Goal: Task Accomplishment & Management: Manage account settings

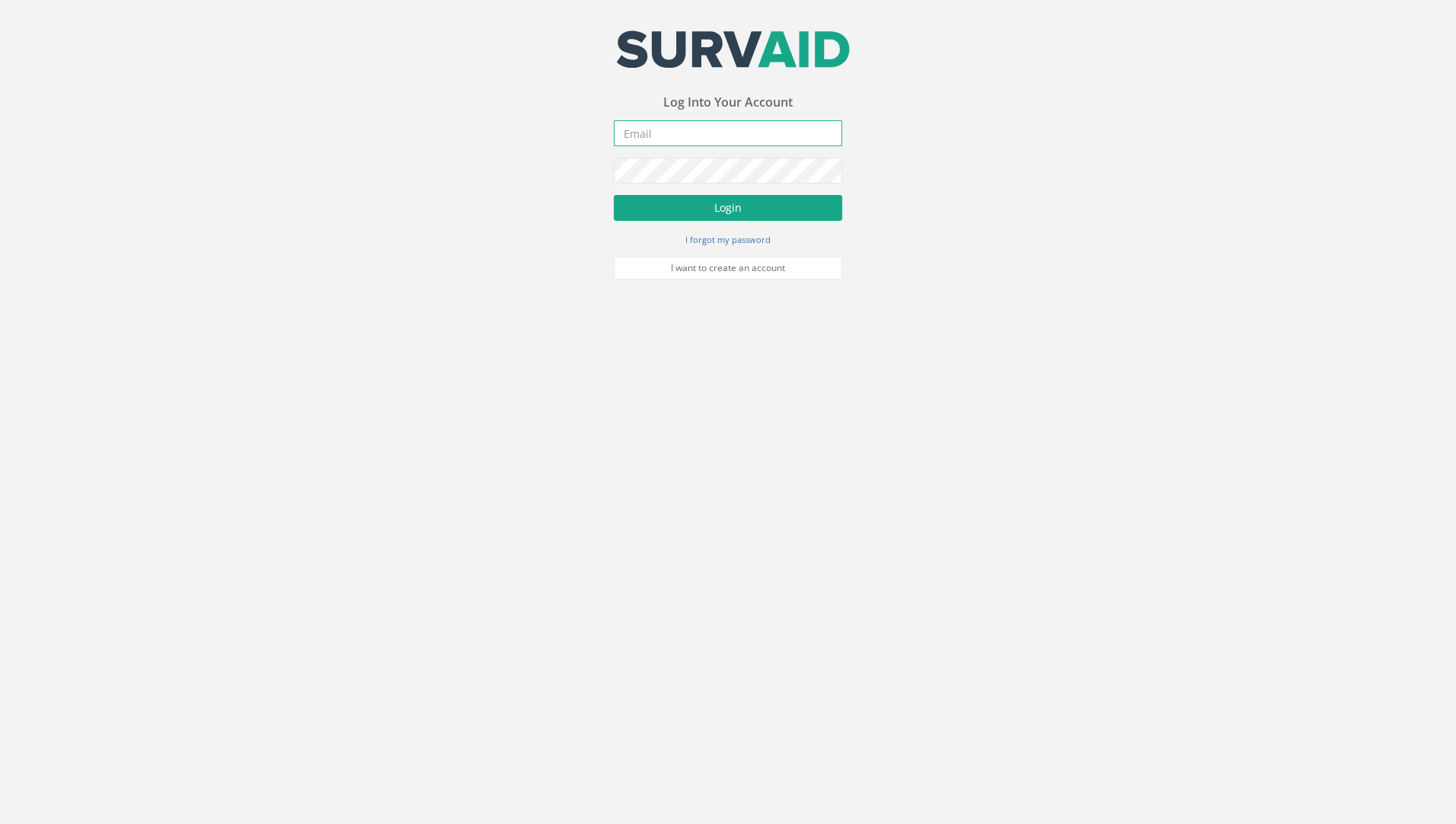
type input "[PERSON_NAME][EMAIL_ADDRESS][PERSON_NAME][DOMAIN_NAME]"
click at [702, 211] on button "Login" at bounding box center [728, 208] width 229 height 26
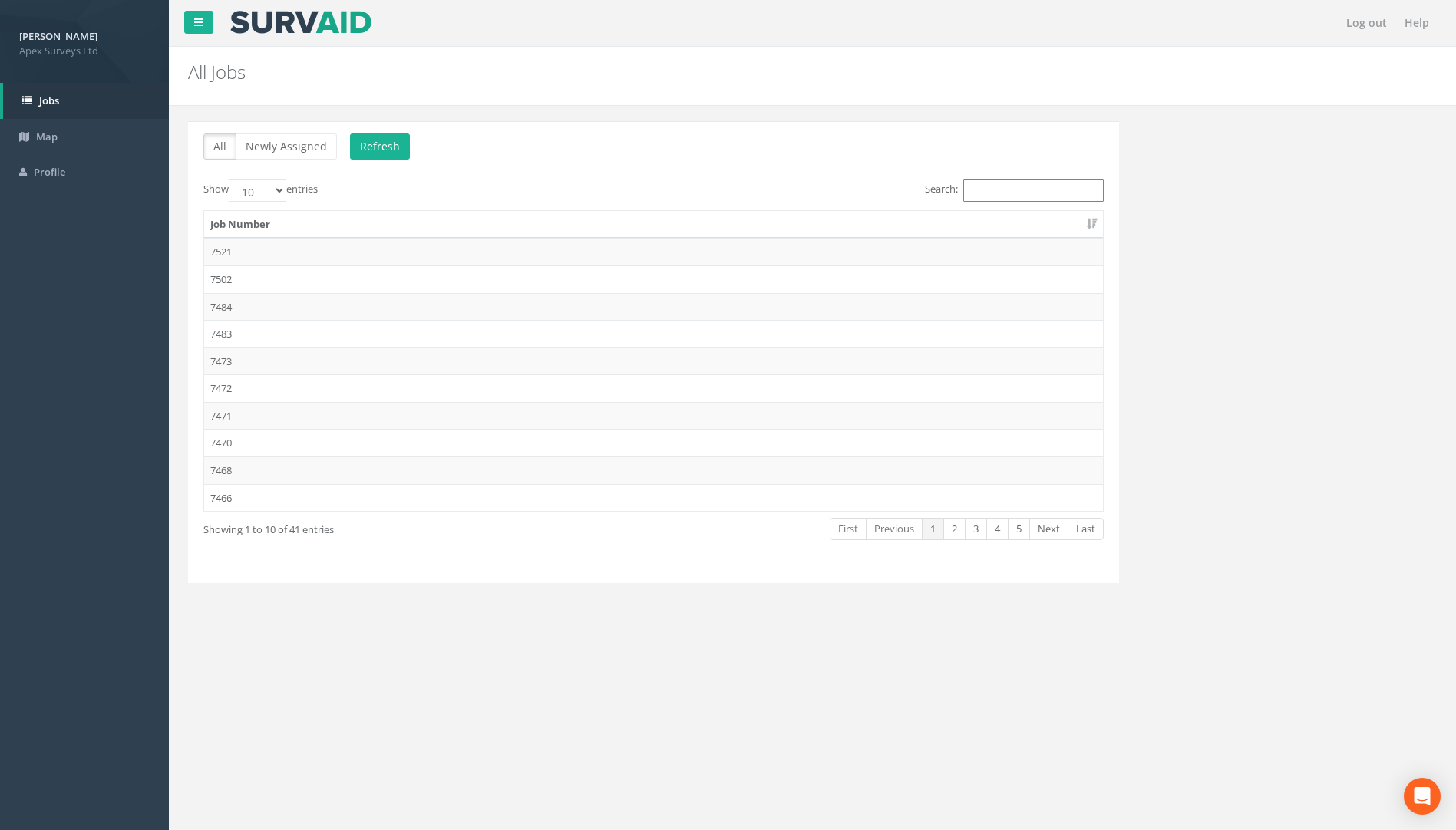
drag, startPoint x: 997, startPoint y: 186, endPoint x: 1017, endPoint y: 187, distance: 20.0
click at [997, 186] on input "Search:" at bounding box center [1033, 190] width 141 height 23
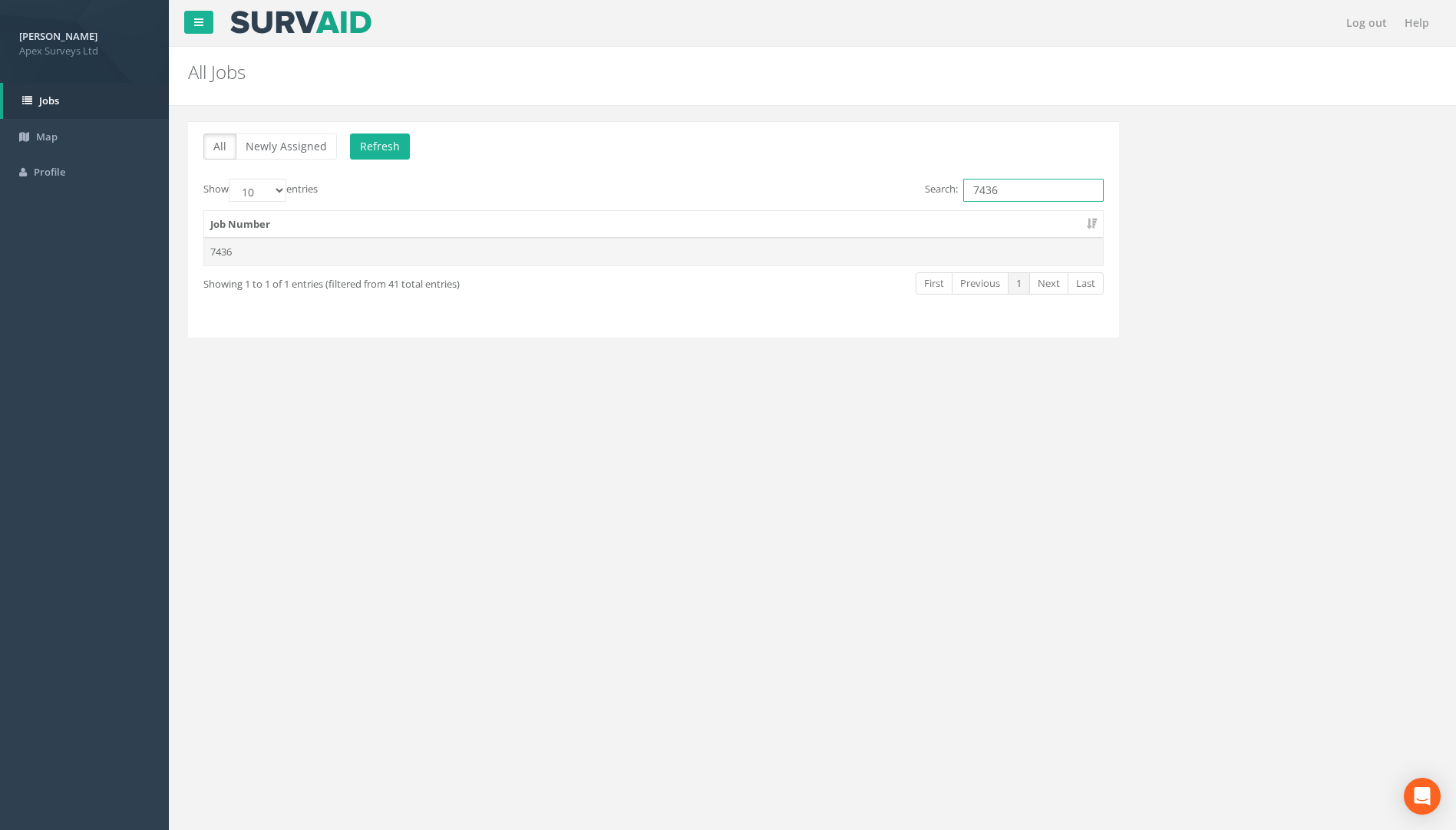
type input "7436"
click at [211, 258] on td "7436" at bounding box center [653, 251] width 899 height 27
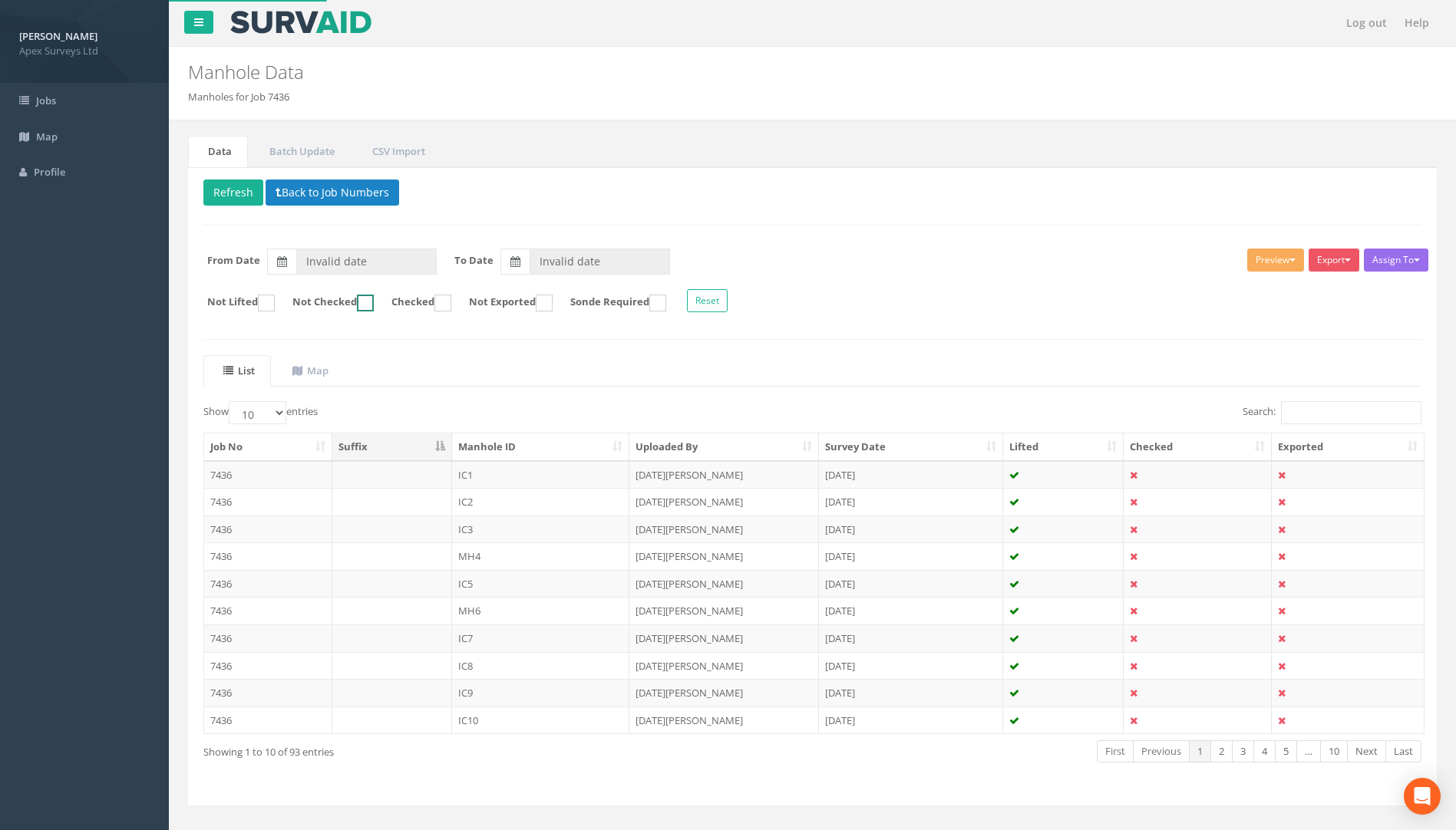
type input "[DATE]"
click at [1305, 422] on input "Search:" at bounding box center [1352, 412] width 141 height 23
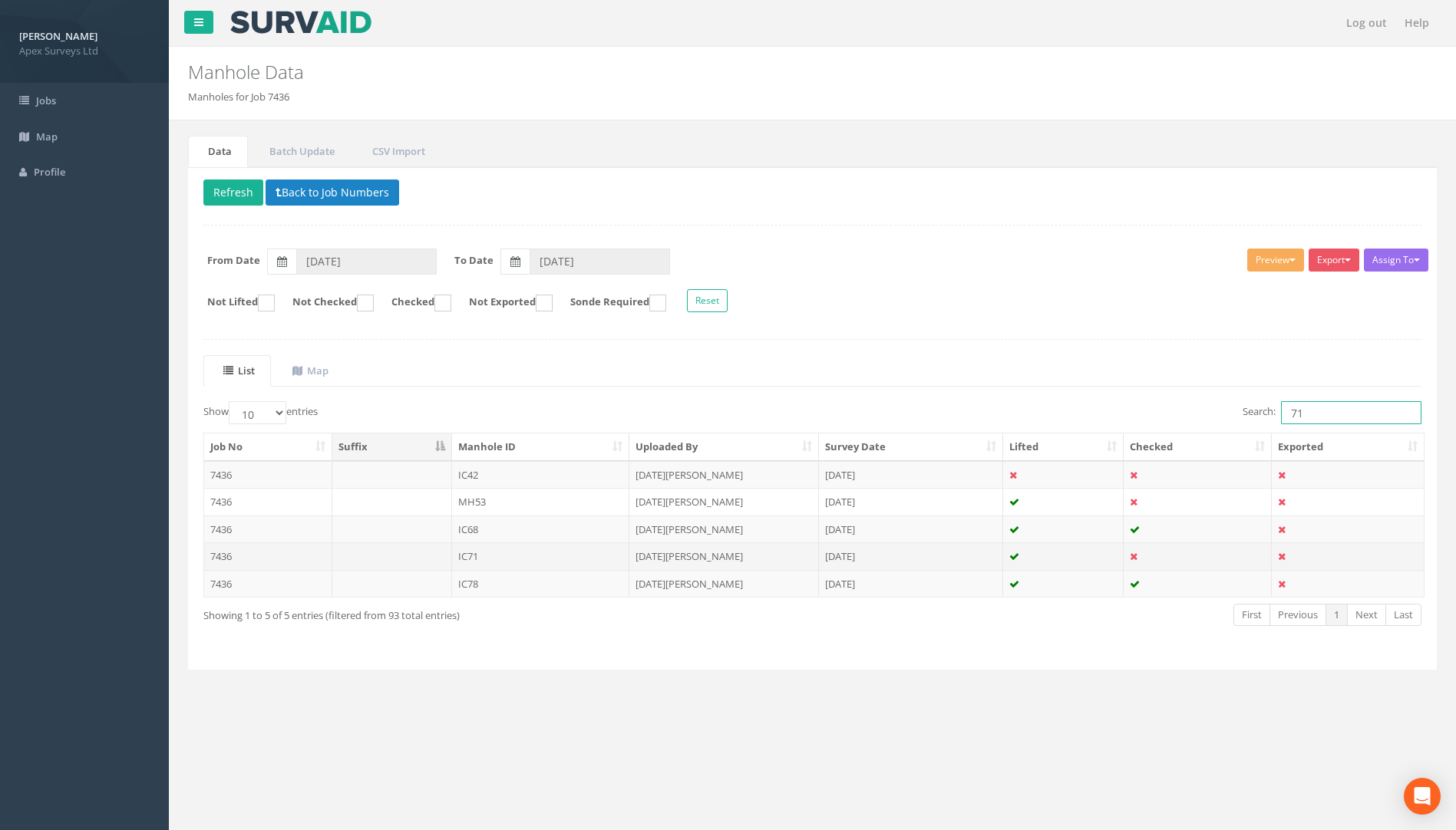
type input "71"
click at [223, 557] on td "7436" at bounding box center [268, 556] width 128 height 27
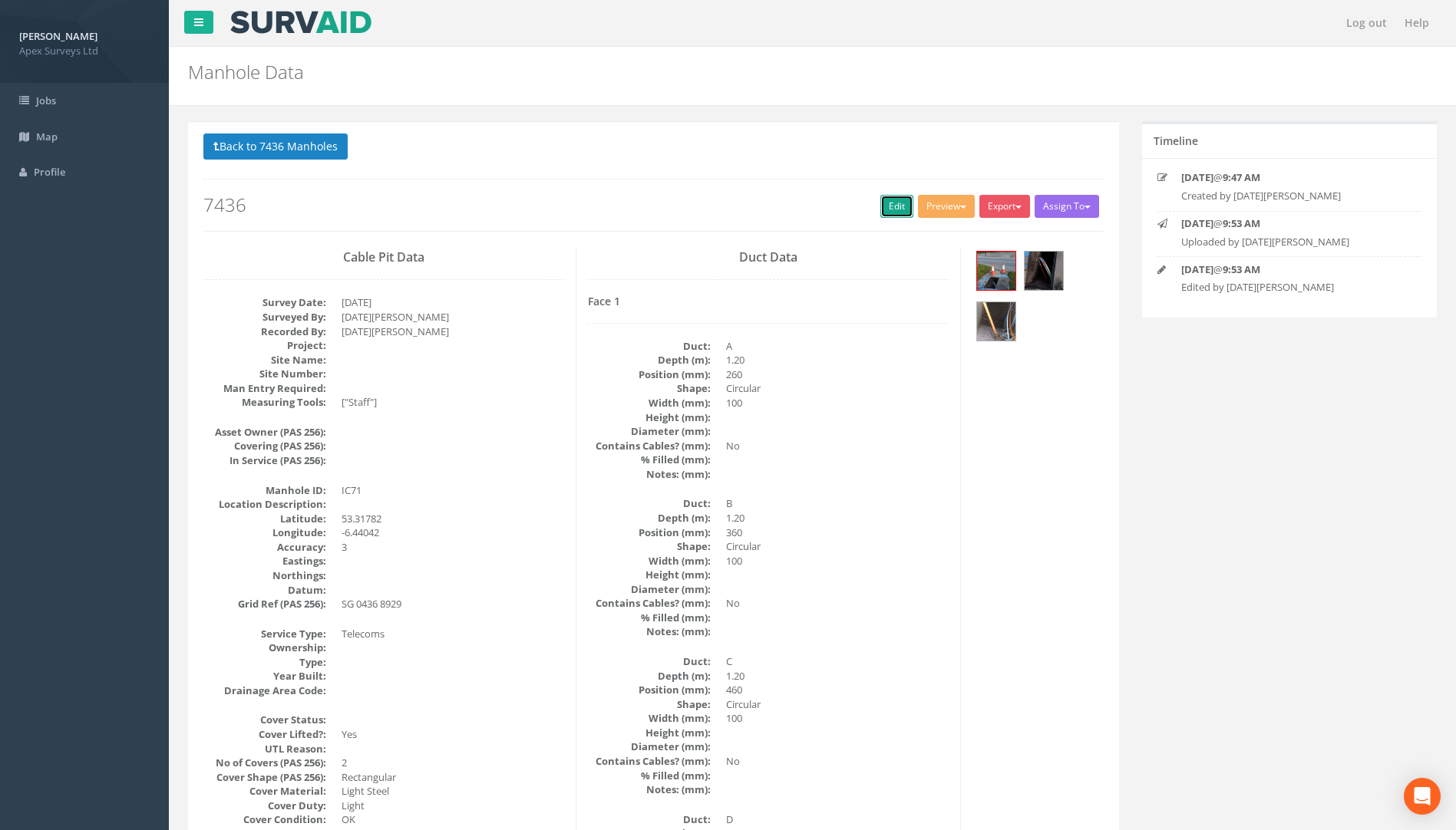
click at [890, 200] on link "Edit" at bounding box center [897, 206] width 33 height 23
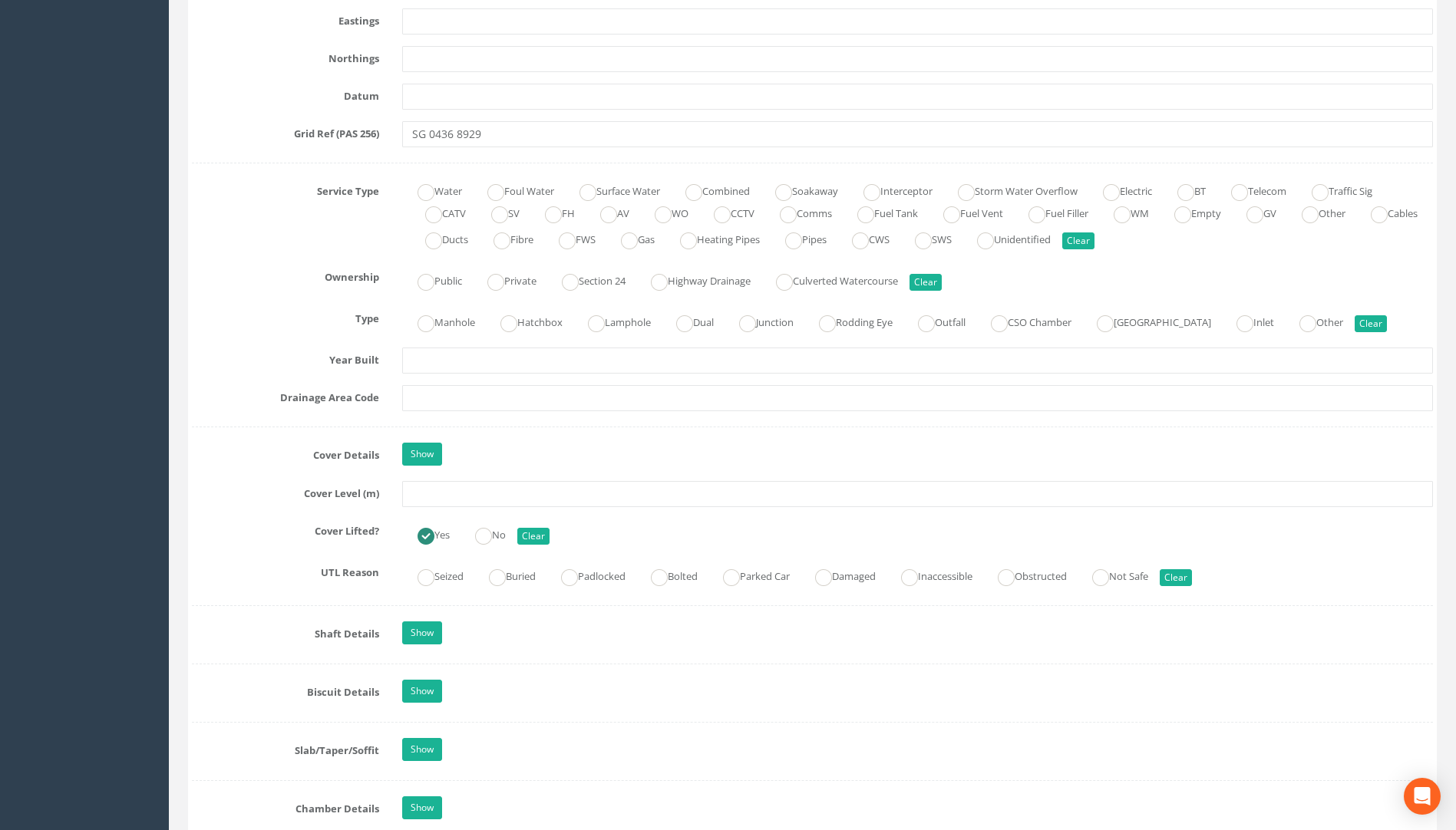
scroll to position [1074, 0]
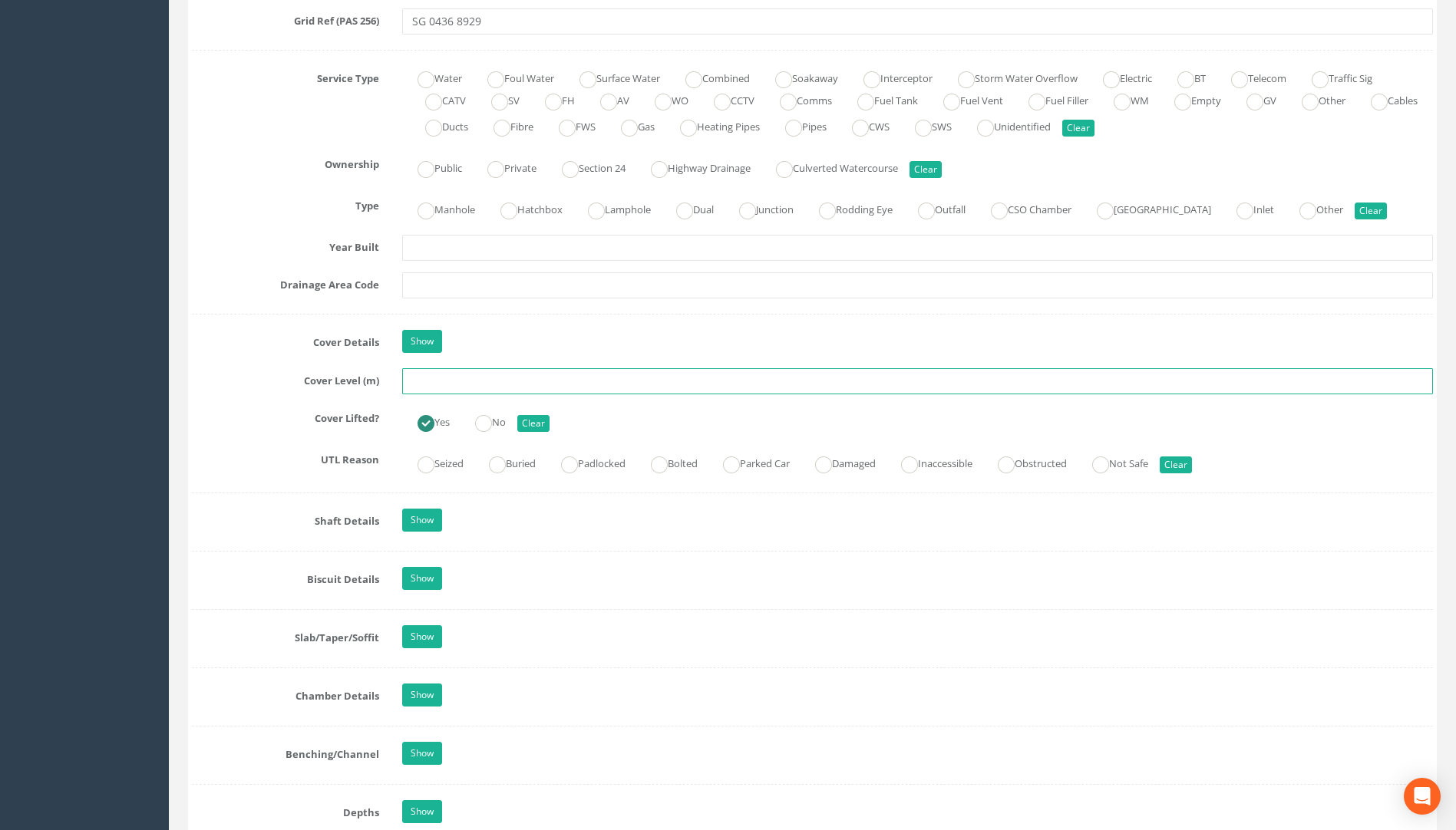
click at [428, 379] on input "text" at bounding box center [917, 381] width 1031 height 27
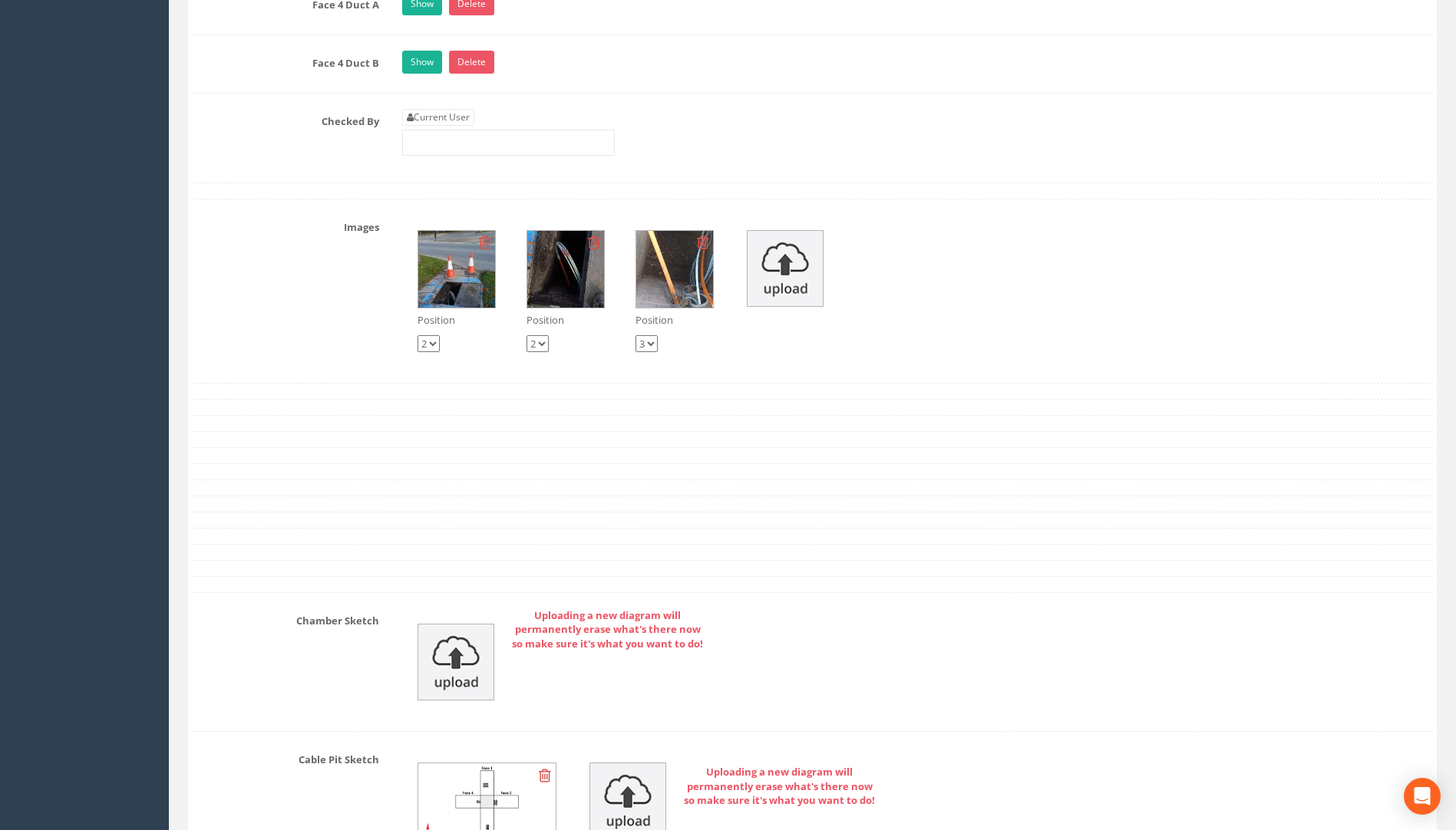
scroll to position [3453, 0]
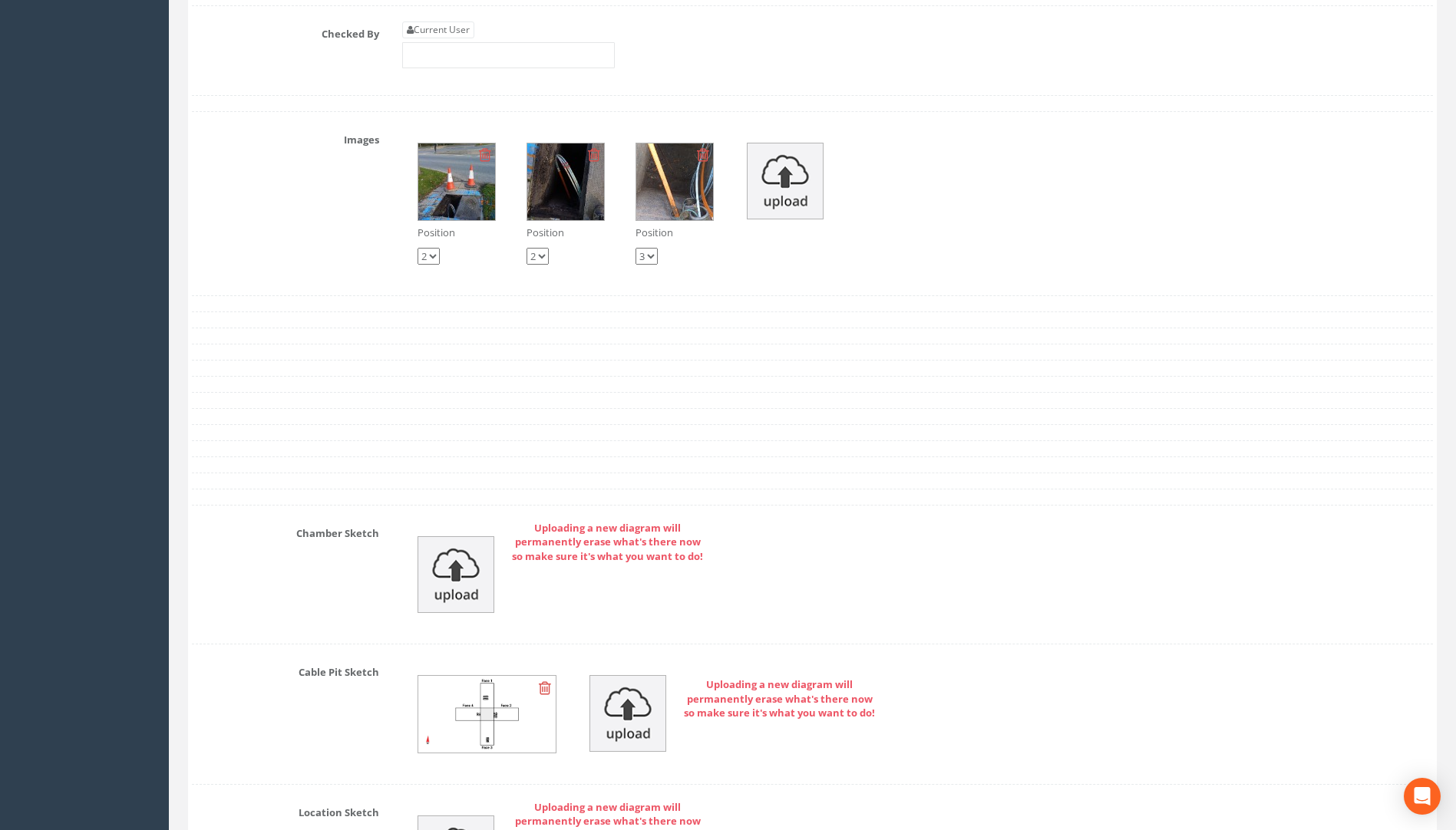
type input "75.40"
click at [439, 49] on input "text" at bounding box center [509, 55] width 213 height 27
click at [439, 30] on link "Current User" at bounding box center [438, 30] width 72 height 16
type input "[PERSON_NAME]"
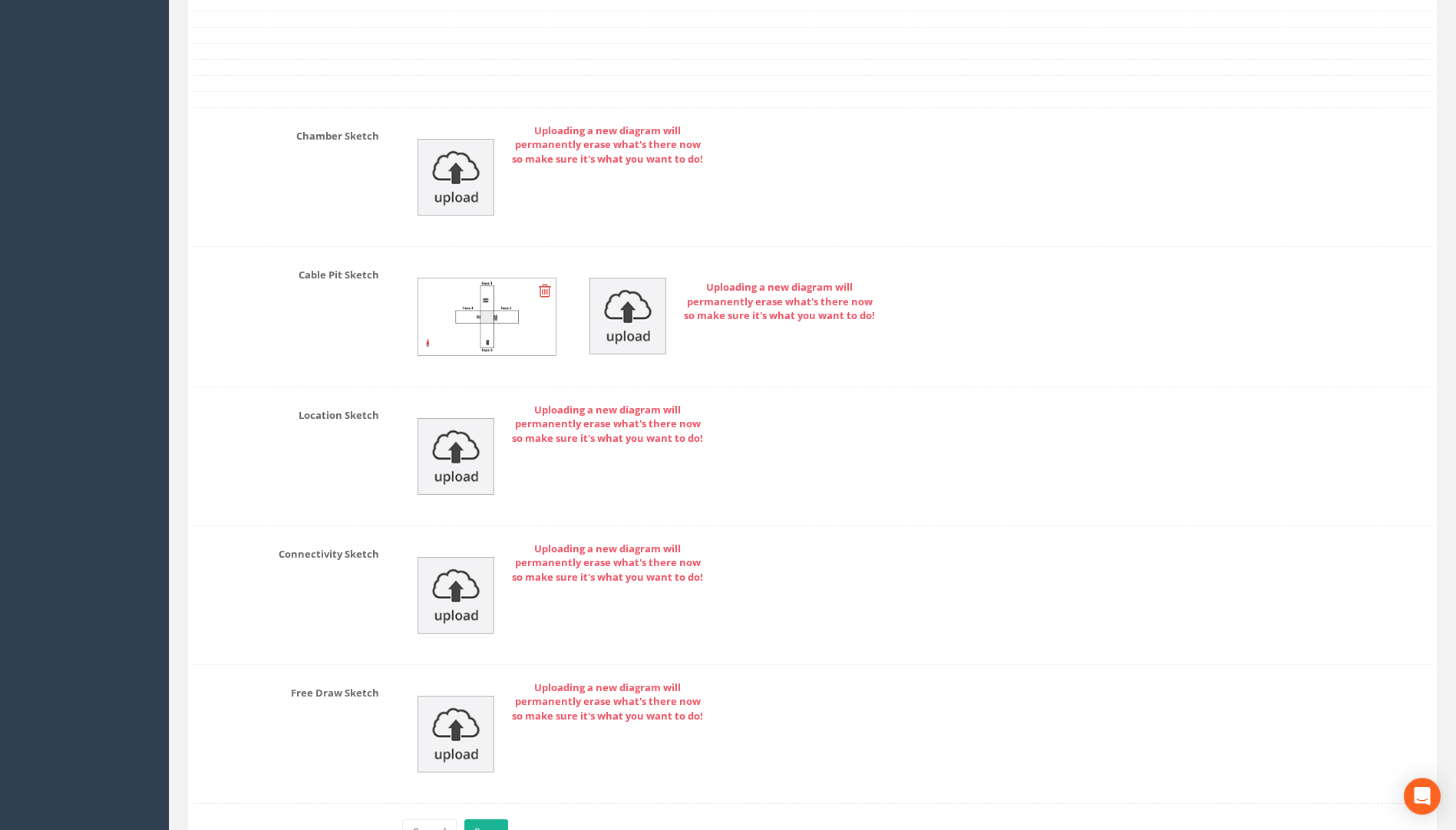
scroll to position [3946, 0]
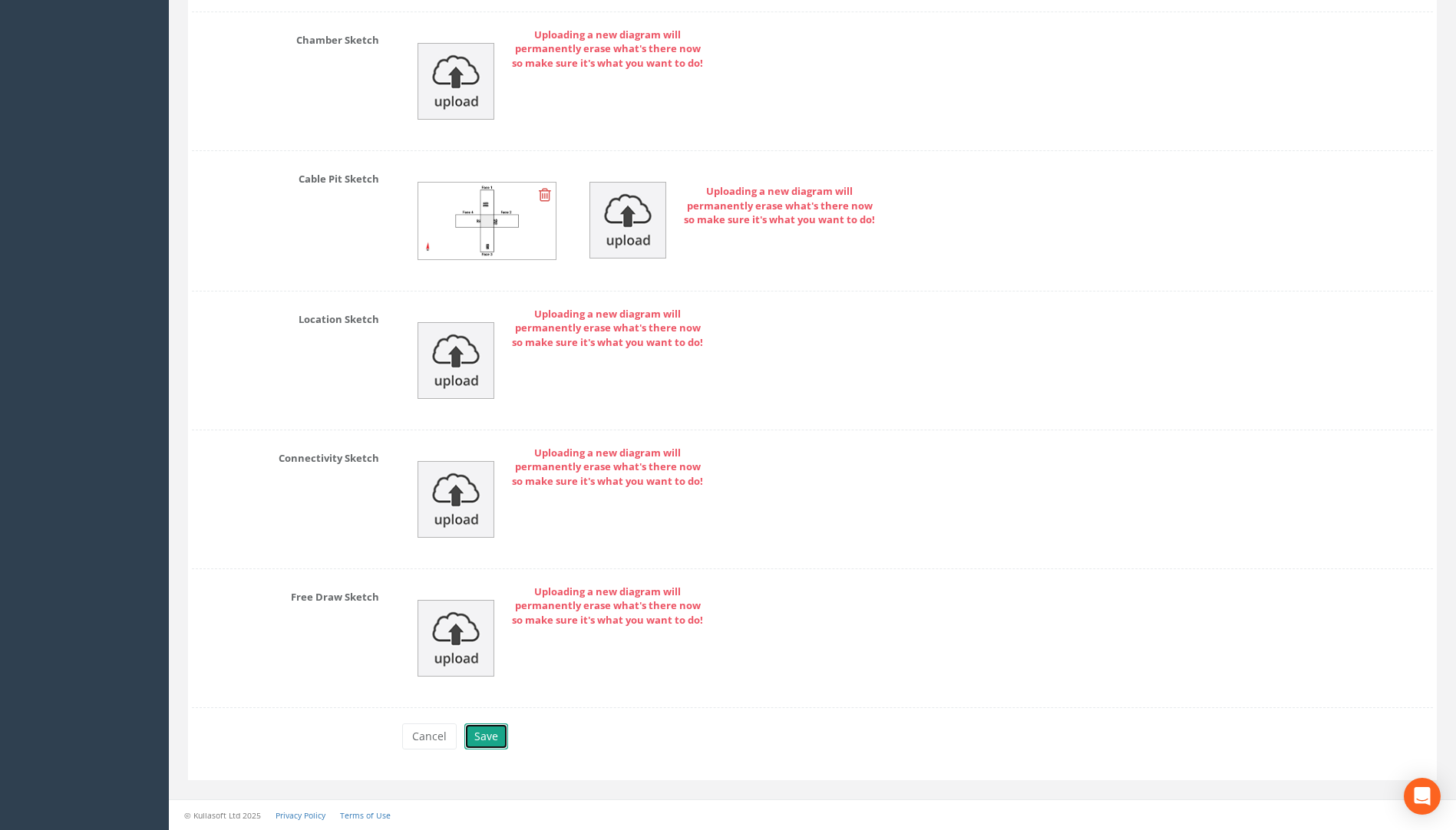
click at [469, 733] on button "Save" at bounding box center [487, 737] width 44 height 27
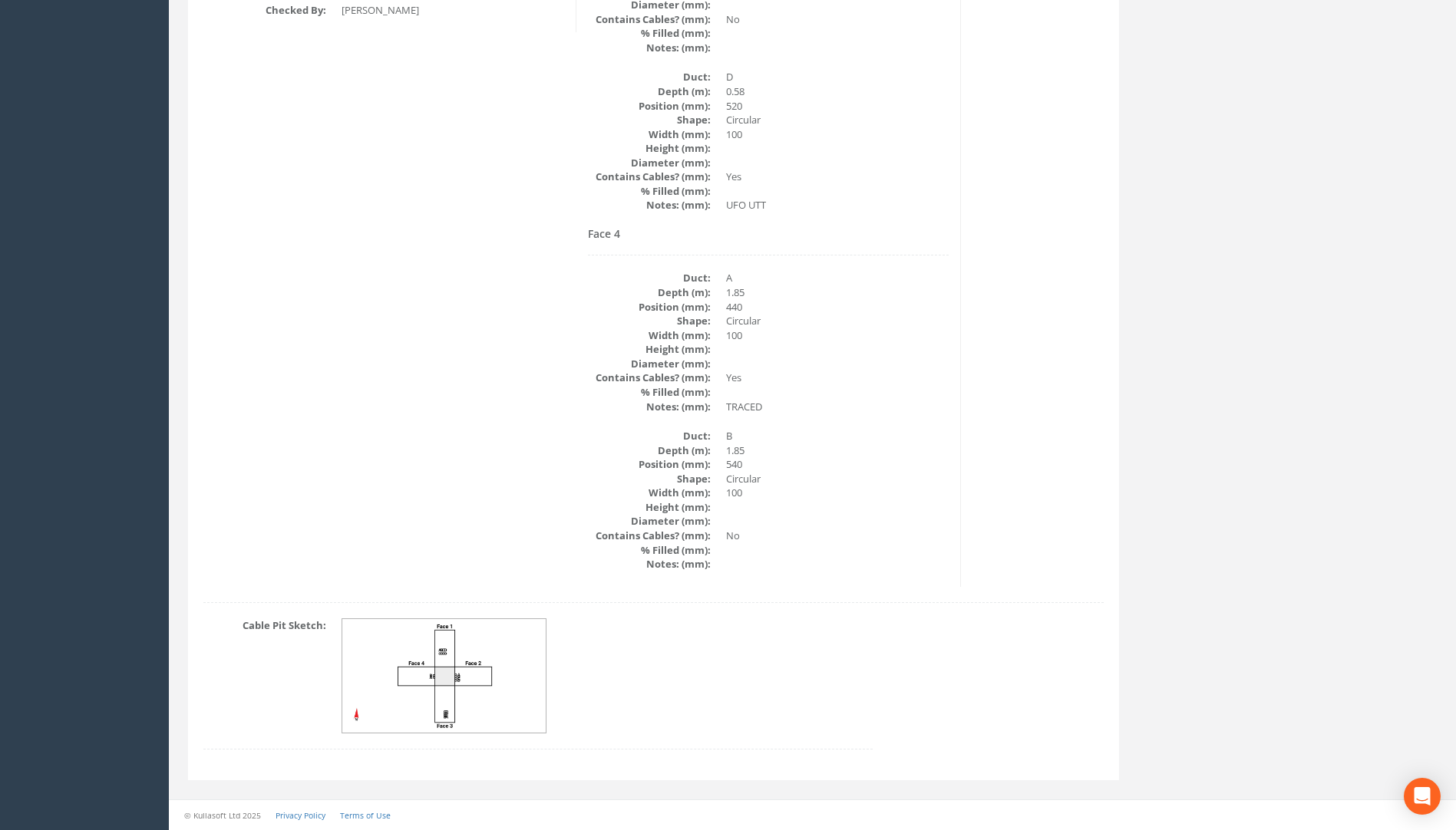
scroll to position [2091, 0]
click at [480, 678] on img at bounding box center [444, 676] width 205 height 114
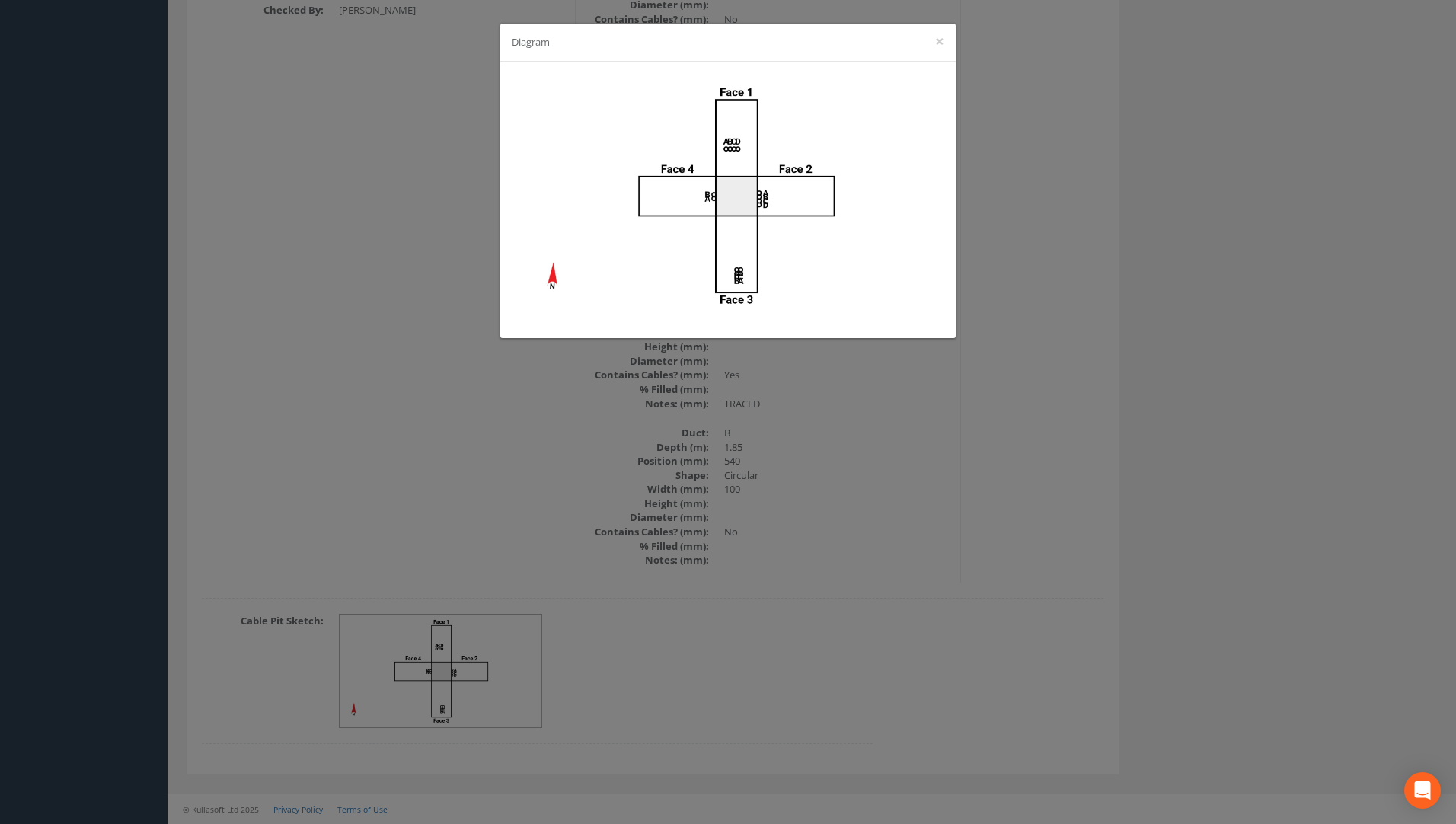
click at [1089, 412] on div "Diagram ×" at bounding box center [728, 412] width 1456 height 824
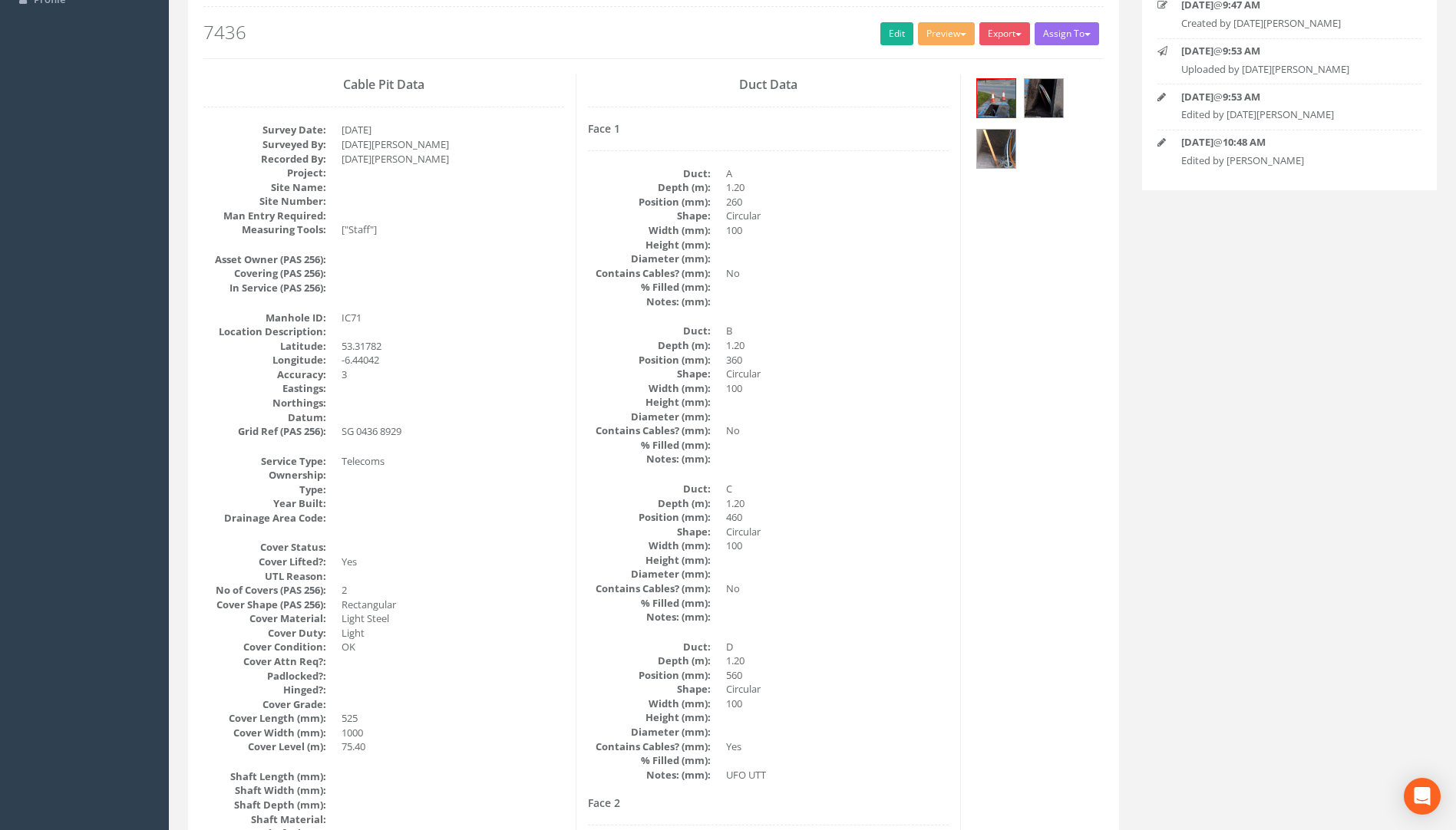
scroll to position [0, 0]
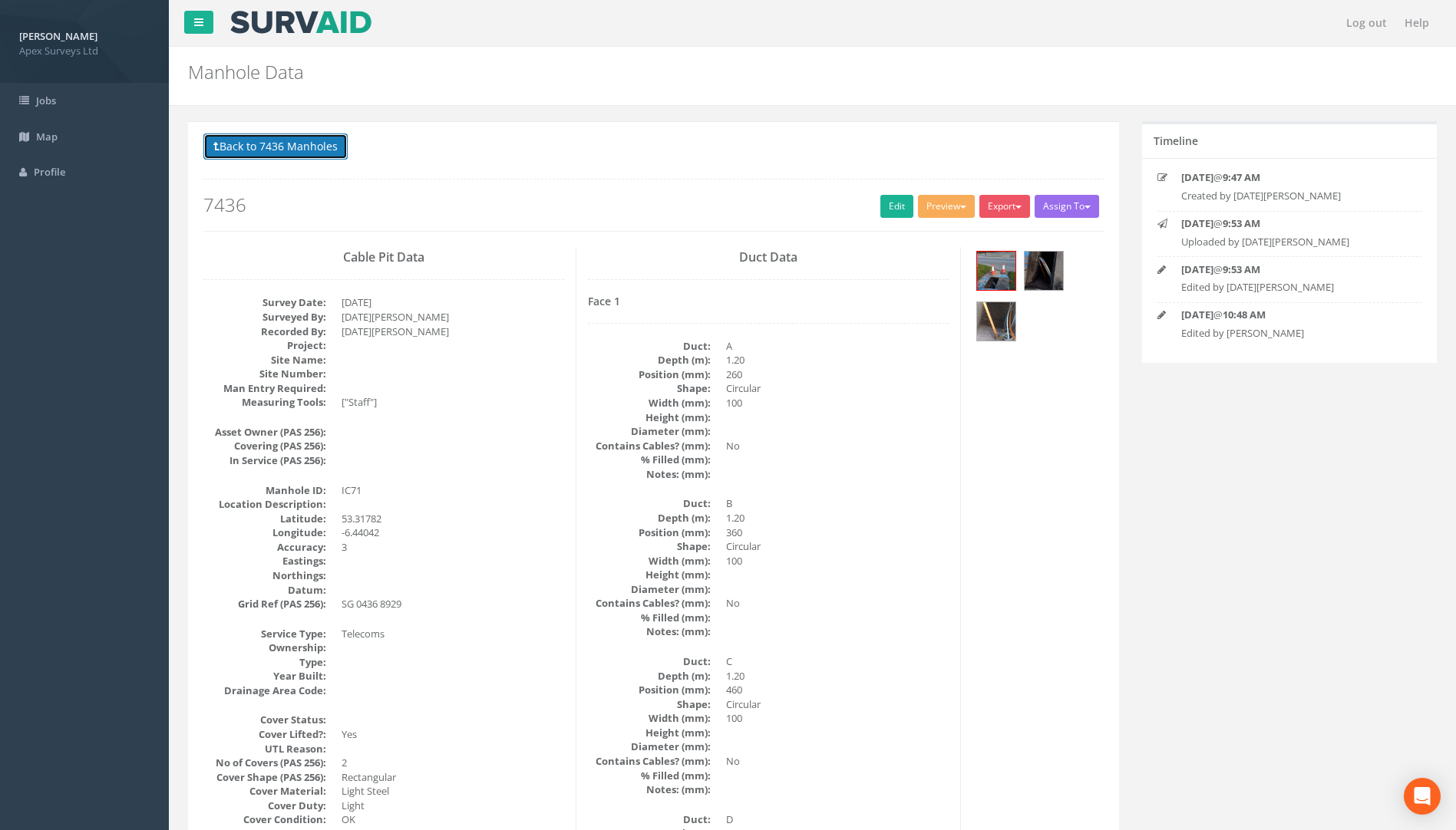
click at [273, 144] on button "Back to 7436 Manholes" at bounding box center [275, 146] width 145 height 27
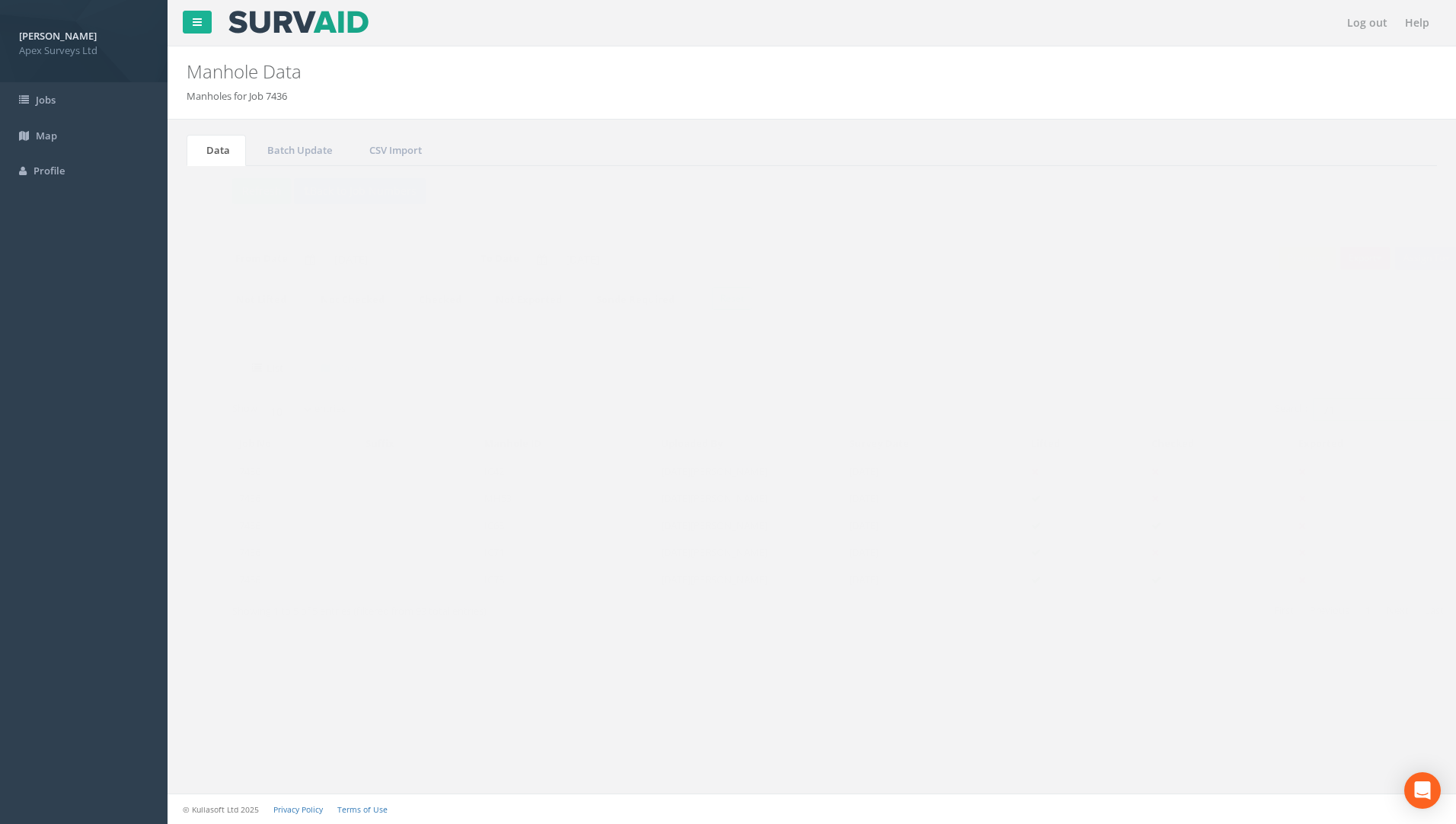
drag, startPoint x: 1323, startPoint y: 411, endPoint x: 1127, endPoint y: 412, distance: 196.0
click at [1147, 412] on div "Search: 71" at bounding box center [1122, 411] width 599 height 26
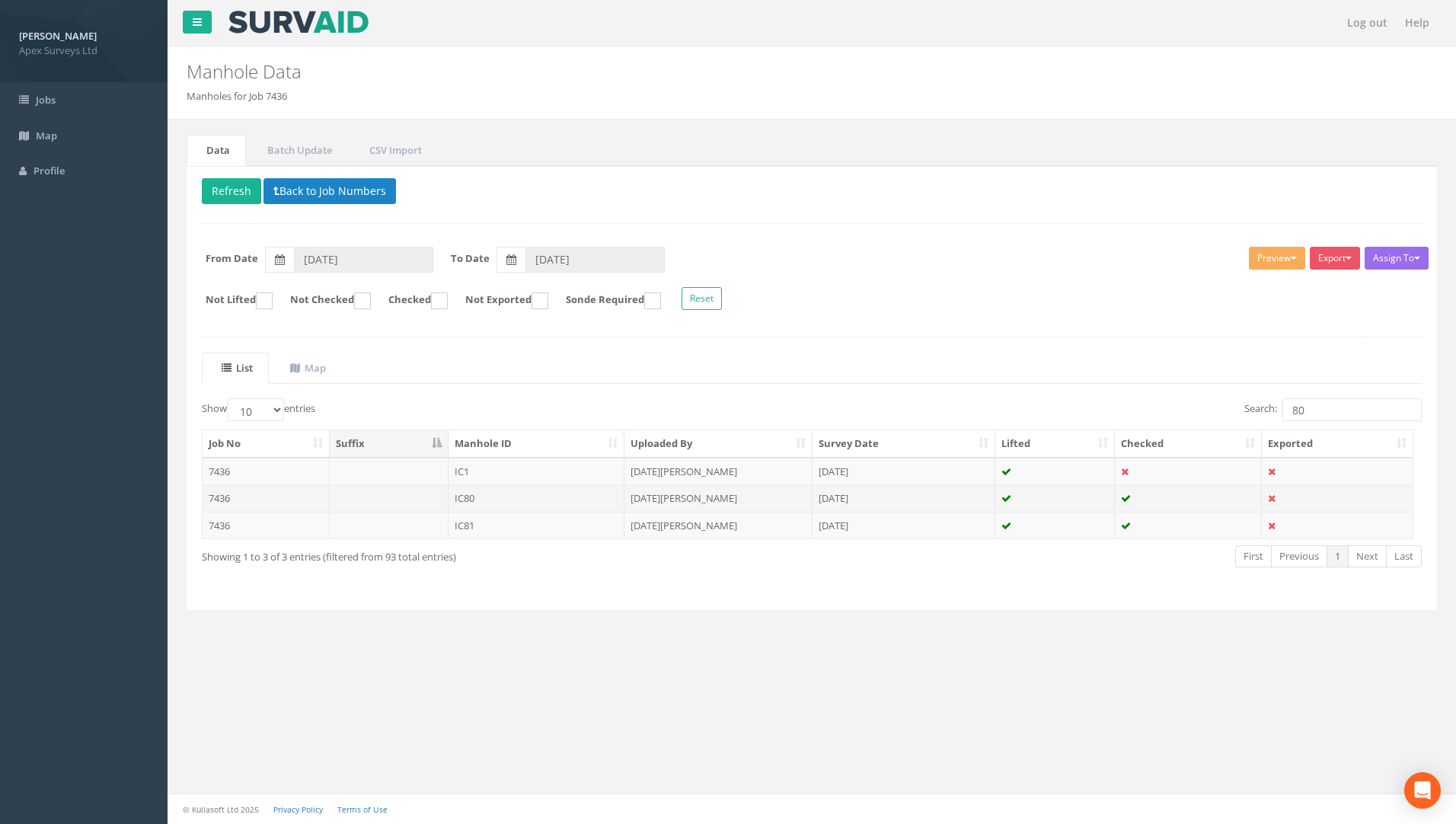
click at [232, 502] on td "7436" at bounding box center [266, 498] width 127 height 27
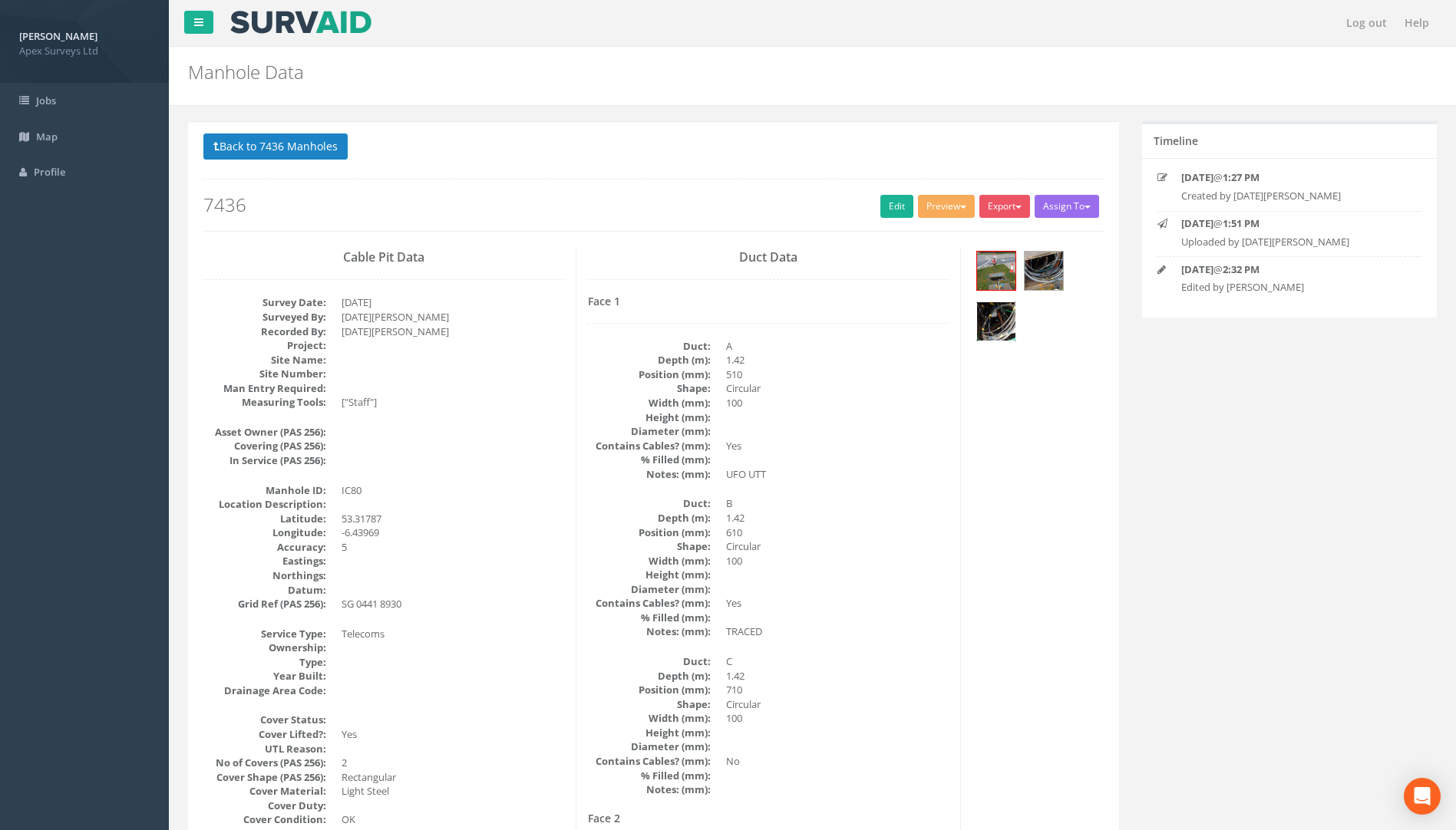
click at [994, 334] on img at bounding box center [997, 322] width 38 height 38
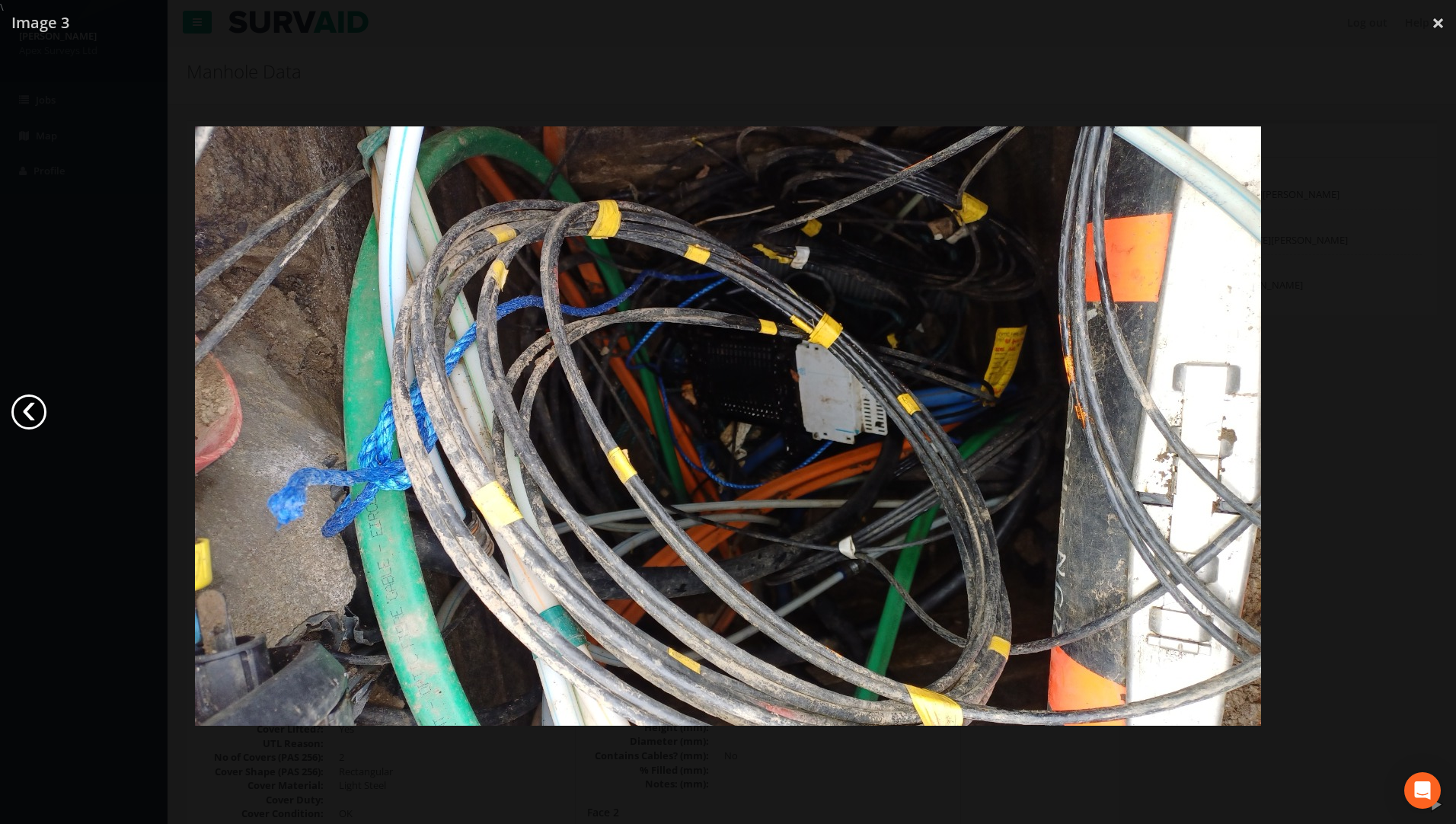
click at [22, 417] on link "‹" at bounding box center [29, 412] width 35 height 35
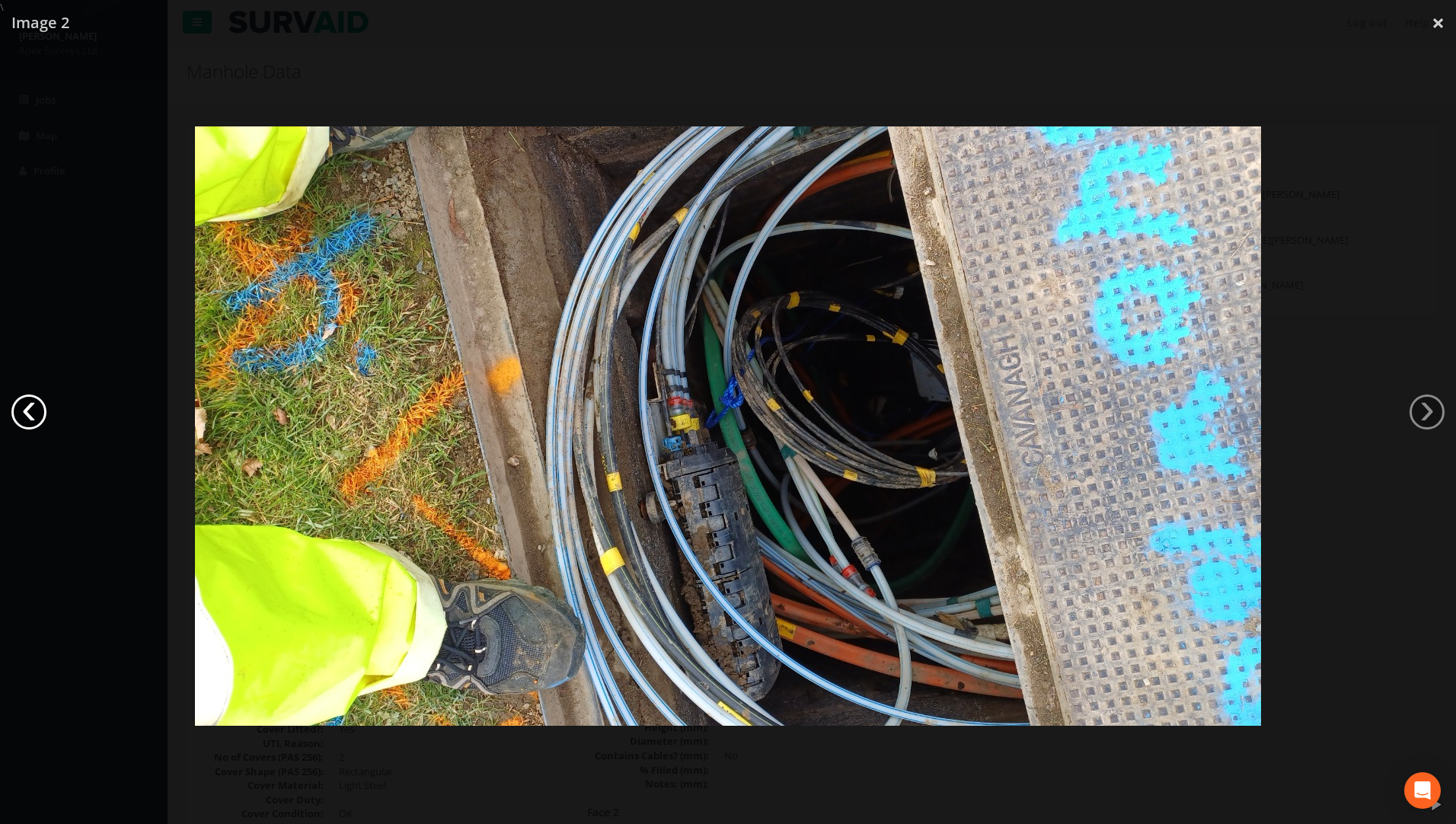
click at [22, 417] on link "‹" at bounding box center [29, 412] width 35 height 35
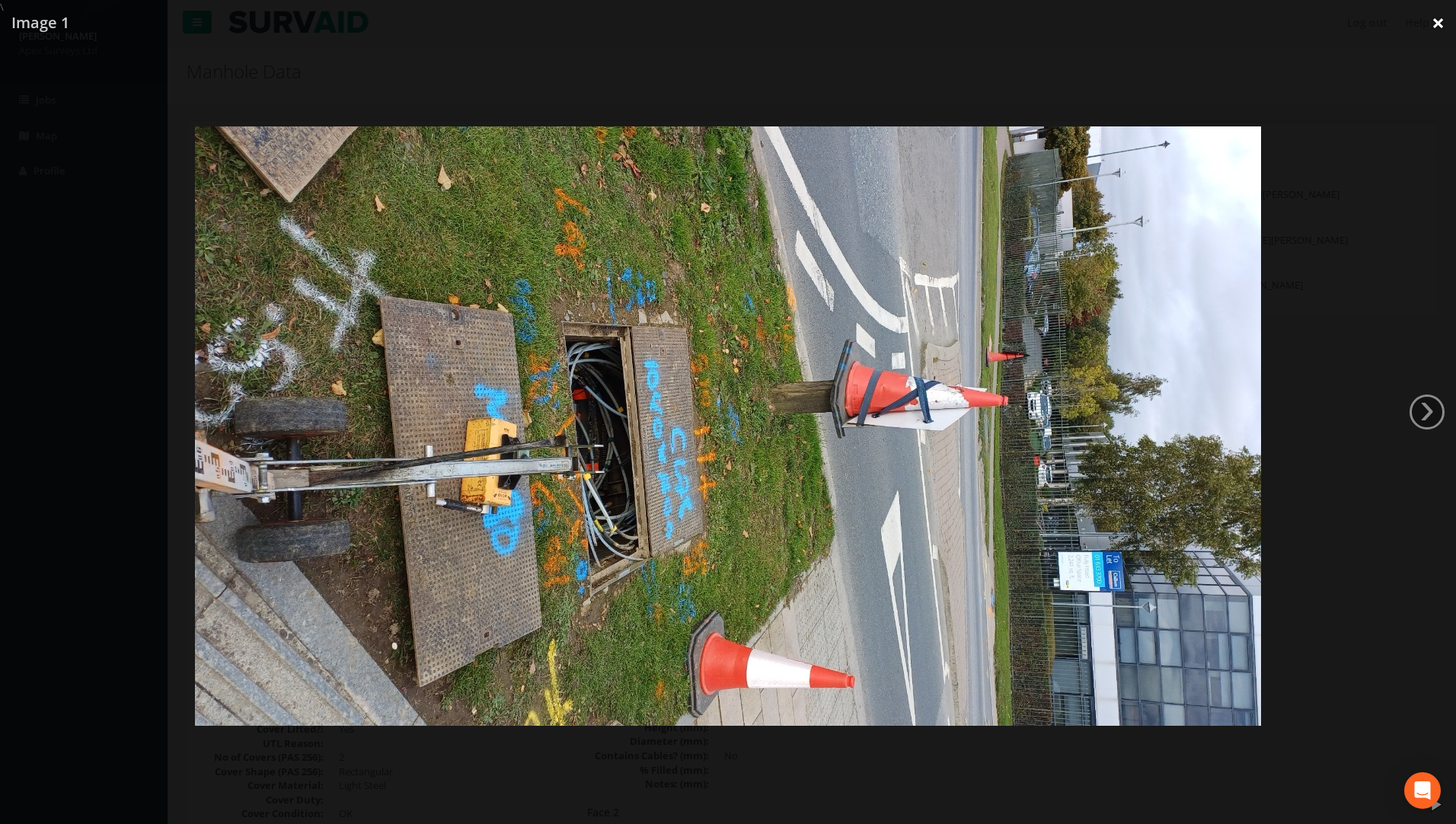
click at [1438, 24] on link "×" at bounding box center [1438, 23] width 35 height 45
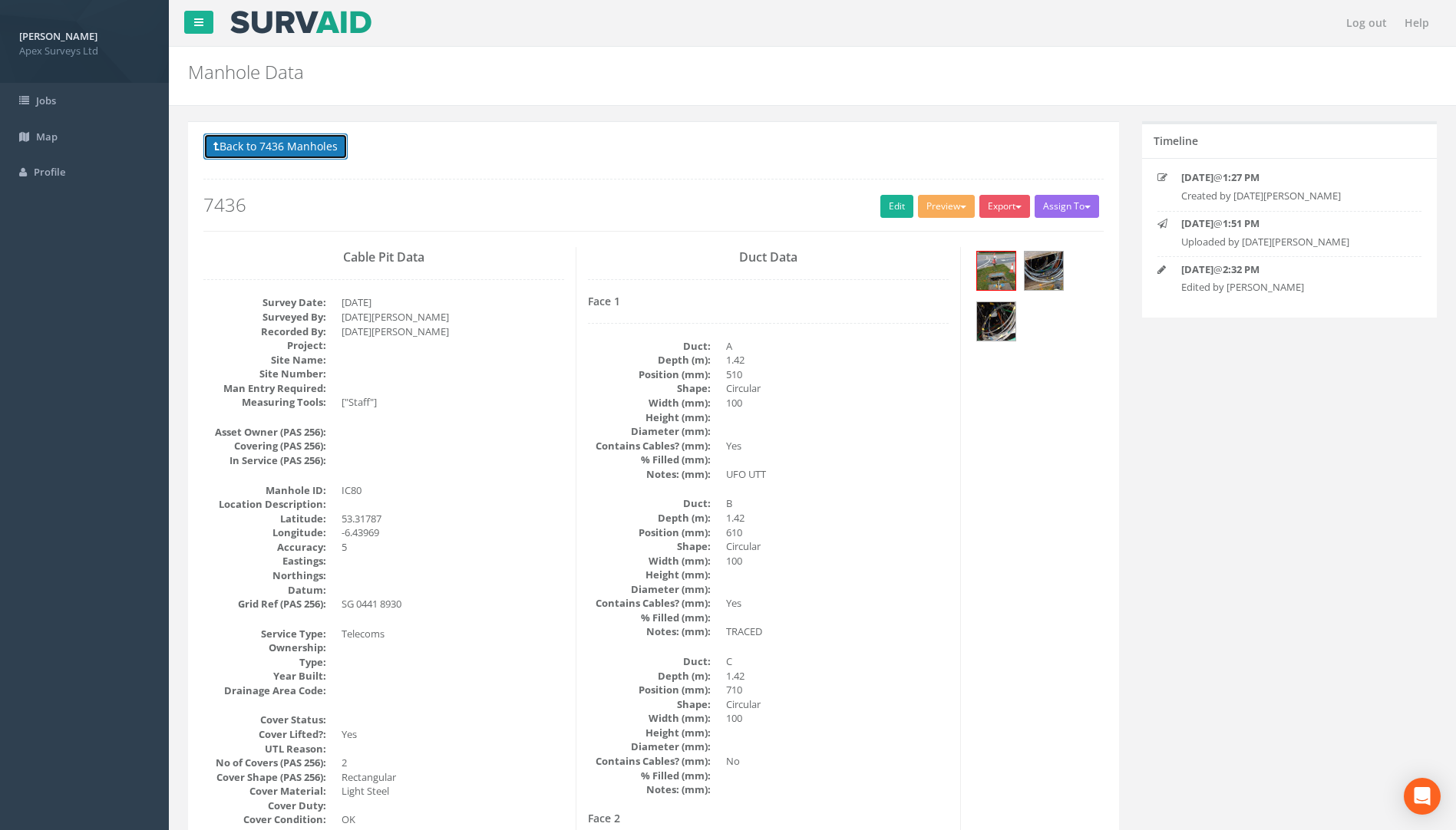
click at [221, 140] on button "Back to 7436 Manholes" at bounding box center [275, 146] width 145 height 27
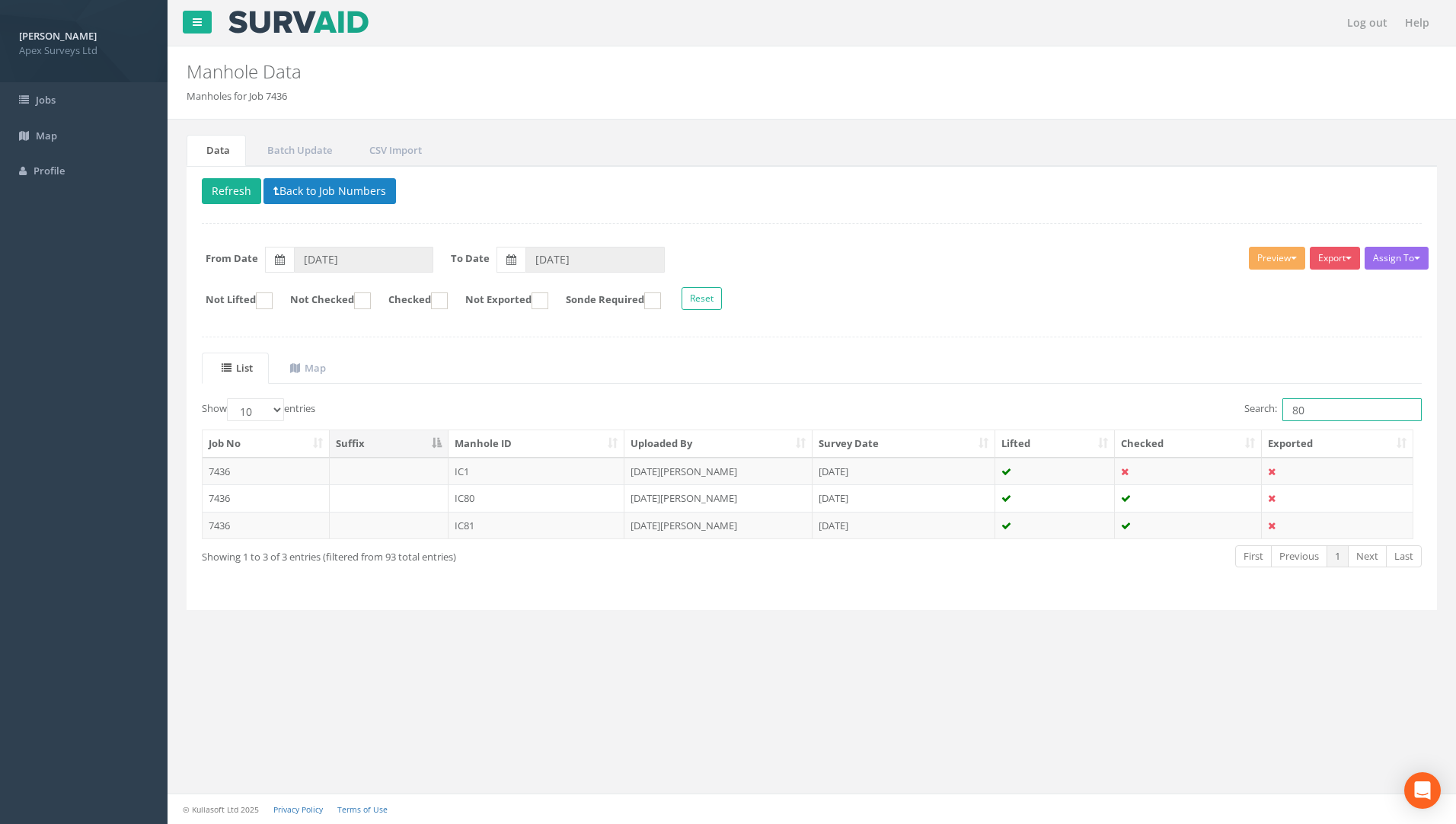
drag, startPoint x: 1313, startPoint y: 411, endPoint x: 1163, endPoint y: 415, distance: 150.1
click at [1165, 415] on div "Search: 80" at bounding box center [1122, 411] width 599 height 26
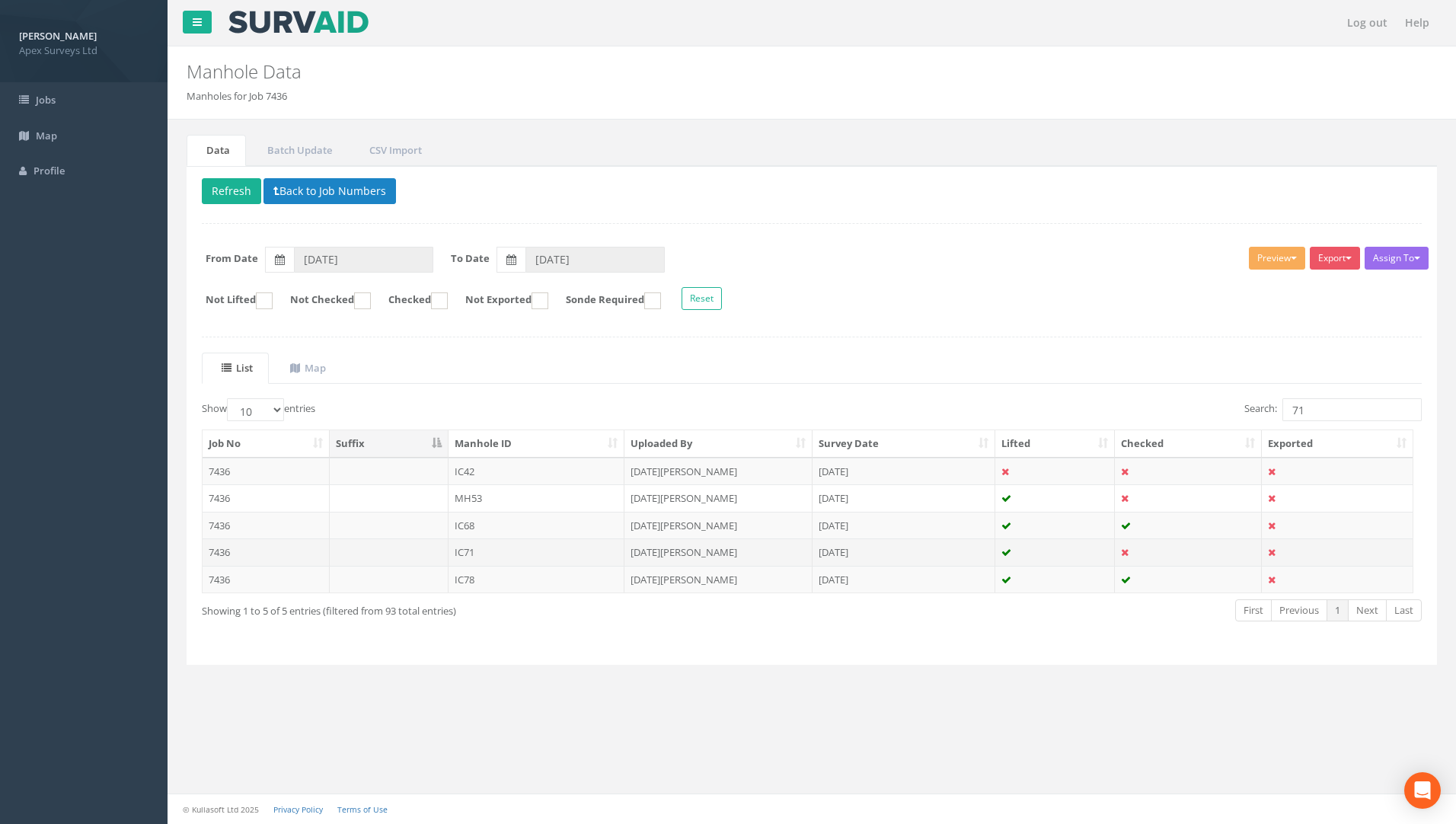
click at [221, 553] on td "7436" at bounding box center [266, 552] width 127 height 27
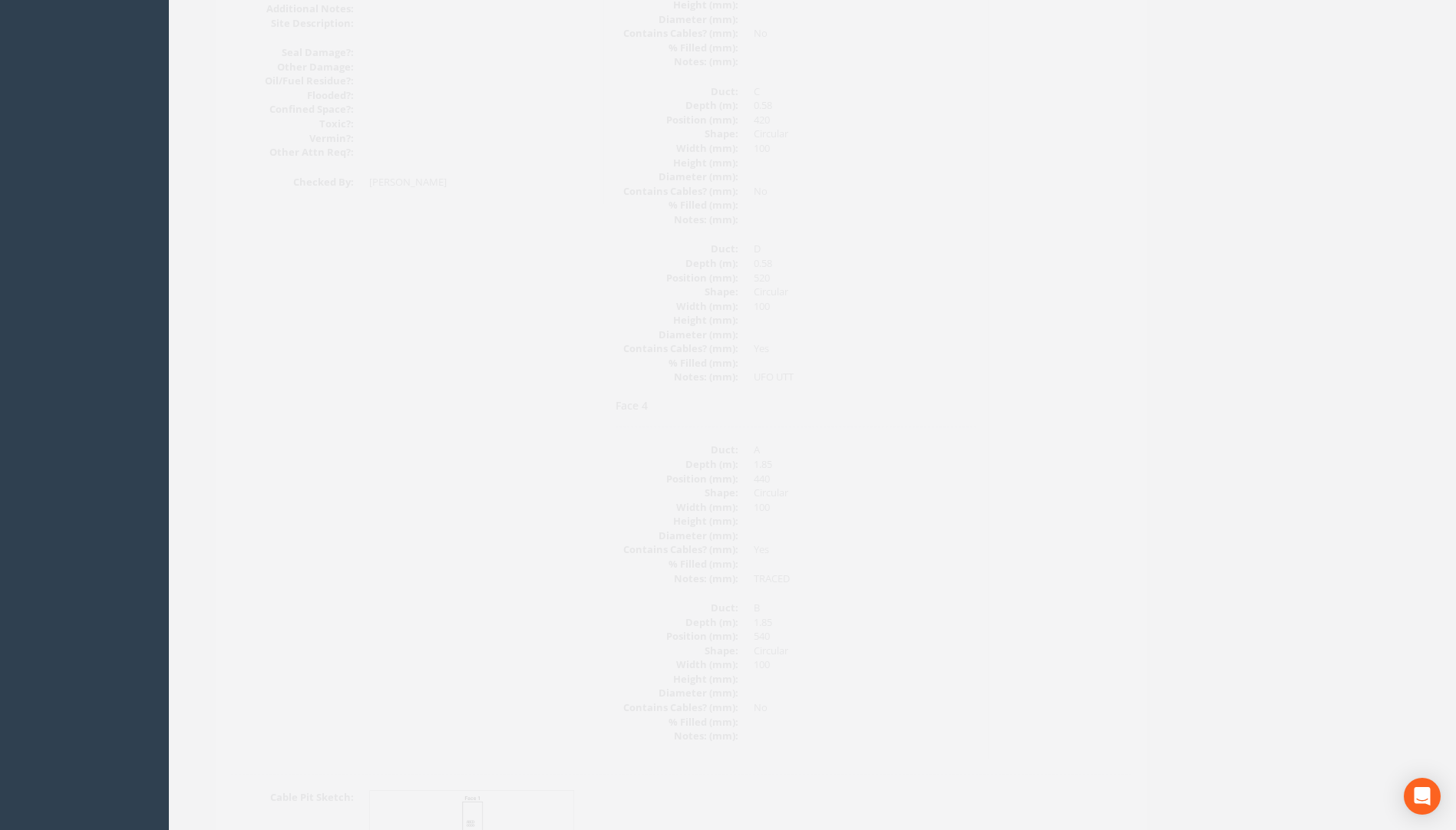
scroll to position [2091, 0]
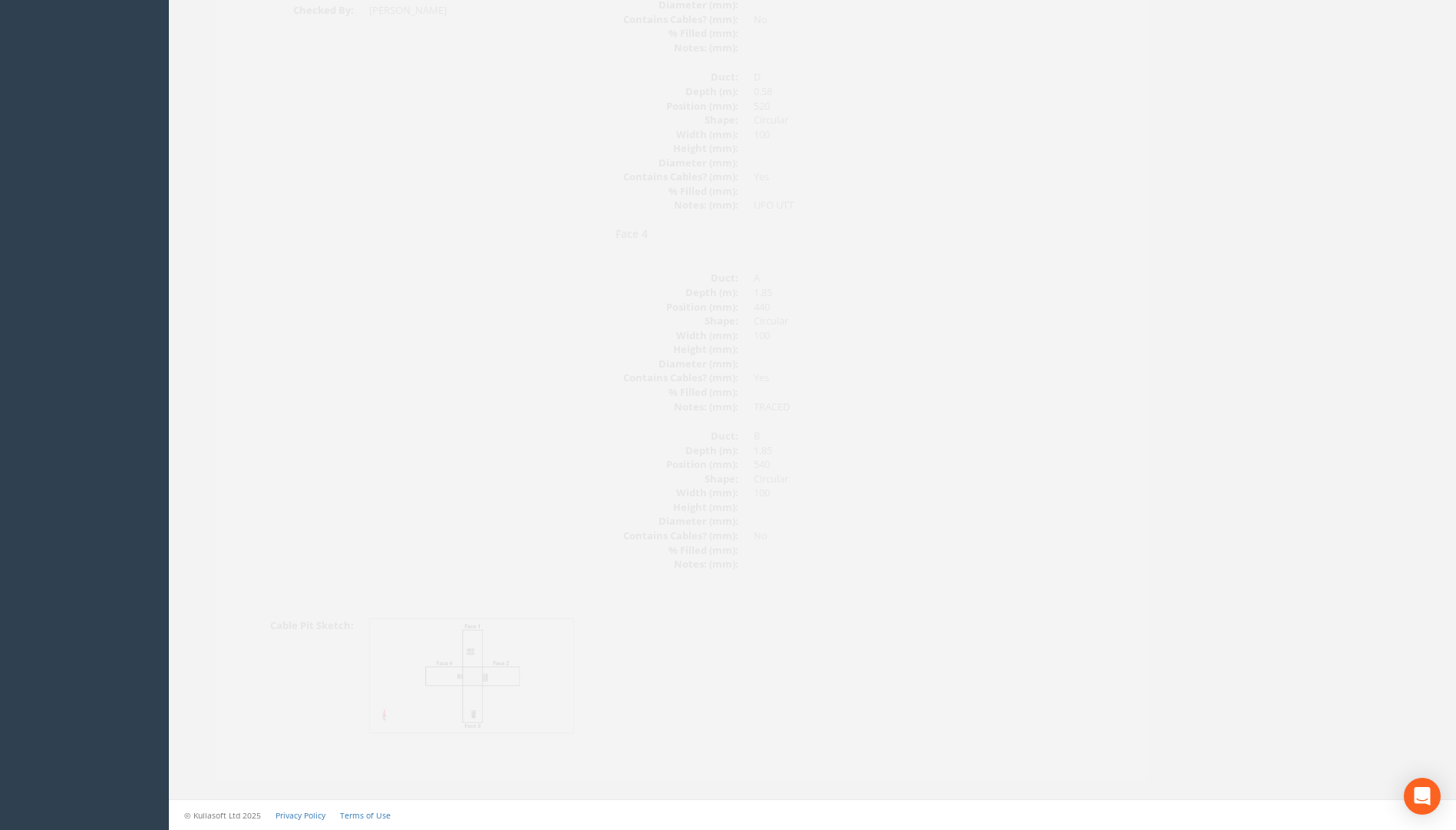
click at [450, 674] on img at bounding box center [444, 676] width 205 height 114
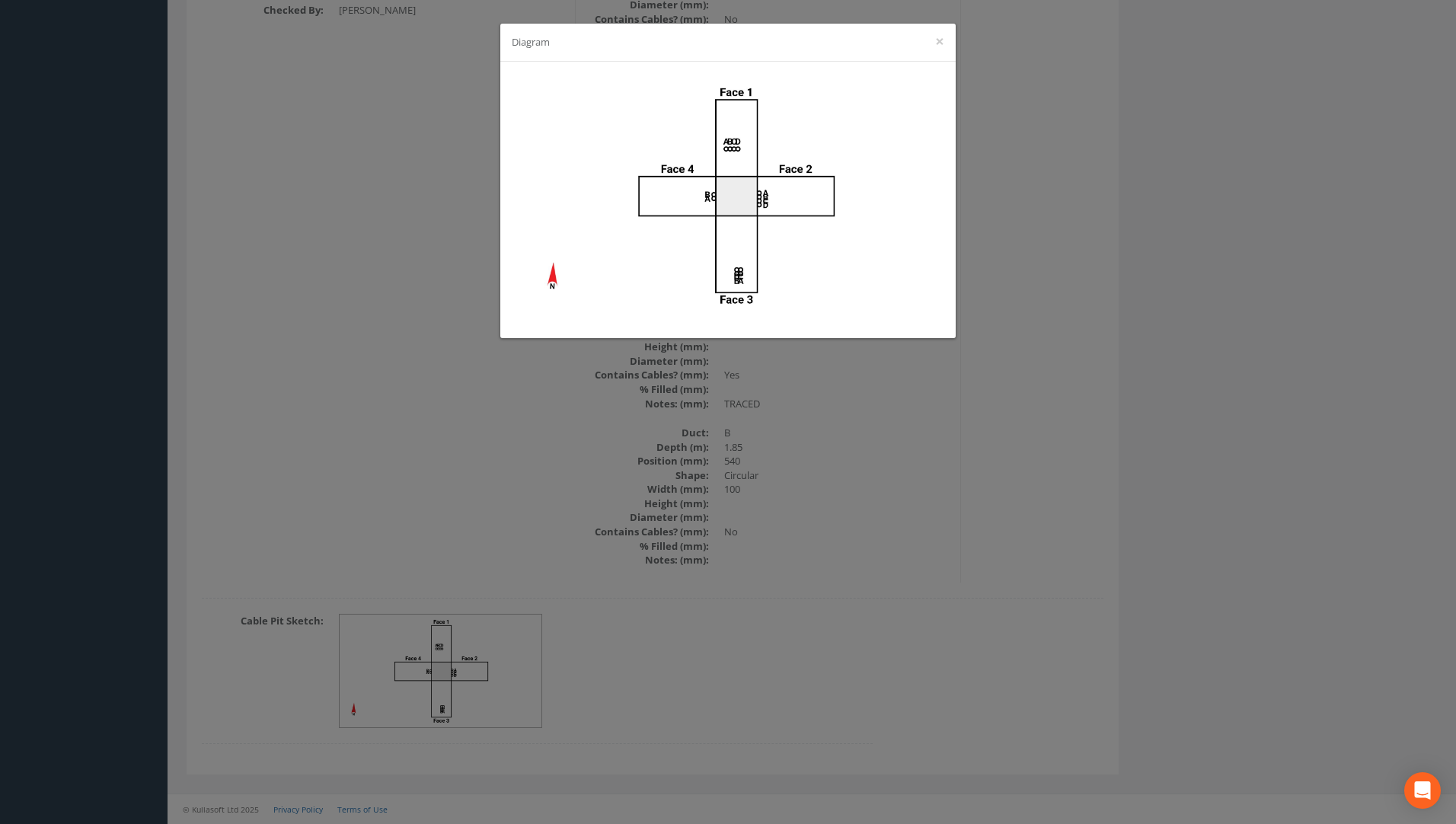
click at [1087, 439] on div "Diagram ×" at bounding box center [728, 412] width 1456 height 824
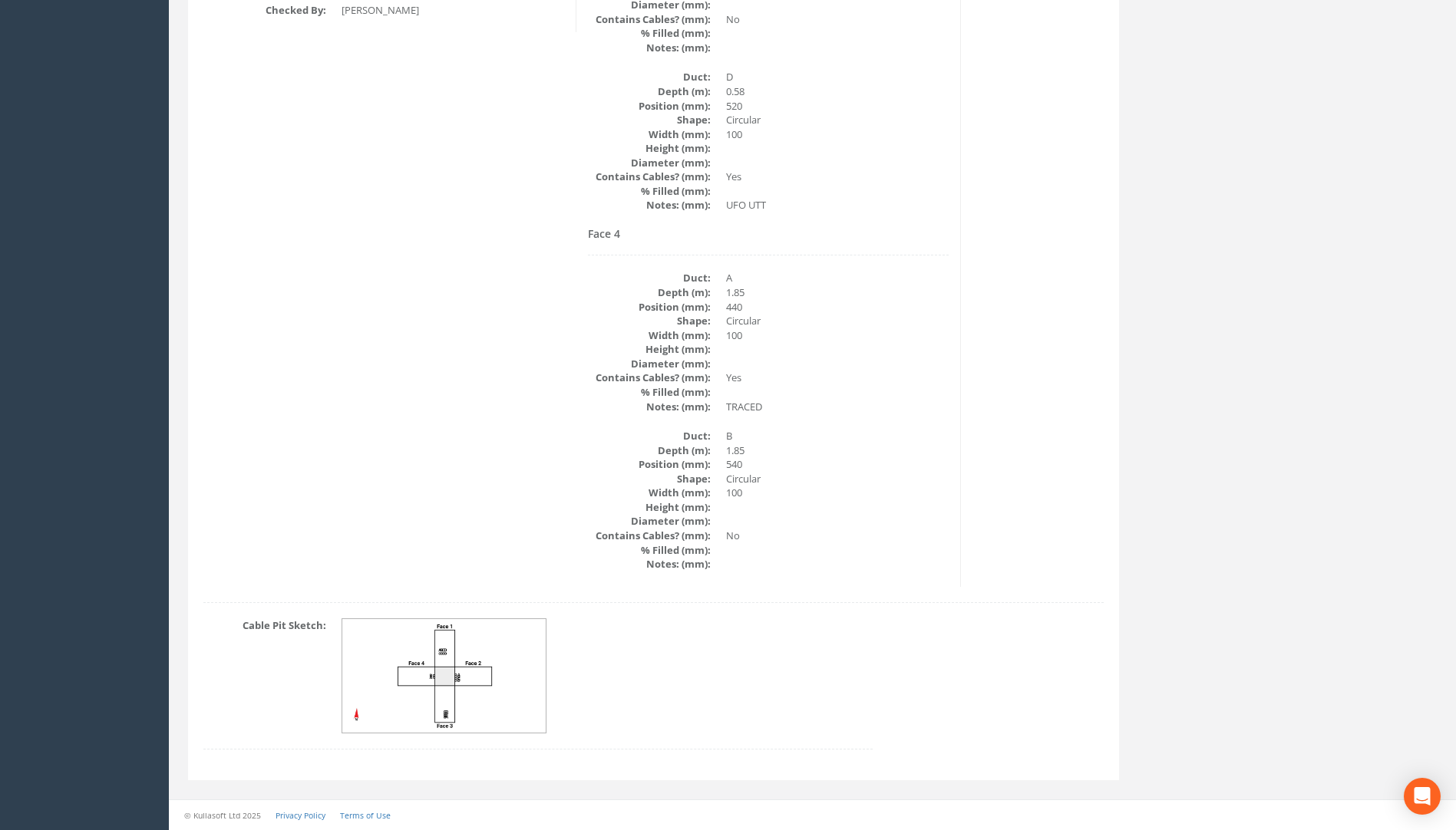
click at [448, 688] on img at bounding box center [444, 676] width 205 height 114
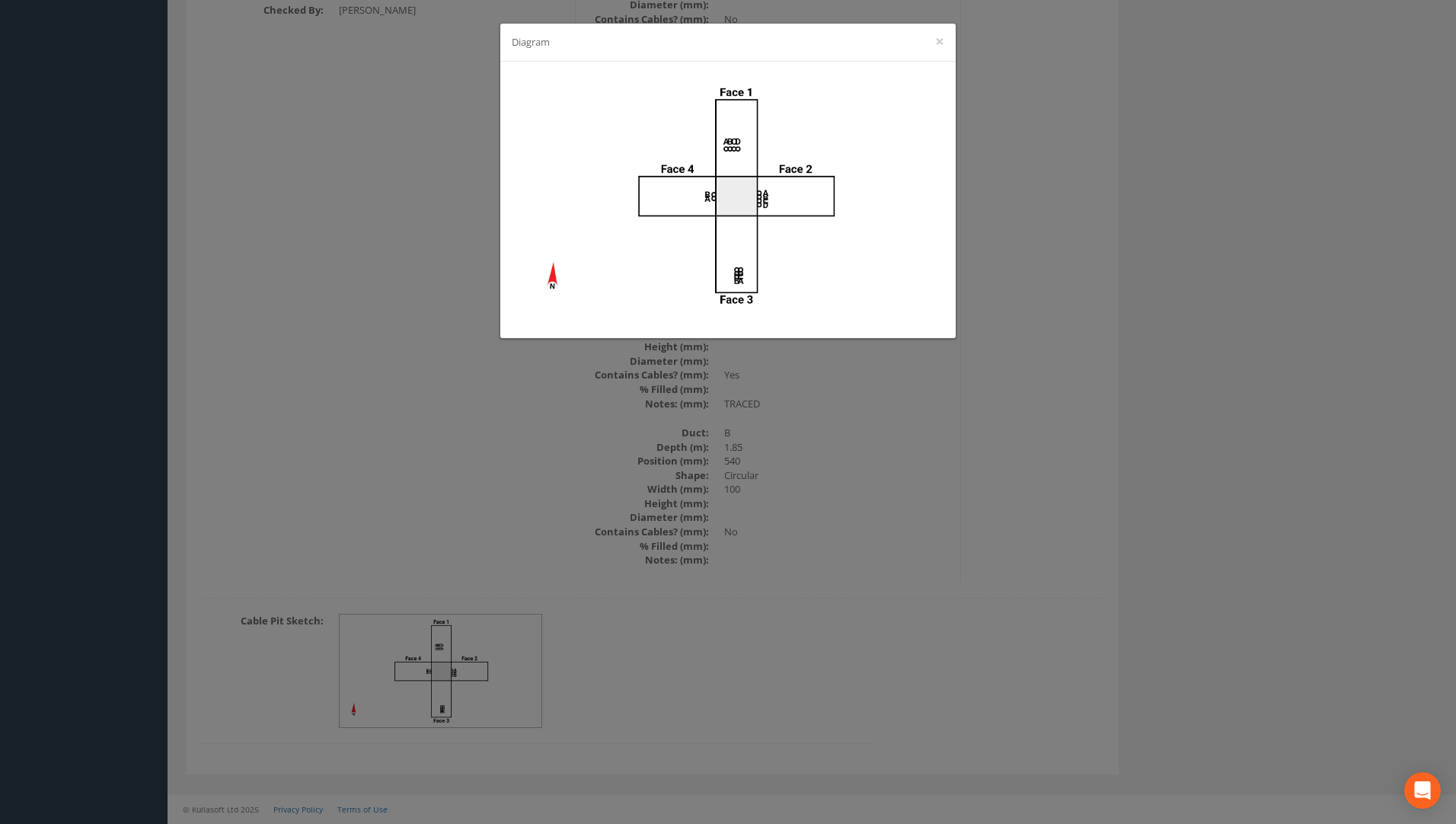
click at [1200, 298] on div "Diagram ×" at bounding box center [728, 412] width 1456 height 824
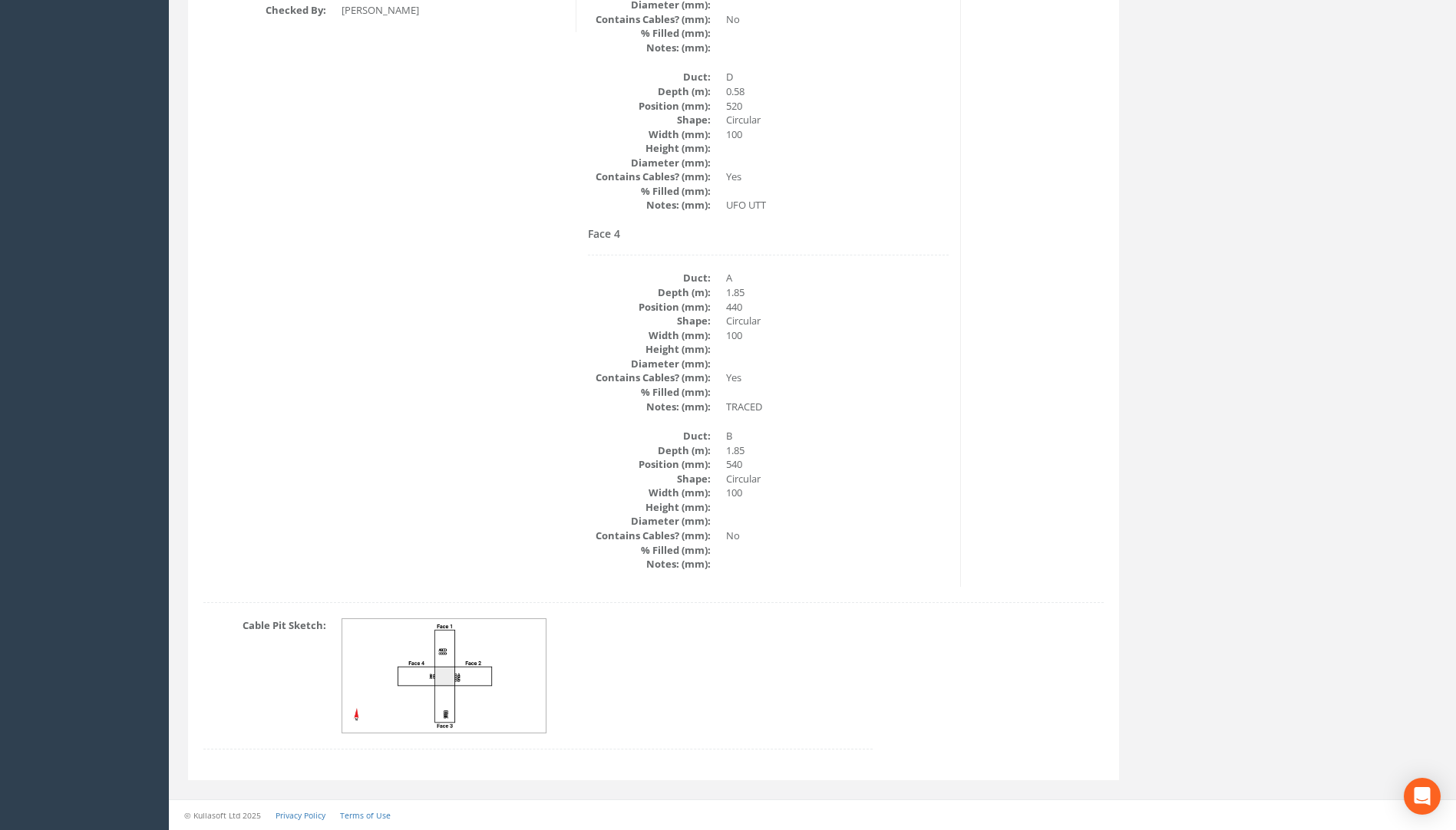
click at [437, 672] on img at bounding box center [444, 676] width 205 height 114
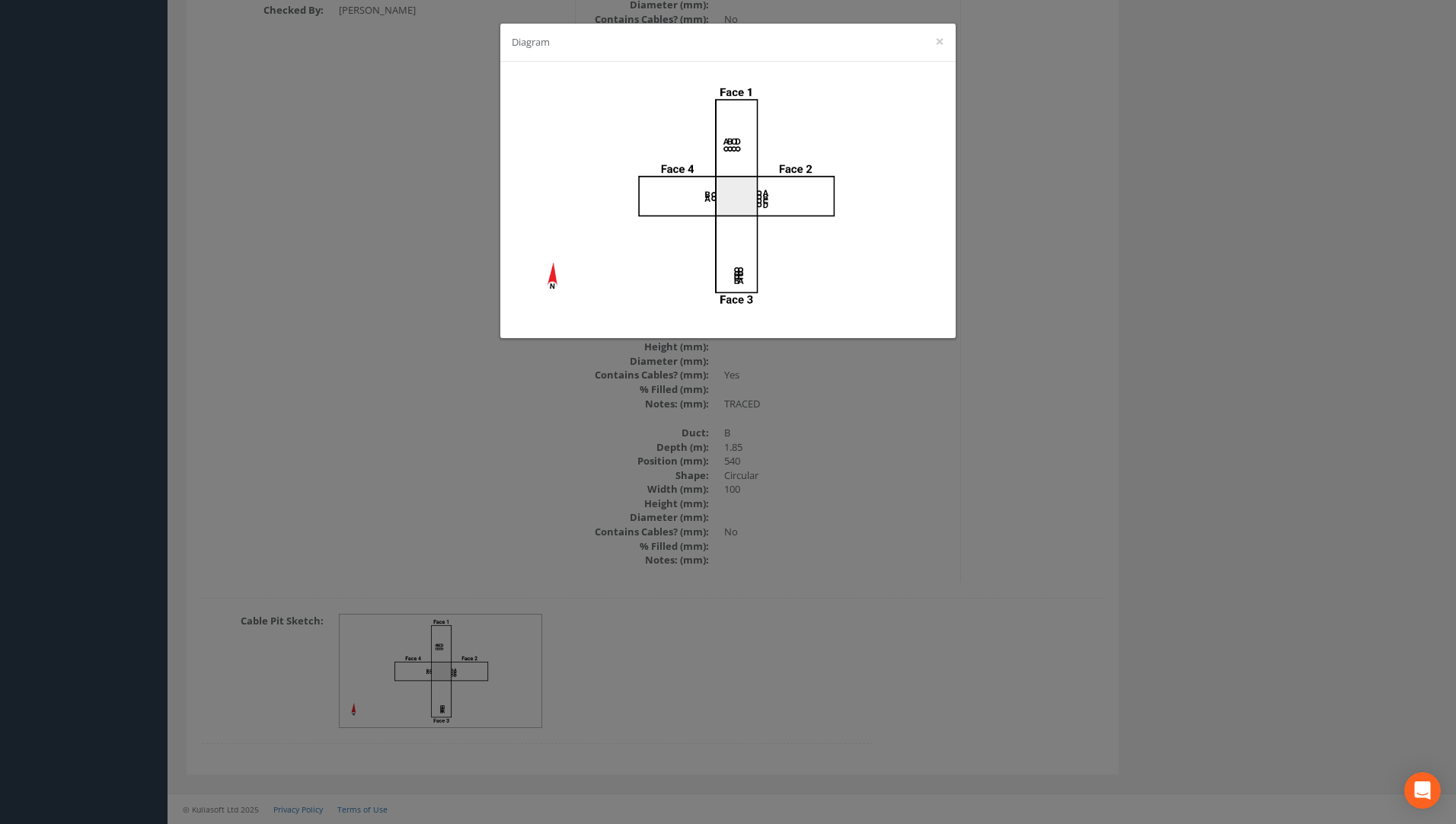
click at [798, 444] on div "Diagram ×" at bounding box center [728, 412] width 1456 height 824
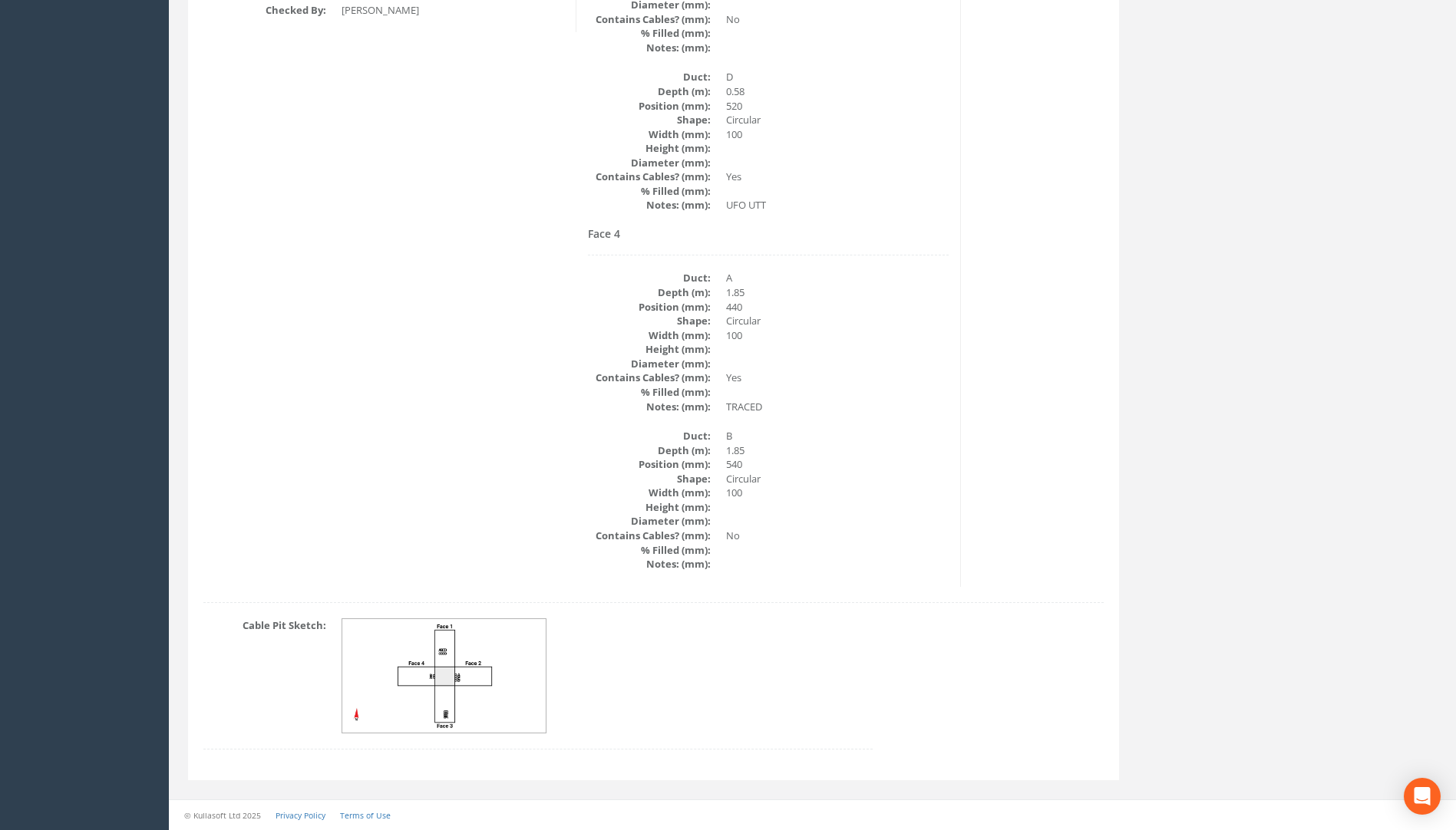
click at [442, 675] on img at bounding box center [444, 676] width 205 height 114
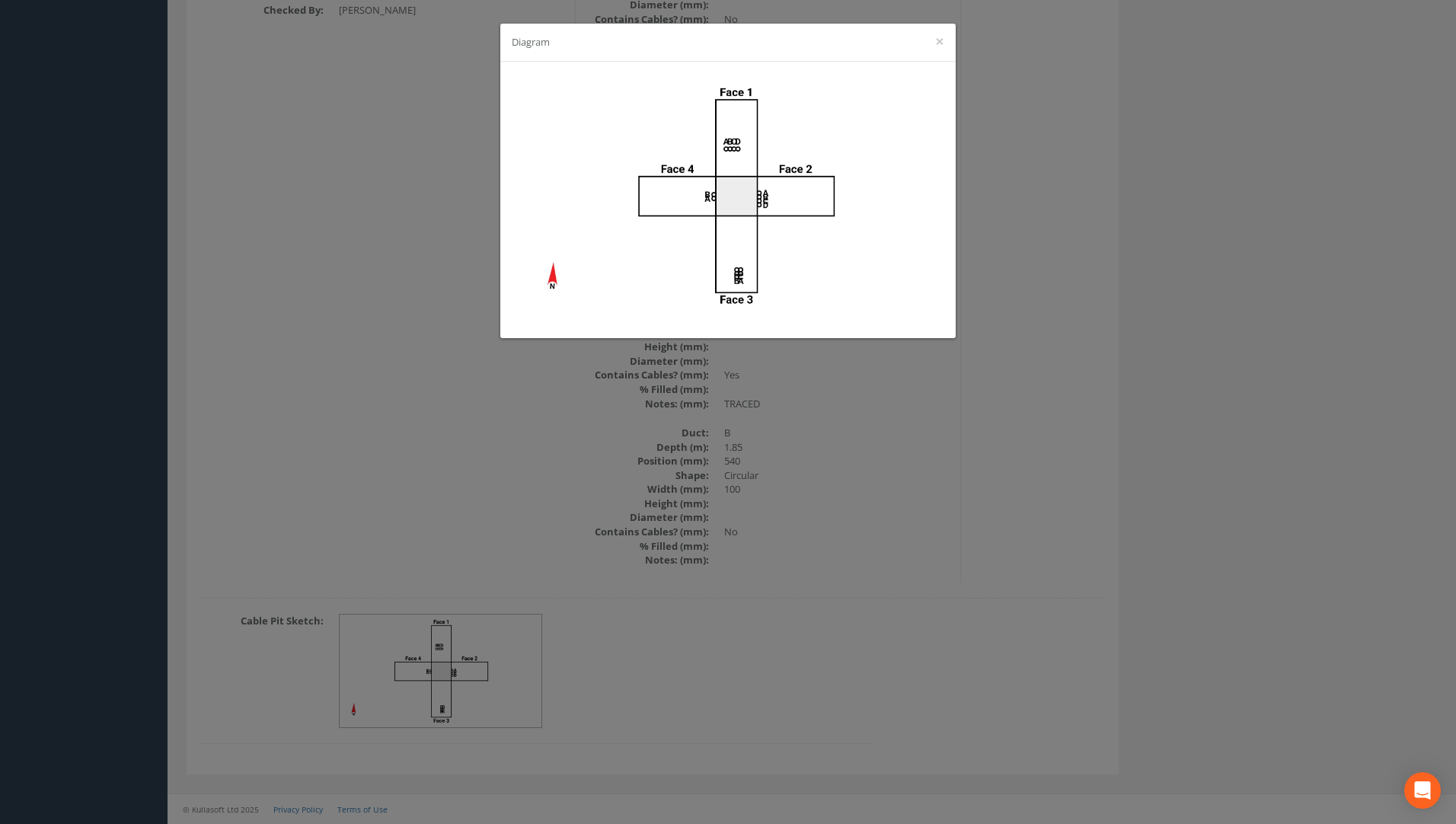
click at [804, 497] on div "Diagram ×" at bounding box center [728, 412] width 1456 height 824
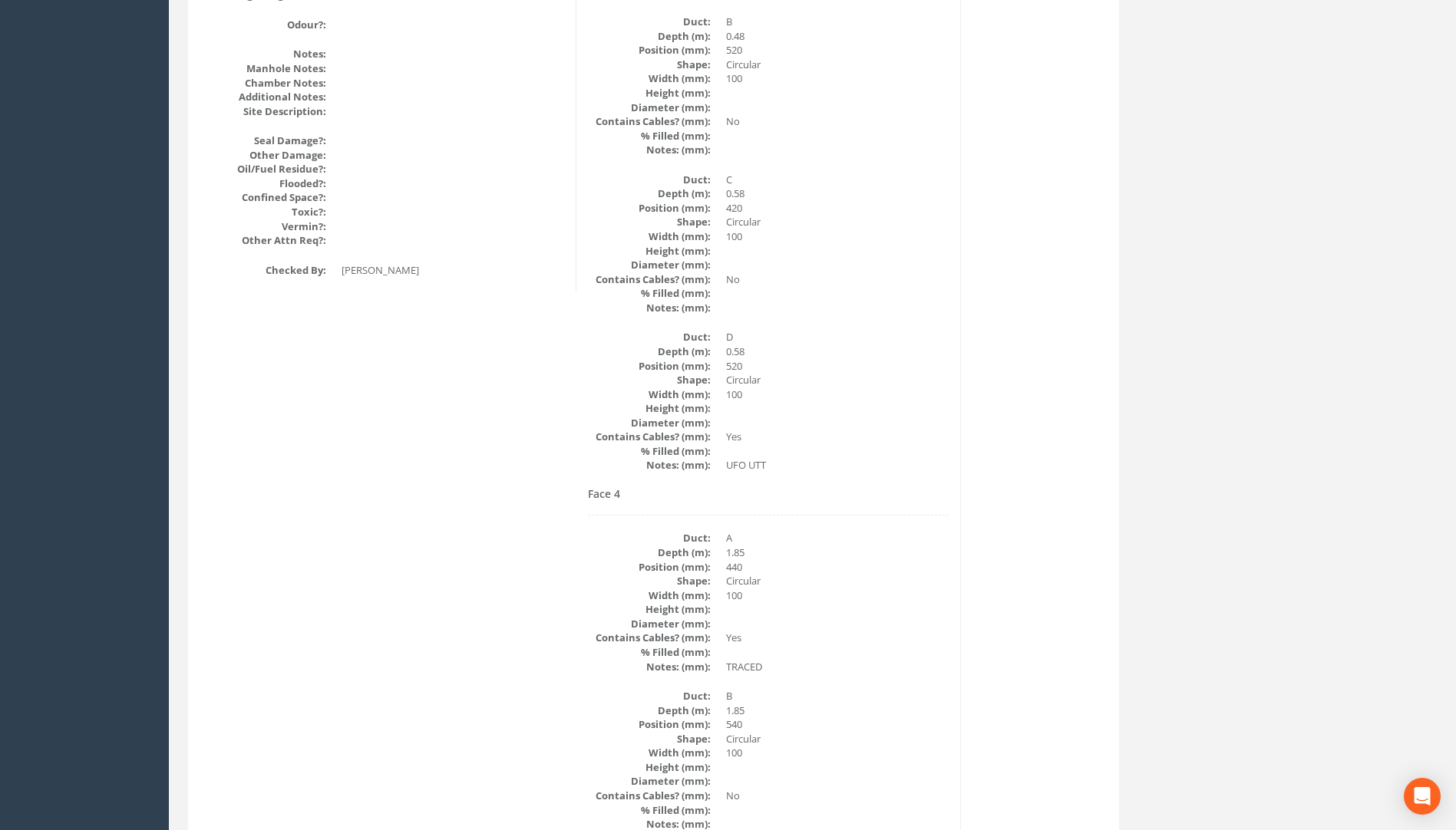
scroll to position [2015, 0]
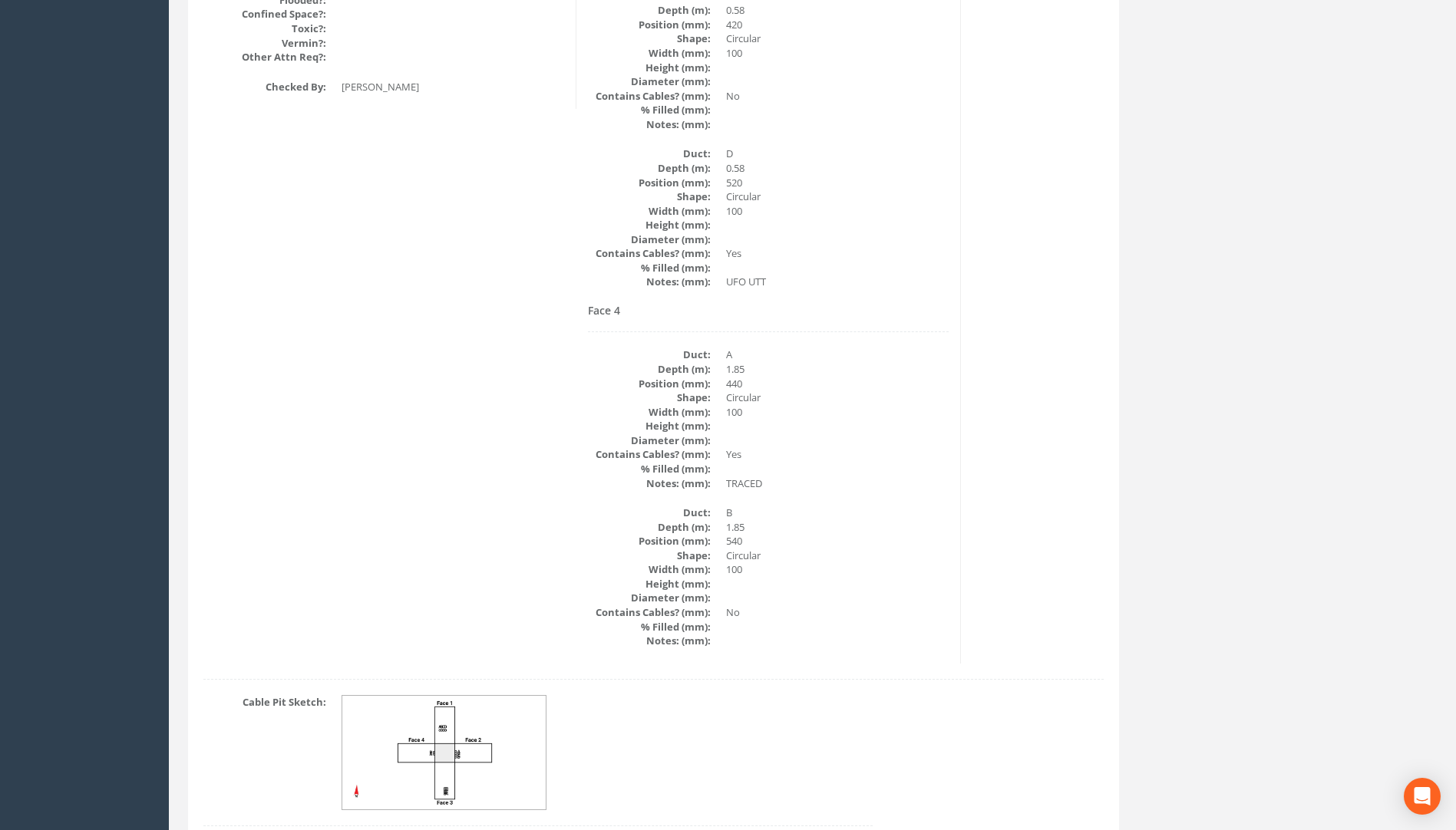
click at [490, 736] on img at bounding box center [444, 752] width 205 height 114
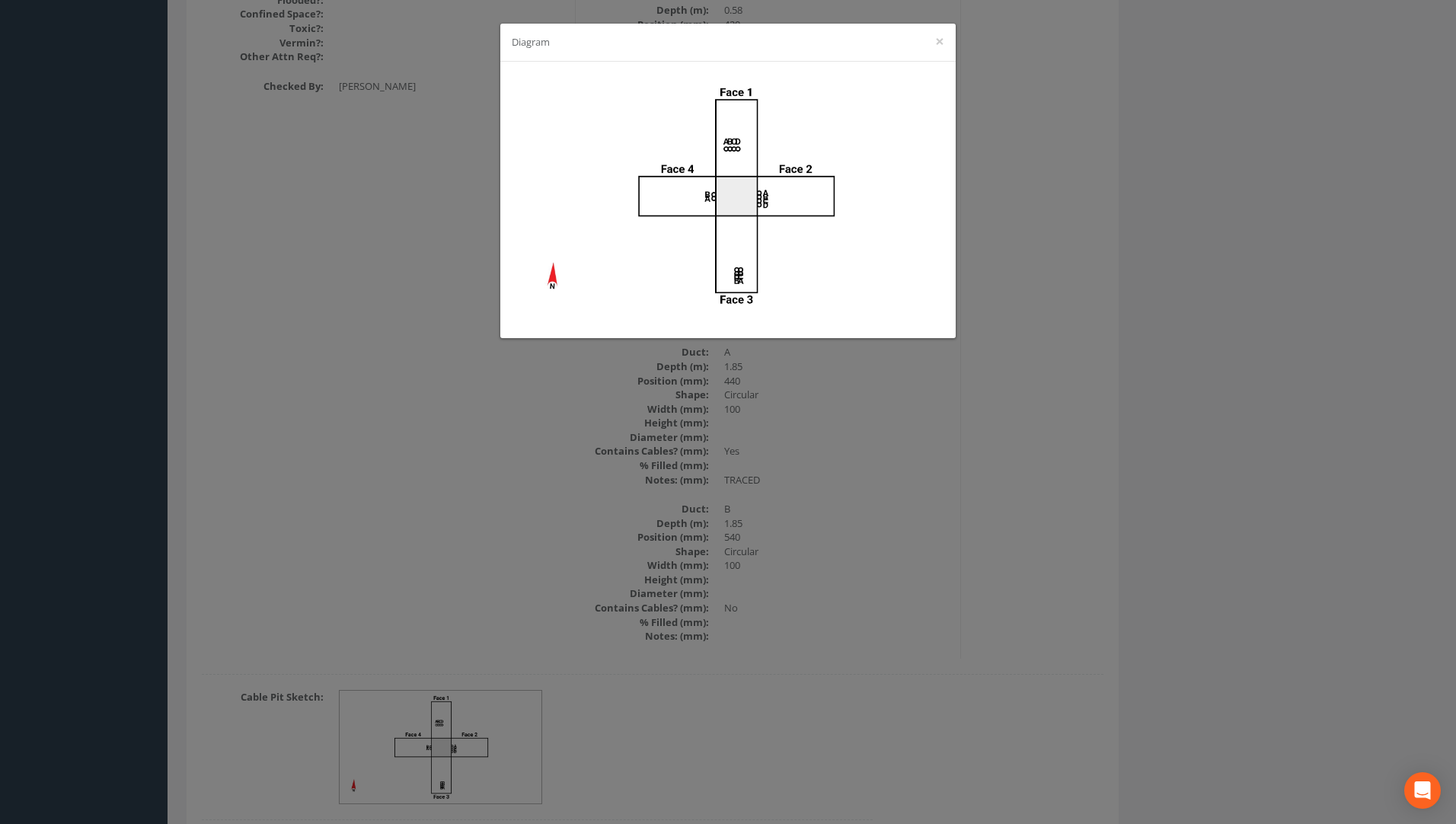
click at [972, 510] on div "Diagram ×" at bounding box center [728, 412] width 1456 height 824
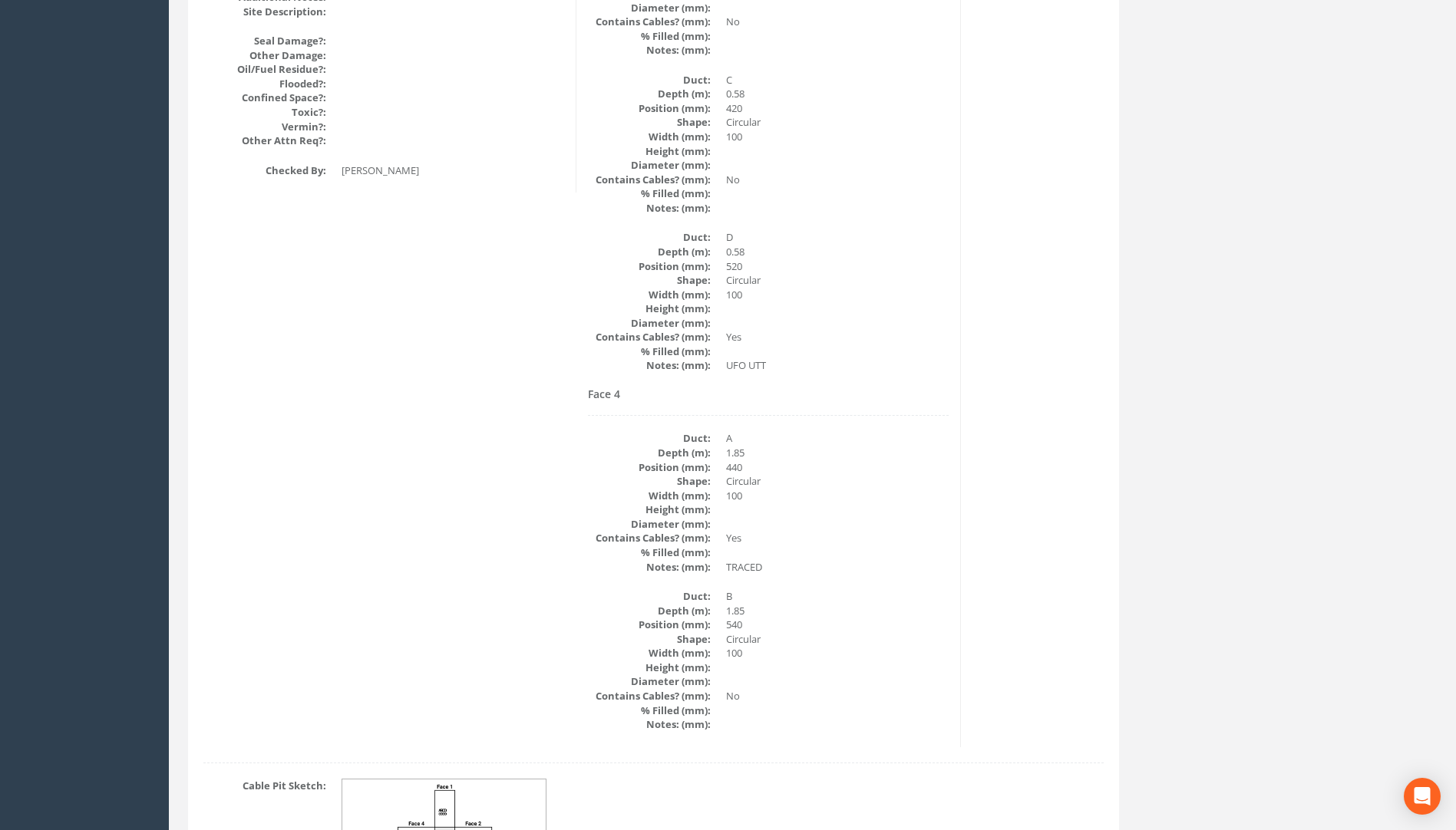
scroll to position [2091, 0]
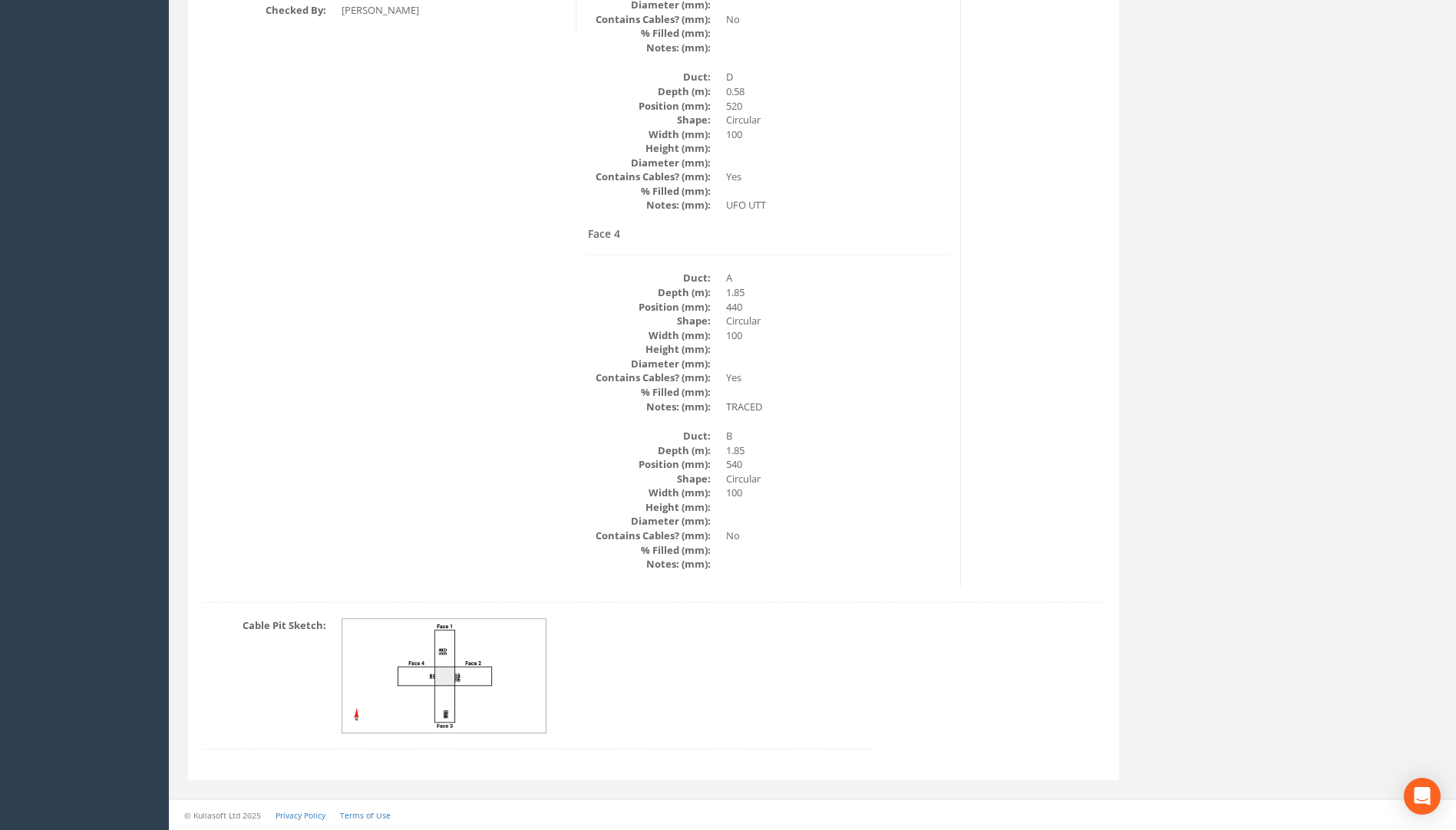
click at [412, 668] on img at bounding box center [444, 676] width 205 height 114
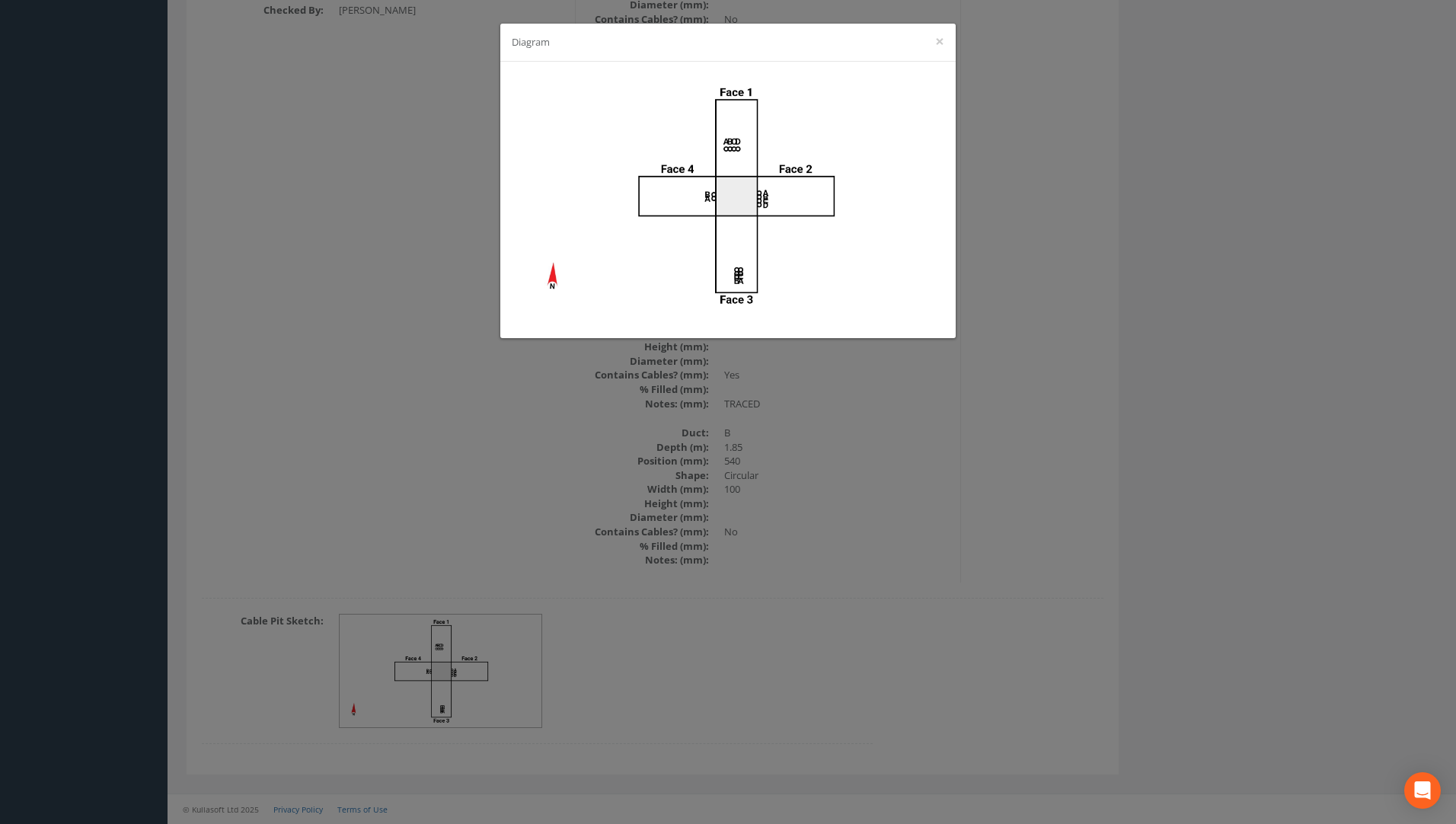
click at [1235, 476] on div "Diagram ×" at bounding box center [728, 412] width 1456 height 824
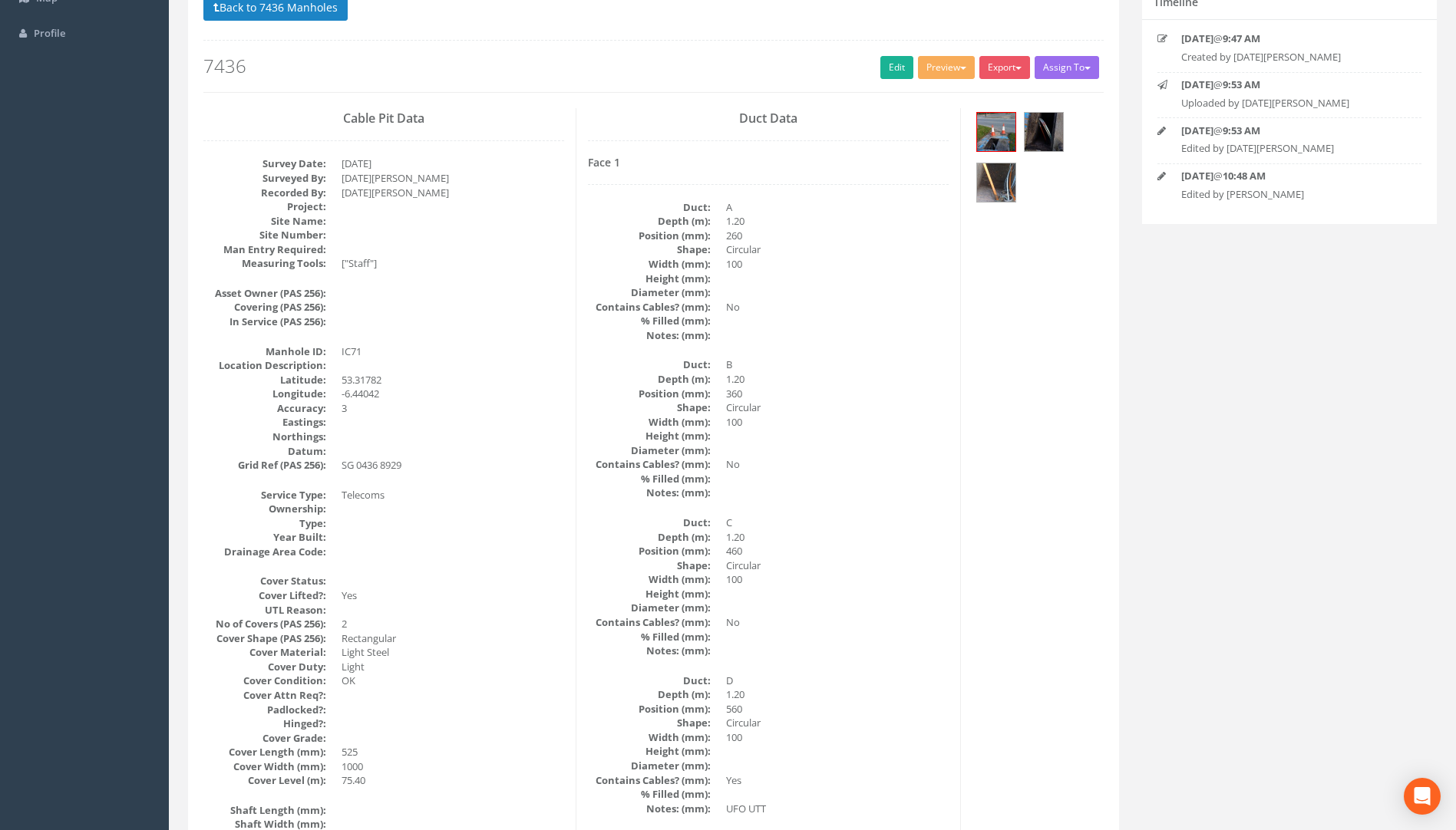
scroll to position [0, 0]
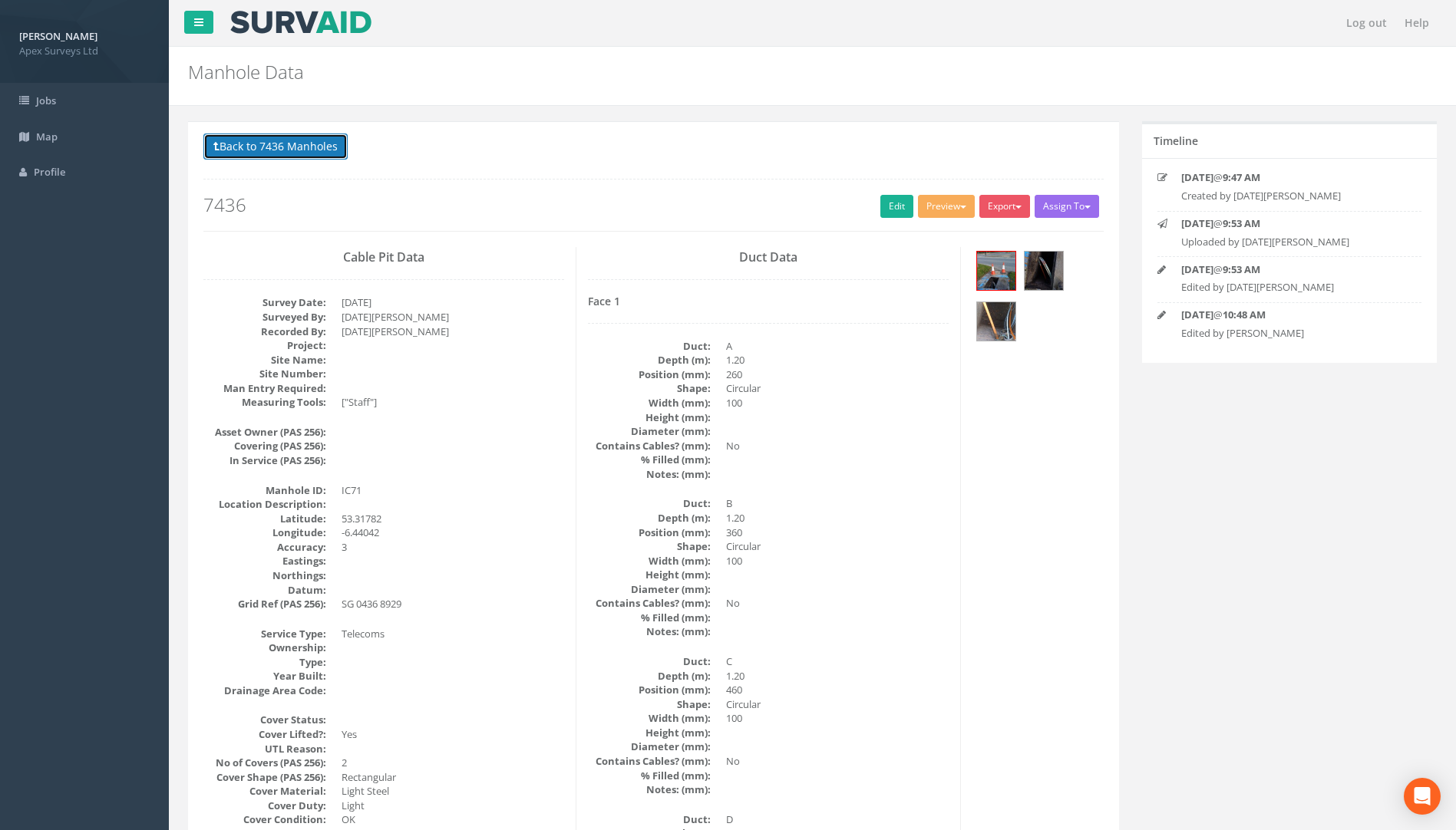
click at [284, 148] on button "Back to 7436 Manholes" at bounding box center [275, 146] width 145 height 27
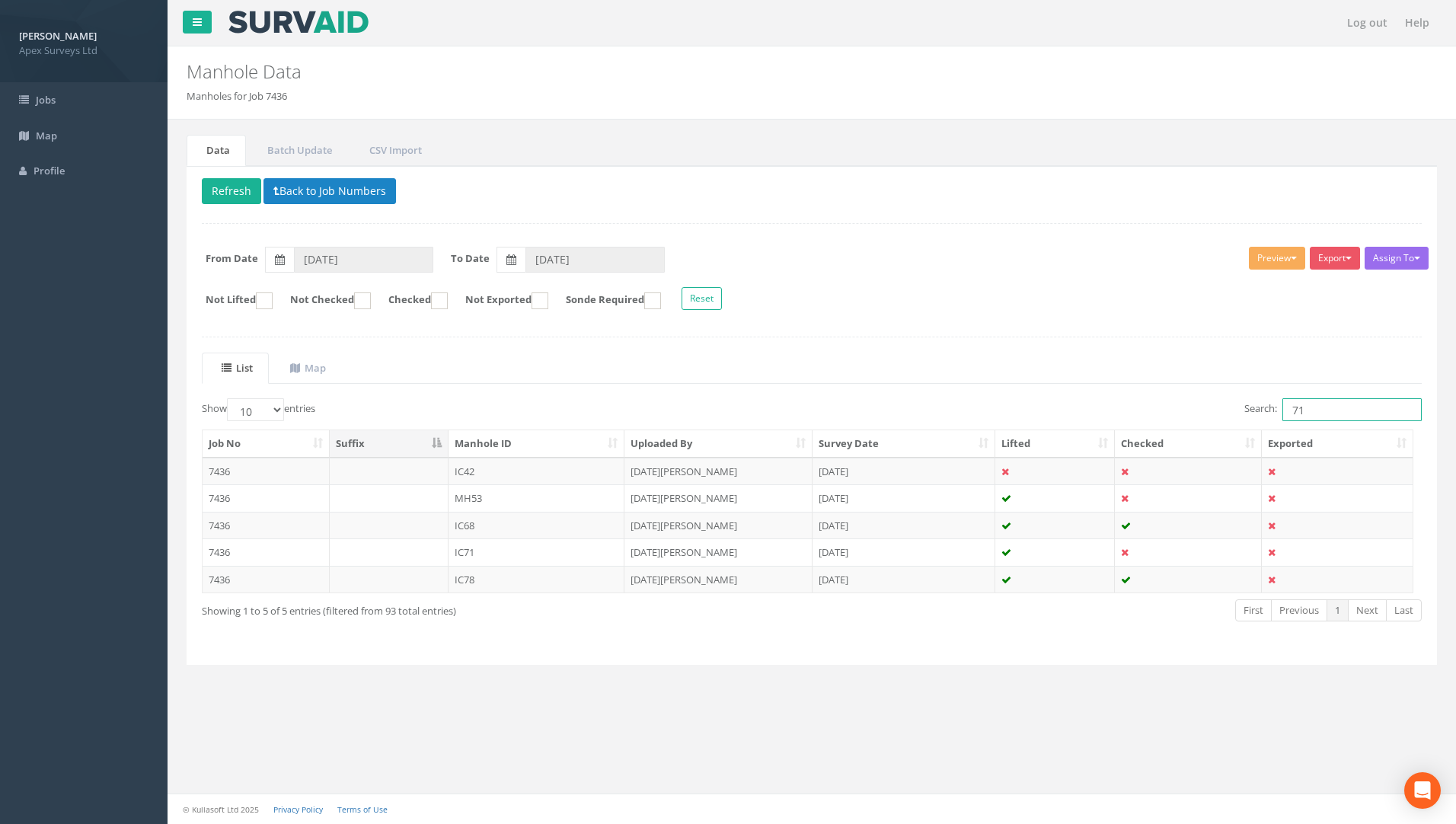
drag, startPoint x: 1251, startPoint y: 405, endPoint x: 1124, endPoint y: 405, distance: 127.0
click at [1108, 405] on div "Search: 71" at bounding box center [1122, 411] width 599 height 26
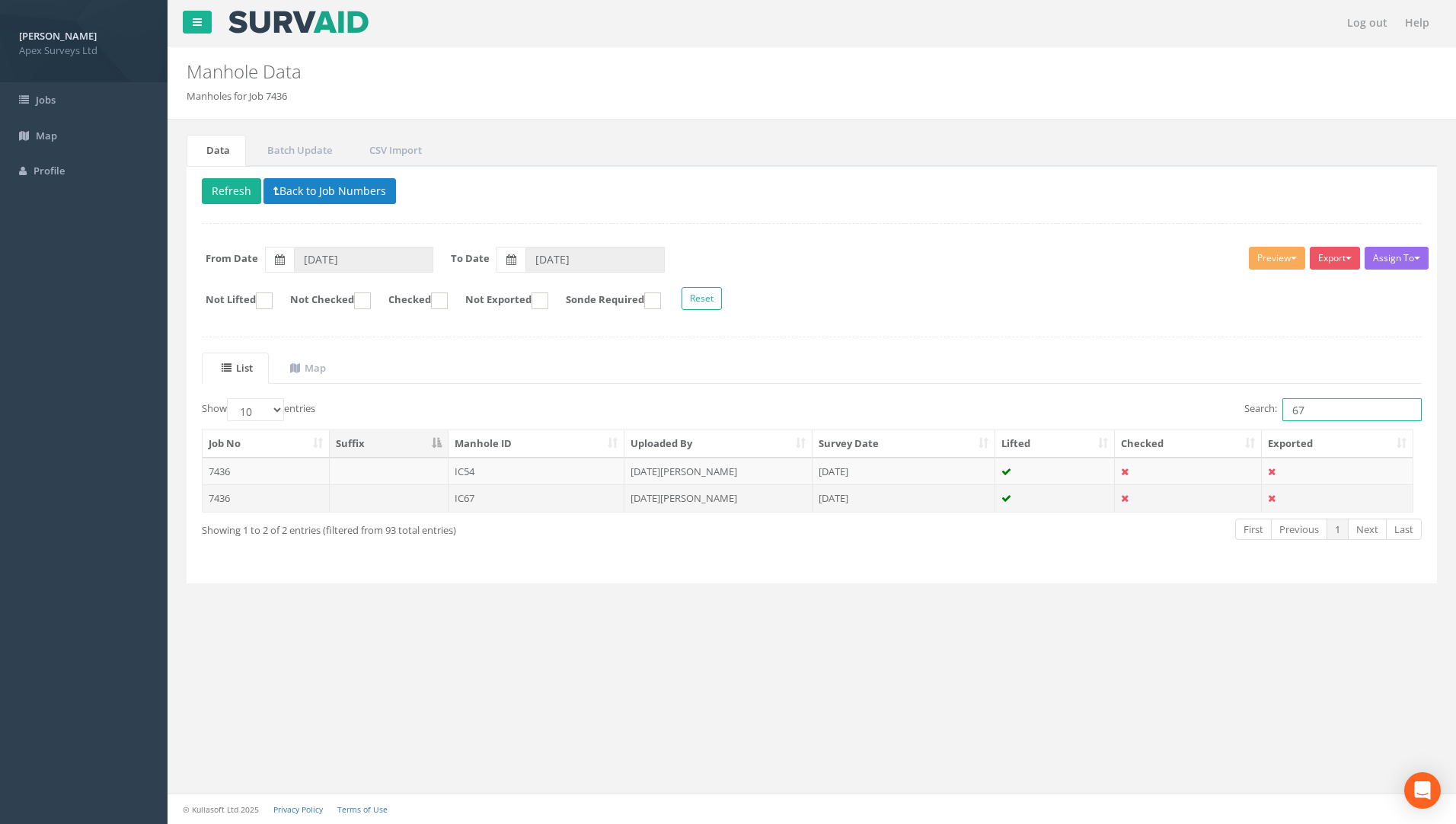
type input "67"
click at [219, 495] on td "7436" at bounding box center [266, 498] width 127 height 27
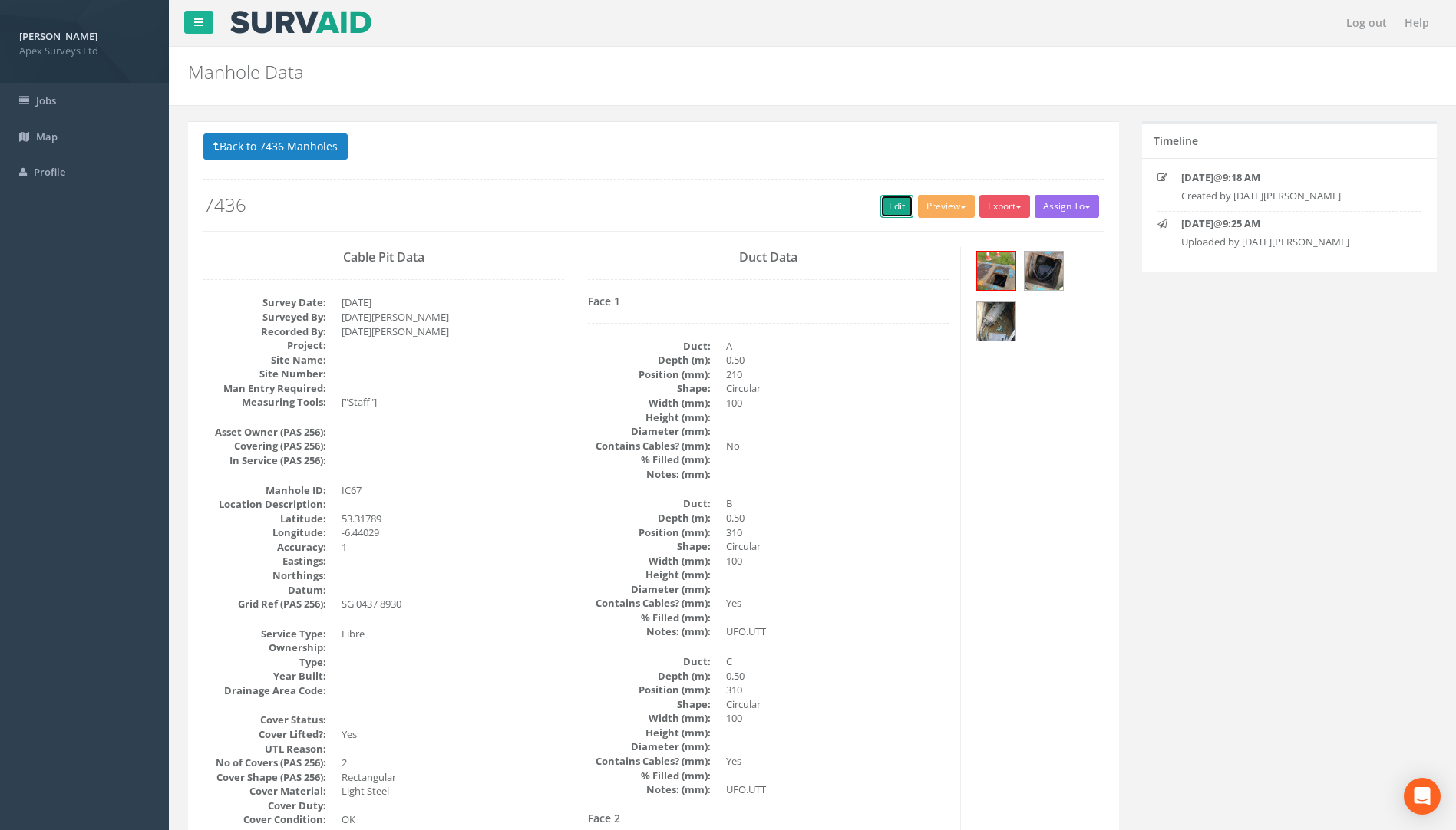
click at [887, 203] on link "Edit" at bounding box center [897, 206] width 33 height 23
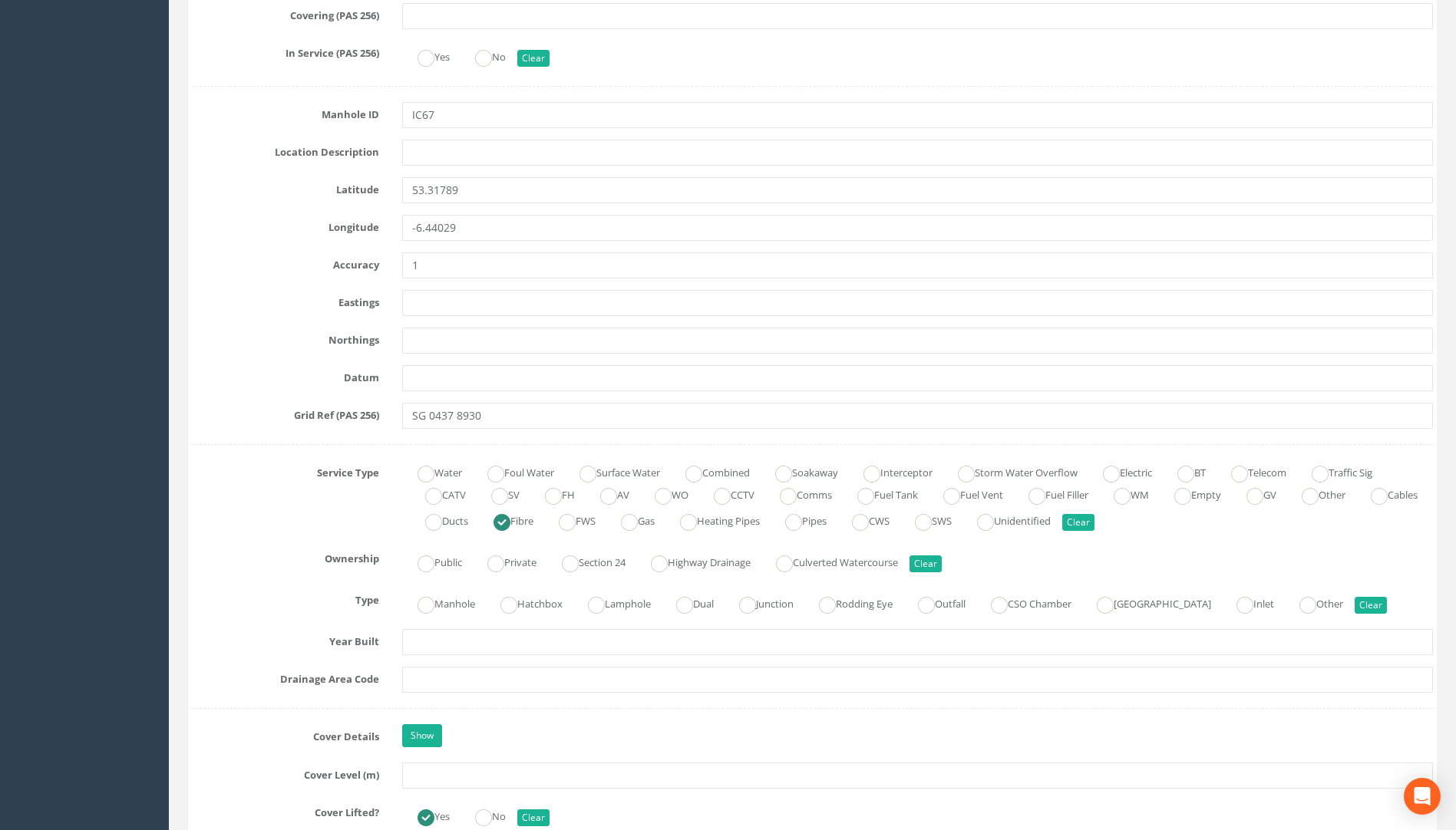
scroll to position [920, 0]
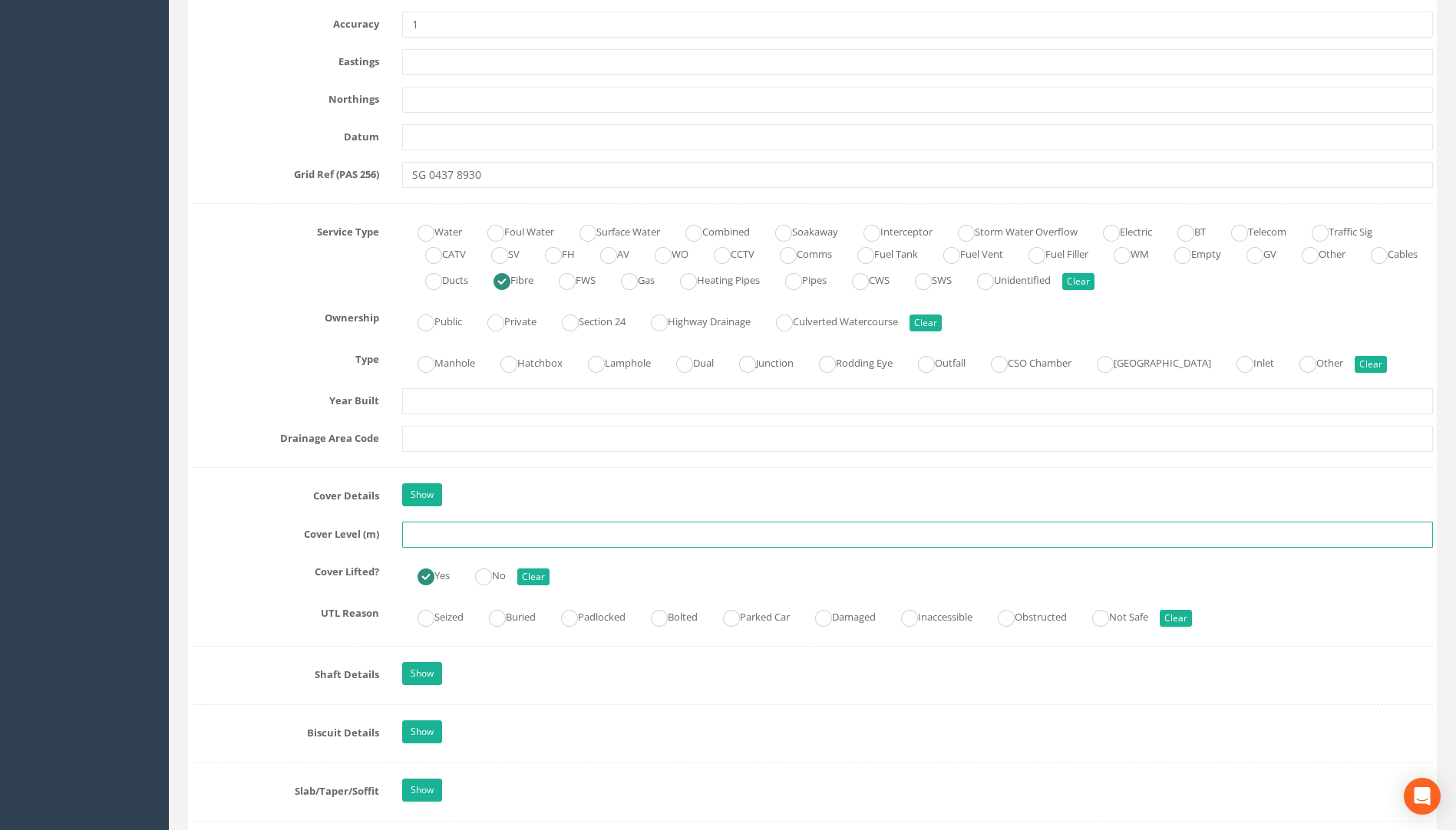
click at [427, 523] on input "text" at bounding box center [917, 535] width 1031 height 27
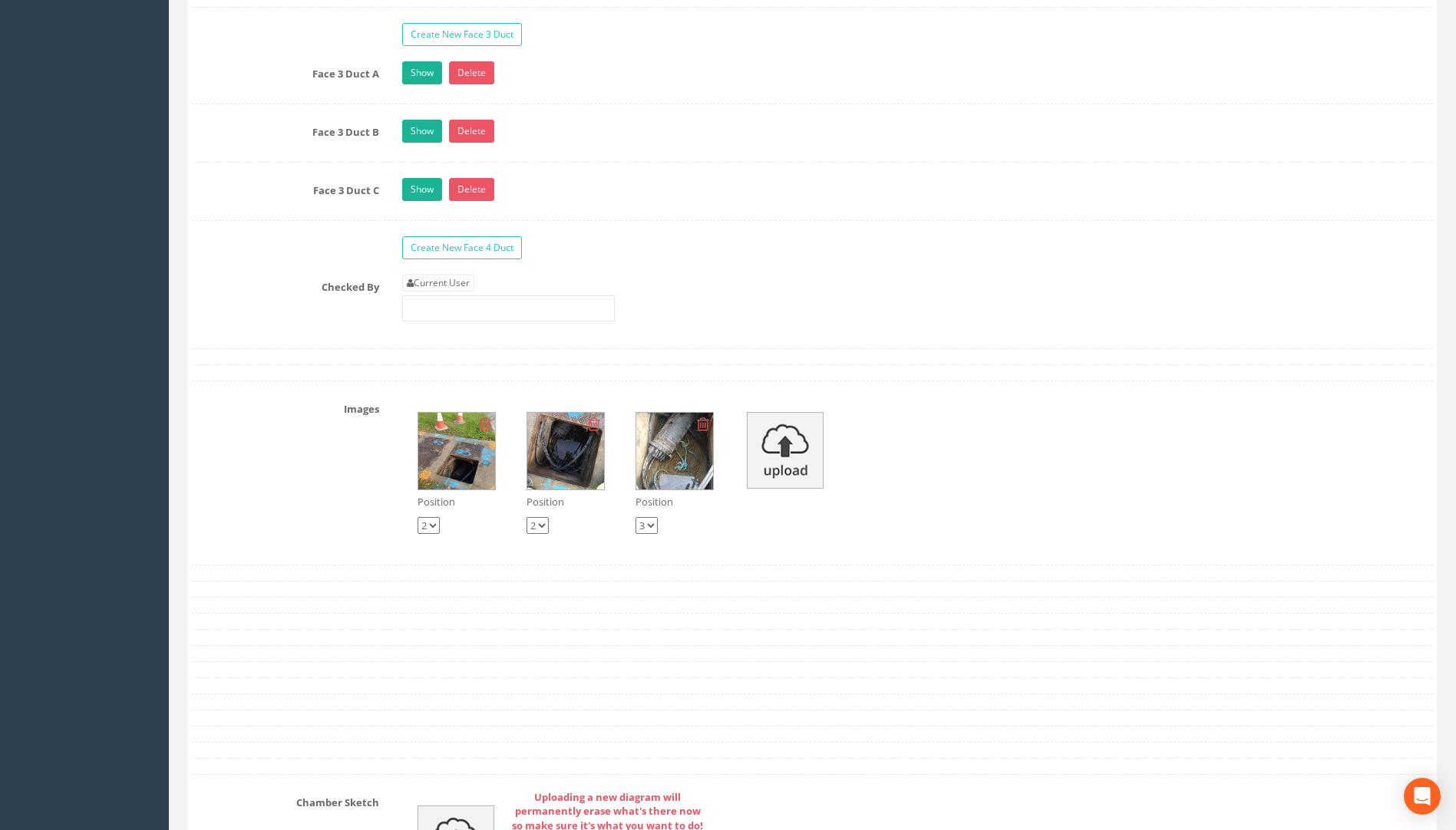
scroll to position [2993, 0]
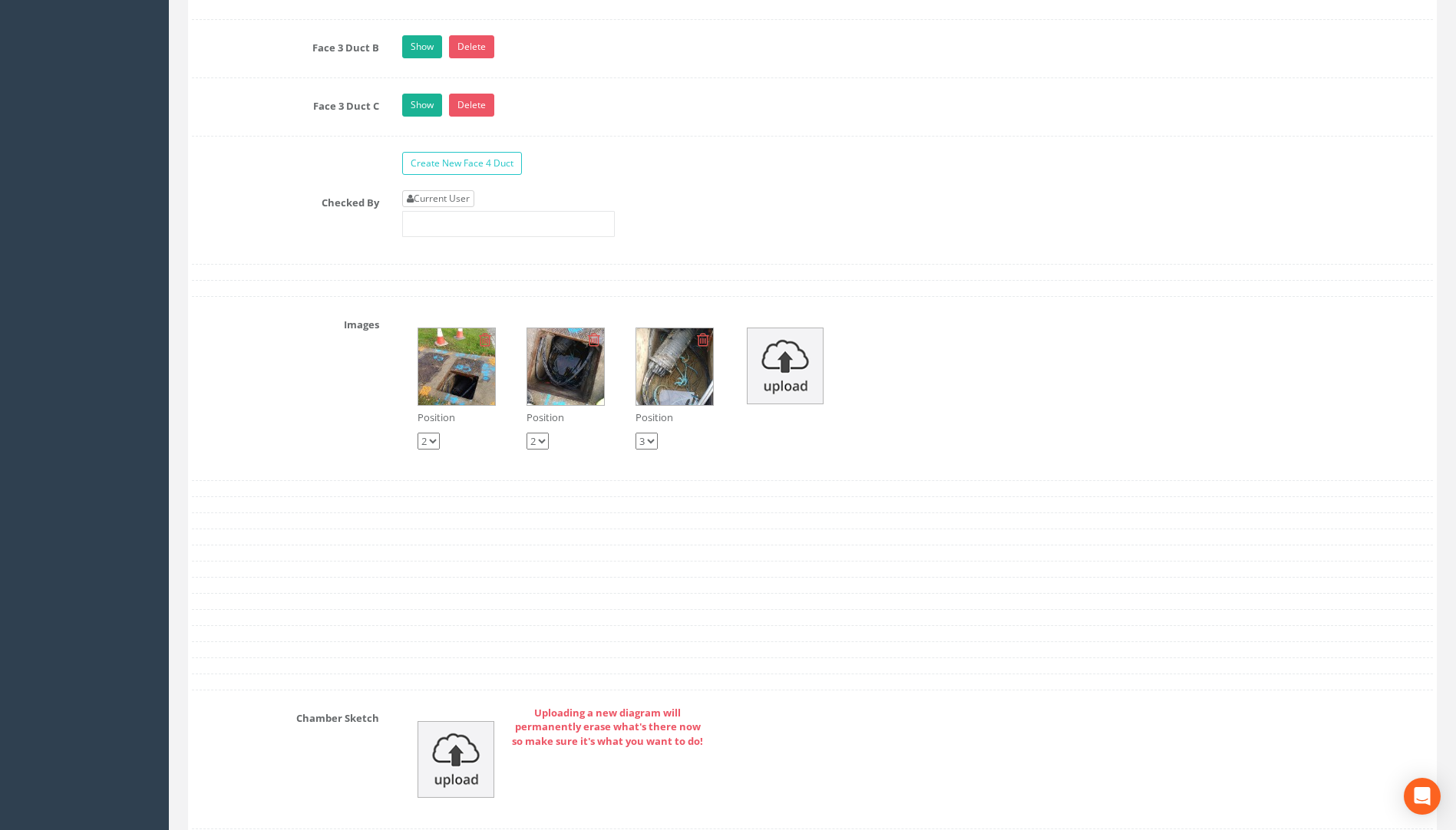
type input "75.49"
click at [440, 203] on link "Current User" at bounding box center [438, 198] width 72 height 16
type input "[PERSON_NAME]"
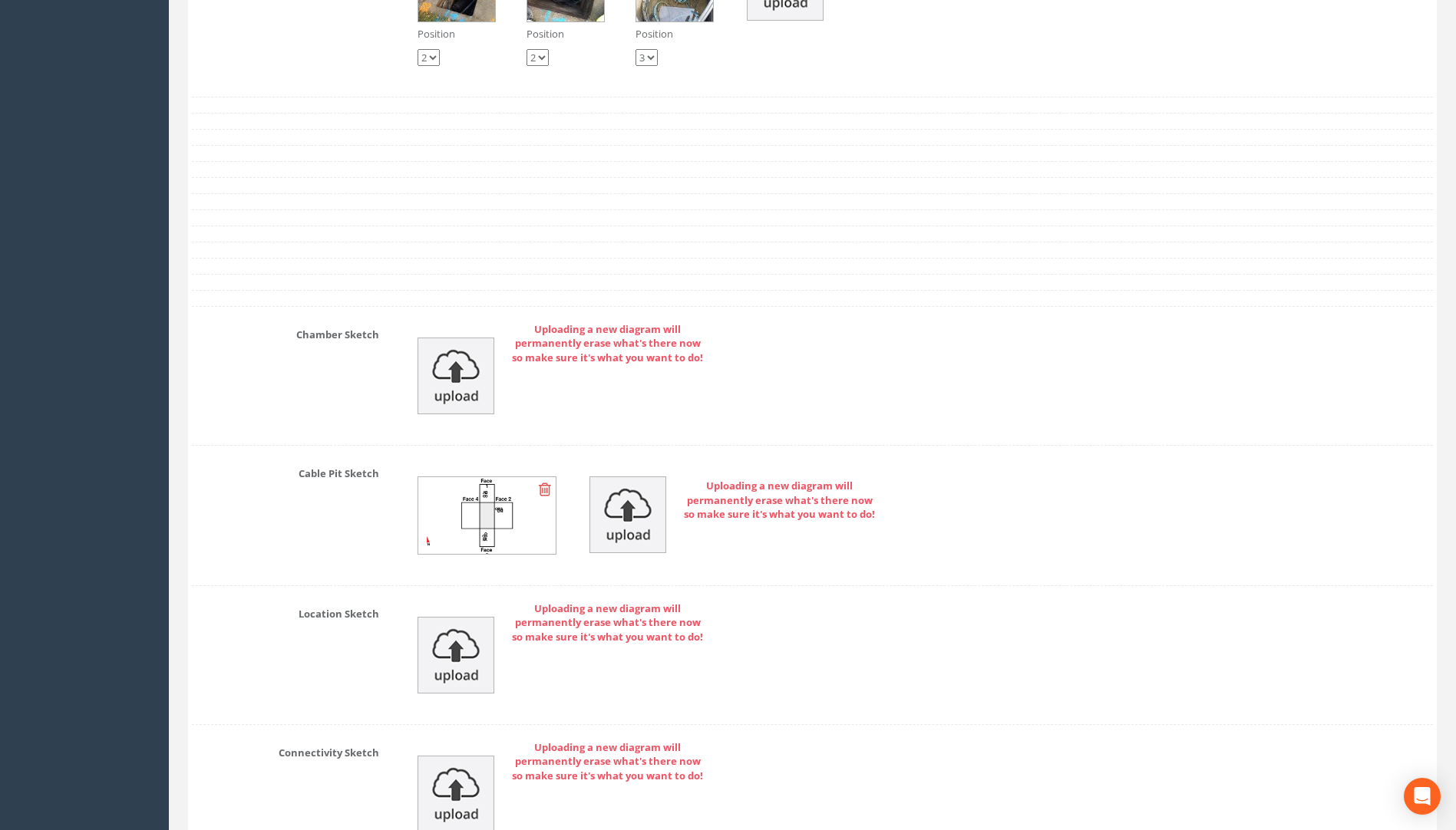
scroll to position [3671, 0]
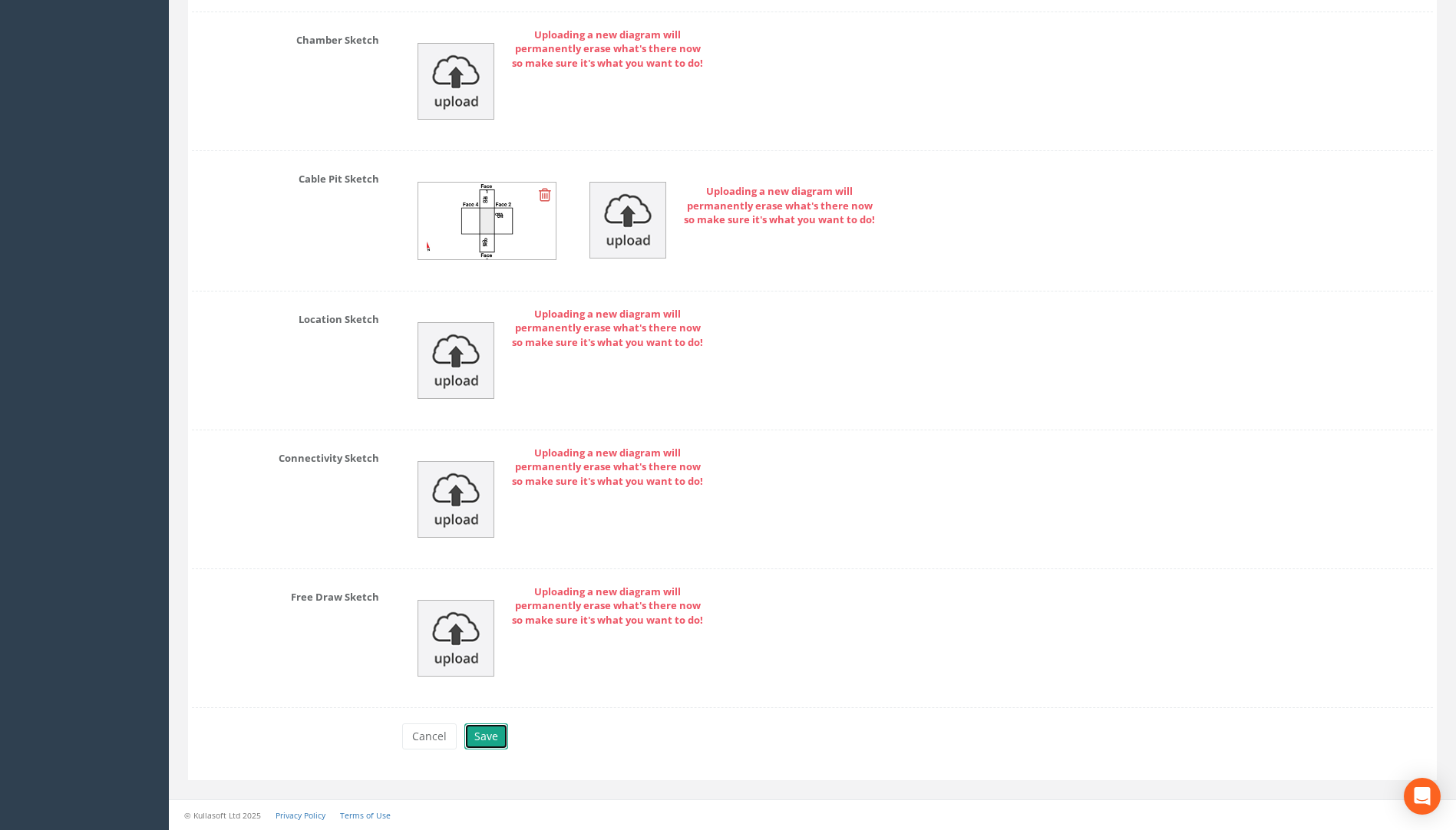
click at [480, 736] on button "Save" at bounding box center [487, 737] width 44 height 27
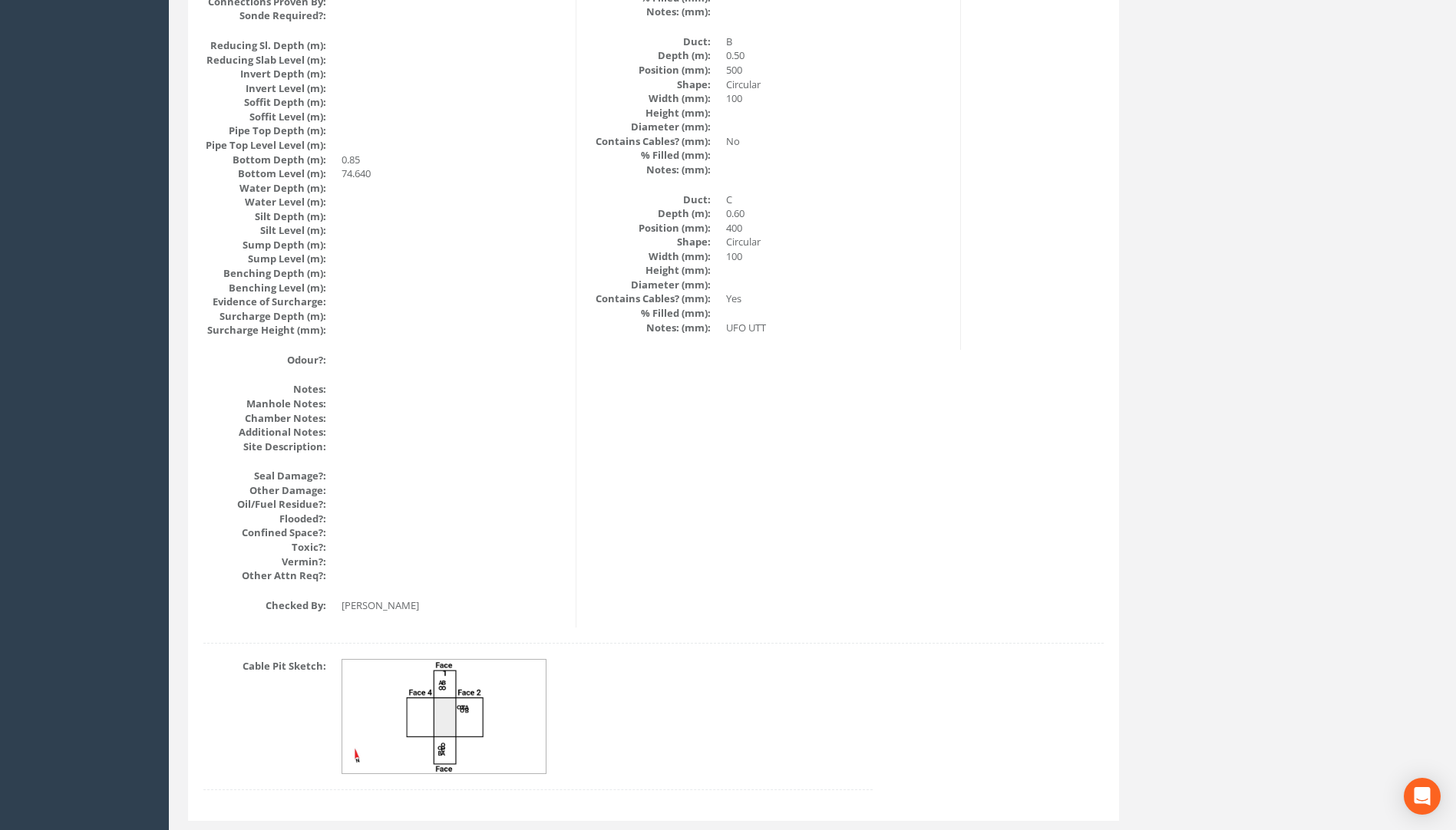
scroll to position [1460, 0]
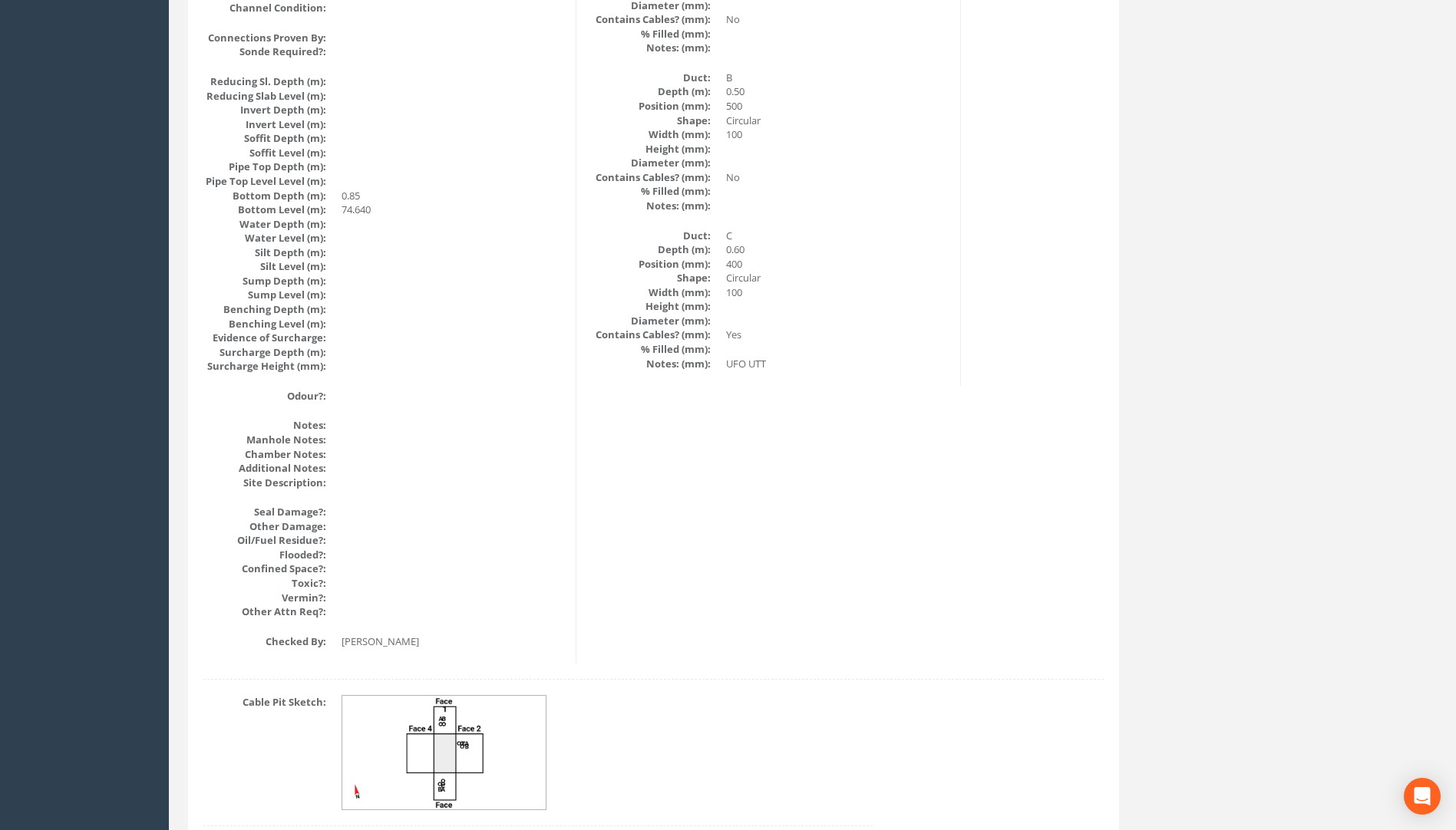
click at [465, 759] on img at bounding box center [444, 752] width 205 height 114
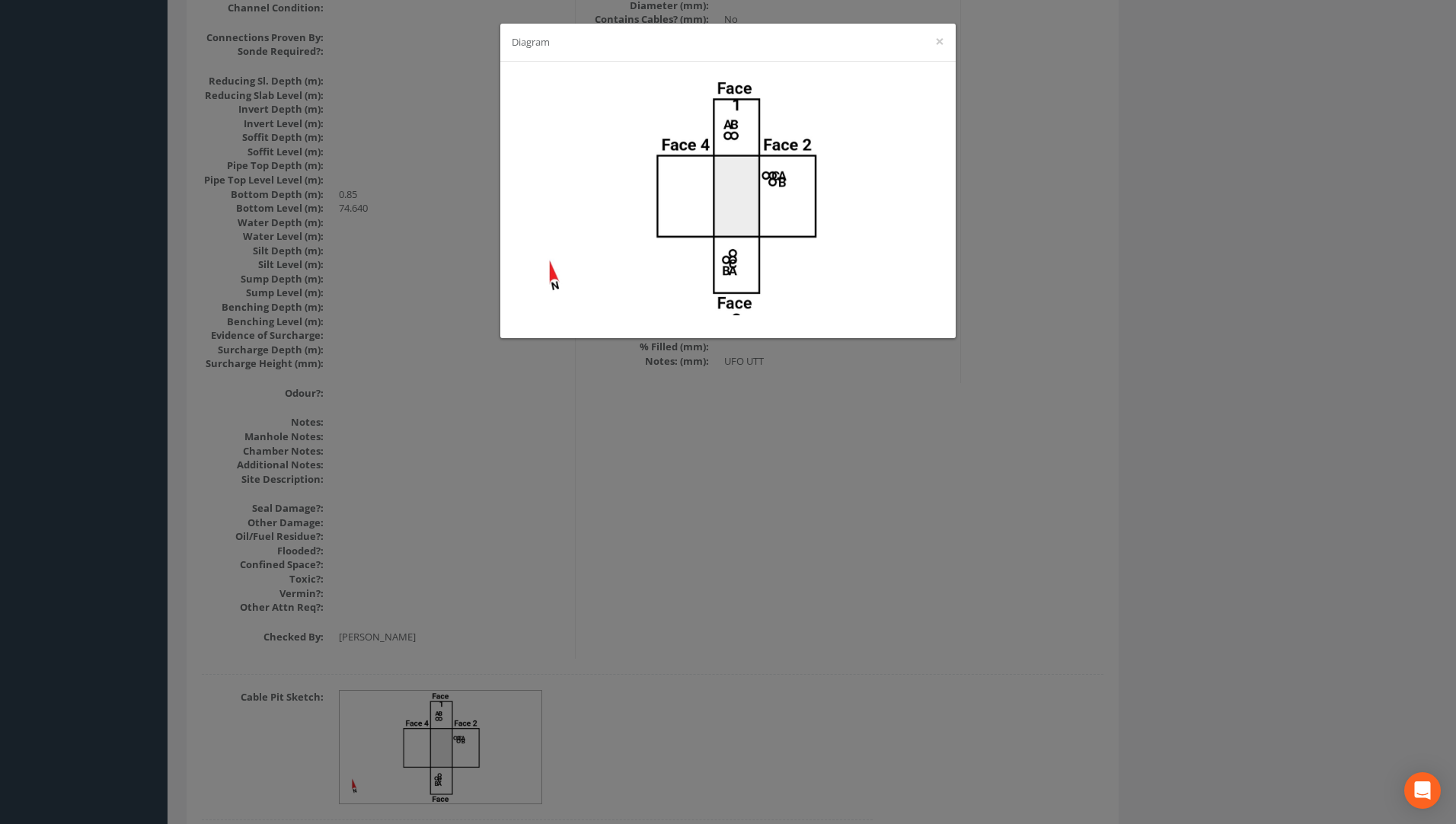
click at [811, 472] on div "Diagram ×" at bounding box center [728, 412] width 1456 height 824
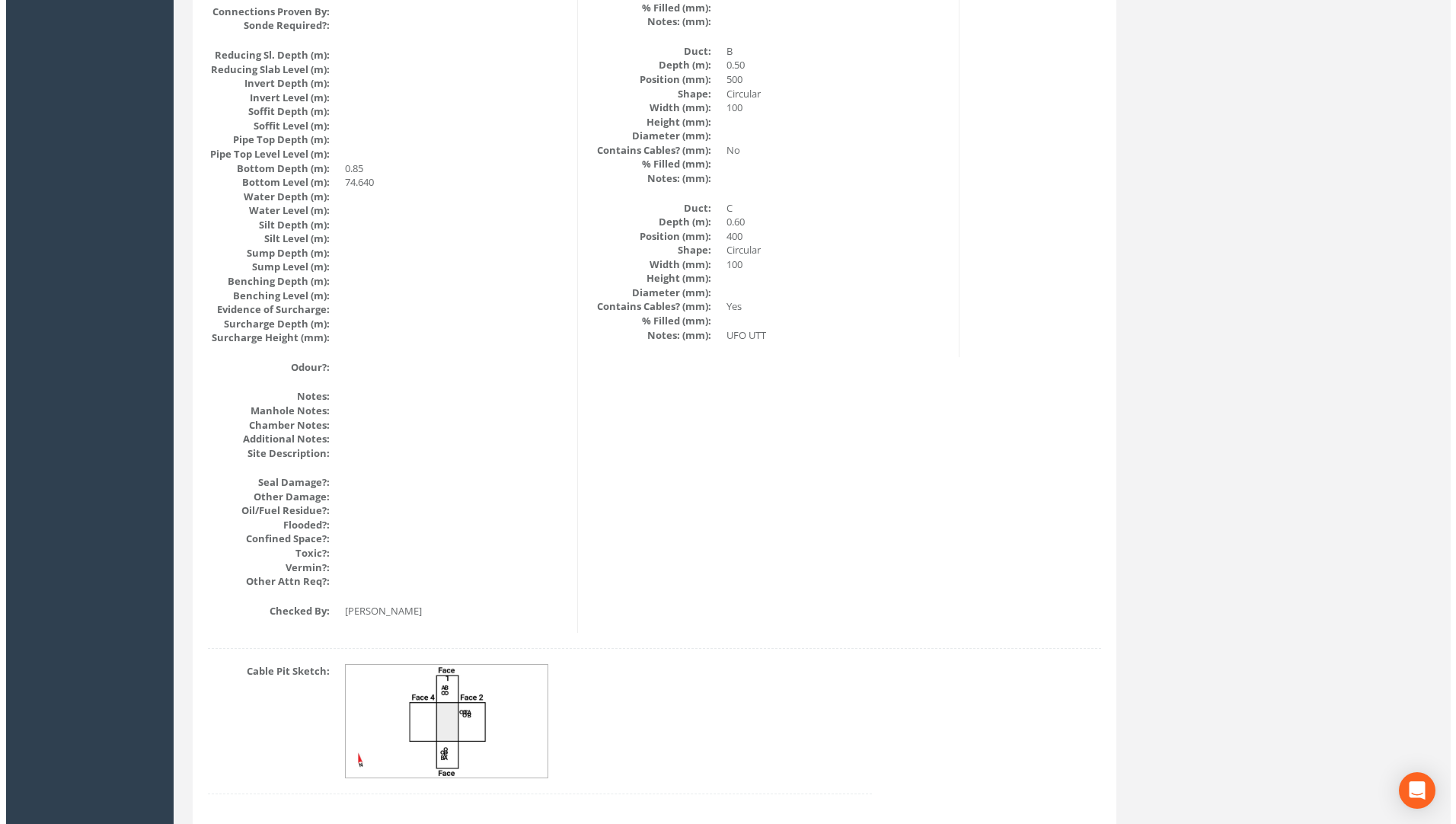
scroll to position [1525, 0]
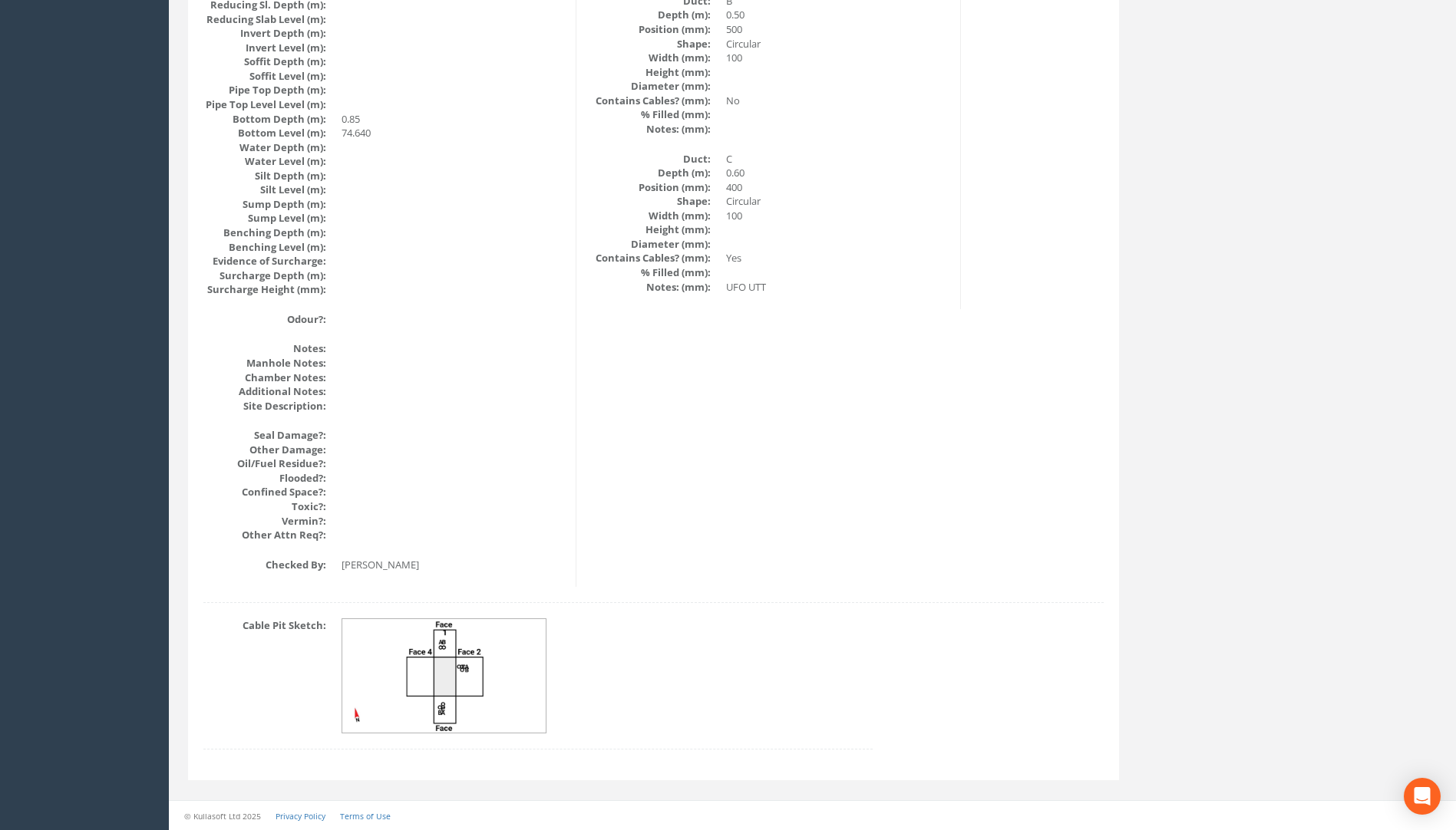
click at [437, 651] on img at bounding box center [444, 676] width 205 height 114
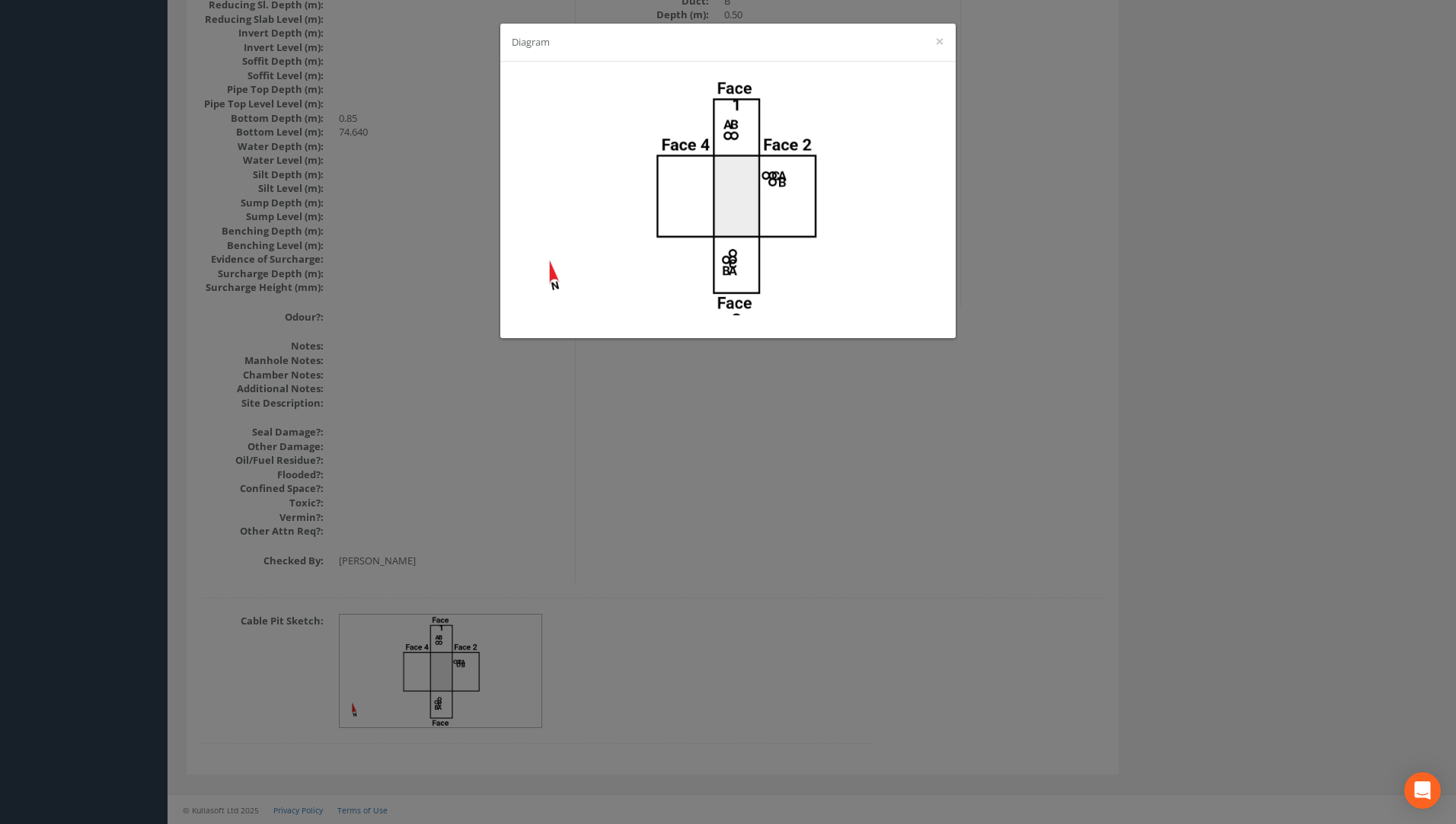
click at [955, 456] on div "Diagram ×" at bounding box center [728, 412] width 1456 height 824
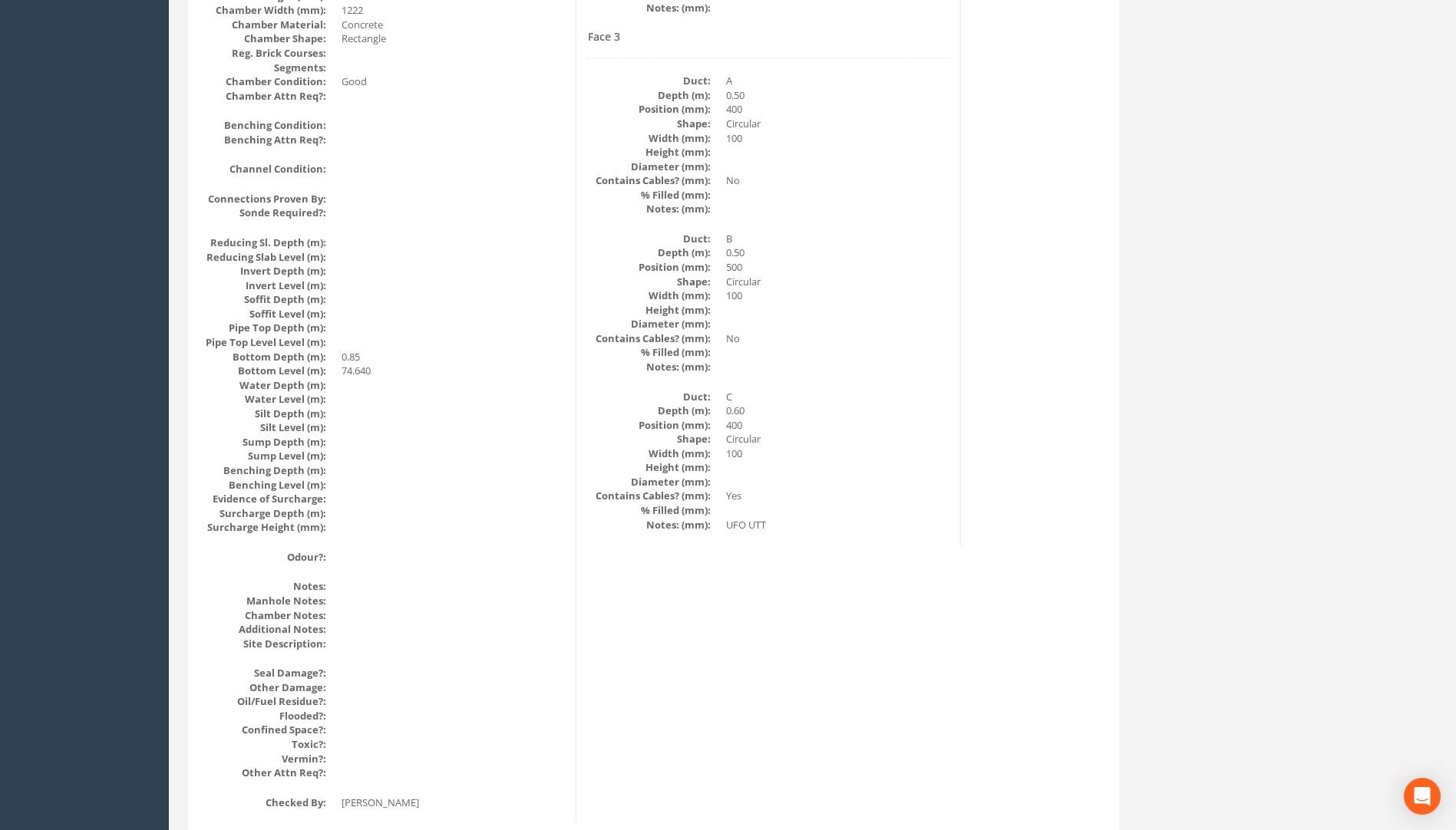
scroll to position [1458, 0]
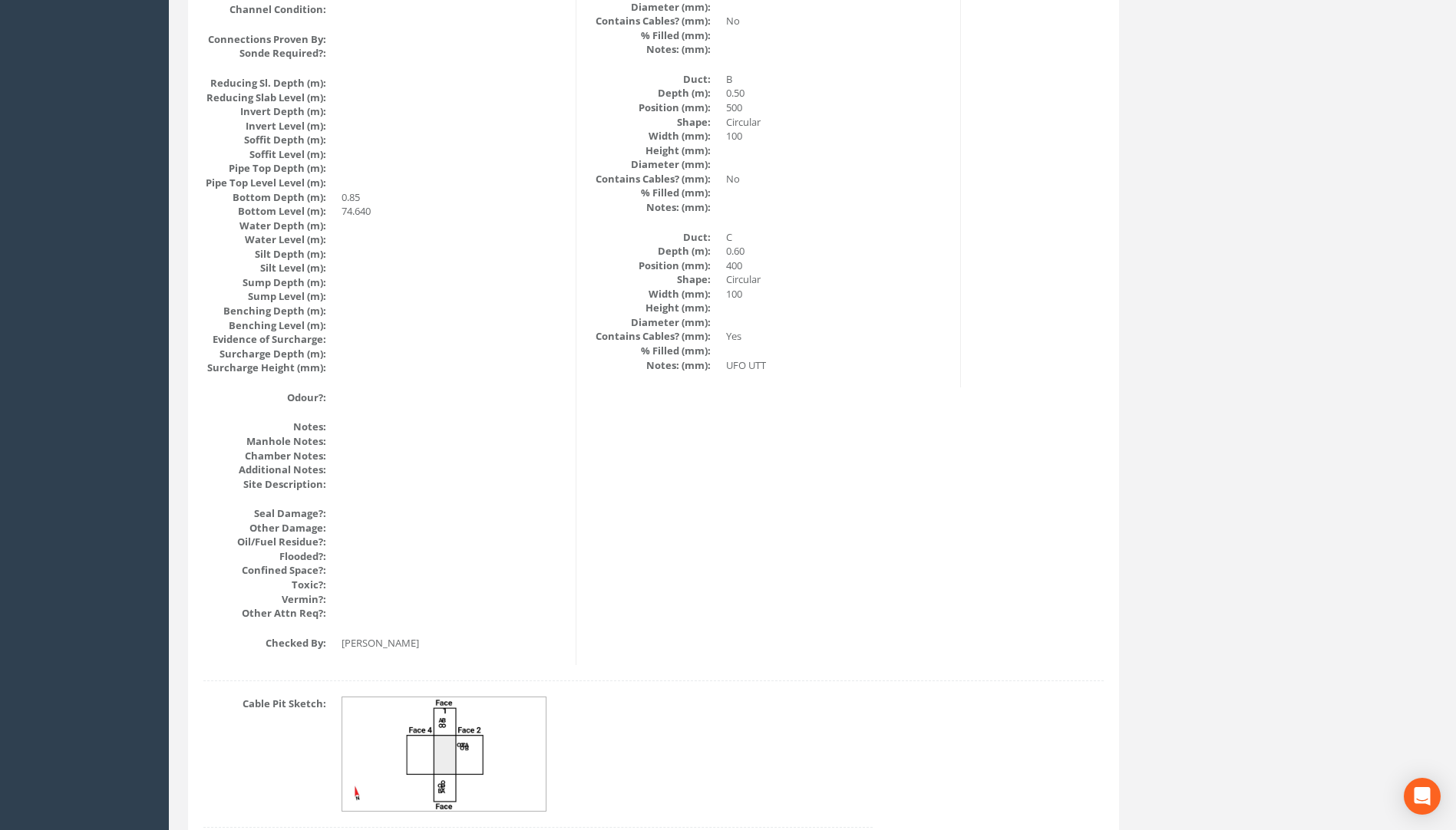
click at [447, 748] on img at bounding box center [444, 754] width 205 height 114
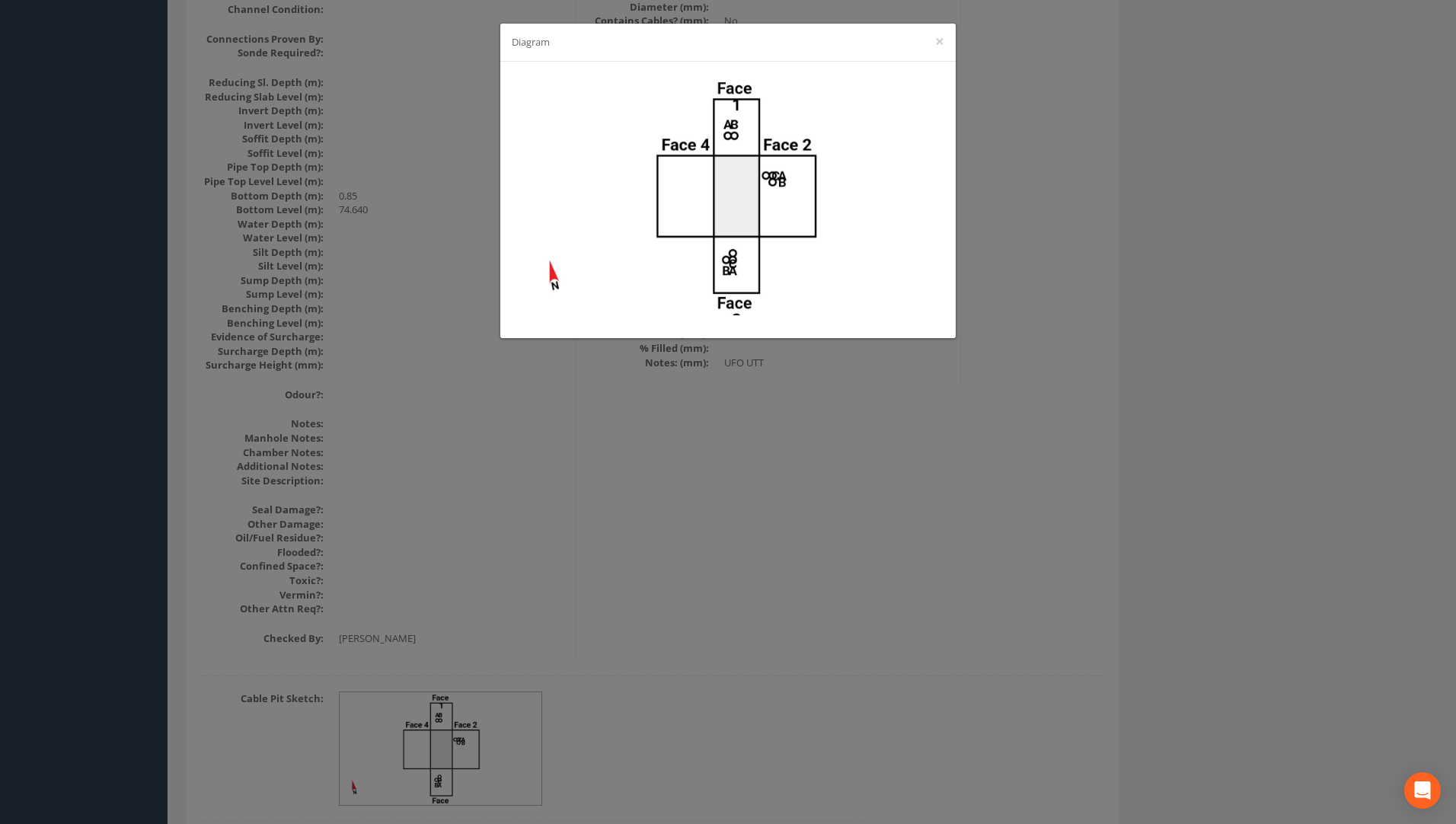
click at [759, 527] on div "Diagram ×" at bounding box center [728, 412] width 1456 height 824
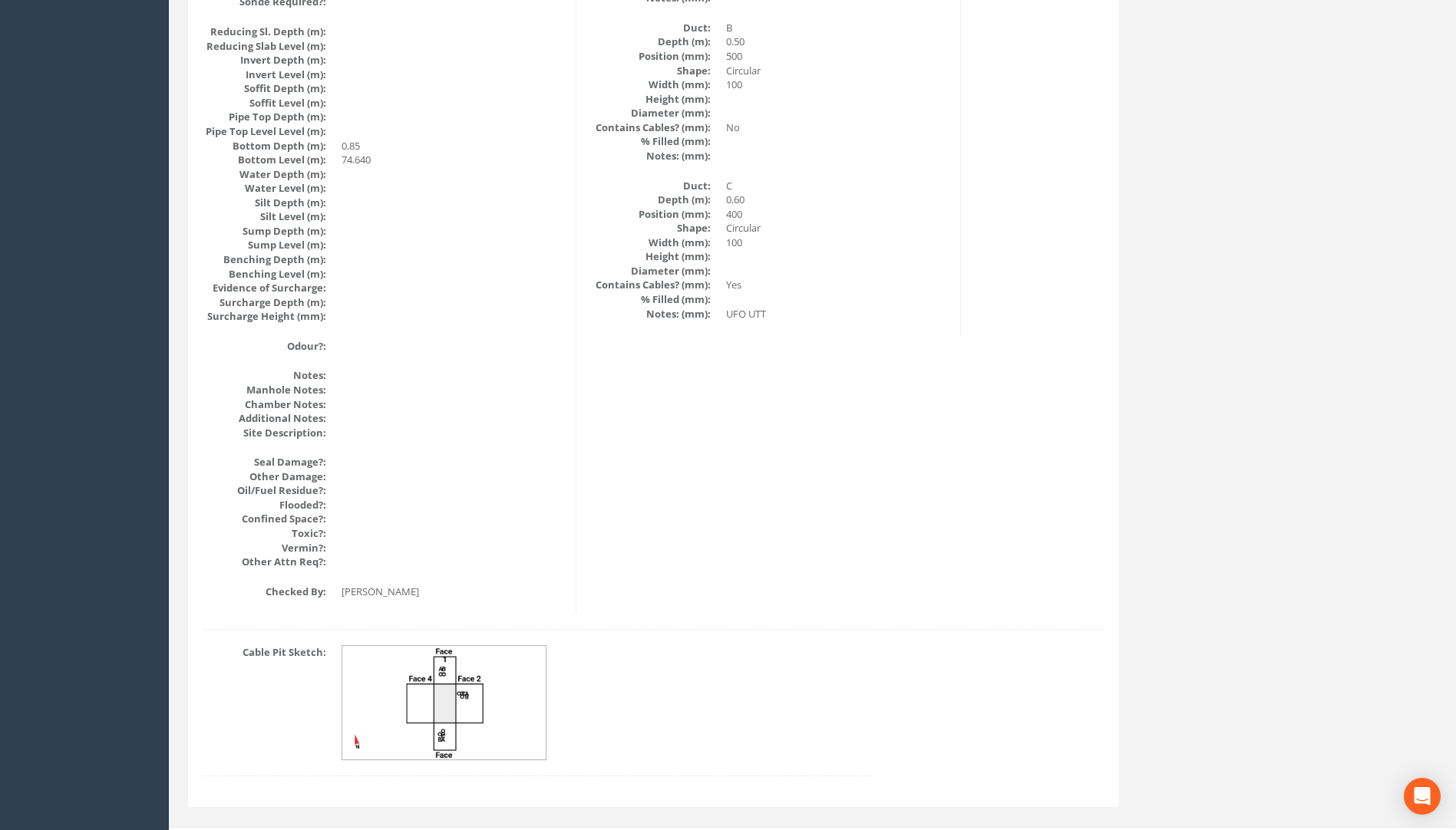
scroll to position [1537, 0]
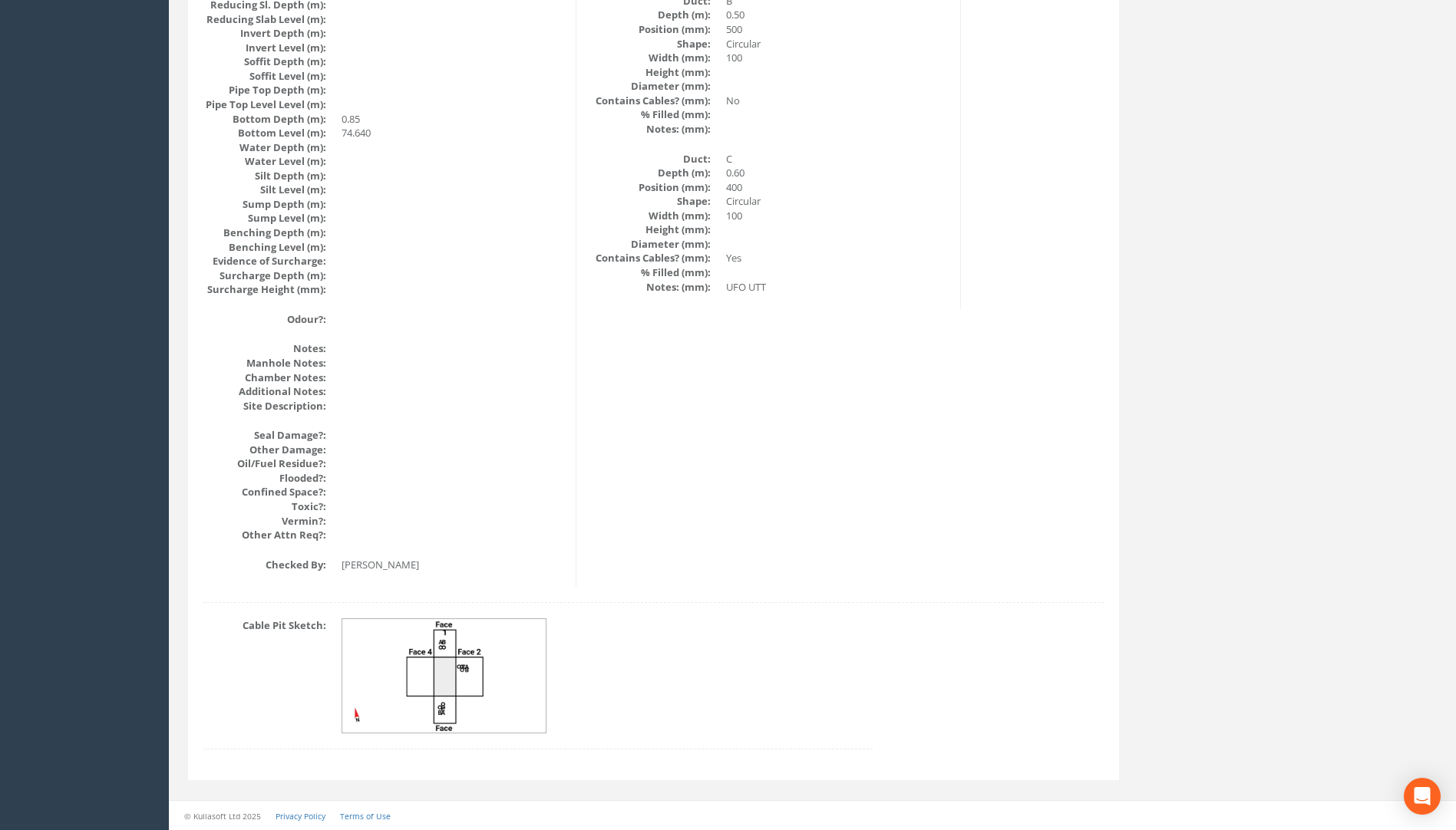
click at [506, 674] on img at bounding box center [444, 676] width 205 height 114
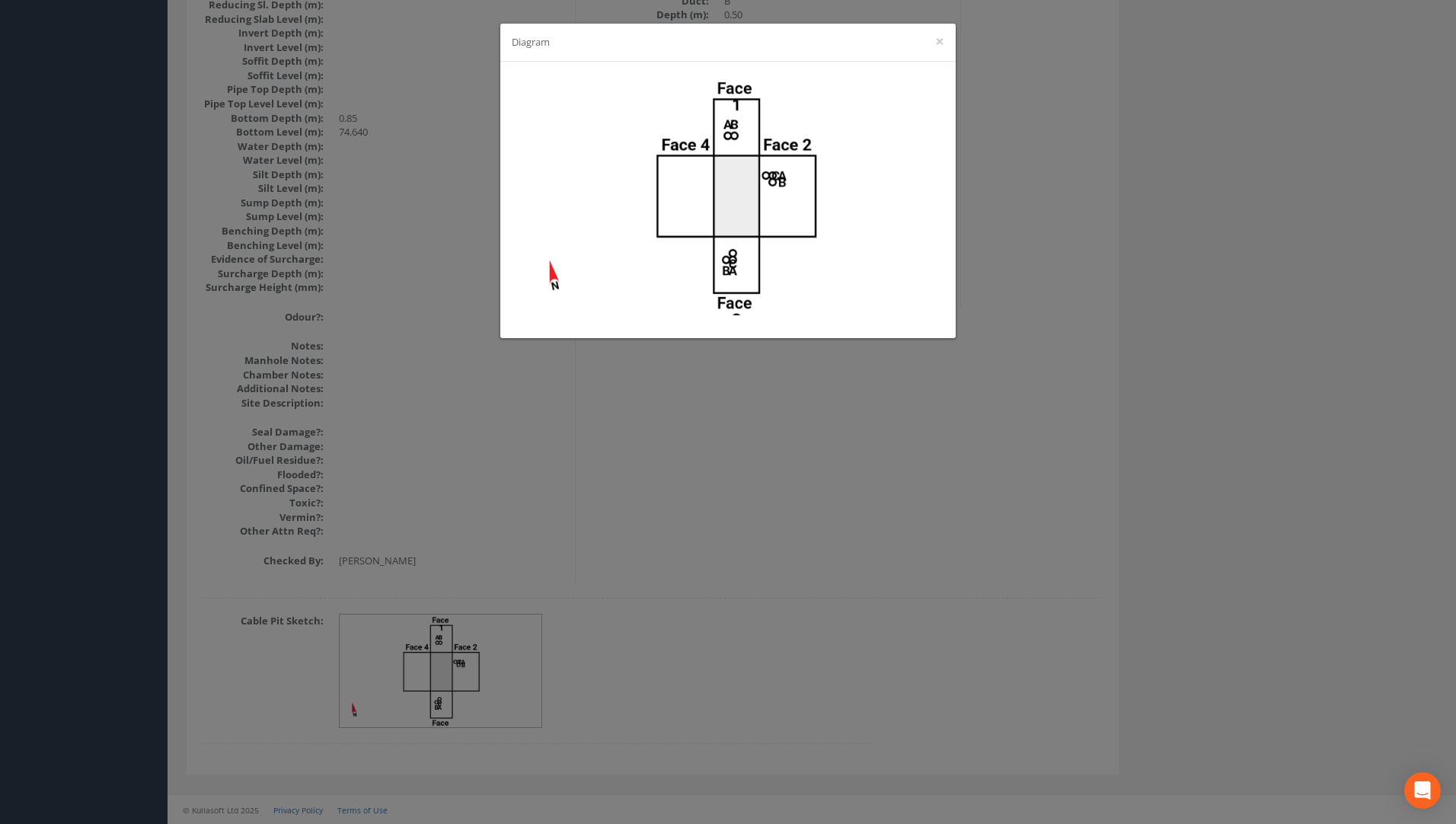
drag, startPoint x: 872, startPoint y: 448, endPoint x: 881, endPoint y: 448, distance: 9.0
click at [872, 448] on div "Diagram ×" at bounding box center [728, 412] width 1456 height 824
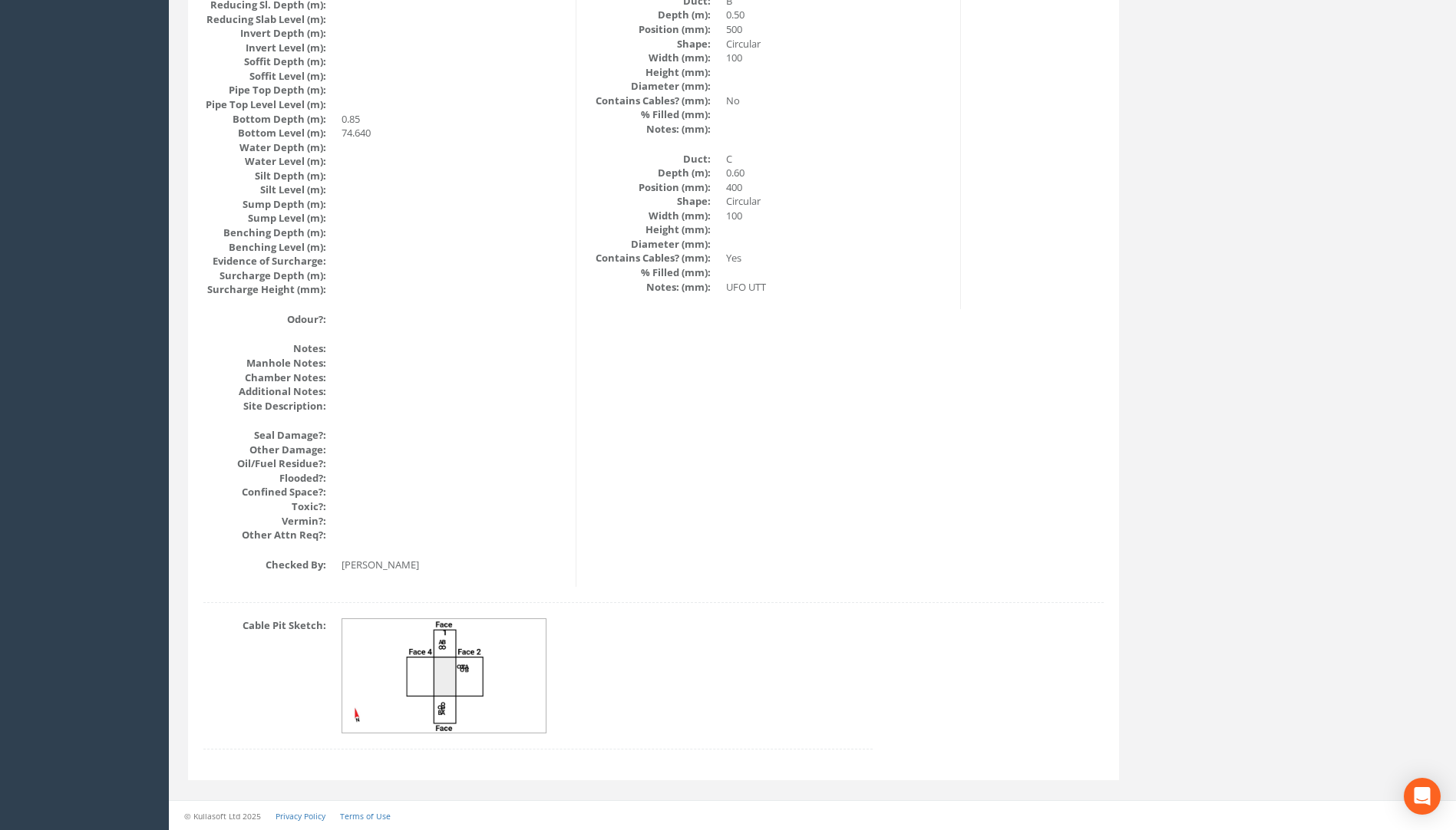
click at [475, 675] on img at bounding box center [444, 676] width 205 height 114
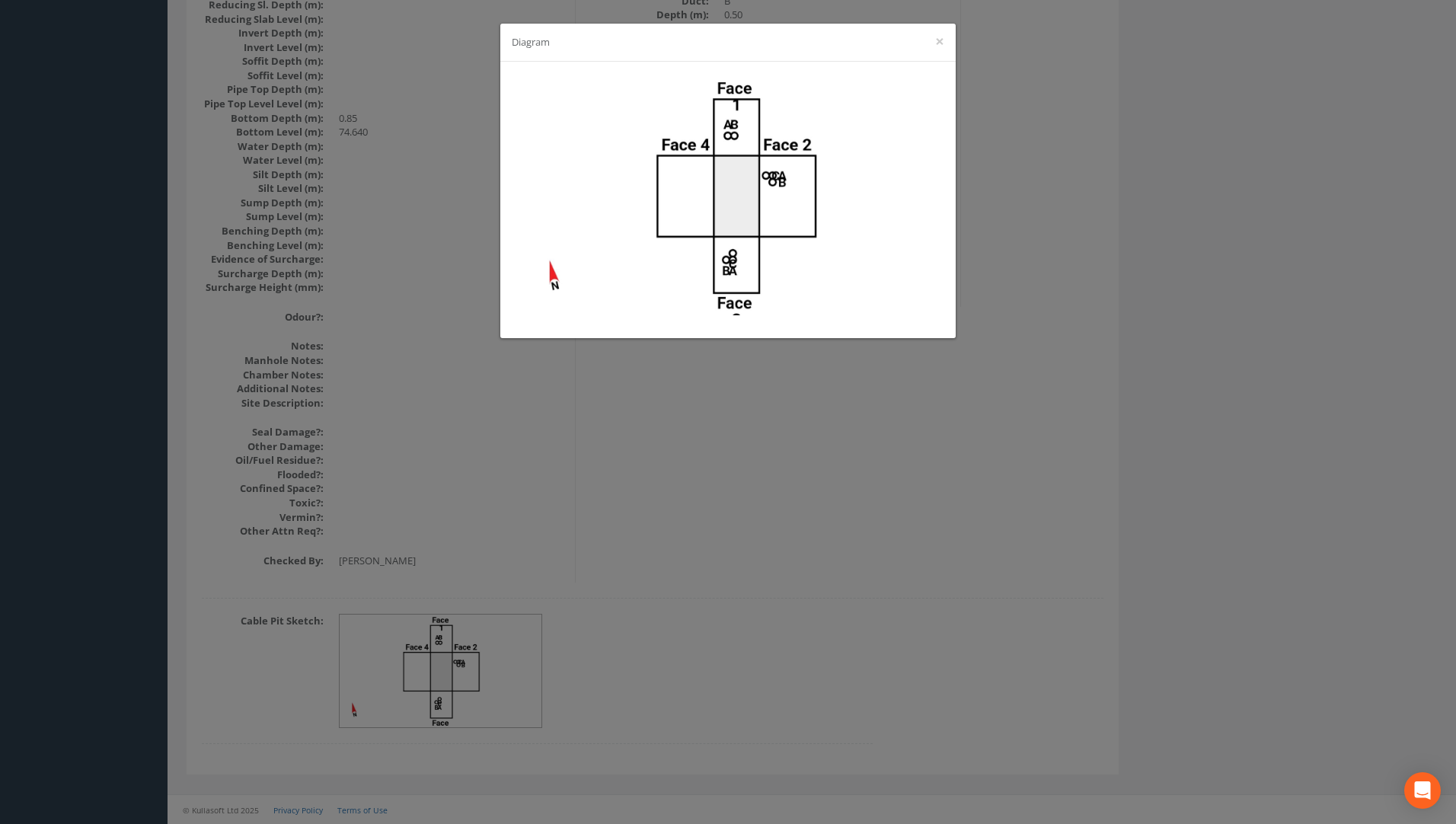
click at [739, 542] on div "Diagram ×" at bounding box center [728, 412] width 1456 height 824
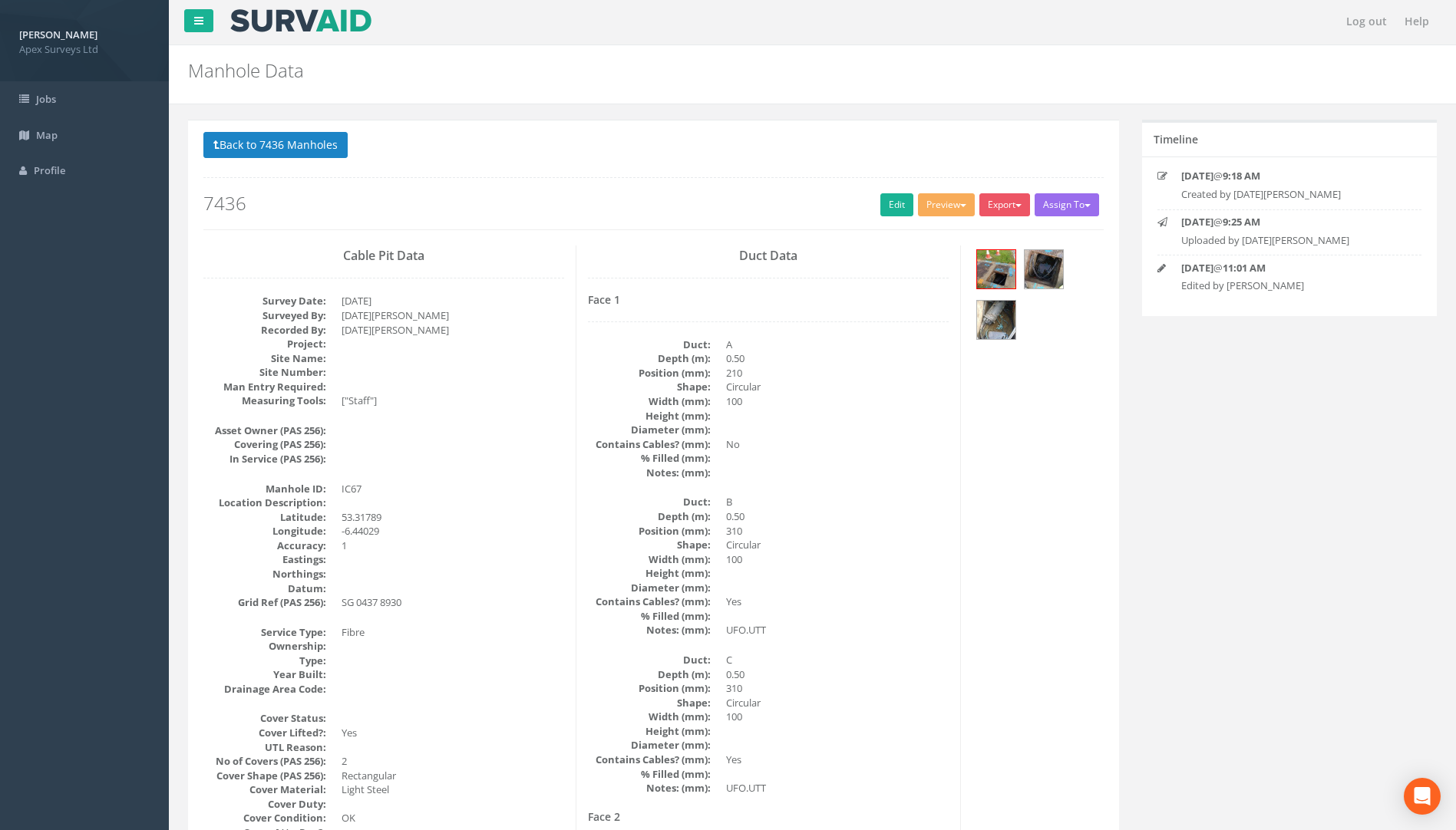
scroll to position [0, 0]
click at [339, 146] on p "Back to 7436 Manholes Back to Map" at bounding box center [653, 148] width 901 height 30
click at [322, 153] on button "Back to 7436 Manholes" at bounding box center [275, 146] width 145 height 27
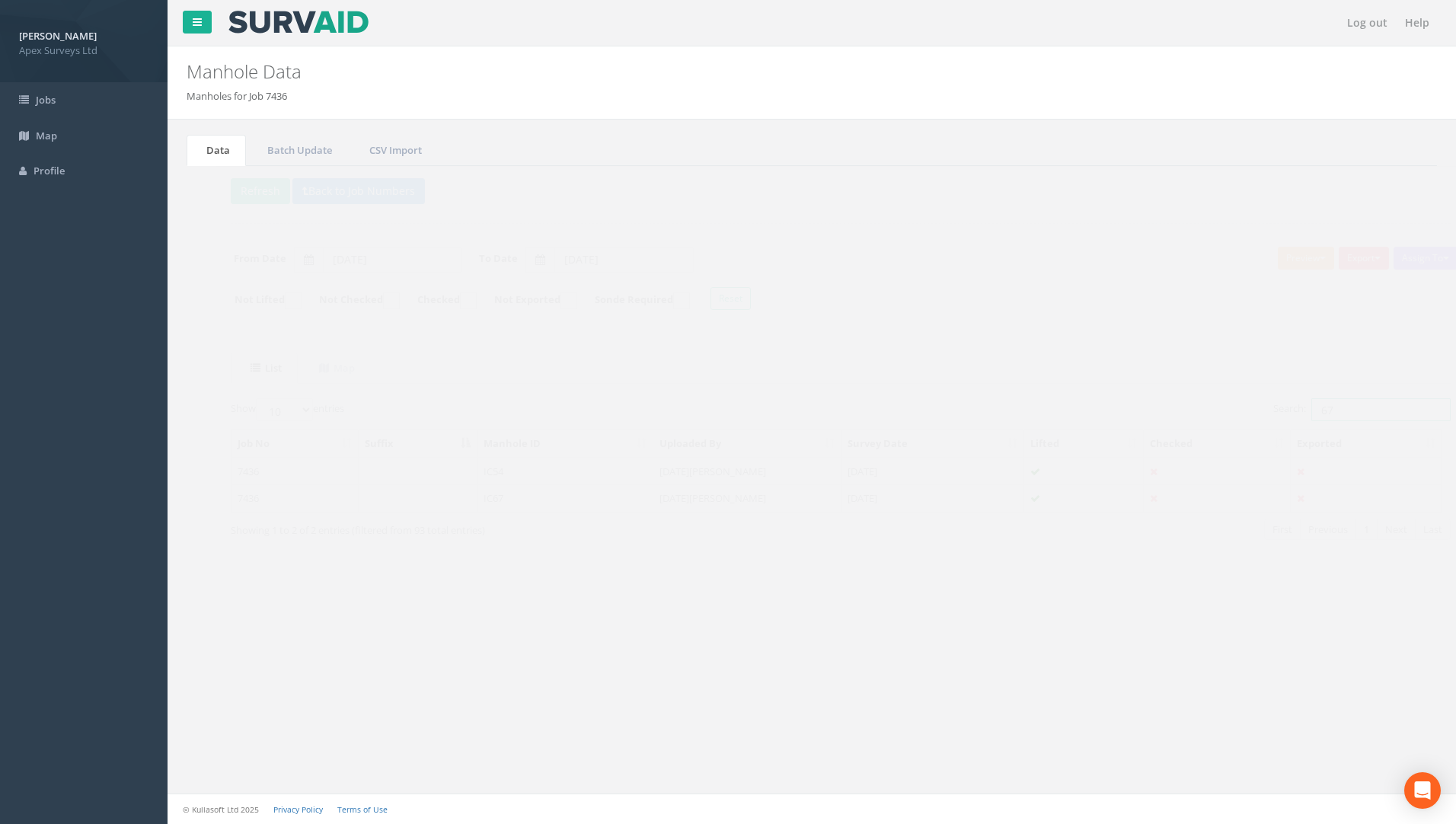
drag, startPoint x: 1325, startPoint y: 413, endPoint x: 1078, endPoint y: 410, distance: 247.0
click at [1079, 410] on div "Search: 67" at bounding box center [1122, 411] width 599 height 26
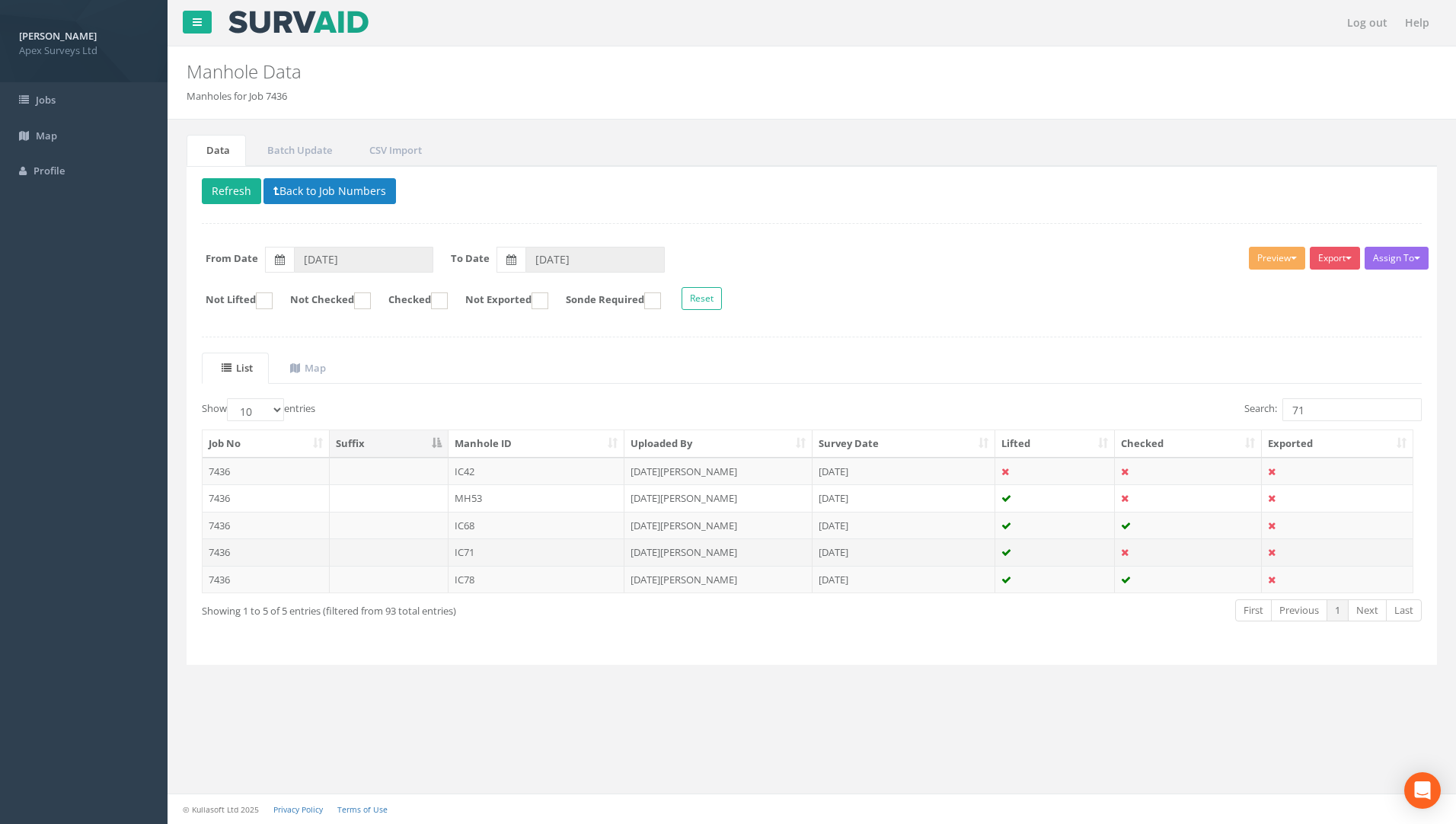
click at [212, 553] on td "7436" at bounding box center [266, 552] width 127 height 27
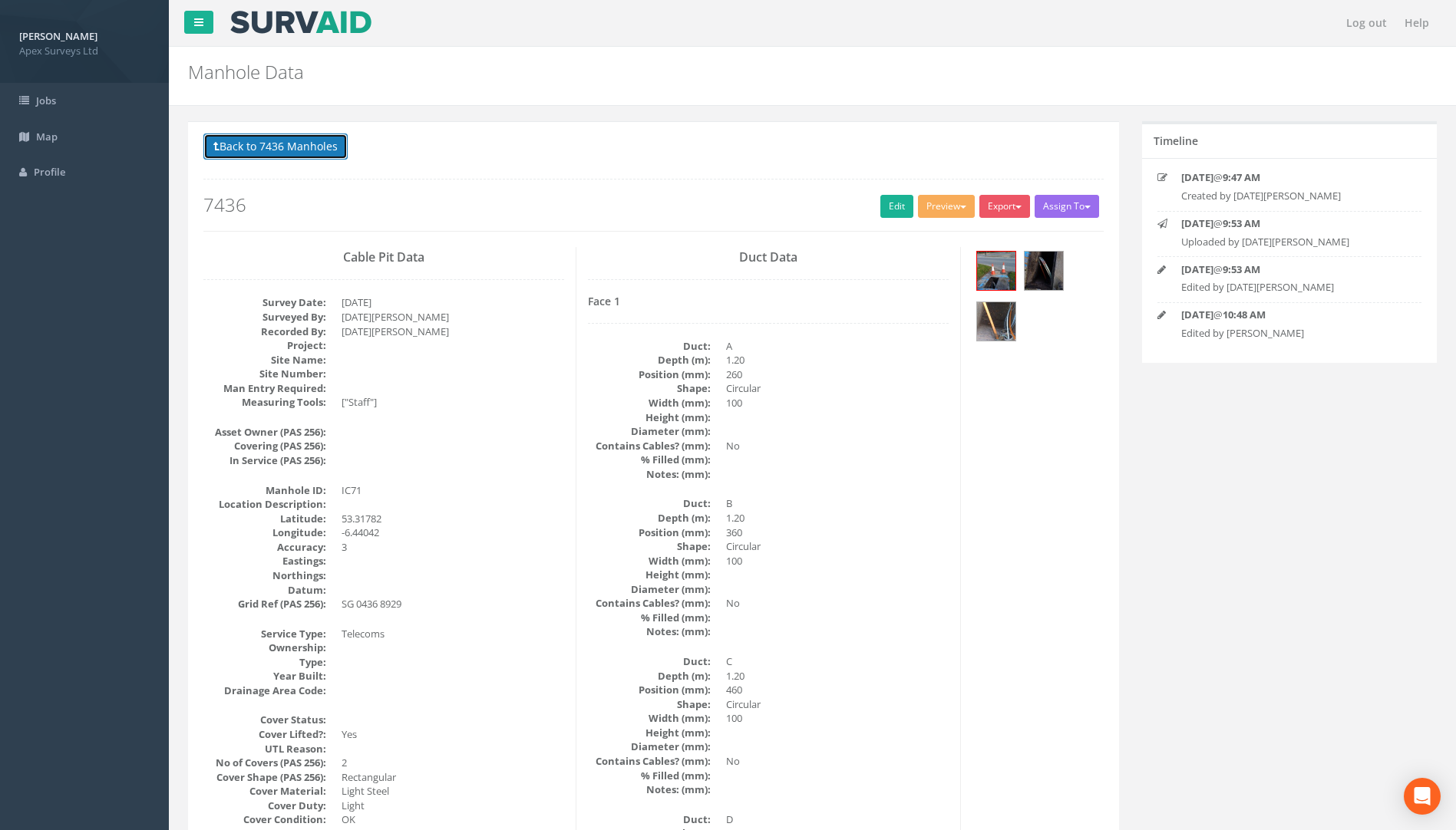
click at [316, 147] on button "Back to 7436 Manholes" at bounding box center [275, 146] width 145 height 27
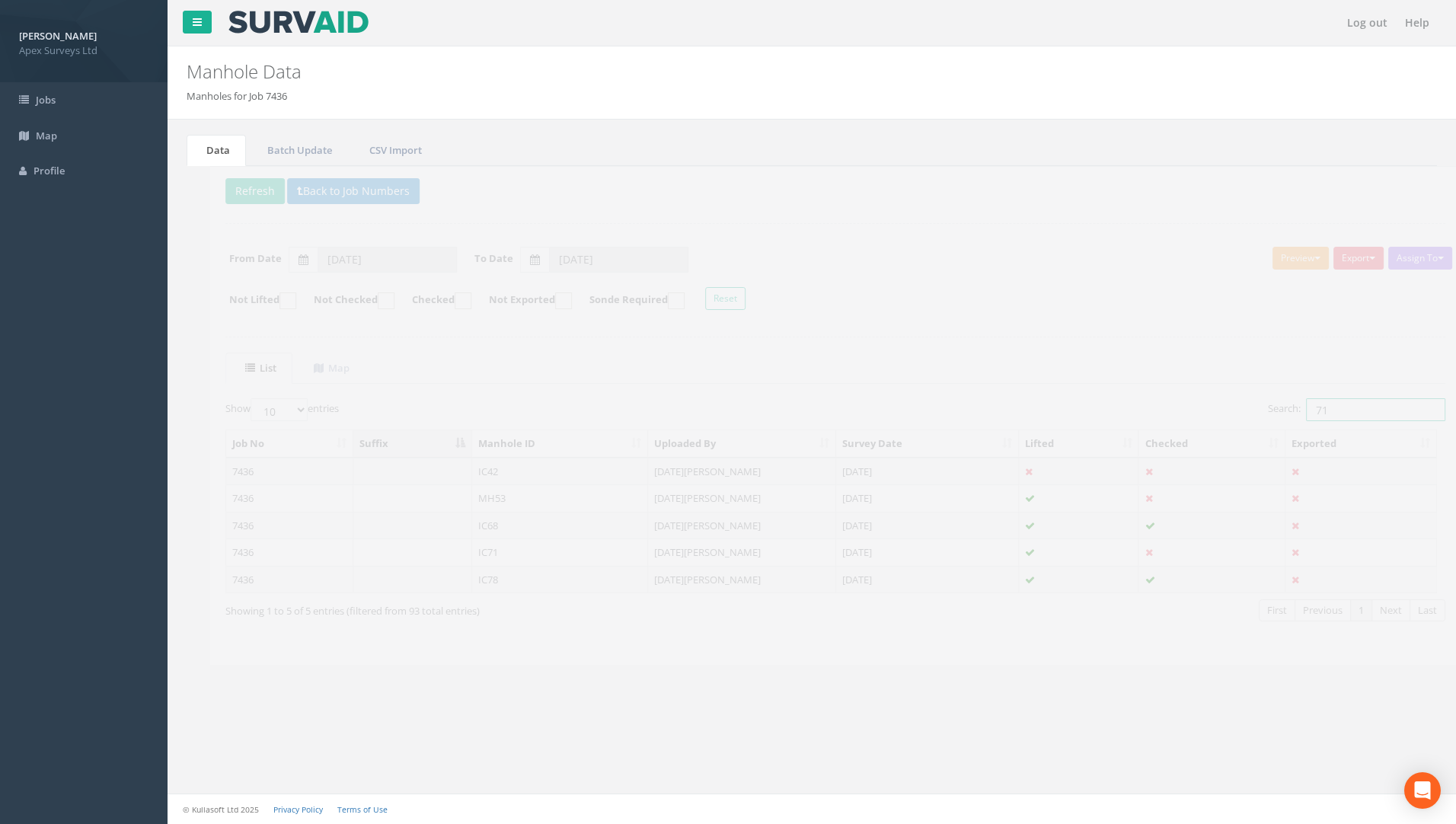
drag, startPoint x: 1321, startPoint y: 405, endPoint x: 988, endPoint y: 407, distance: 333.0
click at [1004, 397] on div "List Map Show 10 25 50 100 entries Search: 71 Job No Suffix Manhole ID Uploaded…" at bounding box center [811, 501] width 1220 height 297
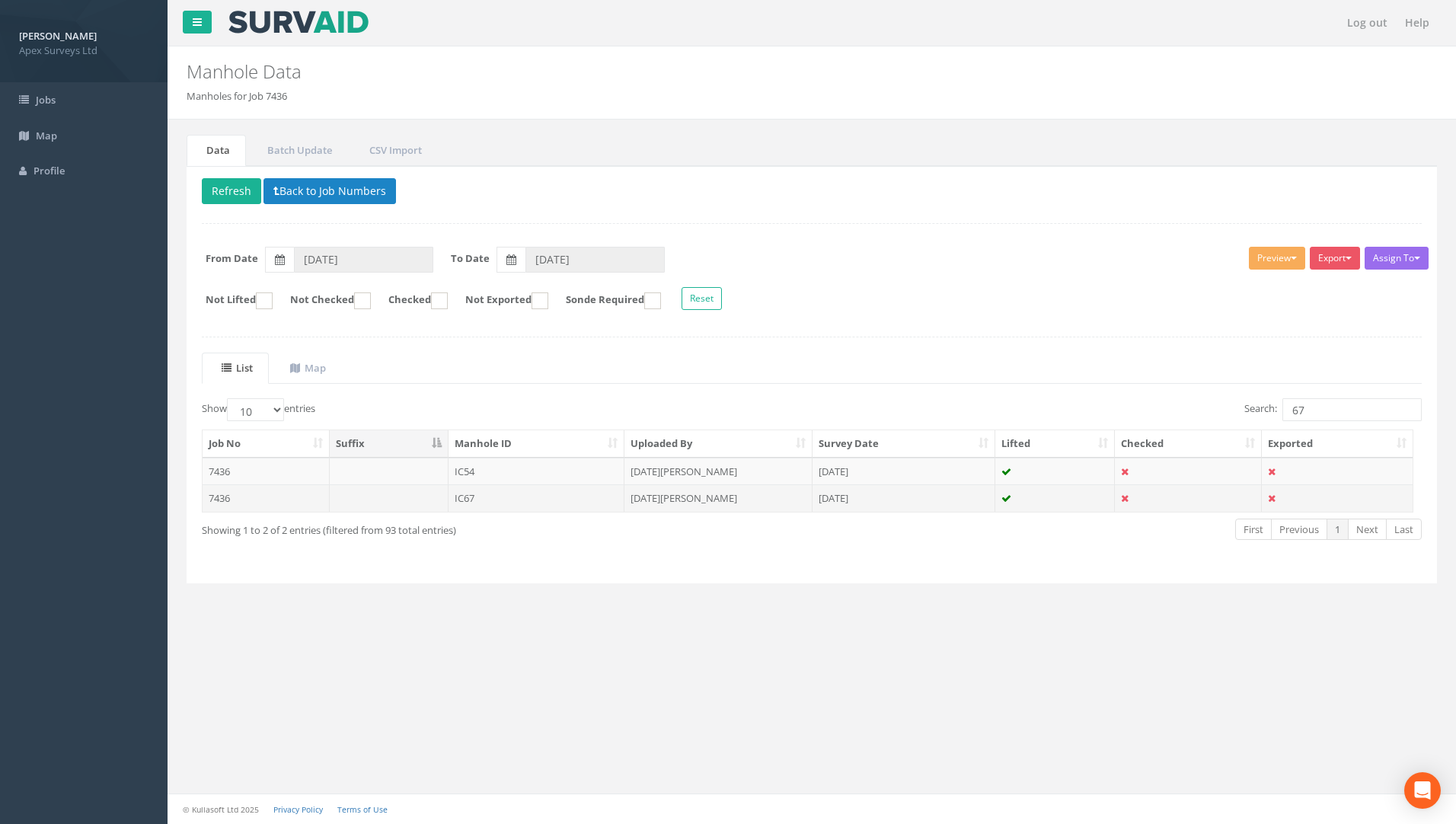
click at [228, 494] on td "7436" at bounding box center [266, 498] width 127 height 27
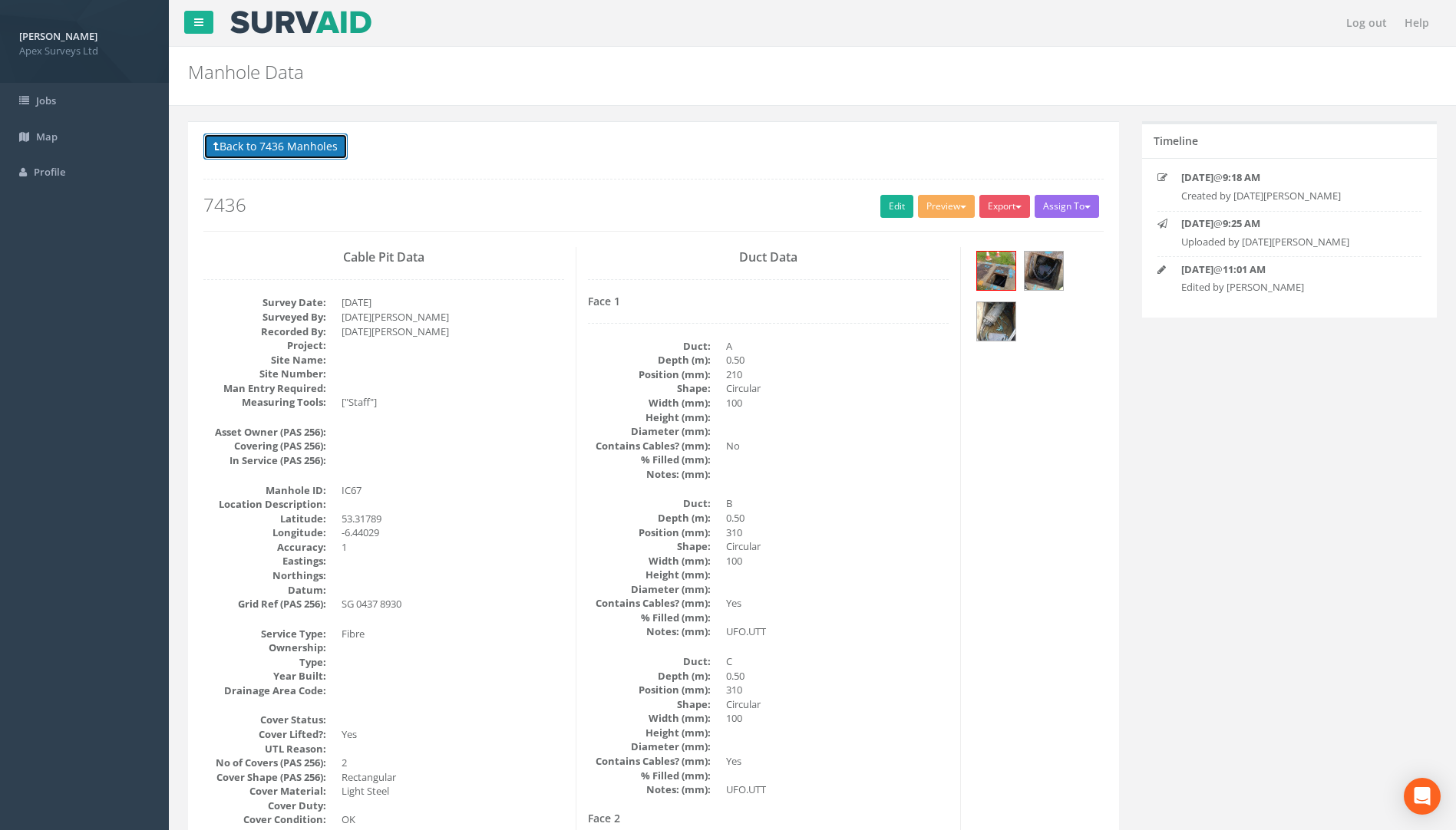
click at [302, 150] on button "Back to 7436 Manholes" at bounding box center [275, 146] width 145 height 27
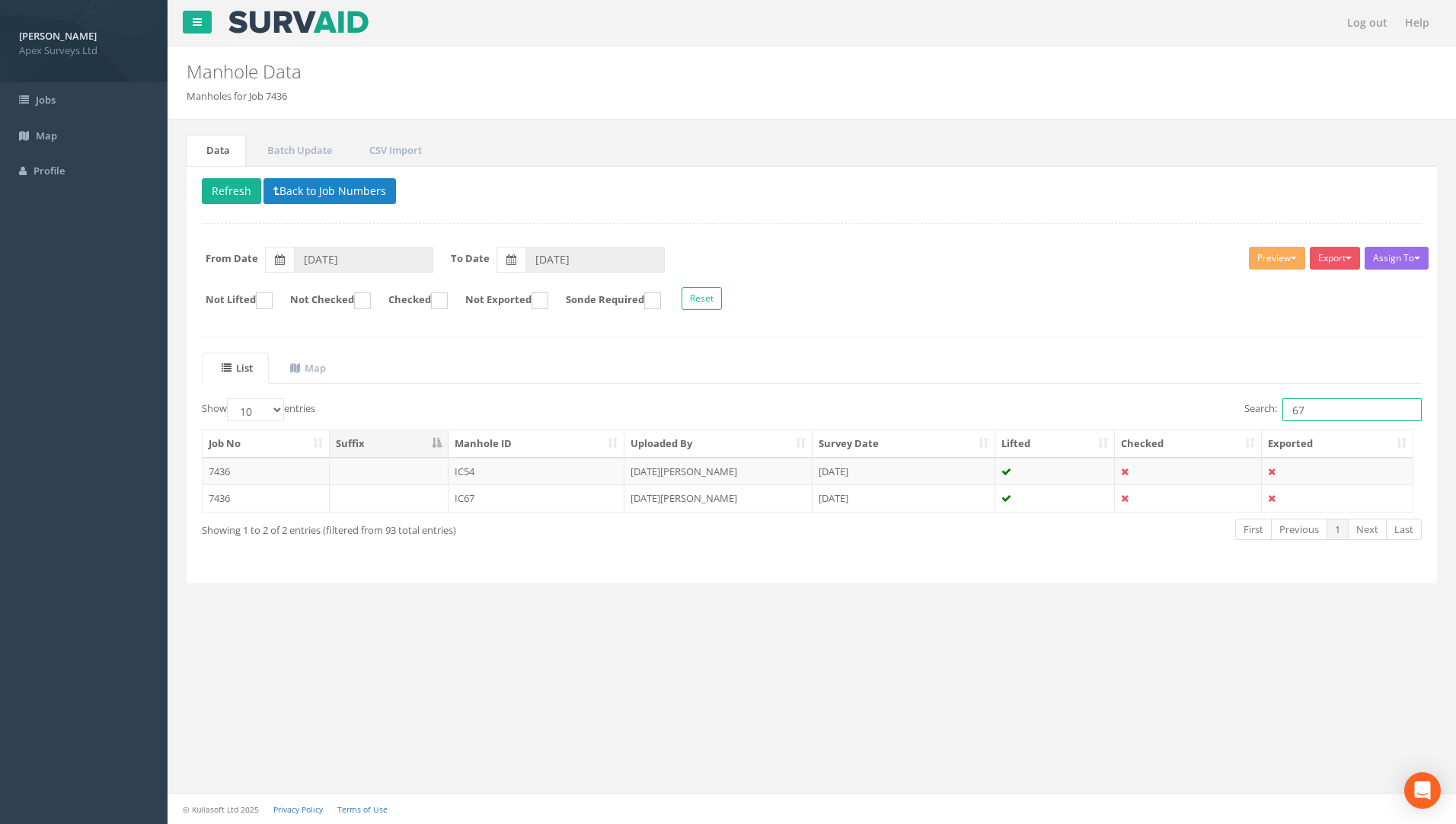
drag, startPoint x: 1304, startPoint y: 411, endPoint x: 1197, endPoint y: 400, distance: 107.6
click at [1122, 406] on div "Search: 67" at bounding box center [1122, 411] width 599 height 26
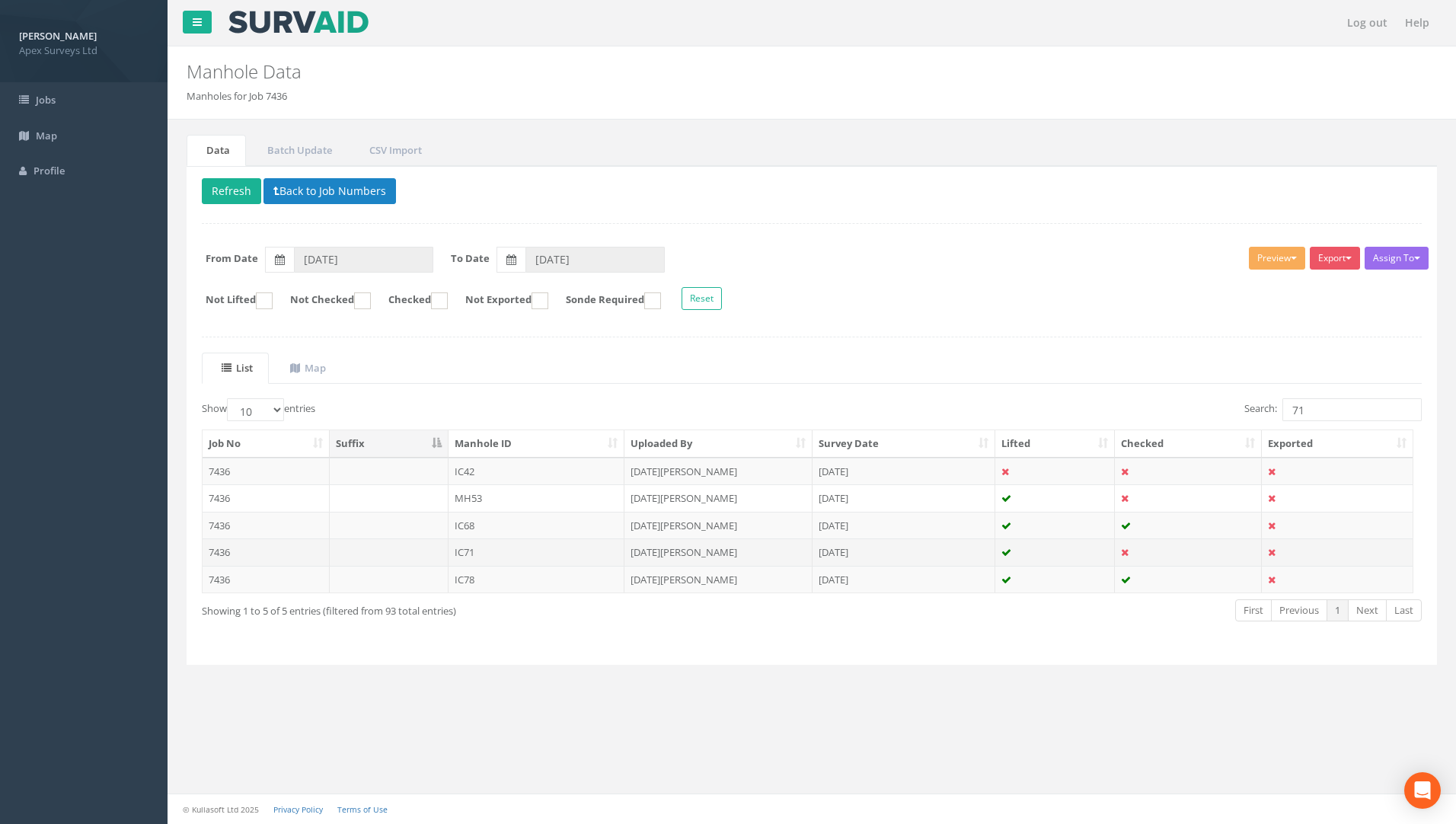
click at [220, 554] on td "7436" at bounding box center [266, 552] width 127 height 27
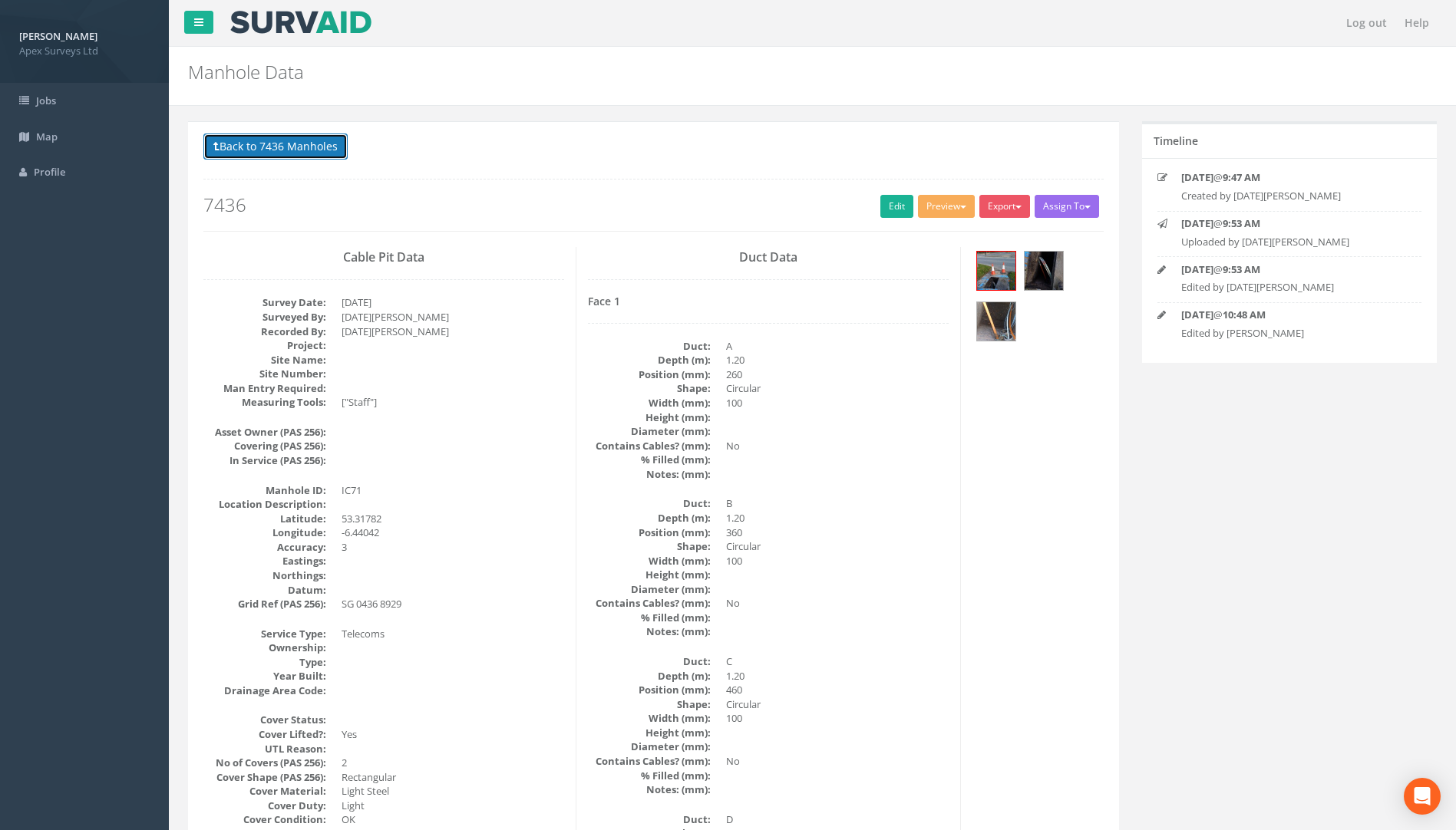
click at [297, 145] on button "Back to 7436 Manholes" at bounding box center [275, 146] width 145 height 27
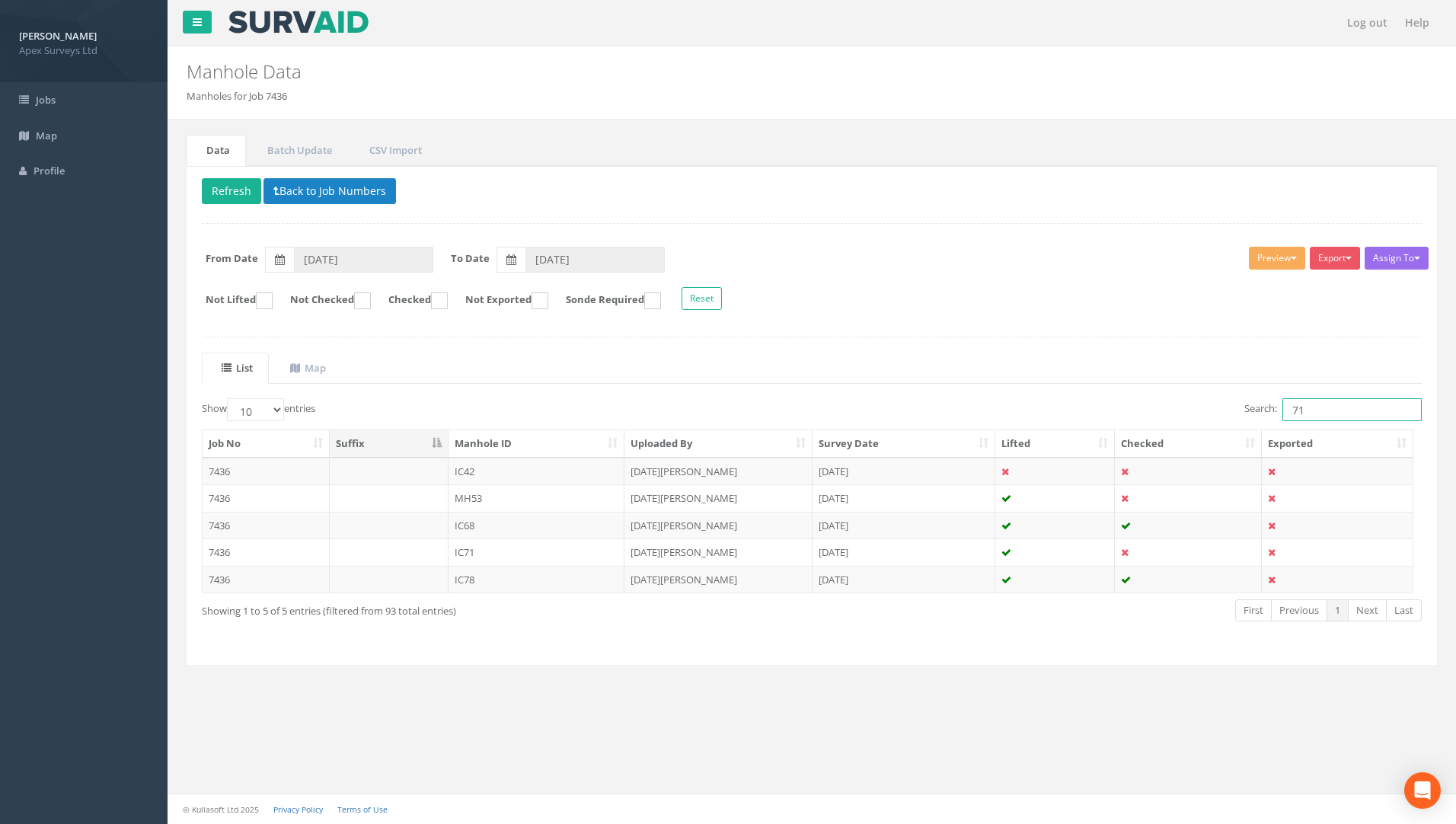
drag, startPoint x: 1306, startPoint y: 418, endPoint x: 1156, endPoint y: 418, distance: 150.0
click at [1158, 418] on div "Search: 71" at bounding box center [1122, 411] width 599 height 26
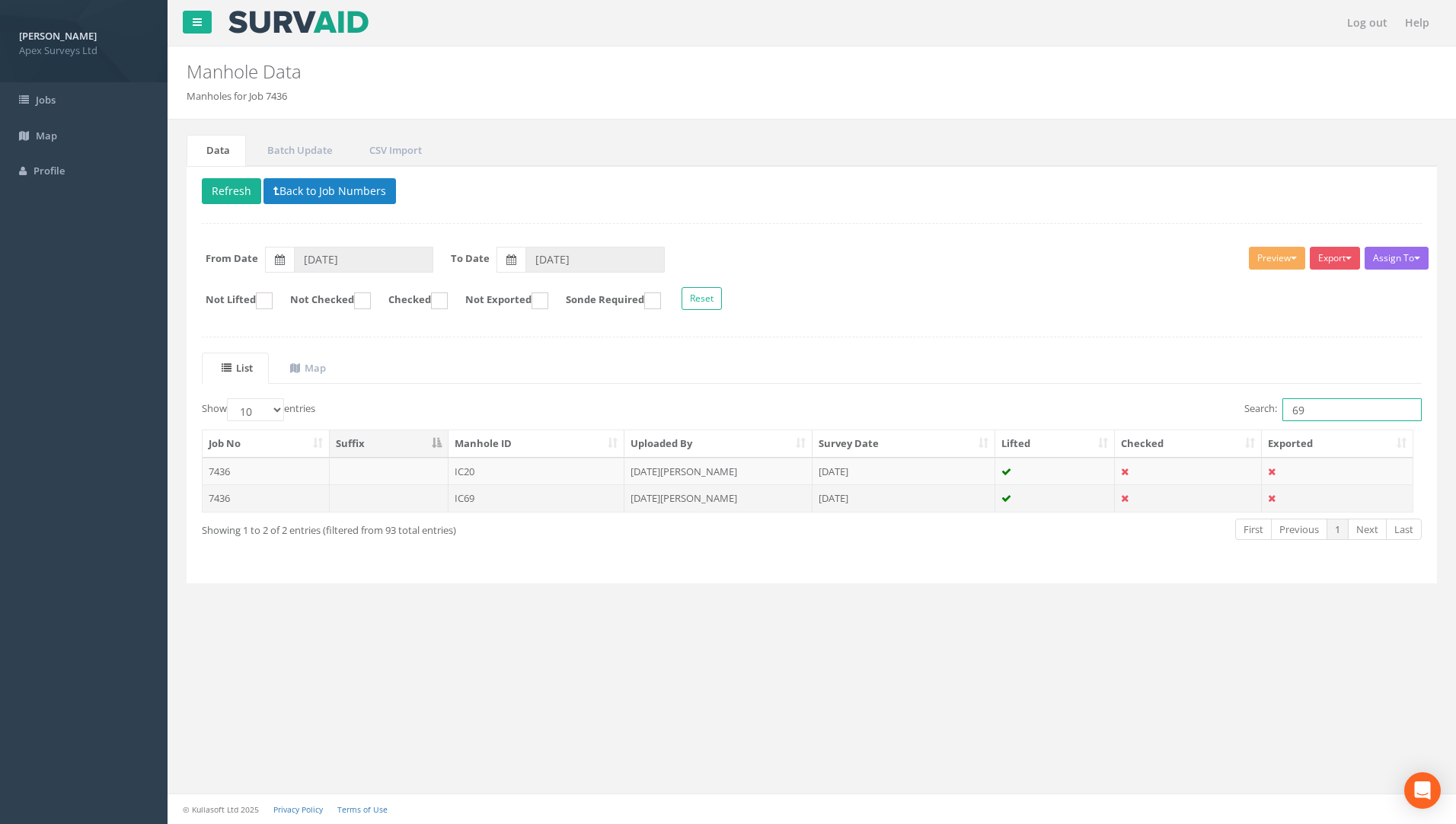
type input "69"
click at [229, 495] on td "7436" at bounding box center [266, 498] width 127 height 27
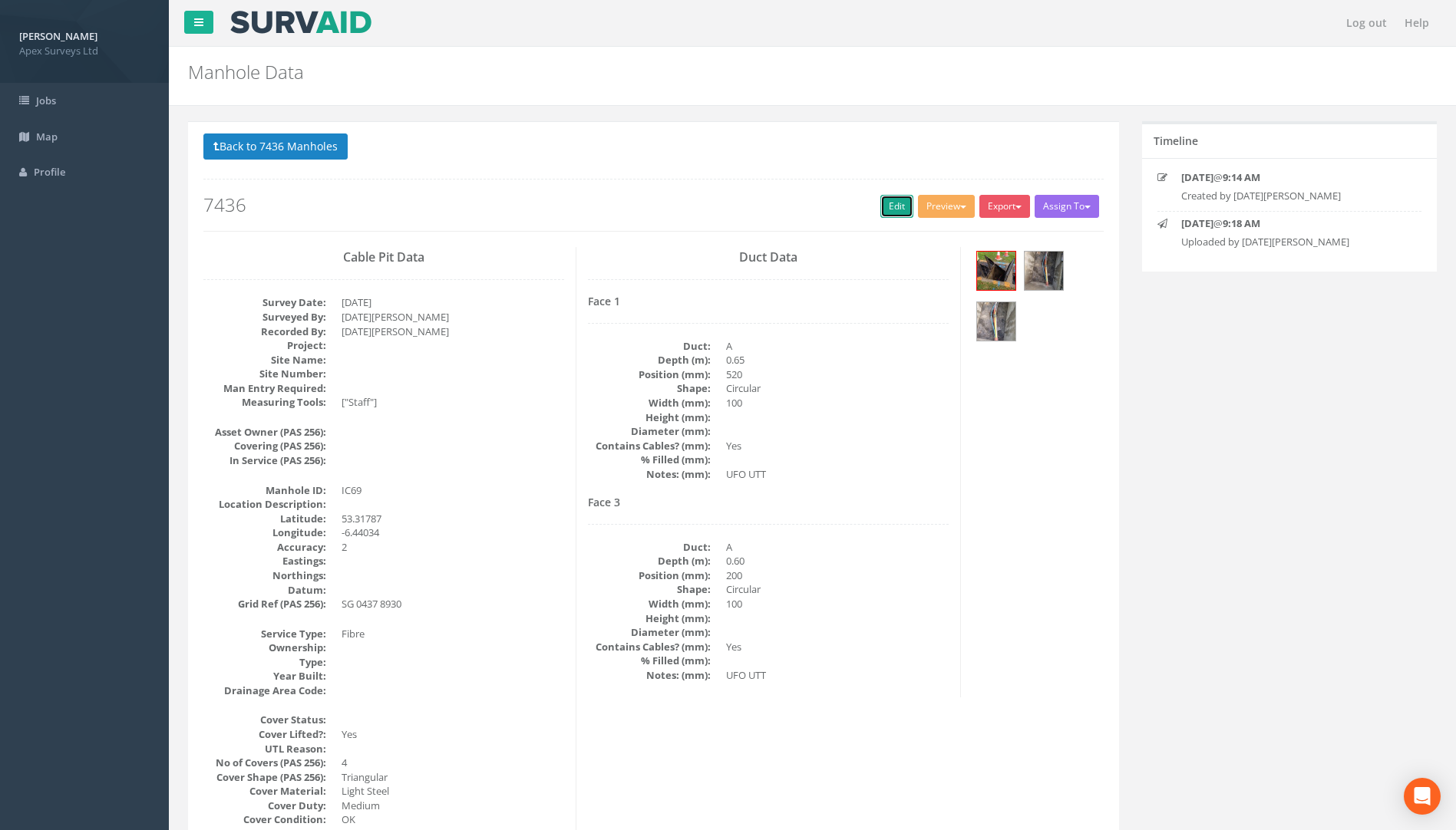
click at [881, 200] on link "Edit" at bounding box center [897, 206] width 33 height 23
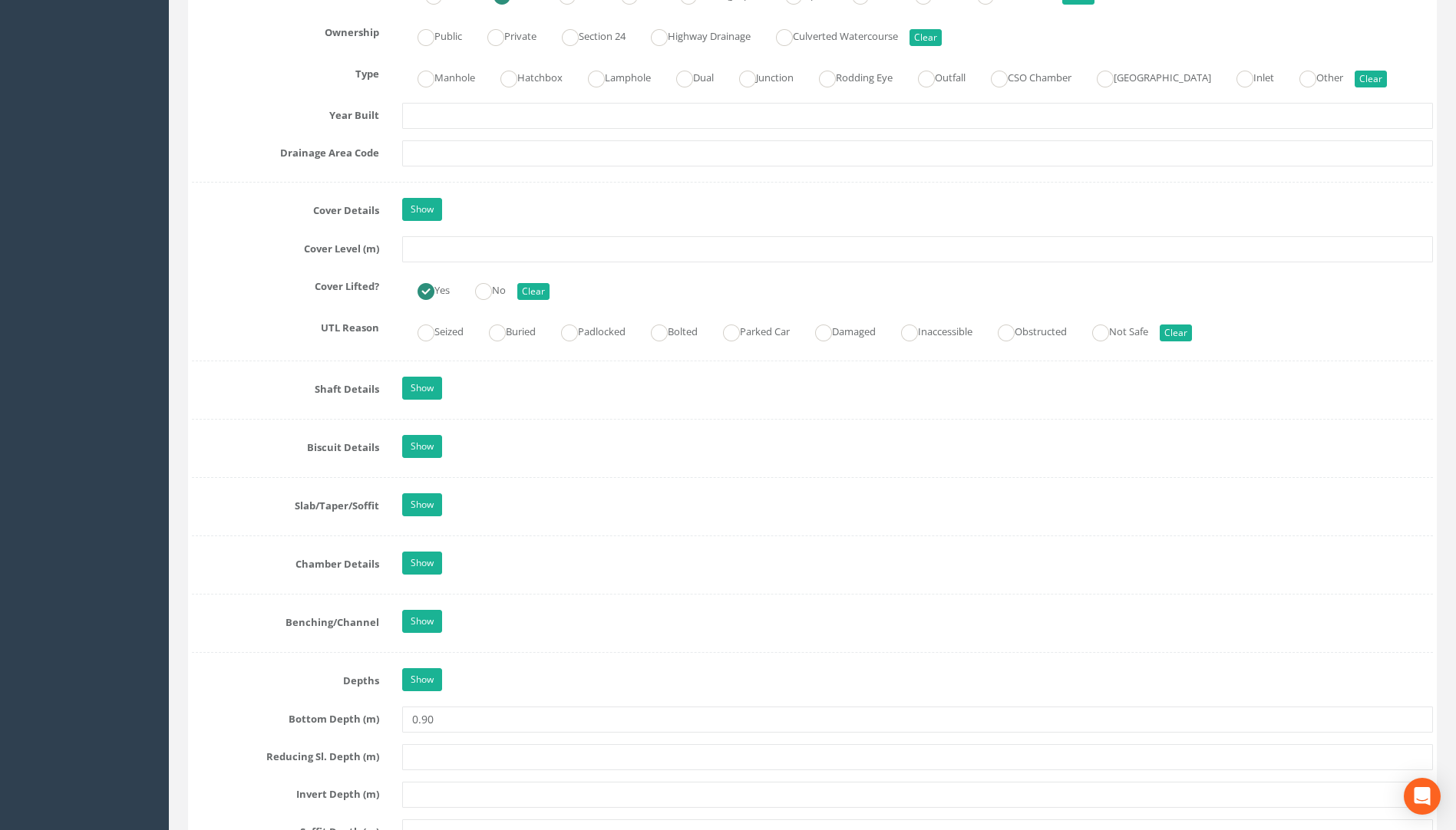
scroll to position [1381, 0]
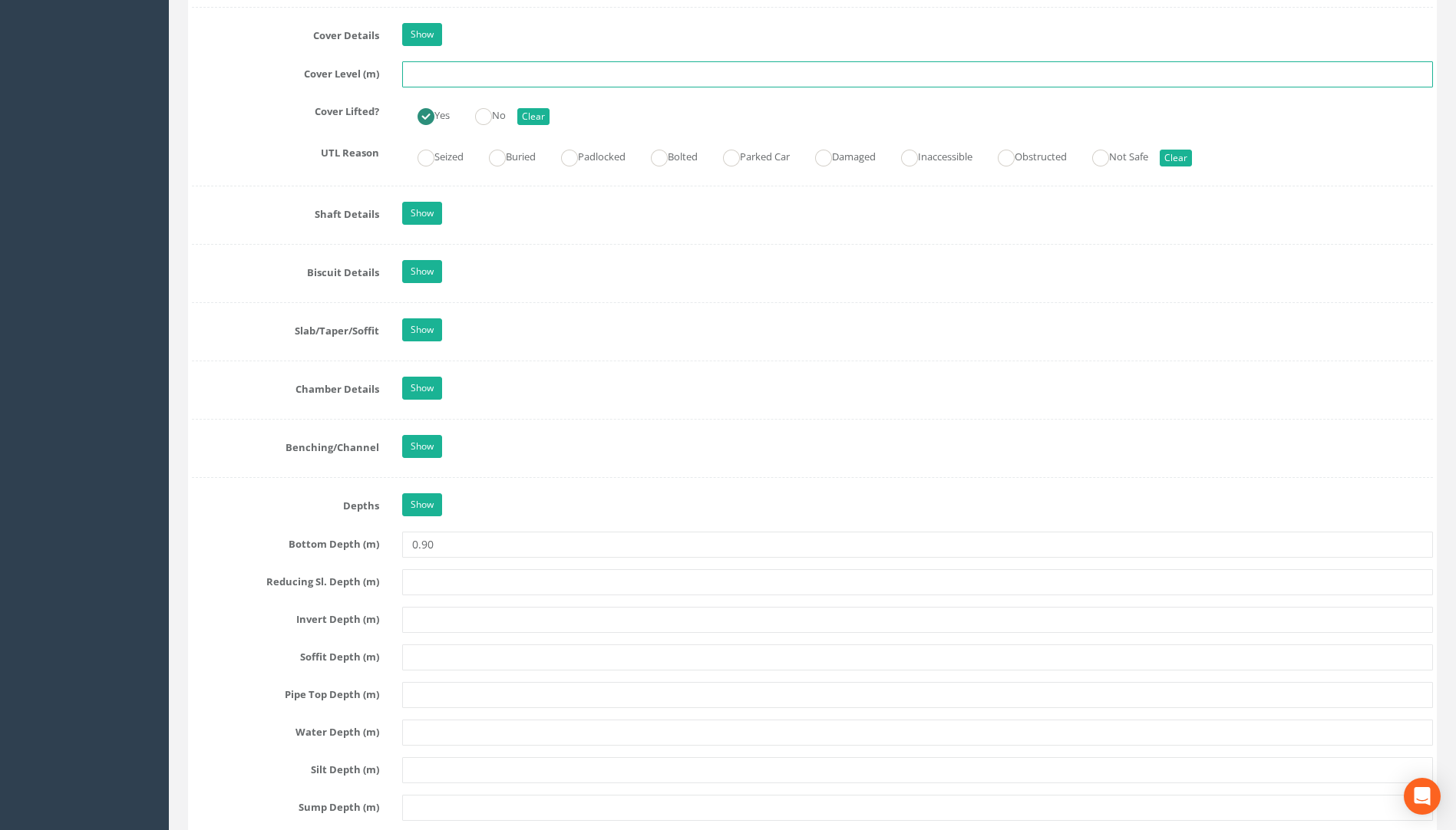
click at [453, 69] on input "text" at bounding box center [917, 74] width 1031 height 27
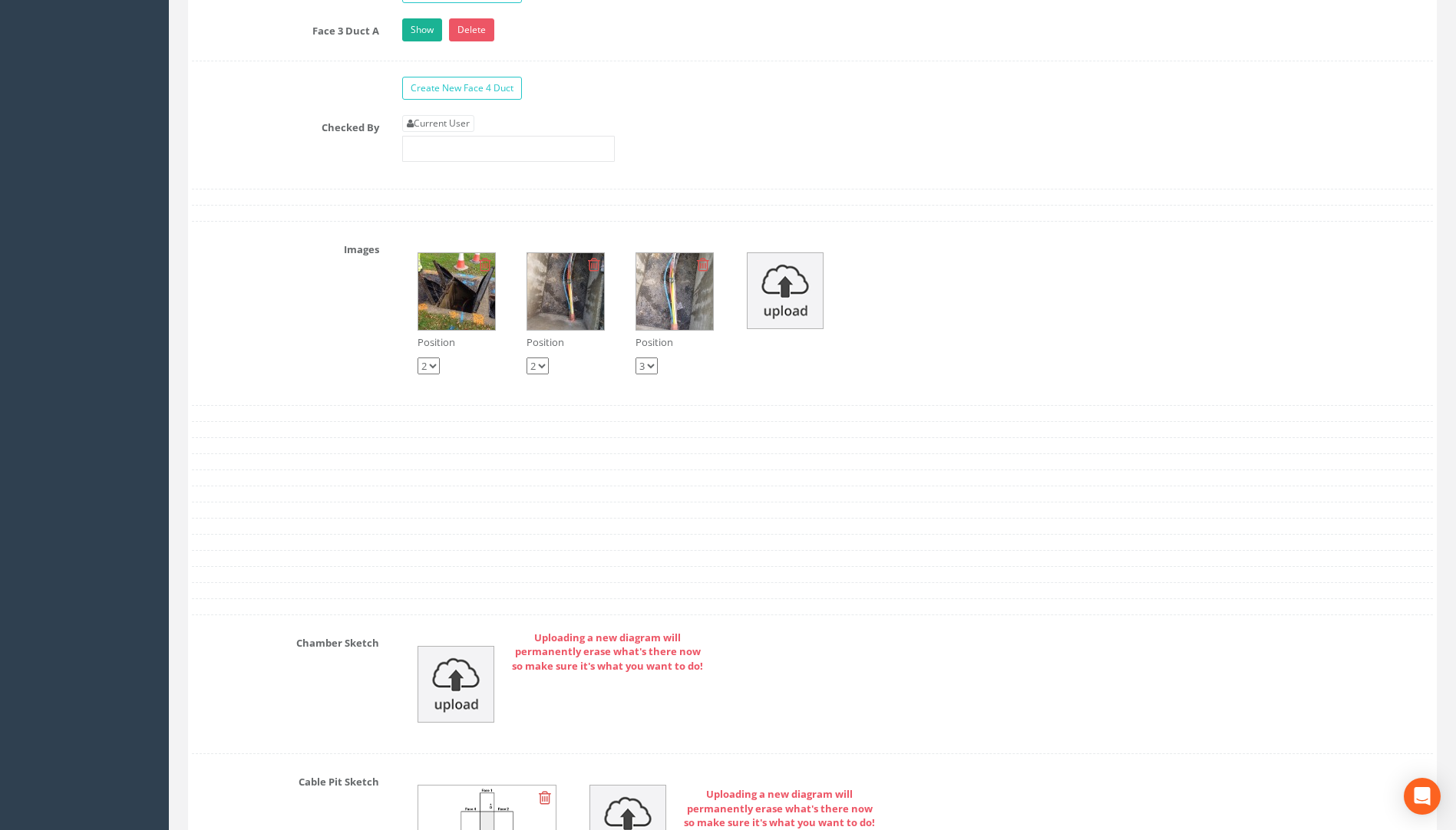
scroll to position [2762, 0]
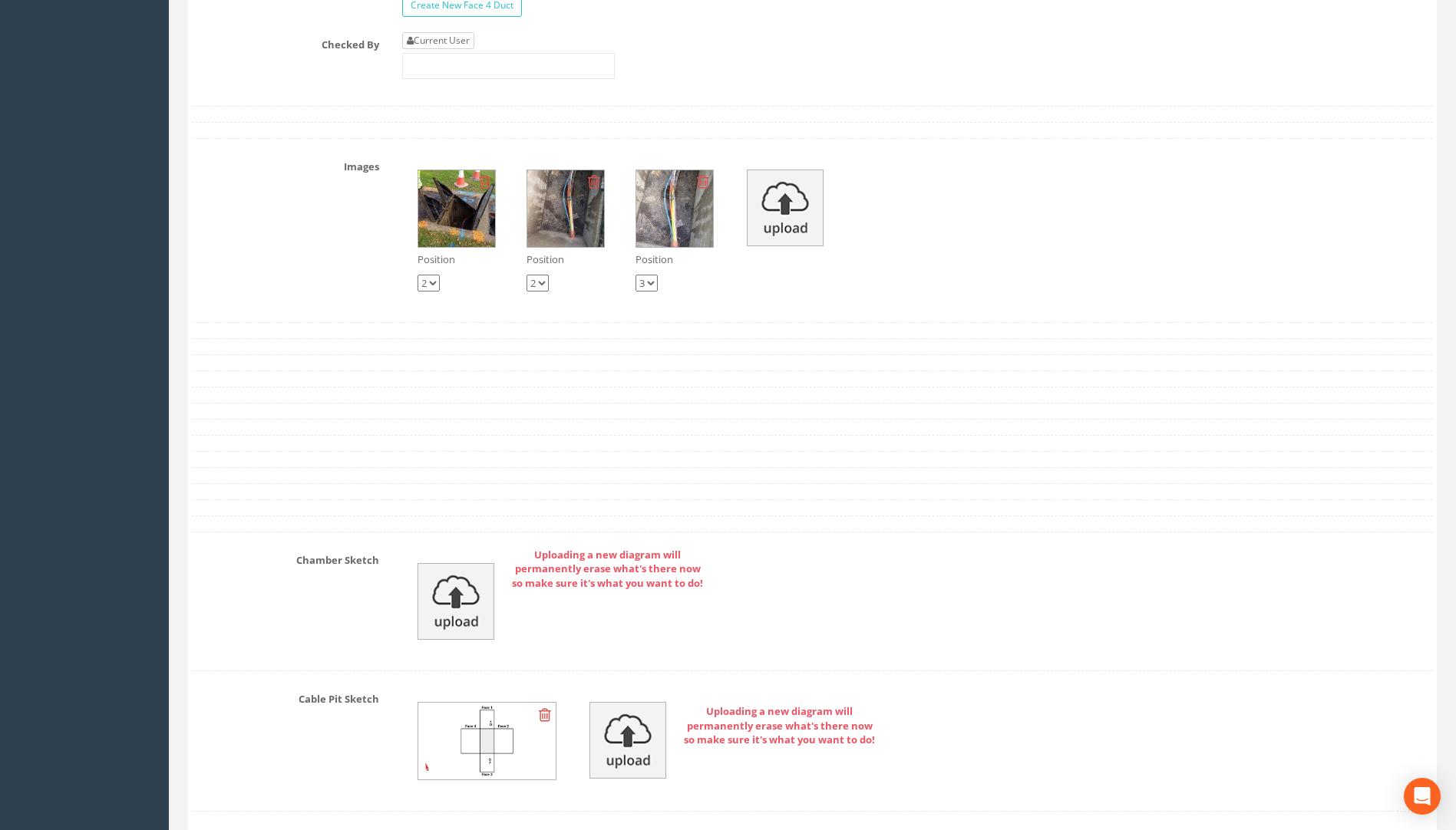
type input "75.50"
click at [446, 46] on link "Current User" at bounding box center [438, 40] width 72 height 16
type input "[PERSON_NAME]"
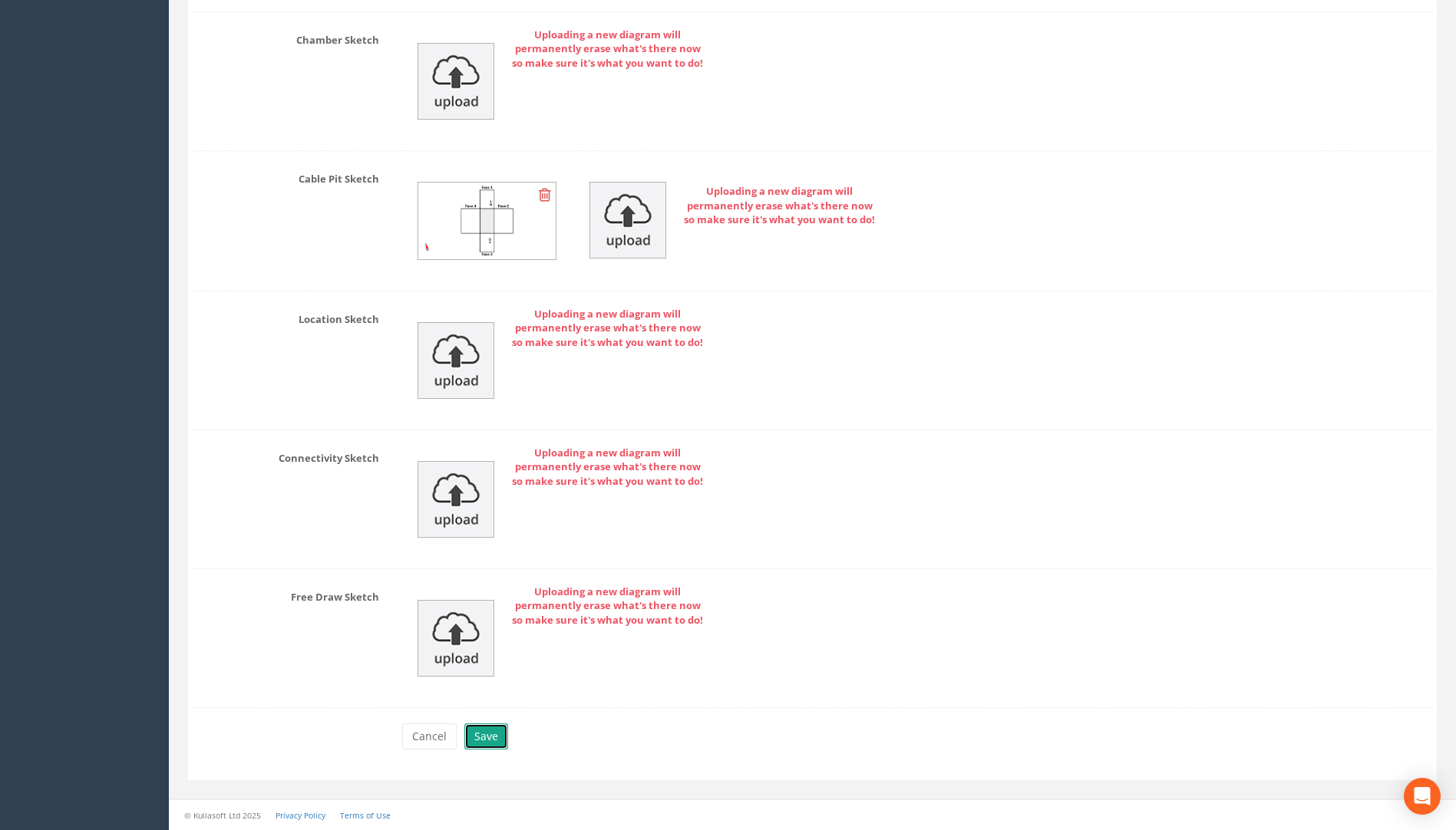
click at [486, 740] on button "Save" at bounding box center [487, 737] width 44 height 27
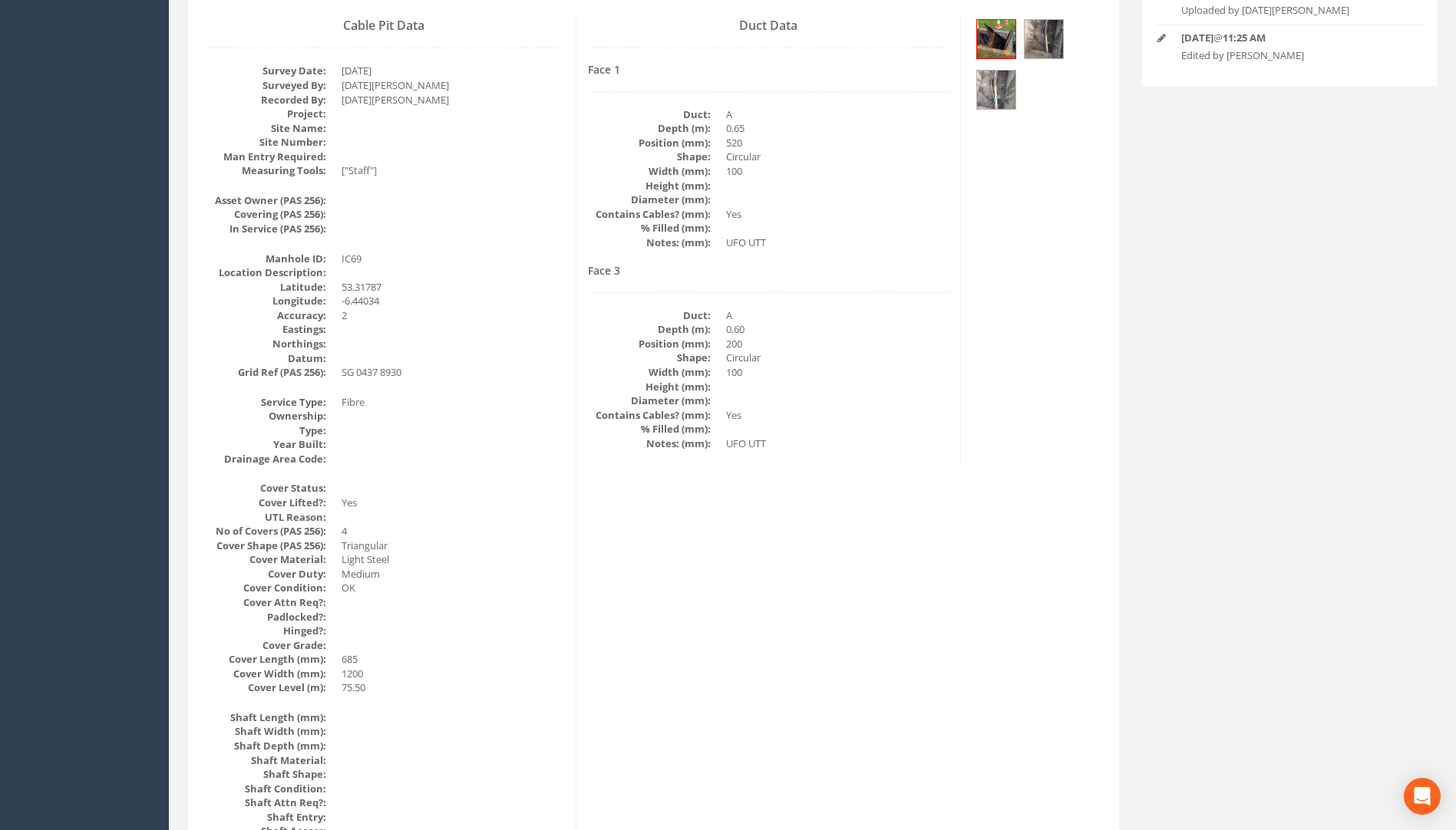
scroll to position [0, 0]
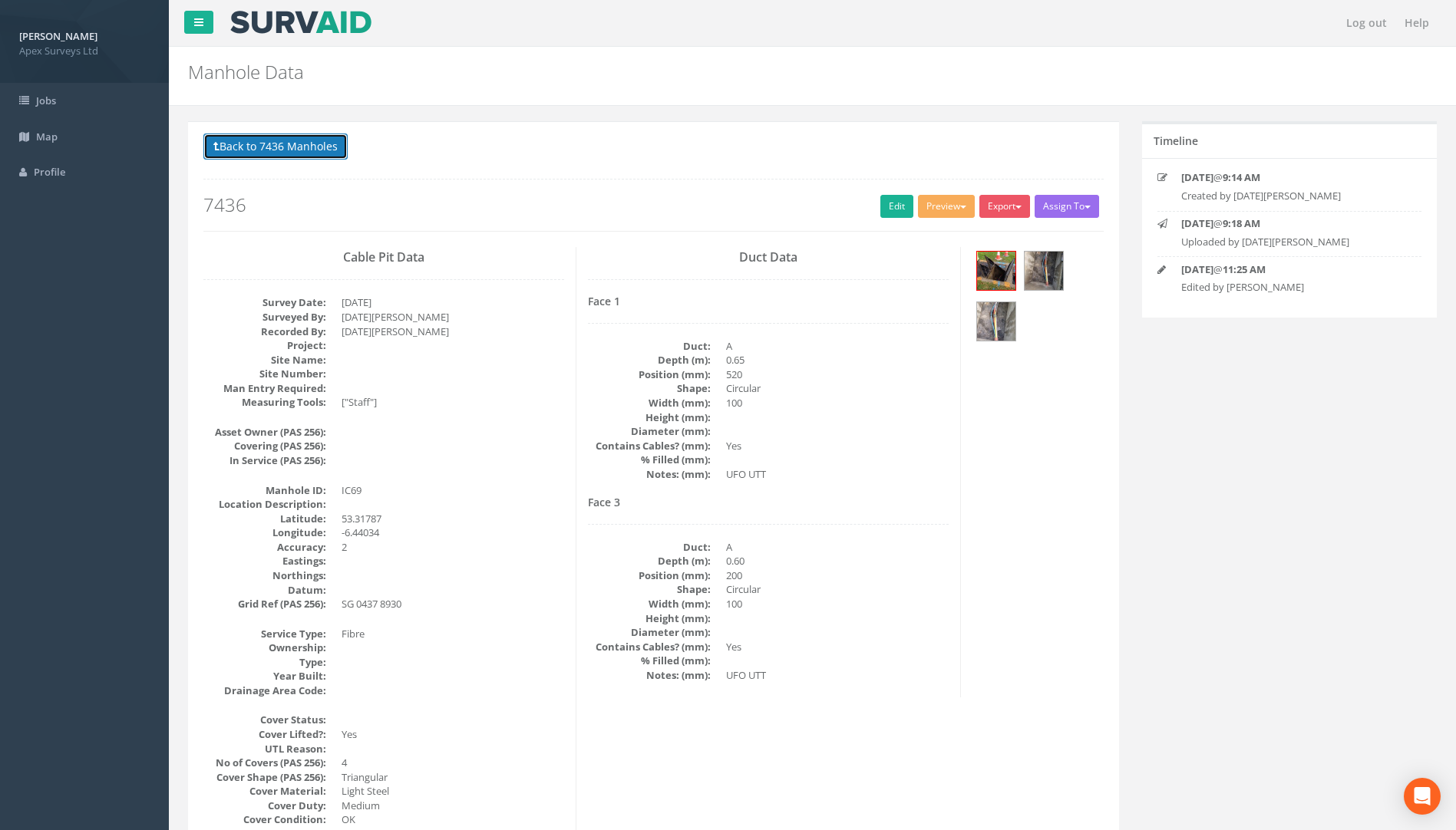
drag, startPoint x: 322, startPoint y: 141, endPoint x: 400, endPoint y: 133, distance: 78.4
click at [322, 141] on button "Back to 7436 Manholes" at bounding box center [275, 146] width 145 height 27
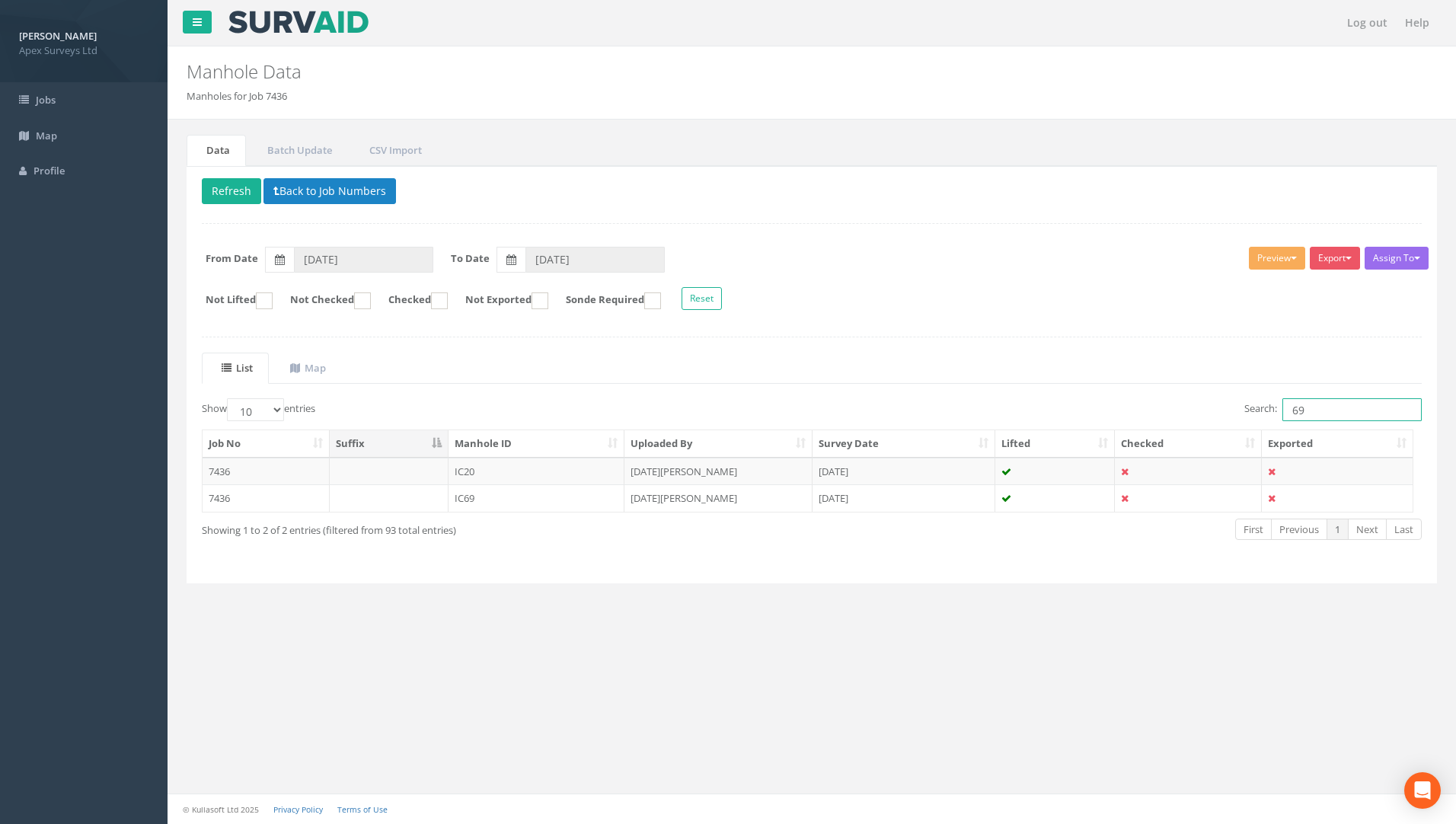
click at [1197, 402] on div "Search: 69" at bounding box center [1122, 411] width 599 height 26
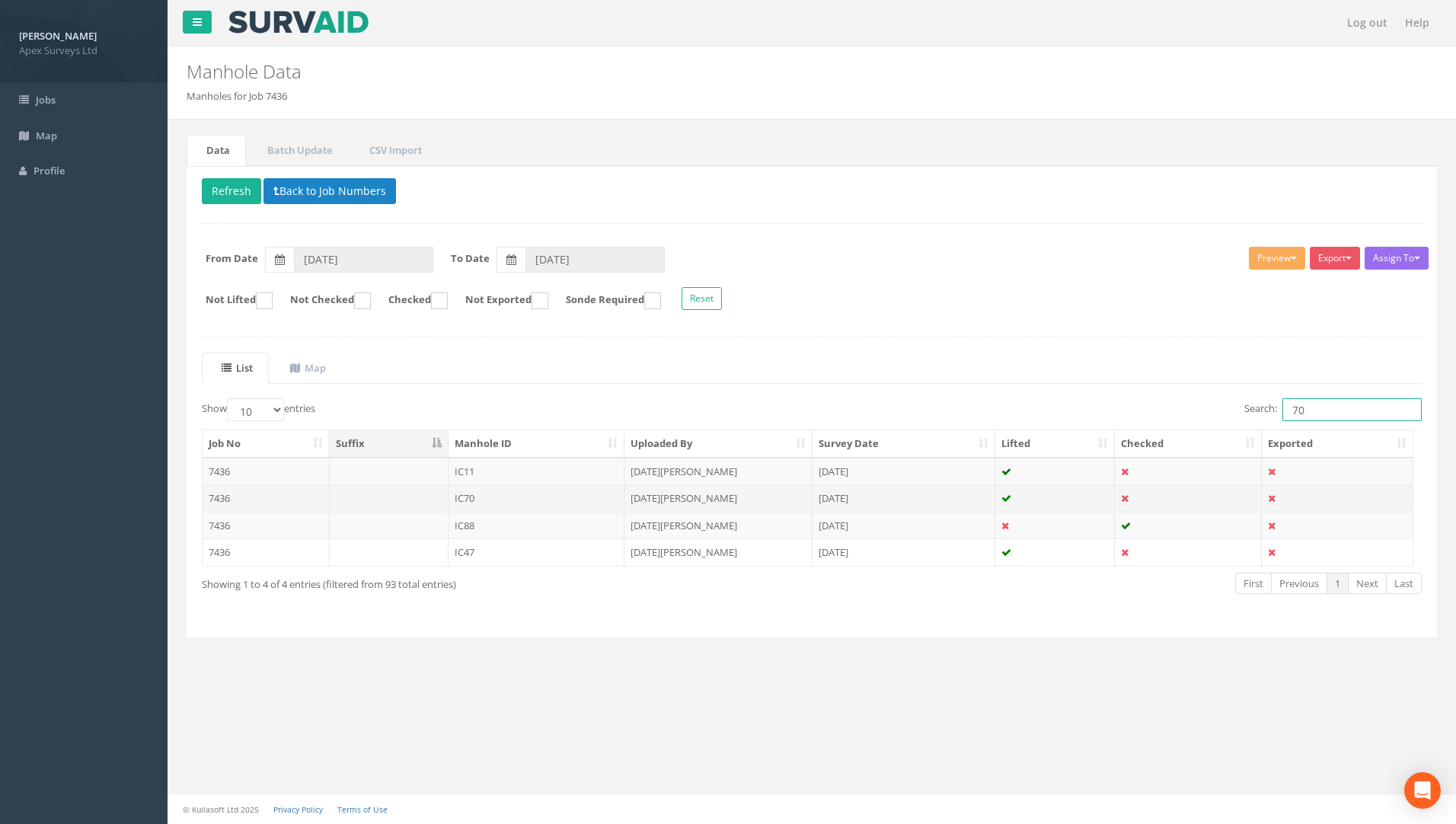
type input "70"
click at [220, 499] on td "7436" at bounding box center [266, 498] width 127 height 27
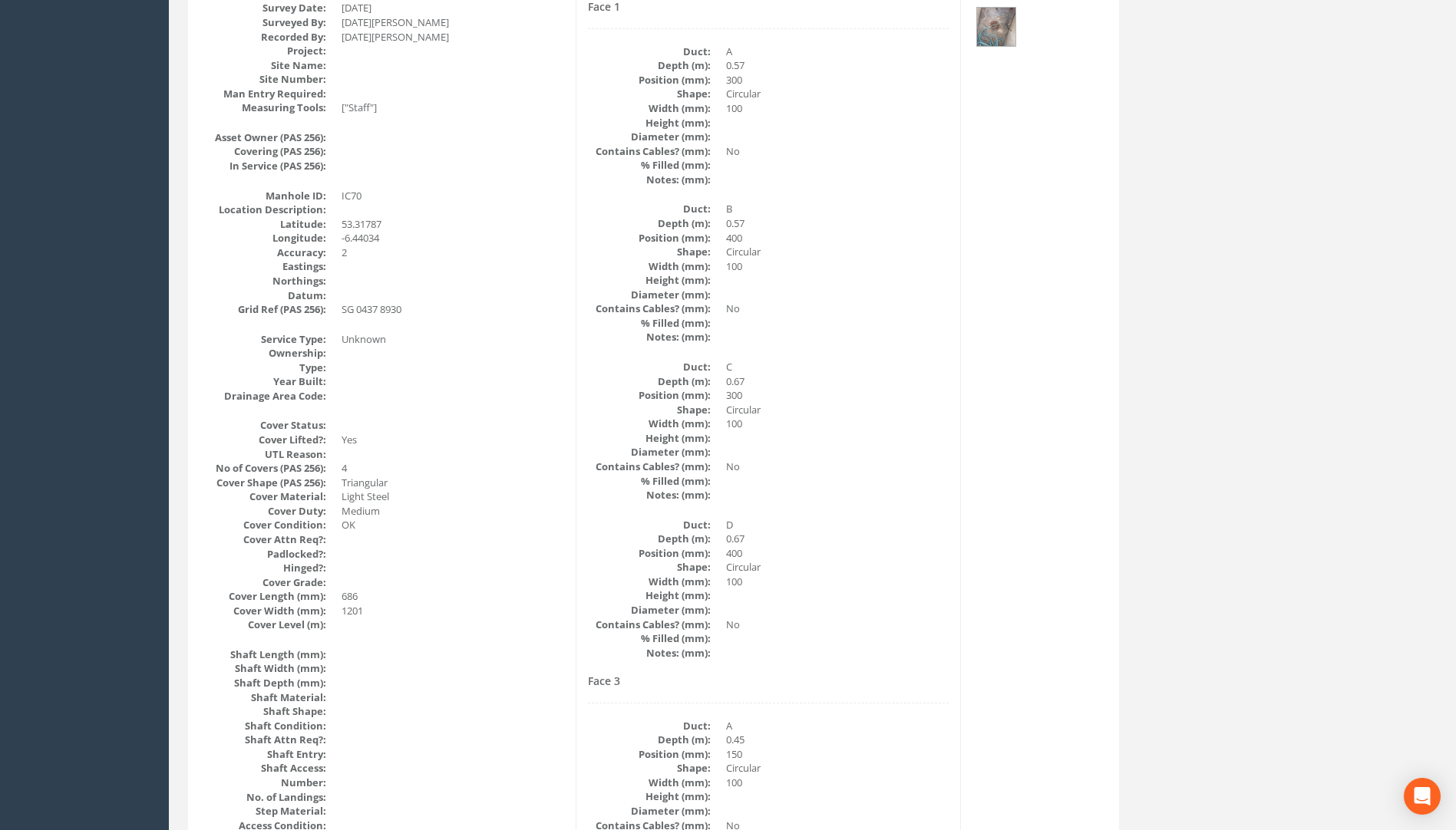
scroll to position [154, 0]
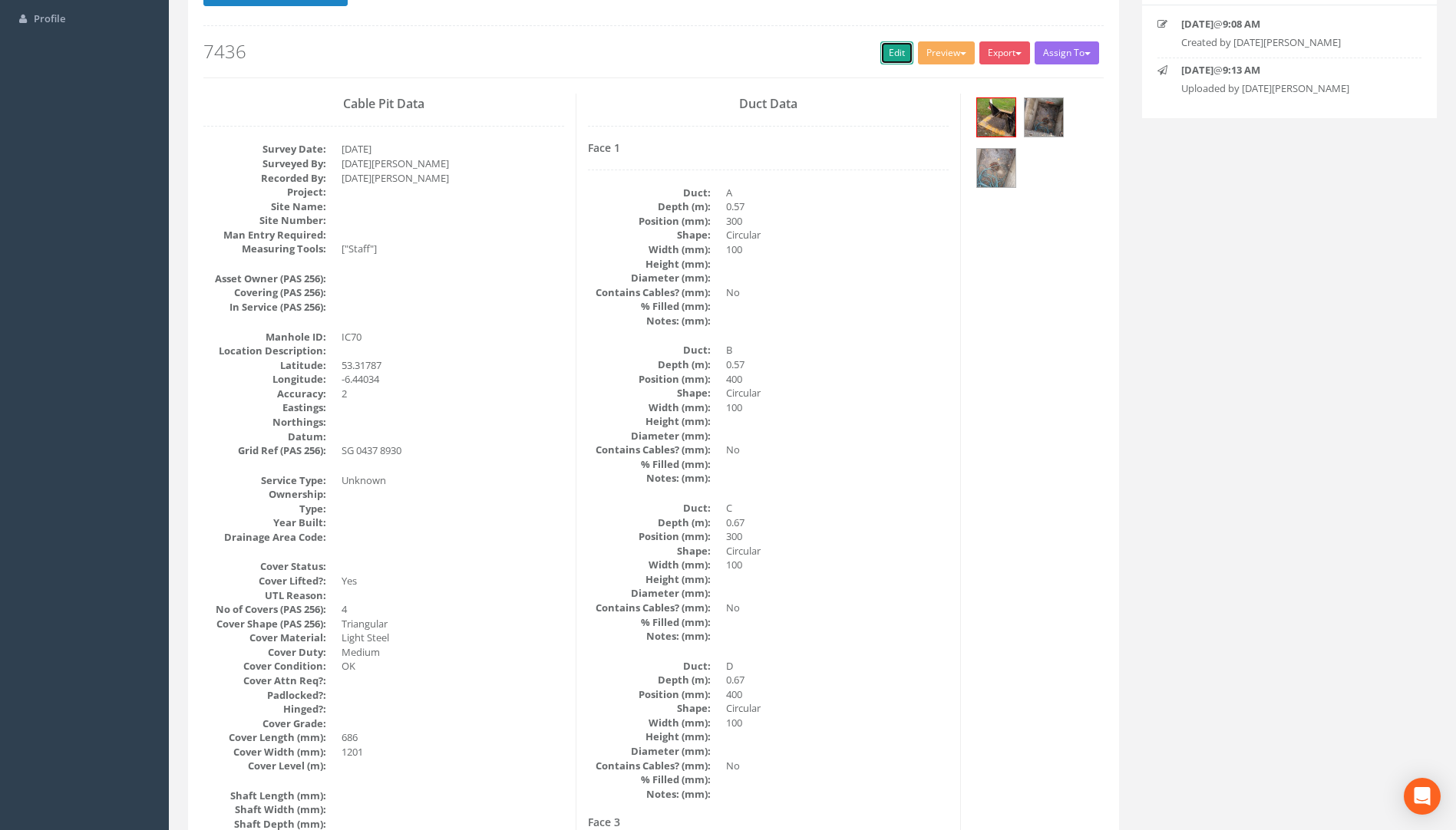
click at [886, 57] on link "Edit" at bounding box center [897, 52] width 33 height 23
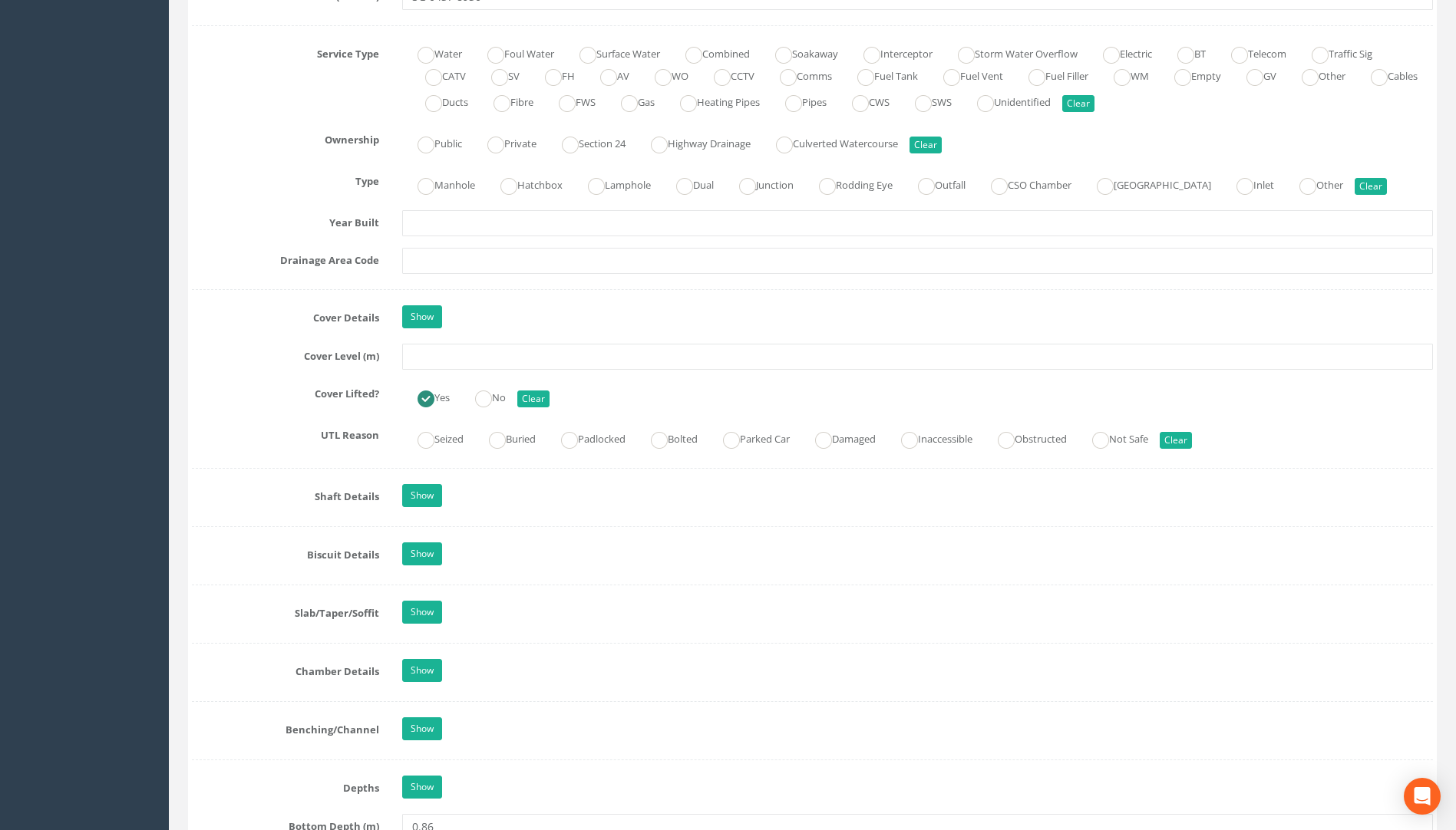
scroll to position [1074, 0]
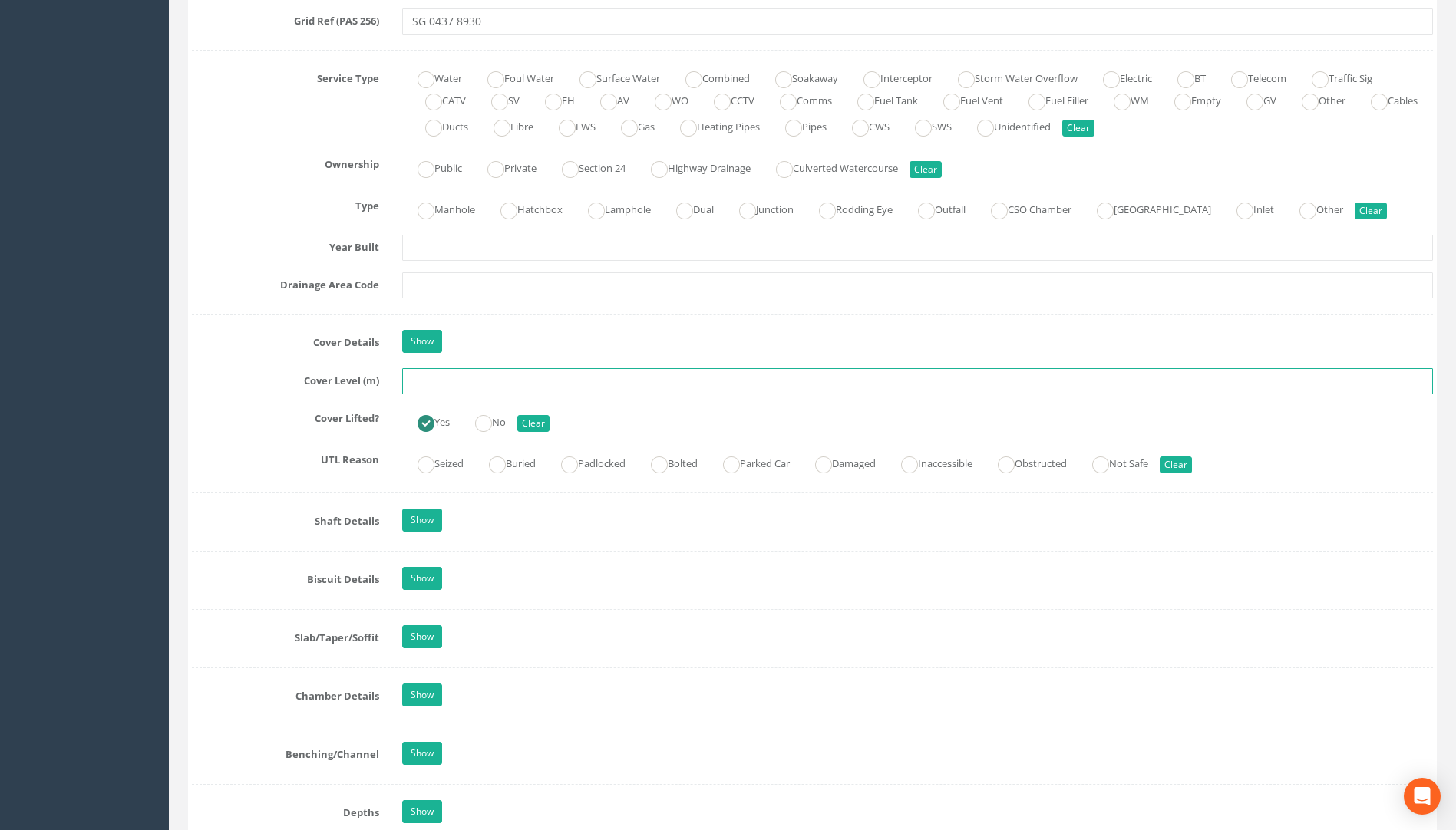
click at [426, 380] on input "text" at bounding box center [917, 381] width 1031 height 27
type input "75.49"
click at [243, 459] on label "UTL Reason" at bounding box center [285, 457] width 210 height 20
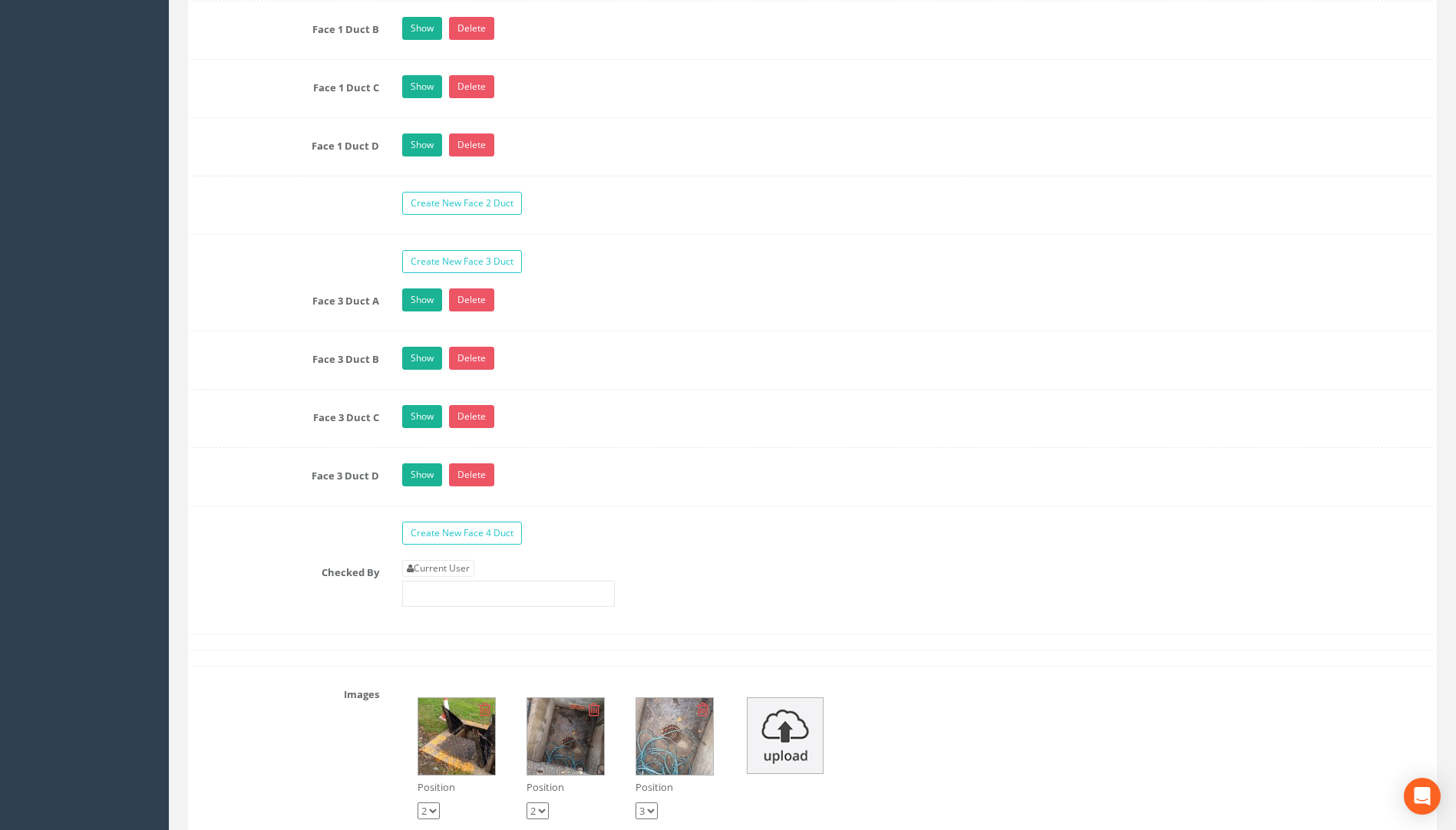
scroll to position [2762, 0]
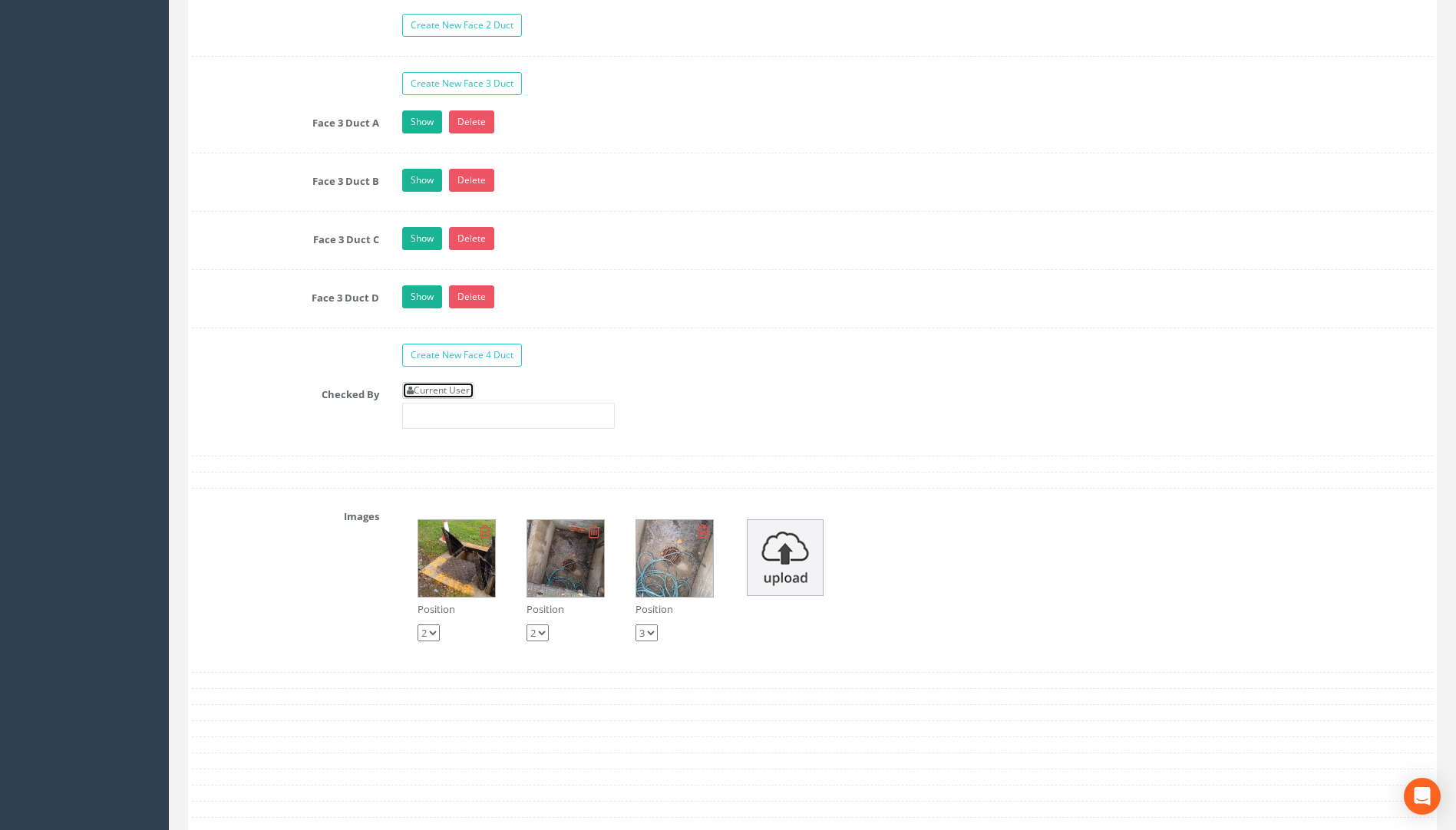
click at [428, 389] on link "Current User" at bounding box center [438, 390] width 72 height 16
type input "[PERSON_NAME]"
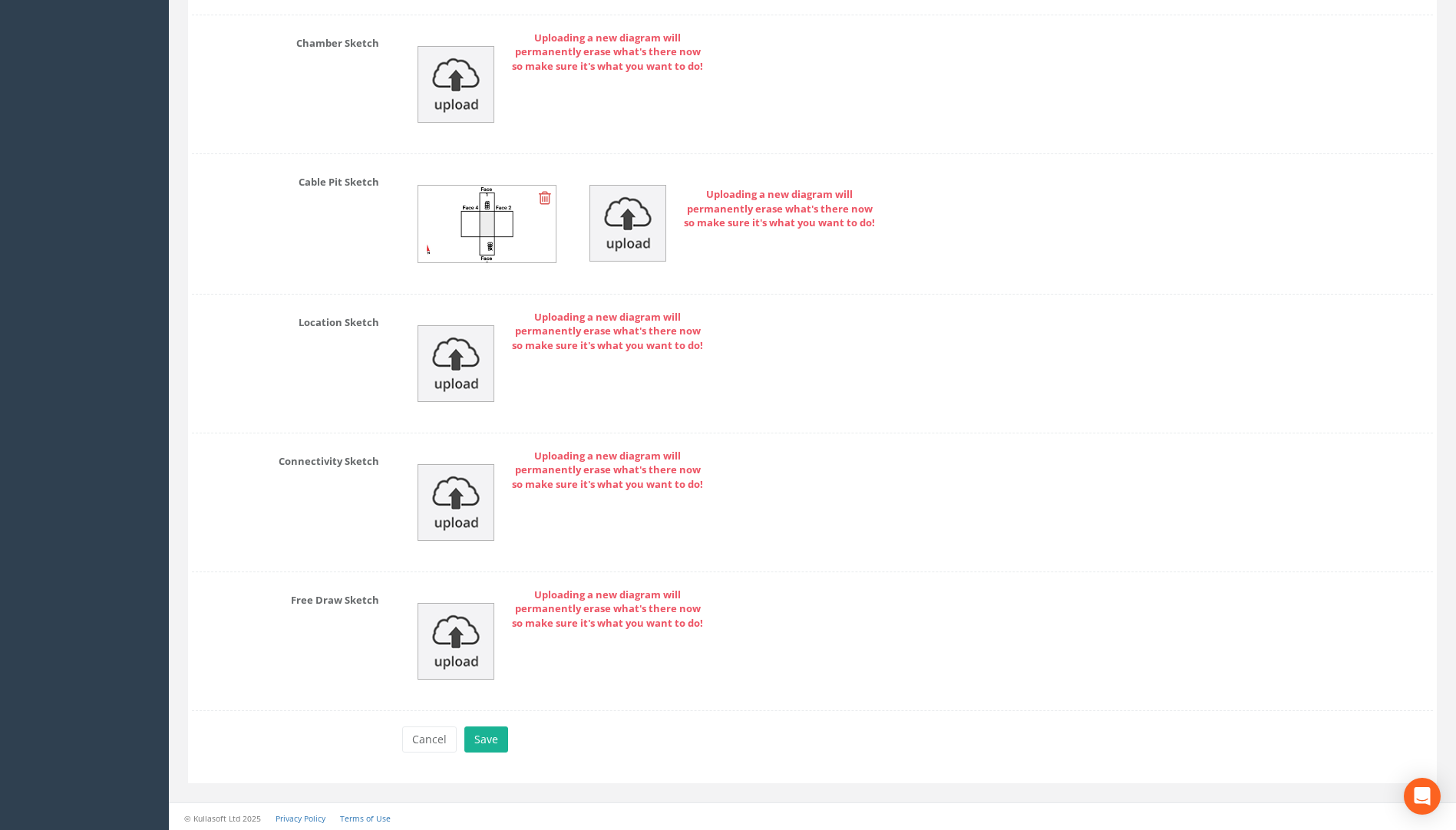
scroll to position [3633, 0]
click at [475, 742] on button "Save" at bounding box center [487, 737] width 44 height 27
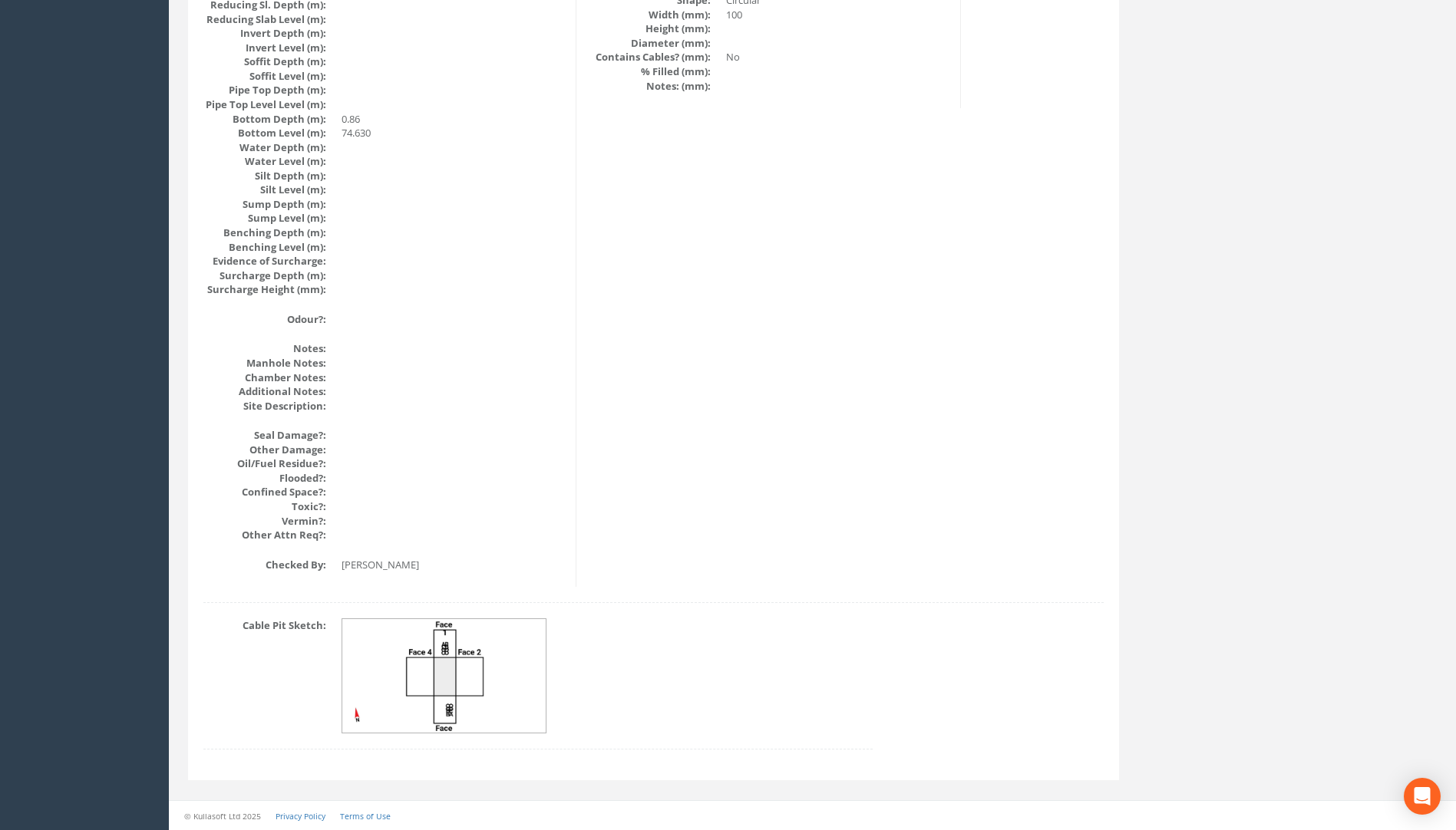
click at [444, 690] on img at bounding box center [444, 676] width 205 height 114
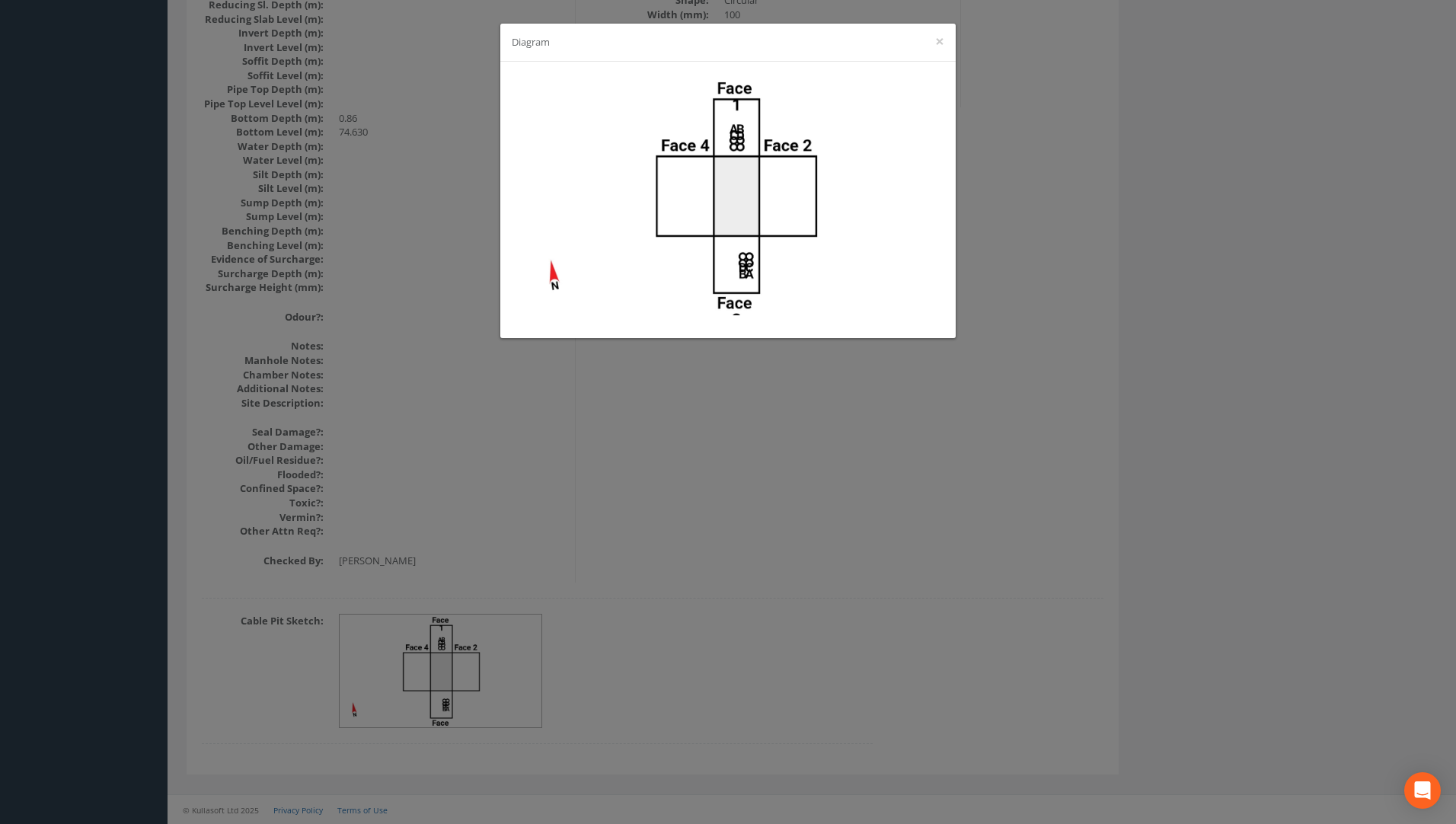
drag, startPoint x: 902, startPoint y: 505, endPoint x: 894, endPoint y: 510, distance: 9.4
click at [899, 509] on div "Diagram ×" at bounding box center [728, 412] width 1456 height 824
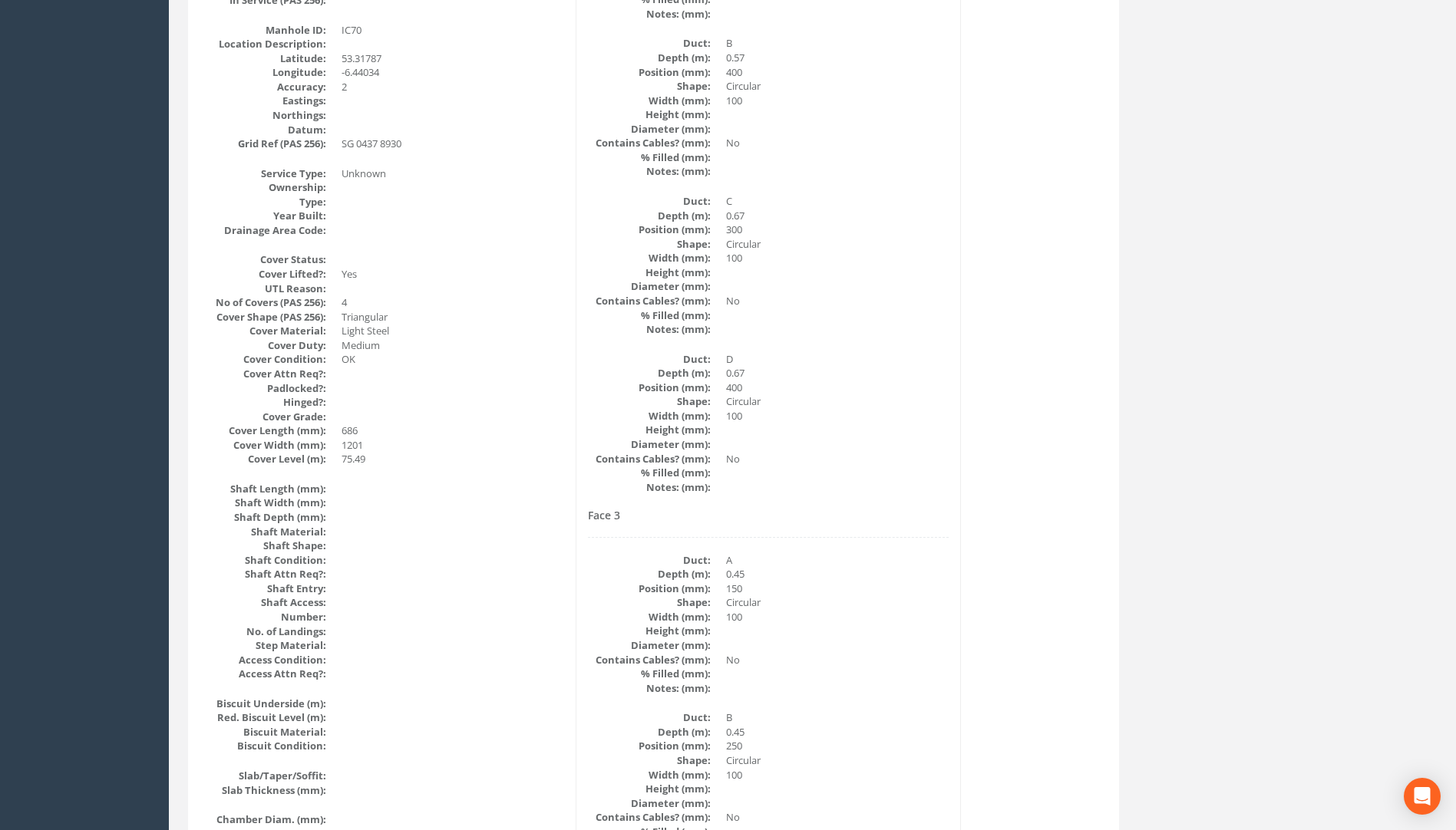
scroll to position [0, 0]
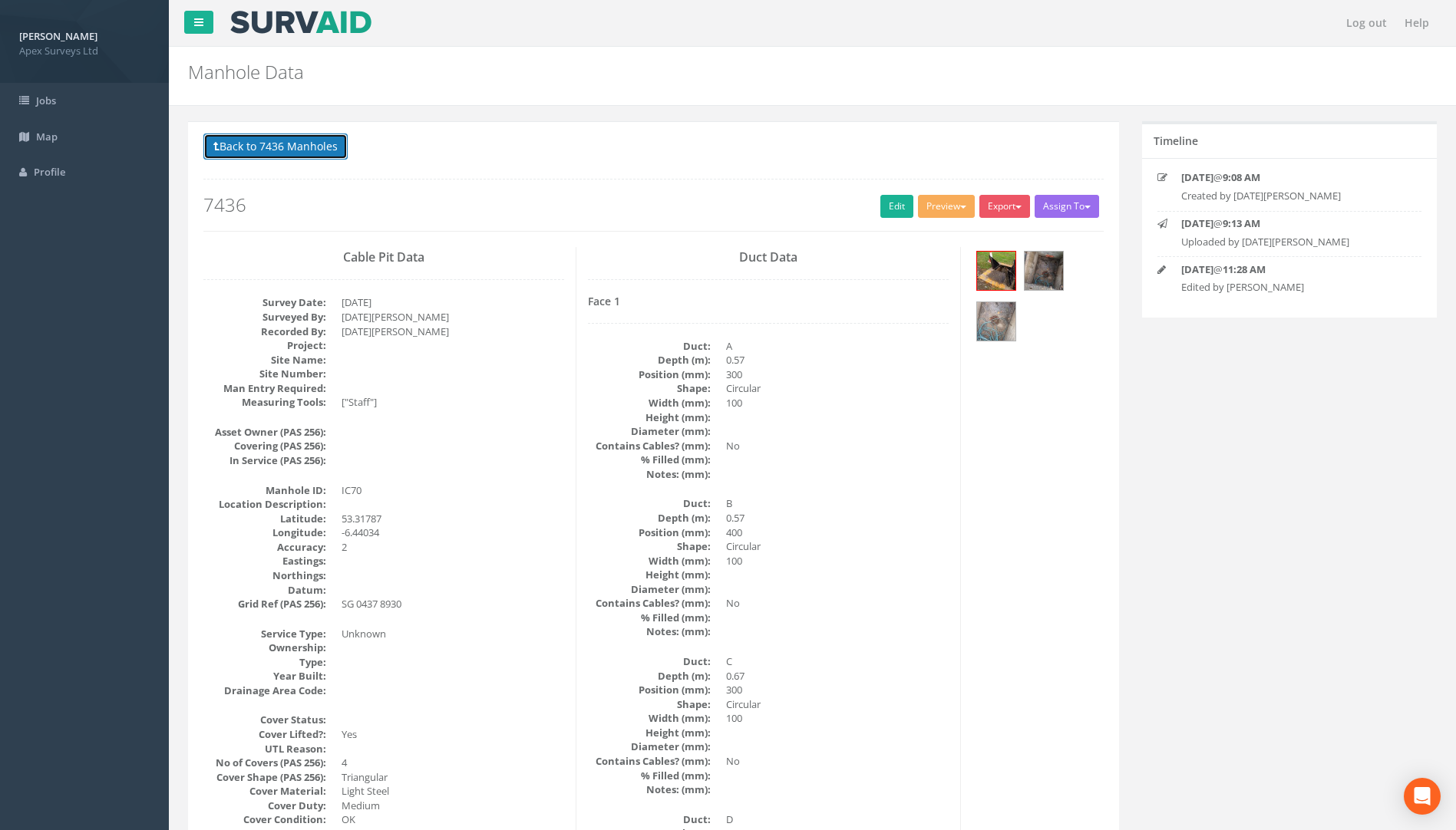
drag, startPoint x: 275, startPoint y: 148, endPoint x: 549, endPoint y: 190, distance: 277.2
click at [278, 148] on button "Back to 7436 Manholes" at bounding box center [275, 146] width 145 height 27
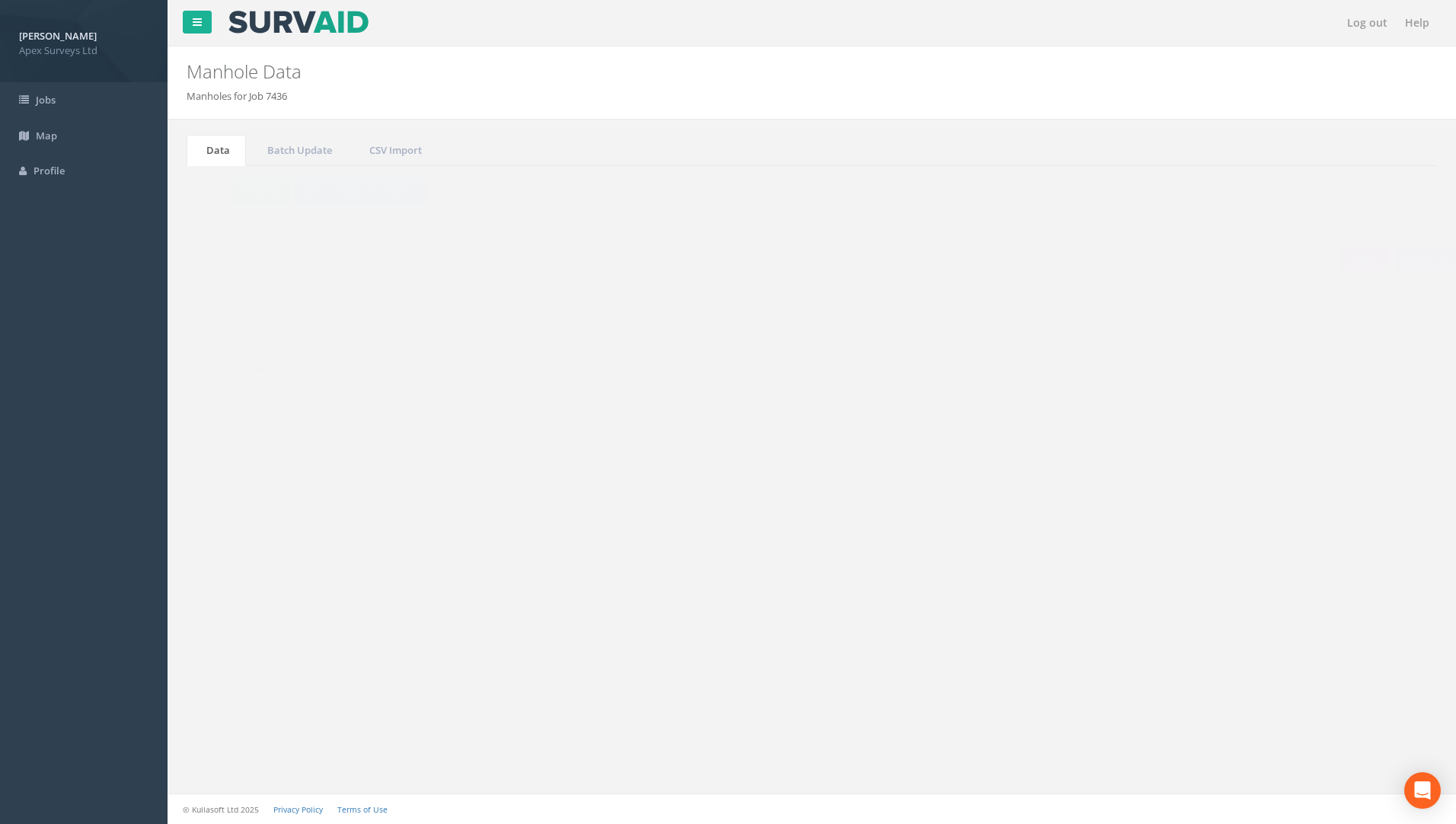
drag, startPoint x: 1178, startPoint y: 406, endPoint x: 1161, endPoint y: 410, distance: 17.5
click at [1161, 410] on div "Search: 70" at bounding box center [1122, 411] width 599 height 26
drag, startPoint x: 1161, startPoint y: 410, endPoint x: 1220, endPoint y: 412, distance: 59.0
click at [1226, 412] on div "Search: 70" at bounding box center [1122, 411] width 599 height 26
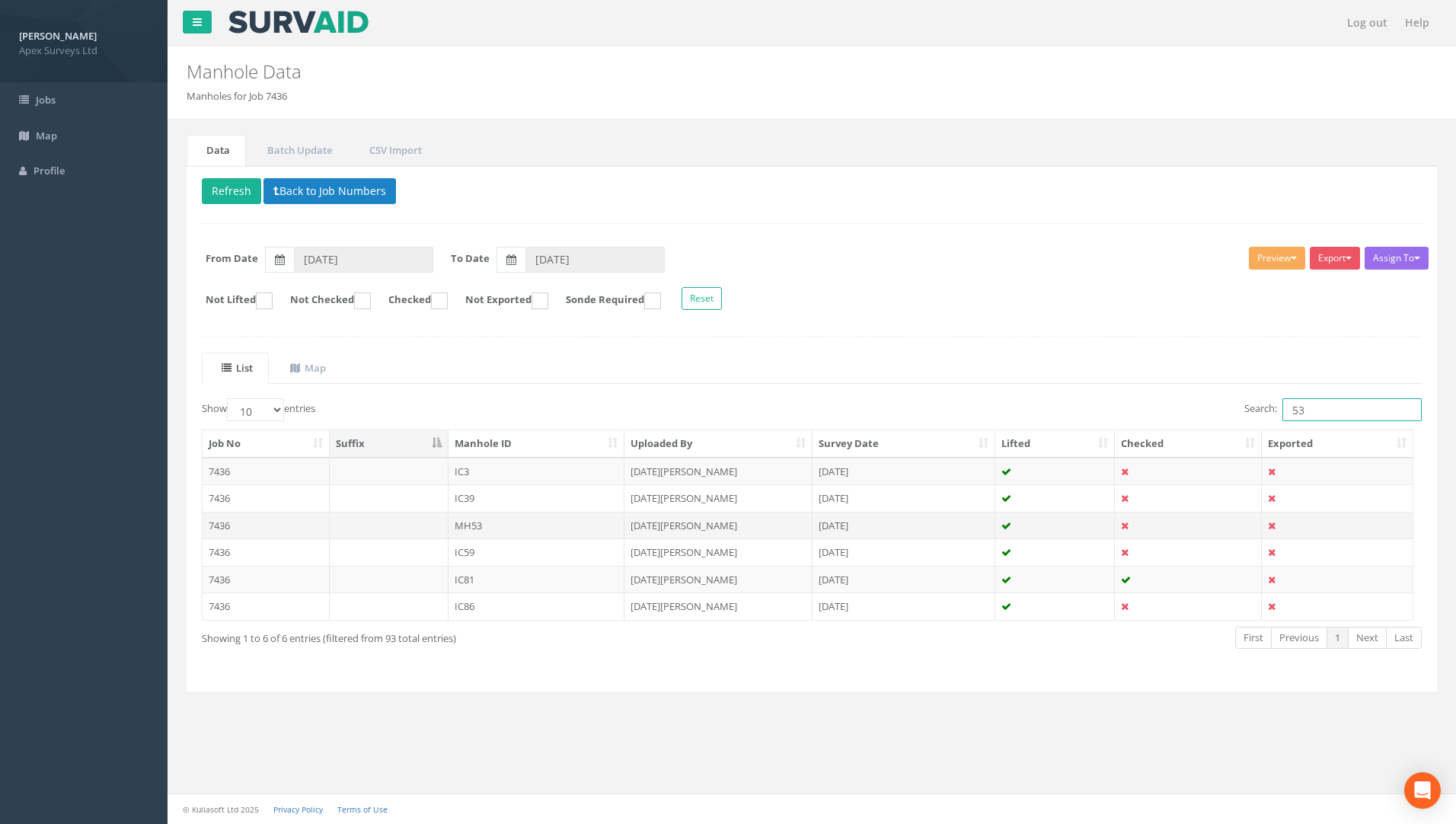
type input "53"
click at [217, 518] on td "7436" at bounding box center [266, 525] width 127 height 27
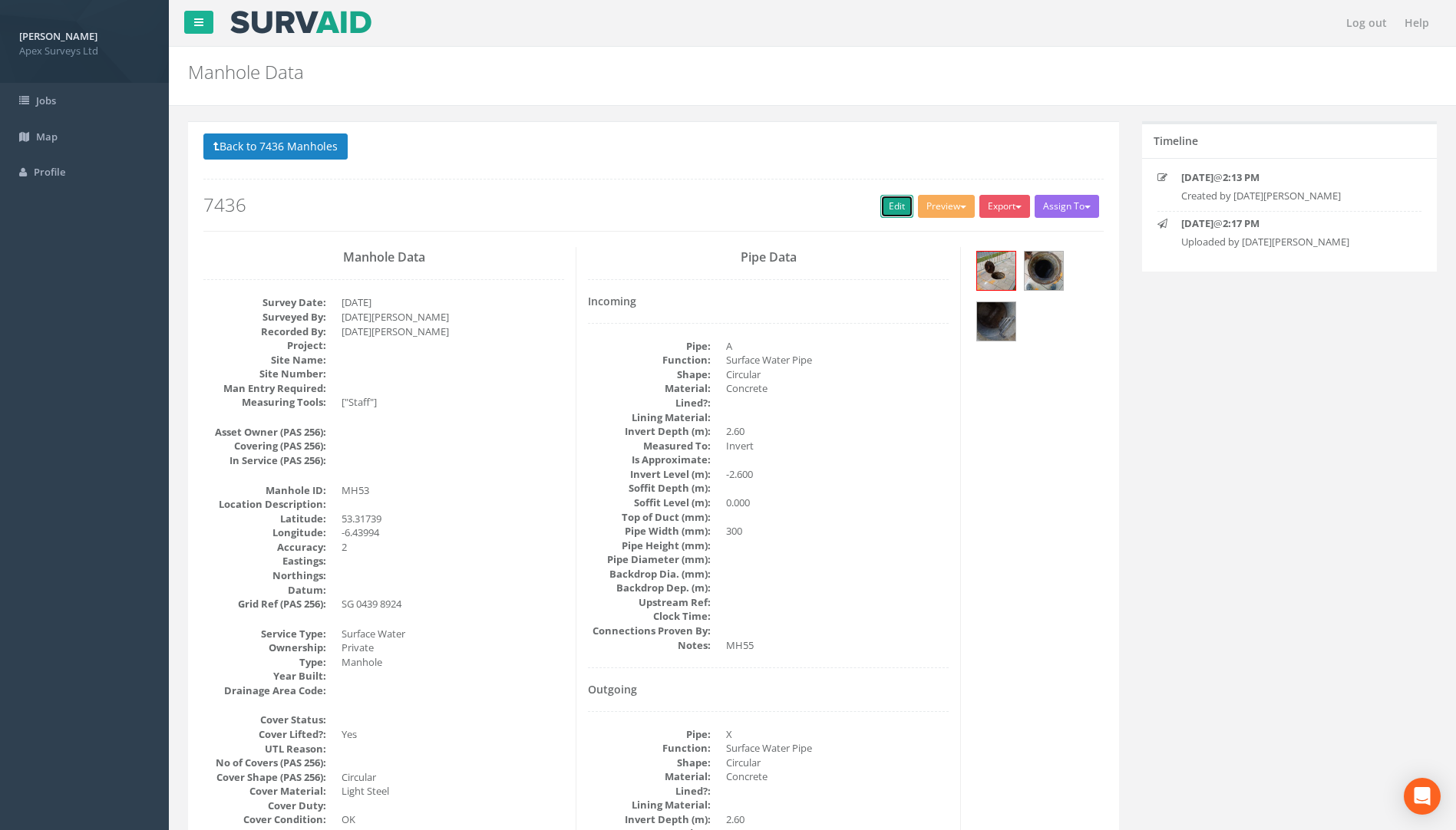
click at [886, 212] on link "Edit" at bounding box center [897, 206] width 33 height 23
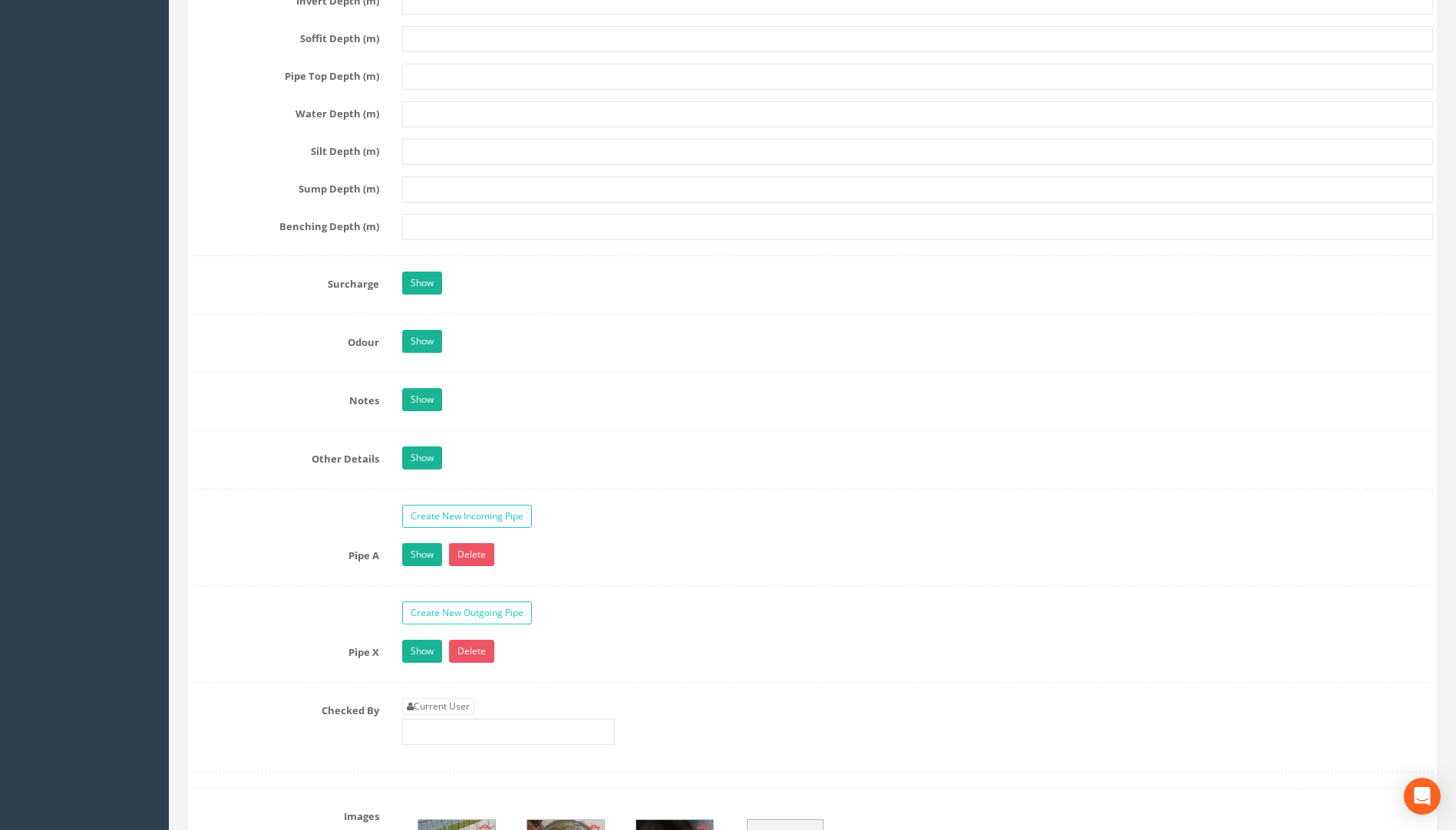
scroll to position [2302, 0]
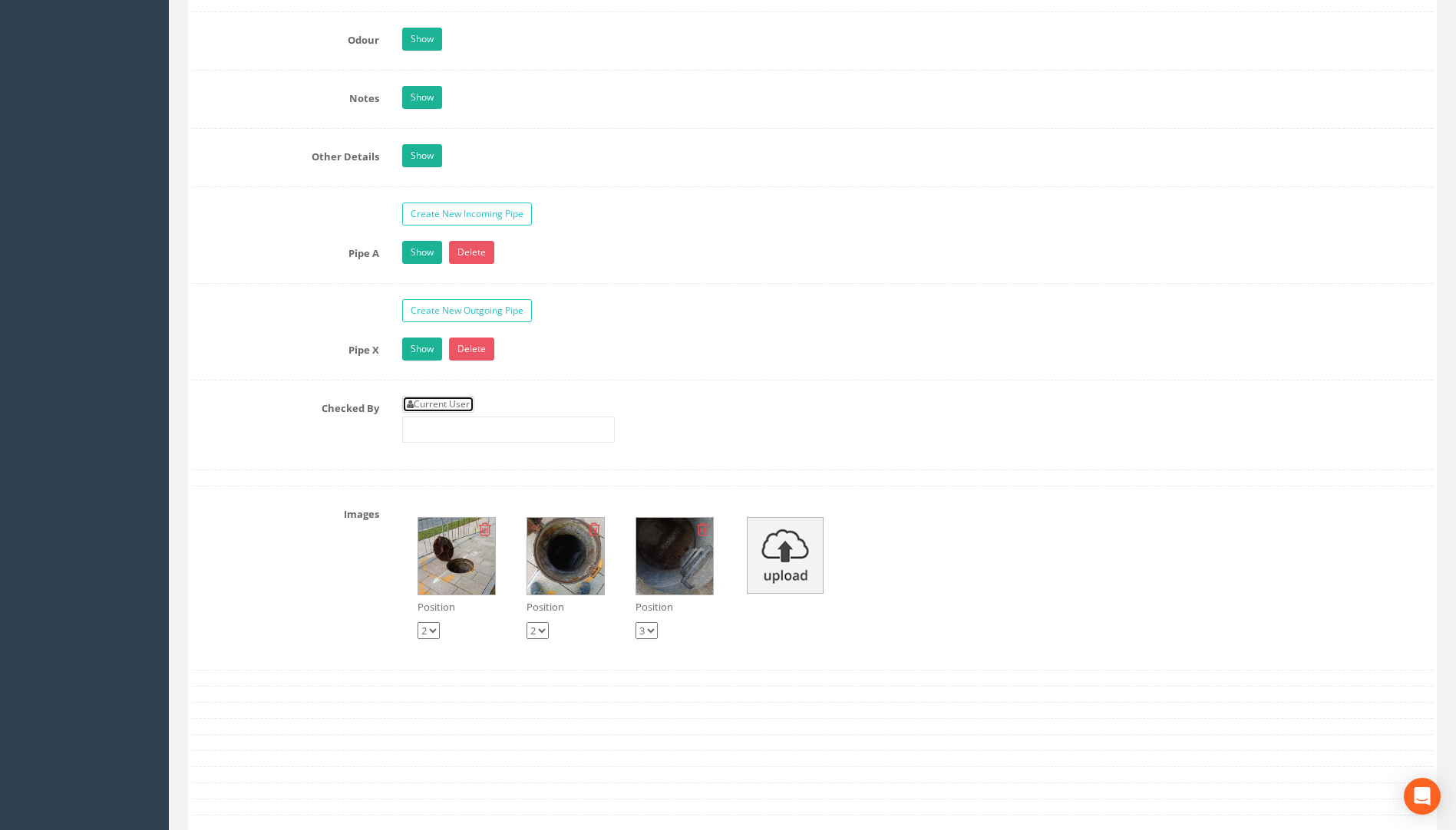
click at [461, 409] on link "Current User" at bounding box center [438, 404] width 72 height 16
type input "[PERSON_NAME]"
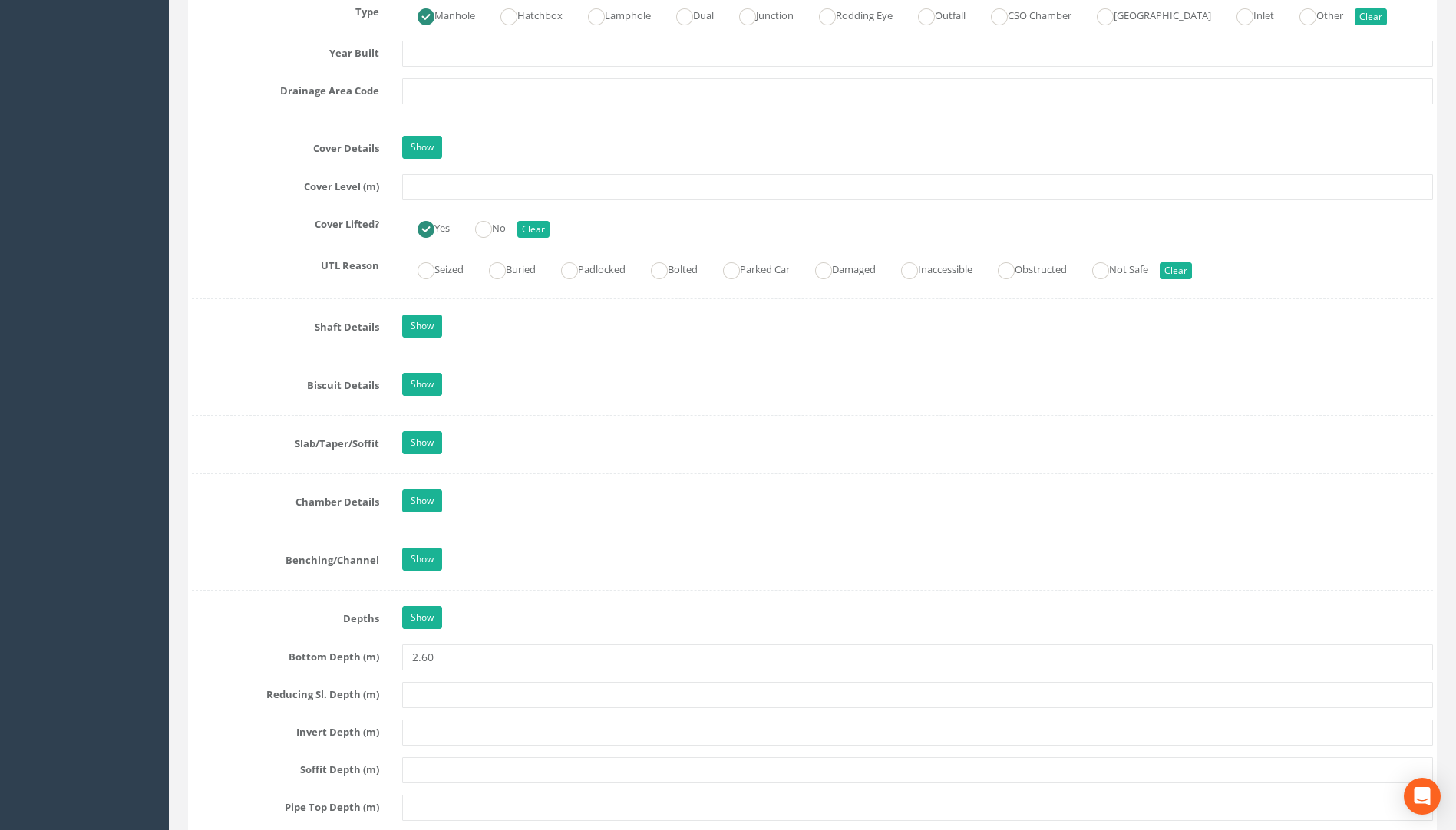
scroll to position [1228, 0]
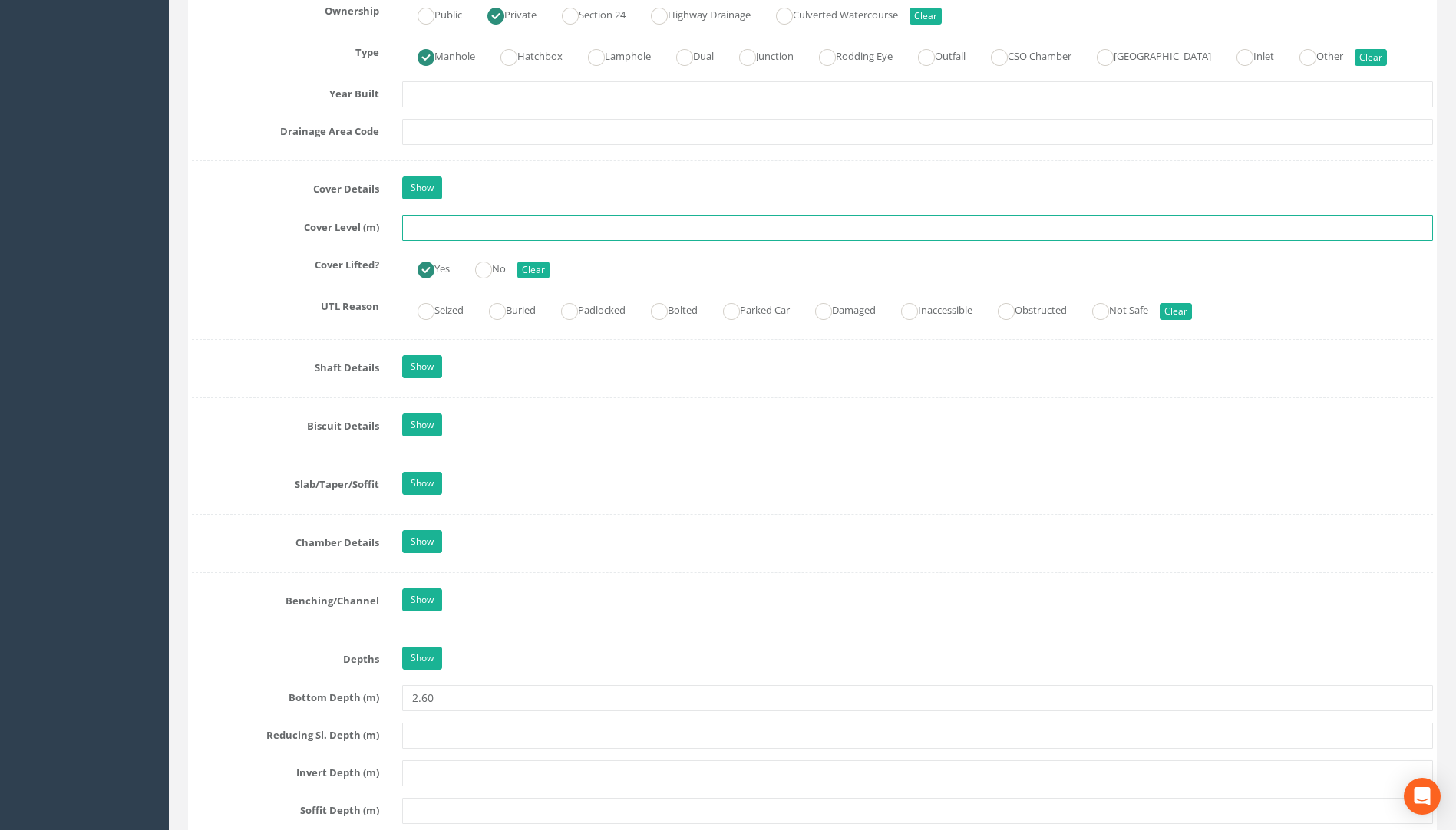
click at [427, 228] on input "text" at bounding box center [917, 228] width 1031 height 27
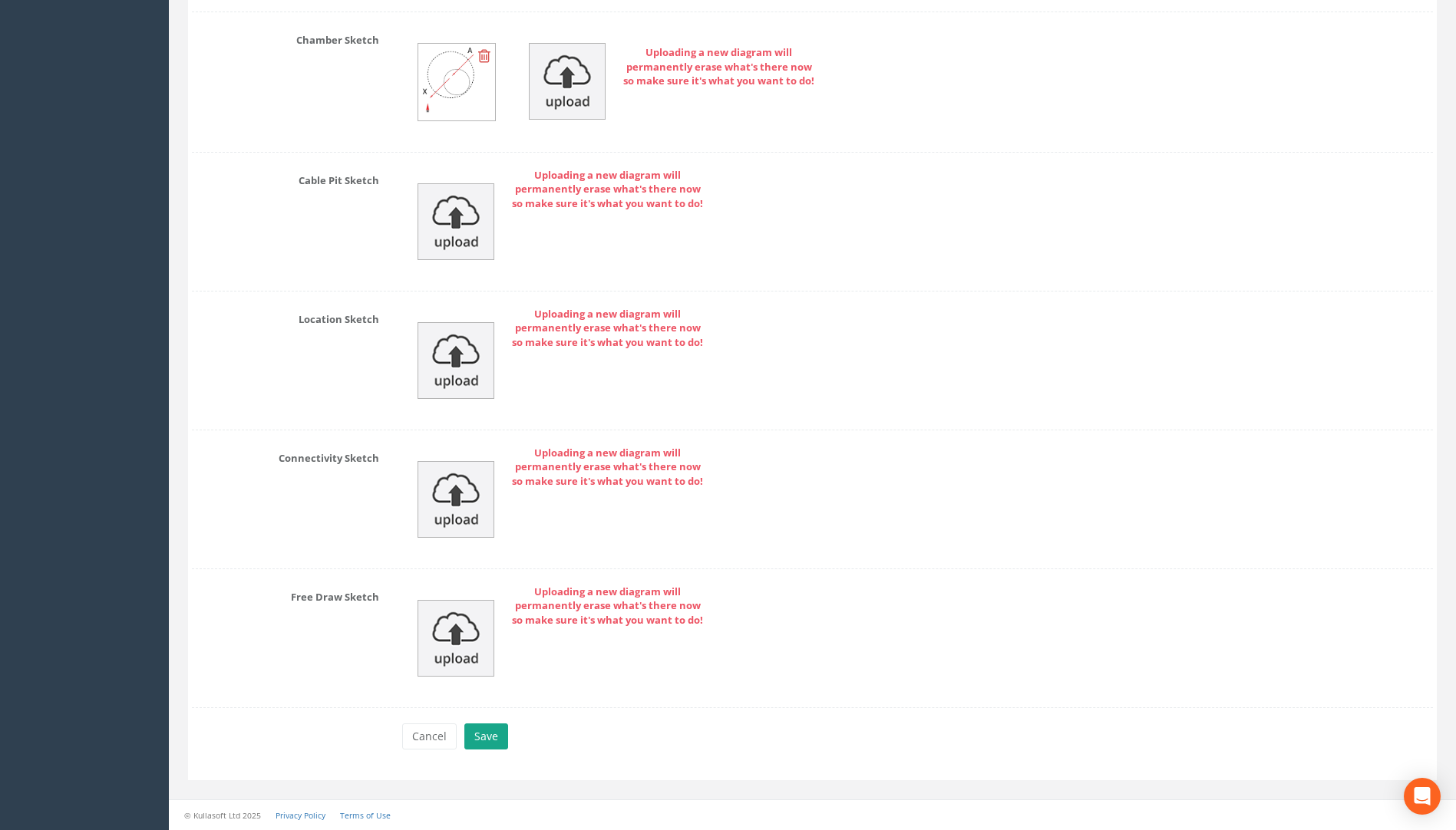
type input "75.66"
click at [477, 741] on button "Save" at bounding box center [487, 737] width 44 height 27
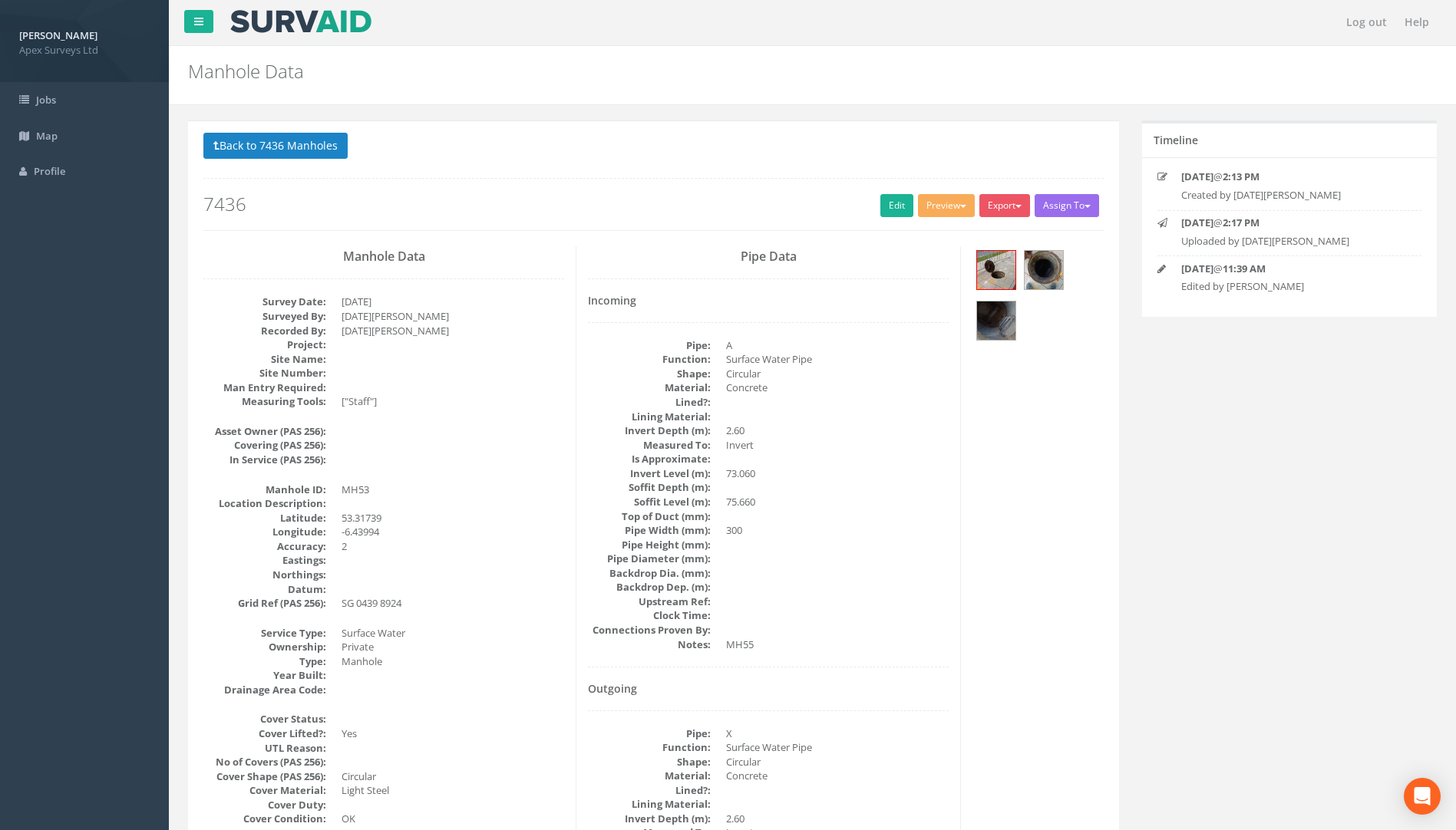
scroll to position [0, 0]
drag, startPoint x: 308, startPoint y: 150, endPoint x: 834, endPoint y: 179, distance: 526.8
click at [308, 150] on button "Back to 7436 Manholes" at bounding box center [275, 146] width 145 height 27
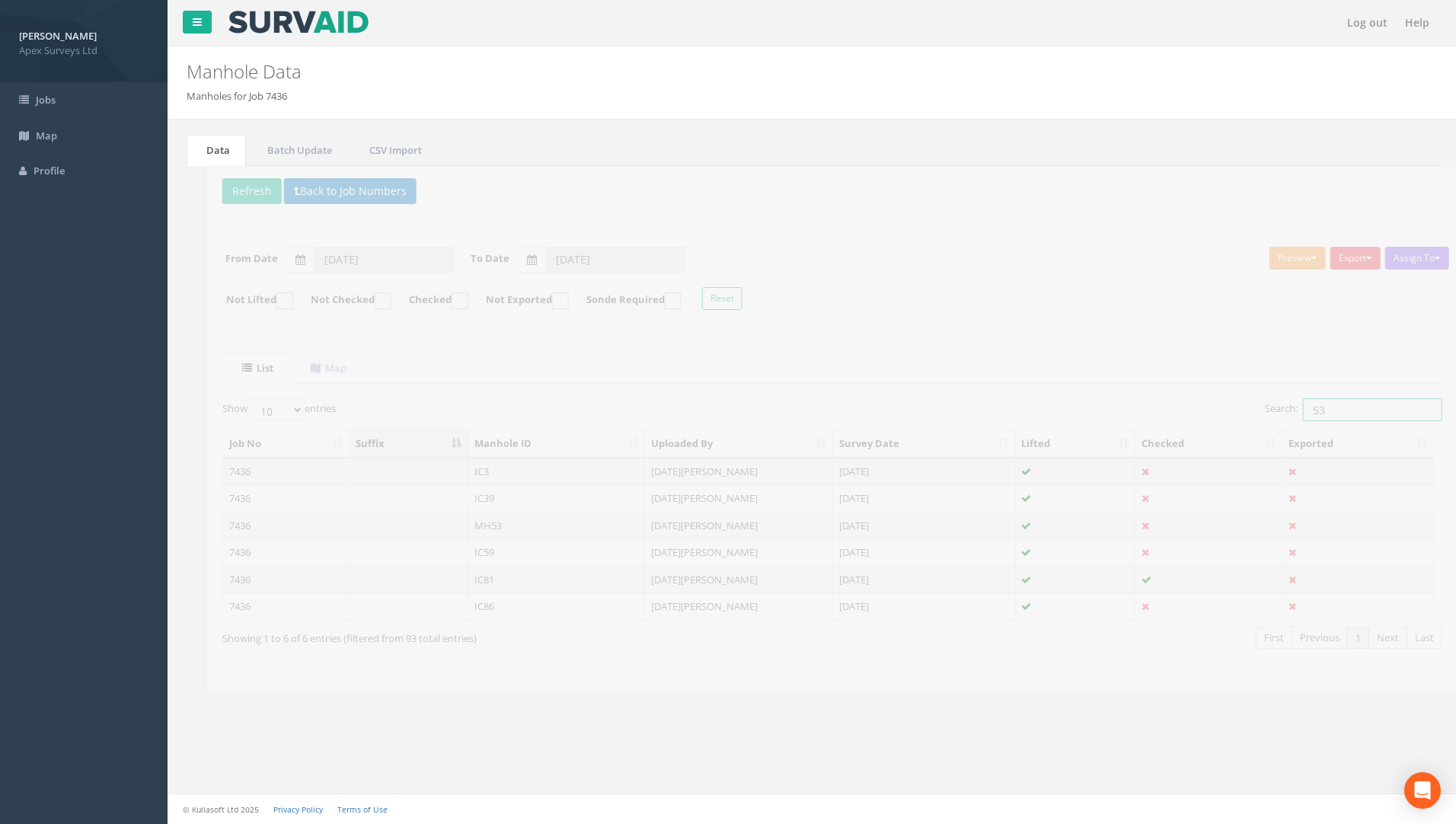
drag, startPoint x: 1190, startPoint y: 401, endPoint x: 1111, endPoint y: 423, distance: 82.0
click at [1129, 415] on div "Search: 53" at bounding box center [1122, 411] width 599 height 26
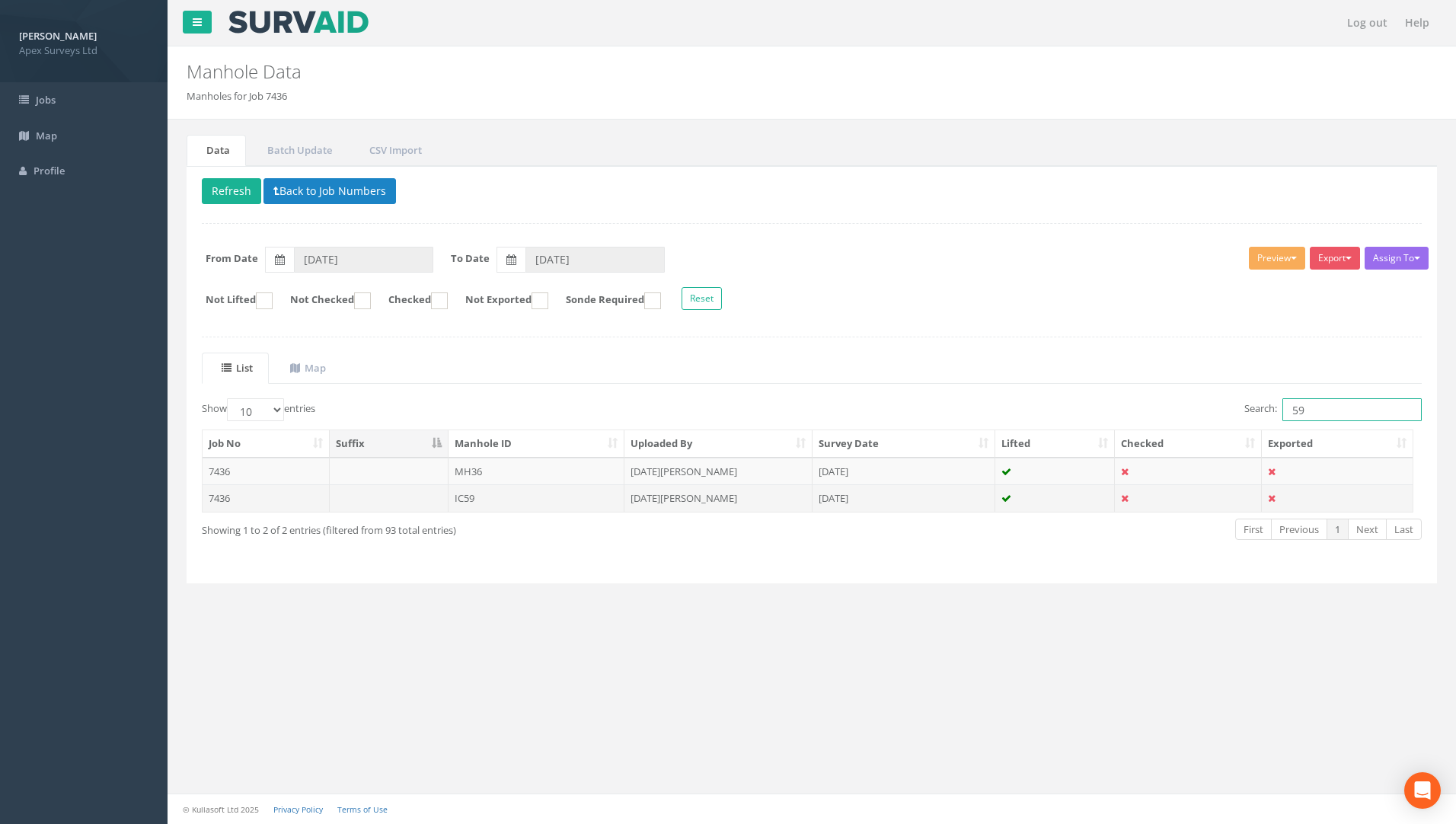
type input "59"
click at [209, 497] on td "7436" at bounding box center [266, 498] width 127 height 27
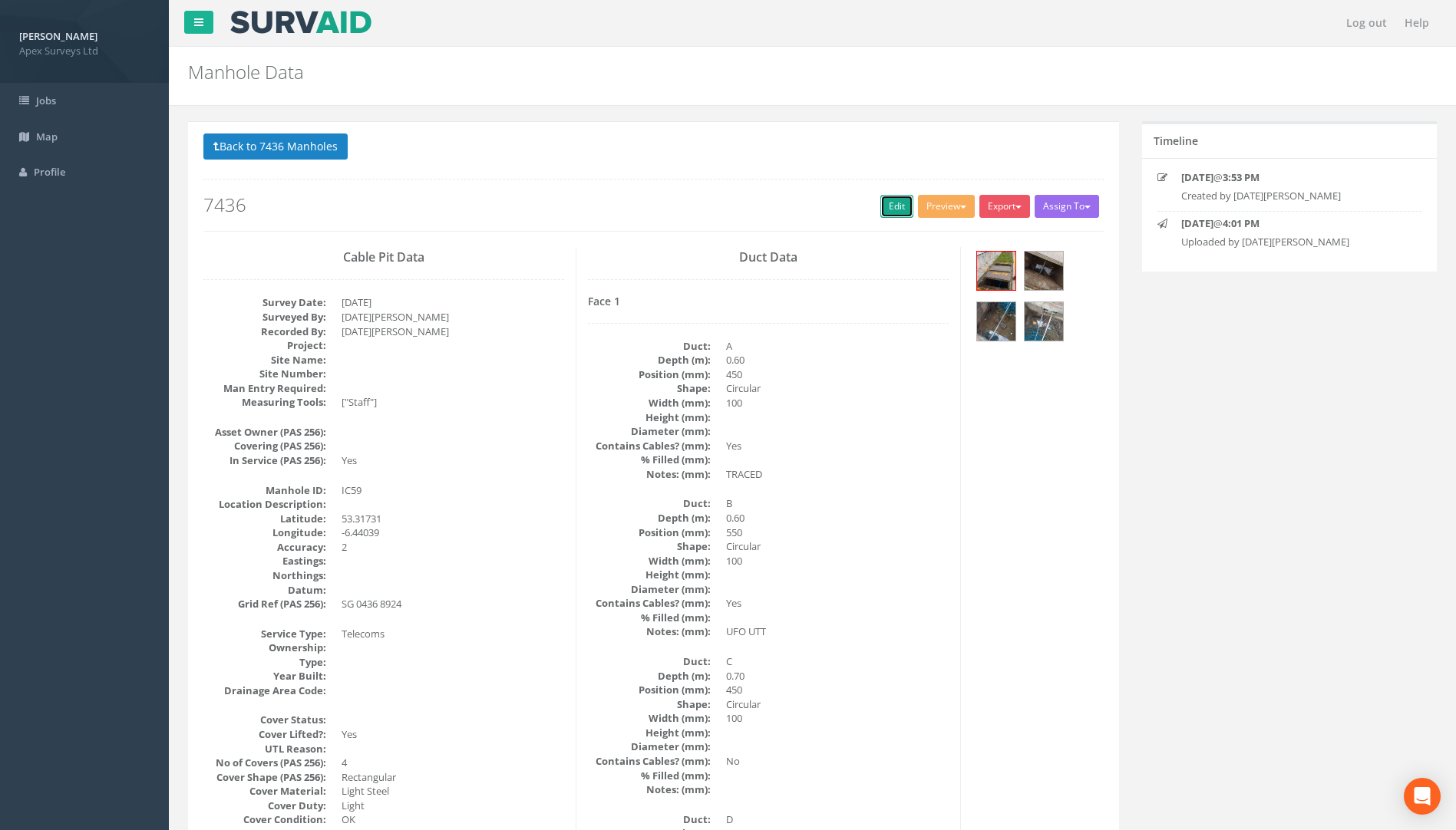
click at [896, 208] on link "Edit" at bounding box center [897, 206] width 33 height 23
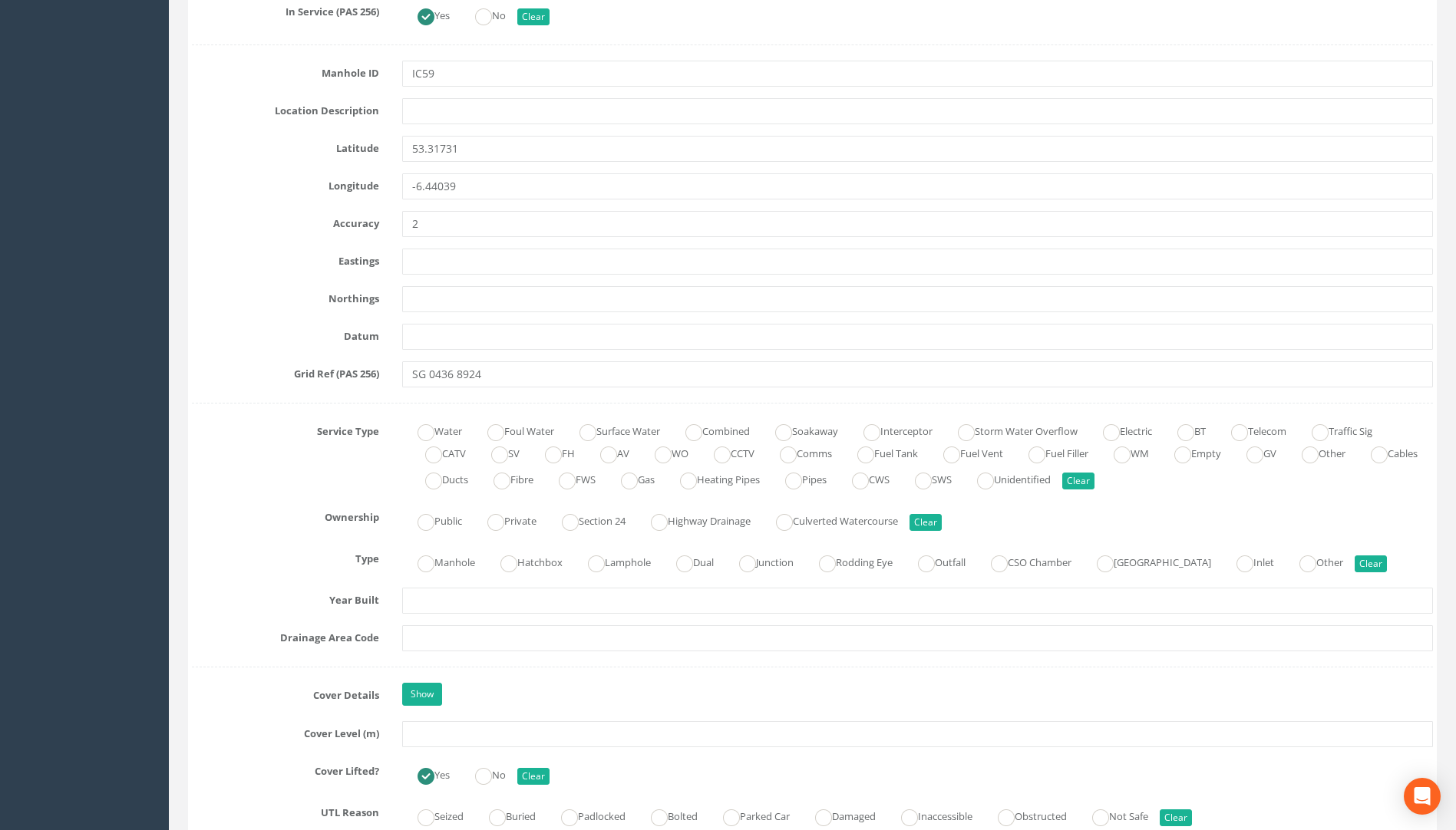
scroll to position [997, 0]
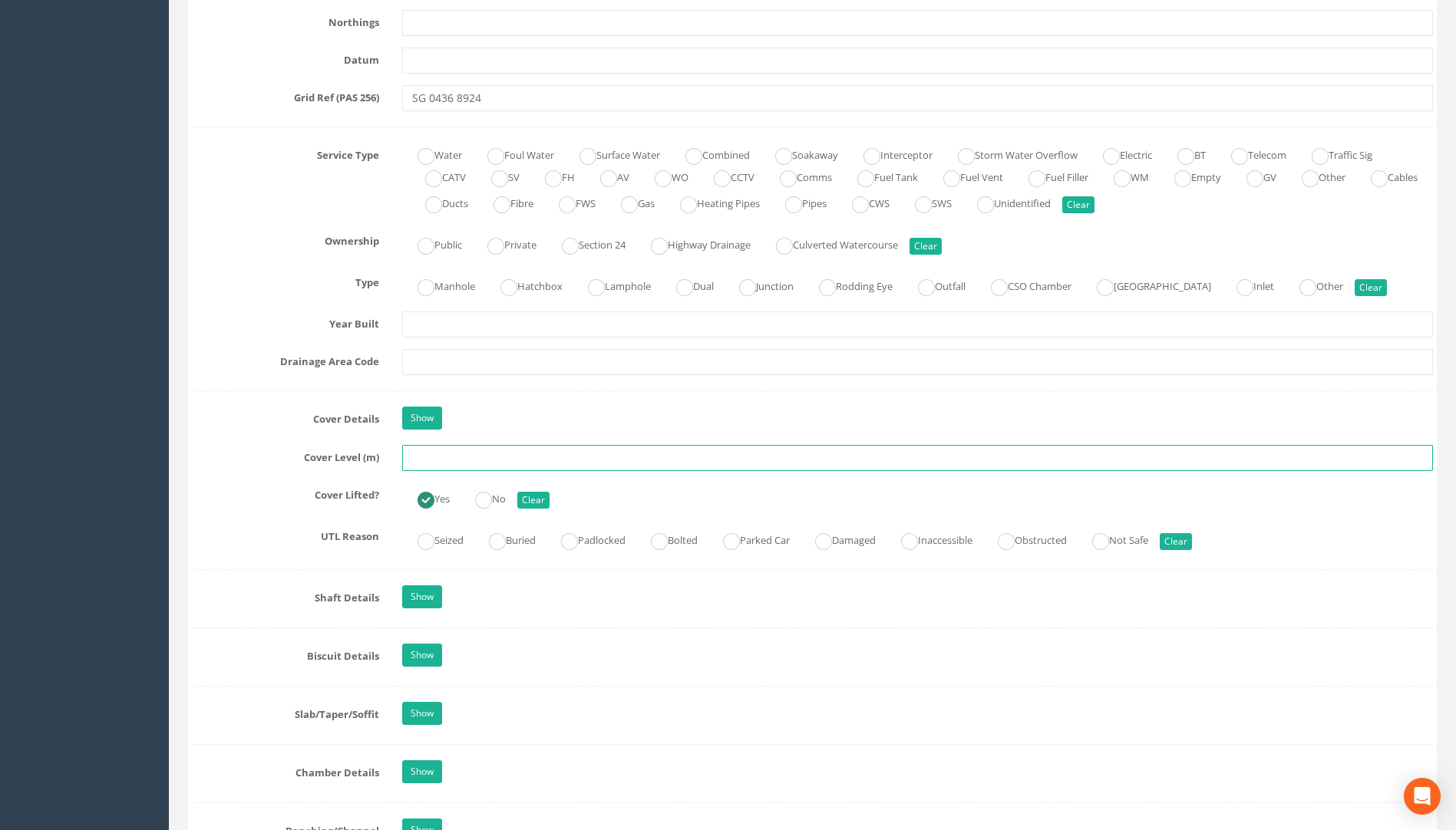
click at [457, 461] on input "text" at bounding box center [917, 458] width 1031 height 27
type input "75.47"
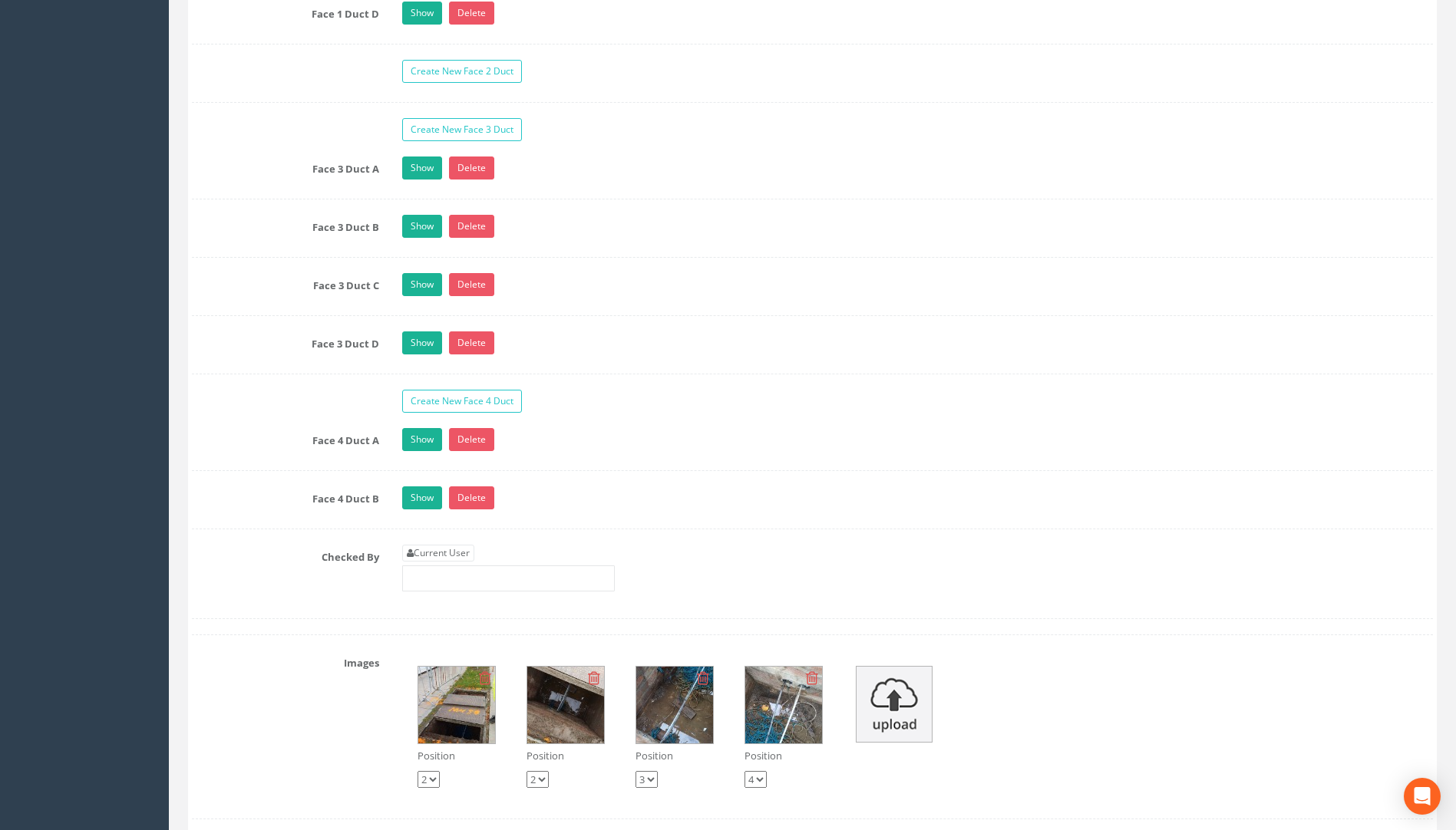
scroll to position [2839, 0]
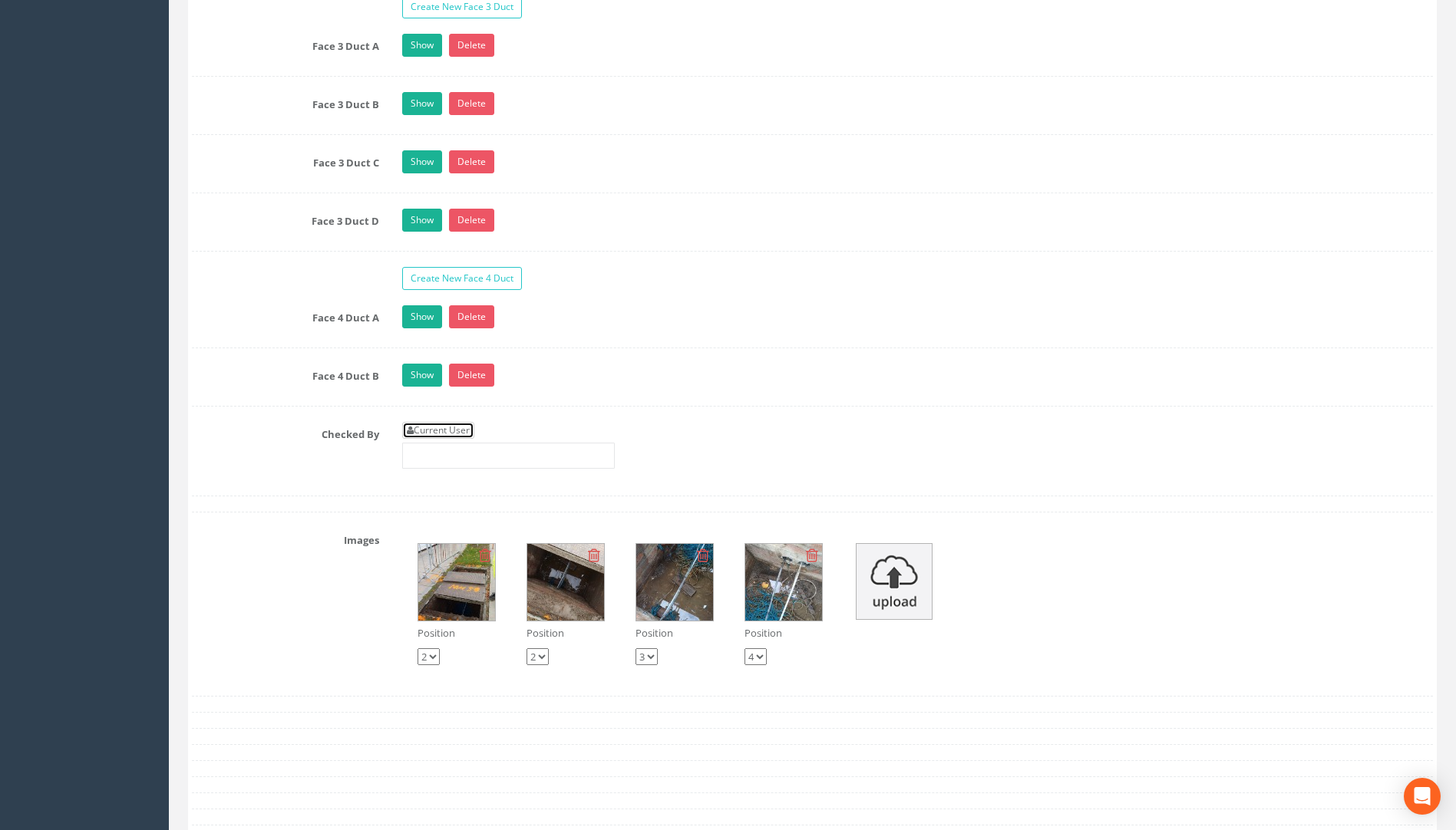
click at [430, 433] on link "Current User" at bounding box center [438, 431] width 72 height 16
type input "[PERSON_NAME]"
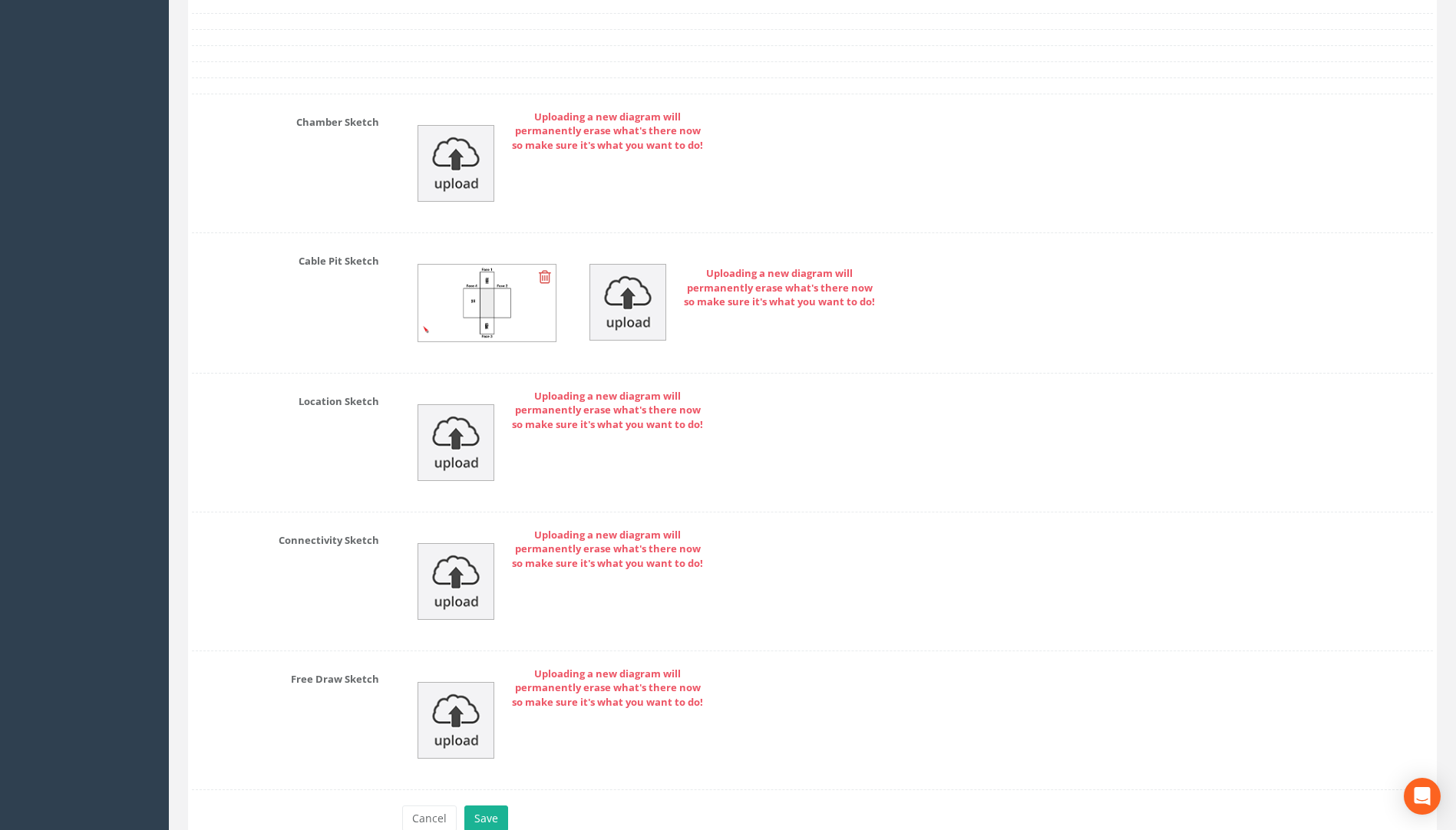
scroll to position [3733, 0]
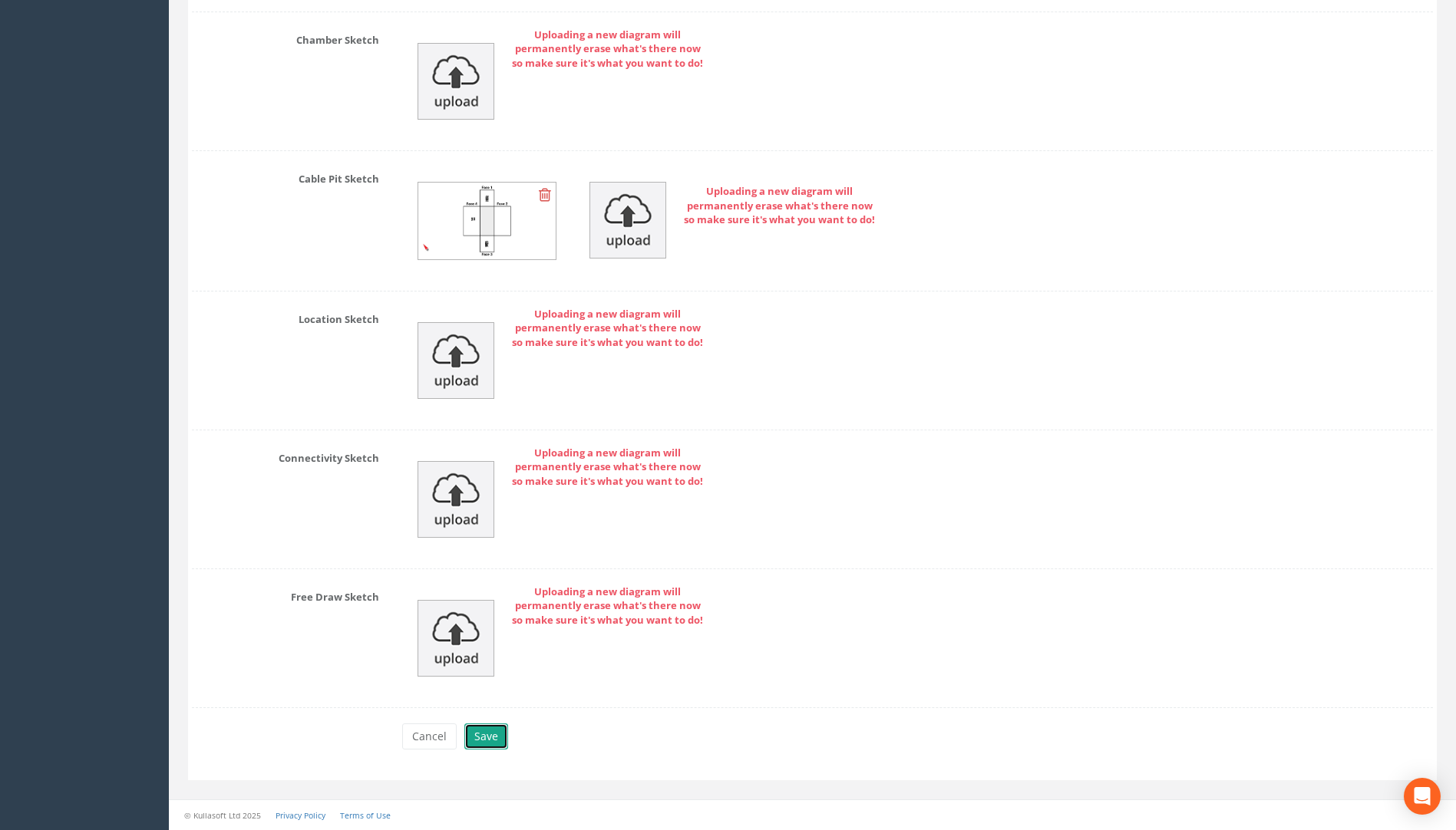
click at [481, 734] on button "Save" at bounding box center [487, 737] width 44 height 27
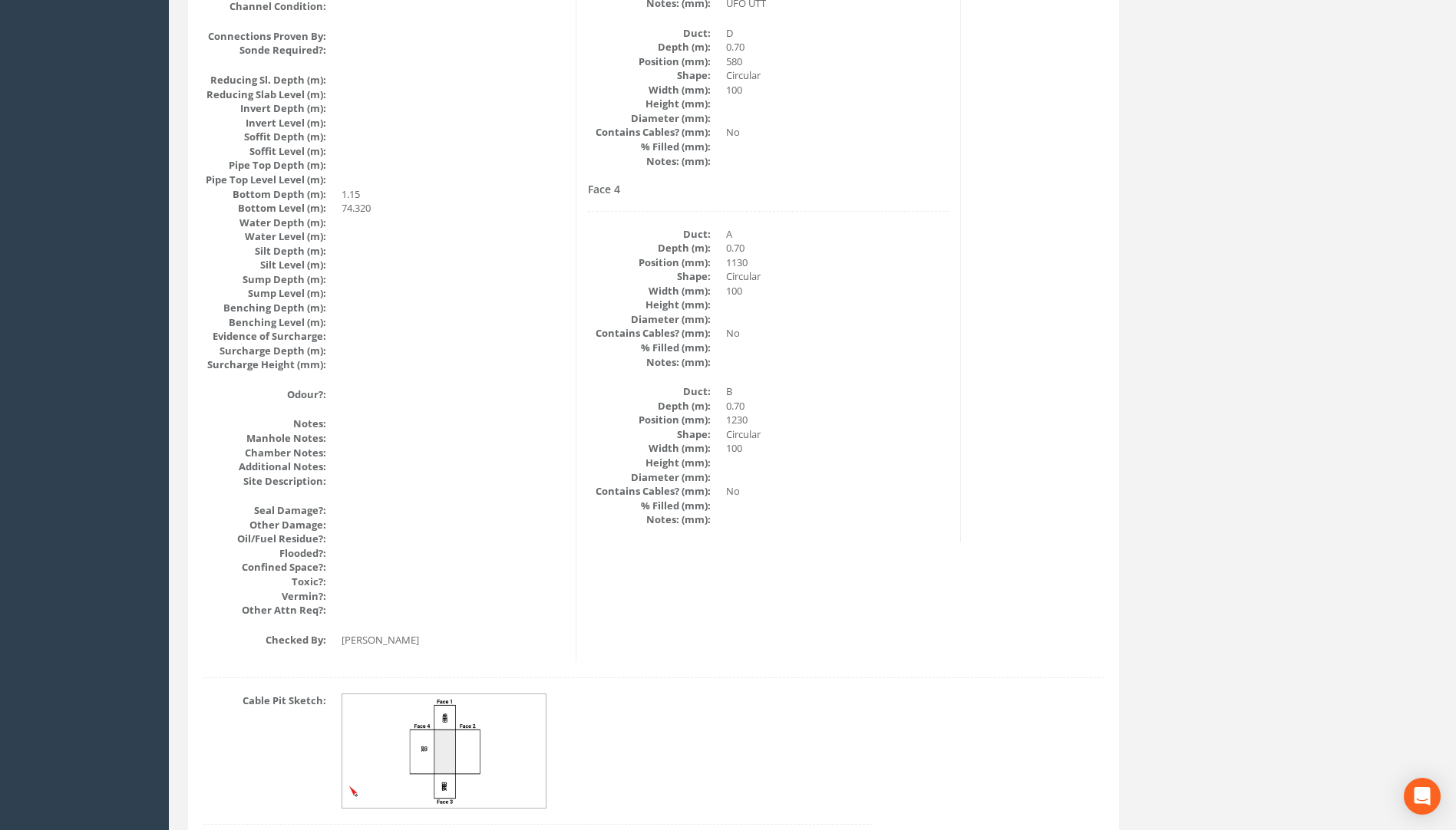
scroll to position [1537, 0]
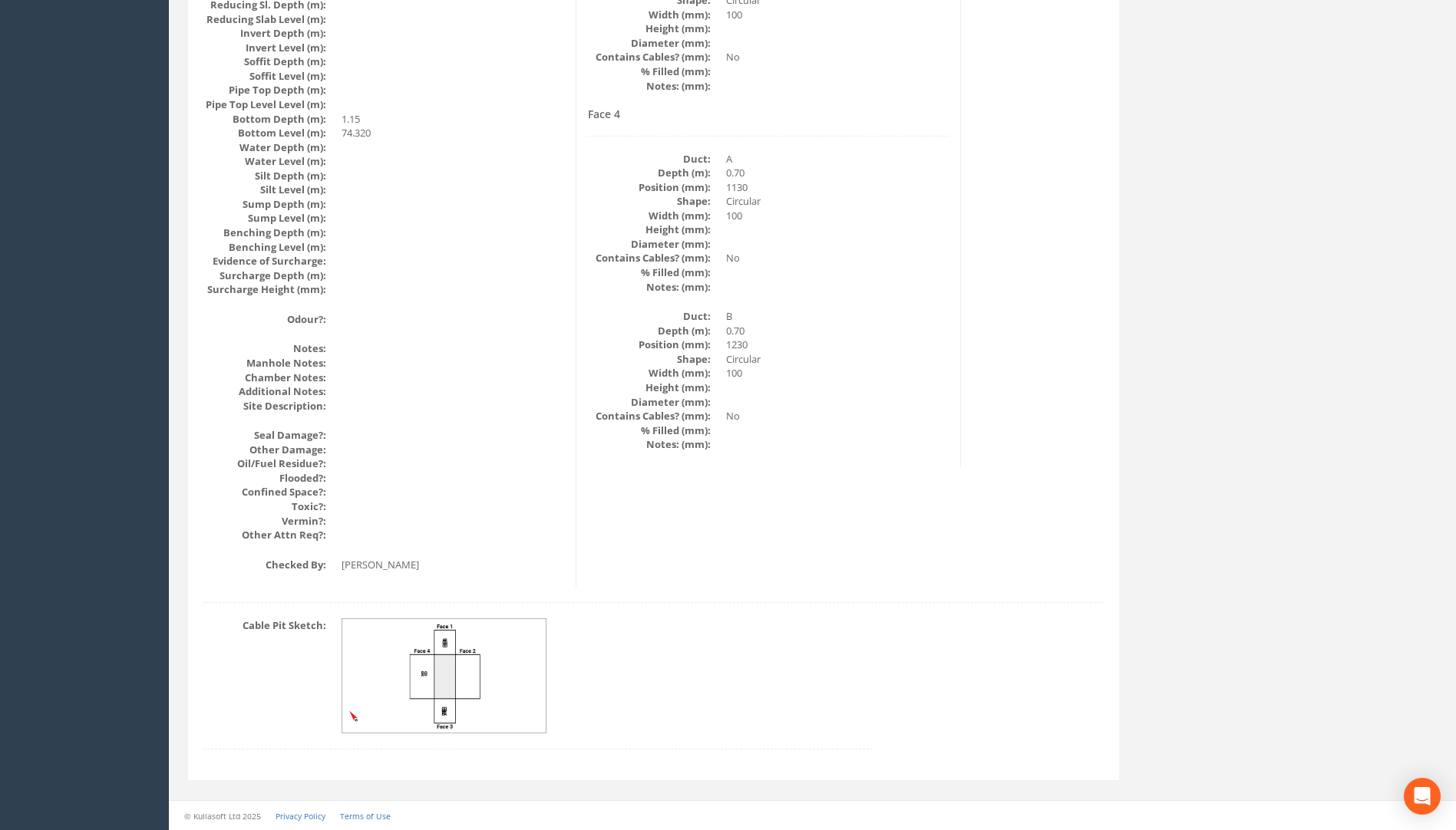
click at [434, 569] on dd "[PERSON_NAME]" at bounding box center [453, 565] width 222 height 15
click at [445, 687] on img at bounding box center [444, 676] width 205 height 114
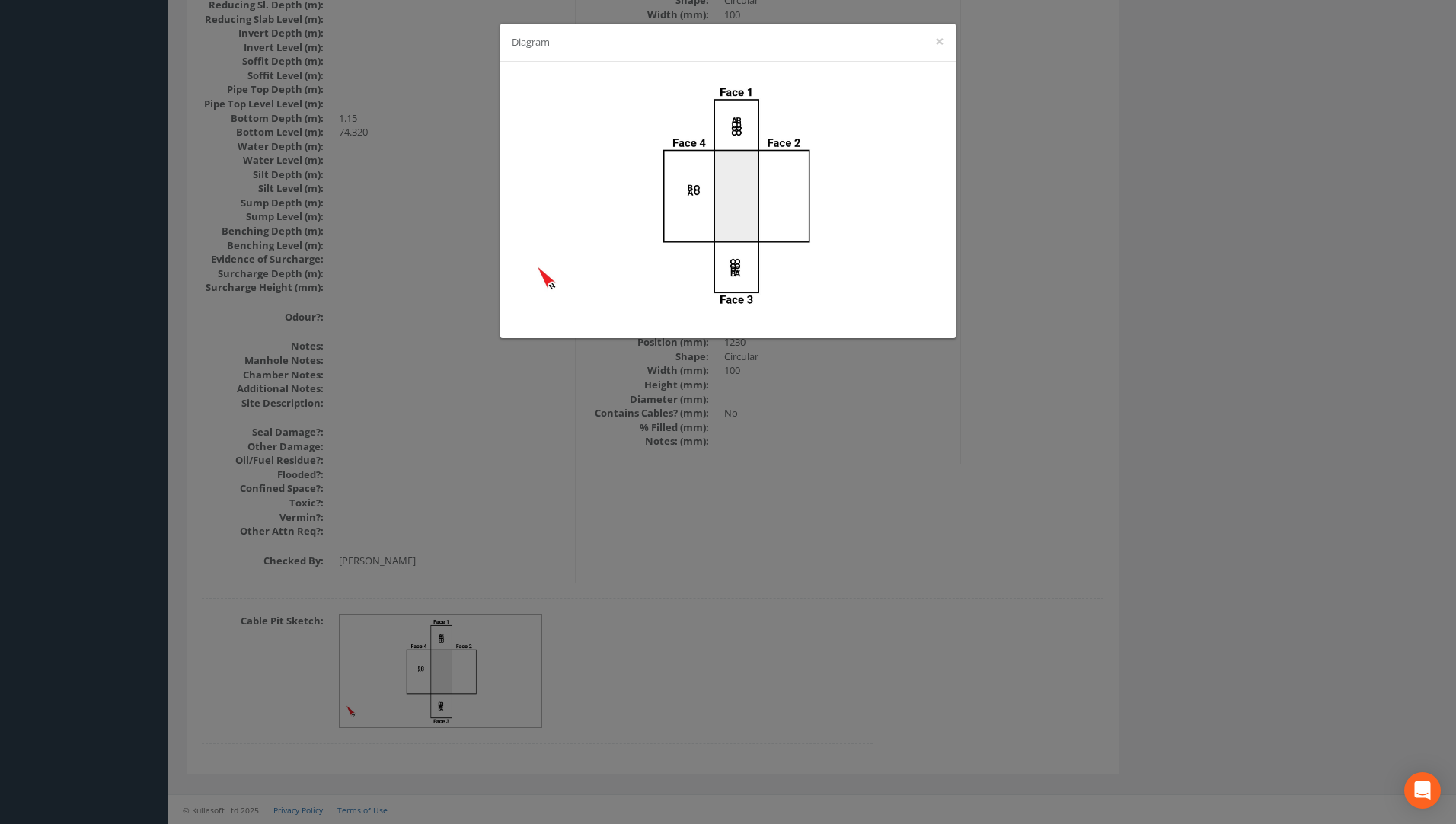
click at [648, 451] on div "Diagram ×" at bounding box center [728, 412] width 1456 height 824
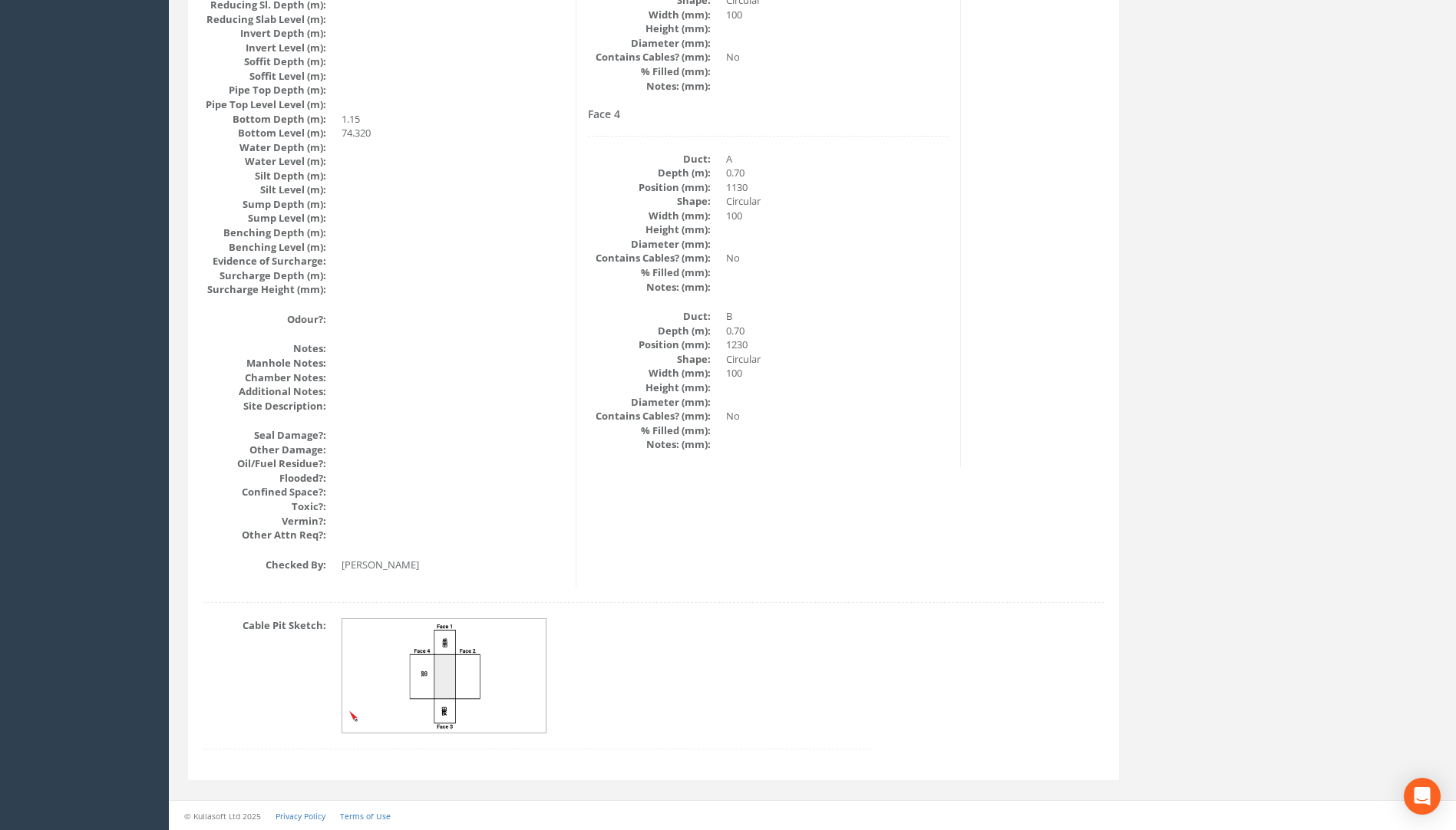
click at [499, 693] on img at bounding box center [444, 676] width 205 height 114
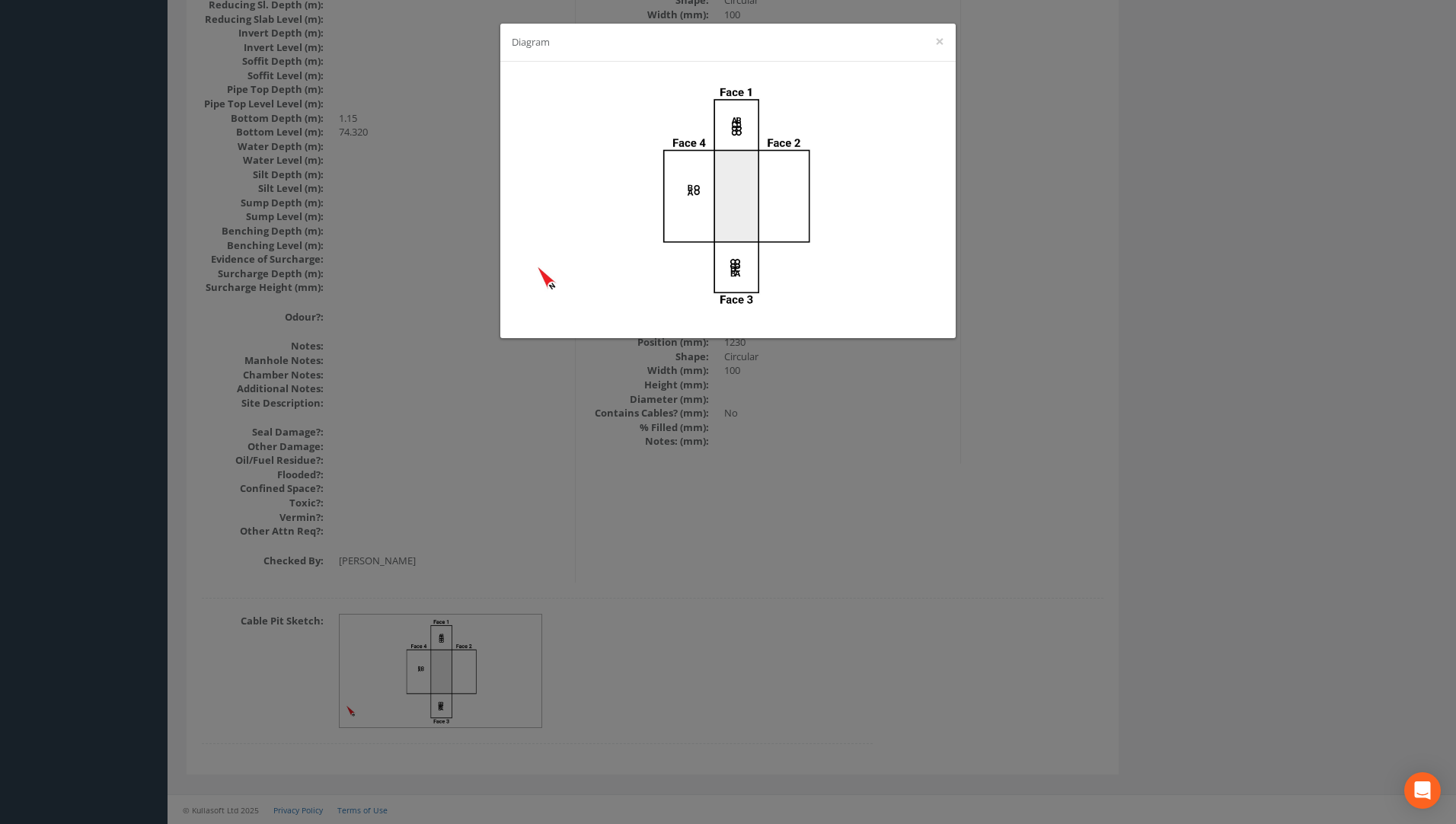
click at [1077, 470] on div "Diagram ×" at bounding box center [728, 412] width 1456 height 824
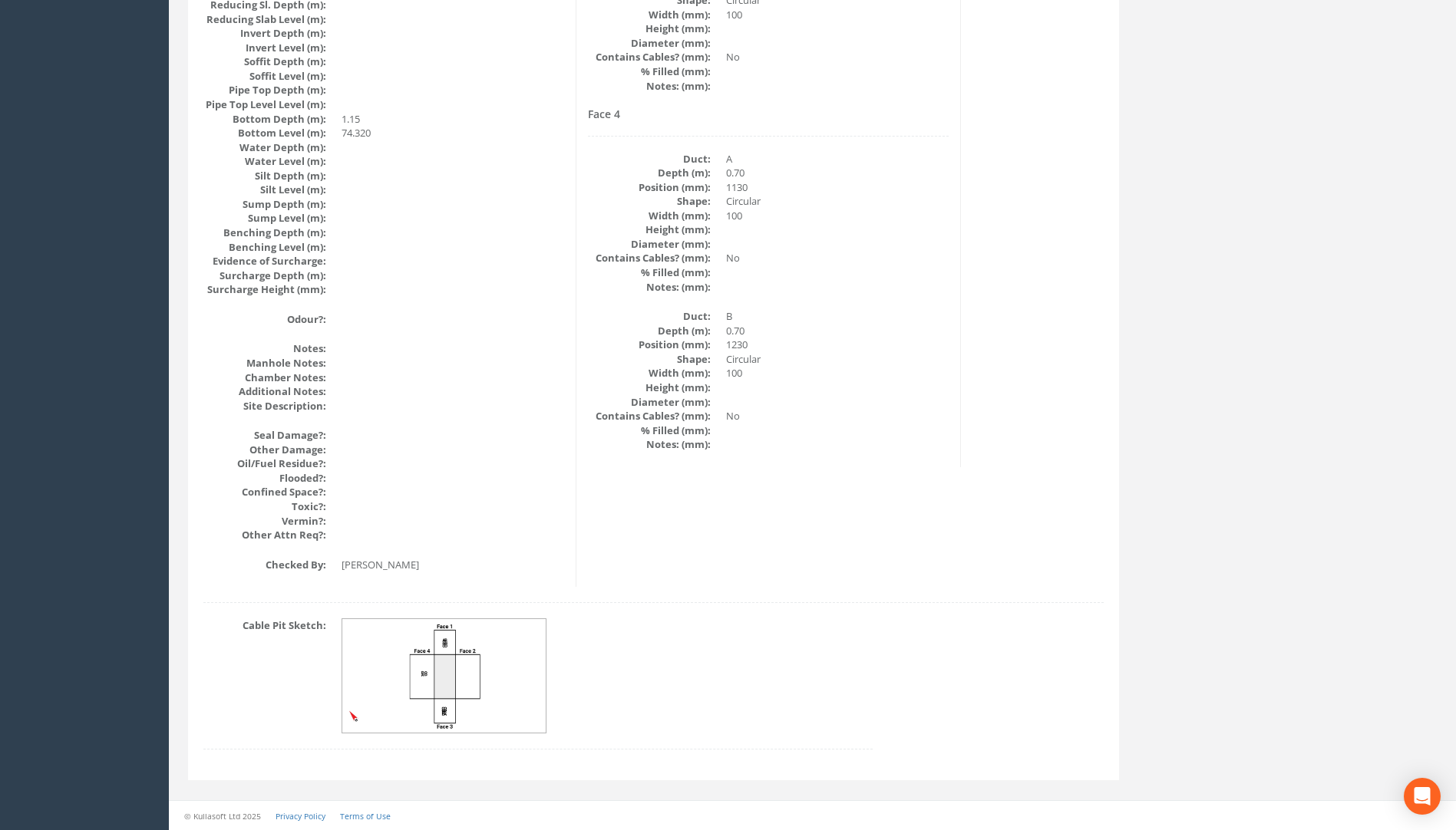
click at [486, 697] on img at bounding box center [444, 676] width 205 height 114
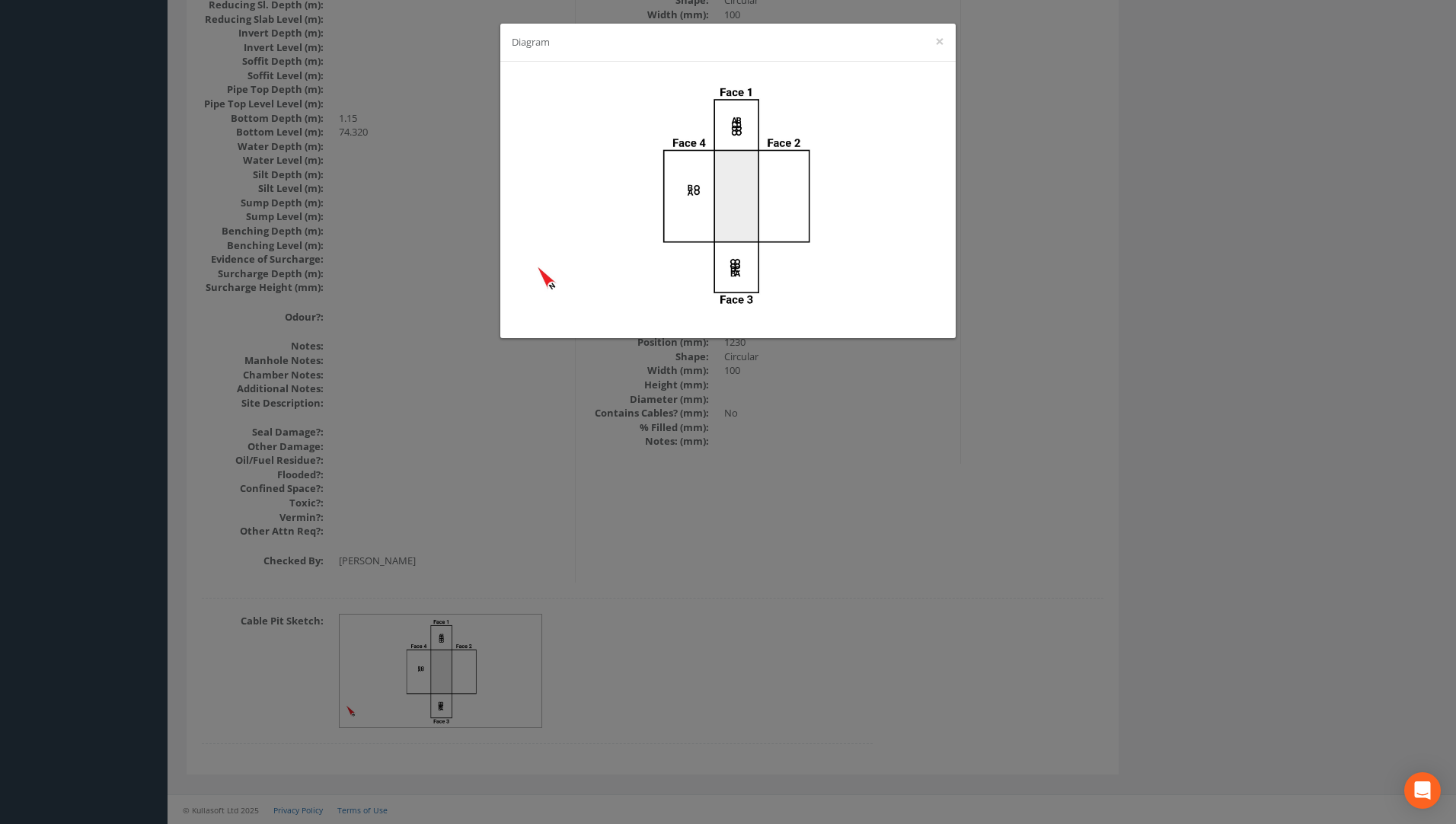
click at [918, 657] on div "Diagram ×" at bounding box center [728, 412] width 1456 height 824
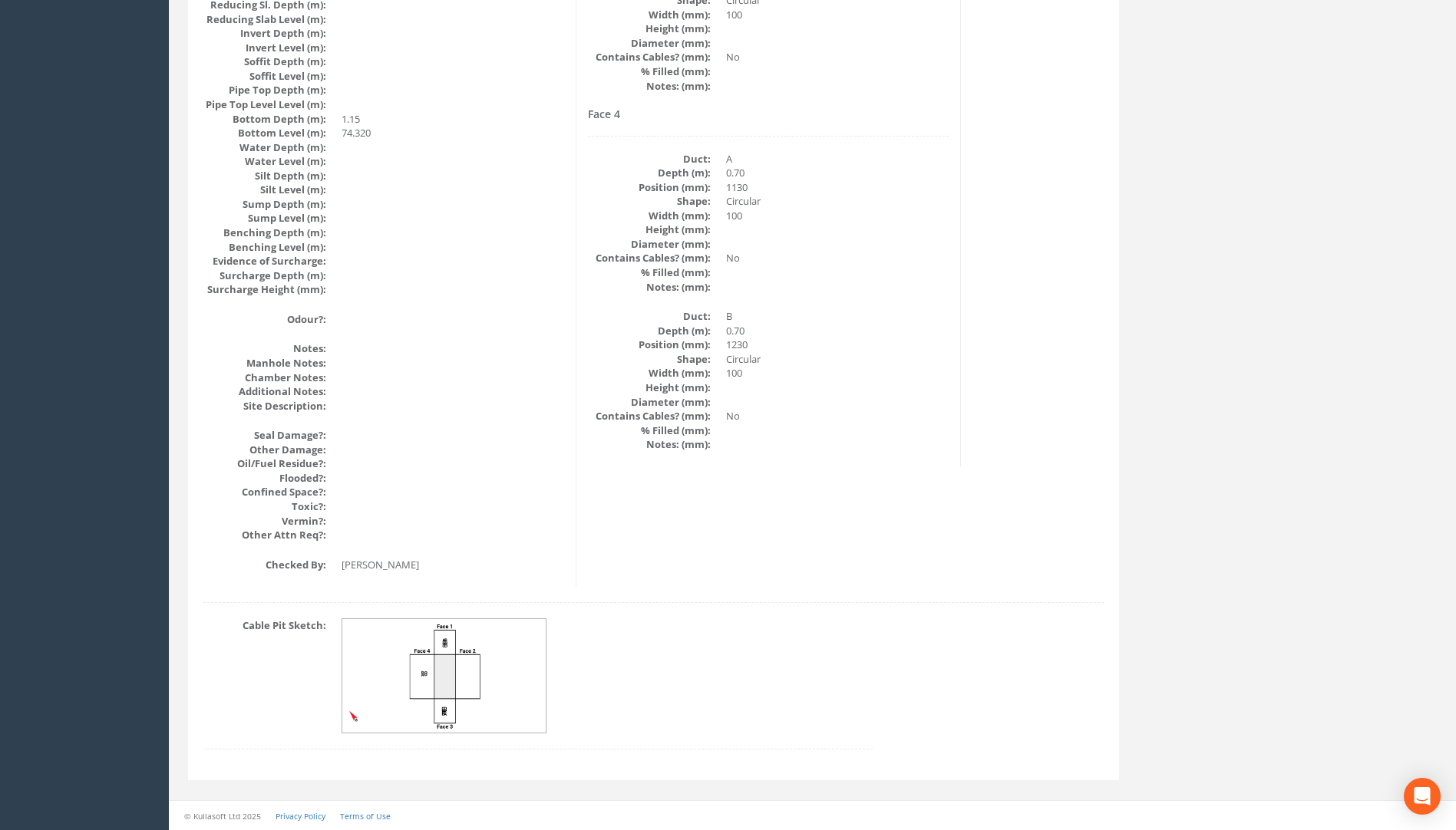
click at [448, 672] on img at bounding box center [444, 676] width 205 height 114
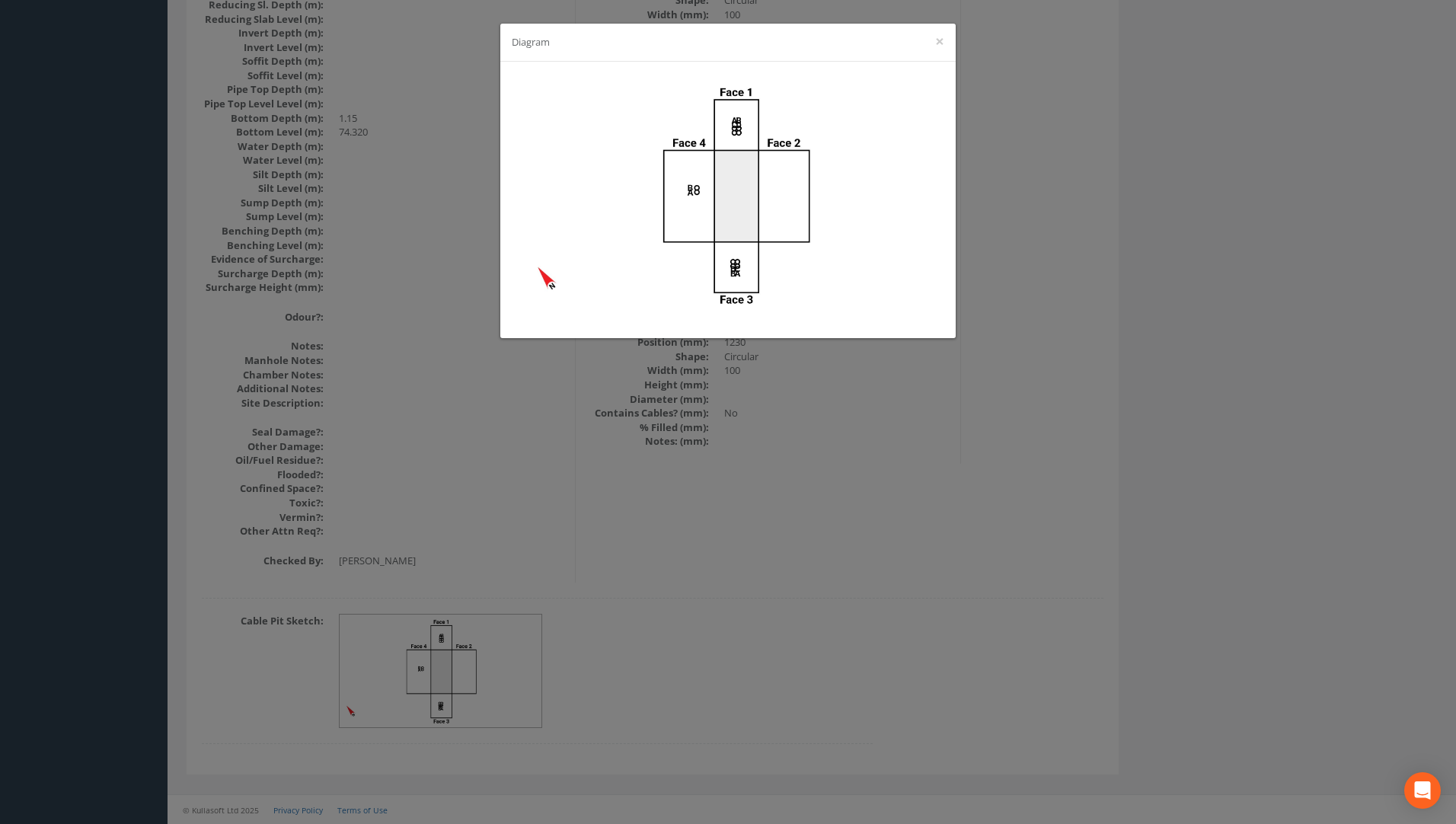
click at [721, 511] on div "Diagram ×" at bounding box center [728, 412] width 1456 height 824
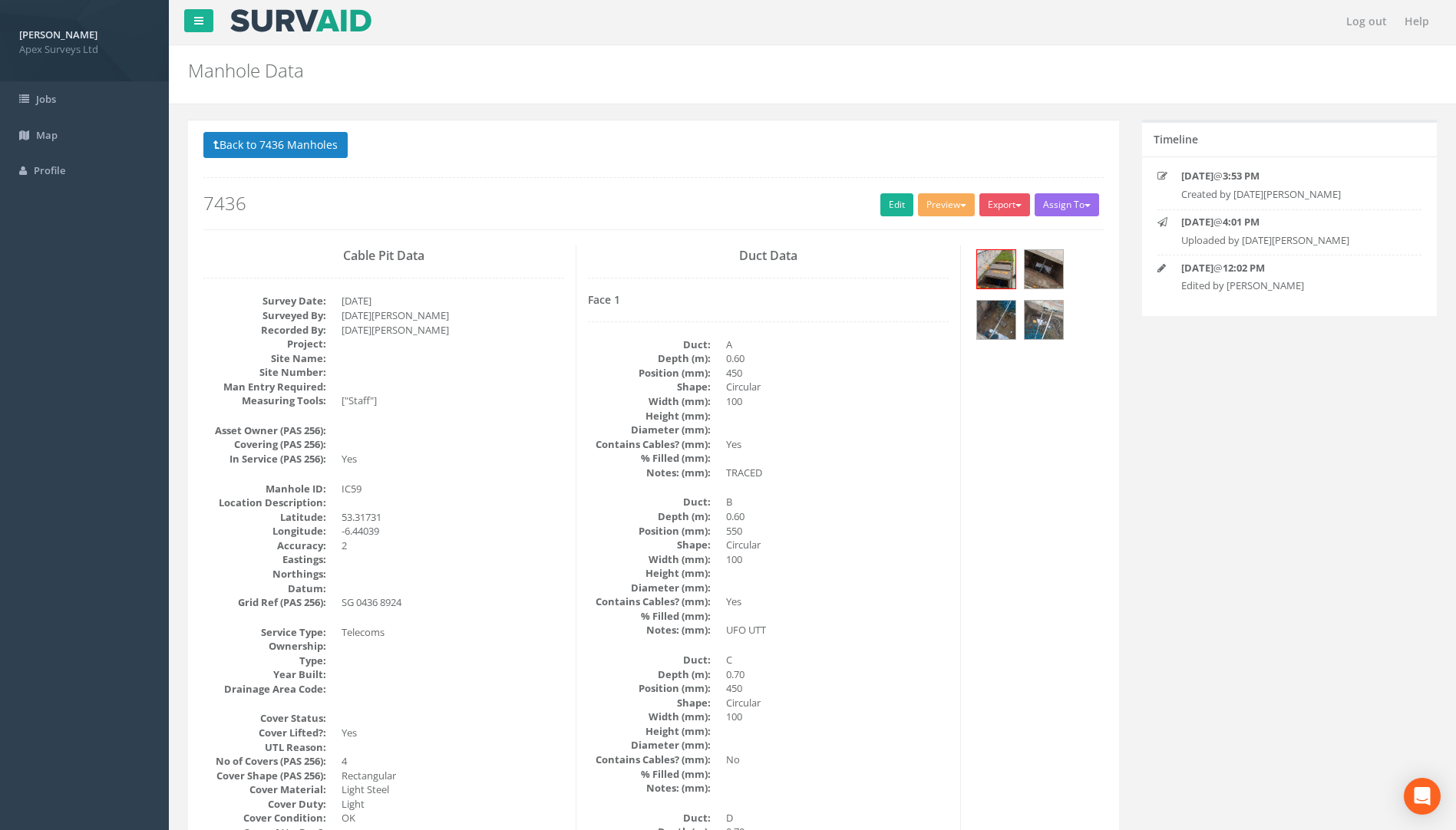
scroll to position [0, 0]
click at [284, 143] on button "Back to 7436 Manholes" at bounding box center [275, 146] width 145 height 27
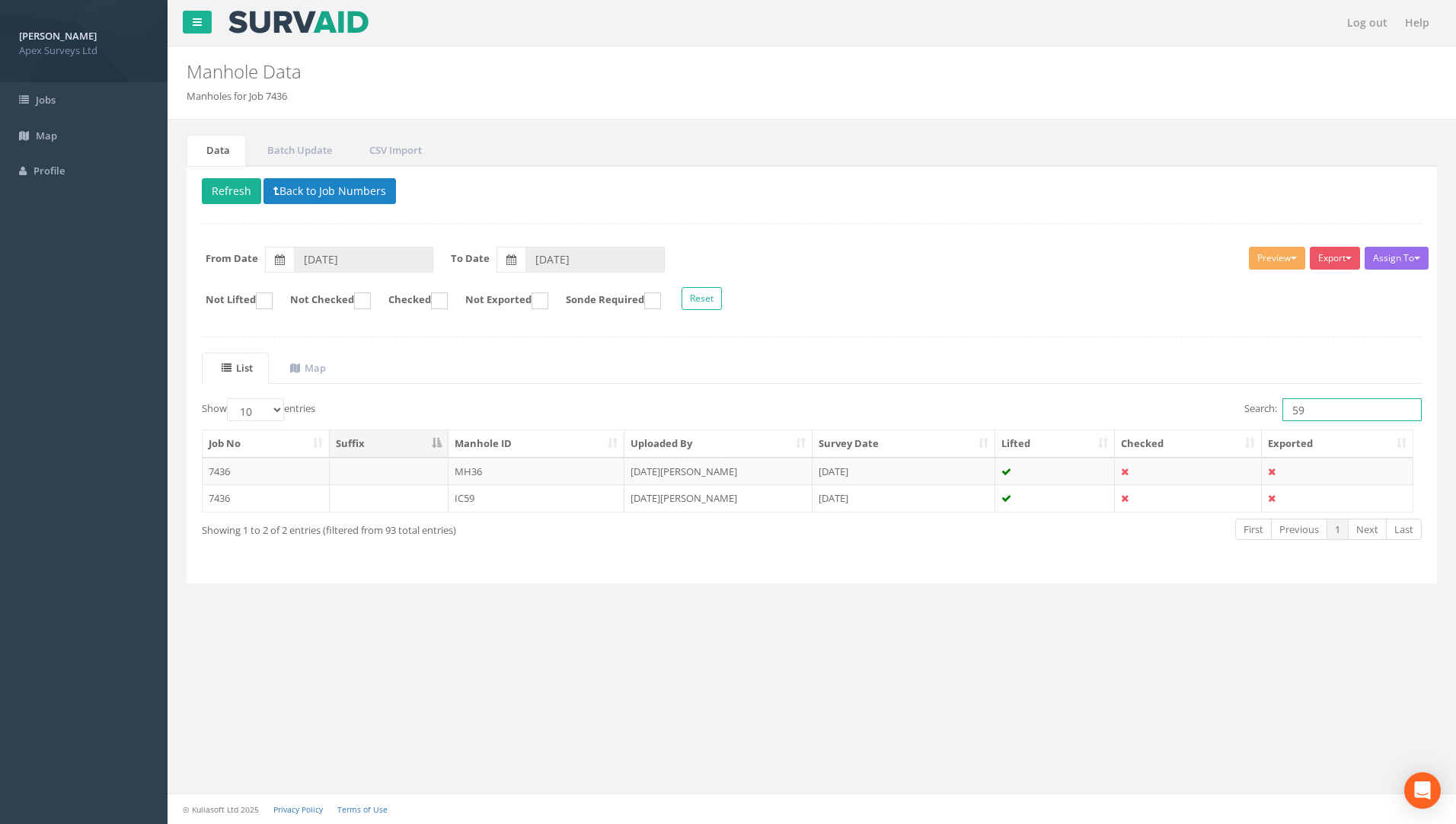
drag, startPoint x: 1312, startPoint y: 412, endPoint x: 1096, endPoint y: 410, distance: 216.0
click at [1134, 410] on div "Search: 59" at bounding box center [1122, 411] width 599 height 26
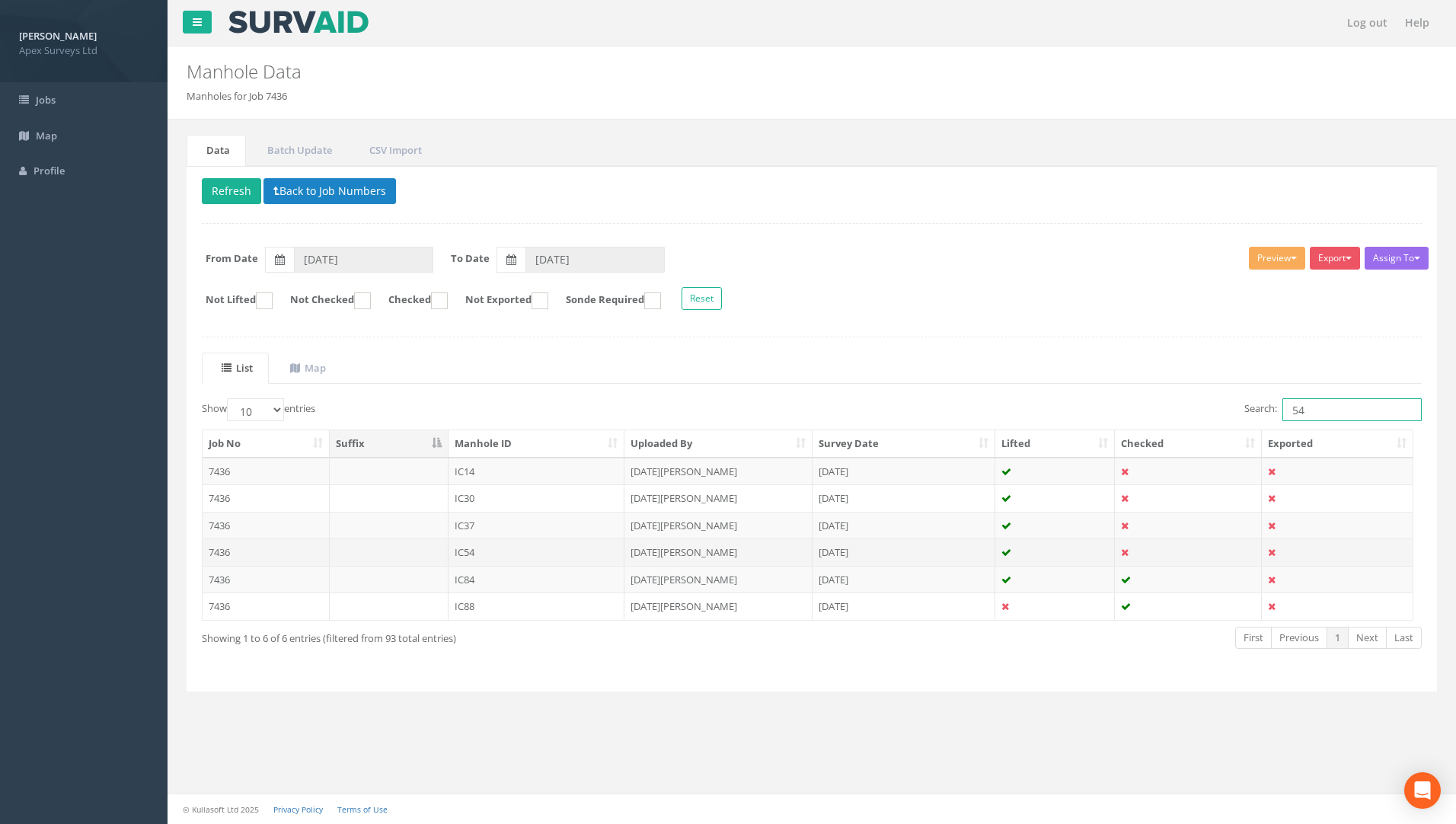
type input "54"
click at [216, 556] on td "7436" at bounding box center [266, 552] width 127 height 27
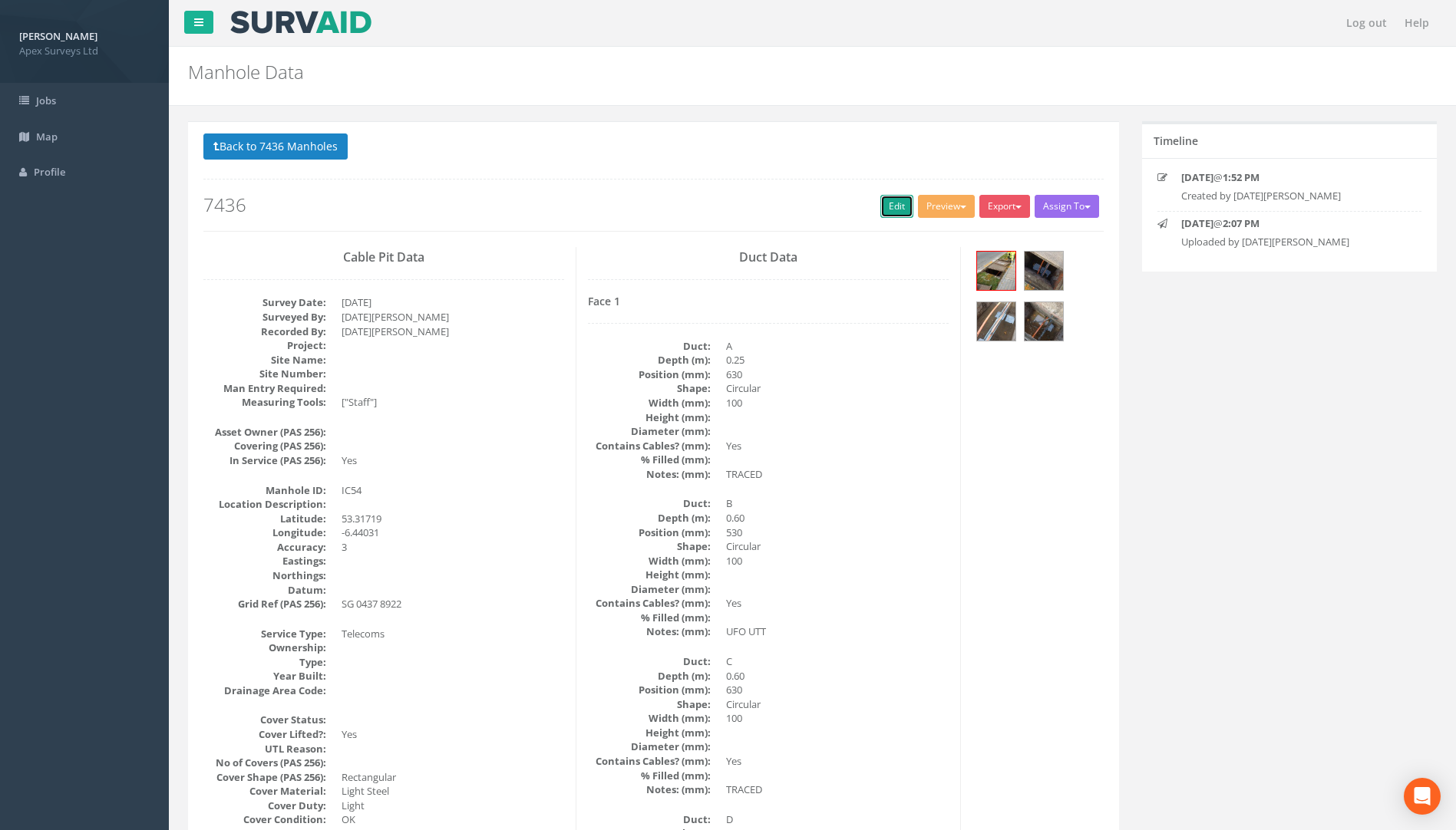
click at [886, 207] on link "Edit" at bounding box center [897, 206] width 33 height 23
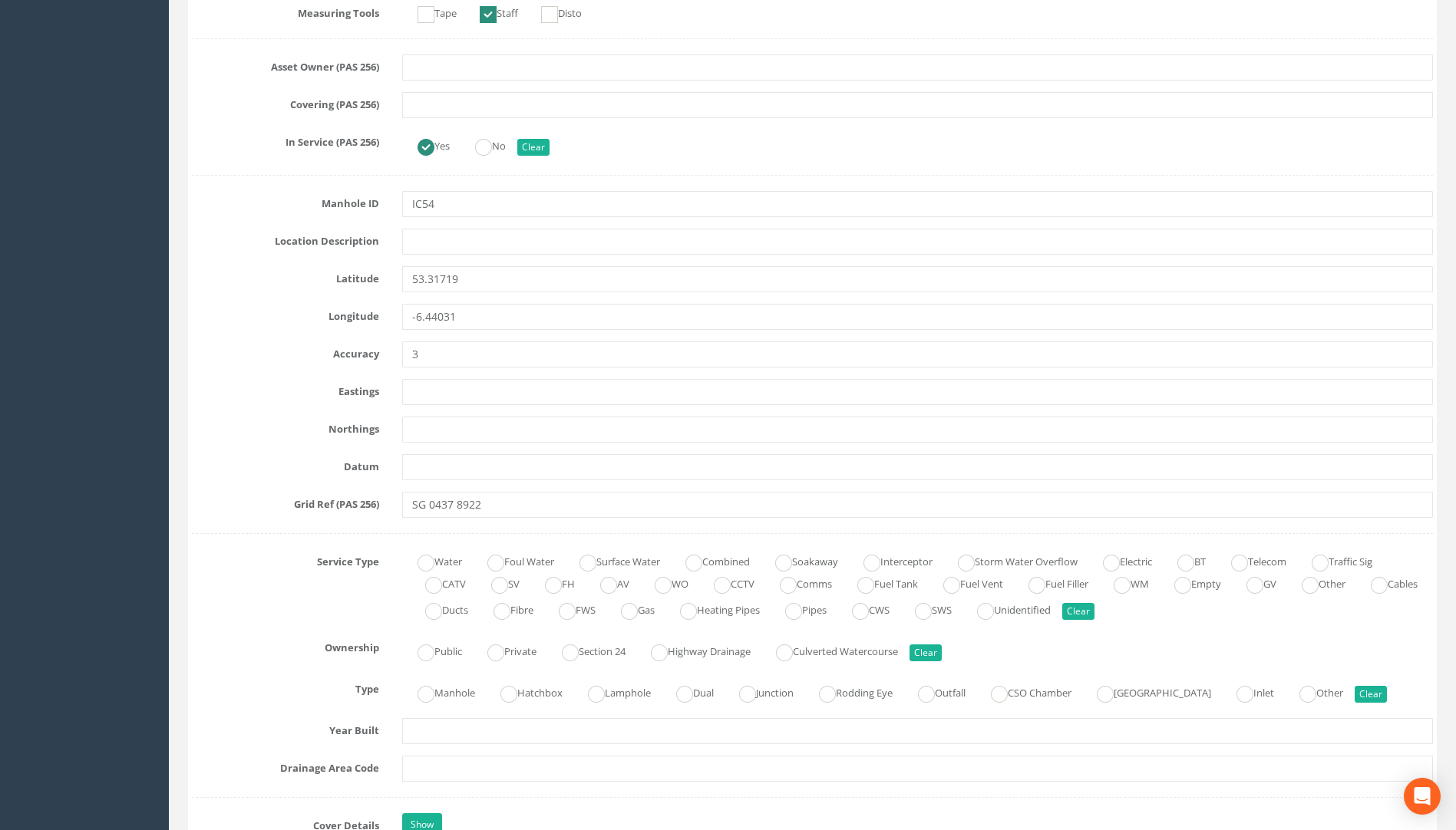
scroll to position [690, 0]
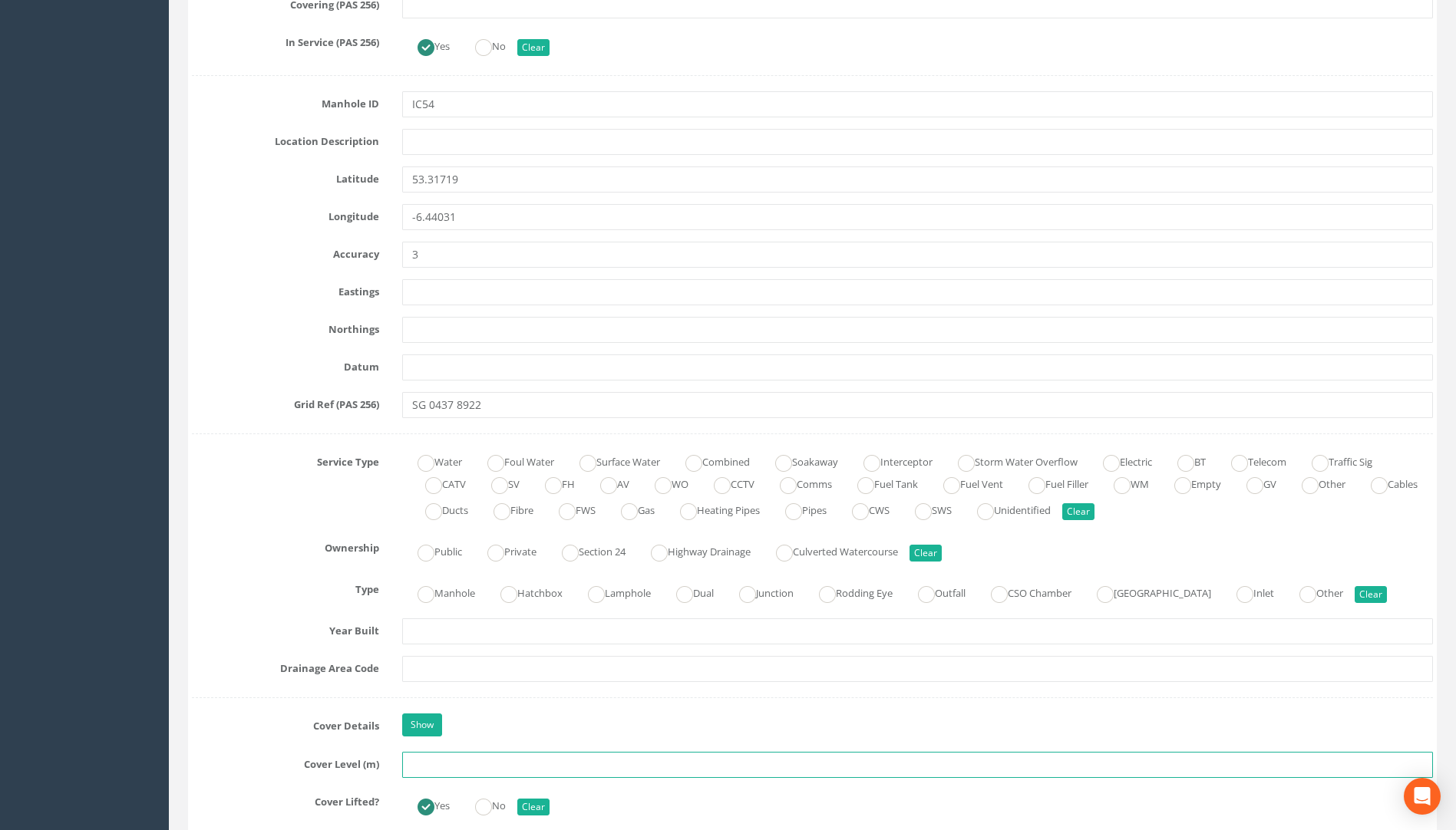
click at [430, 769] on input "text" at bounding box center [917, 765] width 1031 height 27
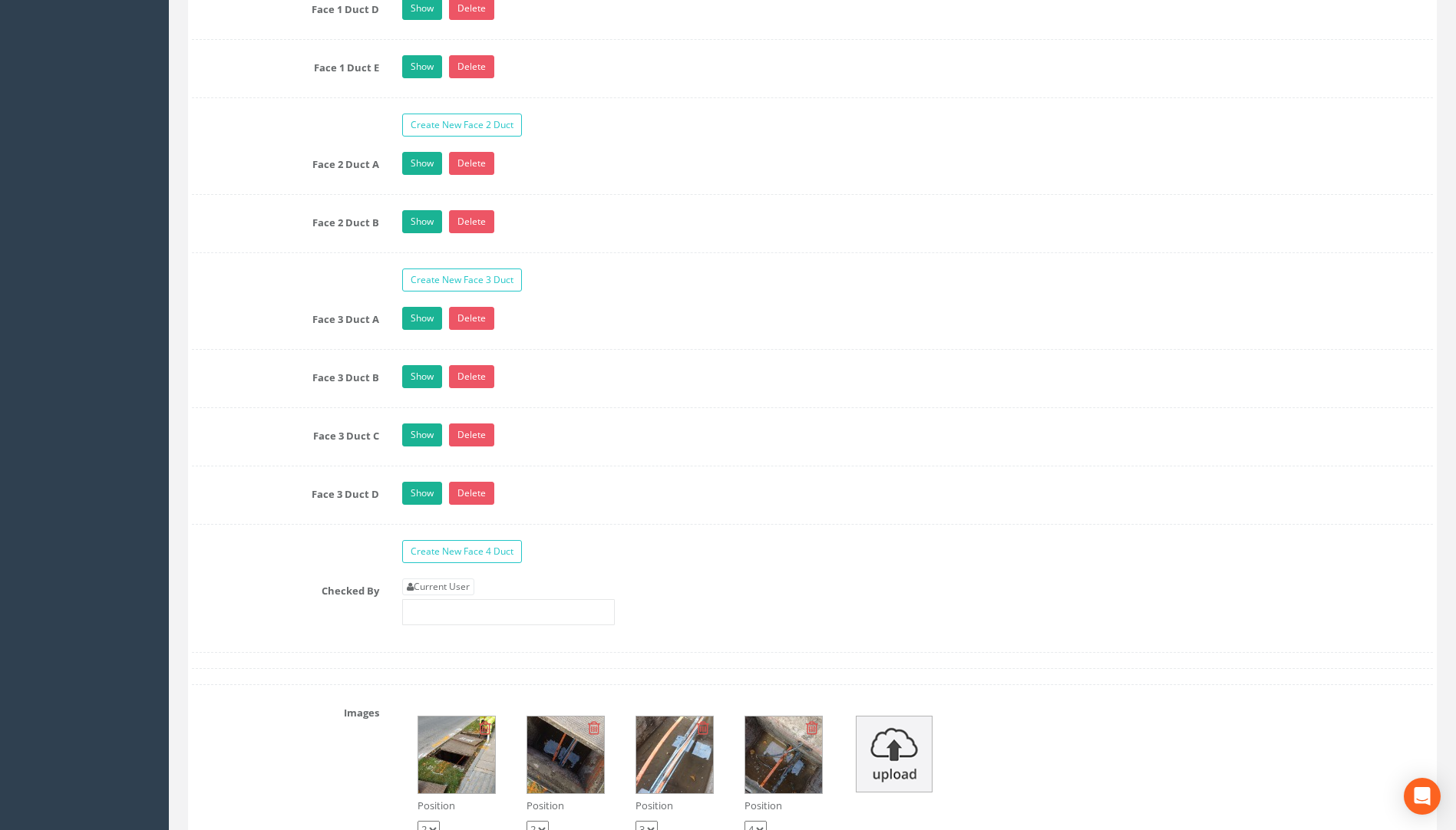
scroll to position [2916, 0]
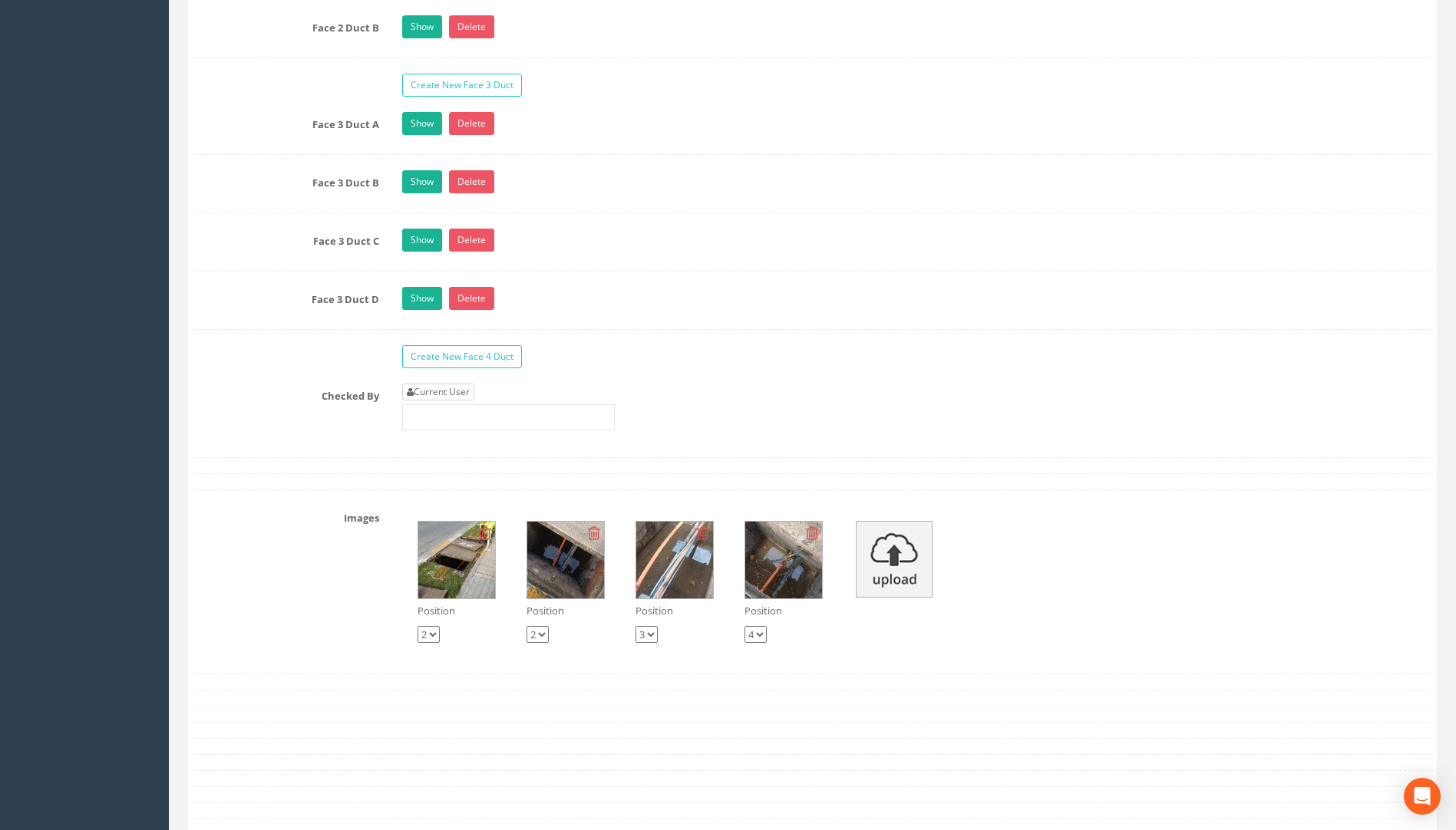
type input "75.32"
click at [428, 398] on link "Current User" at bounding box center [438, 392] width 72 height 16
type input "[PERSON_NAME]"
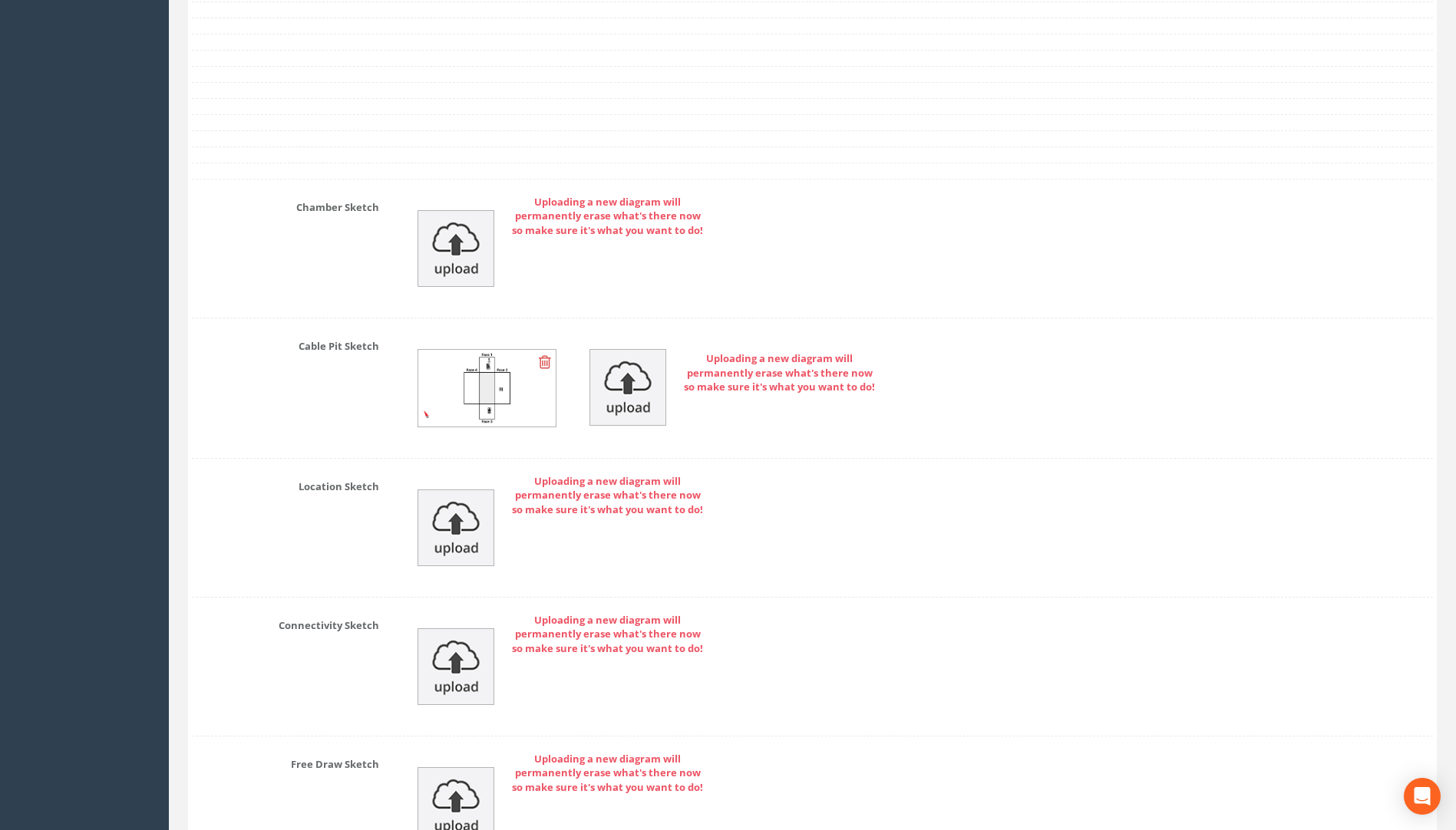
scroll to position [3787, 0]
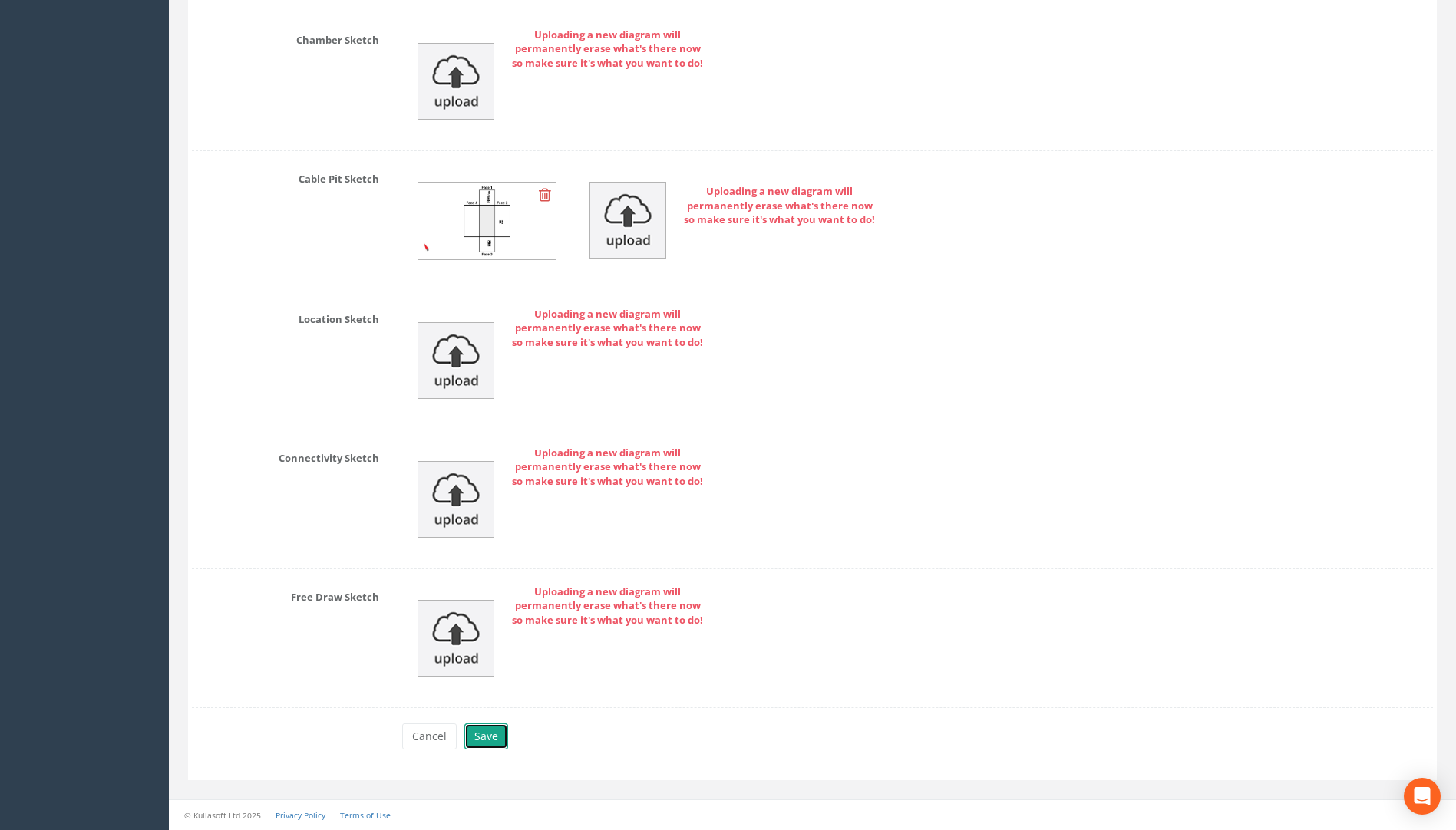
click at [476, 730] on button "Save" at bounding box center [487, 737] width 44 height 27
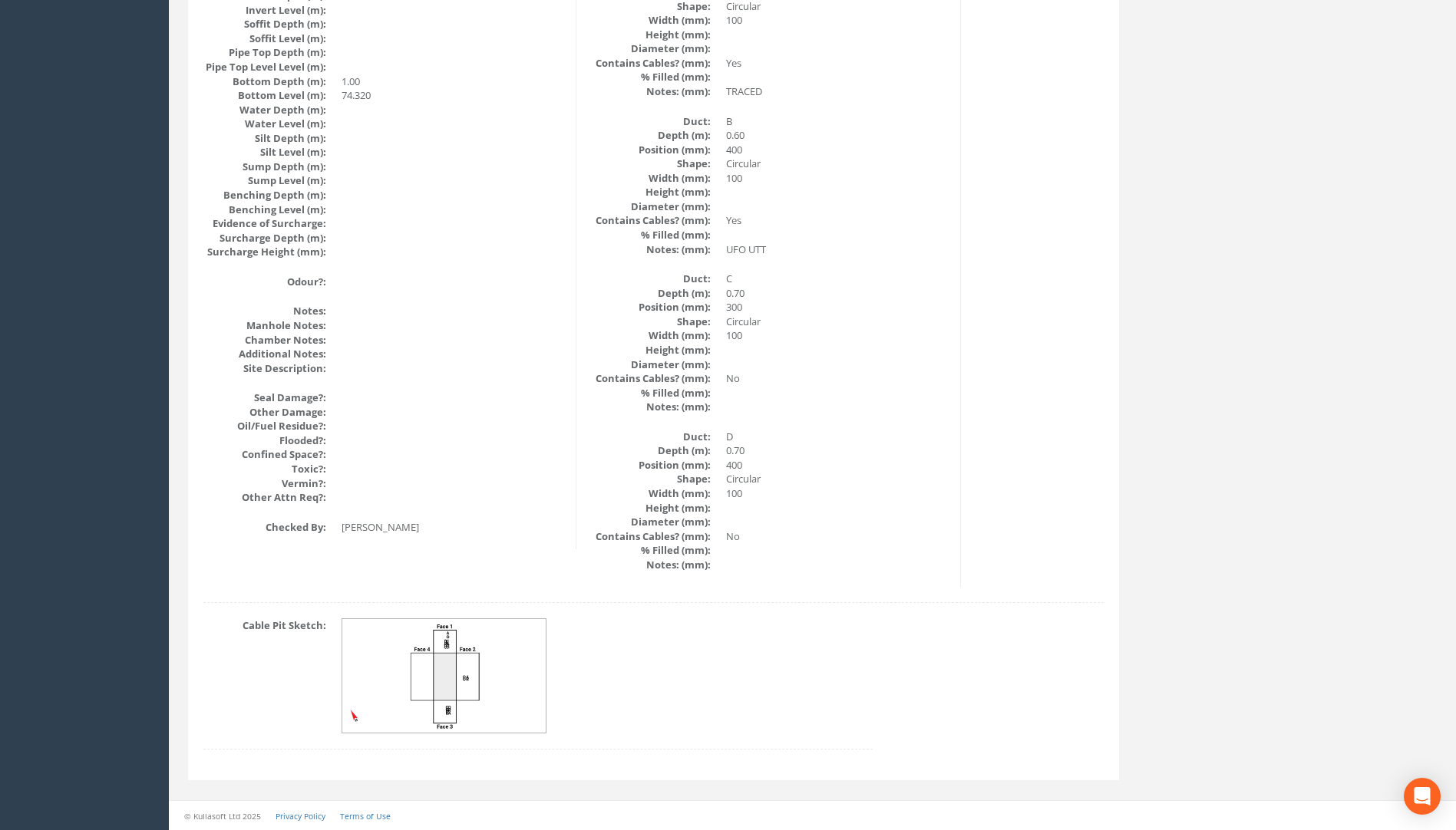
scroll to position [1574, 0]
click at [432, 681] on img at bounding box center [444, 676] width 205 height 114
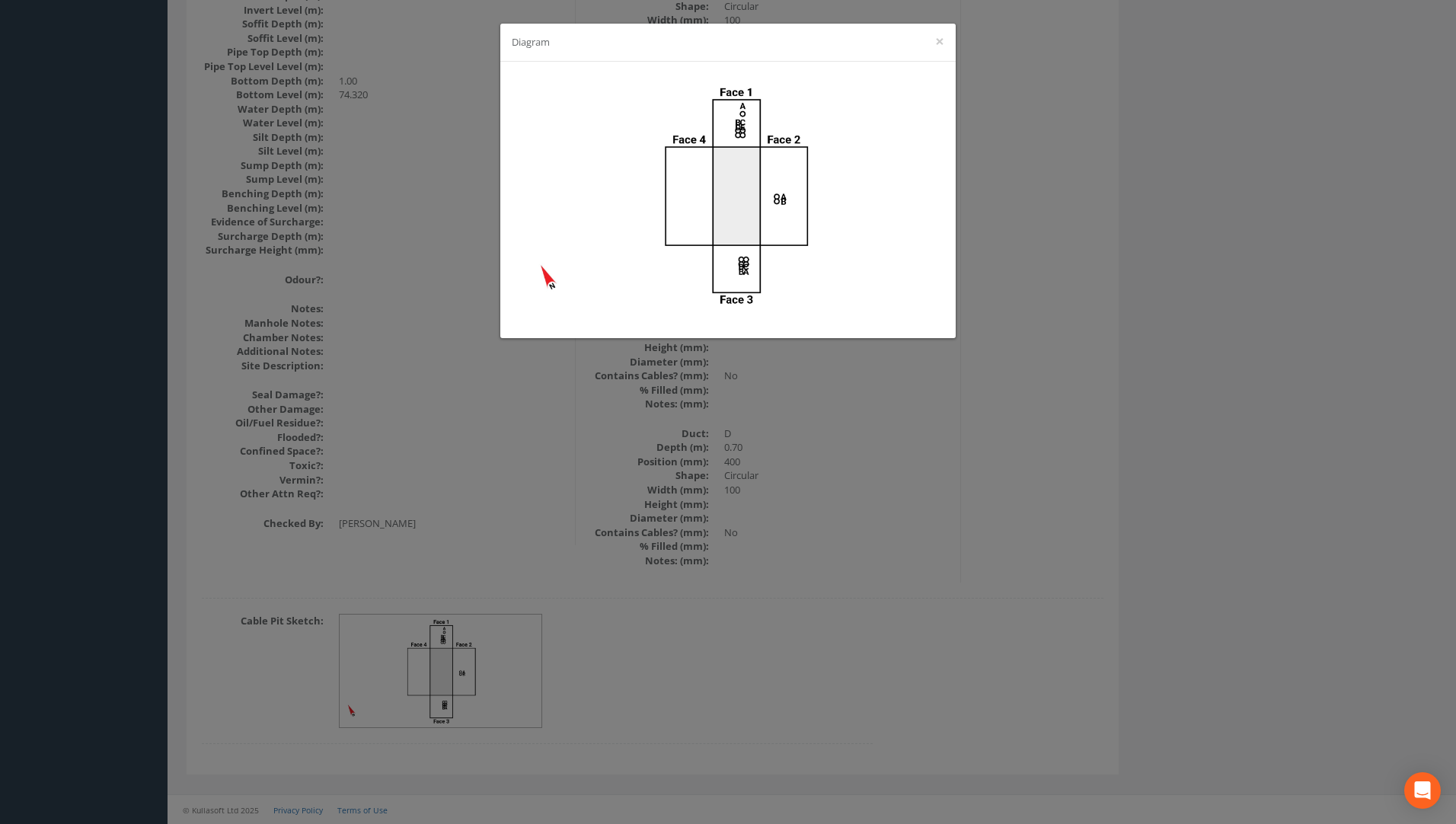
click at [908, 498] on div "Diagram ×" at bounding box center [728, 412] width 1456 height 824
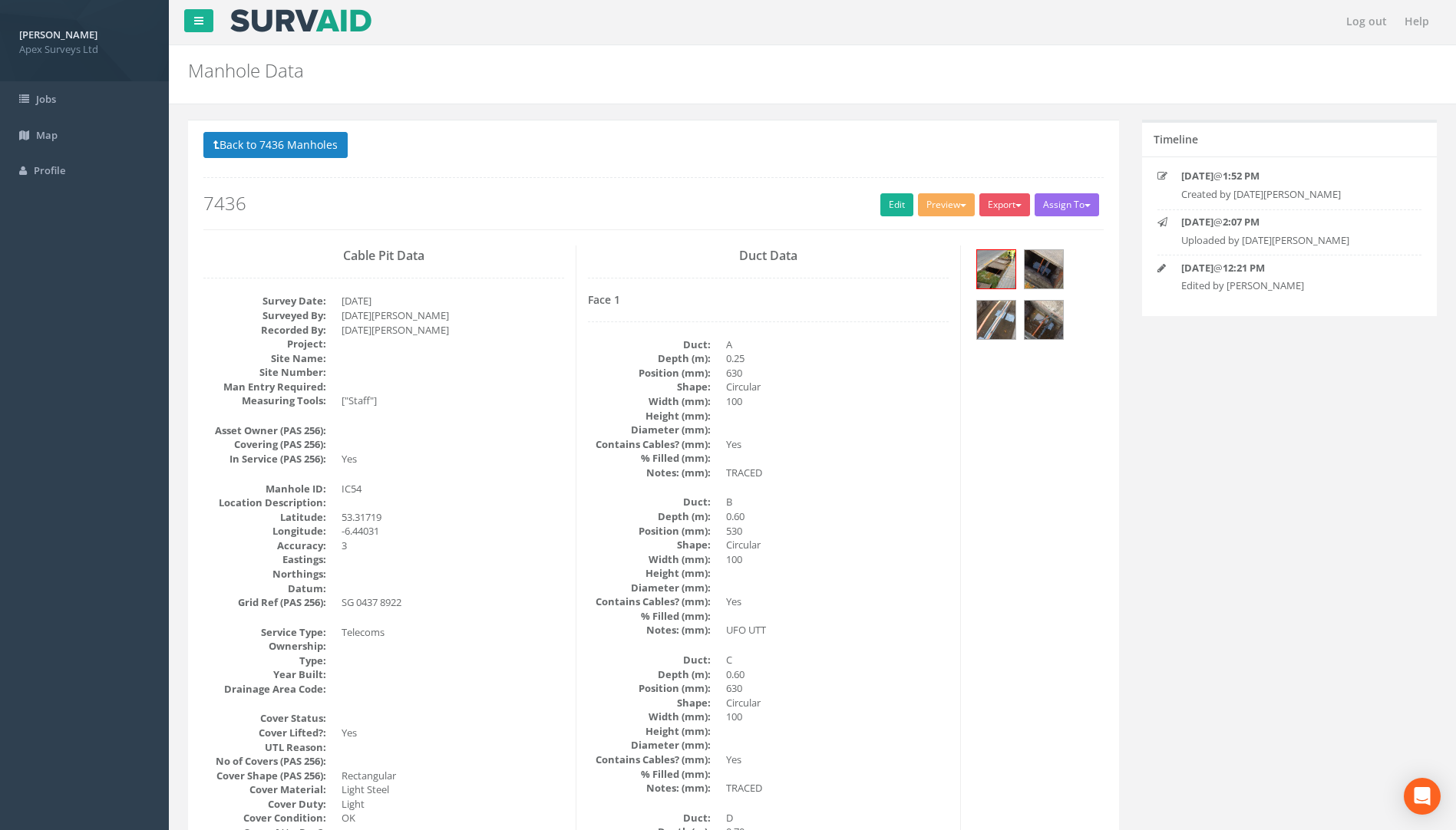
scroll to position [0, 0]
click at [291, 157] on button "Back to 7436 Manholes" at bounding box center [275, 146] width 145 height 27
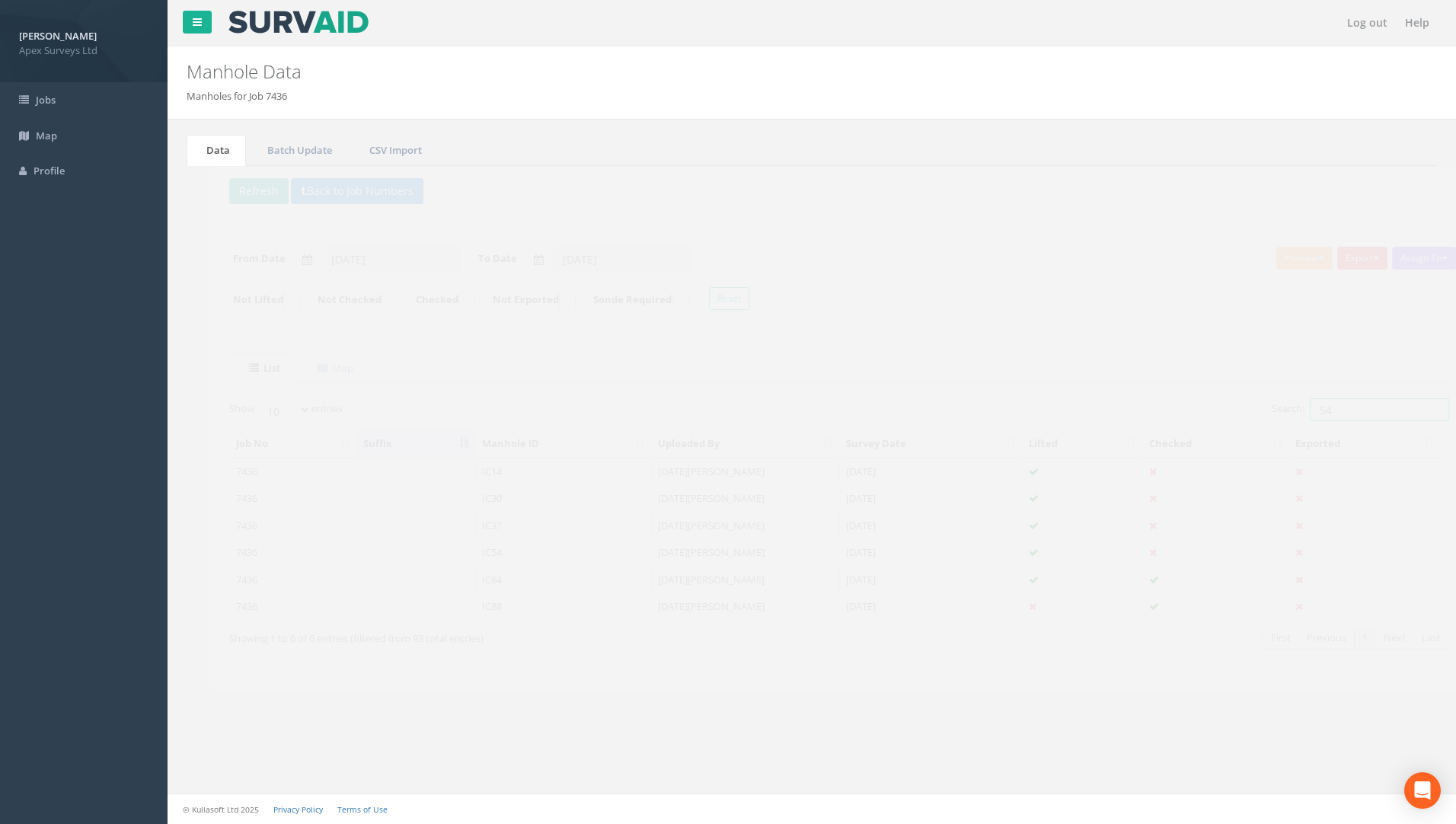
drag, startPoint x: 1344, startPoint y: 404, endPoint x: 1117, endPoint y: 443, distance: 230.3
click at [1119, 441] on div "Show 10 25 50 100 entries Search: 54 Job No Suffix Manhole ID Uploaded By Surve…" at bounding box center [811, 537] width 1220 height 278
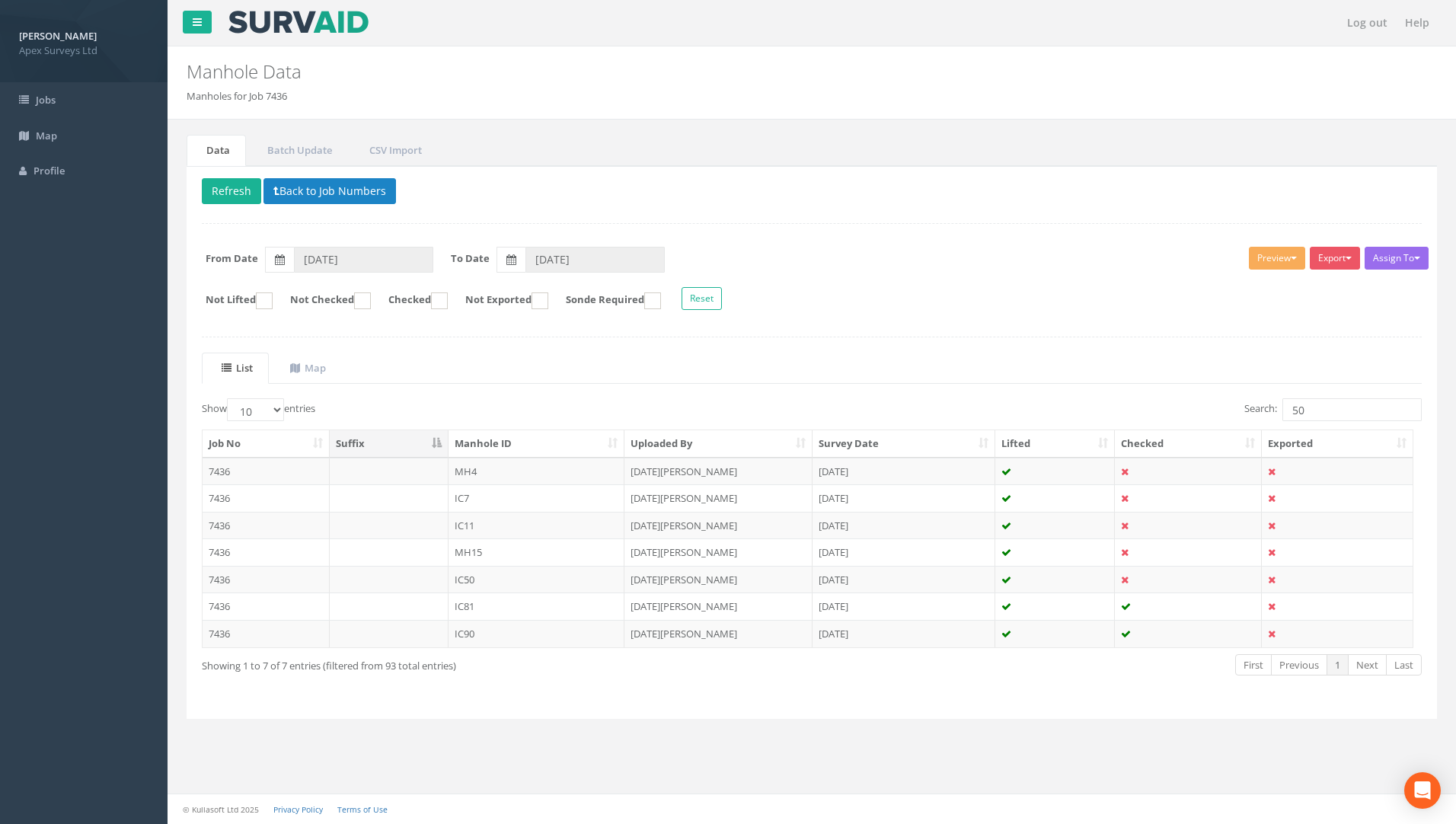
click at [225, 582] on td "7436" at bounding box center [266, 580] width 127 height 27
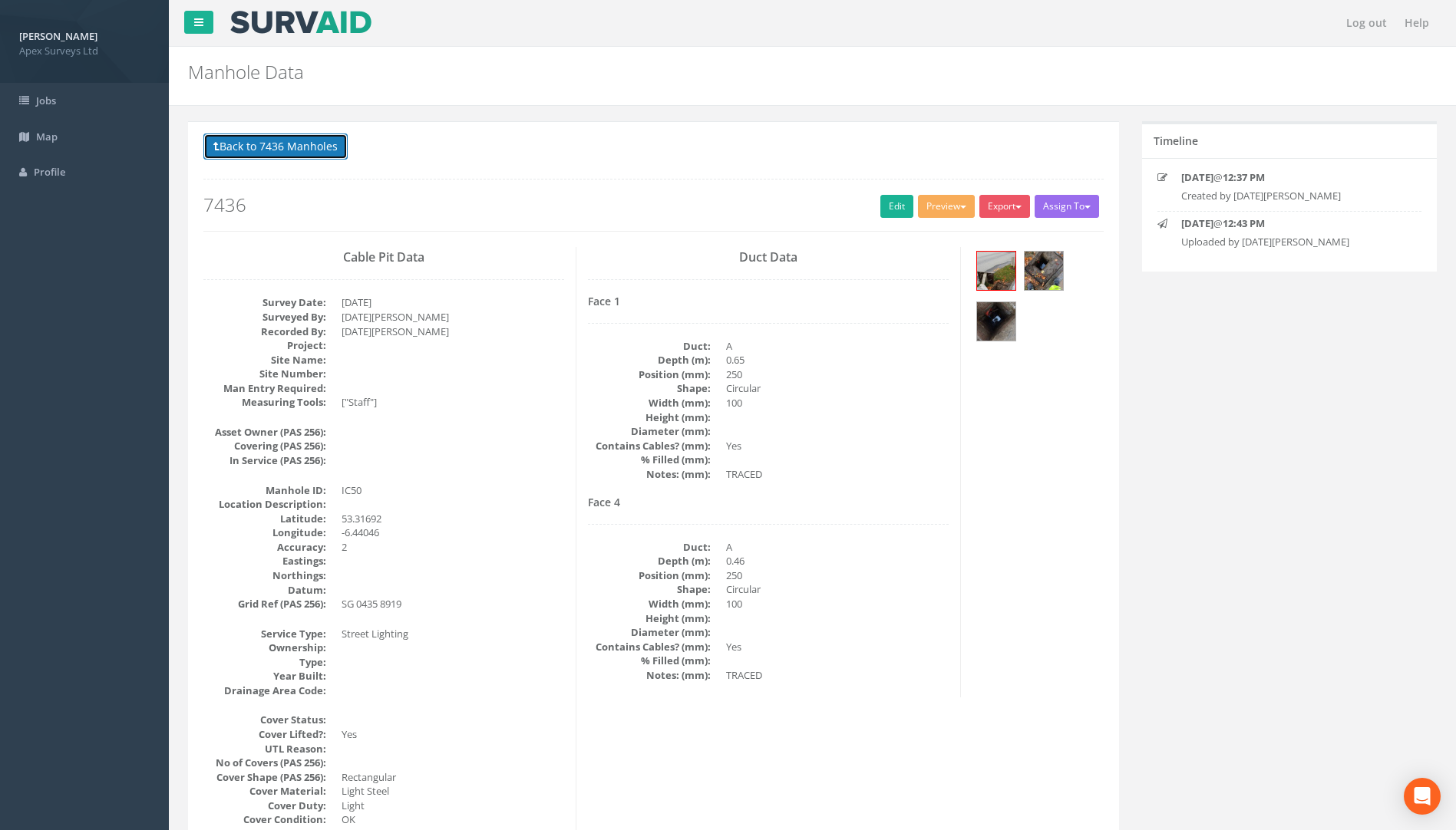
click at [272, 151] on button "Back to 7436 Manholes" at bounding box center [275, 146] width 145 height 27
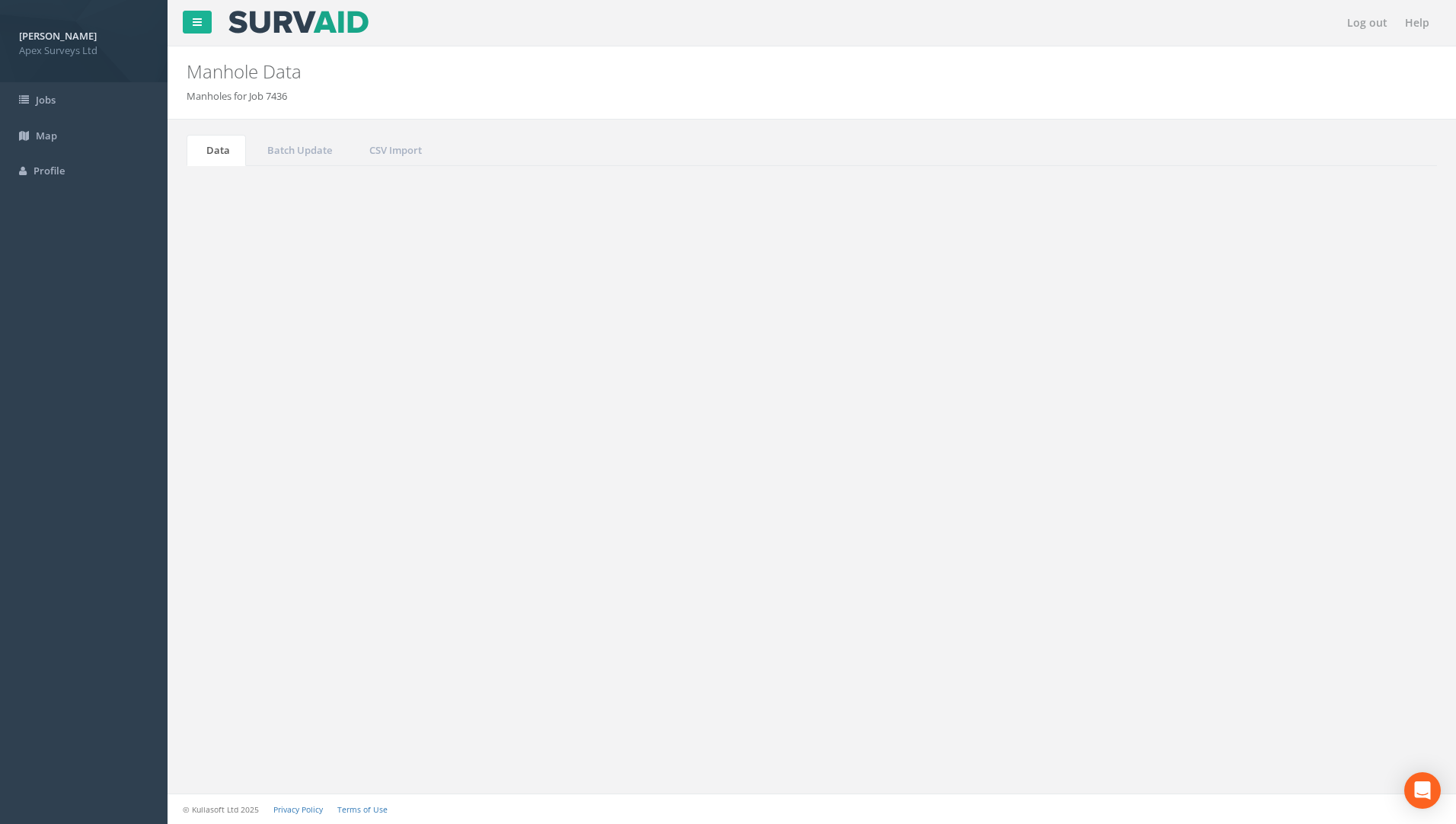
drag, startPoint x: 1120, startPoint y: 431, endPoint x: 1112, endPoint y: 433, distance: 8.2
click at [1112, 433] on div "Show 10 25 50 100 entries Search: 50 Job No Suffix Manhole ID Uploaded By Surve…" at bounding box center [811, 551] width 1220 height 306
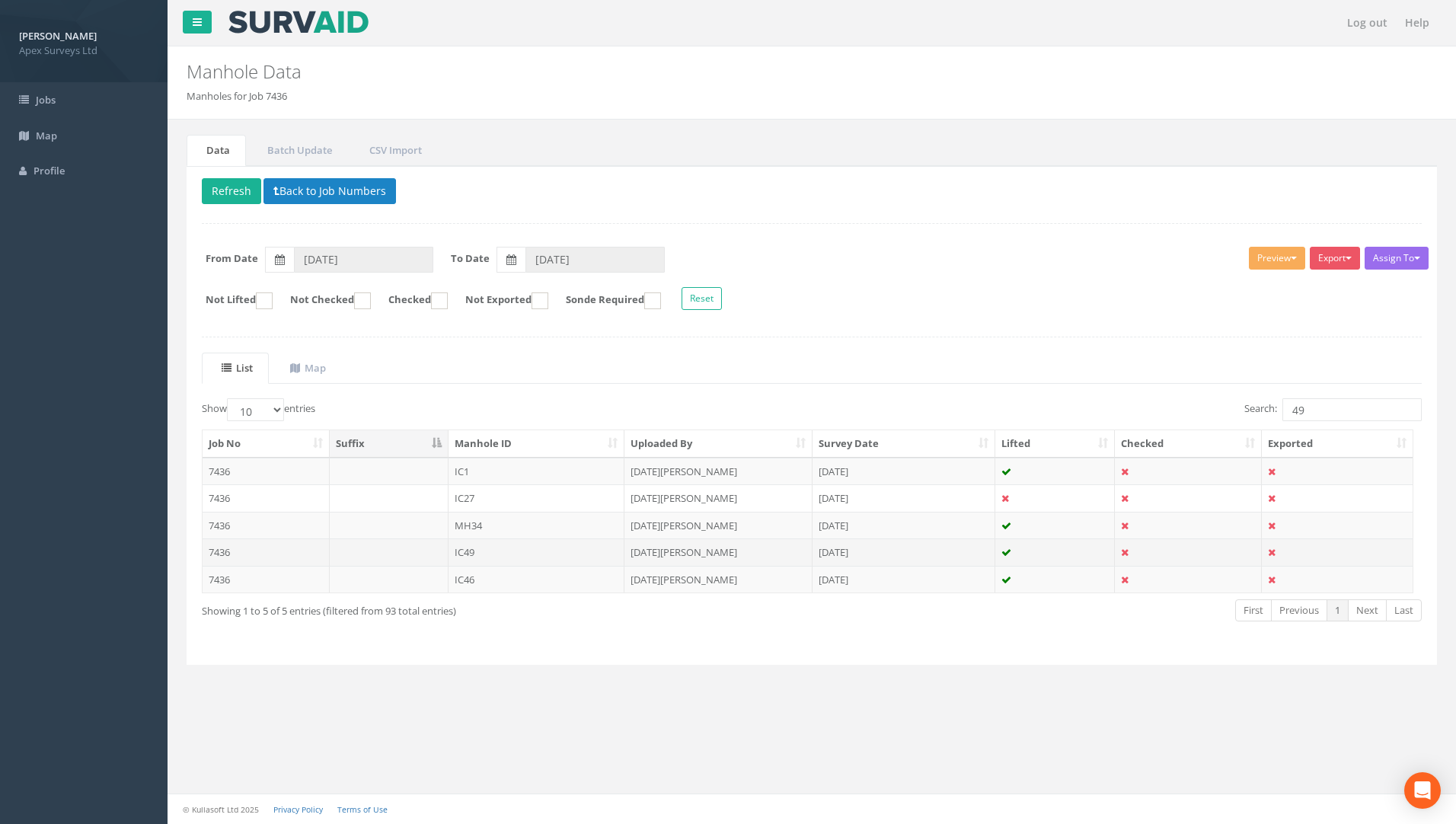
click at [225, 557] on td "7436" at bounding box center [266, 552] width 127 height 27
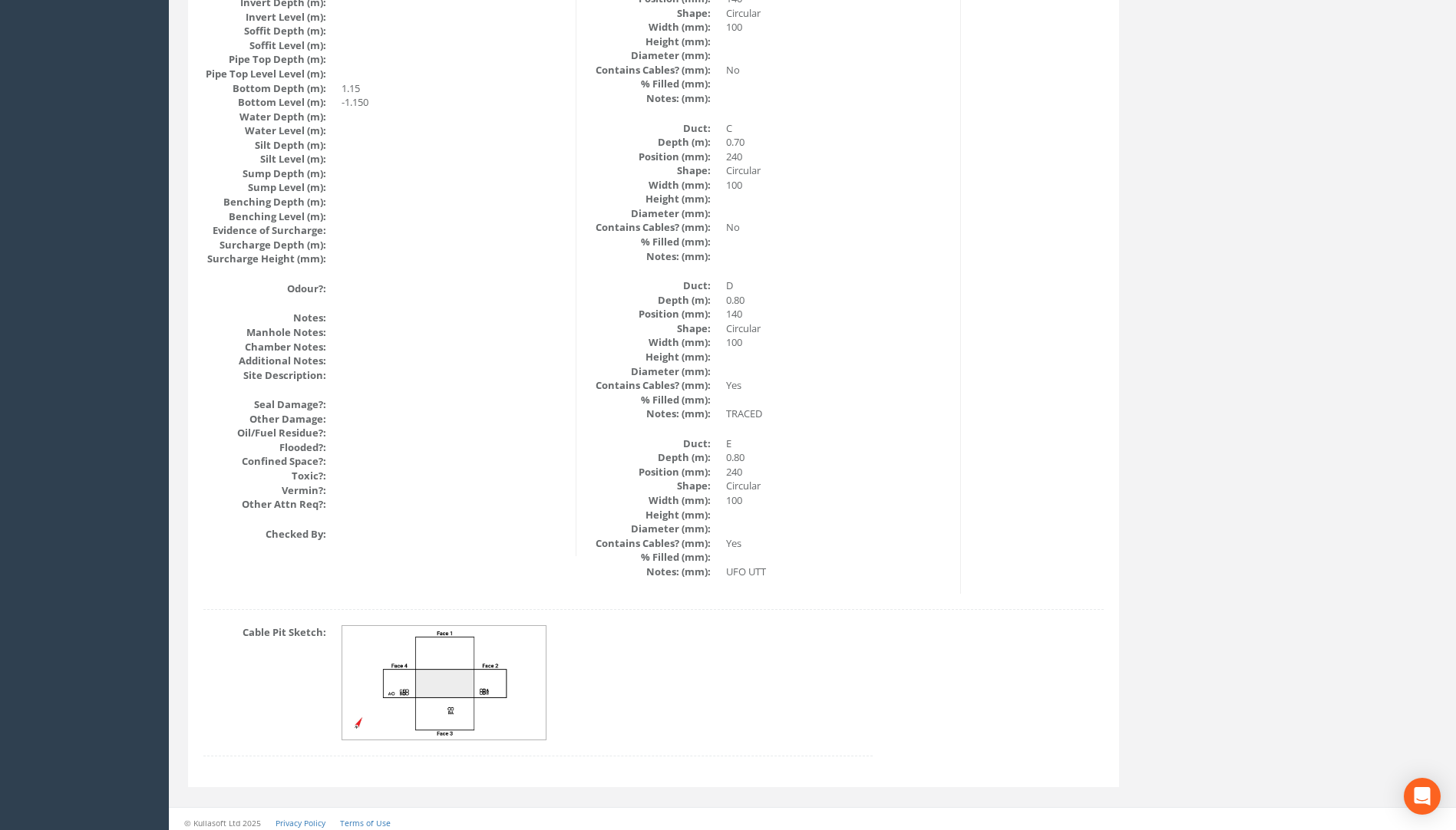
scroll to position [1574, 0]
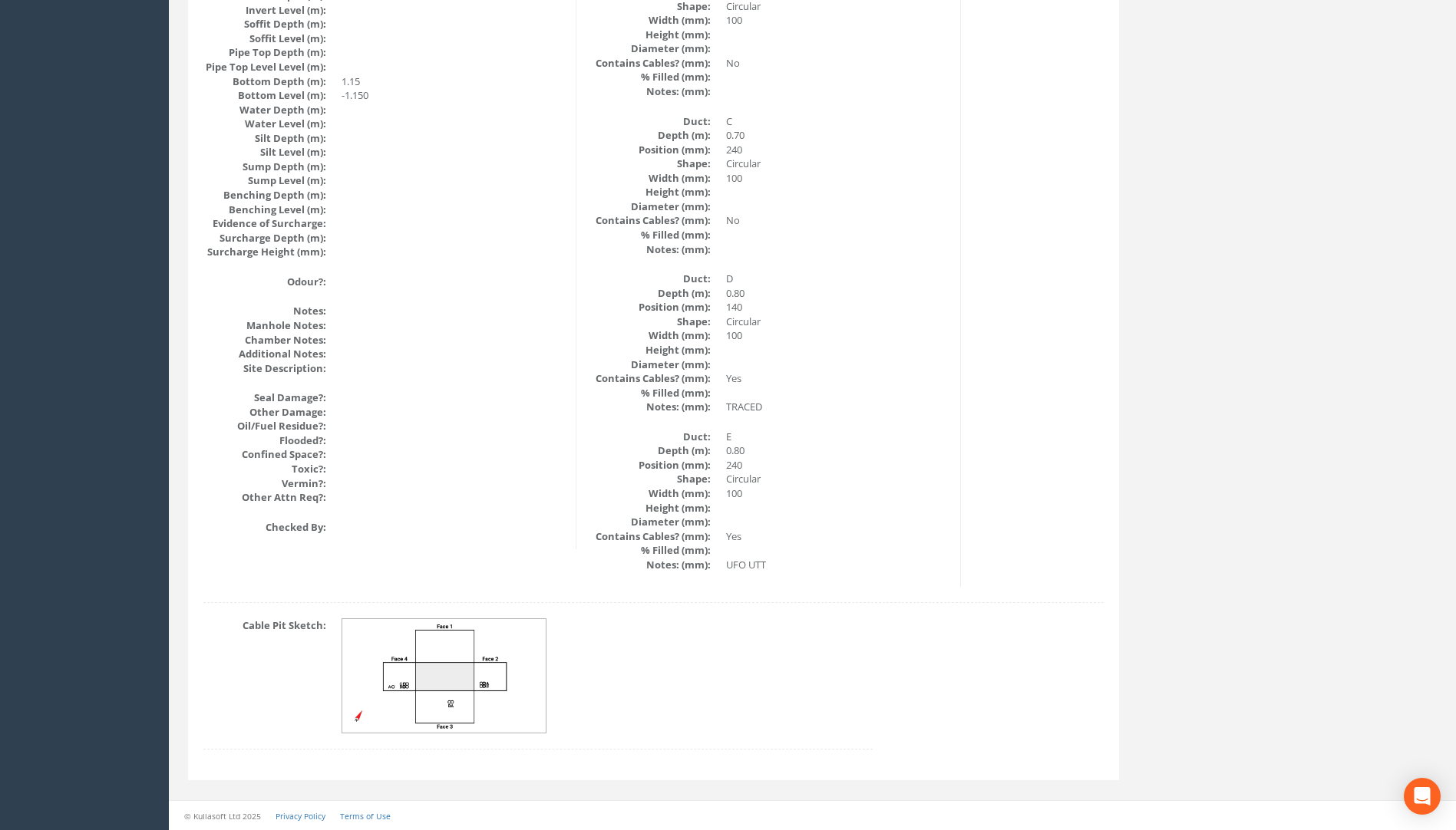
click at [462, 696] on img at bounding box center [444, 676] width 205 height 114
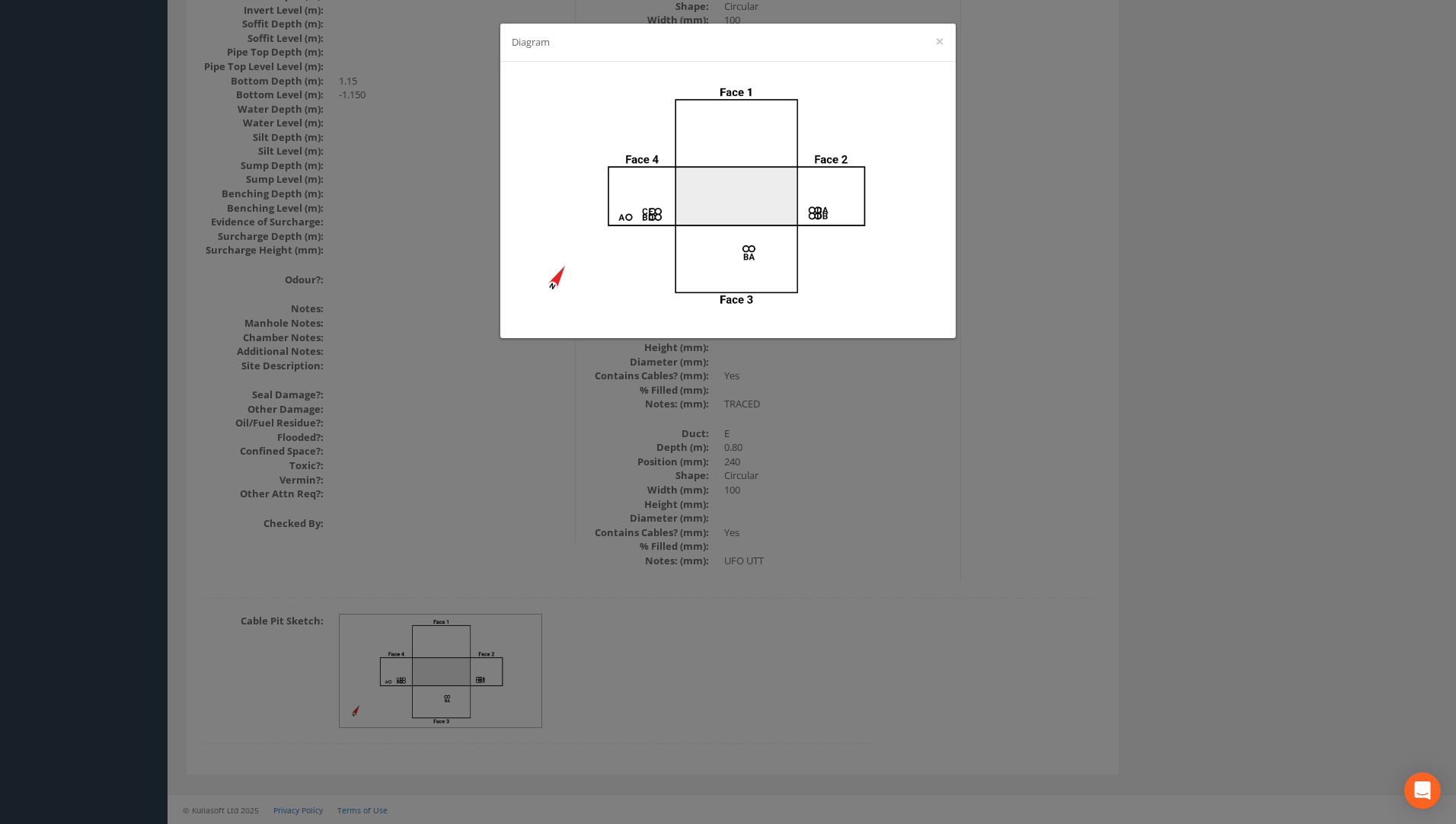
click at [894, 444] on div "Diagram ×" at bounding box center [728, 412] width 1456 height 824
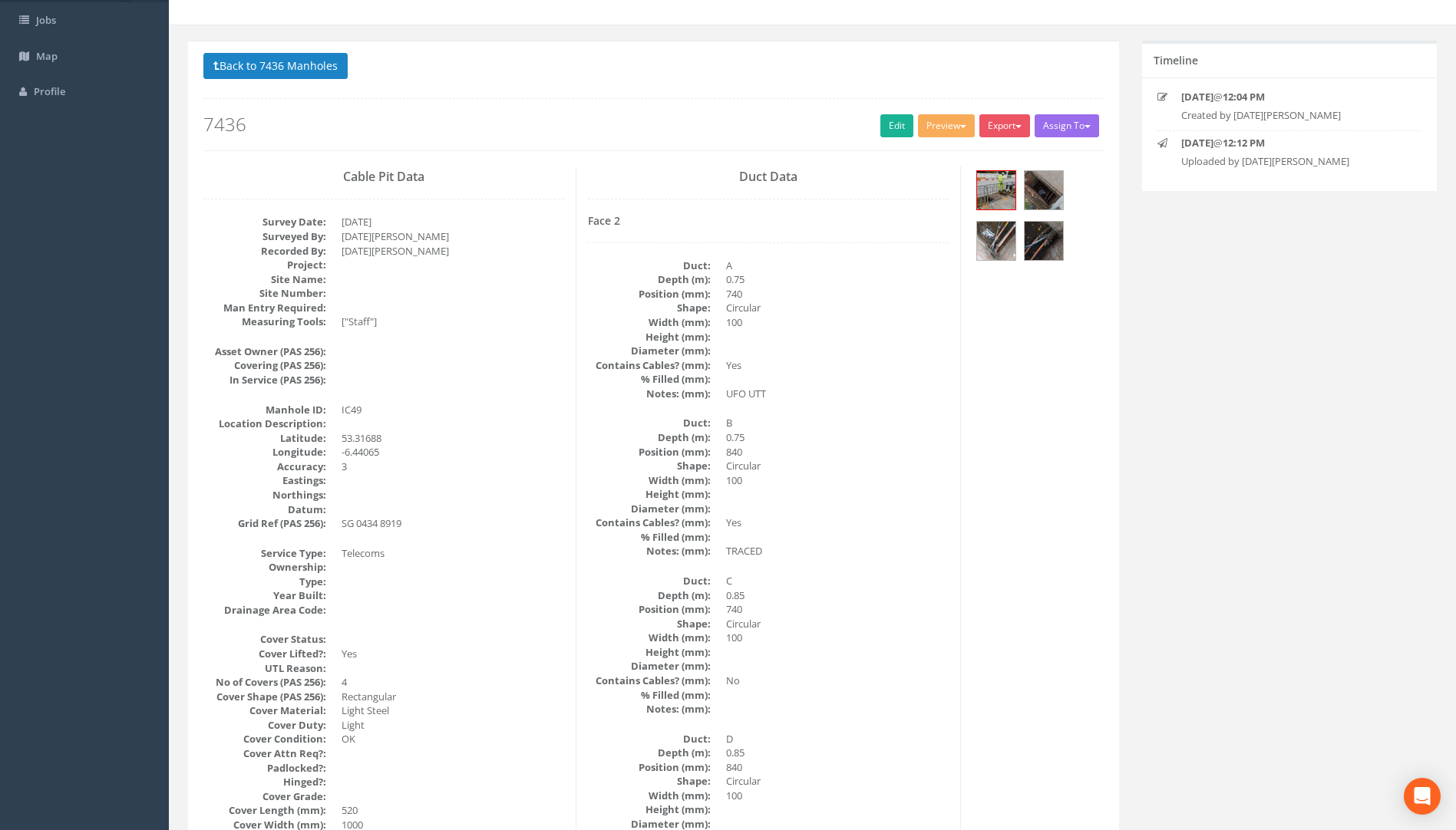
scroll to position [0, 0]
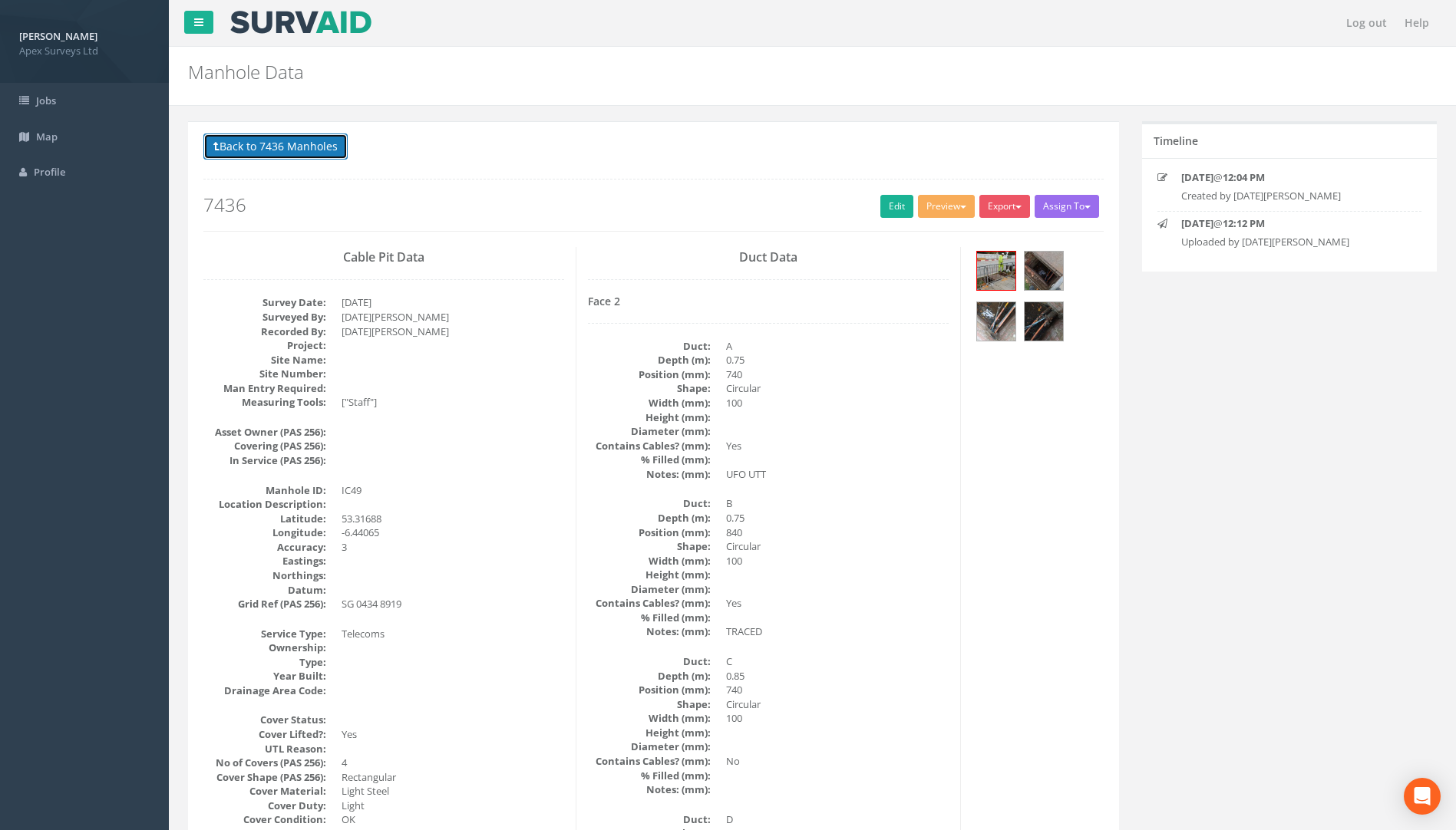
click at [257, 153] on button "Back to 7436 Manholes" at bounding box center [275, 146] width 145 height 27
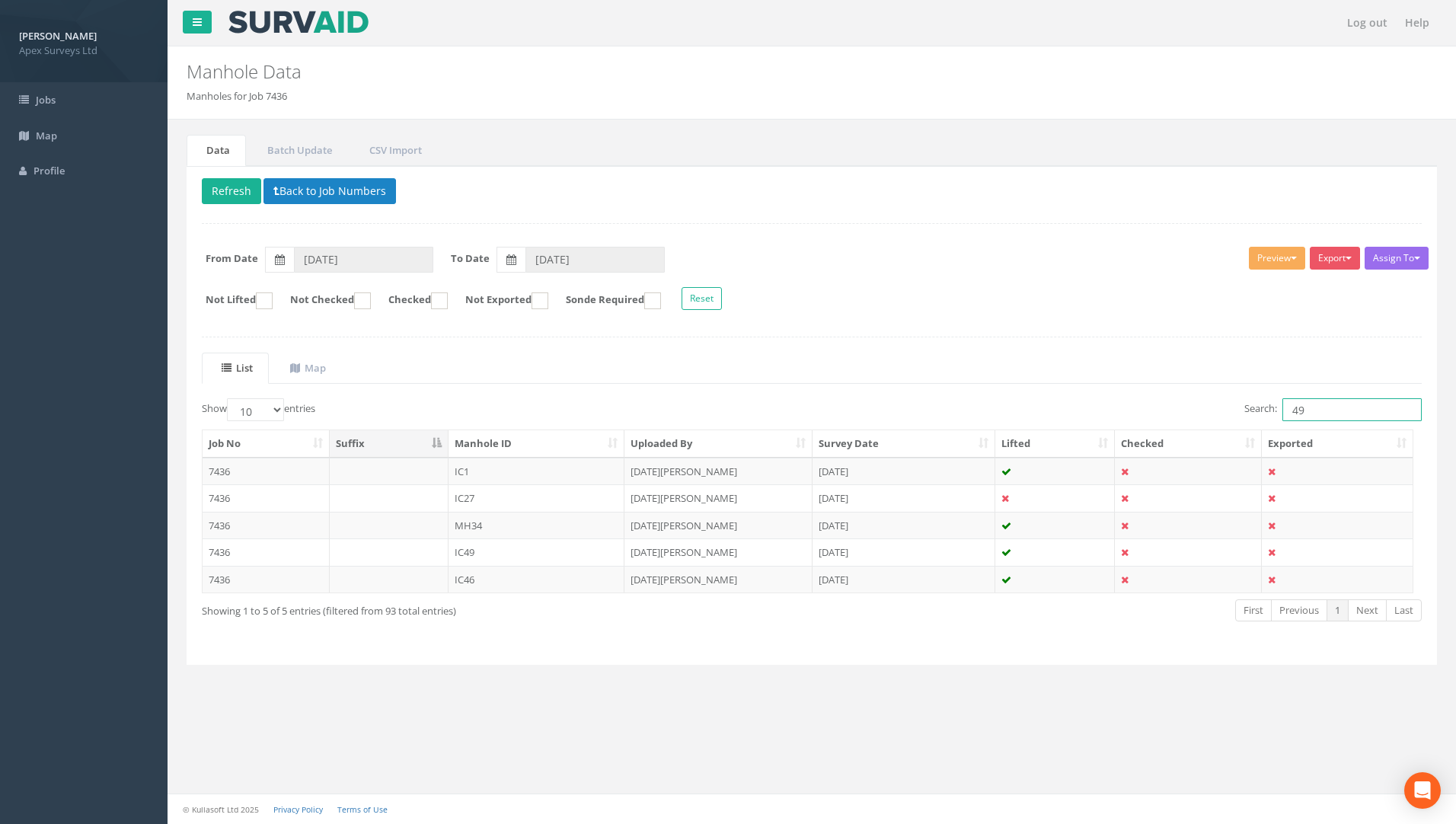
drag, startPoint x: 1309, startPoint y: 407, endPoint x: 1140, endPoint y: 446, distance: 173.4
click at [1148, 444] on div "Show 10 25 50 100 entries Search: 49 Job No Suffix Manhole ID Uploaded By Surve…" at bounding box center [811, 524] width 1220 height 251
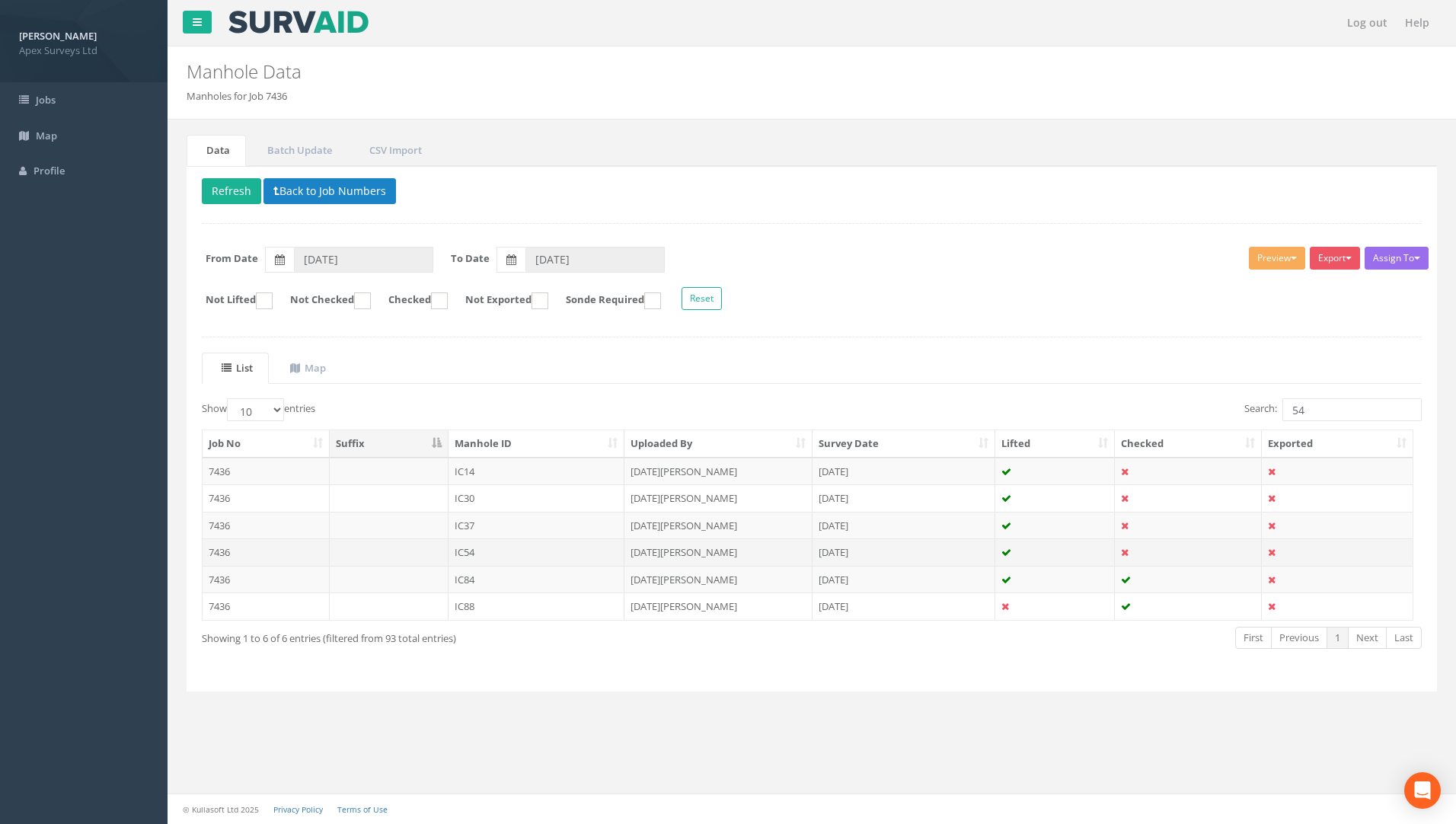
click at [227, 552] on td "7436" at bounding box center [266, 552] width 127 height 27
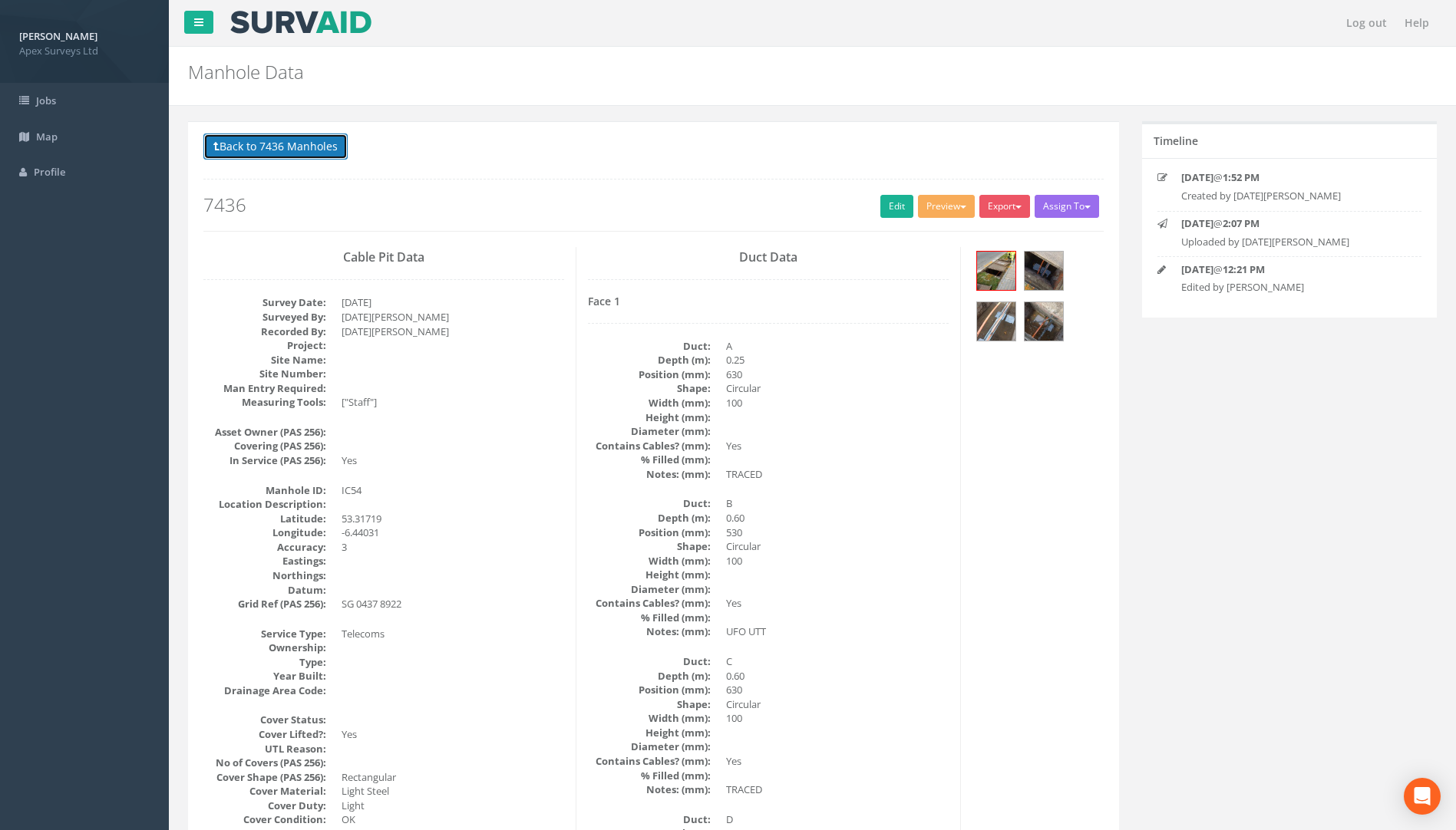
click at [273, 140] on button "Back to 7436 Manholes" at bounding box center [275, 146] width 145 height 27
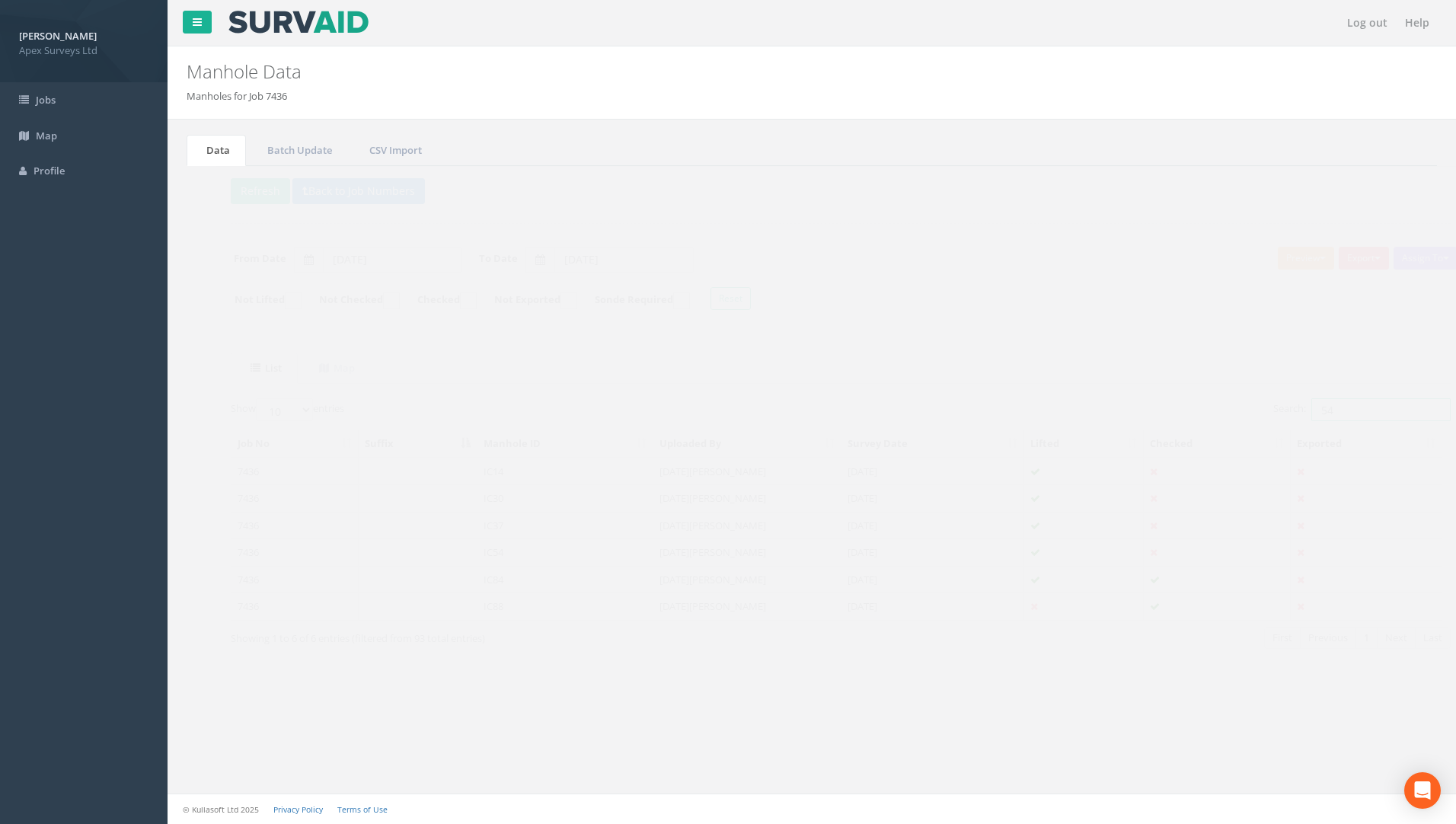
drag, startPoint x: 1294, startPoint y: 404, endPoint x: 1240, endPoint y: 420, distance: 56.3
click at [1245, 420] on label "Search: 54" at bounding box center [1334, 409] width 178 height 23
type input "4"
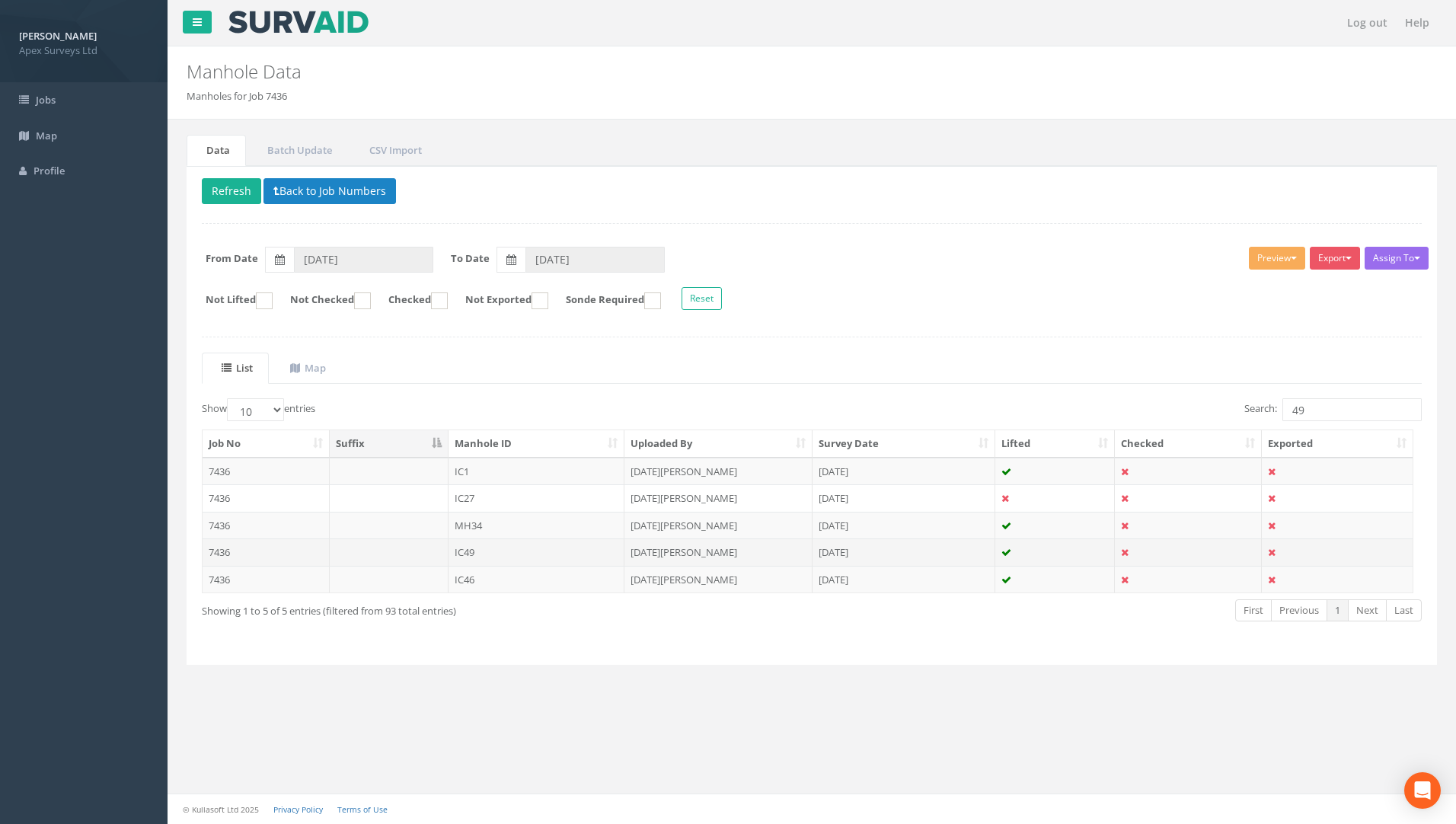
click at [225, 551] on td "7436" at bounding box center [266, 552] width 127 height 27
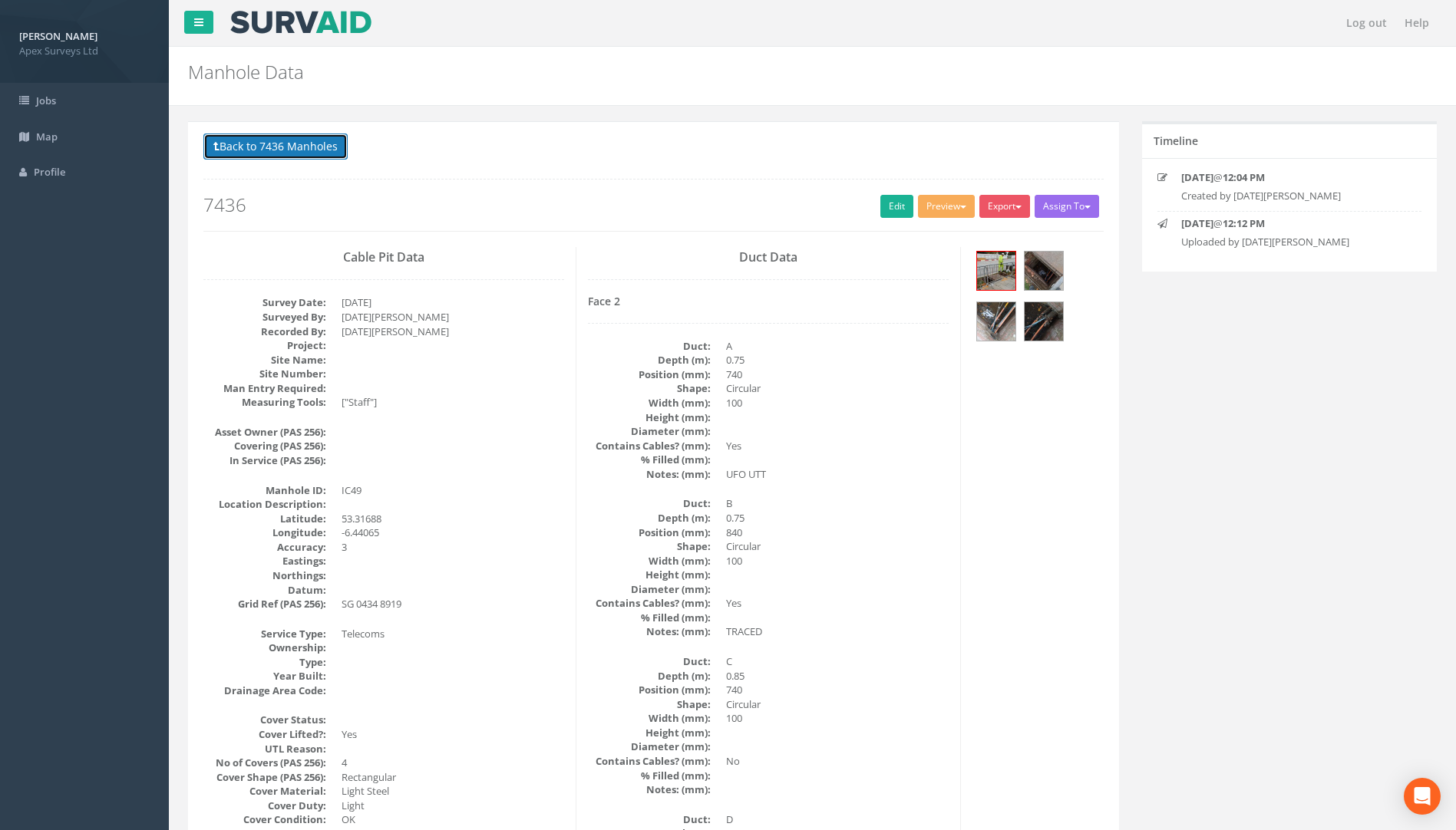
click at [288, 155] on button "Back to 7436 Manholes" at bounding box center [275, 146] width 145 height 27
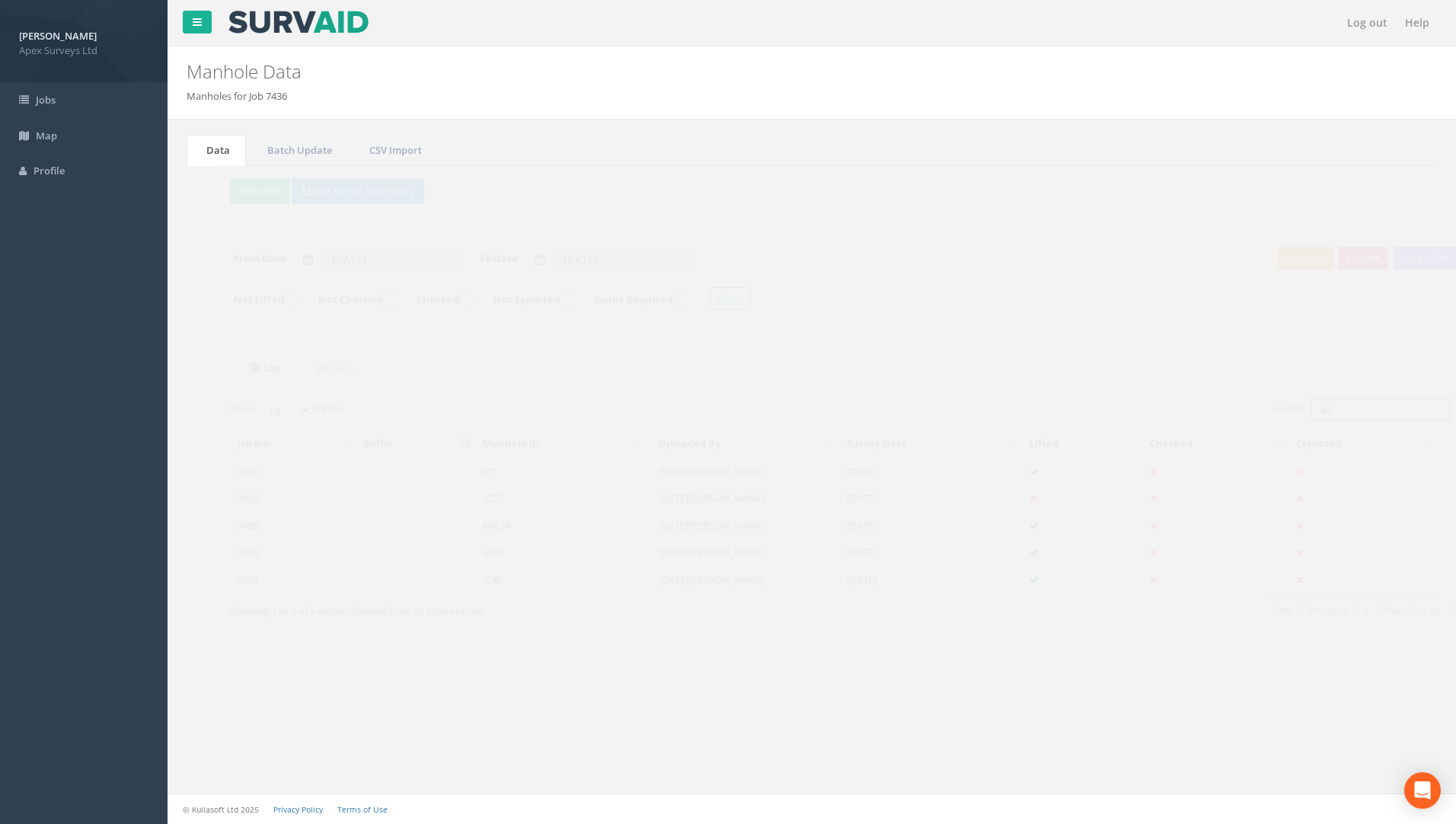
drag, startPoint x: 1309, startPoint y: 407, endPoint x: 1145, endPoint y: 453, distance: 170.3
click at [1151, 453] on div "Show 10 25 50 100 entries Search: 49 Job No Suffix Manhole ID Uploaded By Surve…" at bounding box center [811, 524] width 1220 height 251
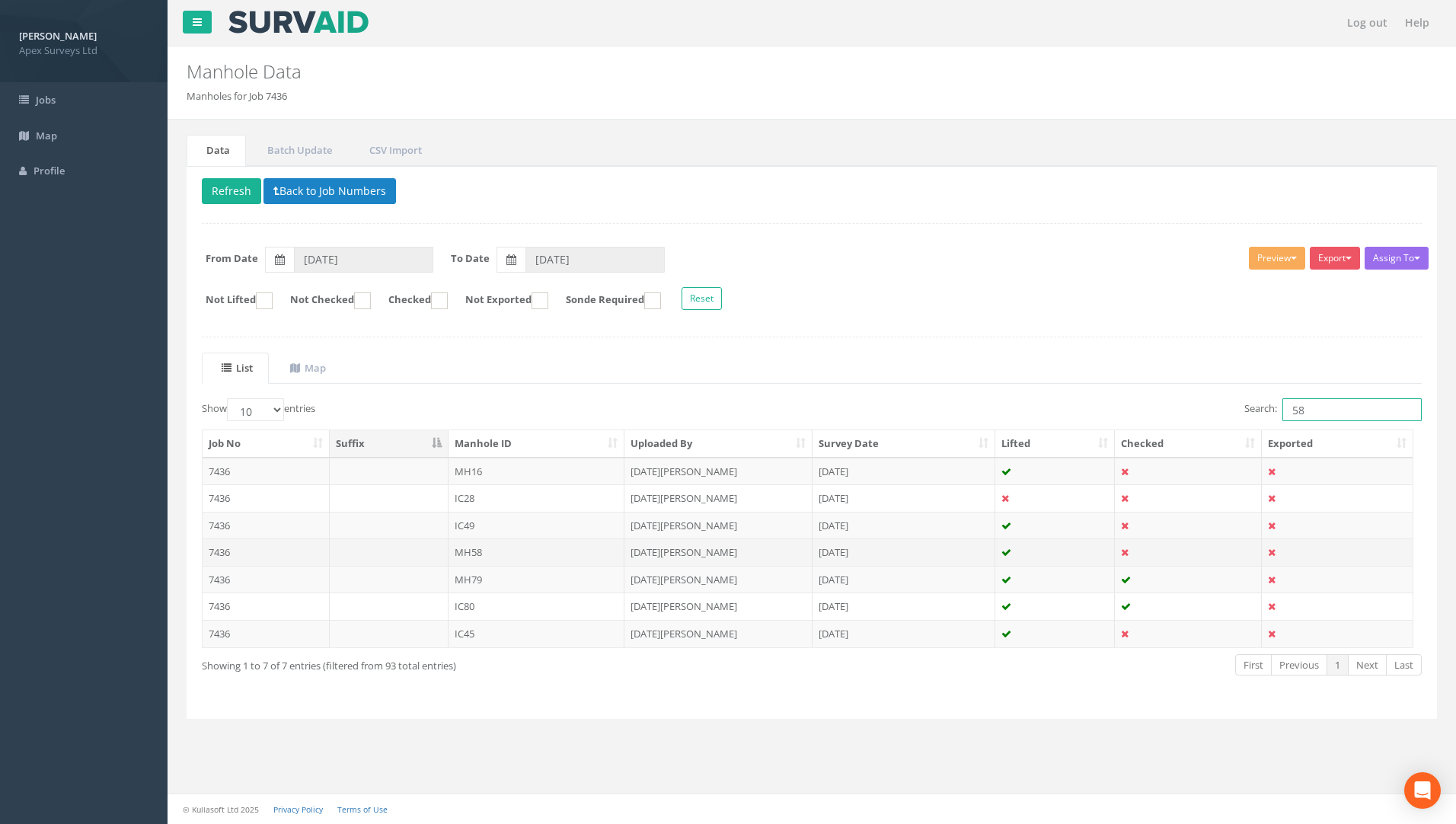
type input "58"
click at [210, 556] on td "7436" at bounding box center [266, 552] width 127 height 27
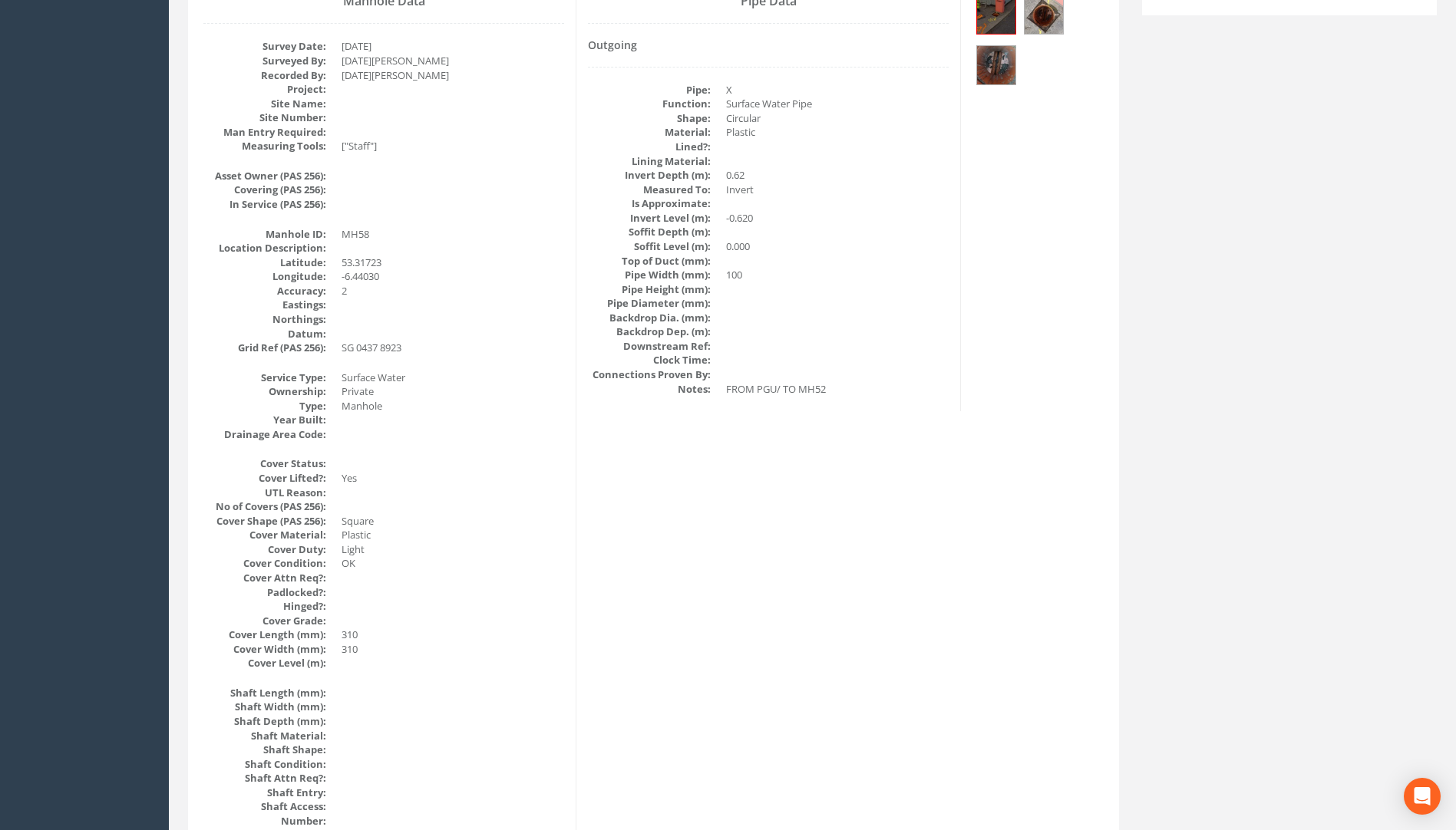
scroll to position [155, 0]
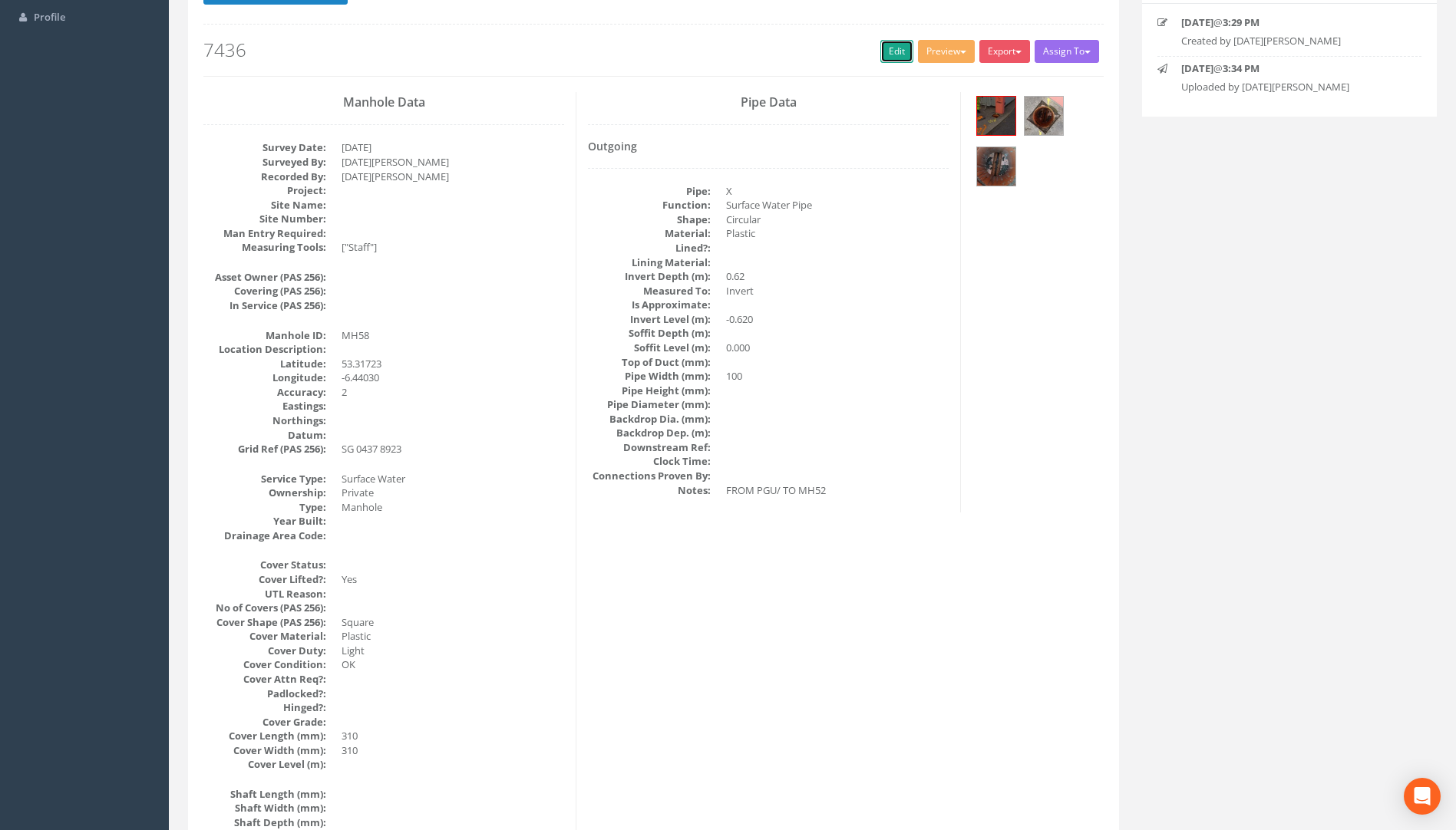
click at [892, 48] on link "Edit" at bounding box center [897, 51] width 33 height 23
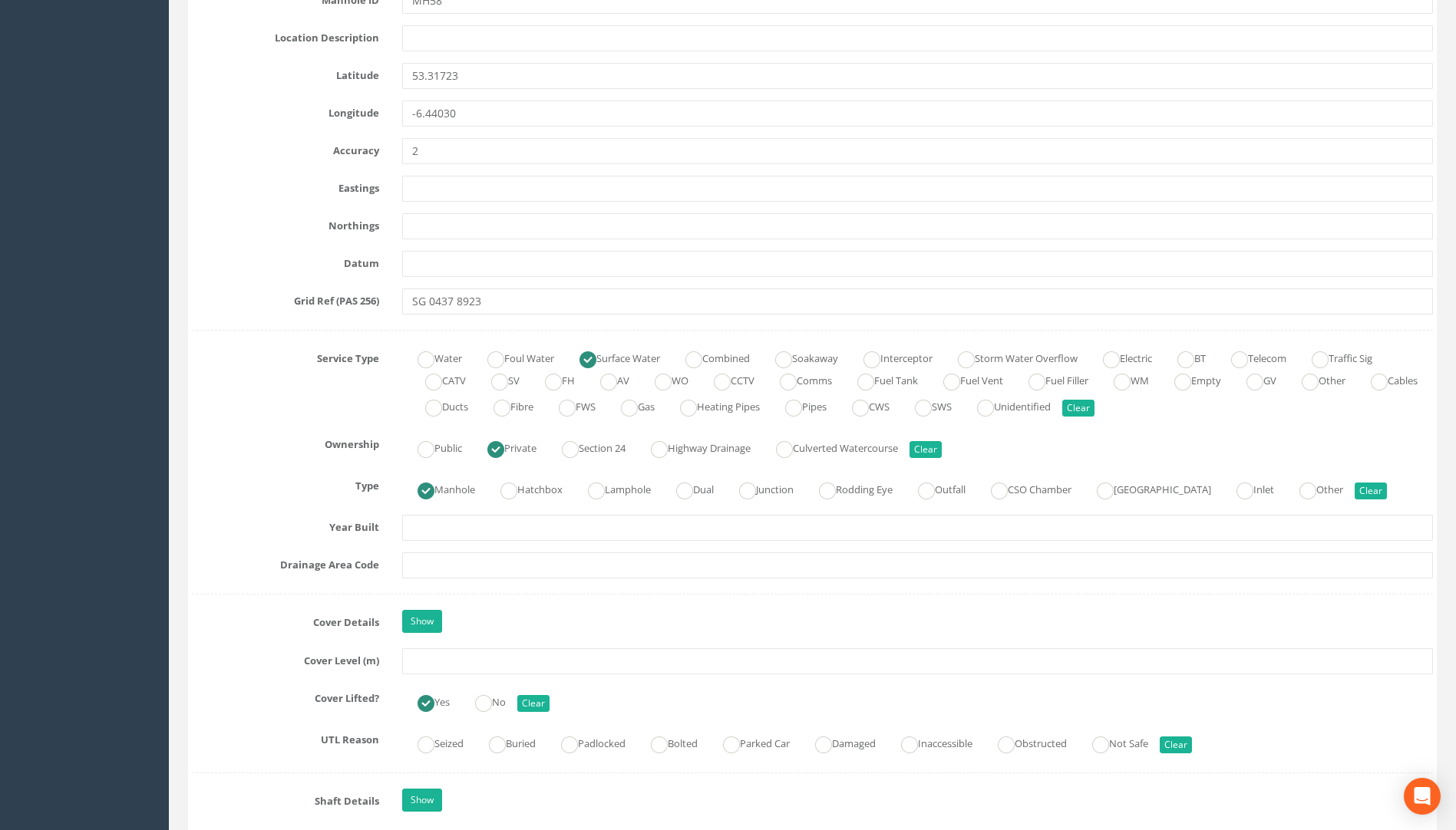
scroll to position [999, 0]
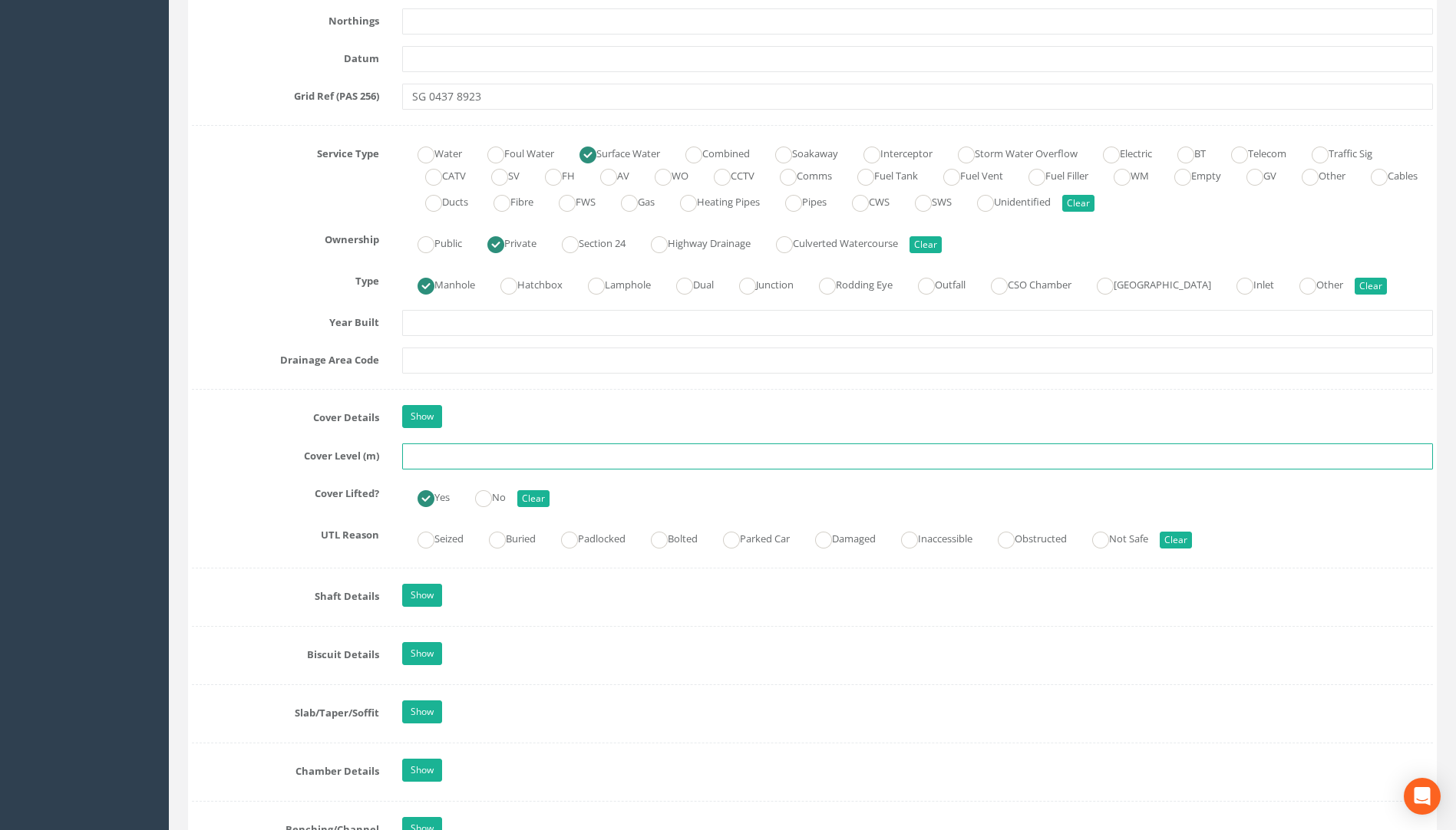
click at [423, 458] on input "text" at bounding box center [917, 456] width 1031 height 27
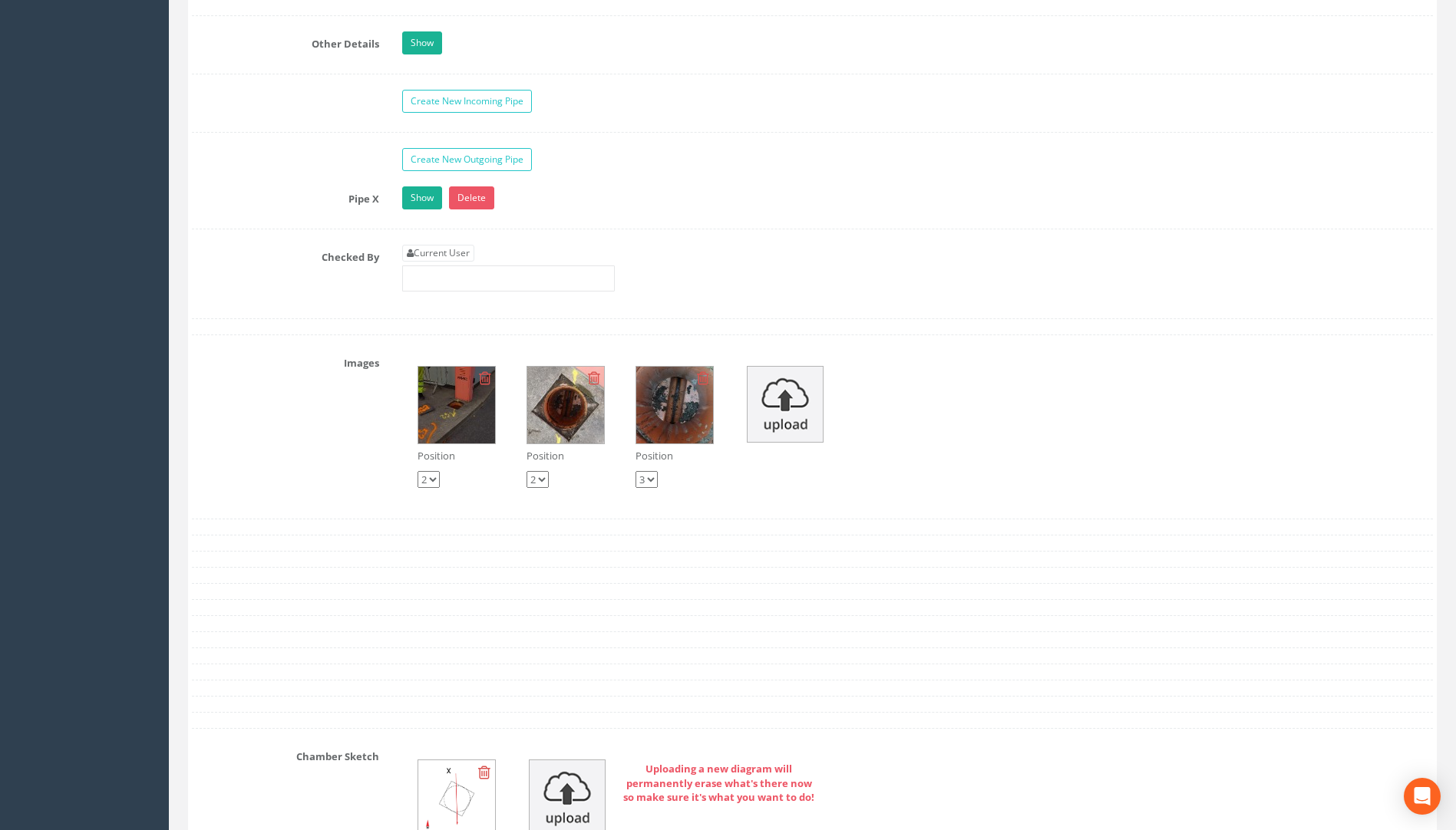
scroll to position [2534, 0]
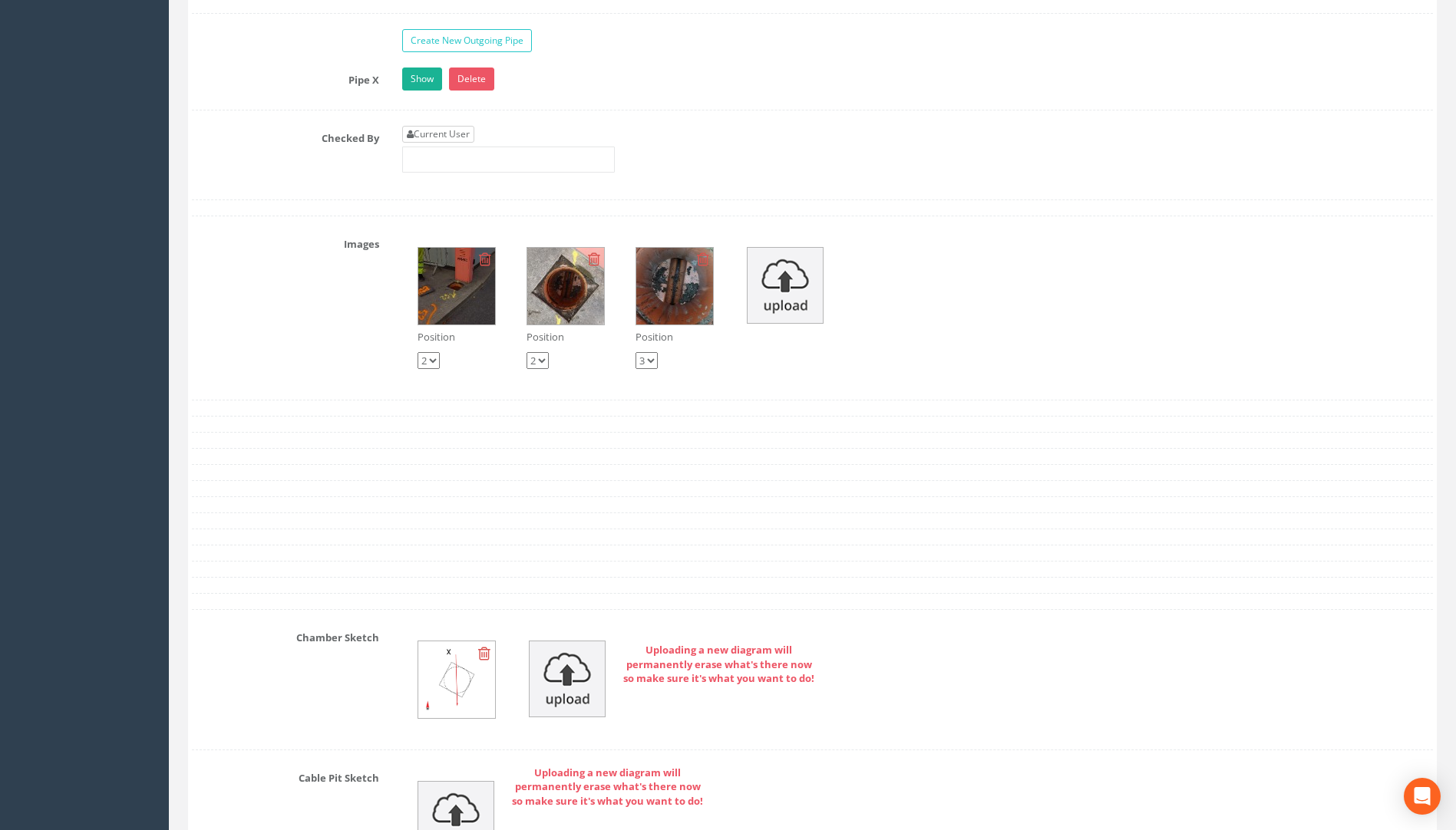
type input "75.62"
click at [417, 132] on link "Current User" at bounding box center [438, 134] width 72 height 16
type input "[PERSON_NAME]"
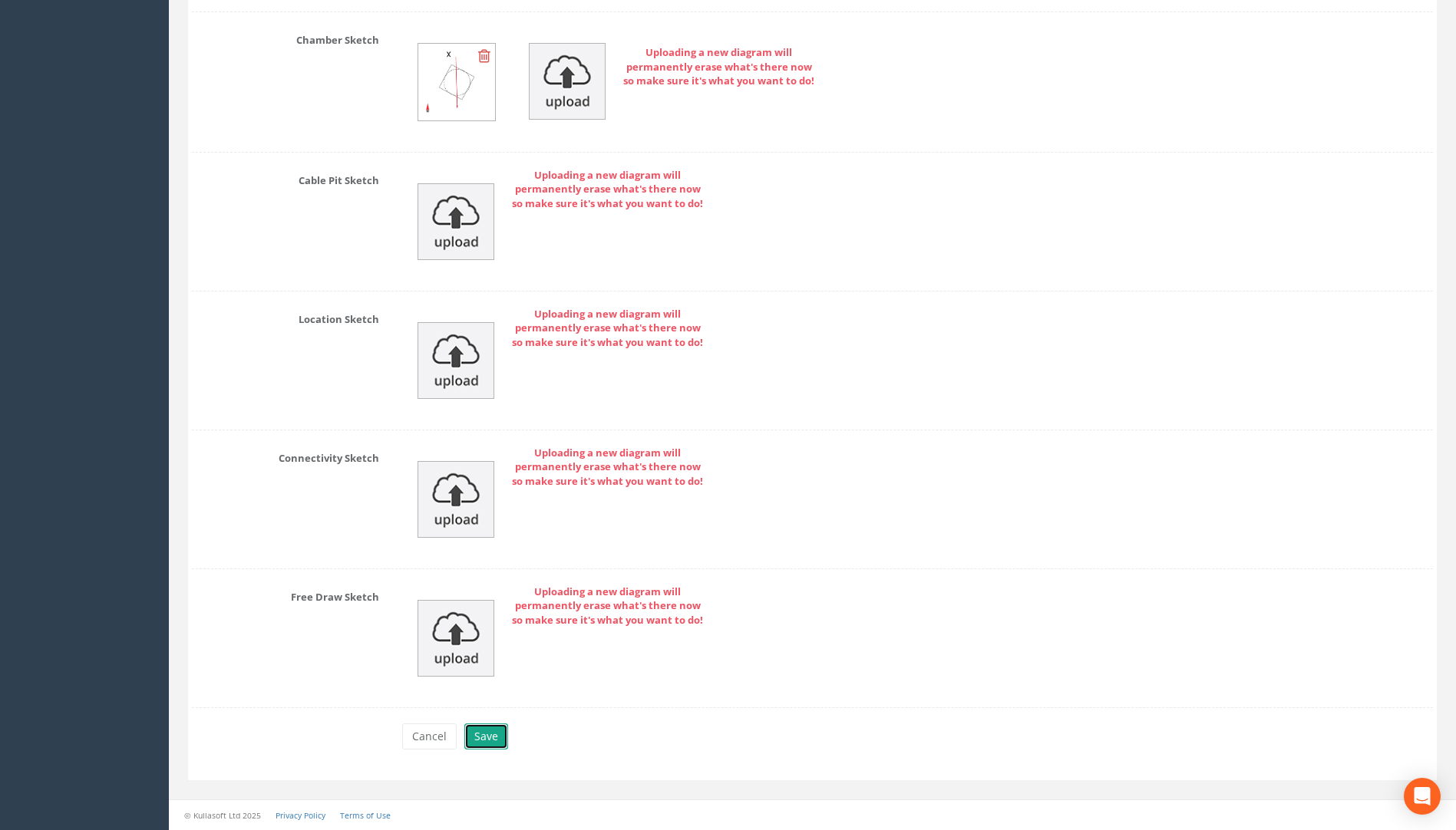
click at [478, 739] on button "Save" at bounding box center [487, 737] width 44 height 27
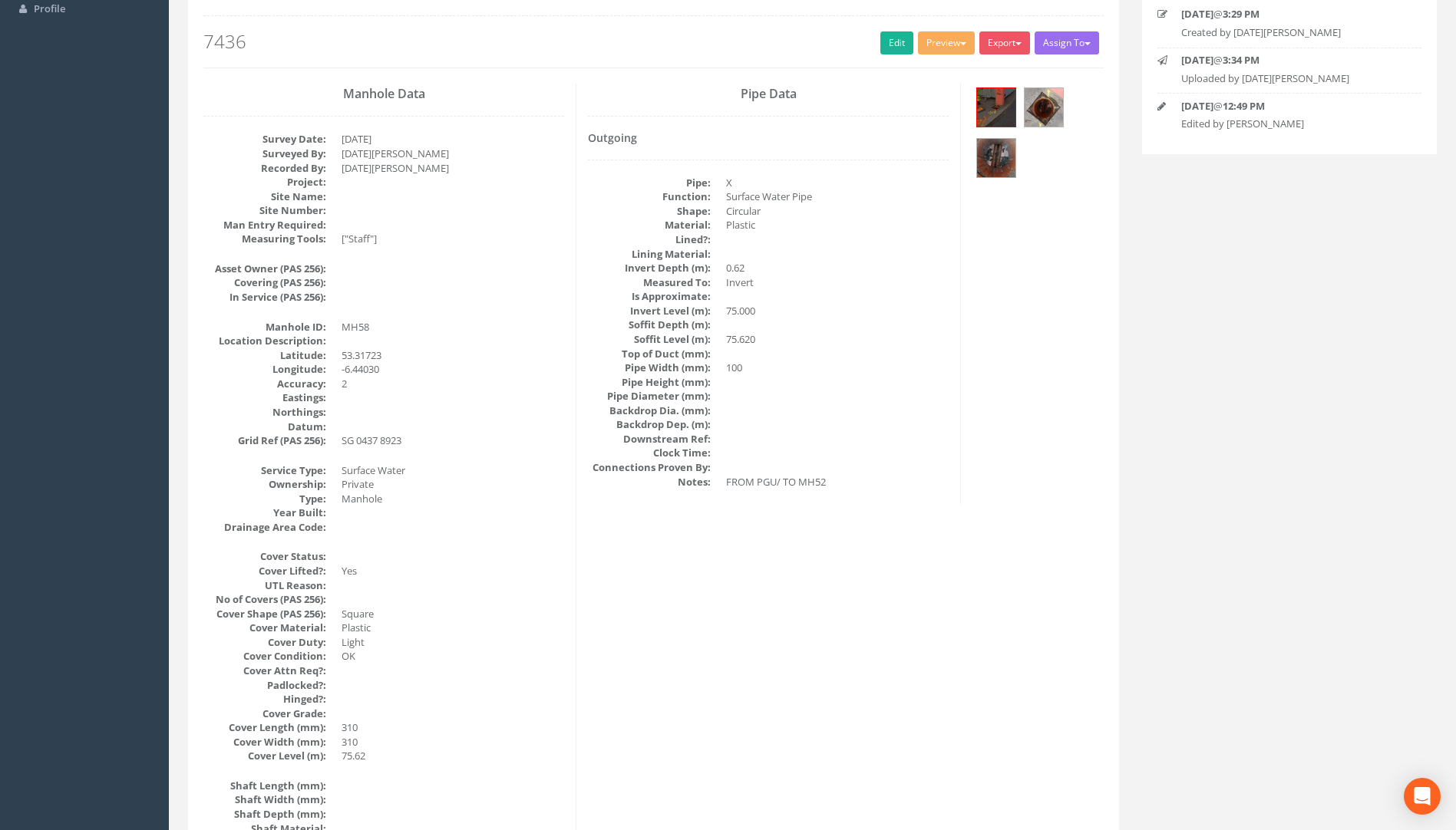
scroll to position [2, 0]
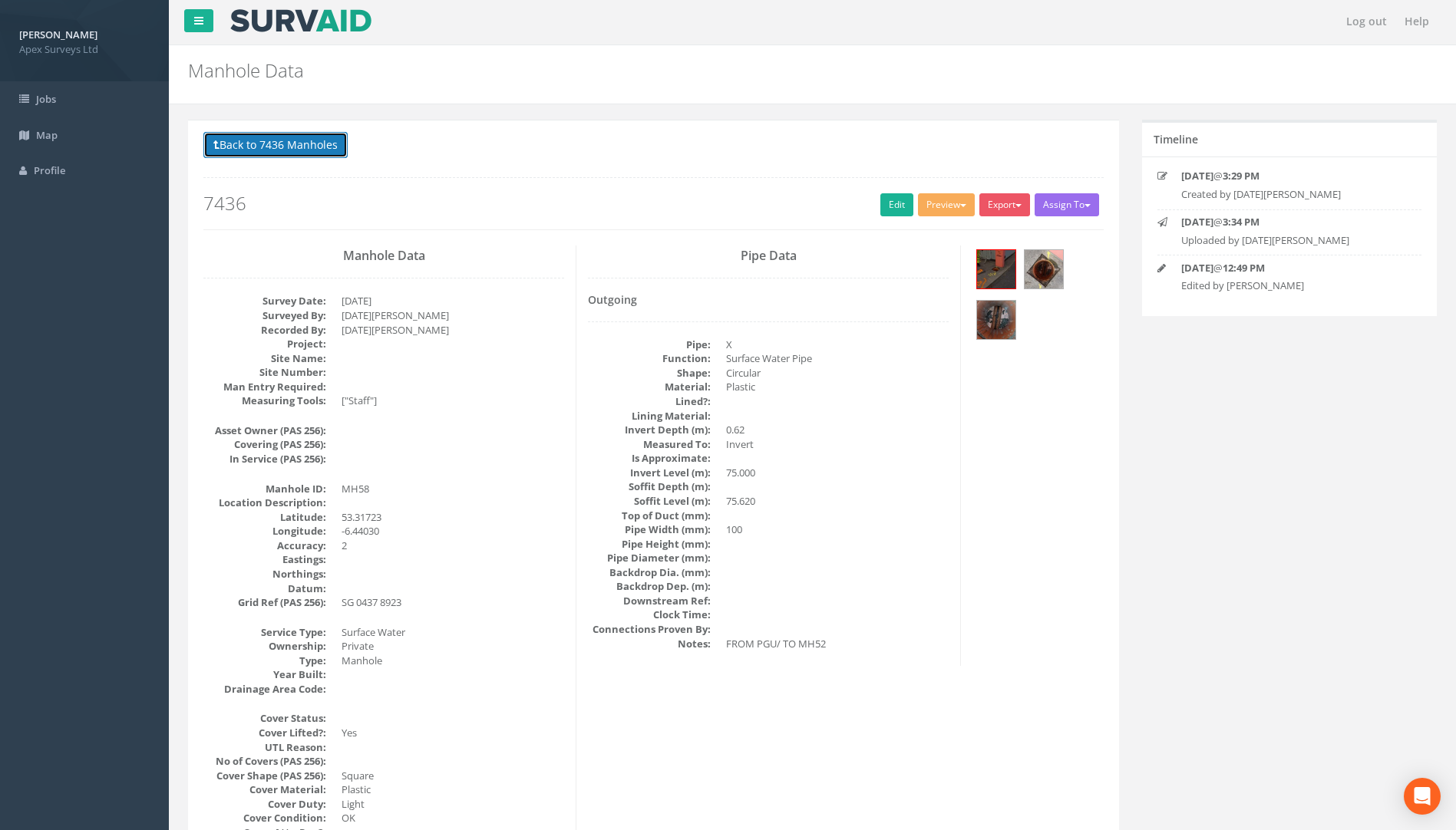
click at [297, 145] on button "Back to 7436 Manholes" at bounding box center [275, 144] width 145 height 27
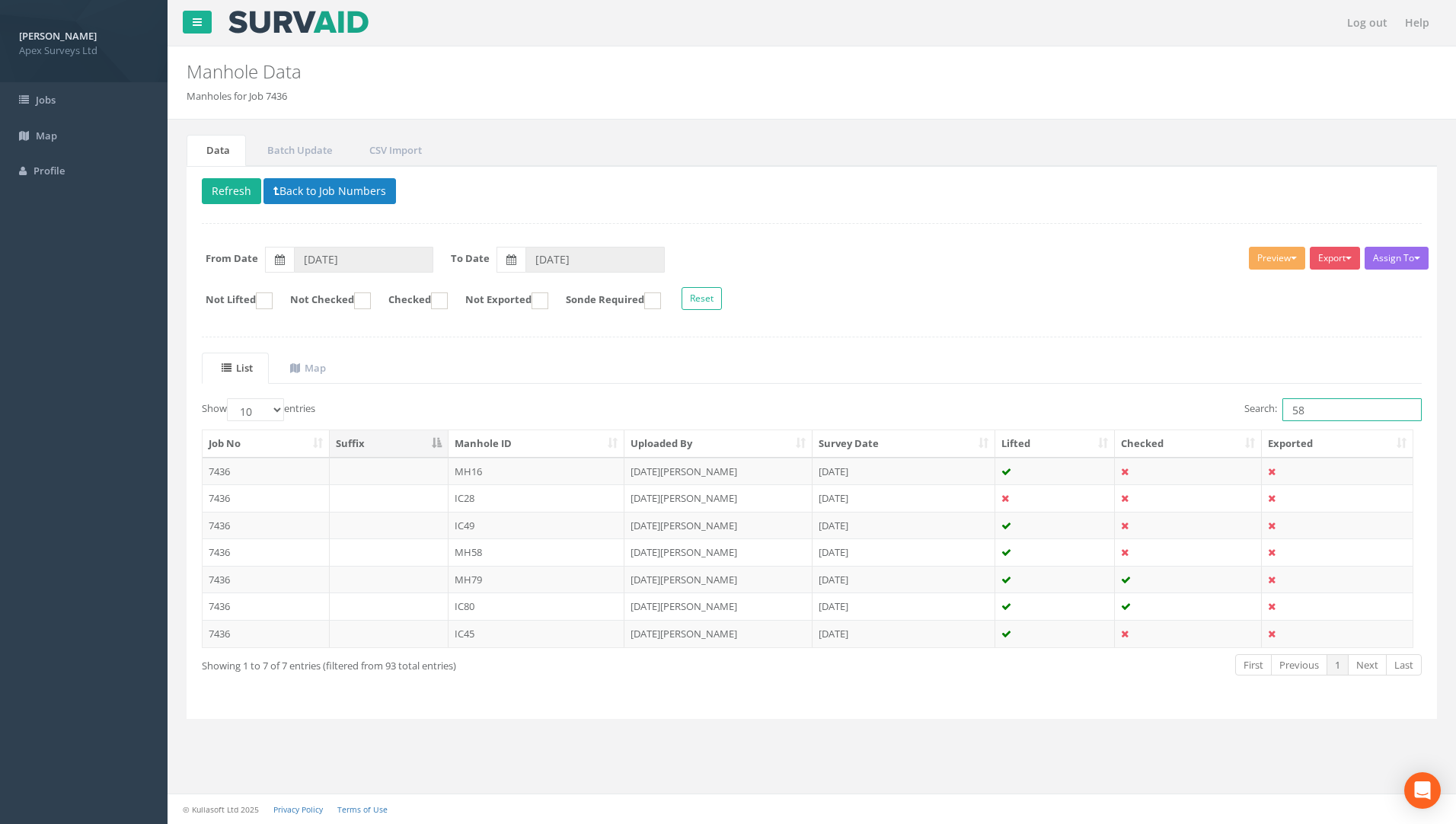
drag, startPoint x: 1317, startPoint y: 415, endPoint x: 1220, endPoint y: 416, distance: 97.0
click at [1220, 416] on div "Search: 58" at bounding box center [1122, 411] width 599 height 26
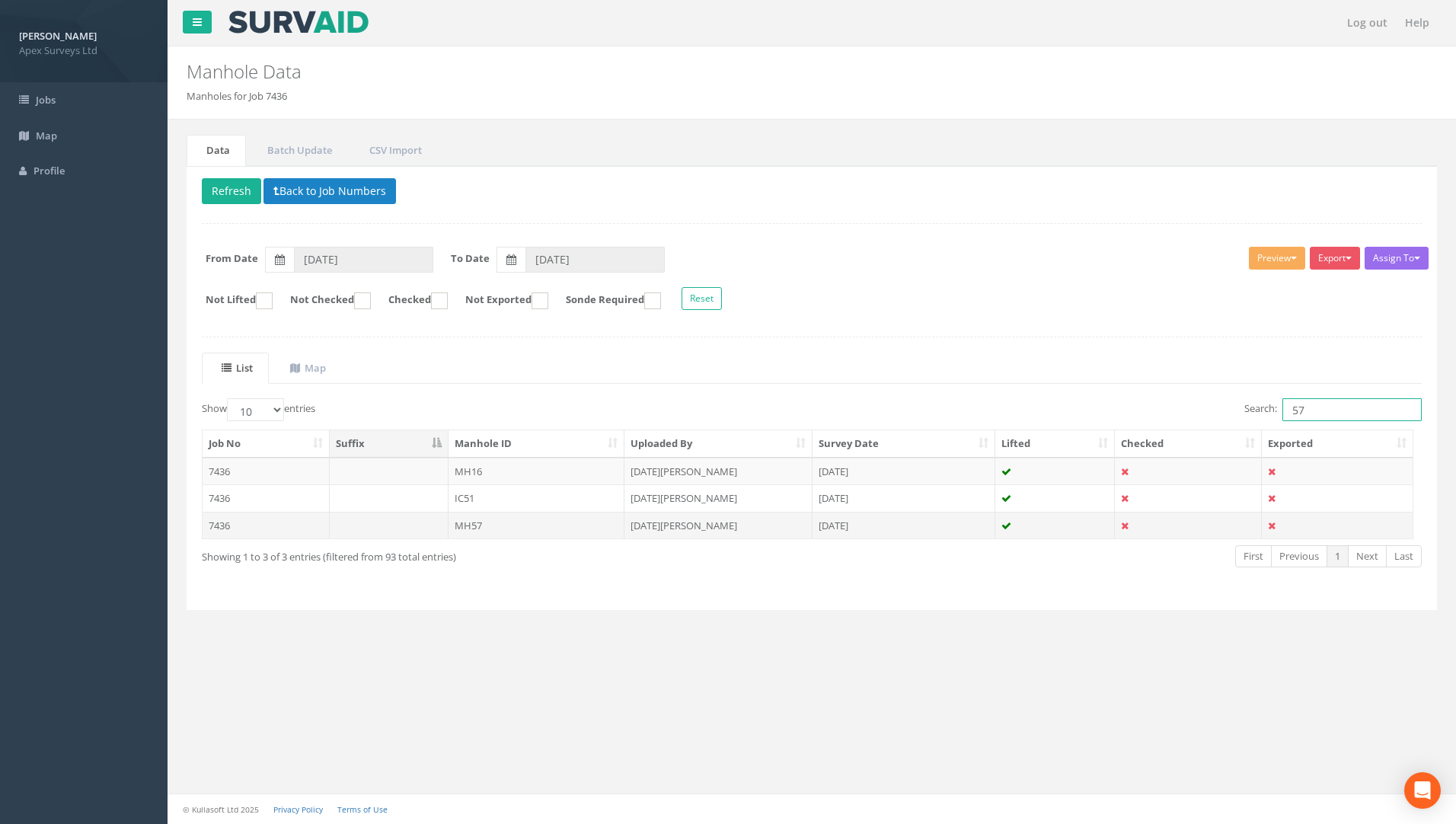
type input "57"
click at [226, 524] on td "7436" at bounding box center [266, 525] width 127 height 27
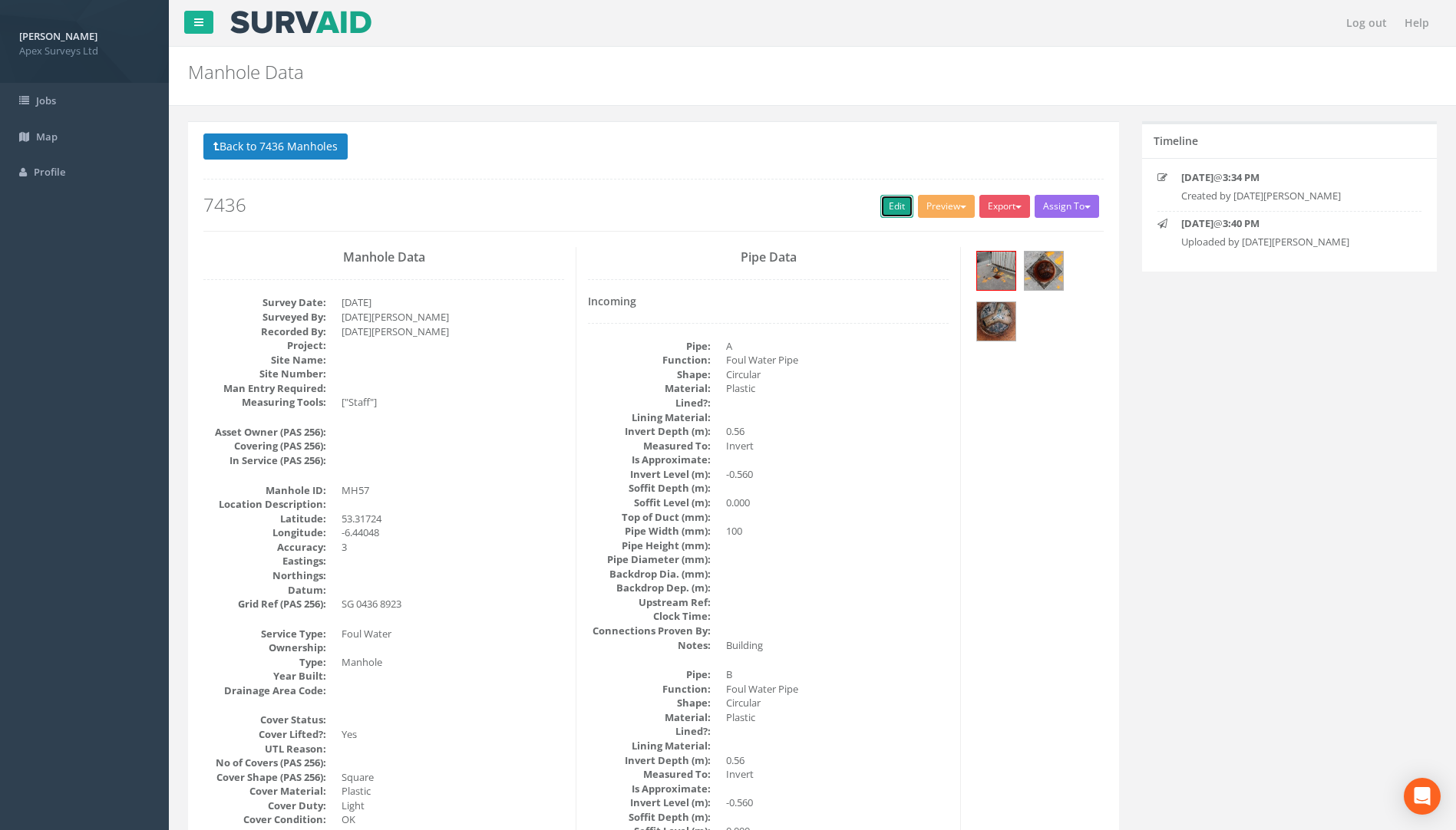
click at [888, 208] on link "Edit" at bounding box center [897, 206] width 33 height 23
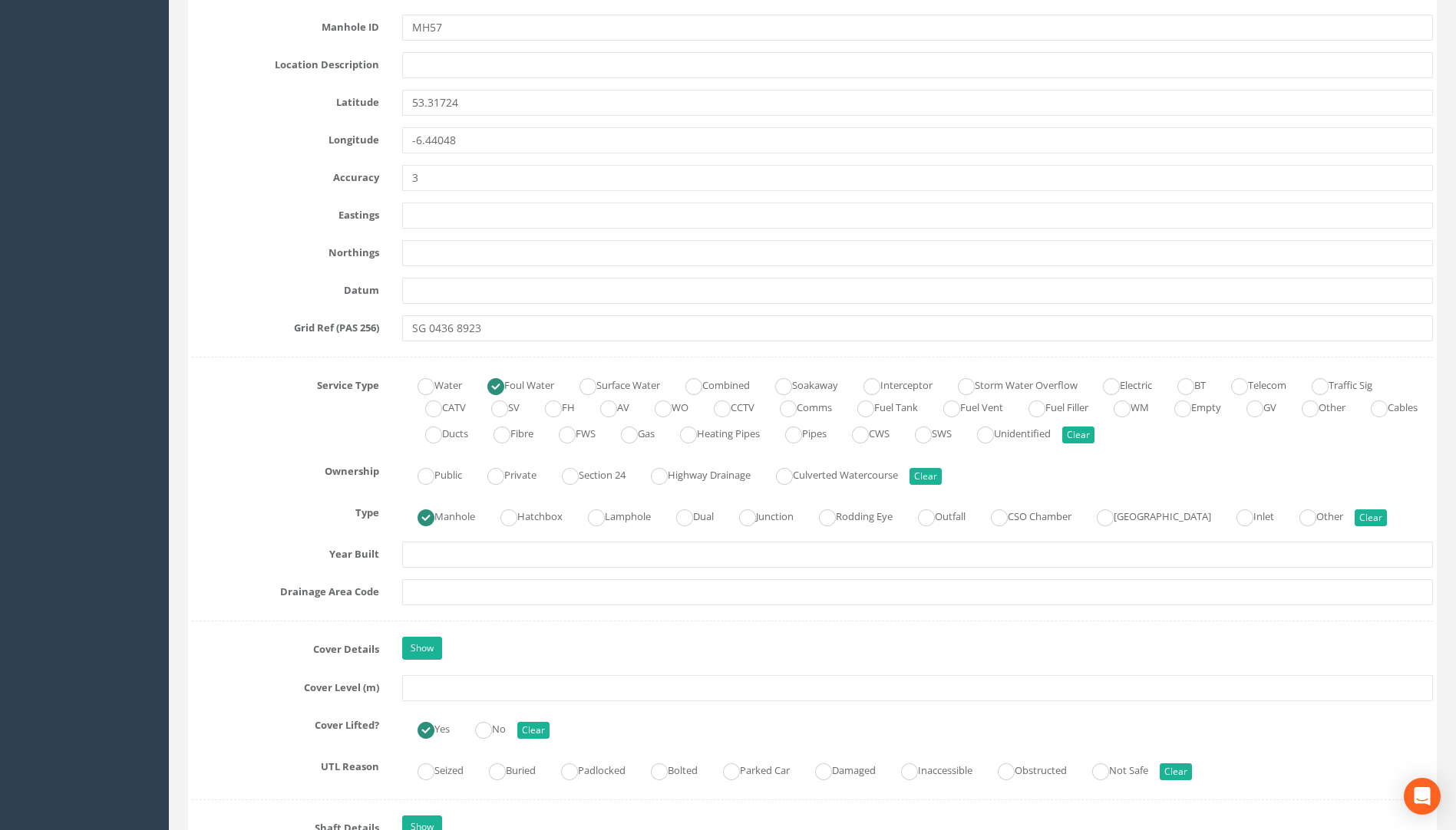
scroll to position [920, 0]
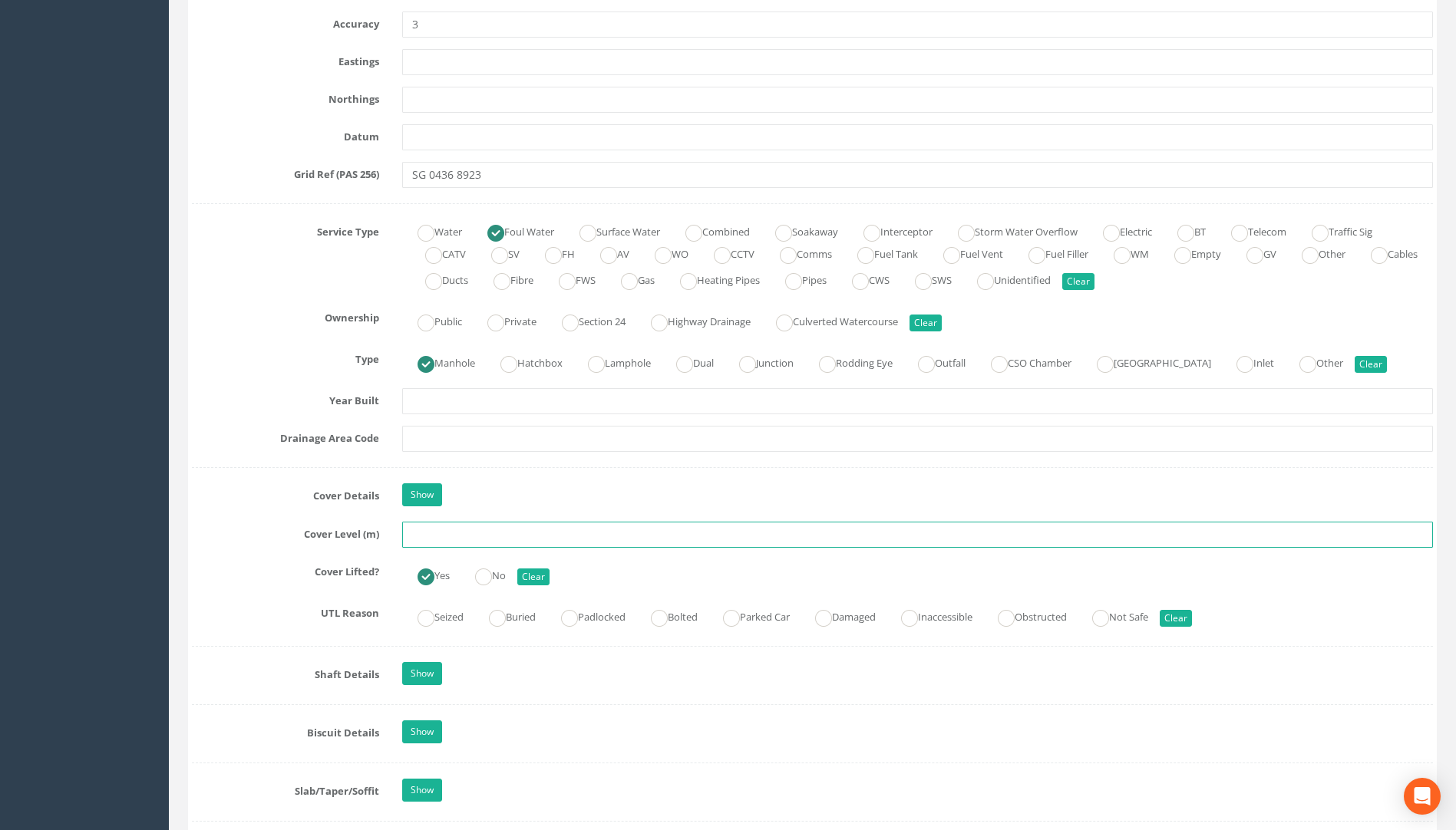
click at [421, 539] on input "text" at bounding box center [917, 535] width 1031 height 27
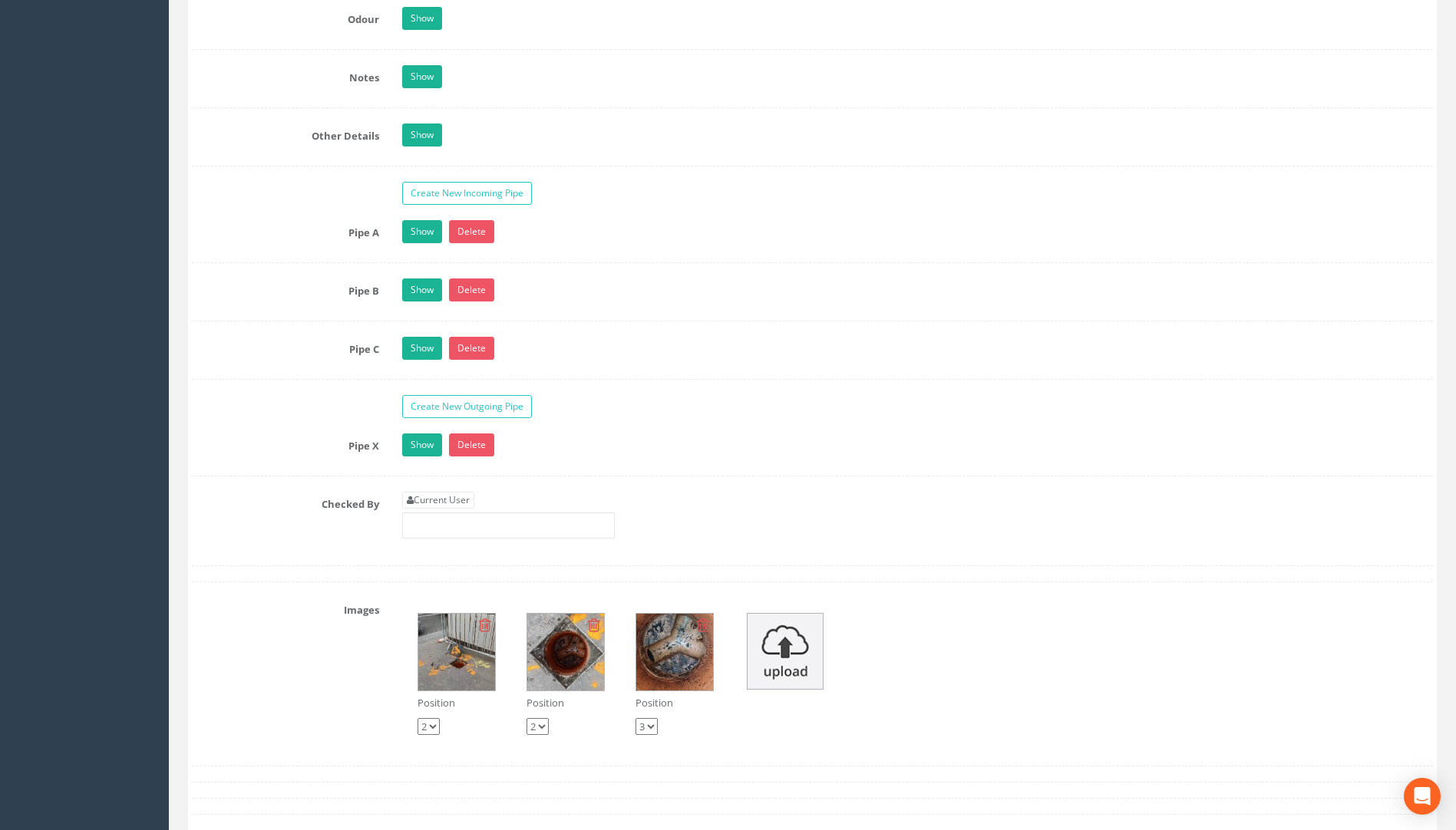
scroll to position [2378, 0]
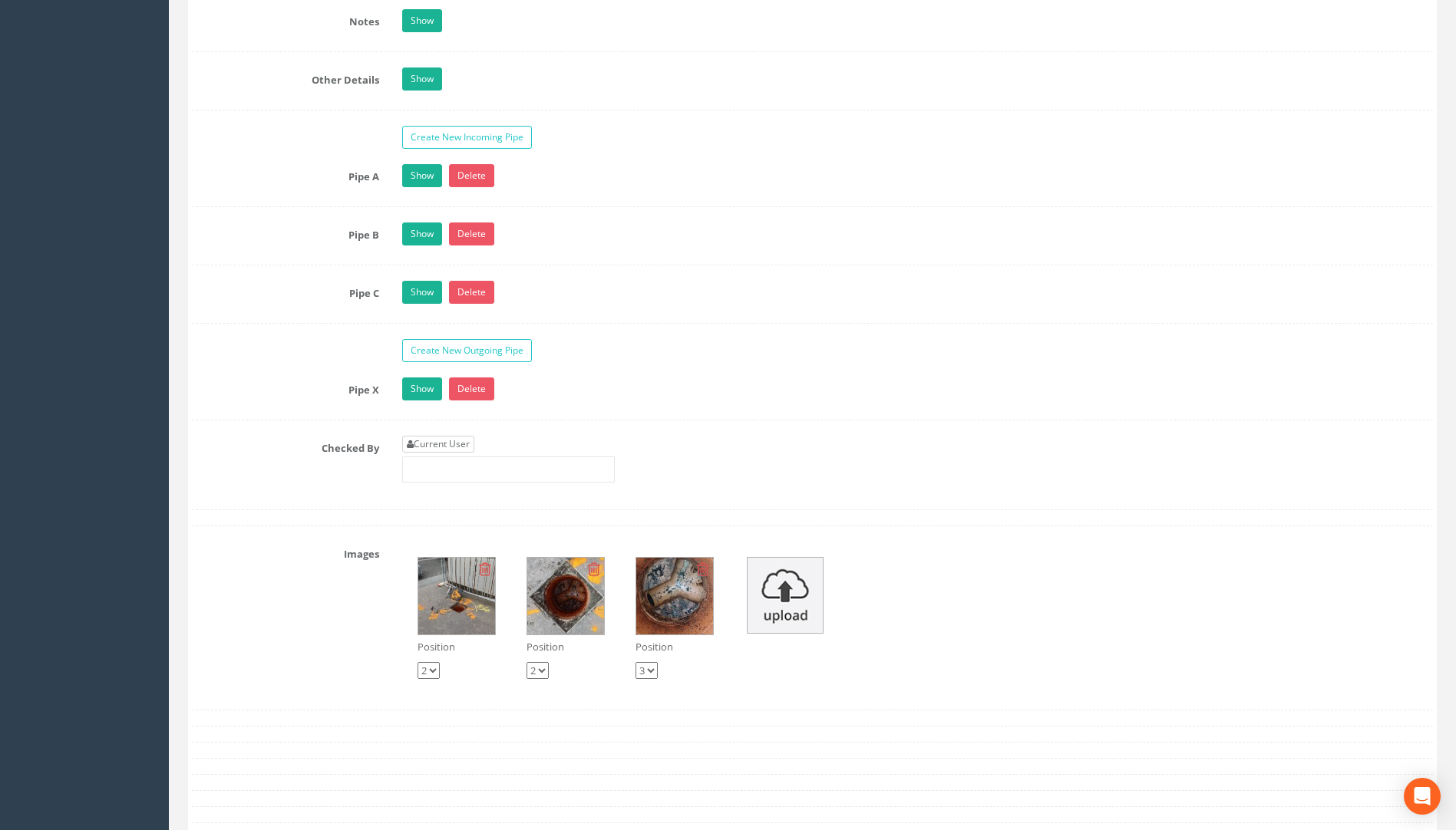
type input "75.60"
click at [455, 447] on link "Current User" at bounding box center [438, 444] width 72 height 16
type input "[PERSON_NAME]"
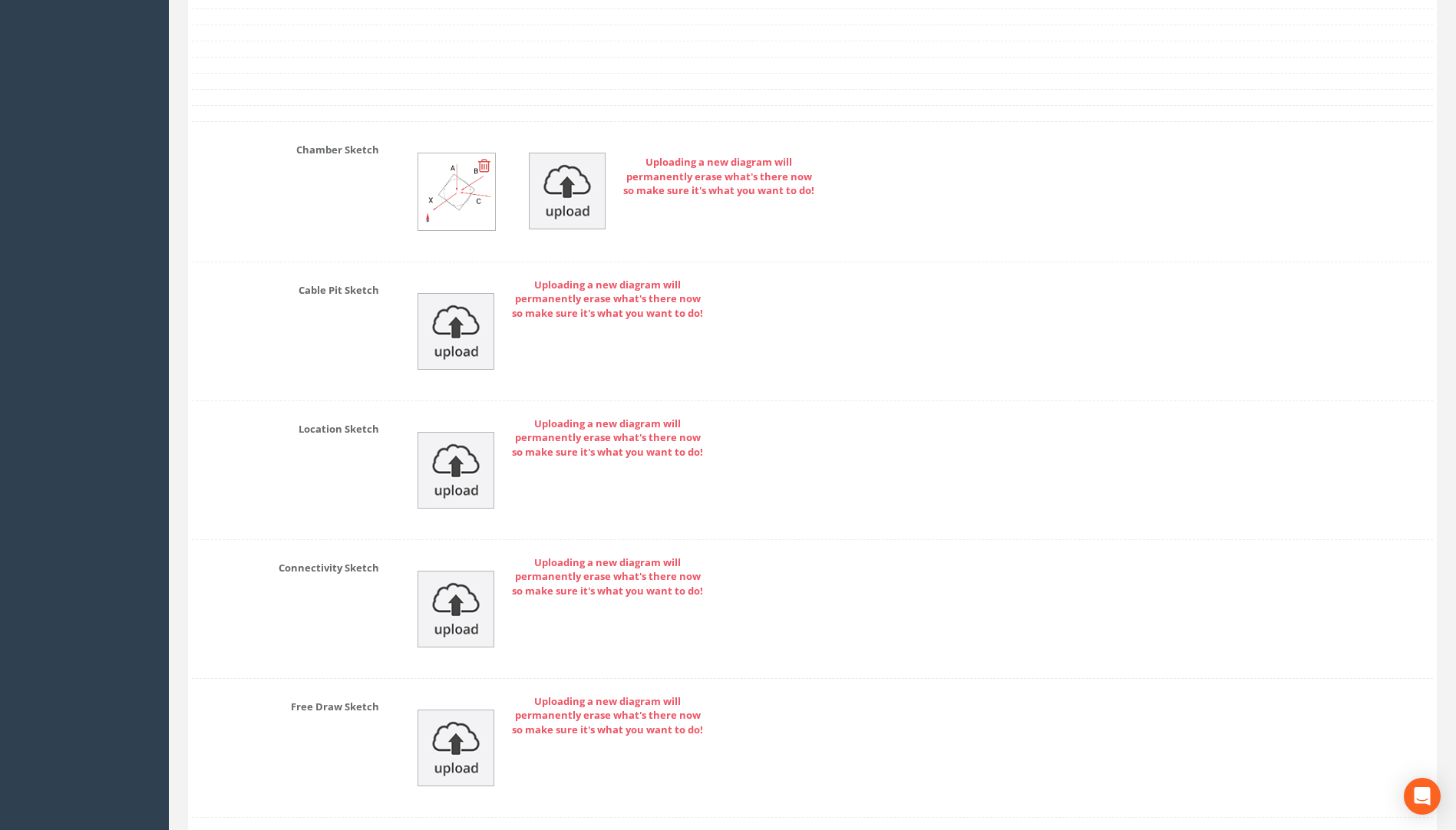
scroll to position [3286, 0]
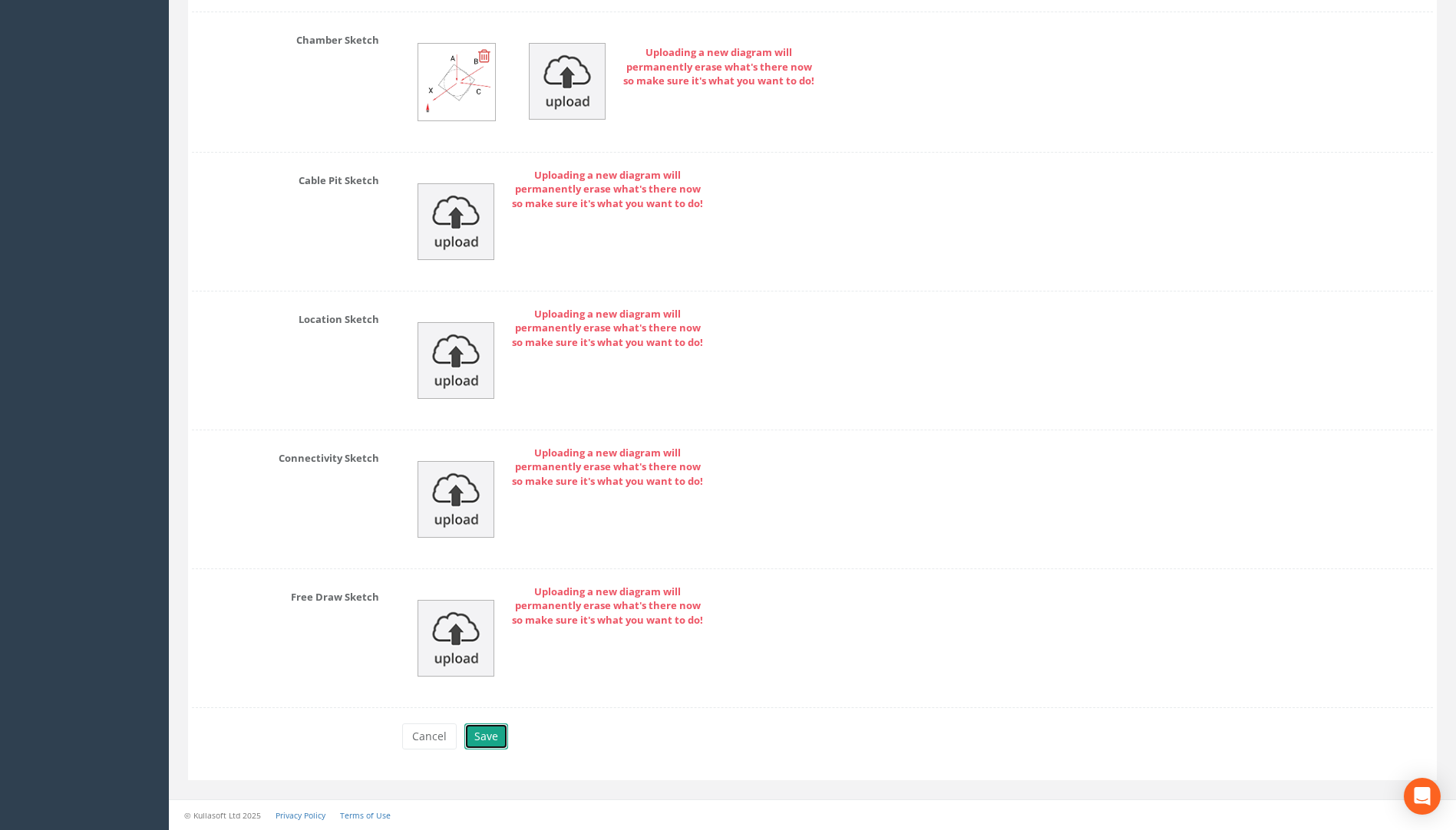
click at [488, 740] on button "Save" at bounding box center [487, 737] width 44 height 27
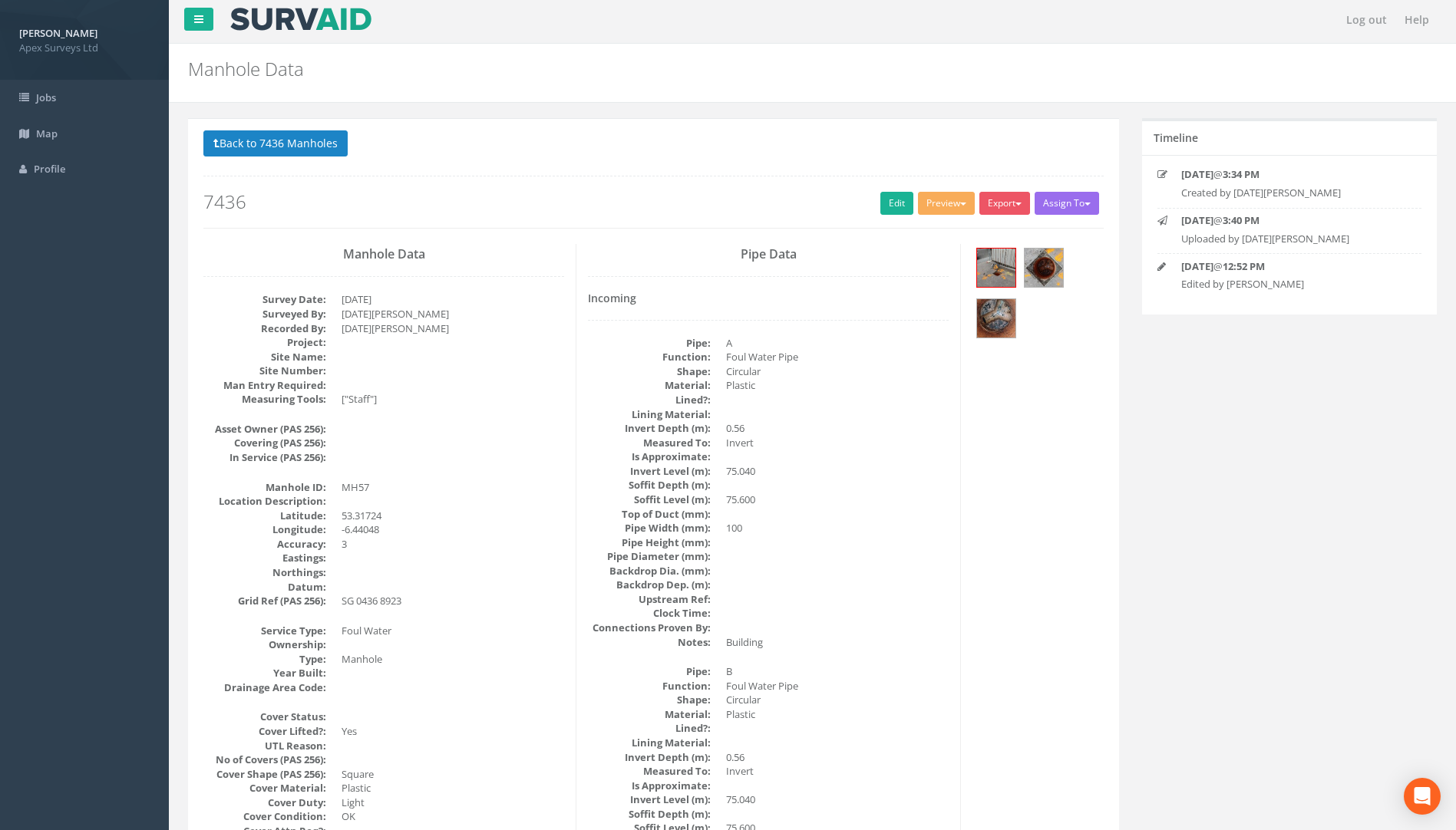
scroll to position [0, 0]
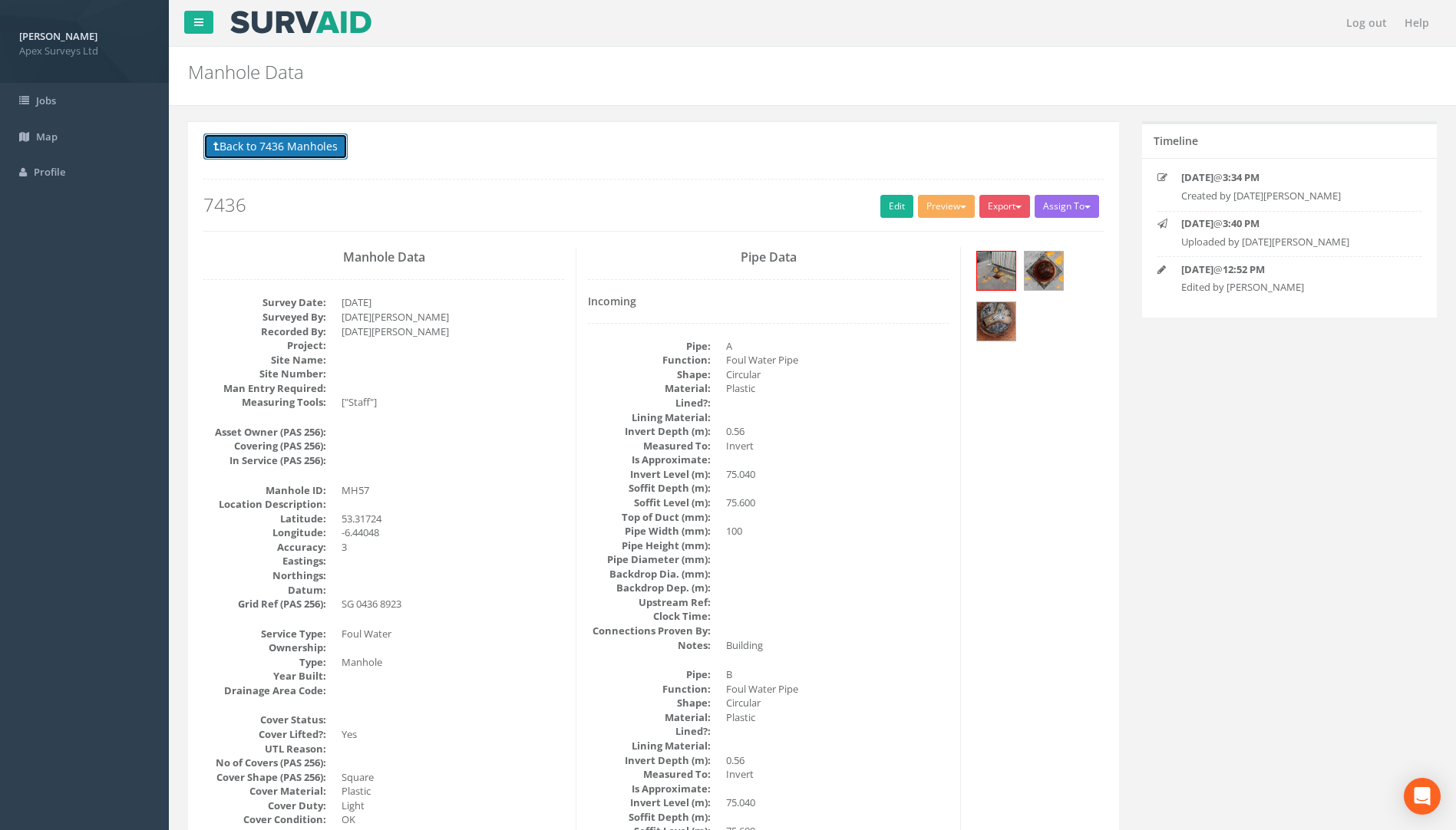
click at [315, 151] on button "Back to 7436 Manholes" at bounding box center [275, 146] width 145 height 27
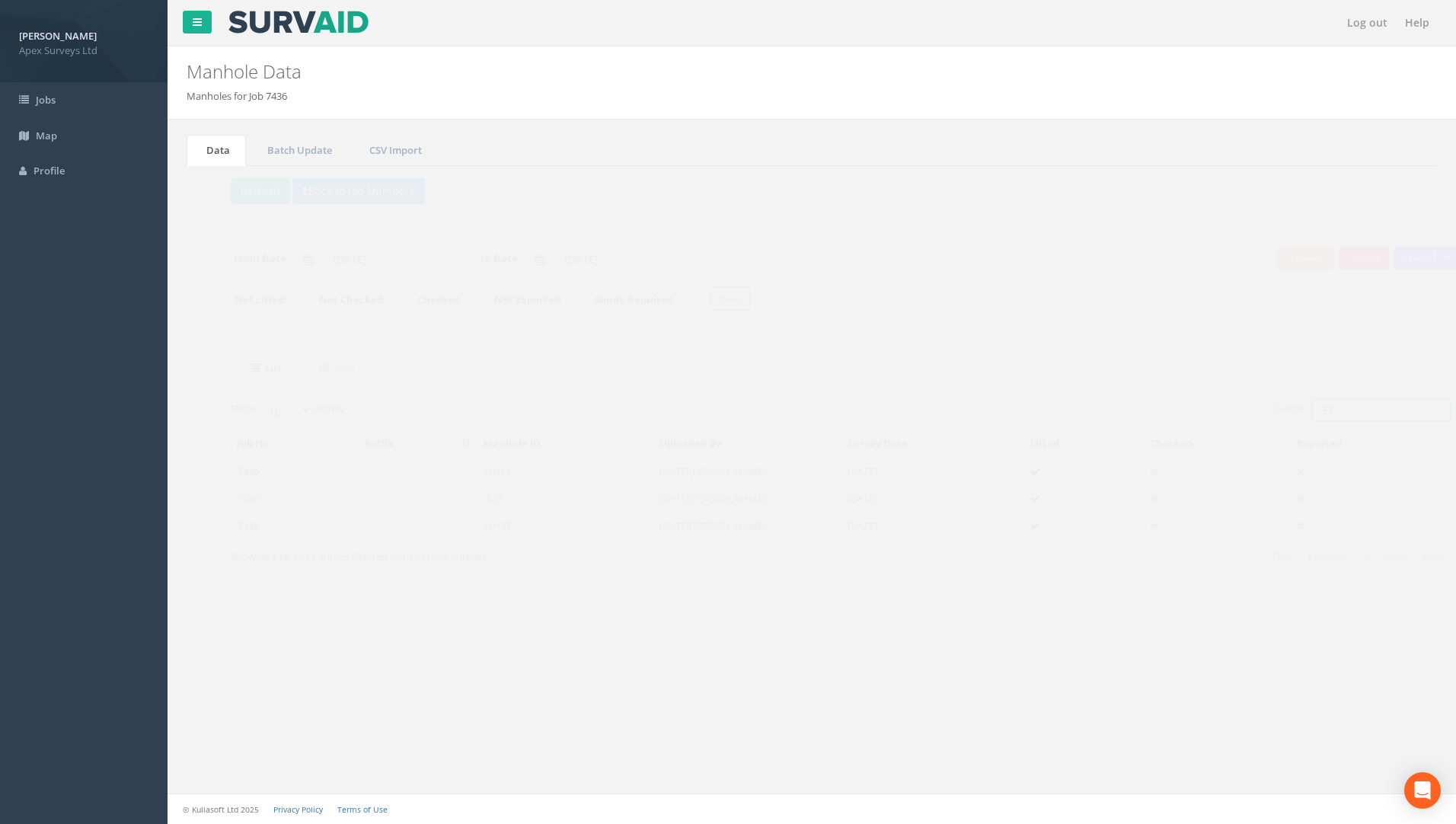
click at [1078, 400] on div "Search: 57" at bounding box center [1122, 411] width 599 height 26
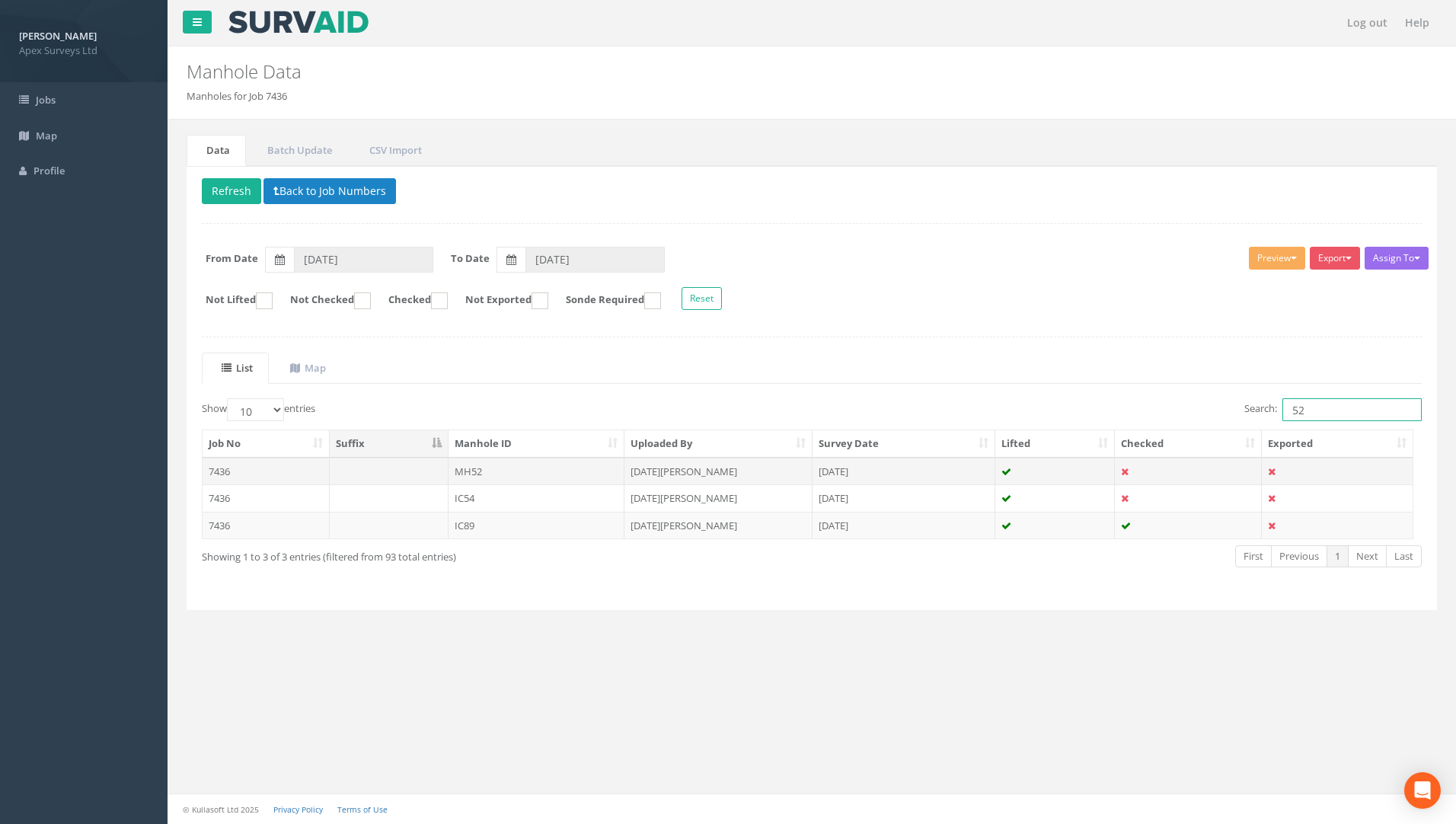
type input "52"
click at [225, 469] on td "7436" at bounding box center [266, 471] width 127 height 27
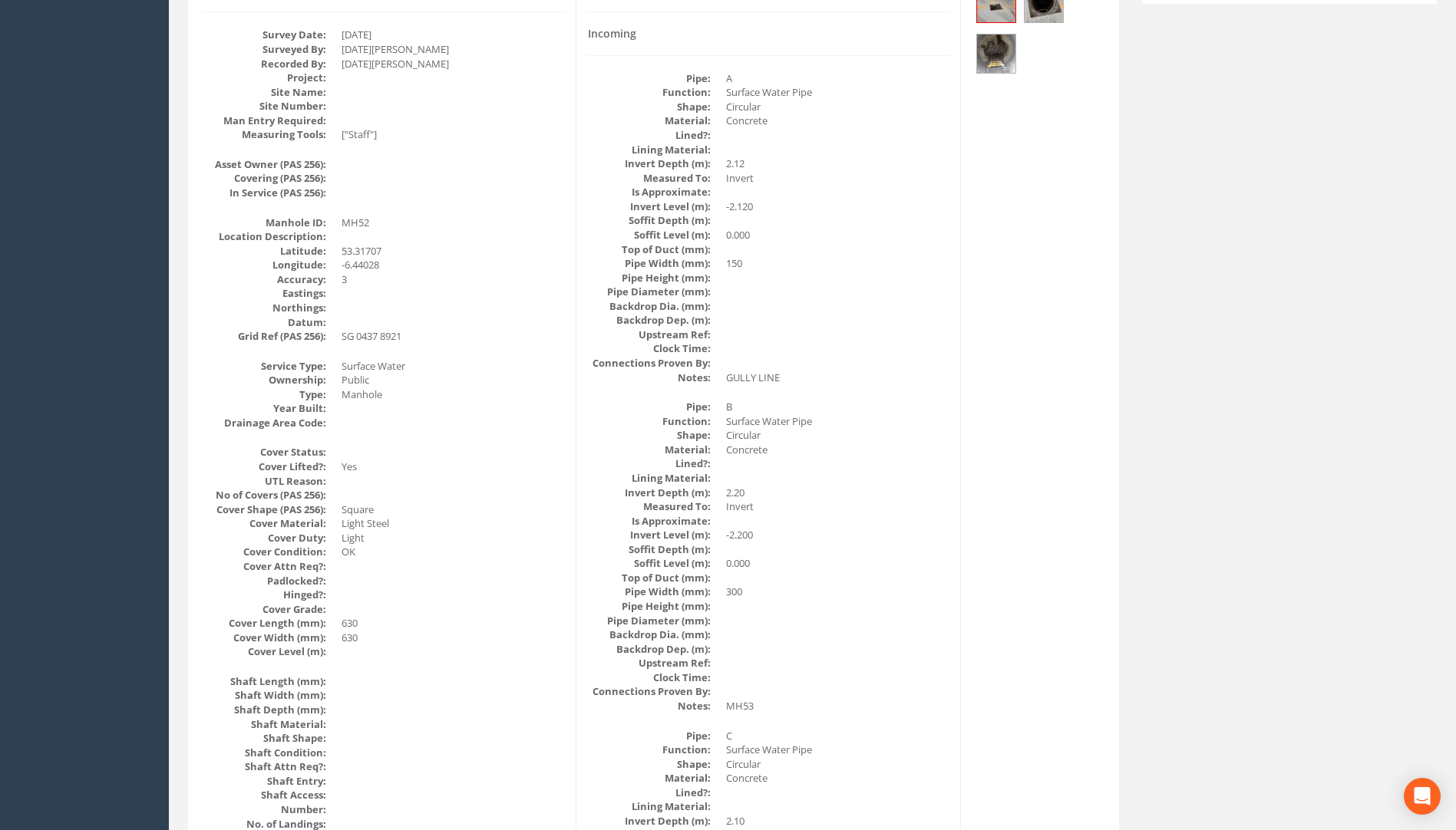
scroll to position [232, 0]
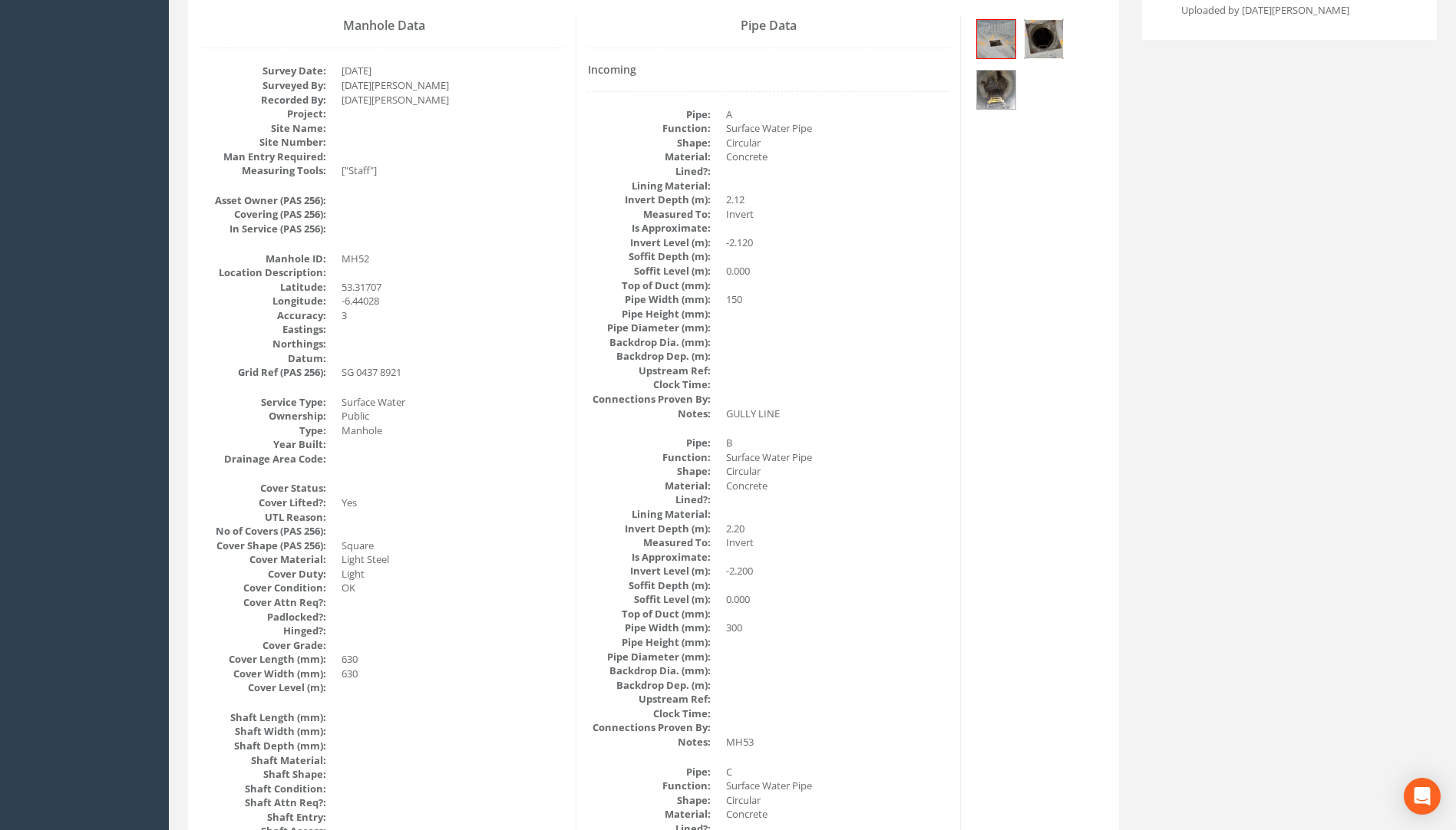
click at [1040, 38] on img at bounding box center [1044, 39] width 38 height 38
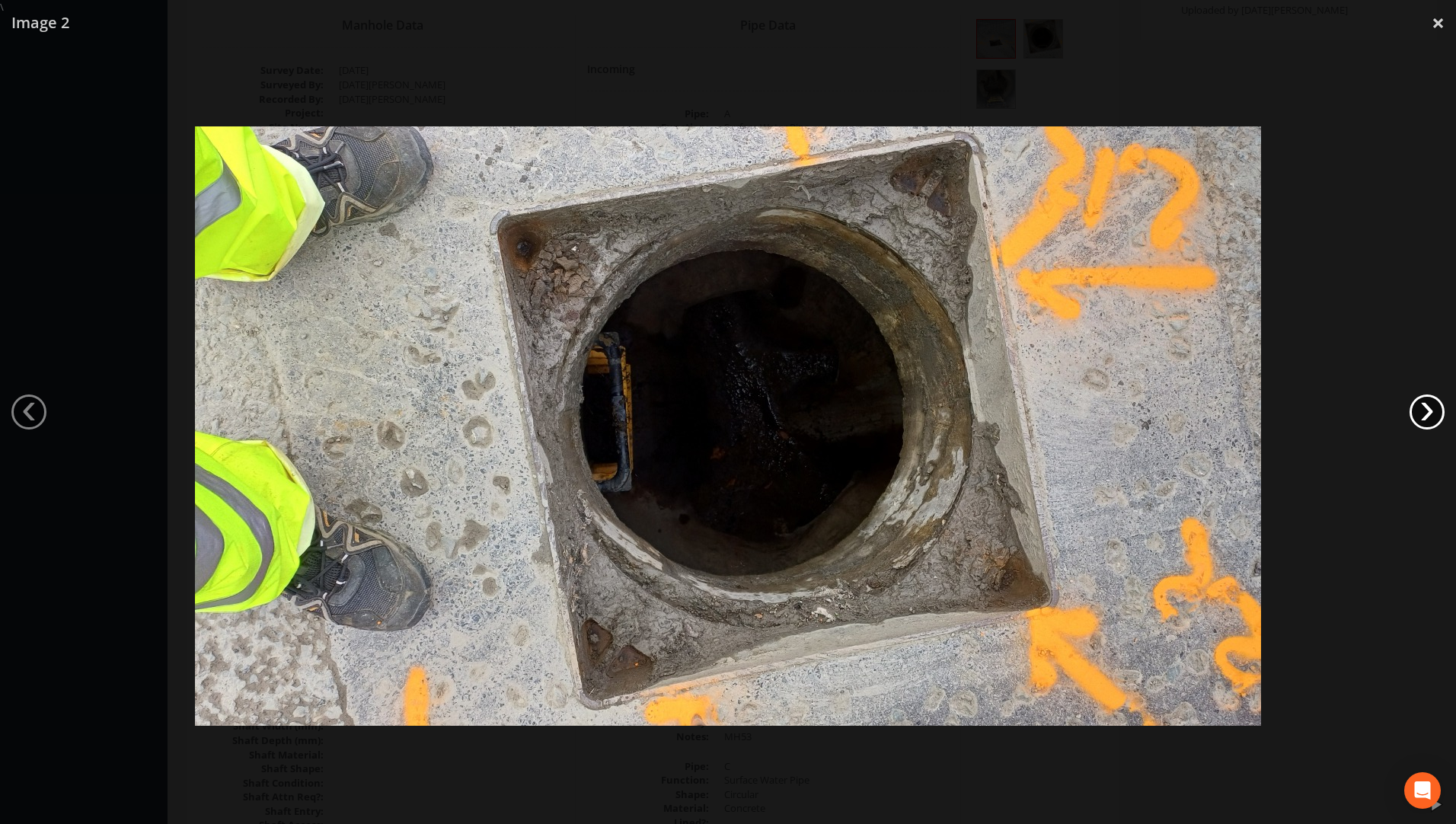
click at [1422, 420] on link "›" at bounding box center [1427, 412] width 35 height 35
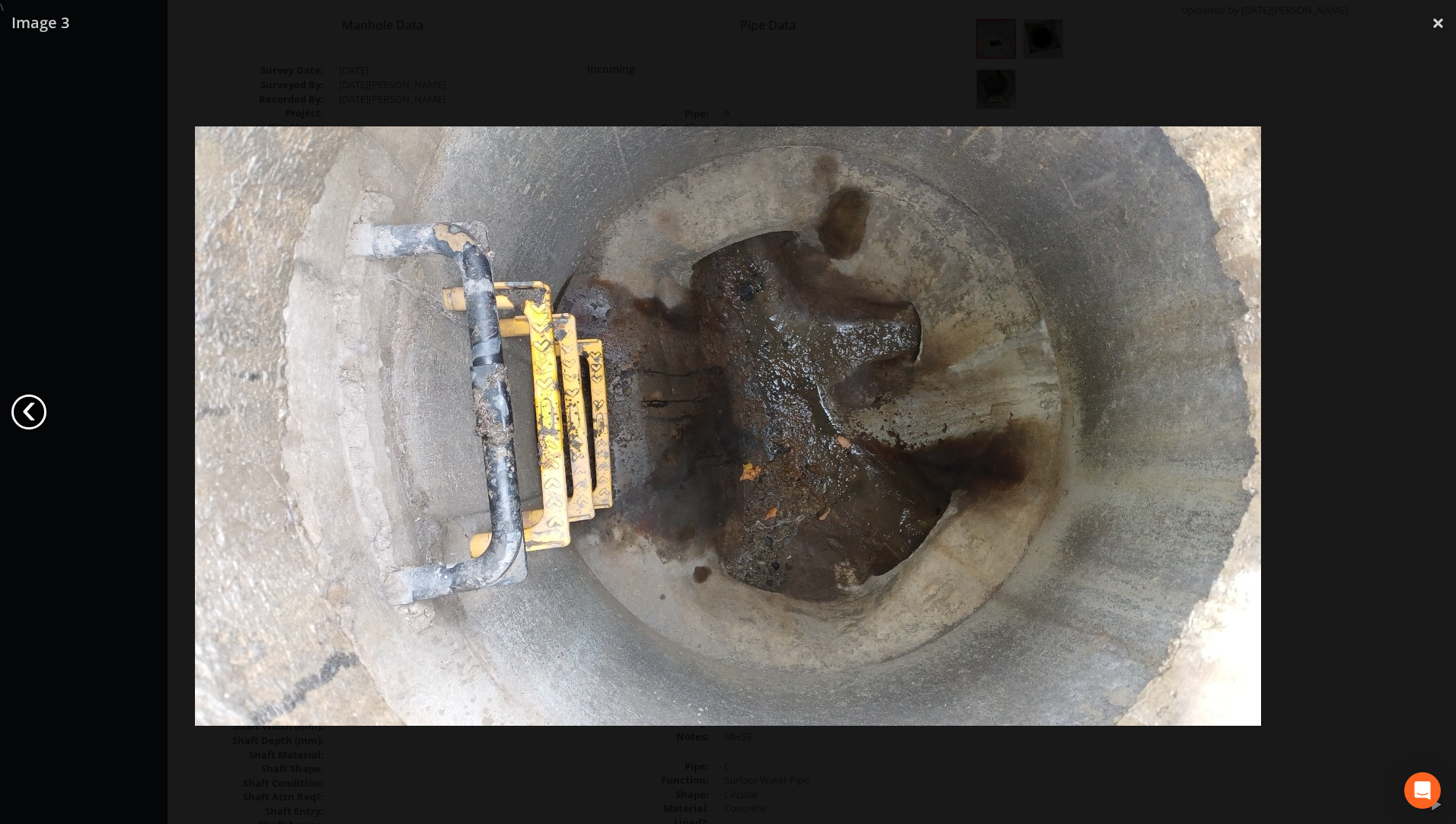
click at [26, 410] on link "‹" at bounding box center [29, 412] width 35 height 35
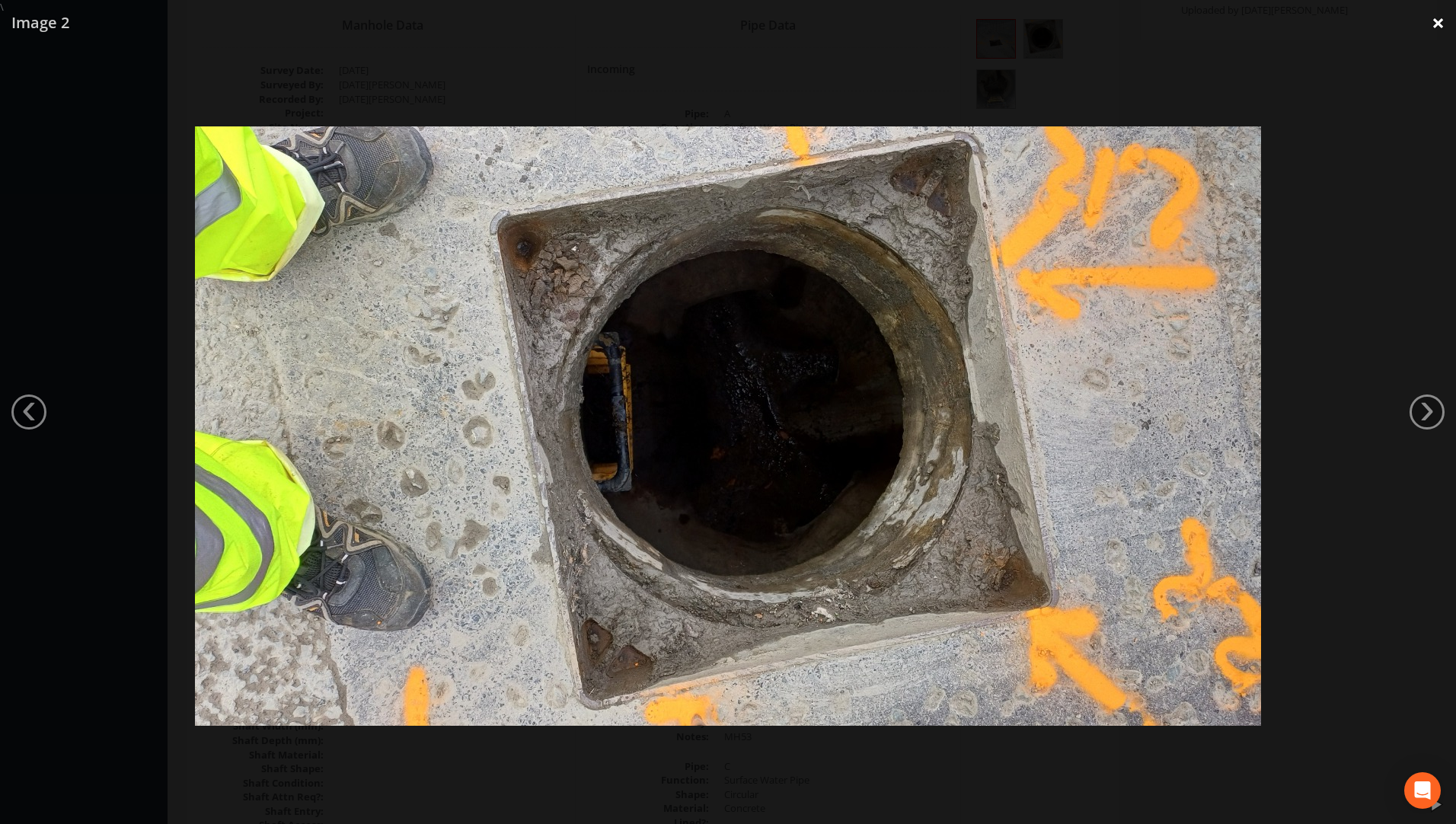
click at [1430, 29] on link "×" at bounding box center [1438, 23] width 35 height 45
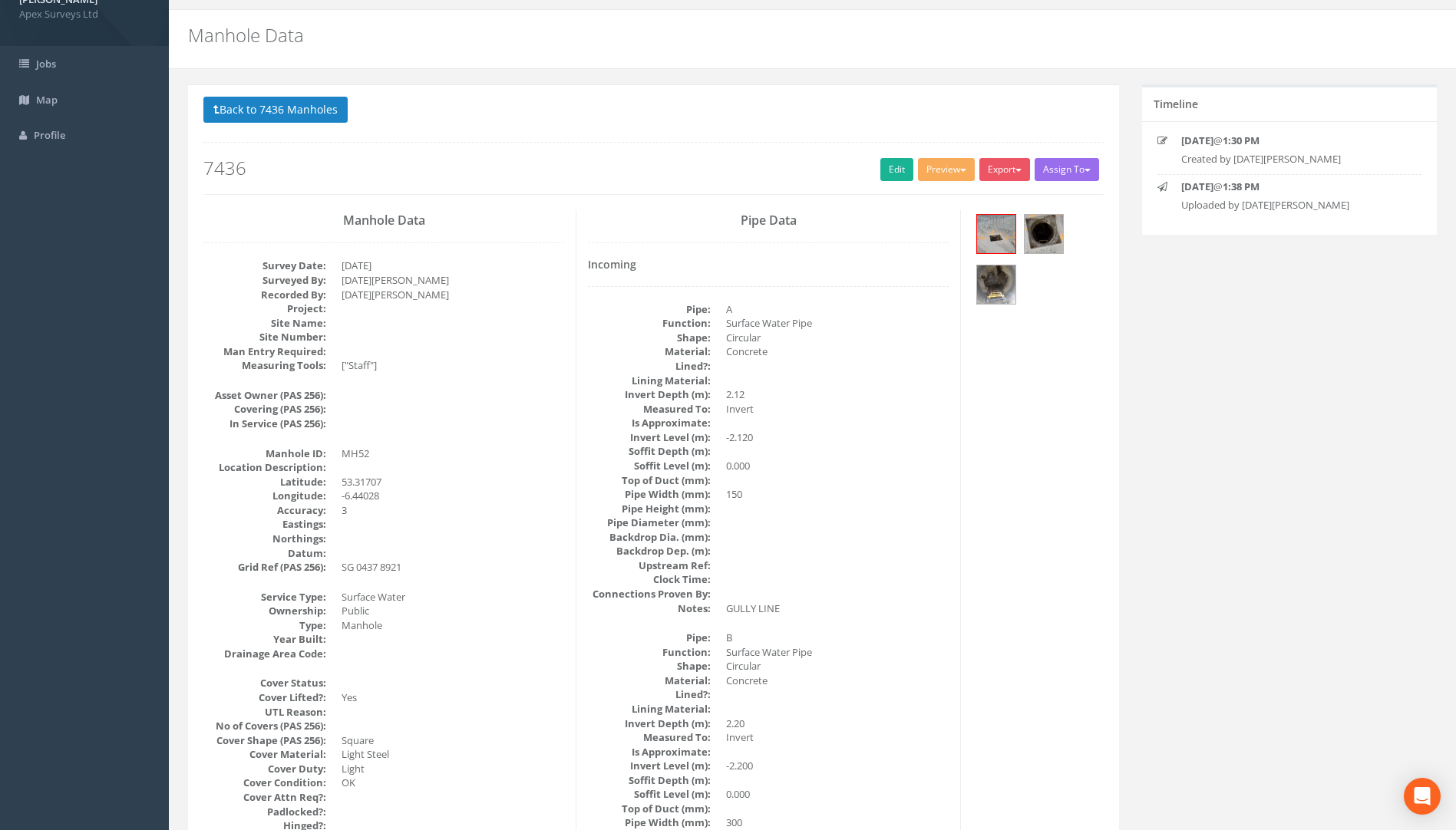
scroll to position [0, 0]
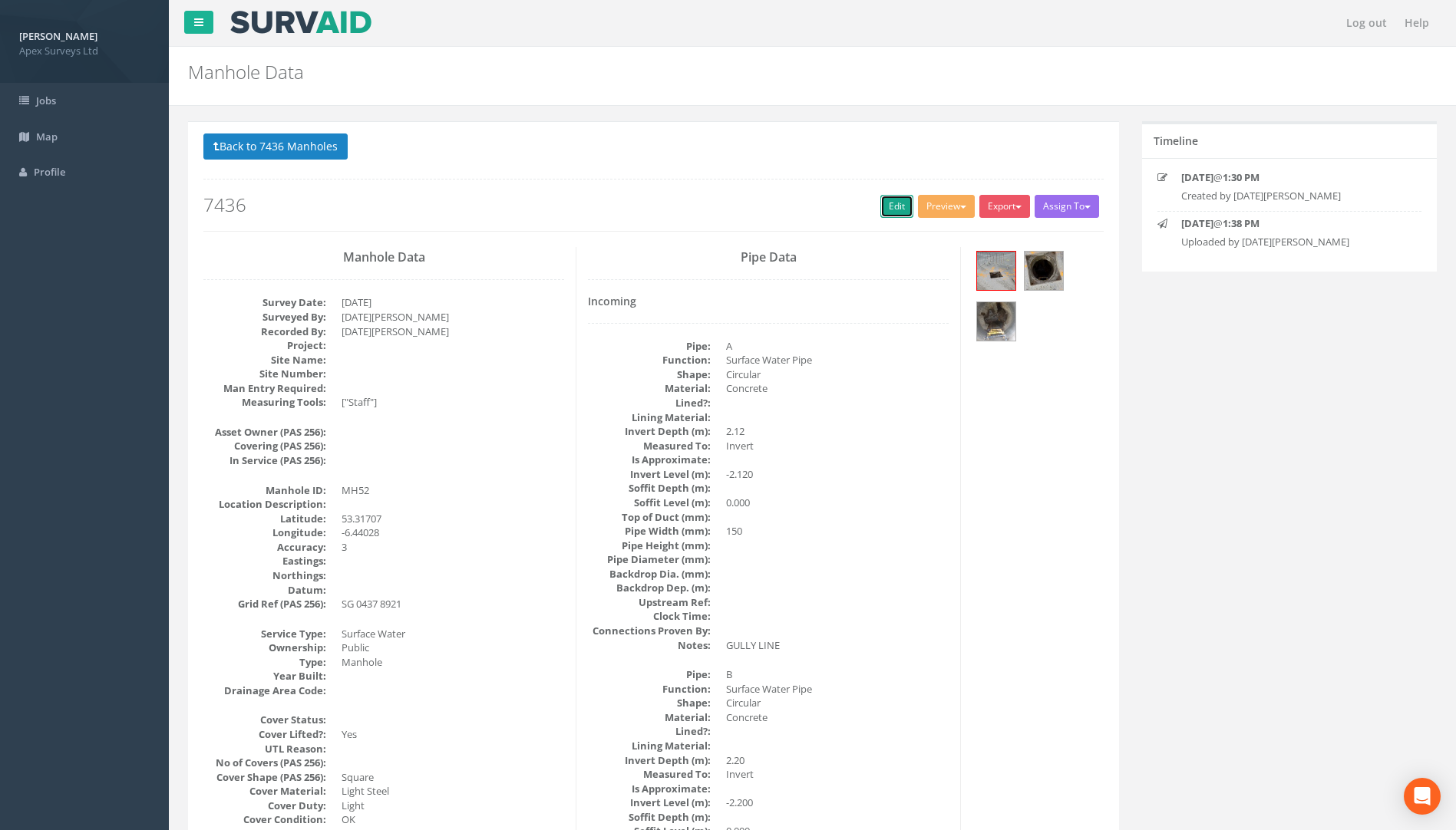
drag, startPoint x: 878, startPoint y: 205, endPoint x: 6, endPoint y: 303, distance: 877.5
click at [881, 205] on link "Edit" at bounding box center [897, 206] width 33 height 23
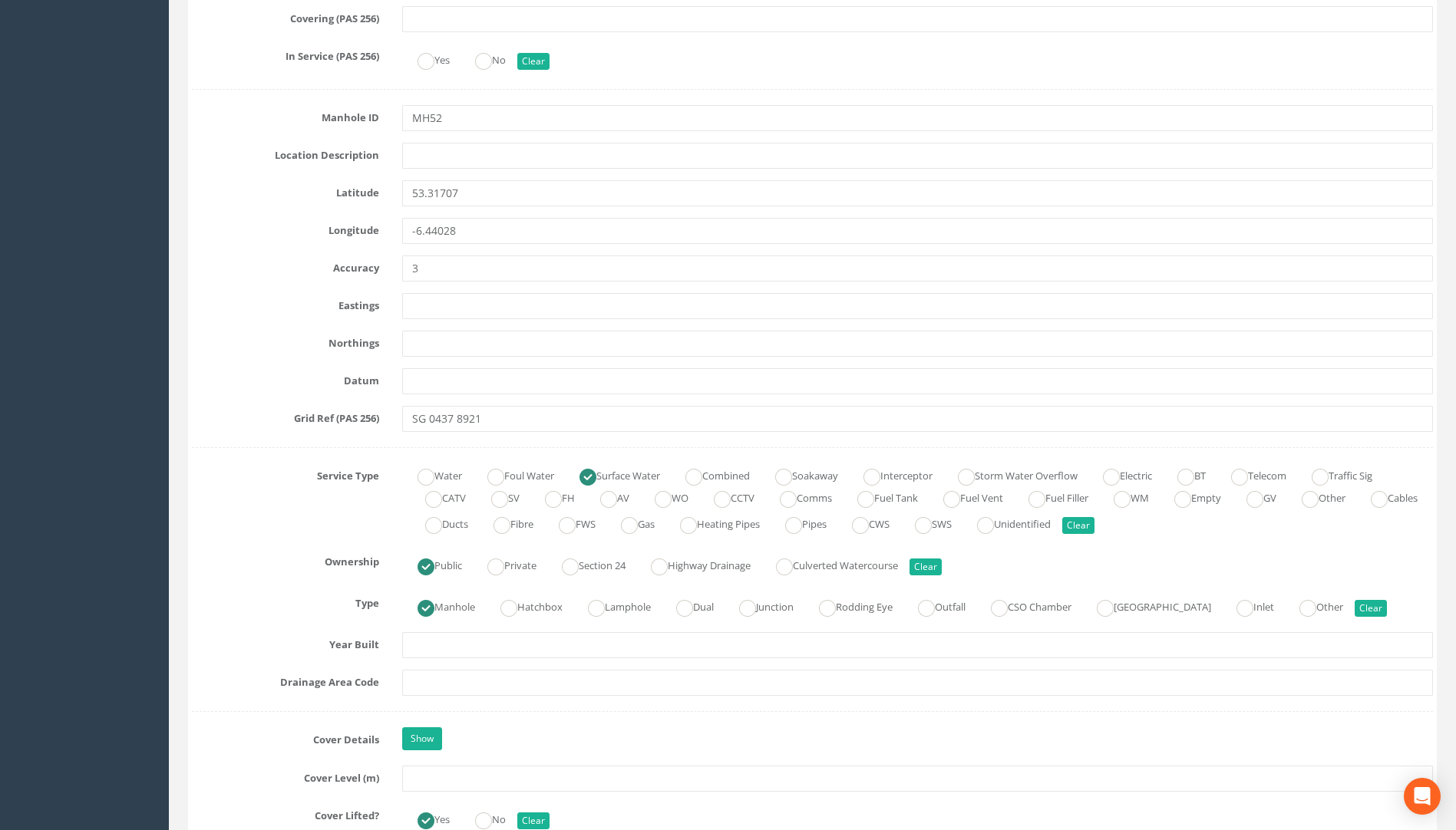
scroll to position [844, 0]
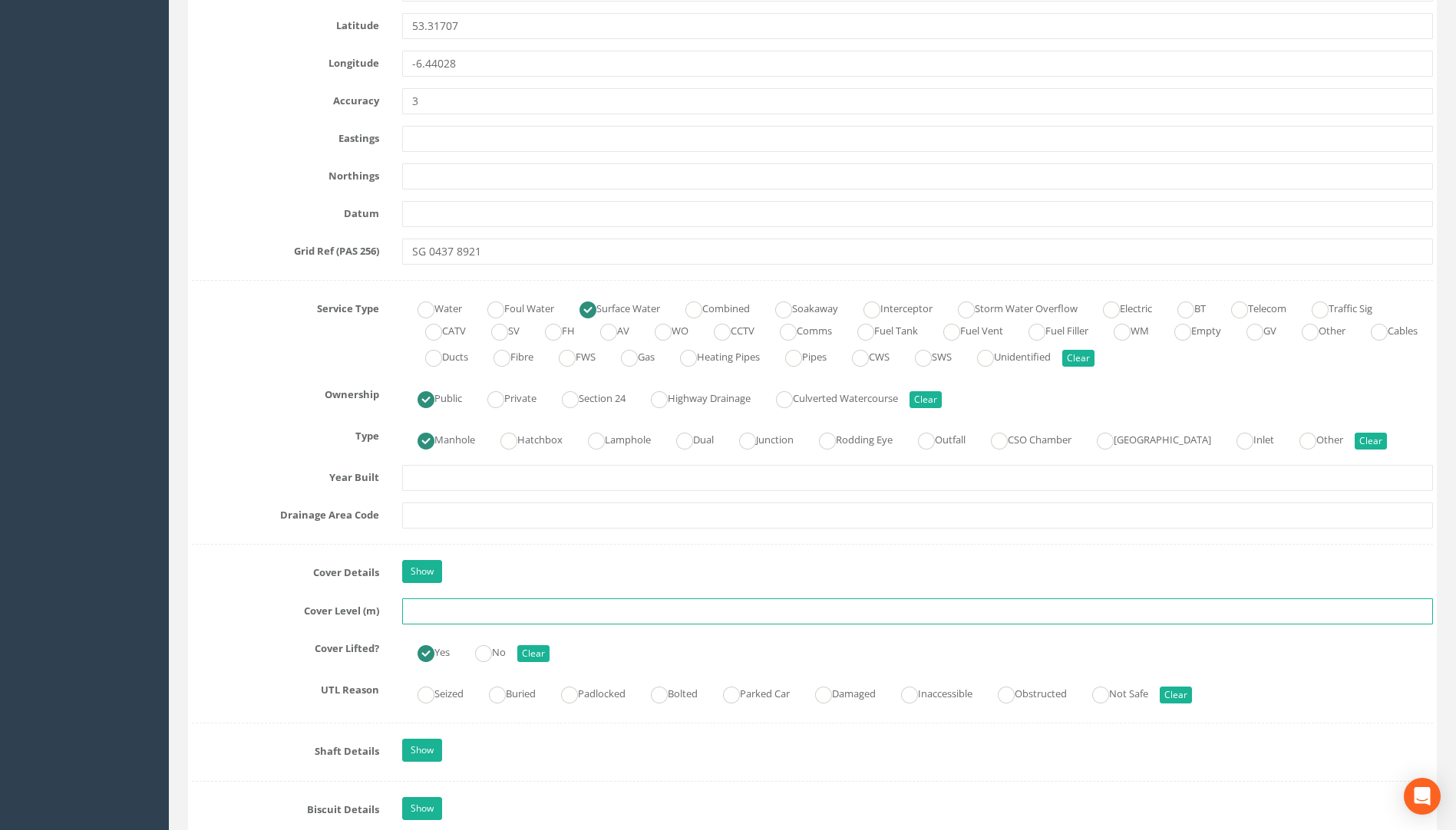
click at [428, 616] on input "text" at bounding box center [917, 612] width 1031 height 27
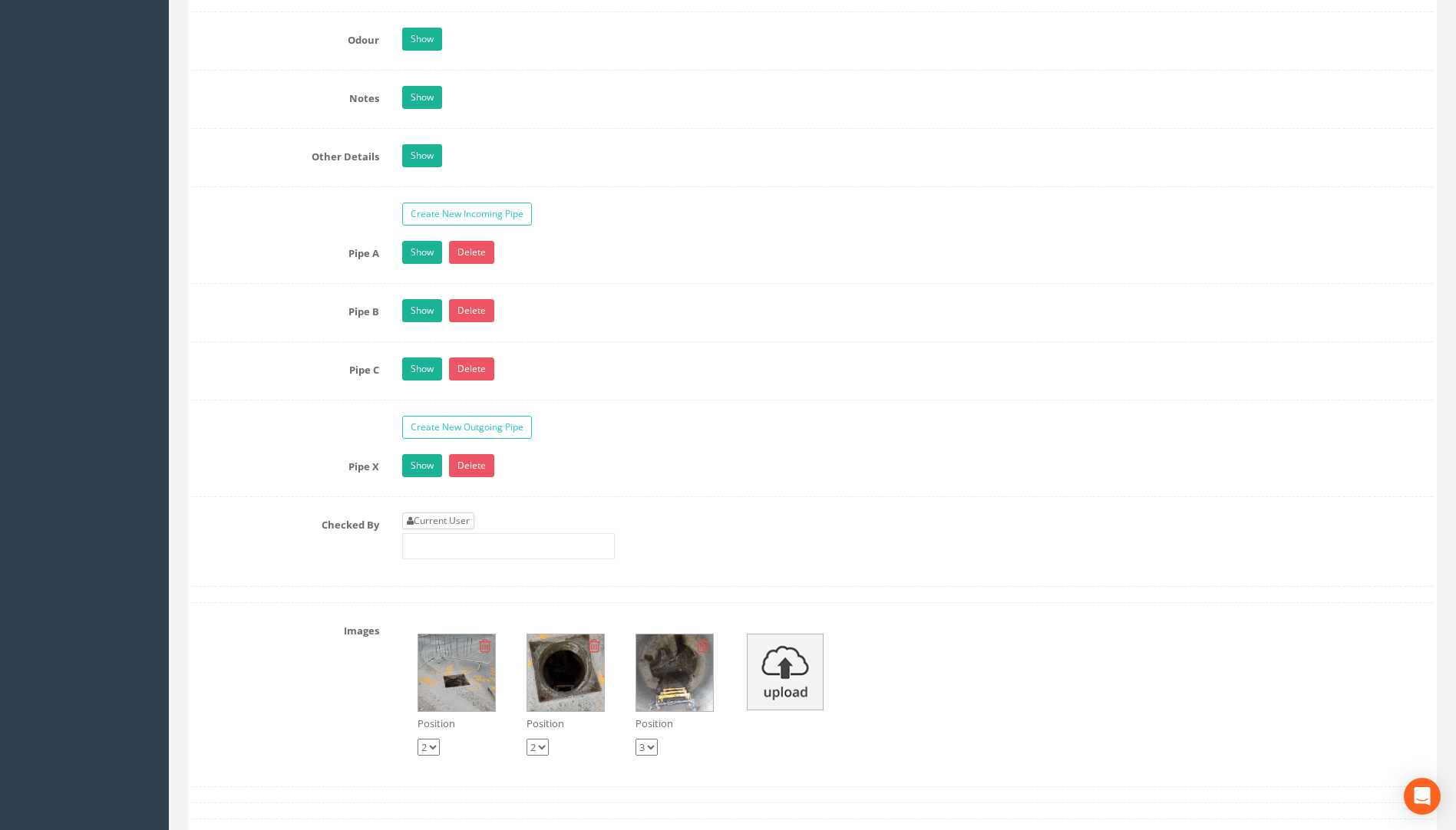
type input "74.86"
click at [435, 527] on link "Current User" at bounding box center [438, 521] width 72 height 16
type input "[PERSON_NAME]"
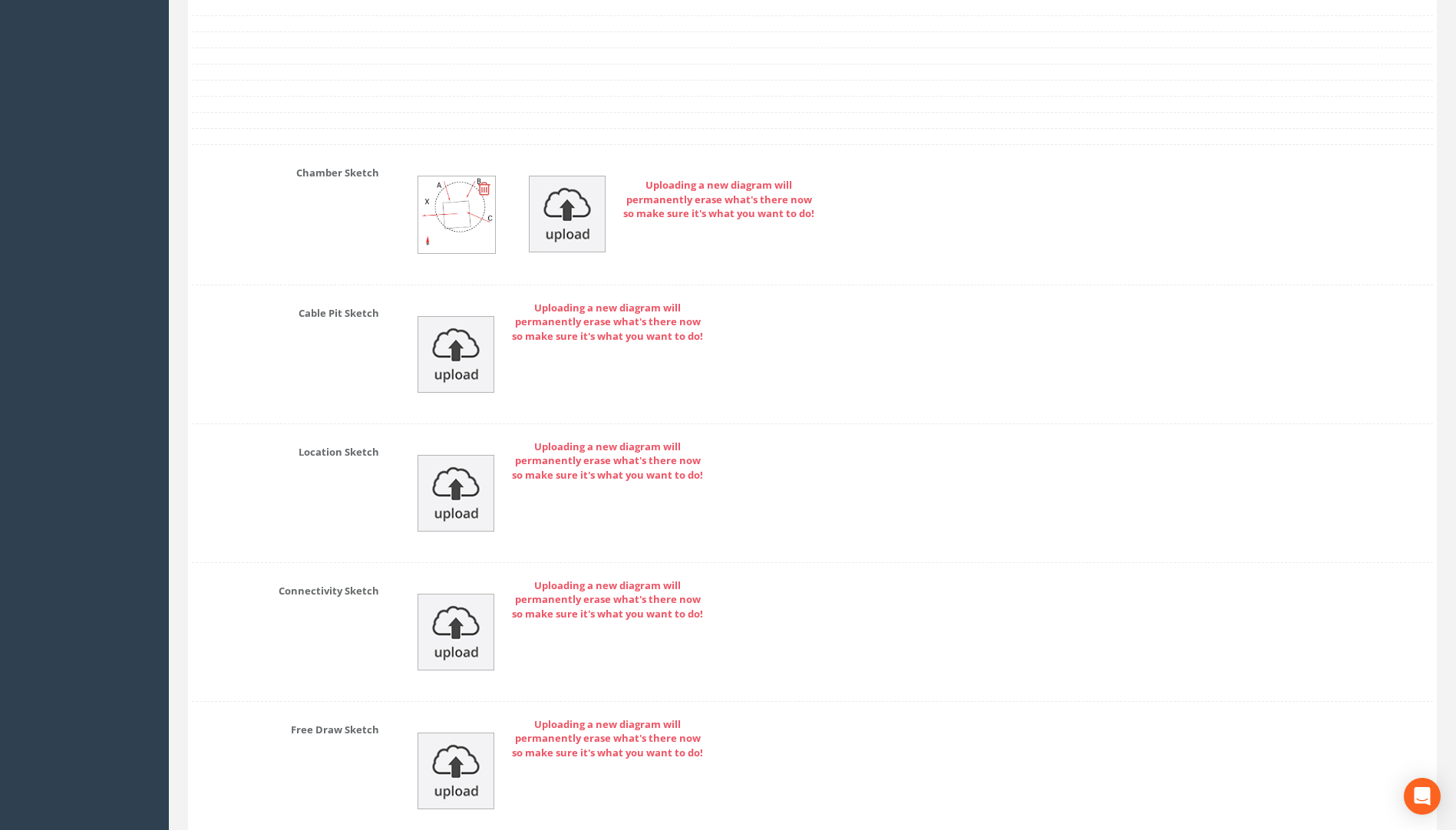
scroll to position [3286, 0]
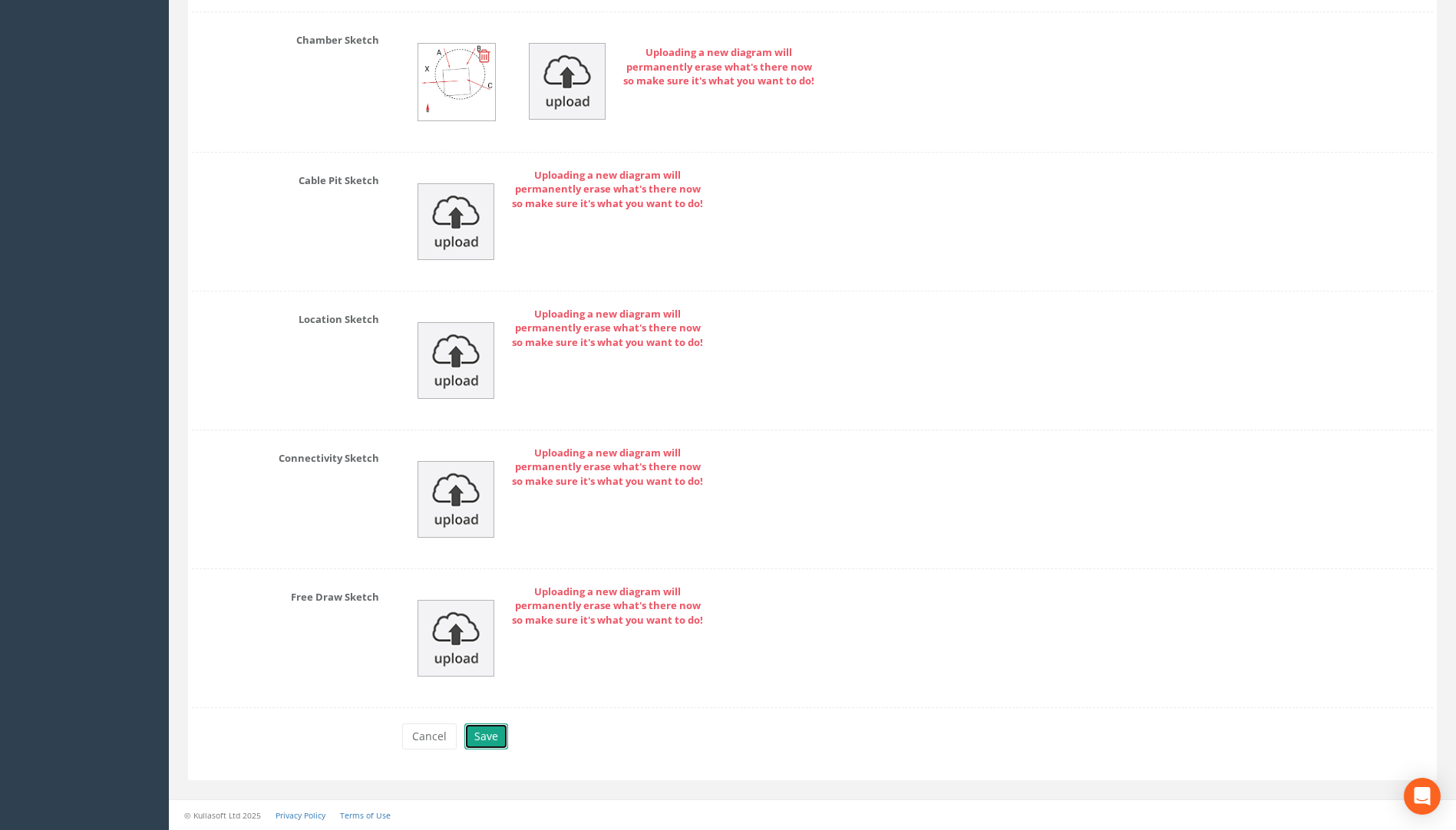
click at [488, 733] on button "Save" at bounding box center [487, 737] width 44 height 27
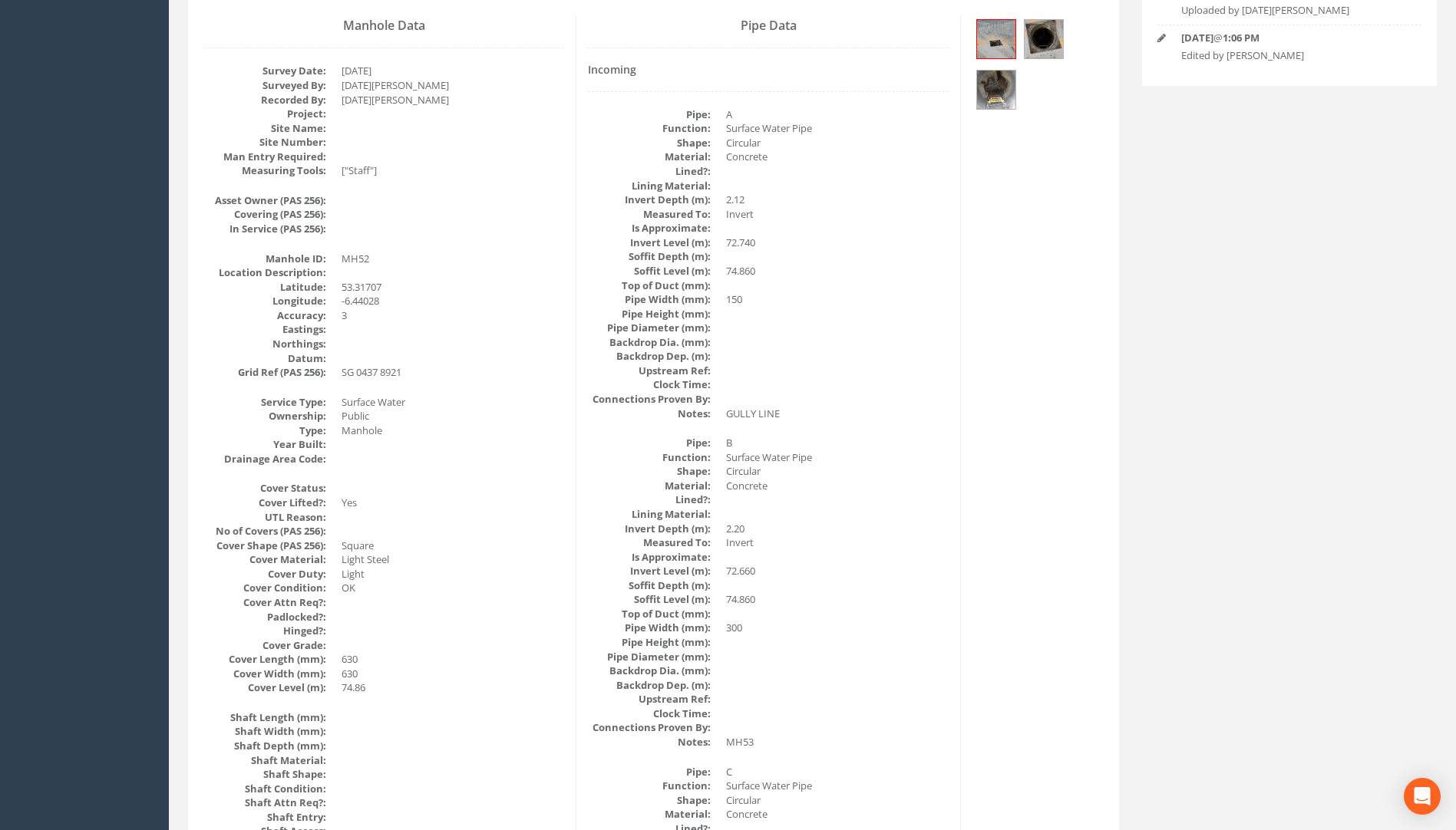
scroll to position [77, 0]
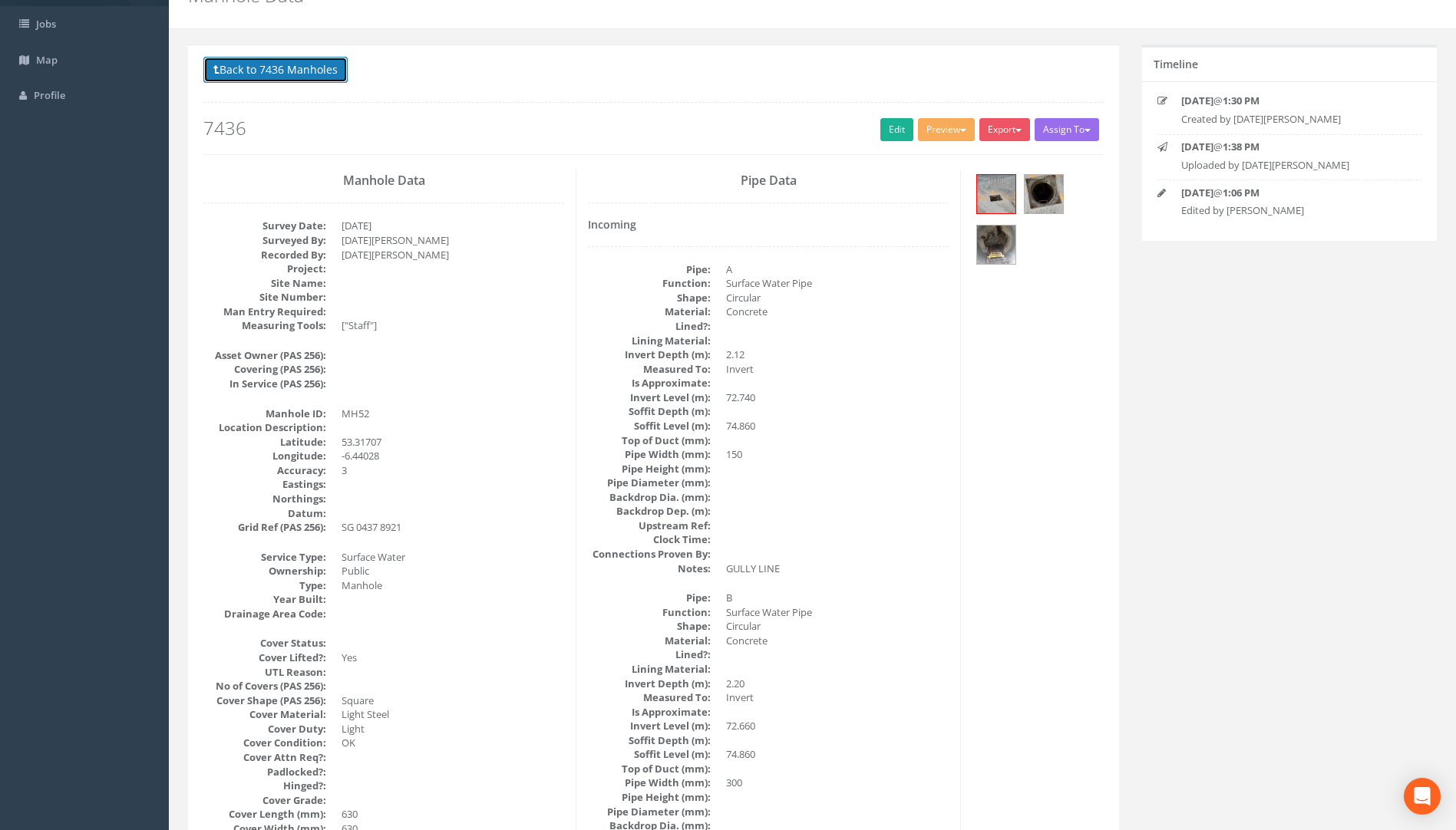
drag, startPoint x: 291, startPoint y: 63, endPoint x: 311, endPoint y: 65, distance: 20.1
click at [291, 63] on button "Back to 7436 Manholes" at bounding box center [275, 69] width 145 height 27
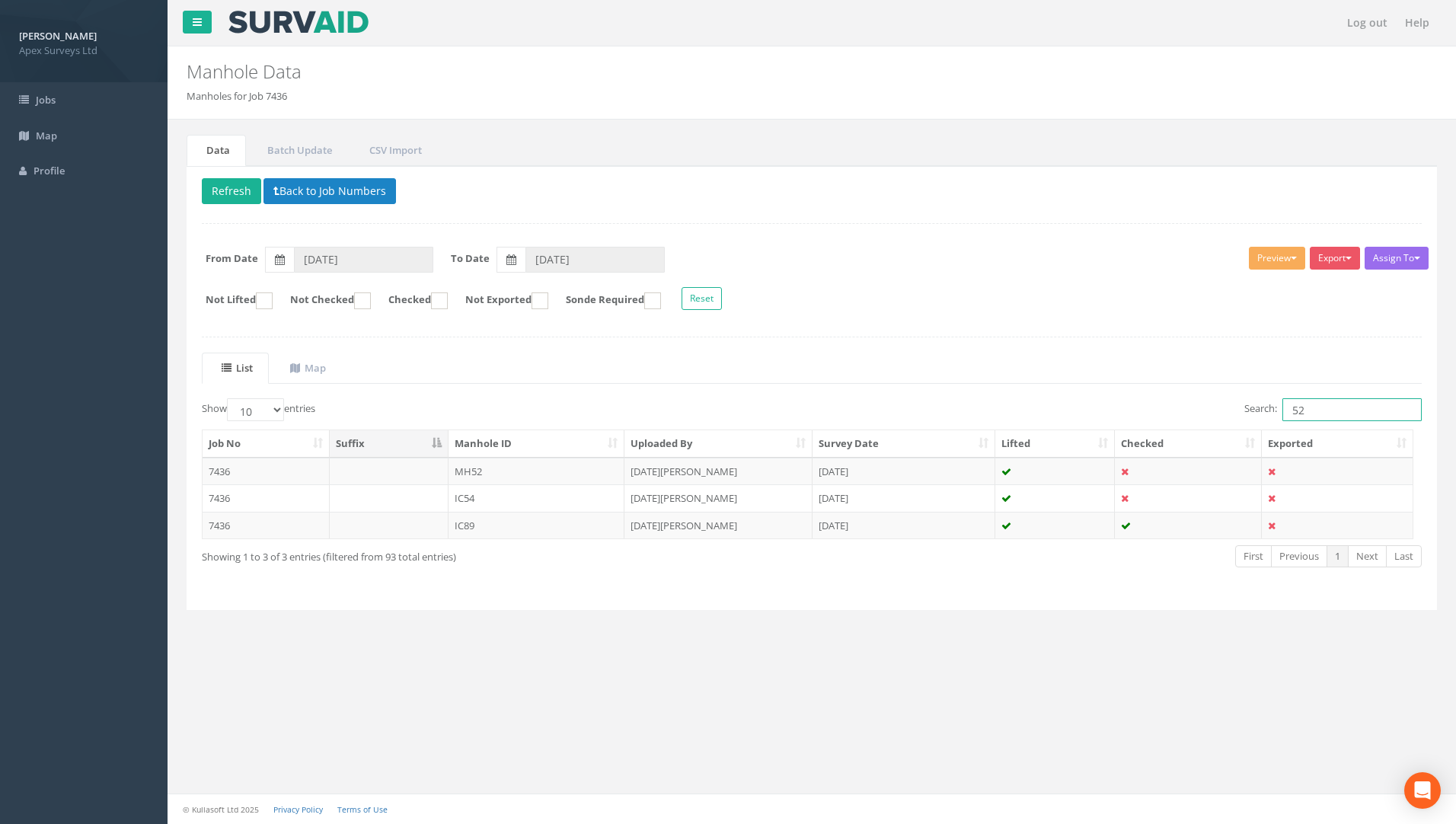
drag, startPoint x: 1301, startPoint y: 406, endPoint x: 1220, endPoint y: 410, distance: 81.1
click at [1249, 407] on label "Search: 52" at bounding box center [1334, 409] width 178 height 23
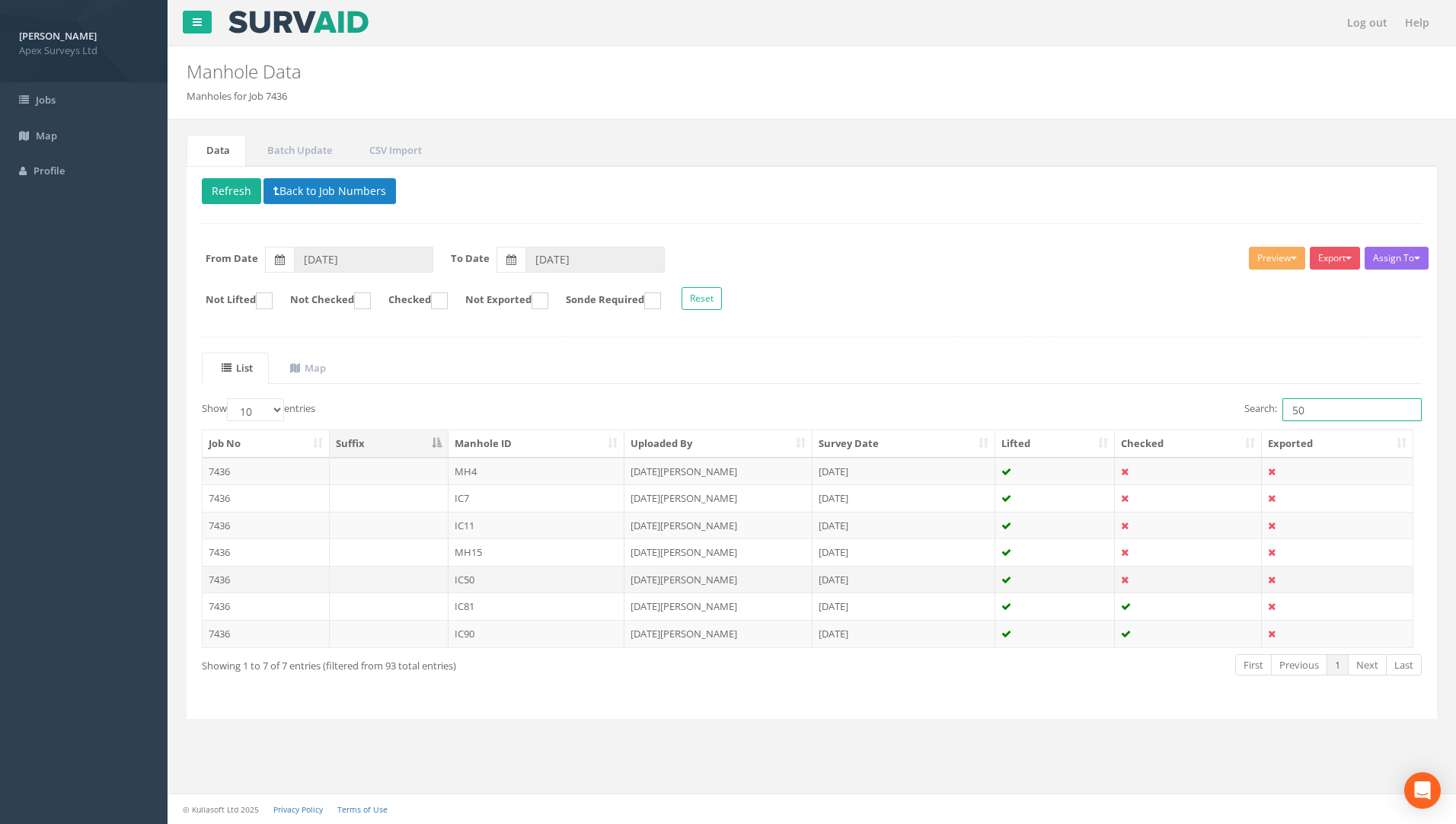
type input "50"
click at [219, 583] on td "7436" at bounding box center [266, 580] width 127 height 27
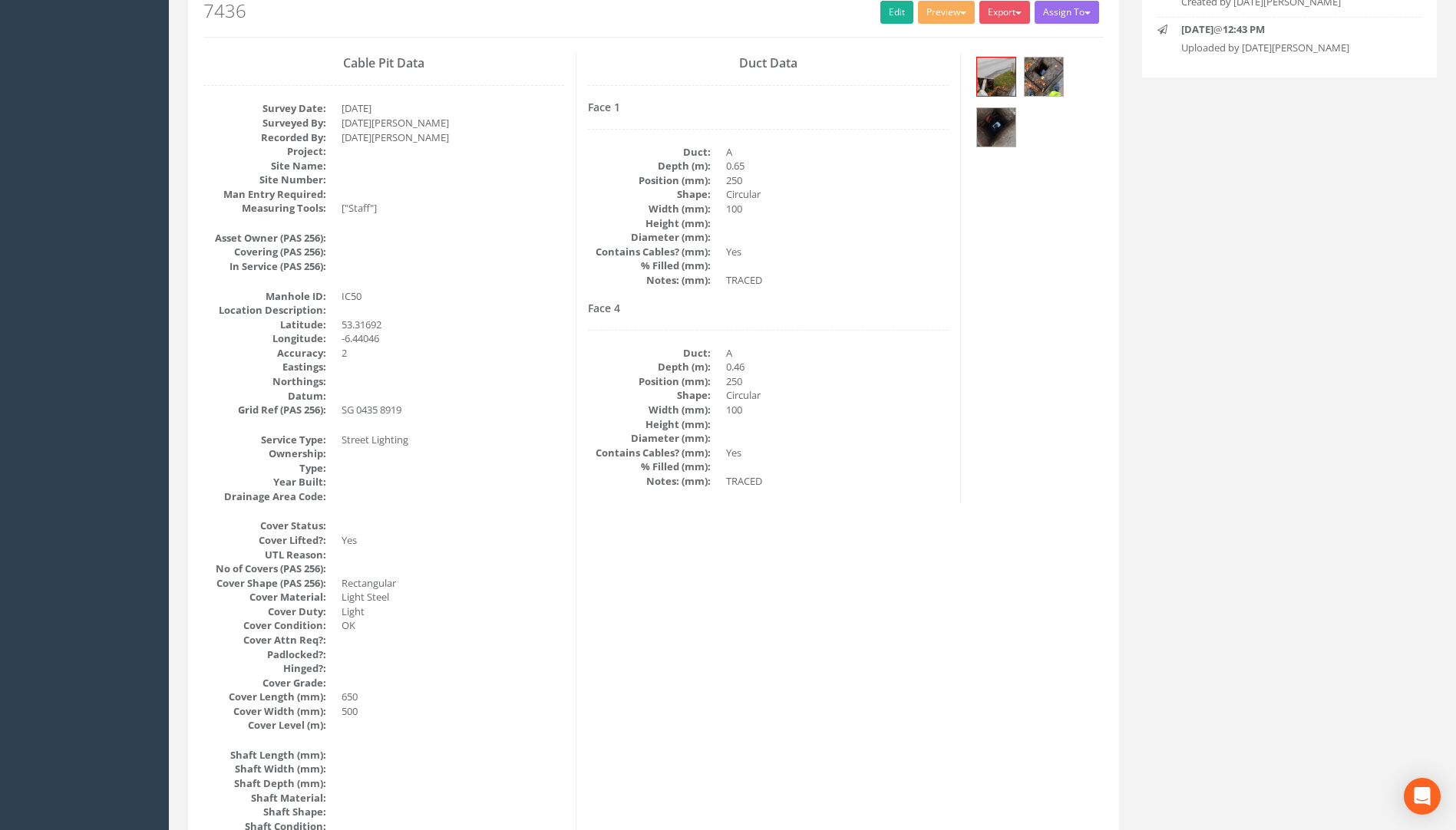
scroll to position [79, 0]
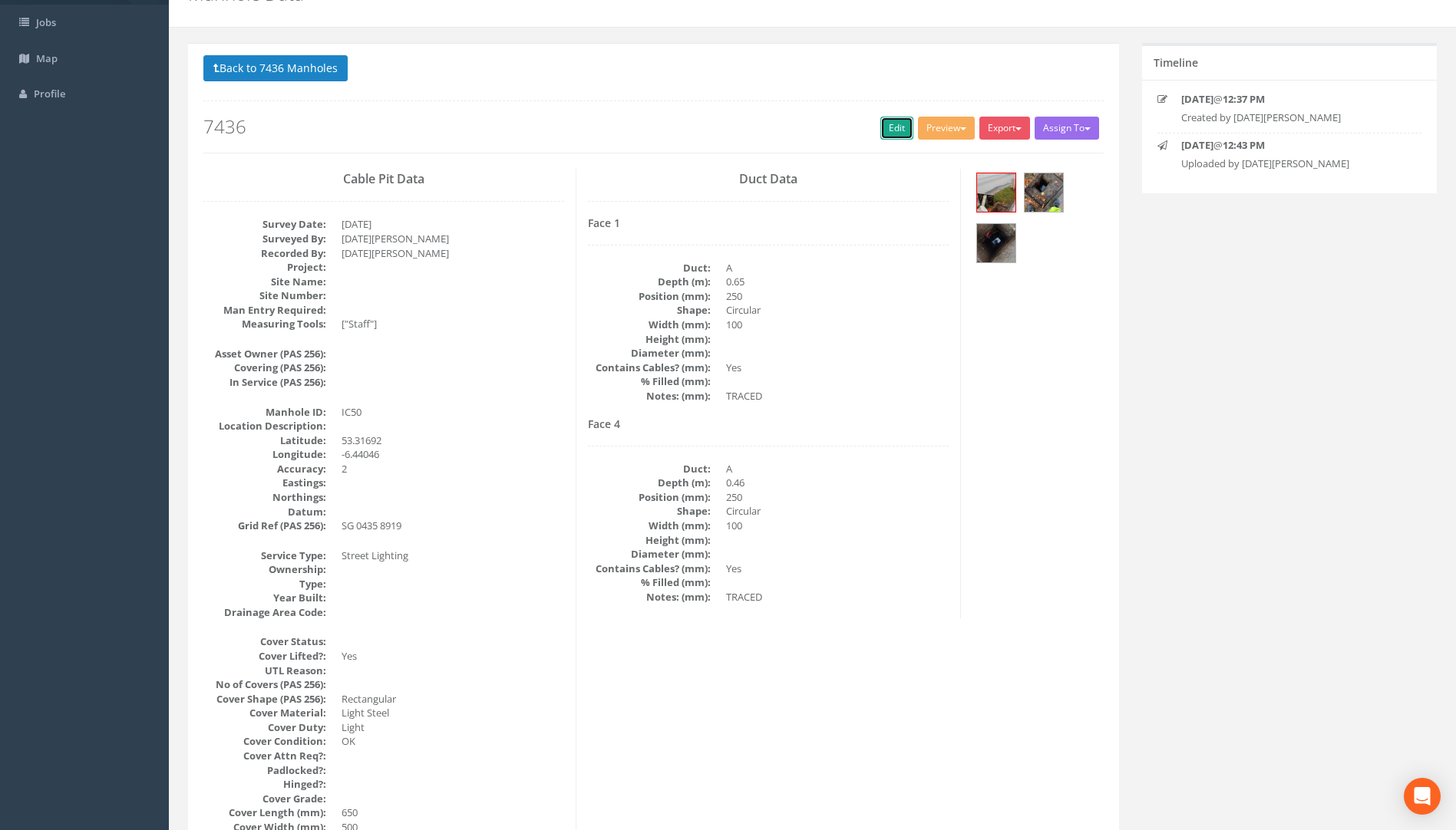
drag, startPoint x: 886, startPoint y: 134, endPoint x: 25, endPoint y: 285, distance: 874.1
click at [886, 134] on link "Edit" at bounding box center [897, 128] width 33 height 23
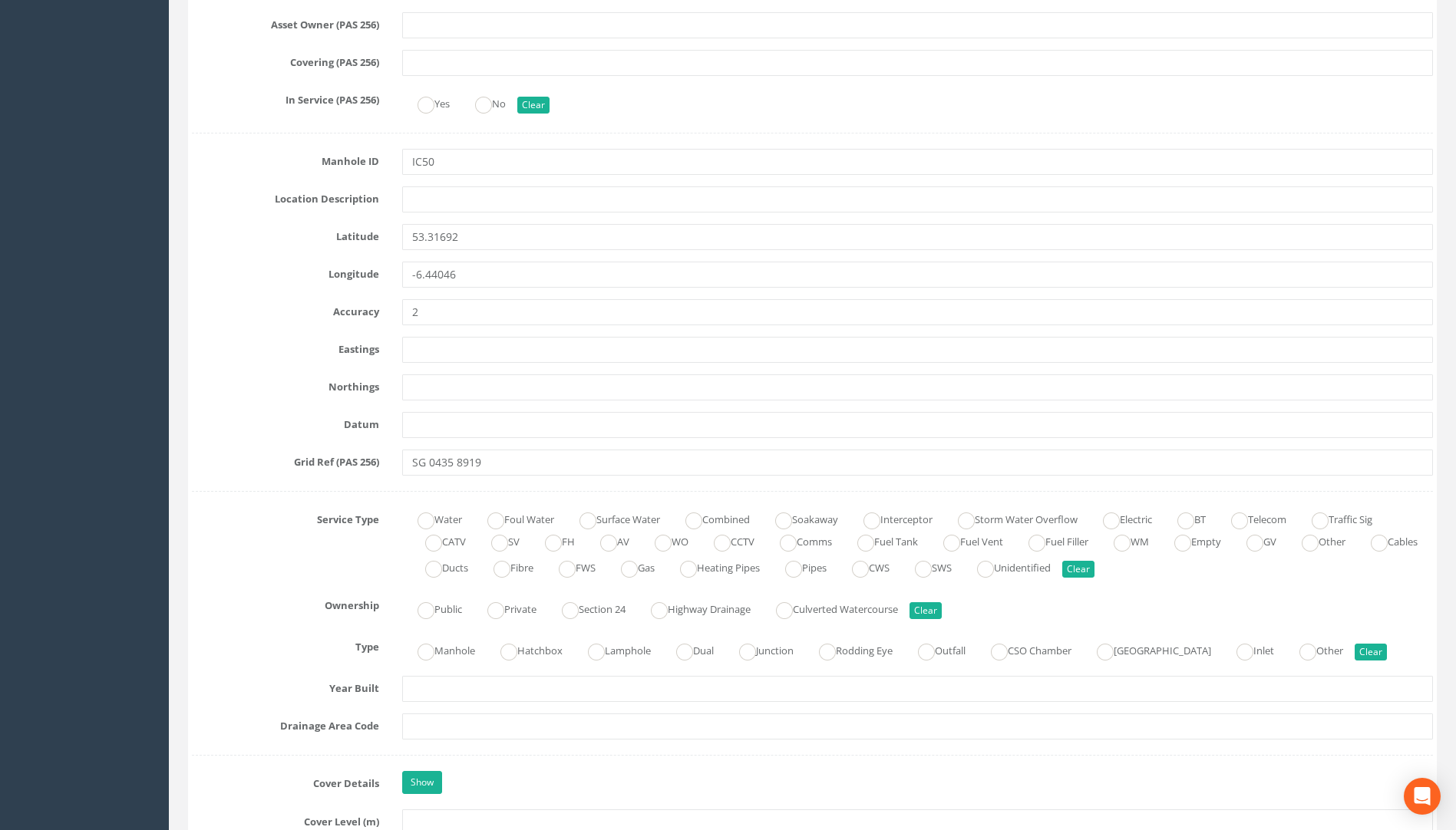
scroll to position [769, 0]
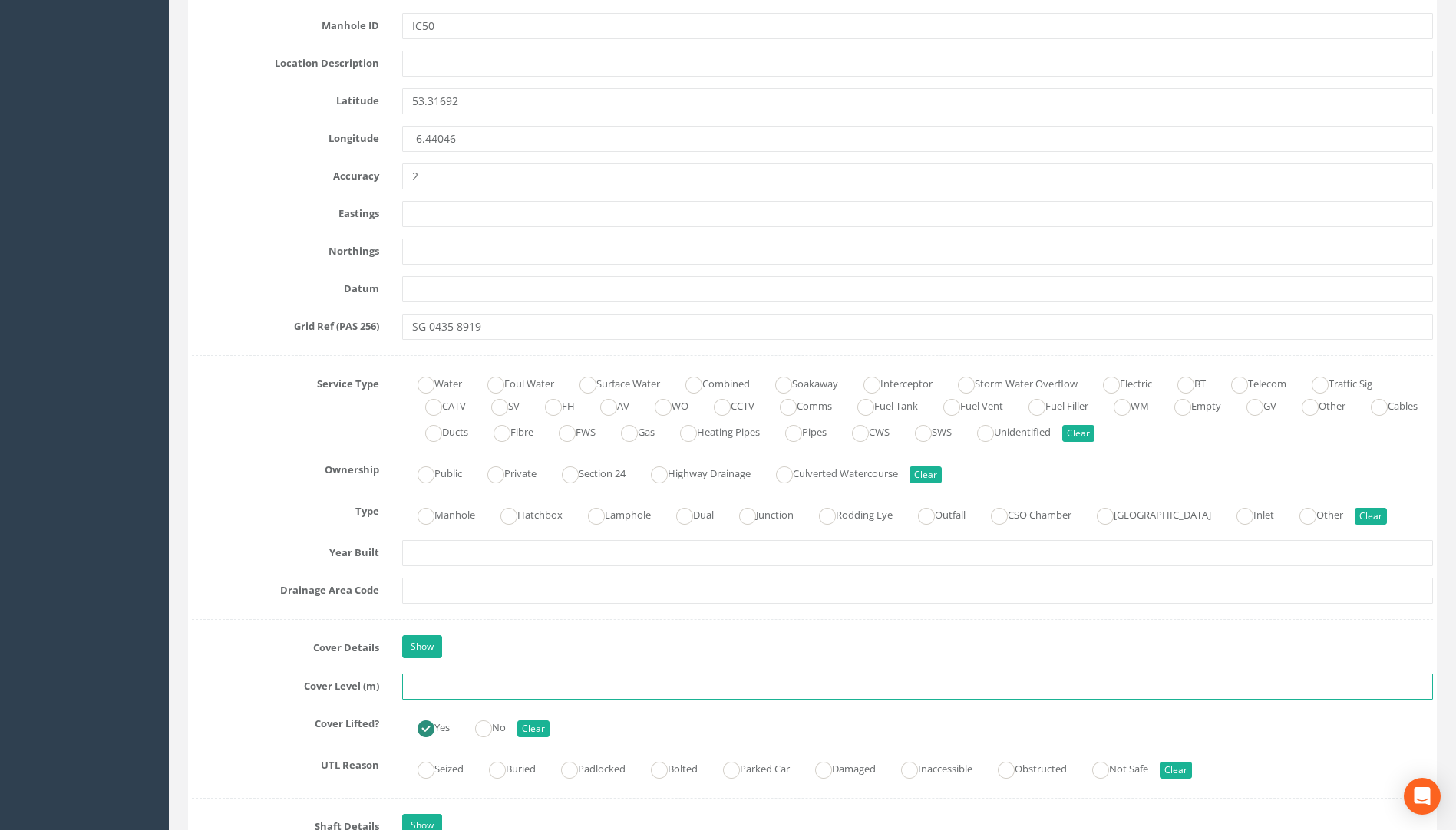
click at [433, 688] on input "text" at bounding box center [917, 686] width 1031 height 27
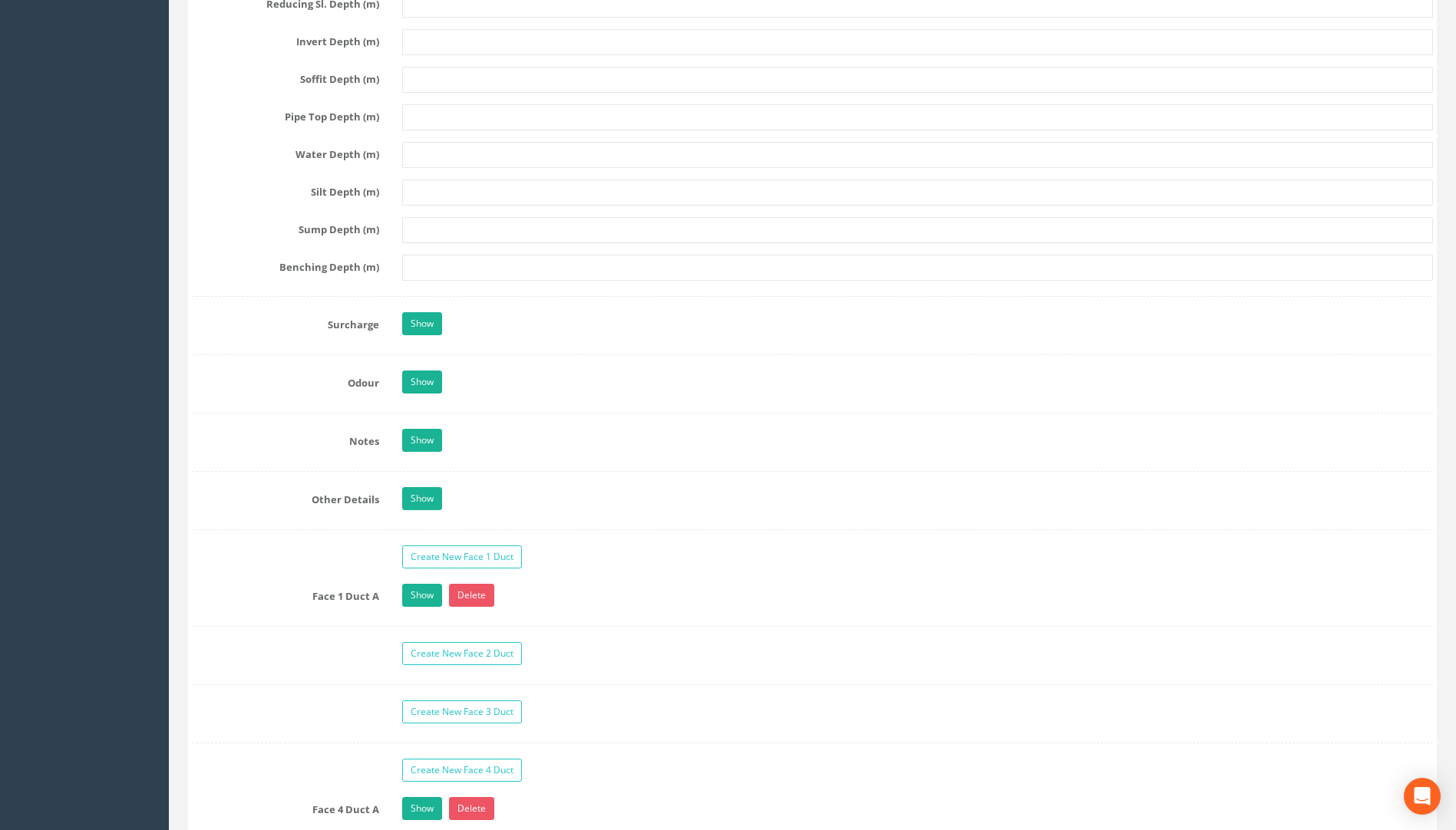
scroll to position [2150, 0]
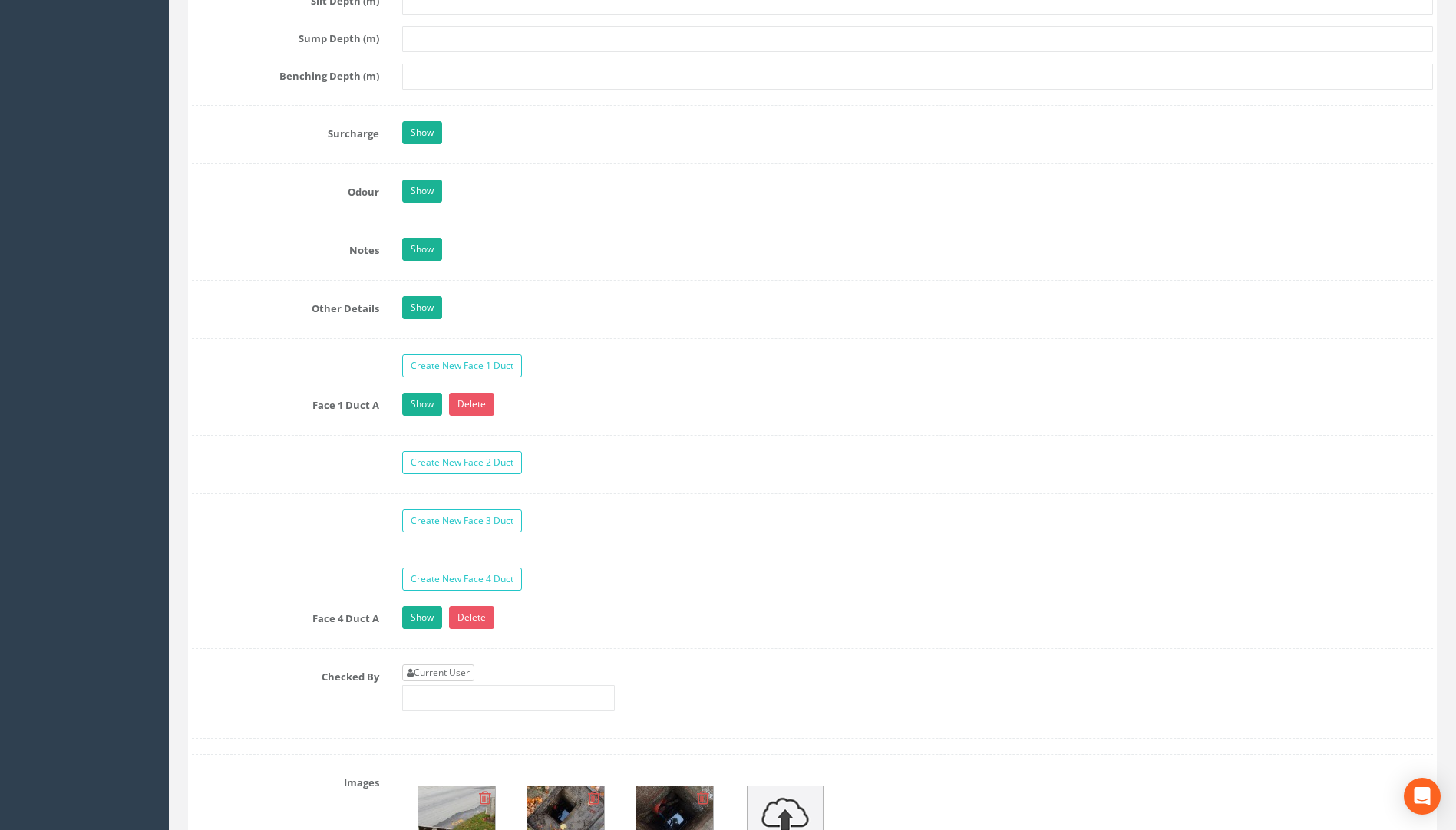
type input "75.01"
click at [417, 676] on link "Current User" at bounding box center [438, 673] width 72 height 16
type input "[PERSON_NAME]"
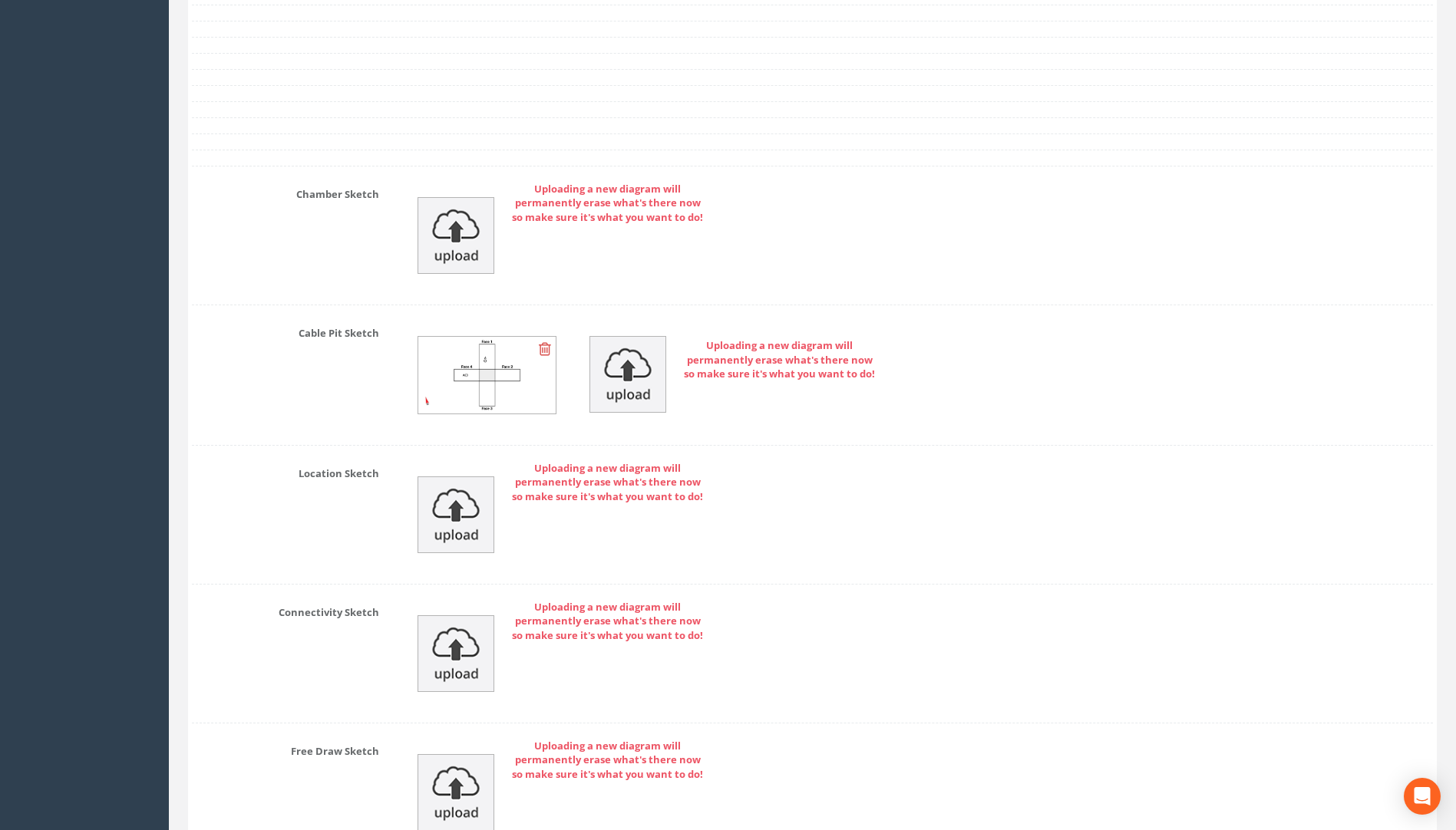
scroll to position [3286, 0]
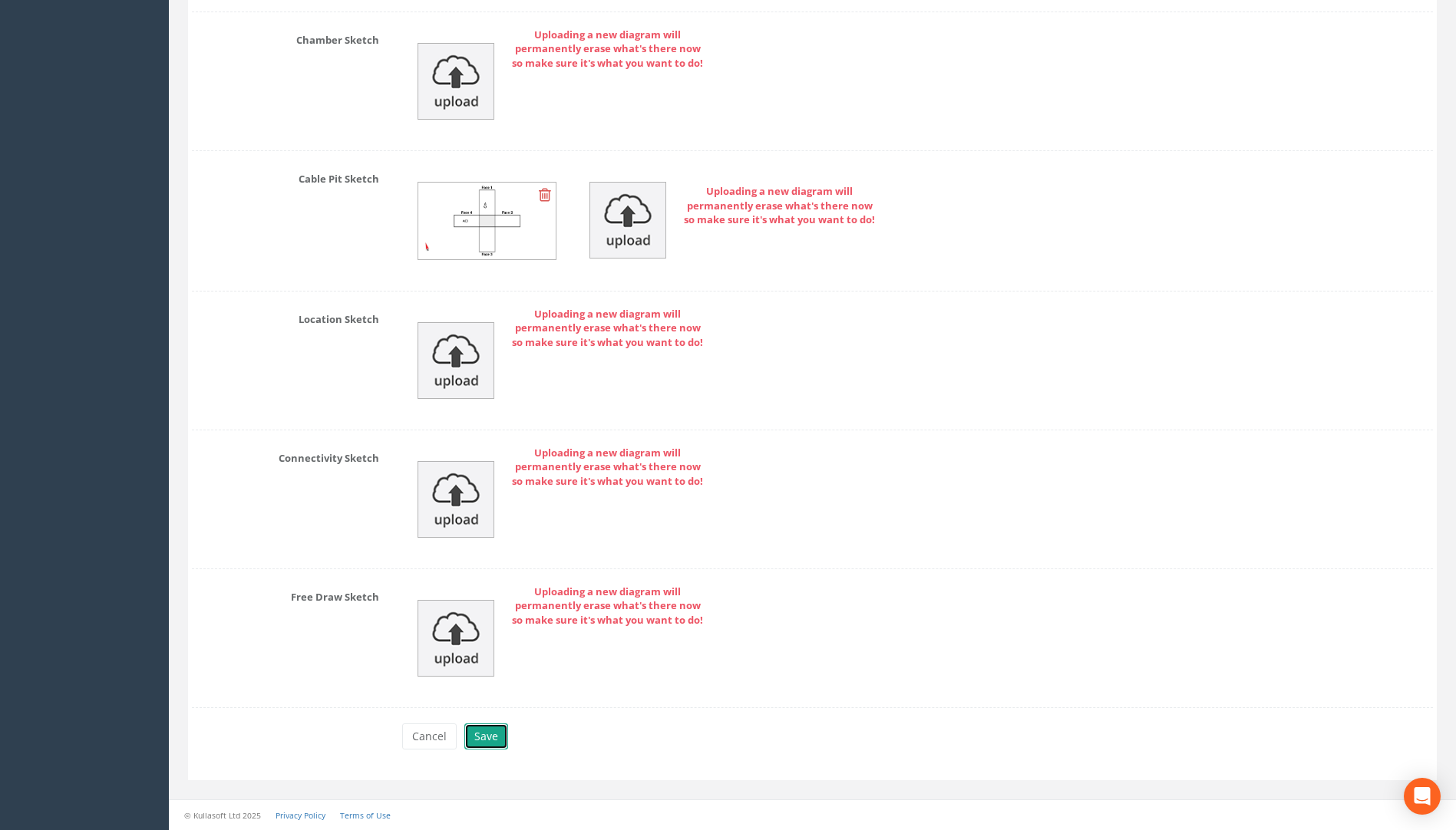
click at [502, 739] on button "Save" at bounding box center [487, 737] width 44 height 27
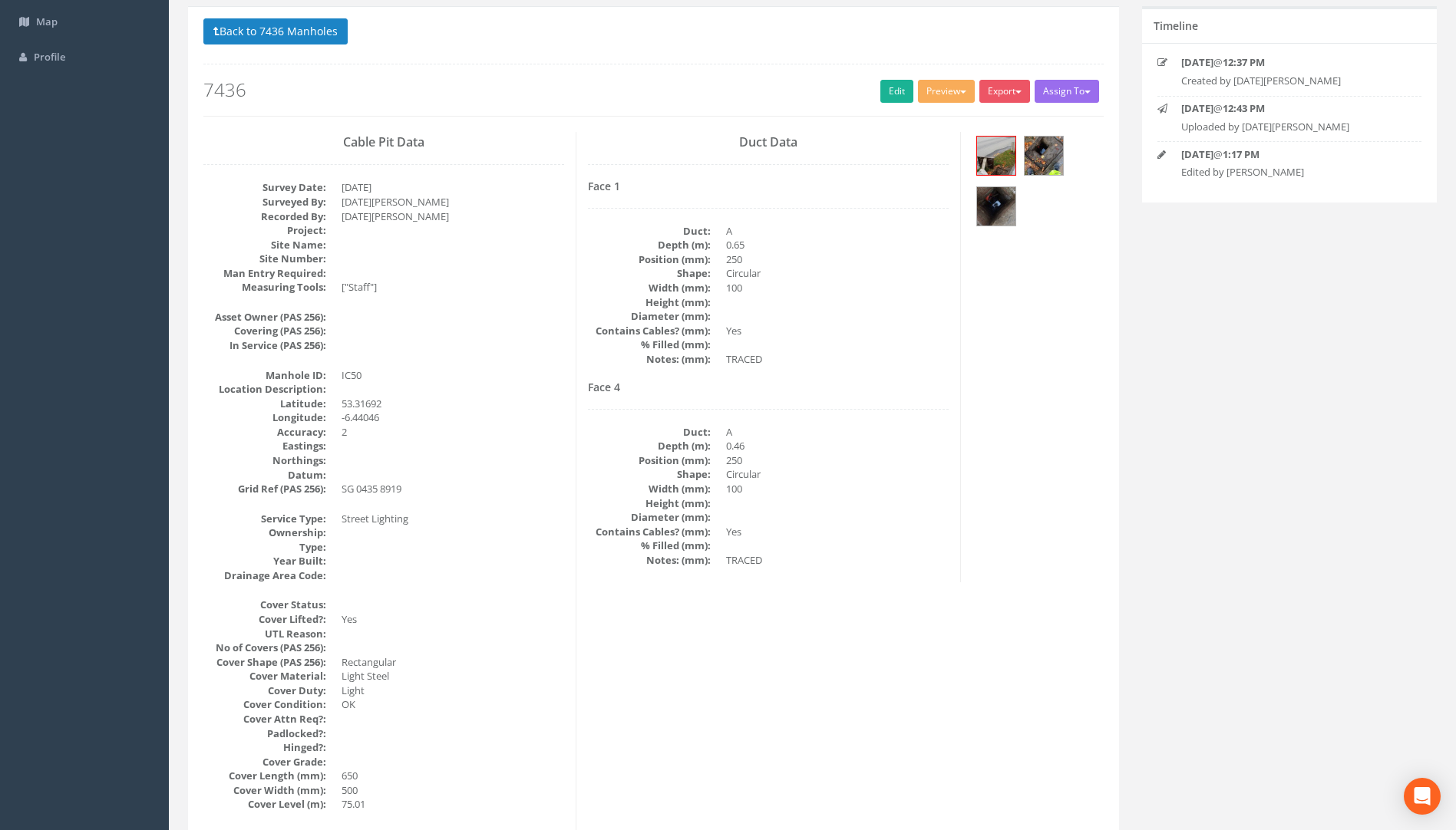
scroll to position [0, 0]
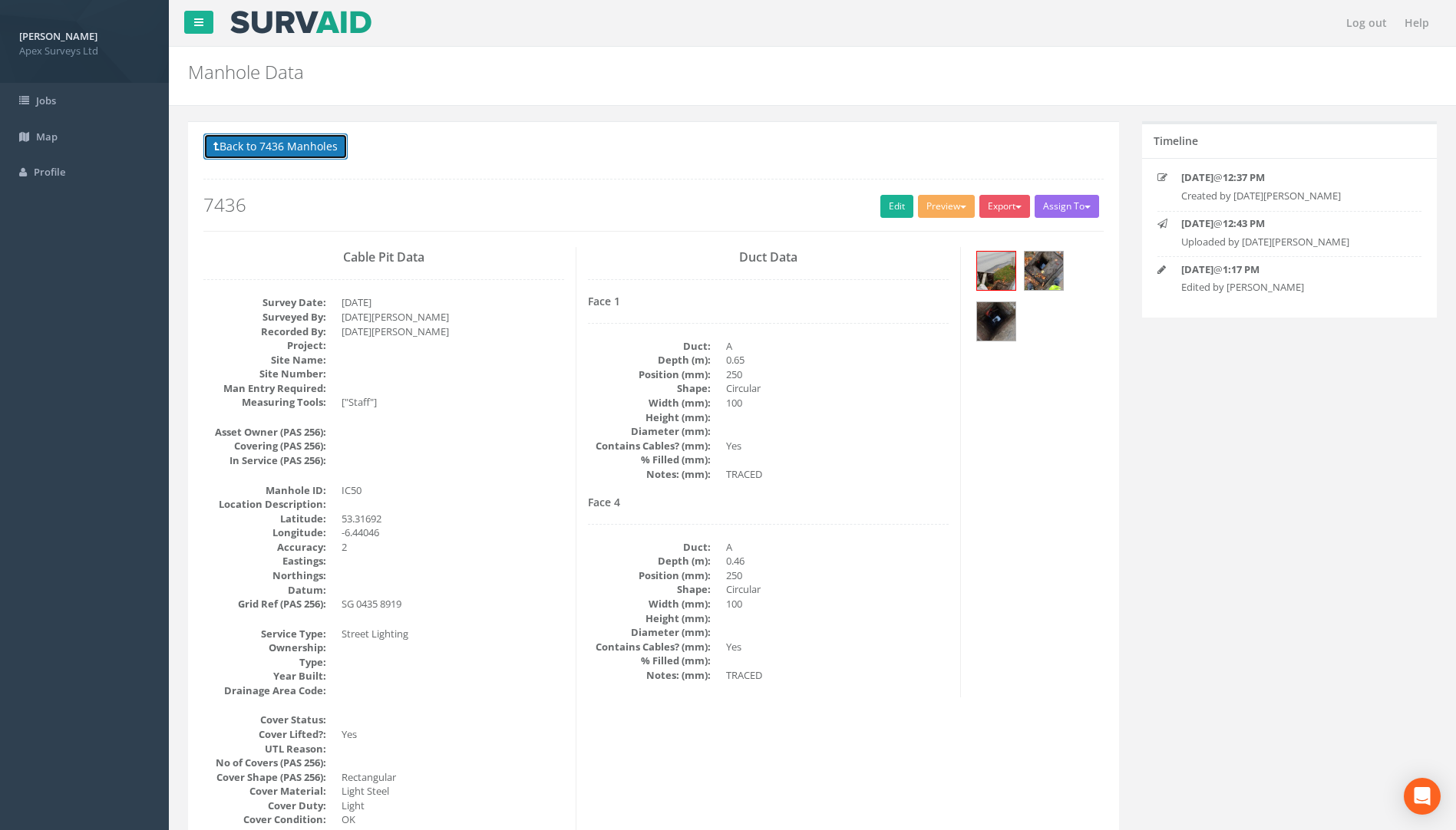
click at [293, 150] on button "Back to 7436 Manholes" at bounding box center [275, 146] width 145 height 27
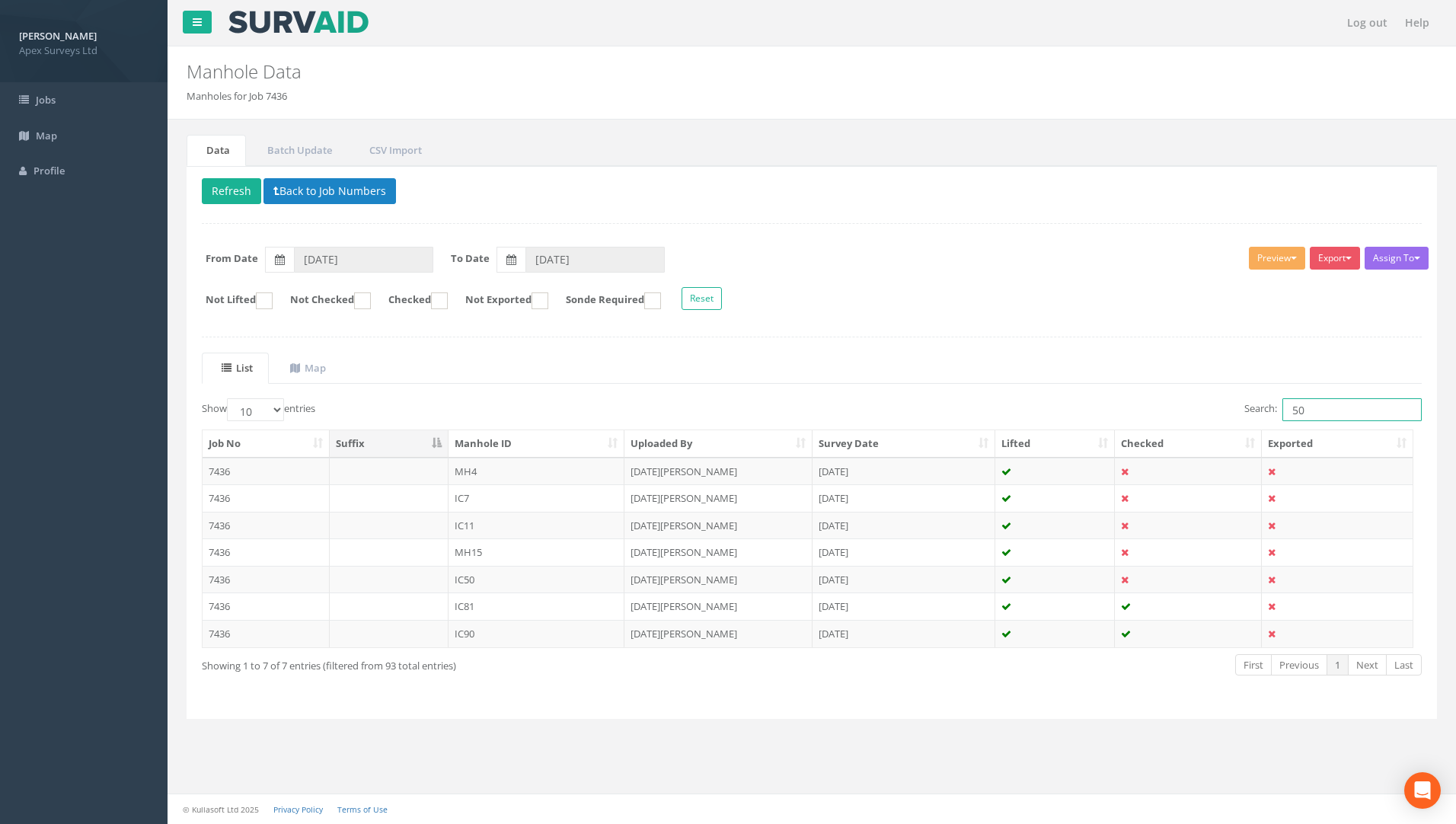
drag, startPoint x: 1319, startPoint y: 413, endPoint x: 1154, endPoint y: 413, distance: 165.0
click at [1164, 416] on div "Search: 50" at bounding box center [1122, 411] width 599 height 26
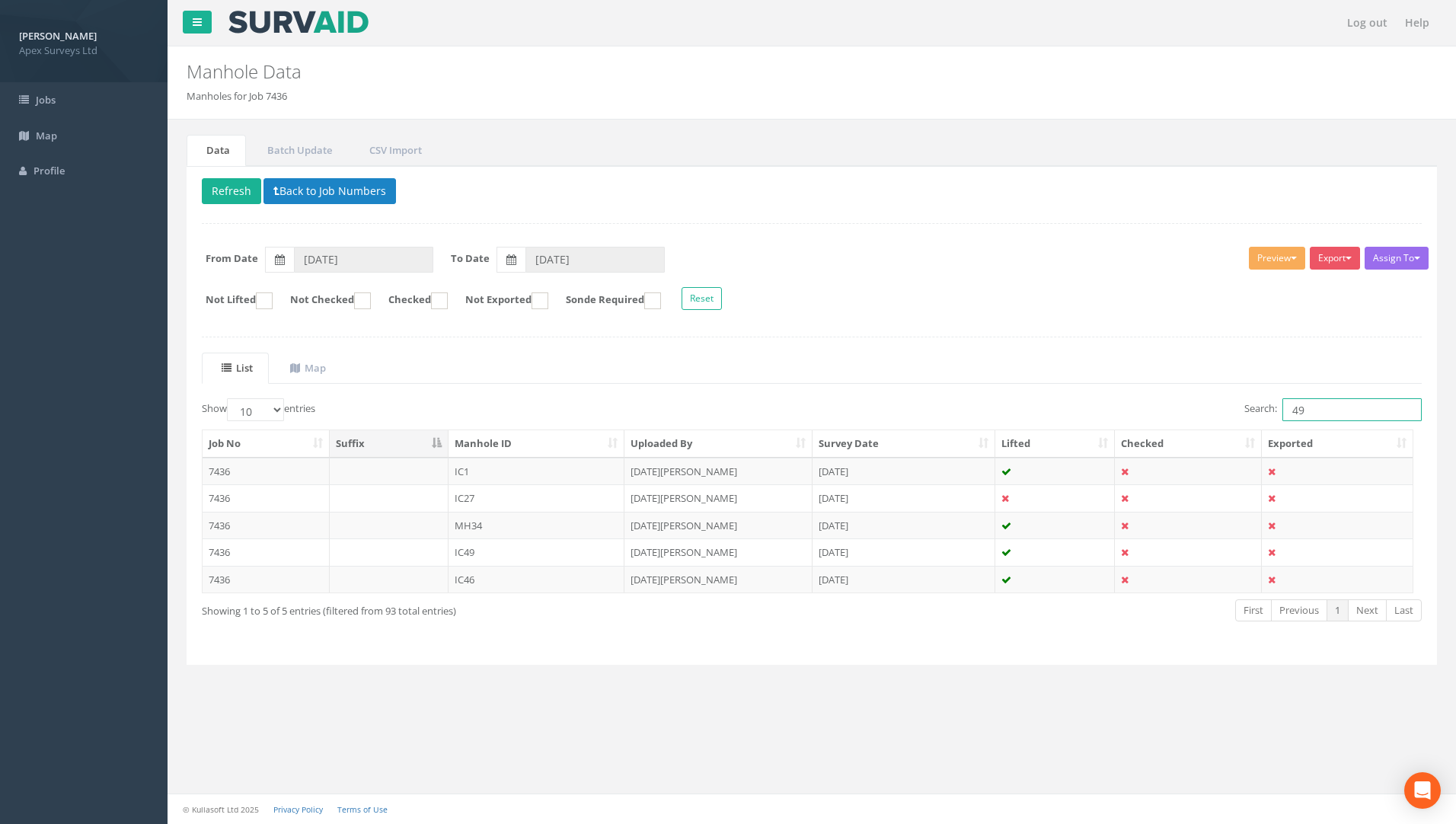
type input "49"
click at [224, 552] on td "7436" at bounding box center [266, 552] width 127 height 27
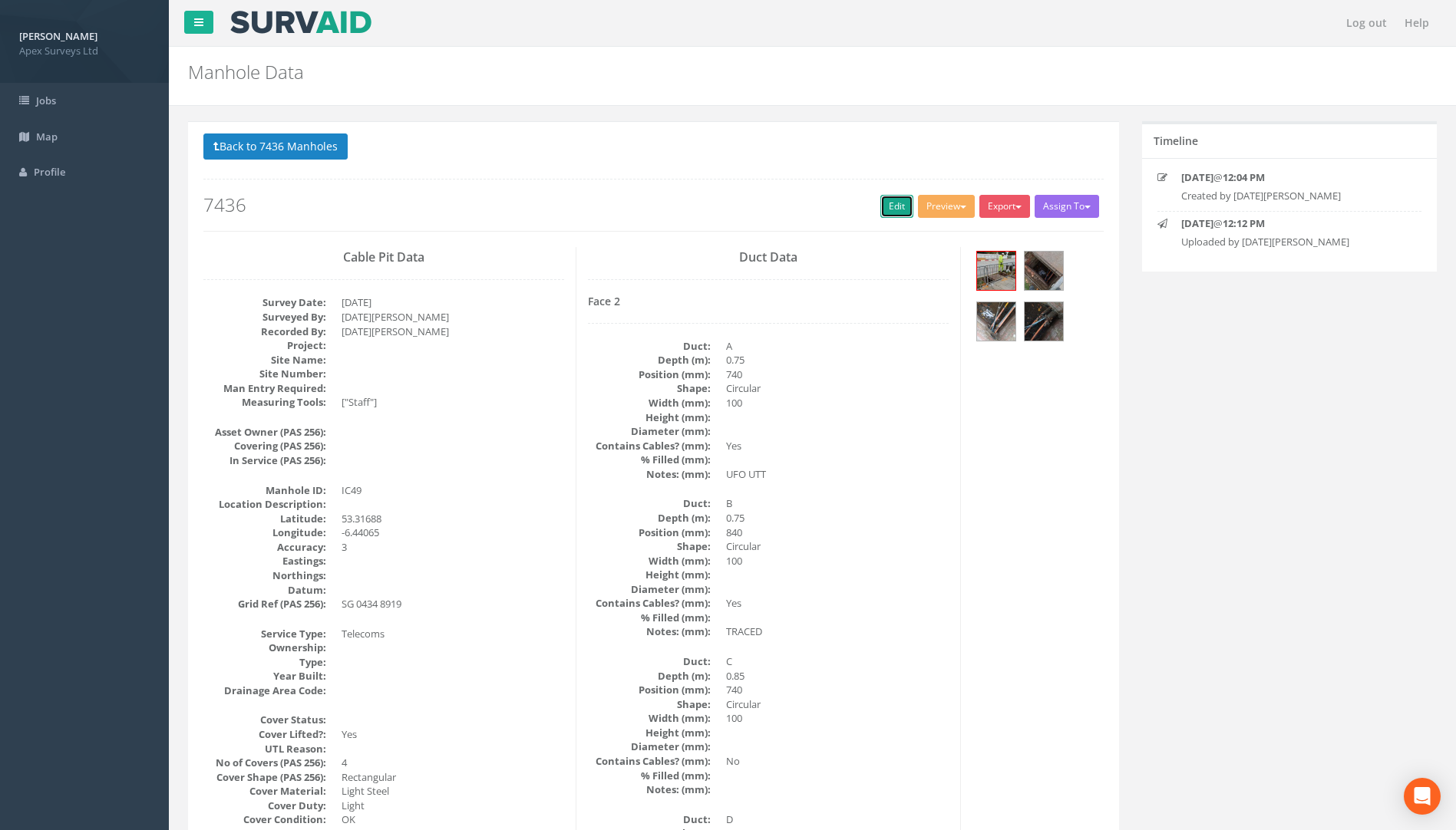
click at [881, 205] on link "Edit" at bounding box center [897, 206] width 33 height 23
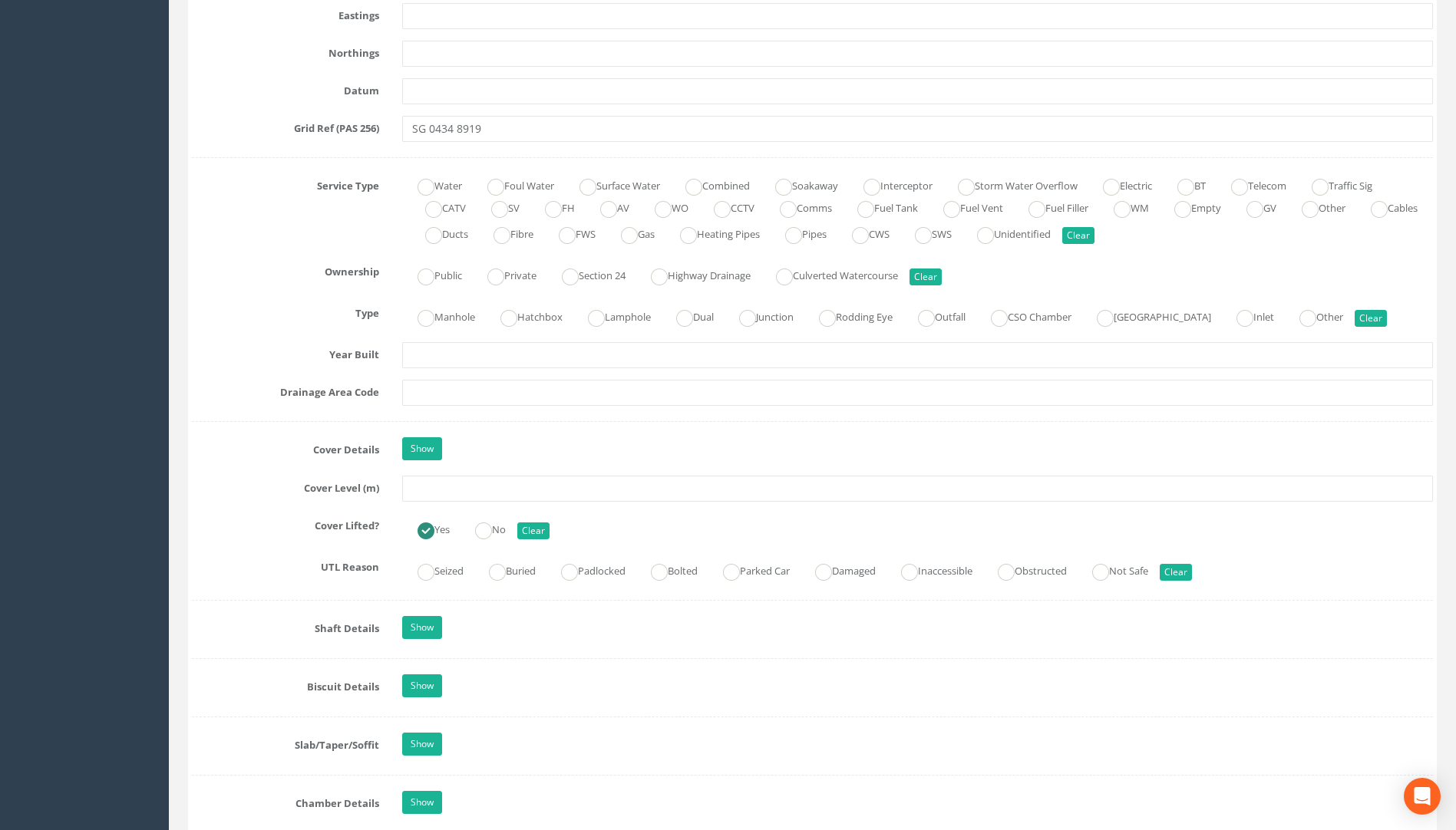
scroll to position [997, 0]
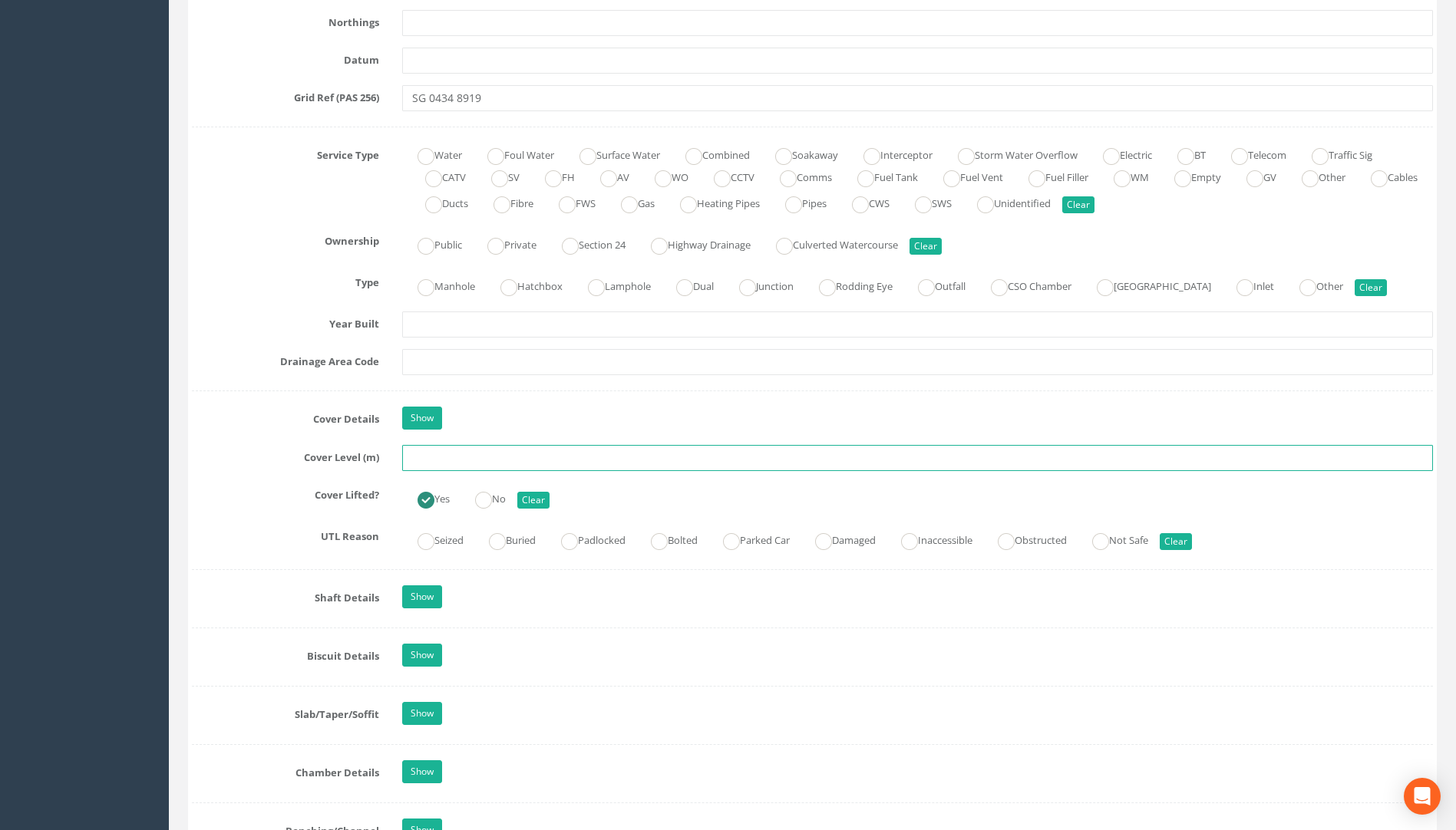
click at [447, 464] on input "text" at bounding box center [917, 458] width 1031 height 27
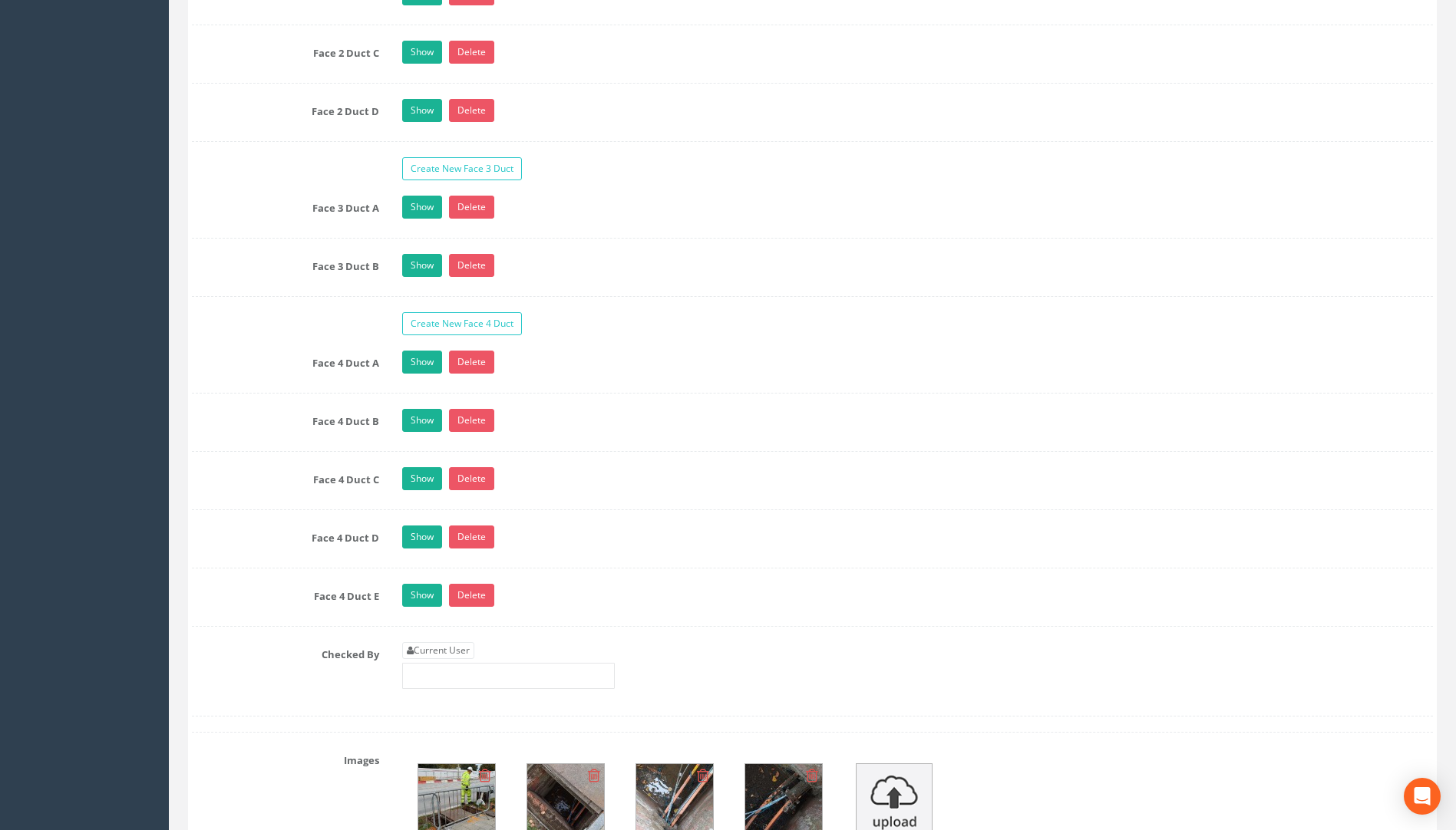
scroll to position [2839, 0]
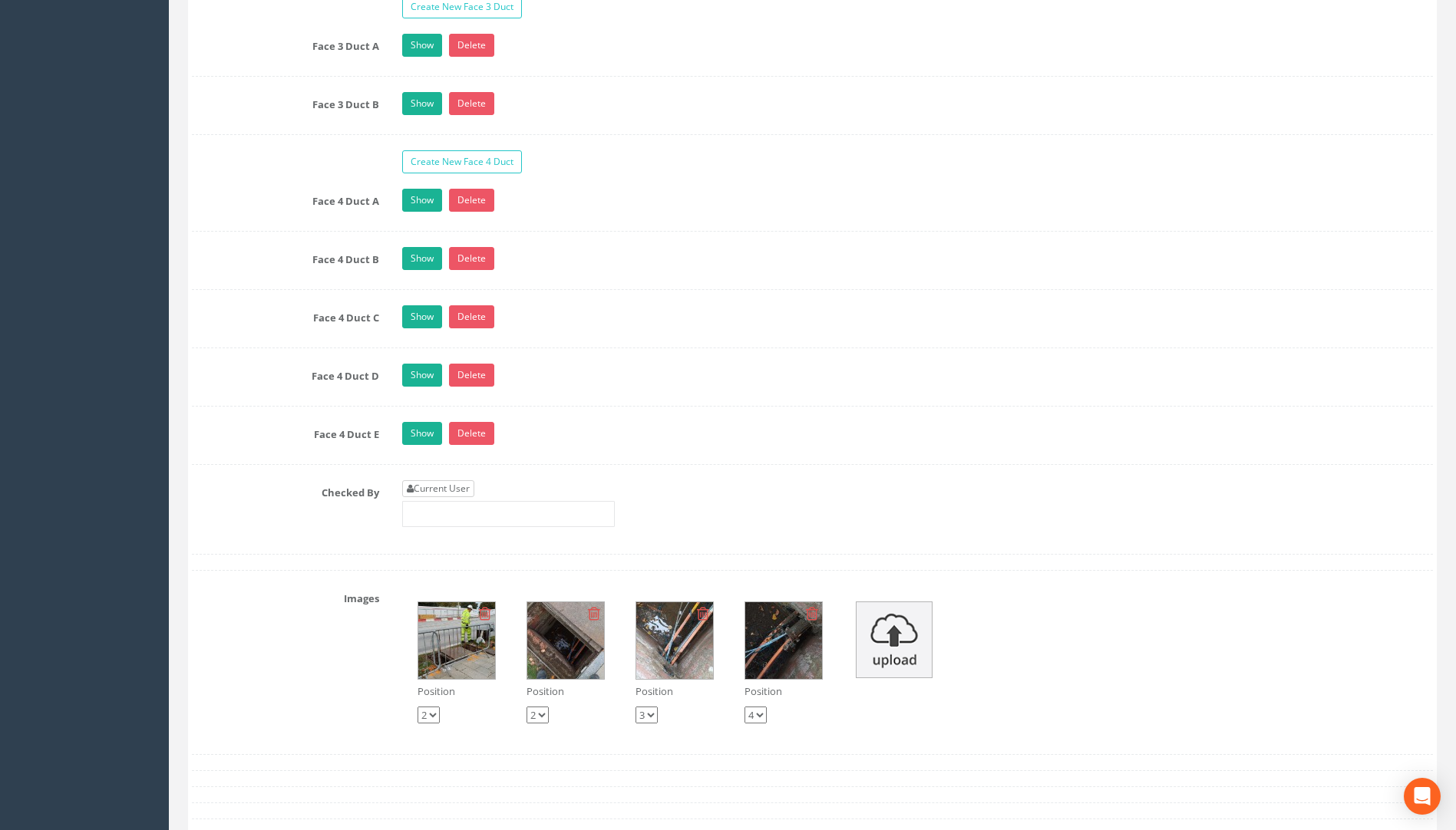
type input "75.01"
click at [436, 489] on link "Current User" at bounding box center [438, 488] width 72 height 16
type input "[PERSON_NAME]"
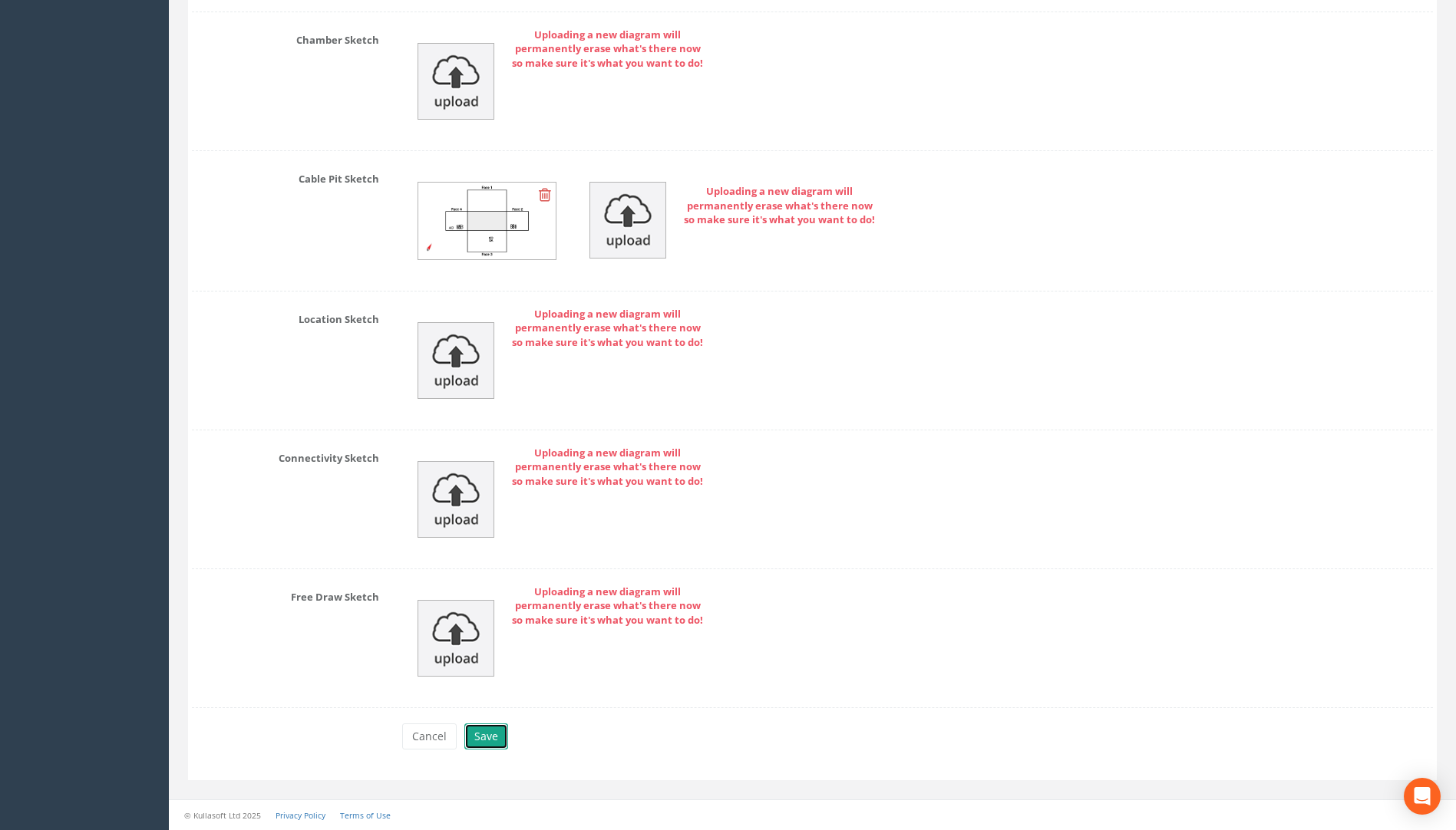
click at [478, 740] on button "Save" at bounding box center [487, 737] width 44 height 27
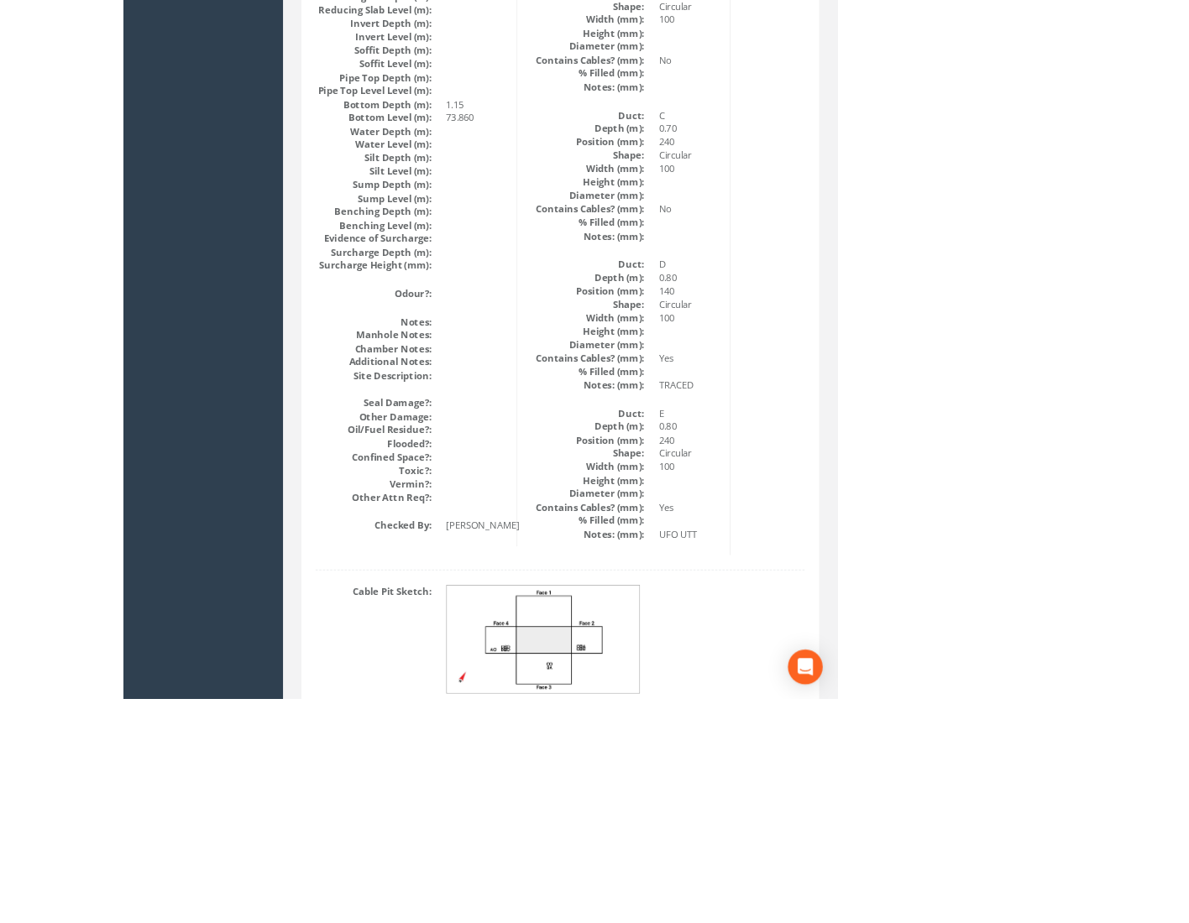
scroll to position [1675, 0]
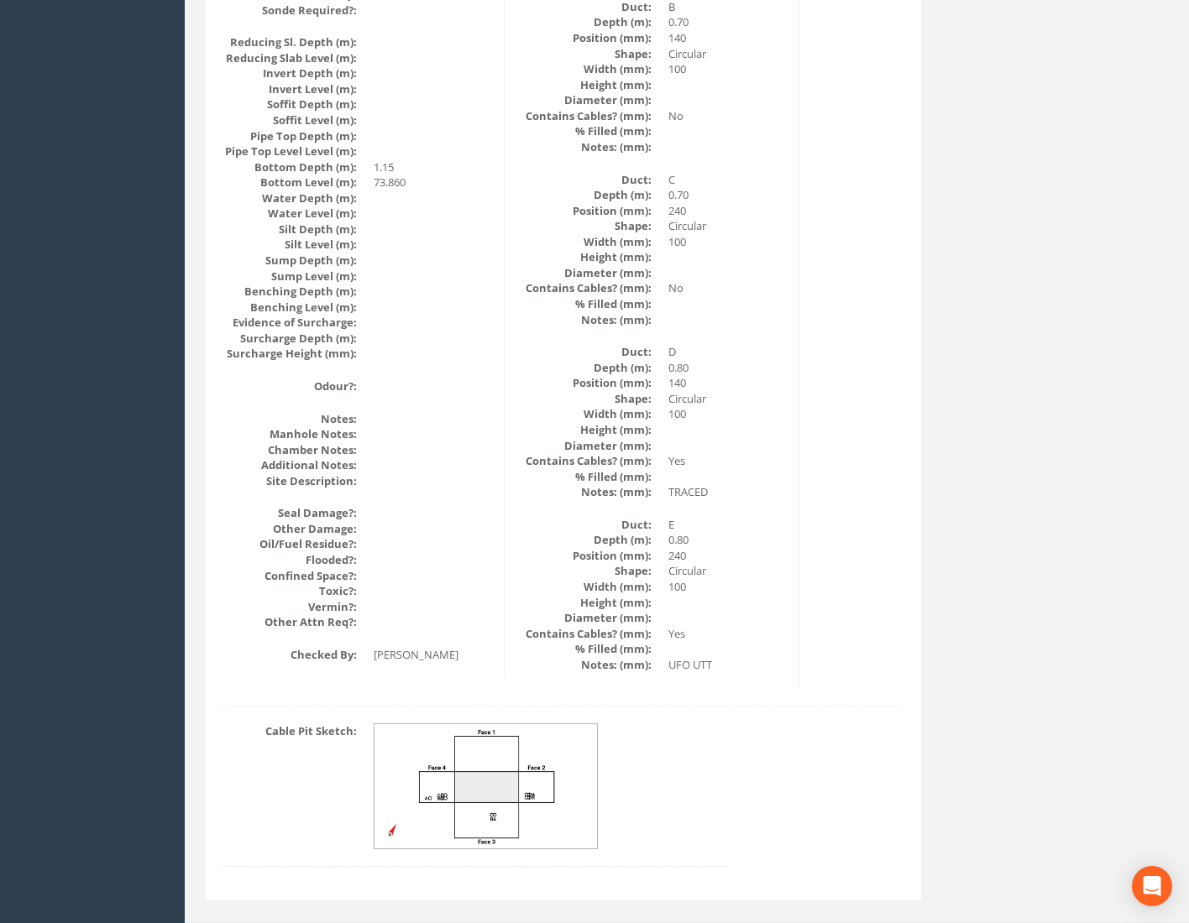
click at [482, 798] on img at bounding box center [486, 786] width 224 height 125
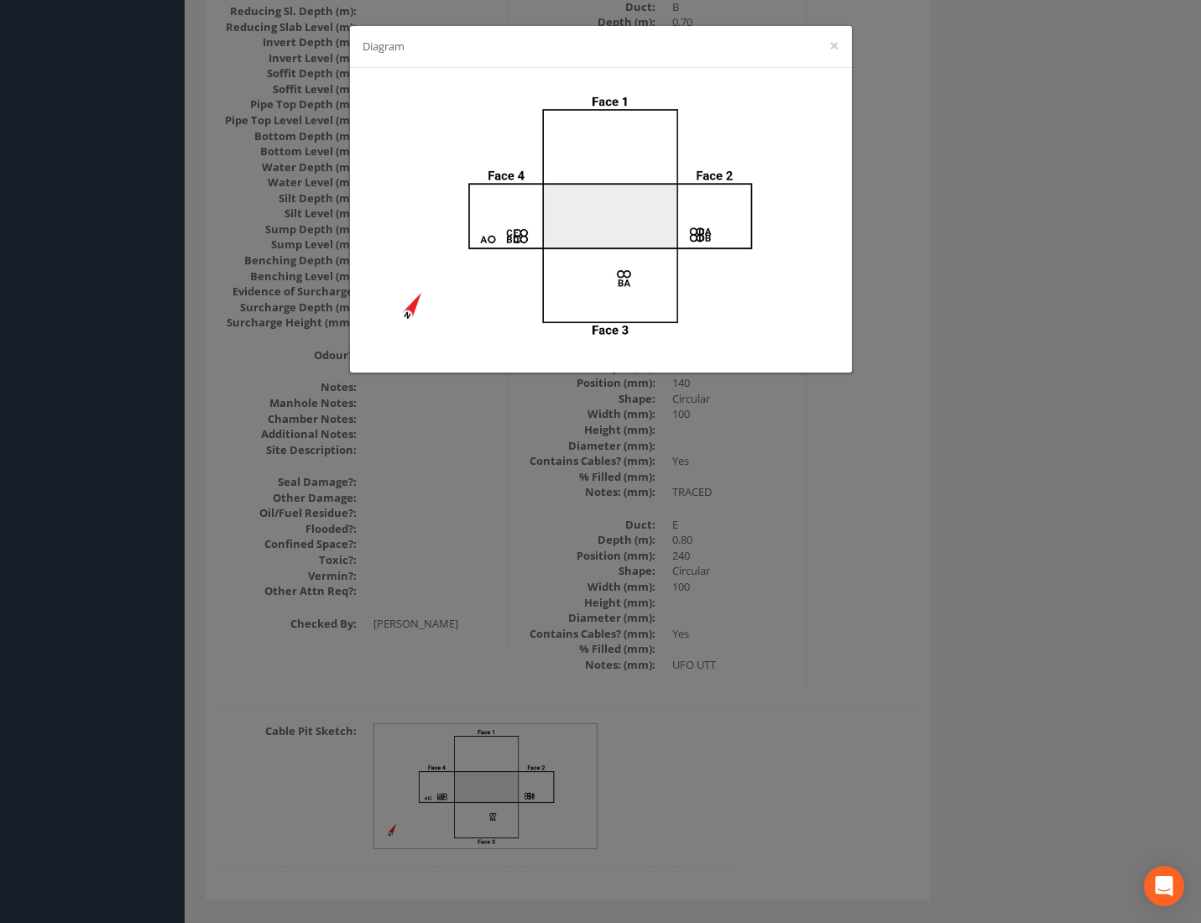
click at [938, 523] on div "Diagram ×" at bounding box center [600, 461] width 1201 height 923
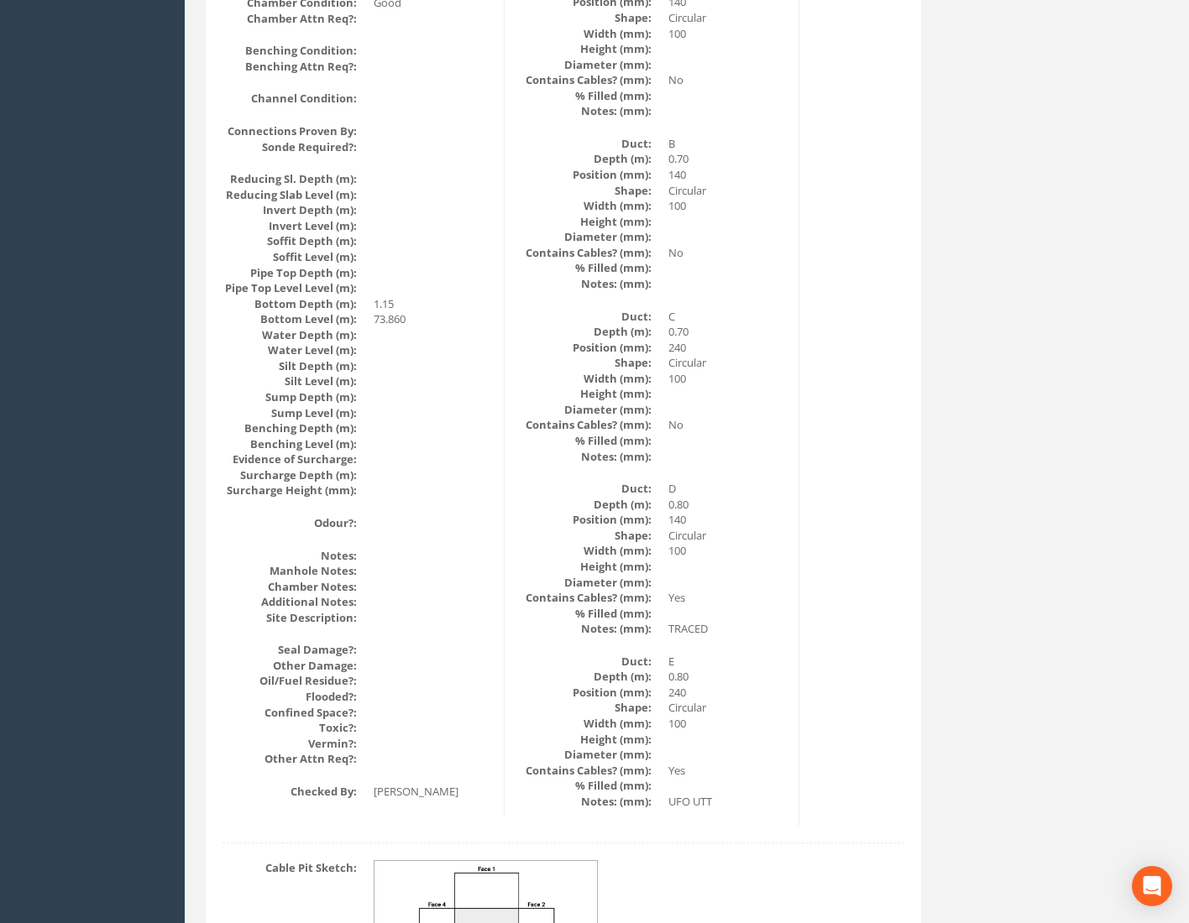
scroll to position [1707, 0]
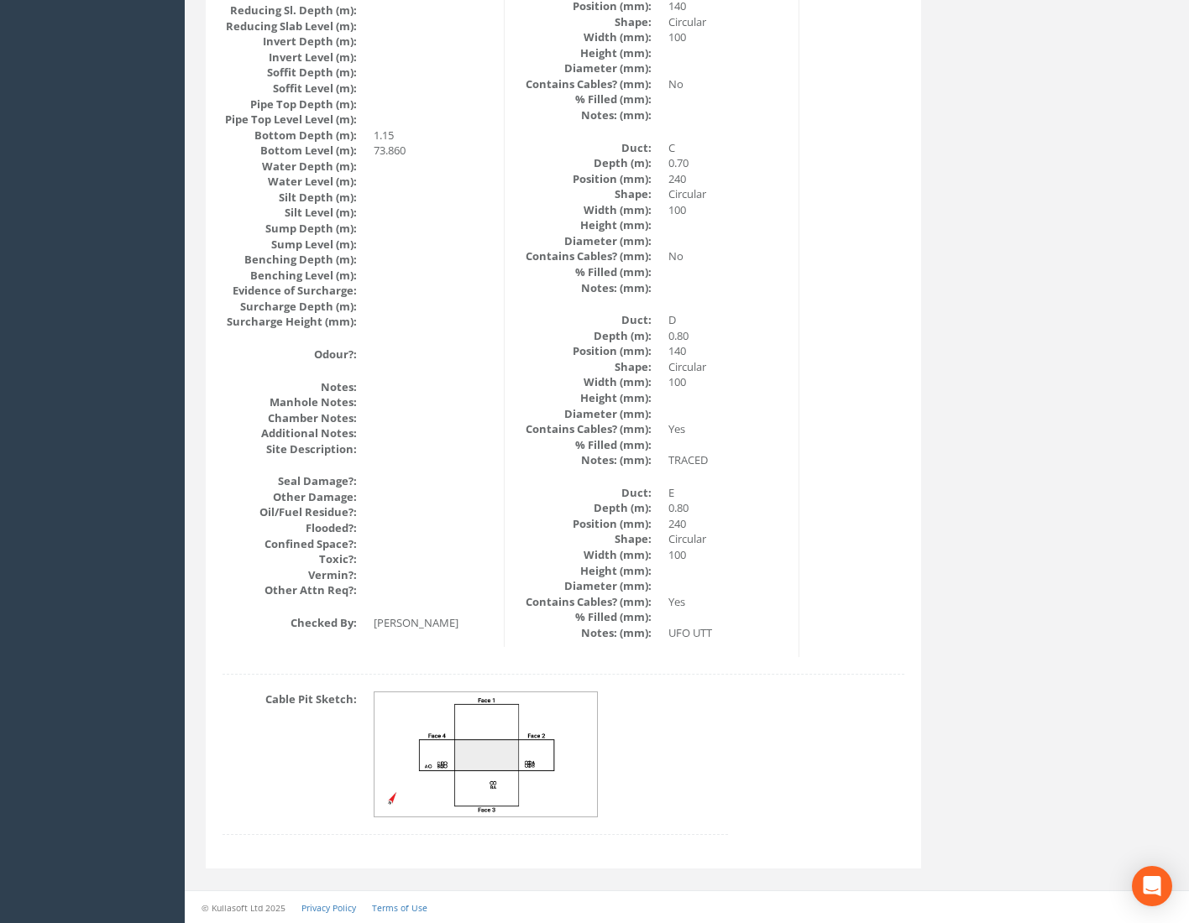
click at [442, 775] on img at bounding box center [486, 755] width 224 height 125
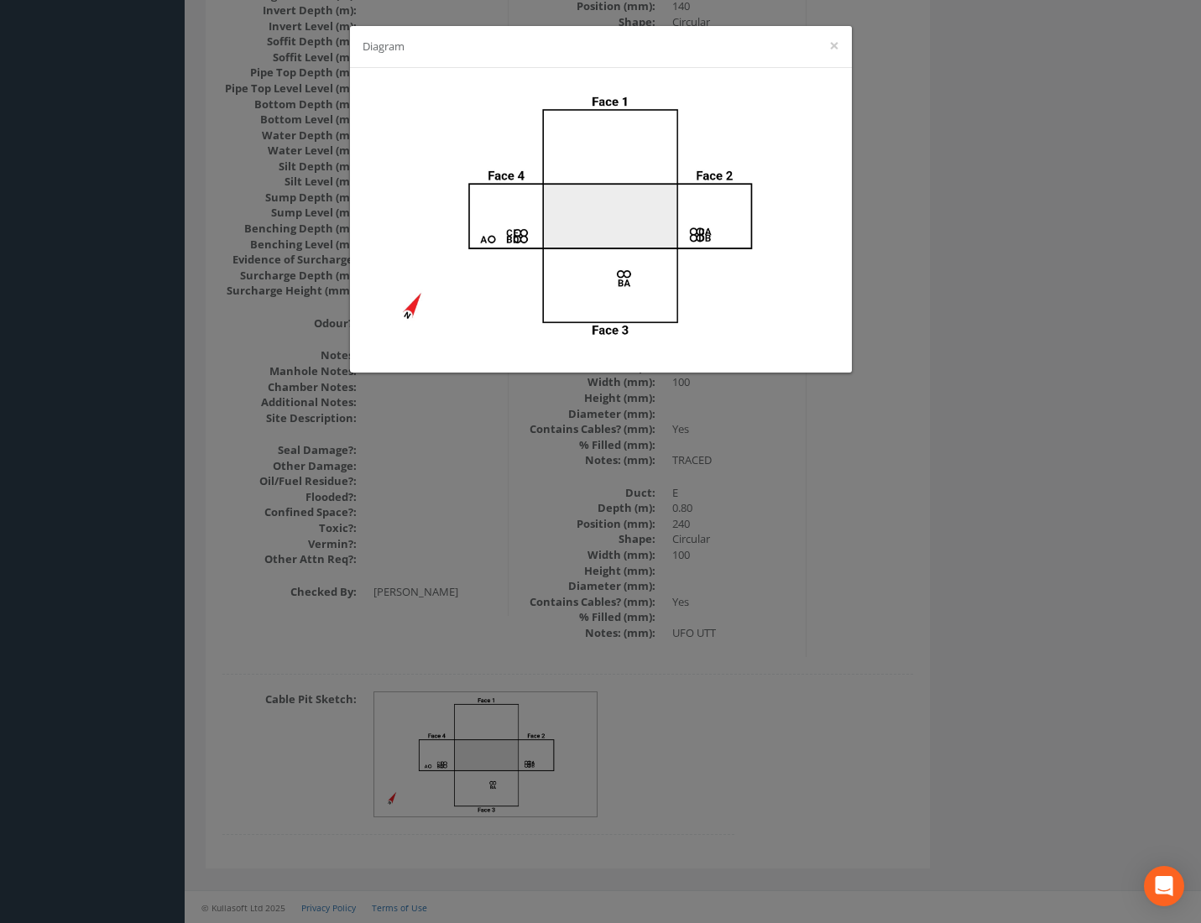
click at [1025, 458] on div "Diagram ×" at bounding box center [600, 461] width 1201 height 923
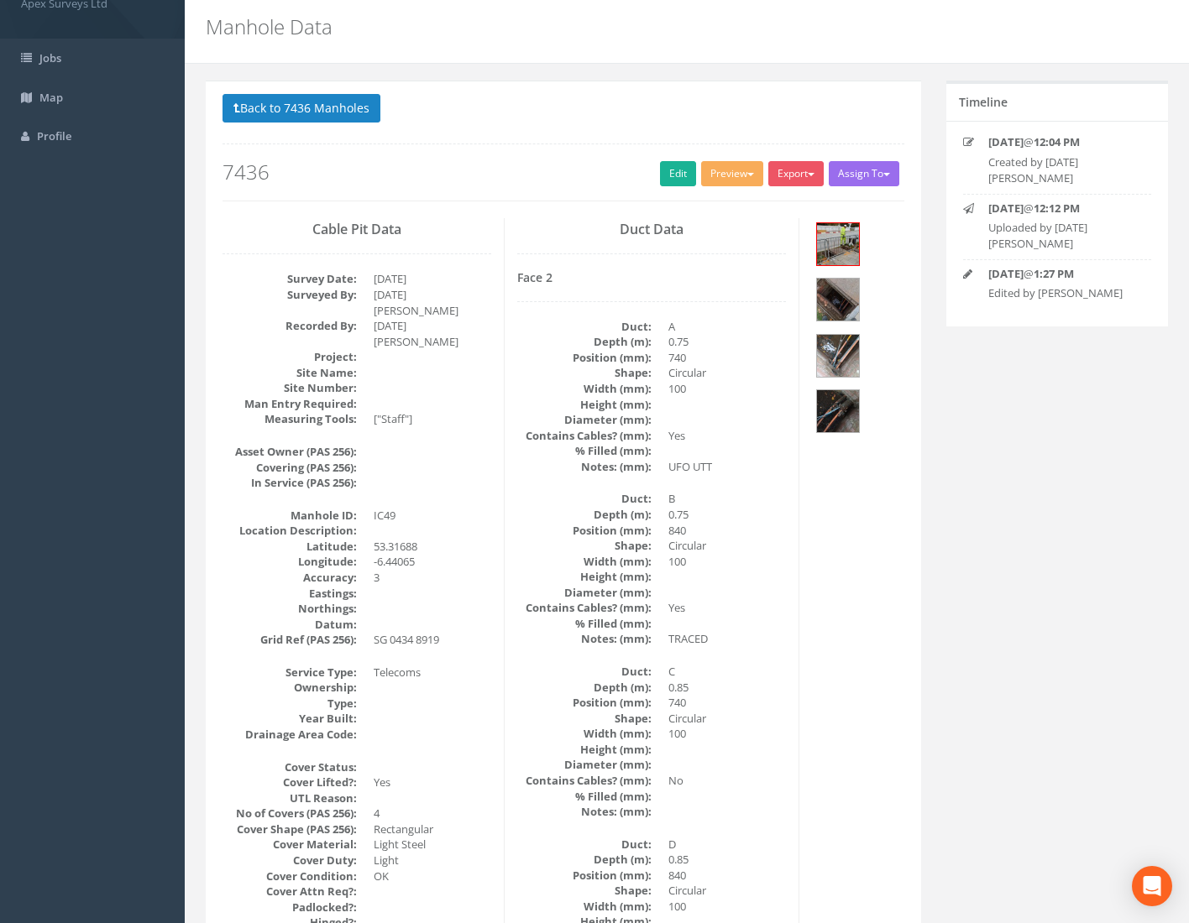
scroll to position [28, 0]
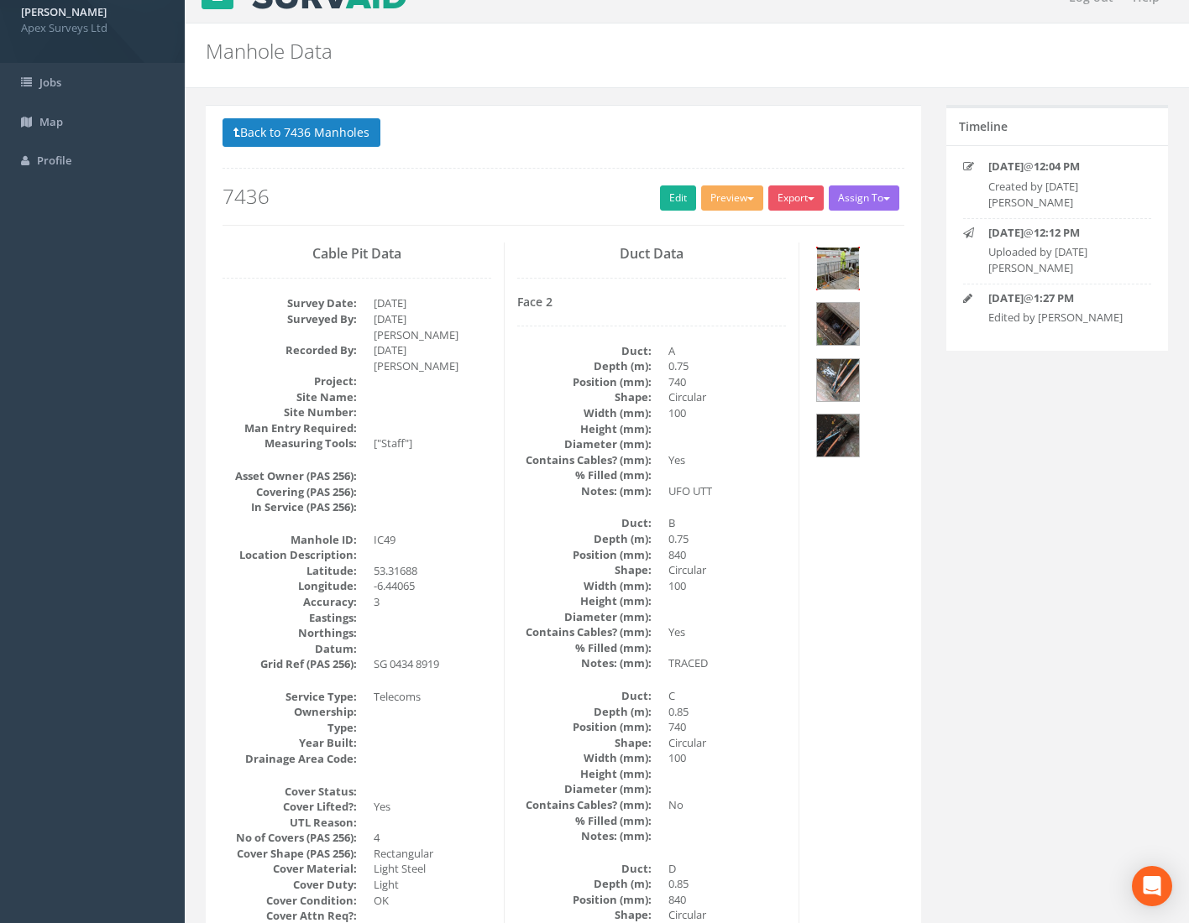
click at [843, 265] on img at bounding box center [838, 269] width 42 height 42
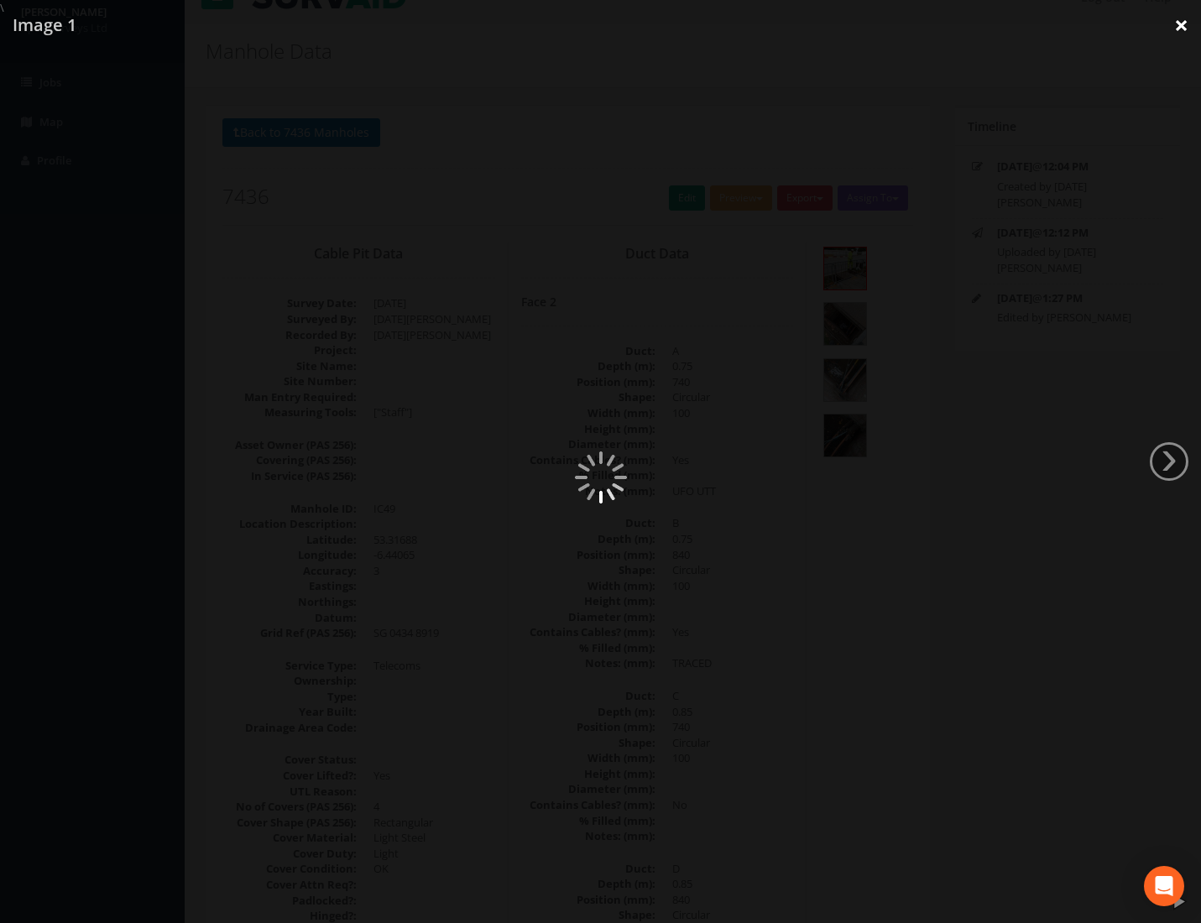
click at [1183, 19] on link "×" at bounding box center [1181, 25] width 39 height 50
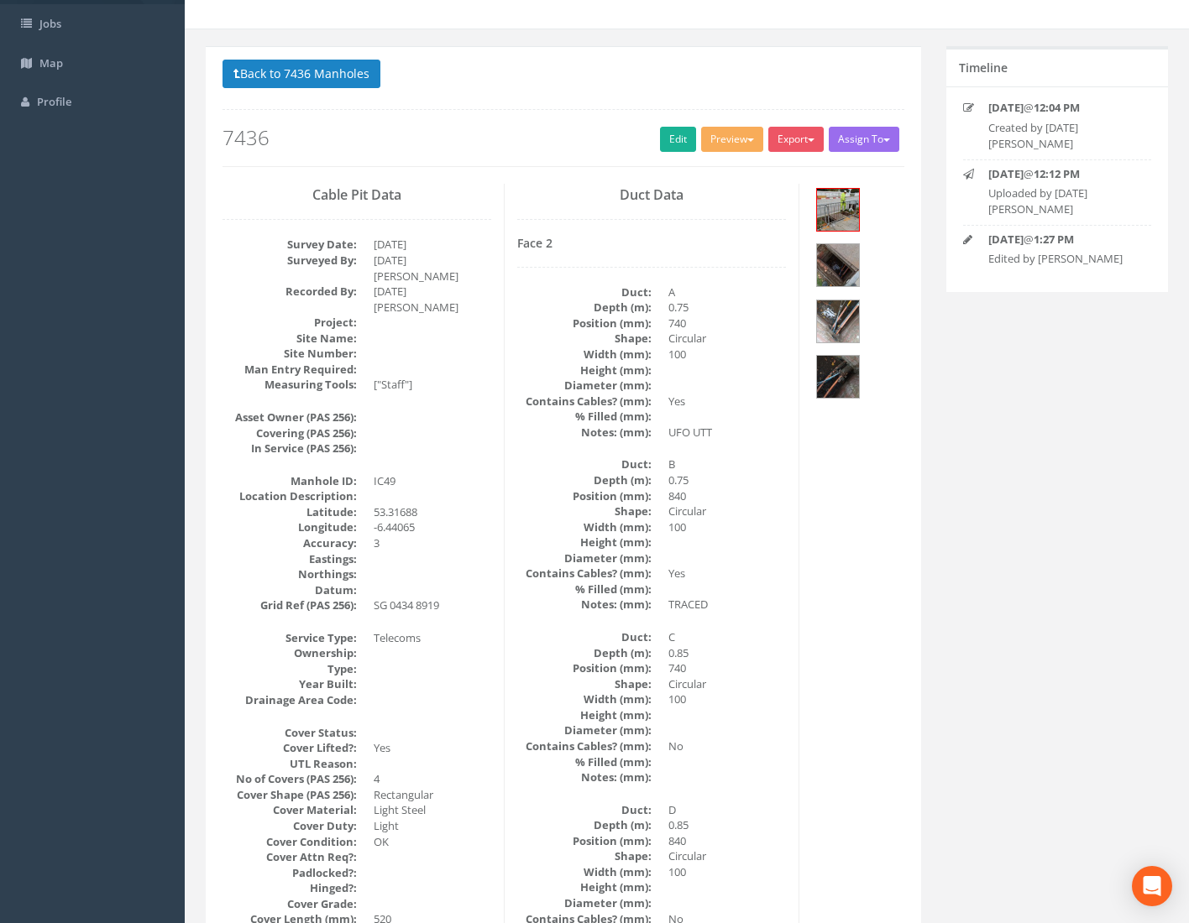
scroll to position [0, 0]
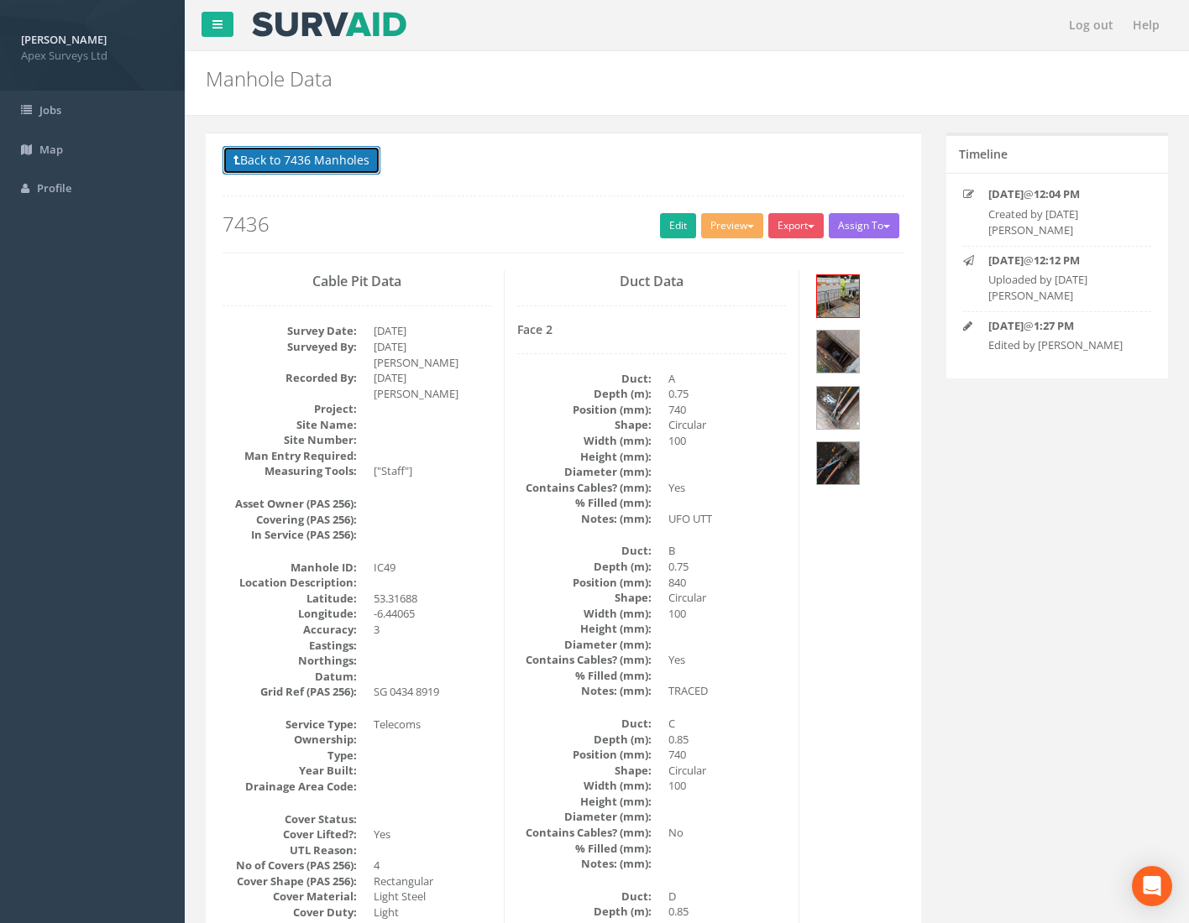
click at [336, 159] on button "Back to 7436 Manholes" at bounding box center [301, 160] width 158 height 29
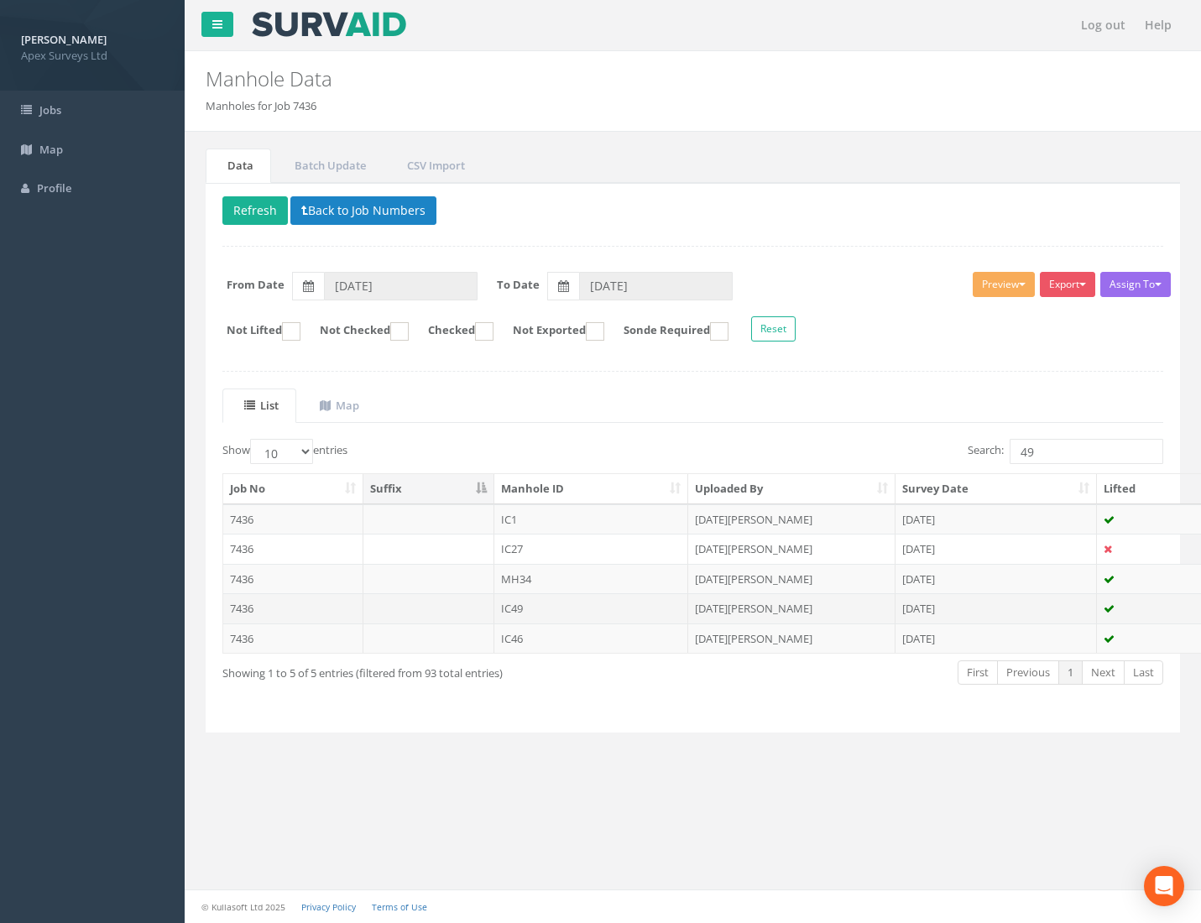
click at [248, 612] on td "7436" at bounding box center [293, 608] width 140 height 30
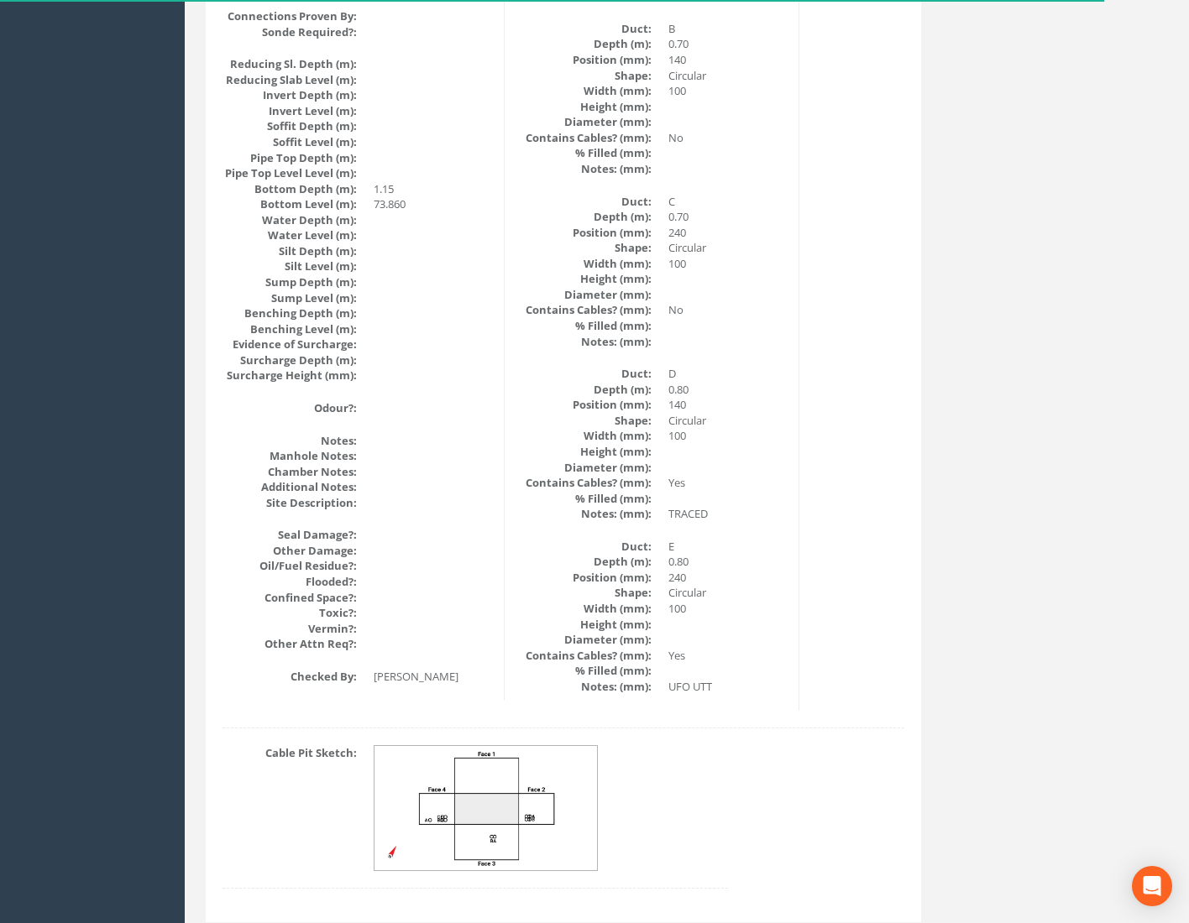
scroll to position [1707, 0]
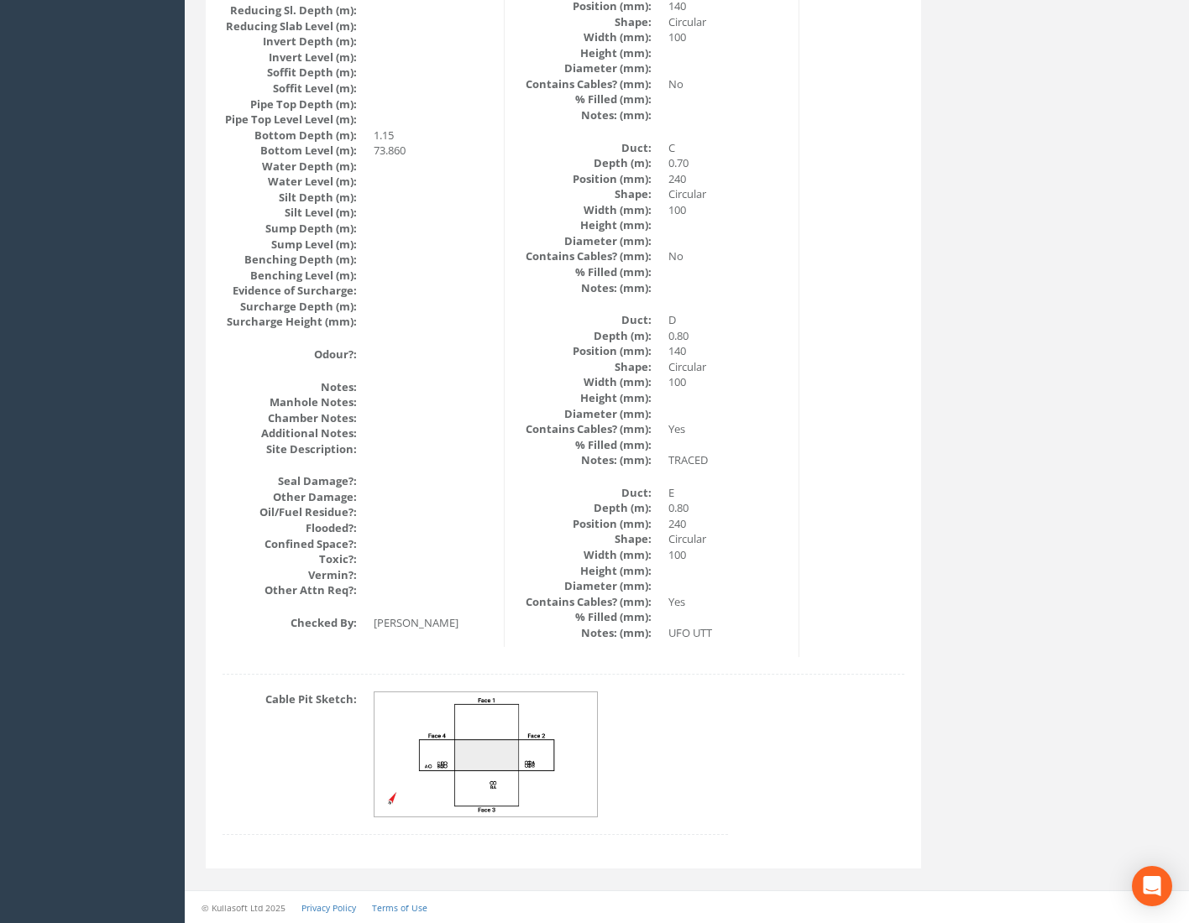
click at [463, 761] on img at bounding box center [486, 755] width 224 height 125
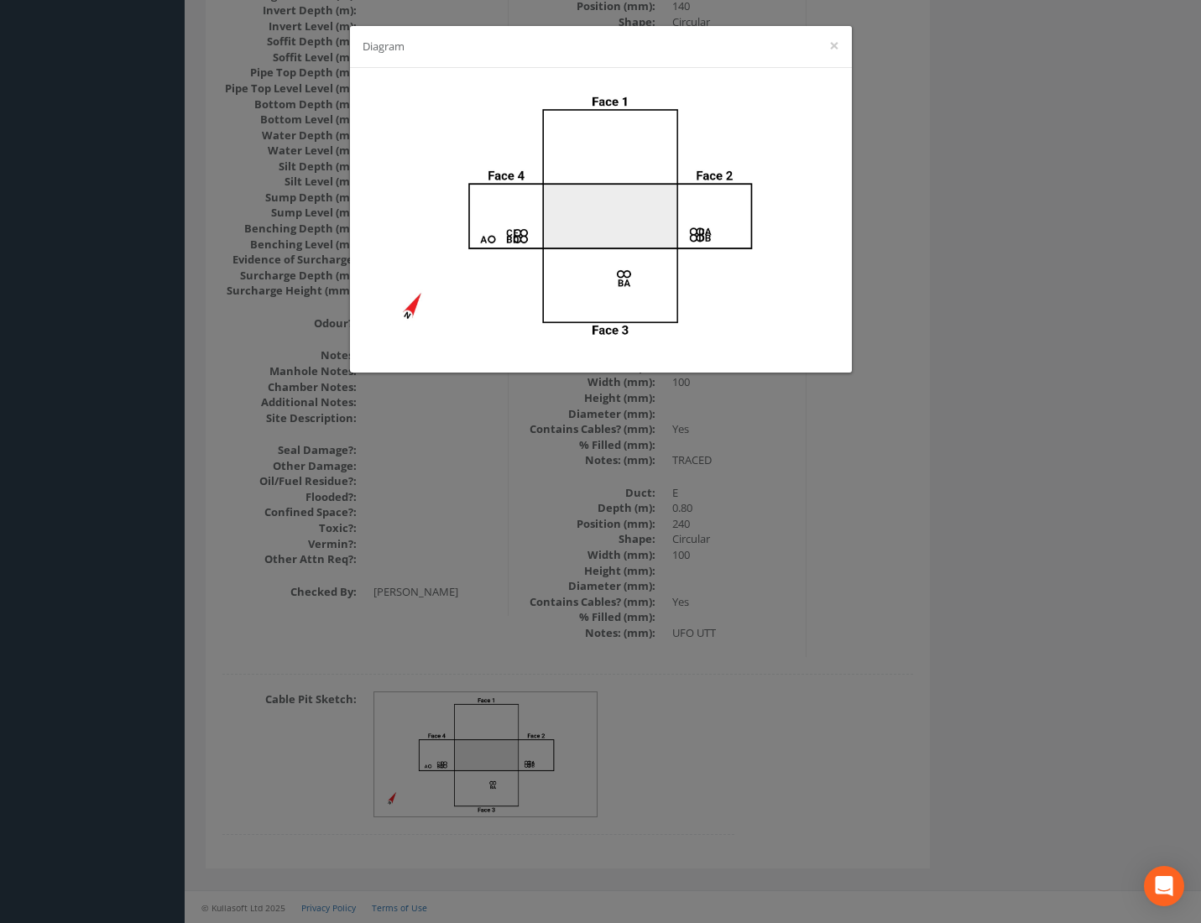
click at [868, 552] on div "Diagram ×" at bounding box center [600, 461] width 1201 height 923
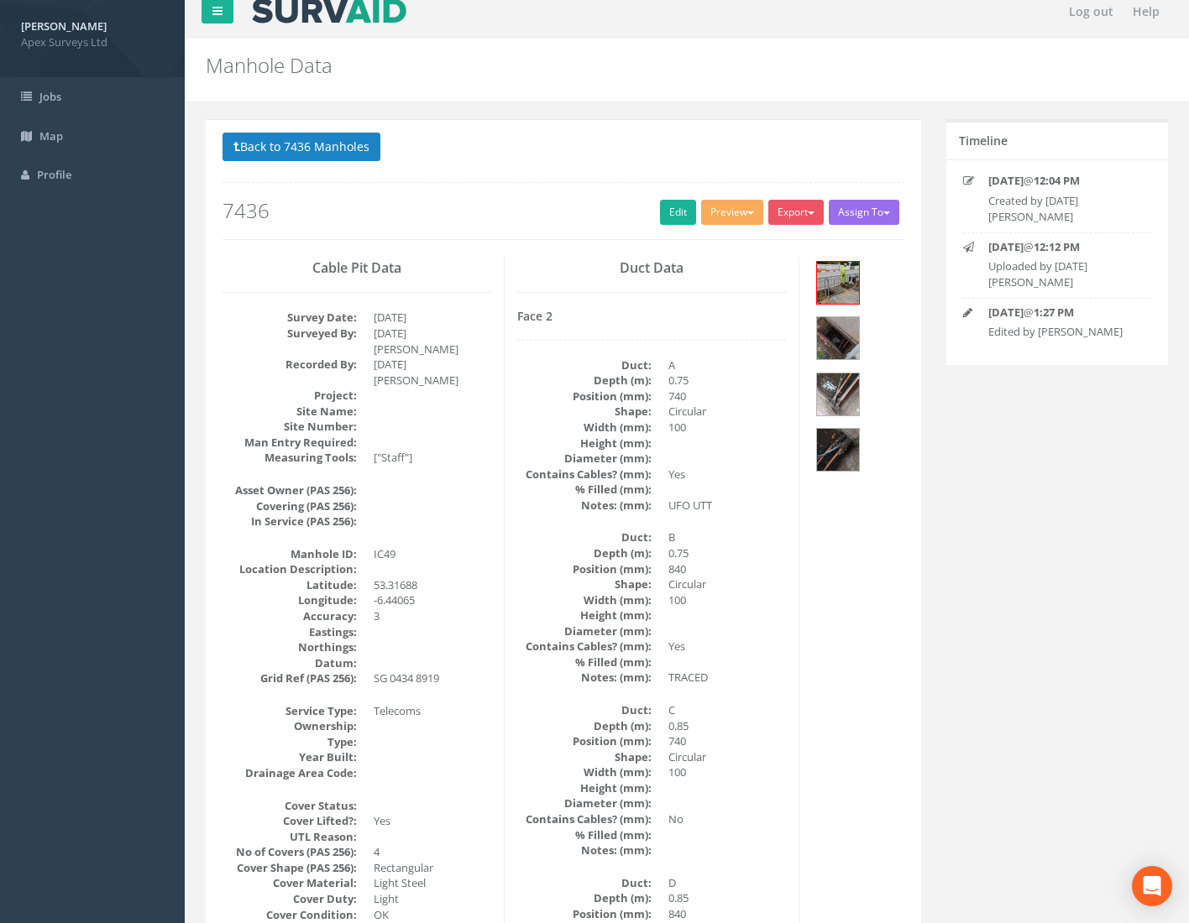
scroll to position [0, 0]
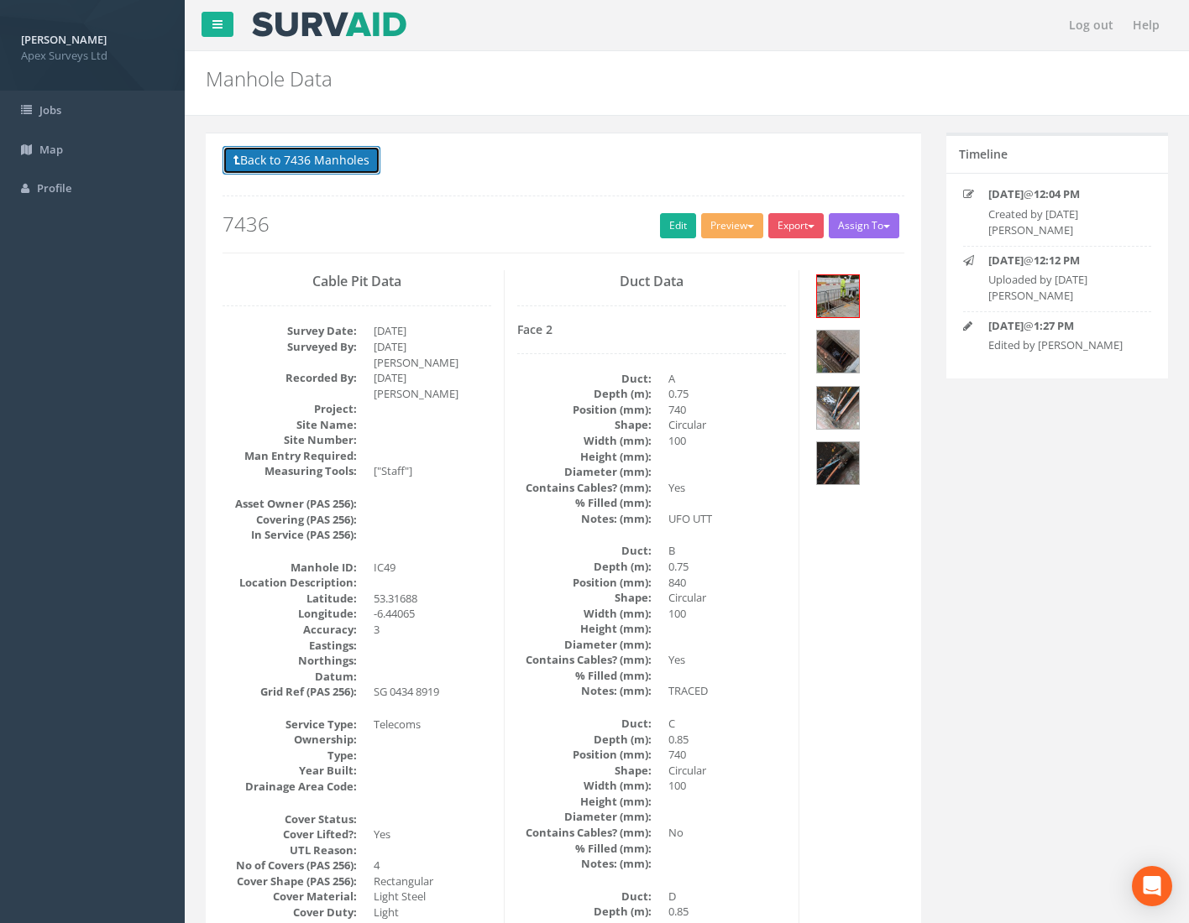
click at [340, 163] on button "Back to 7436 Manholes" at bounding box center [301, 160] width 158 height 29
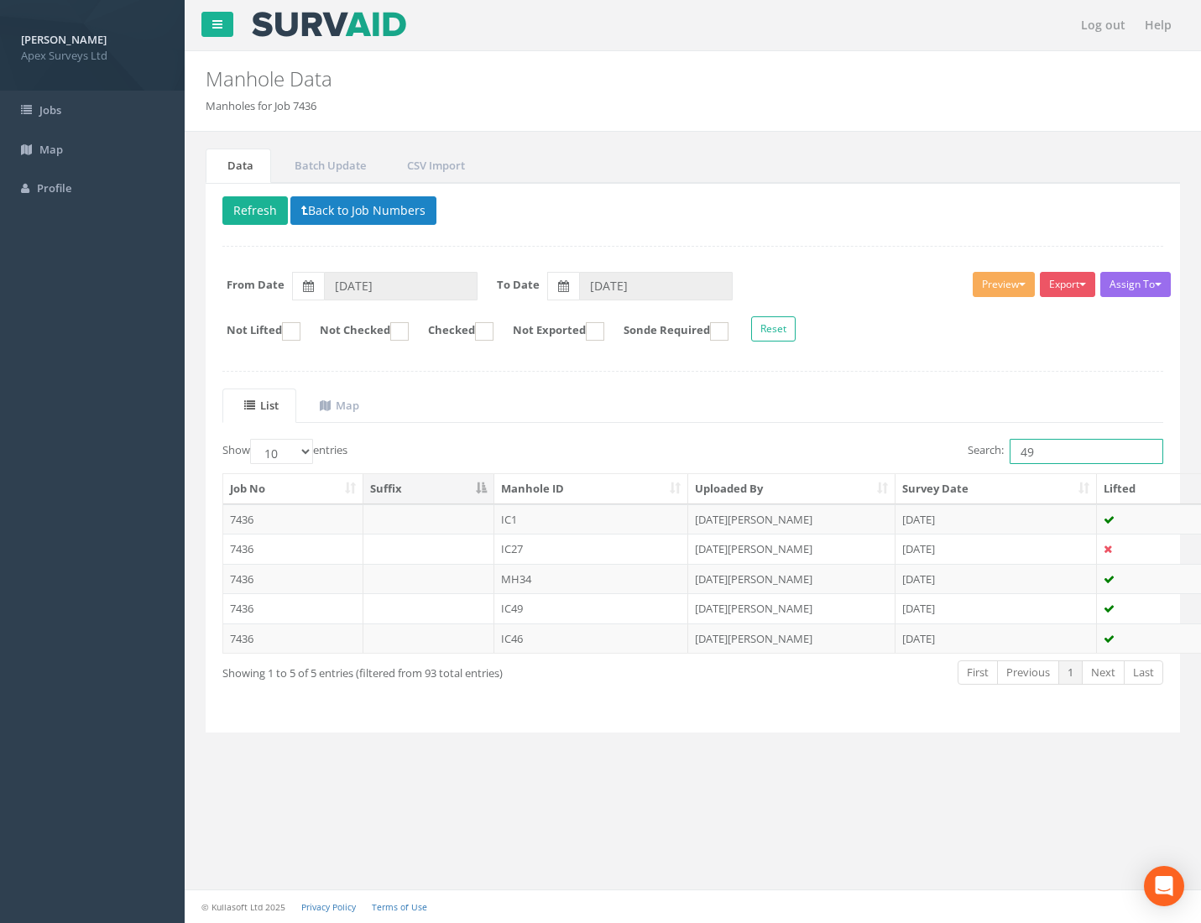
click at [1042, 452] on input "49" at bounding box center [1087, 451] width 154 height 25
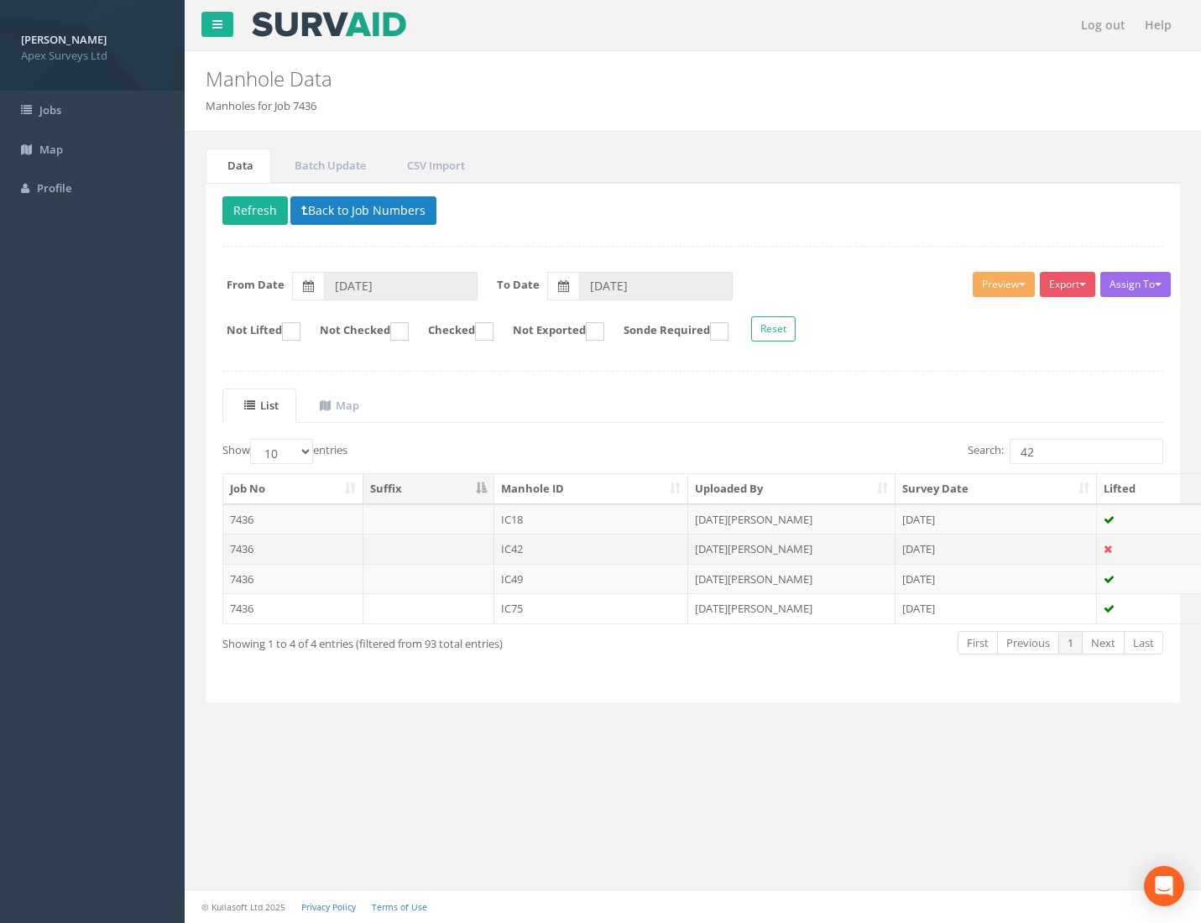
click at [249, 553] on td "7436" at bounding box center [293, 549] width 140 height 30
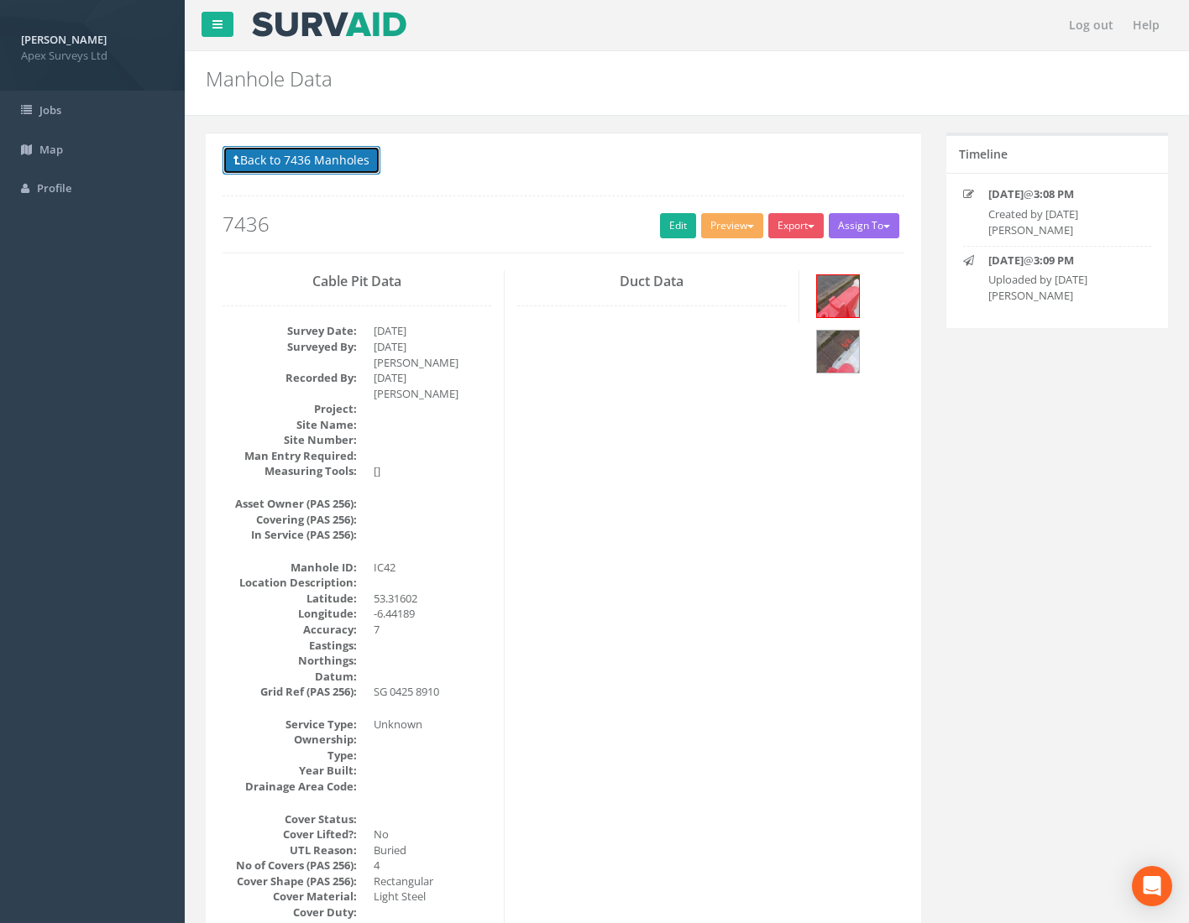
click at [313, 159] on button "Back to 7436 Manholes" at bounding box center [301, 160] width 158 height 29
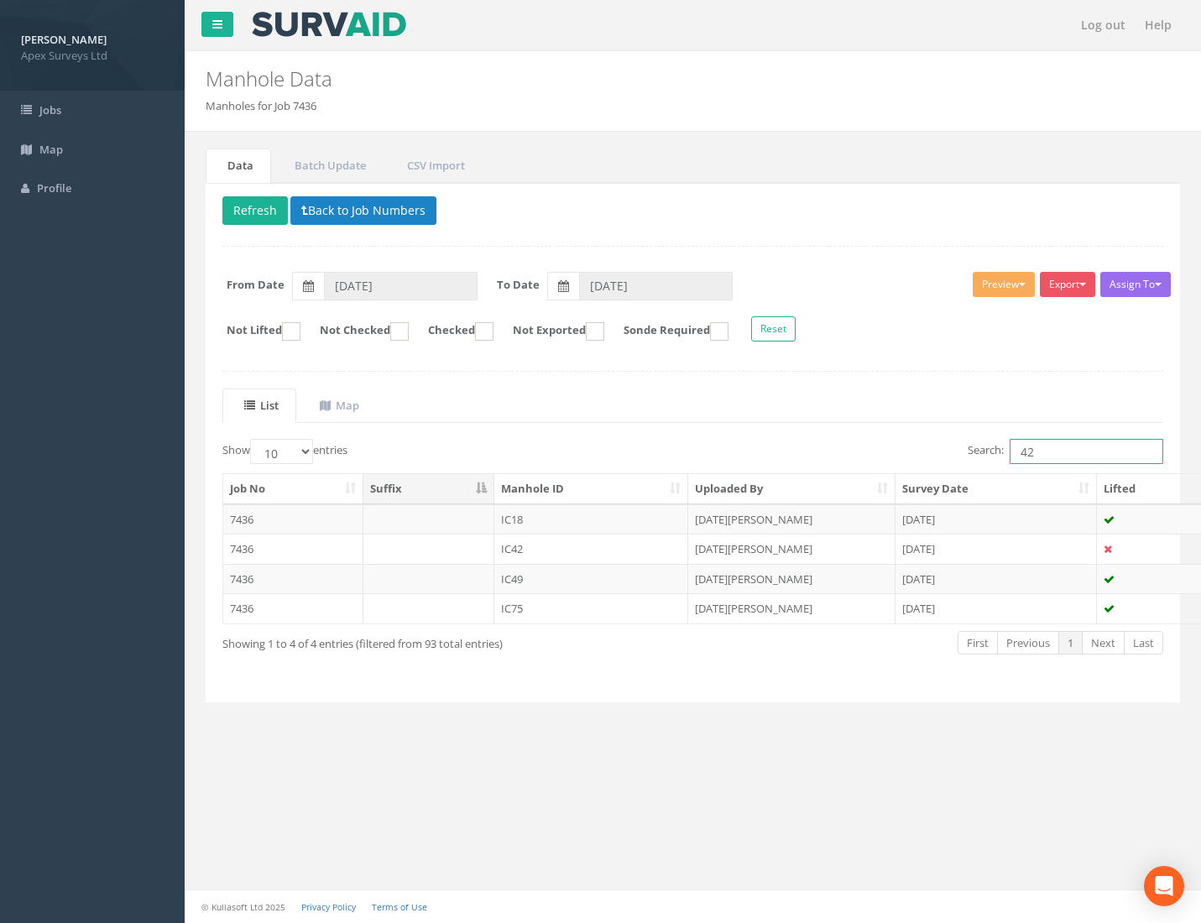
drag, startPoint x: 1059, startPoint y: 453, endPoint x: 946, endPoint y: 456, distance: 112.5
click at [952, 454] on div "Search: 42" at bounding box center [935, 453] width 458 height 29
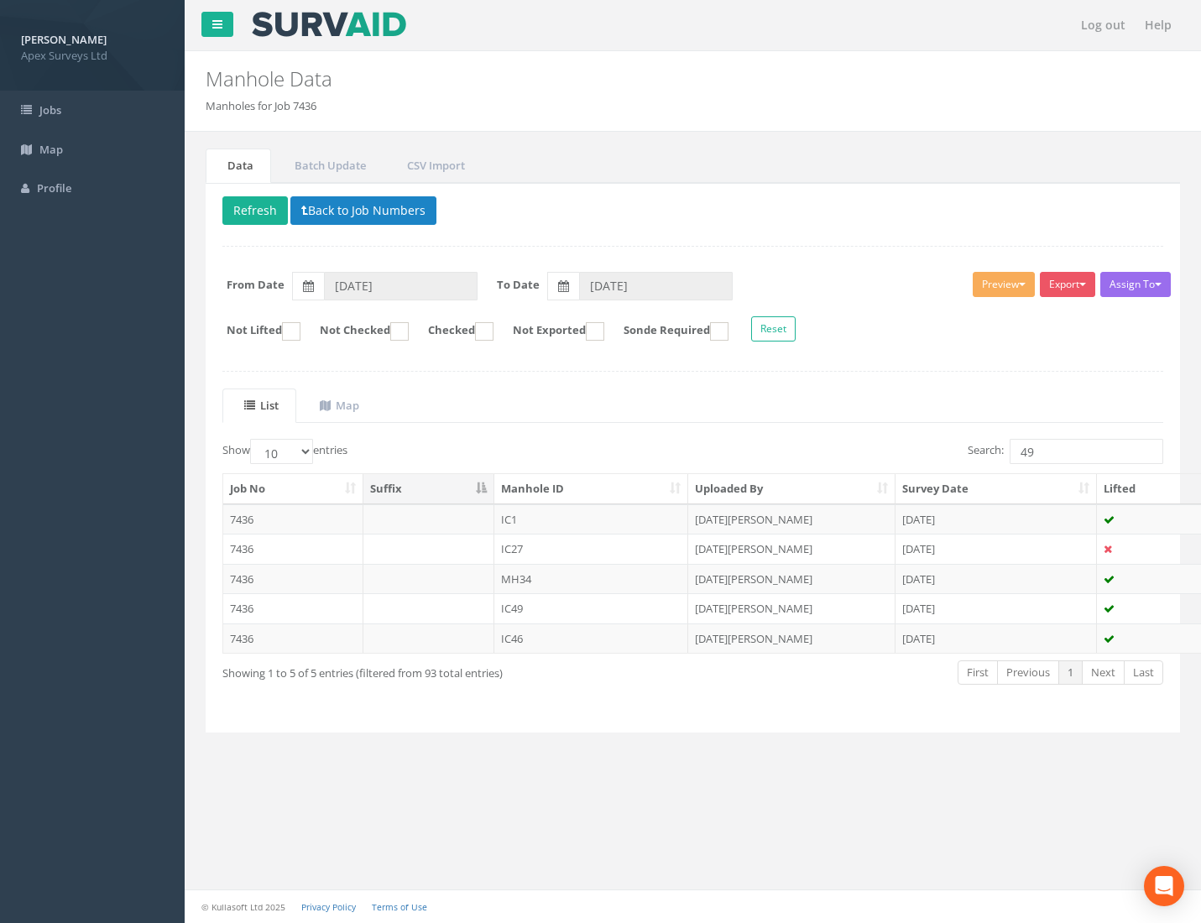
click at [248, 606] on td "7436" at bounding box center [293, 608] width 140 height 30
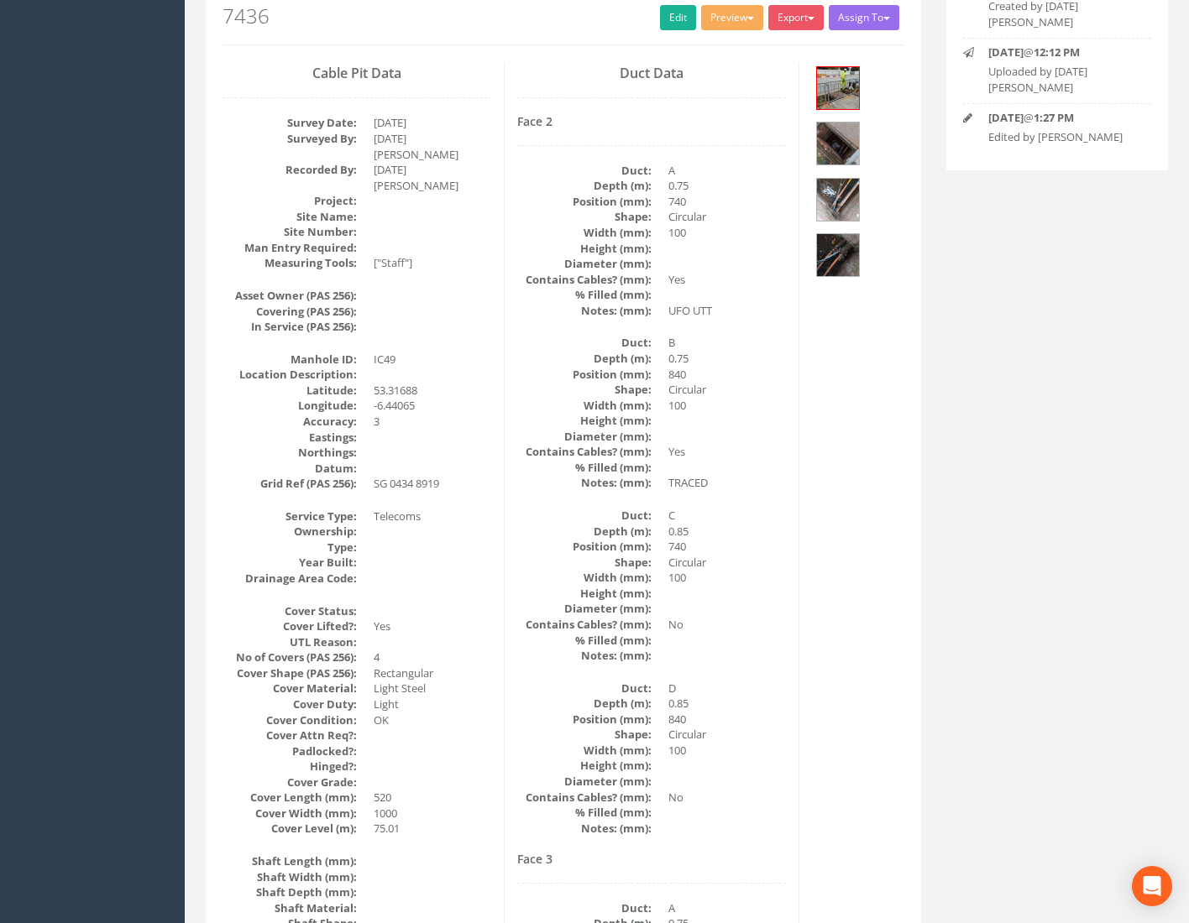
scroll to position [28, 0]
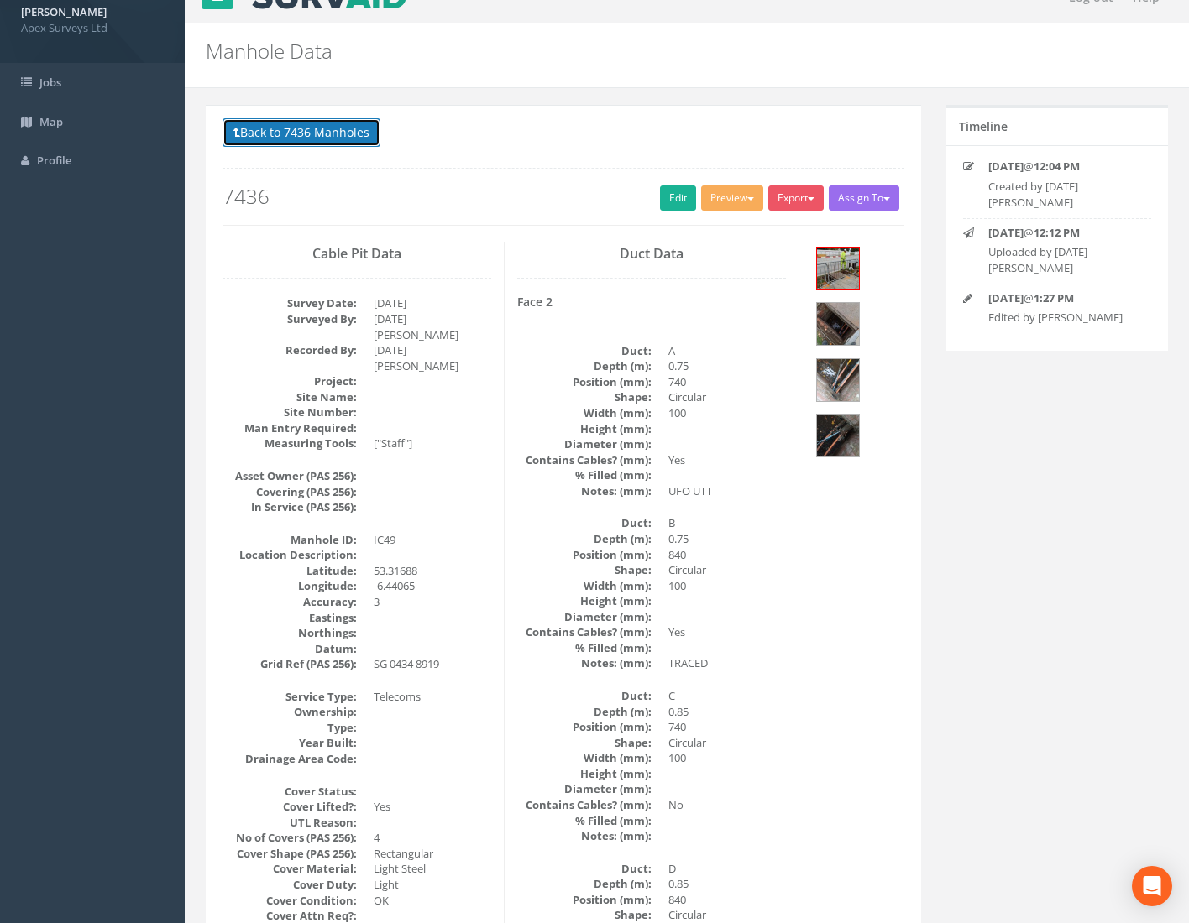
click at [351, 128] on button "Back to 7436 Manholes" at bounding box center [301, 132] width 158 height 29
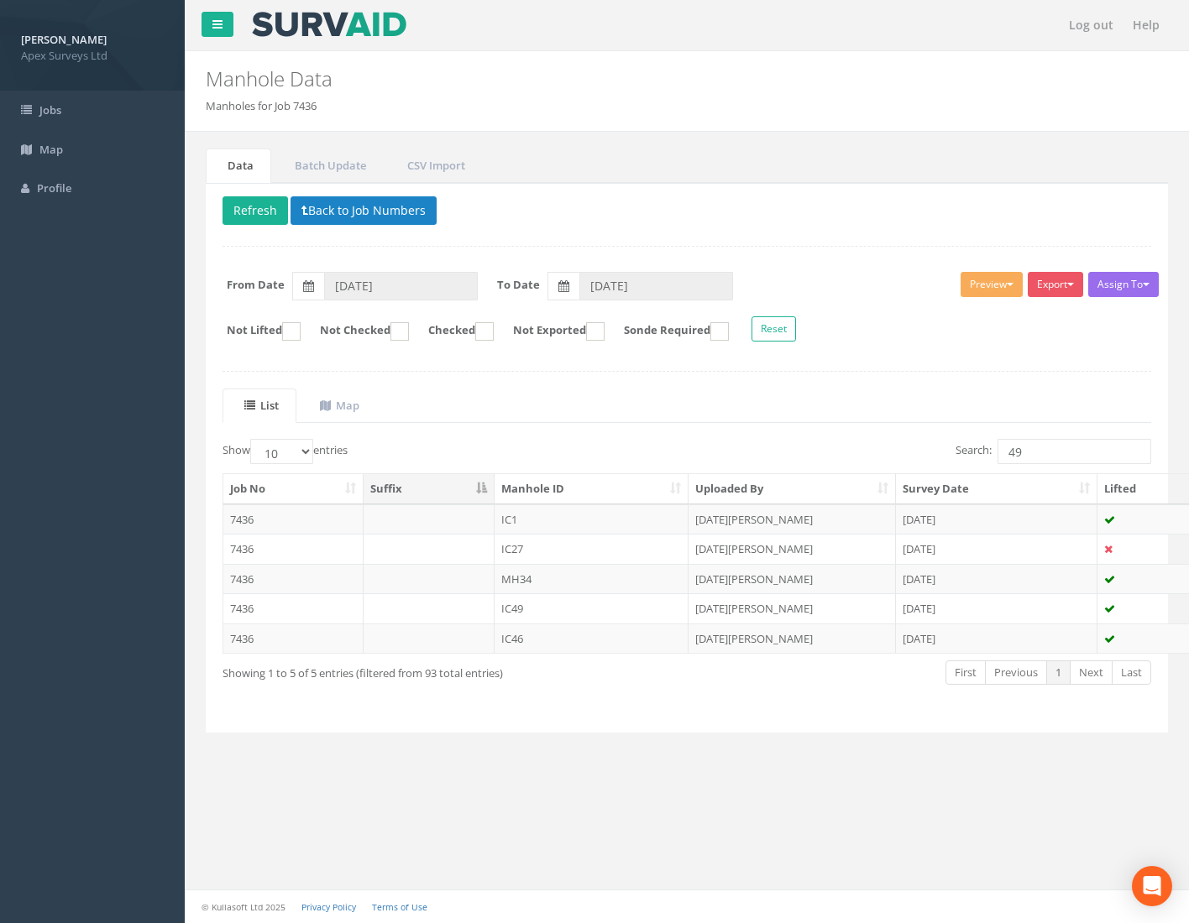
scroll to position [0, 0]
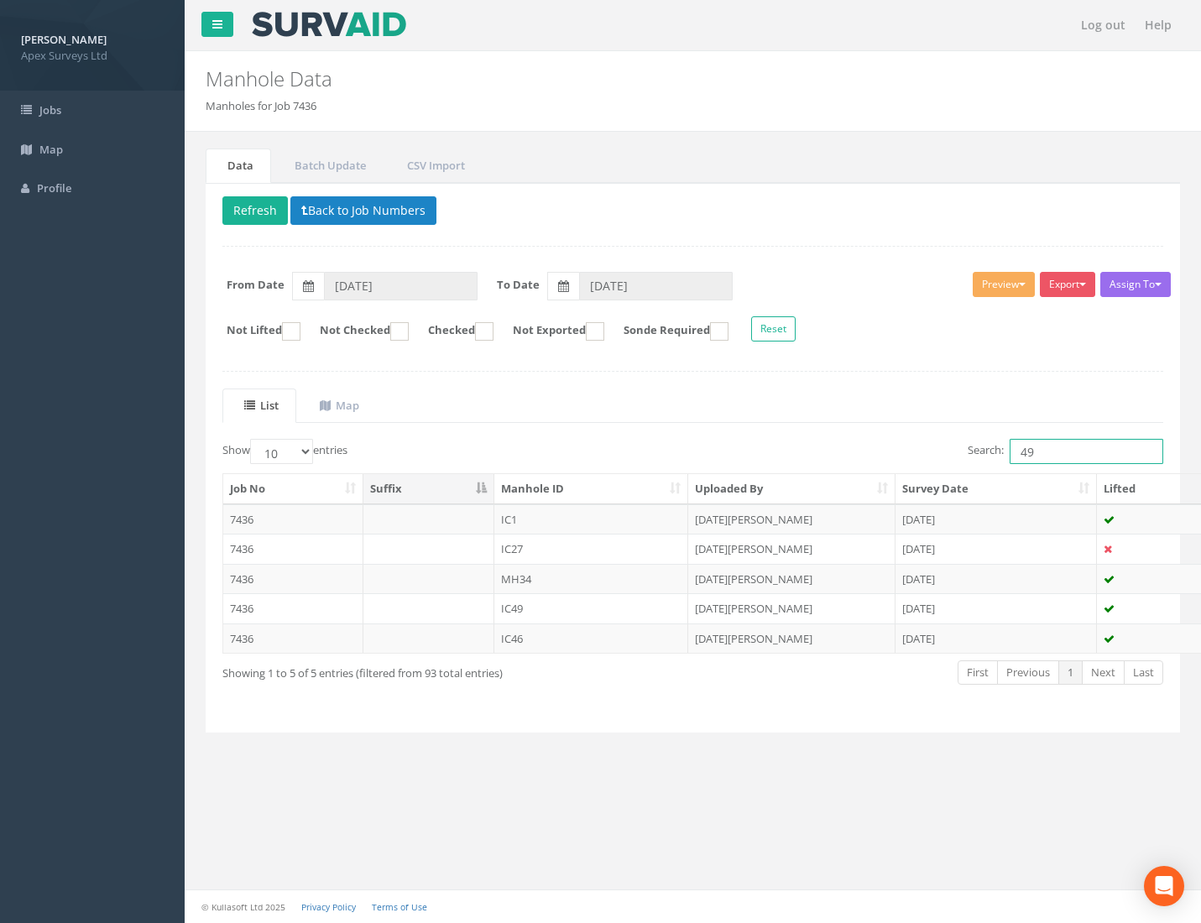
click at [1067, 457] on input "49" at bounding box center [1087, 451] width 154 height 25
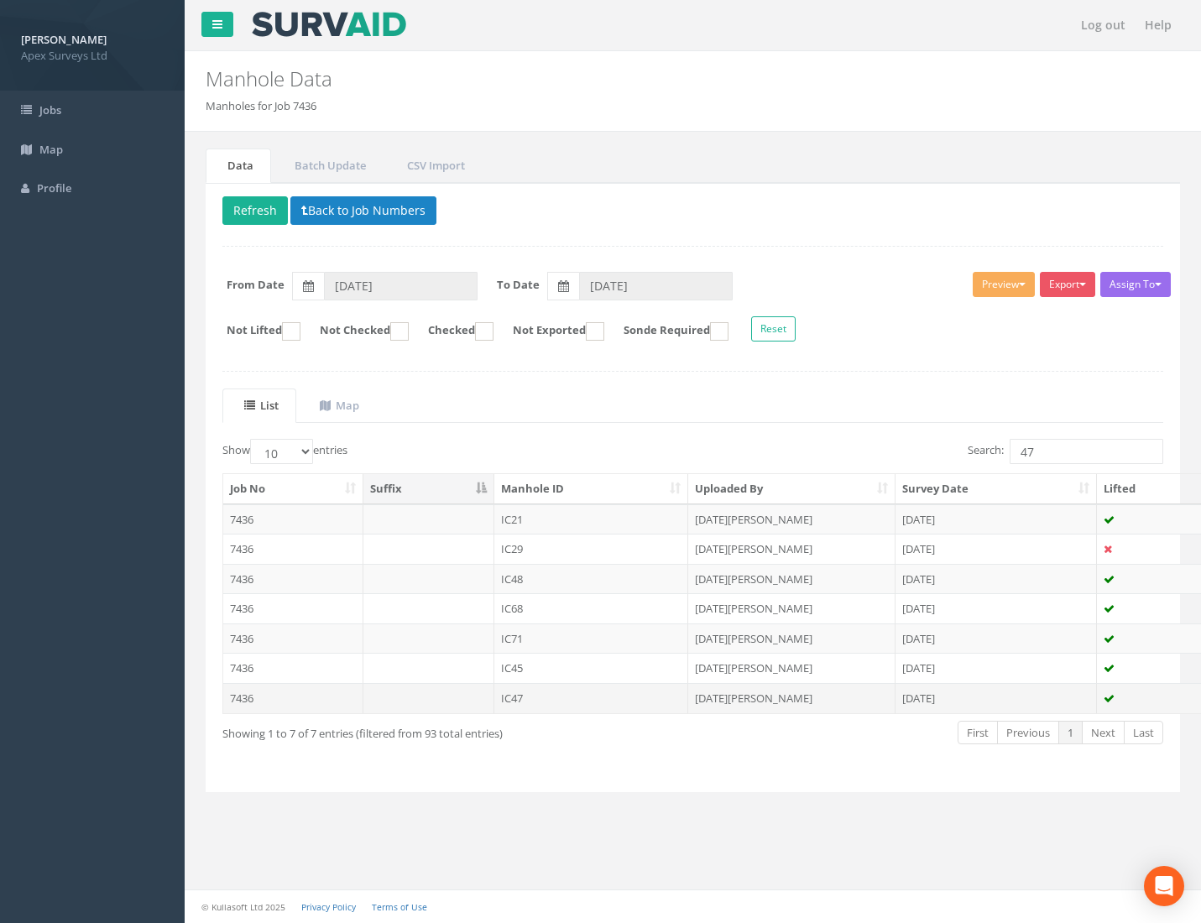
click at [241, 701] on td "7436" at bounding box center [293, 698] width 140 height 30
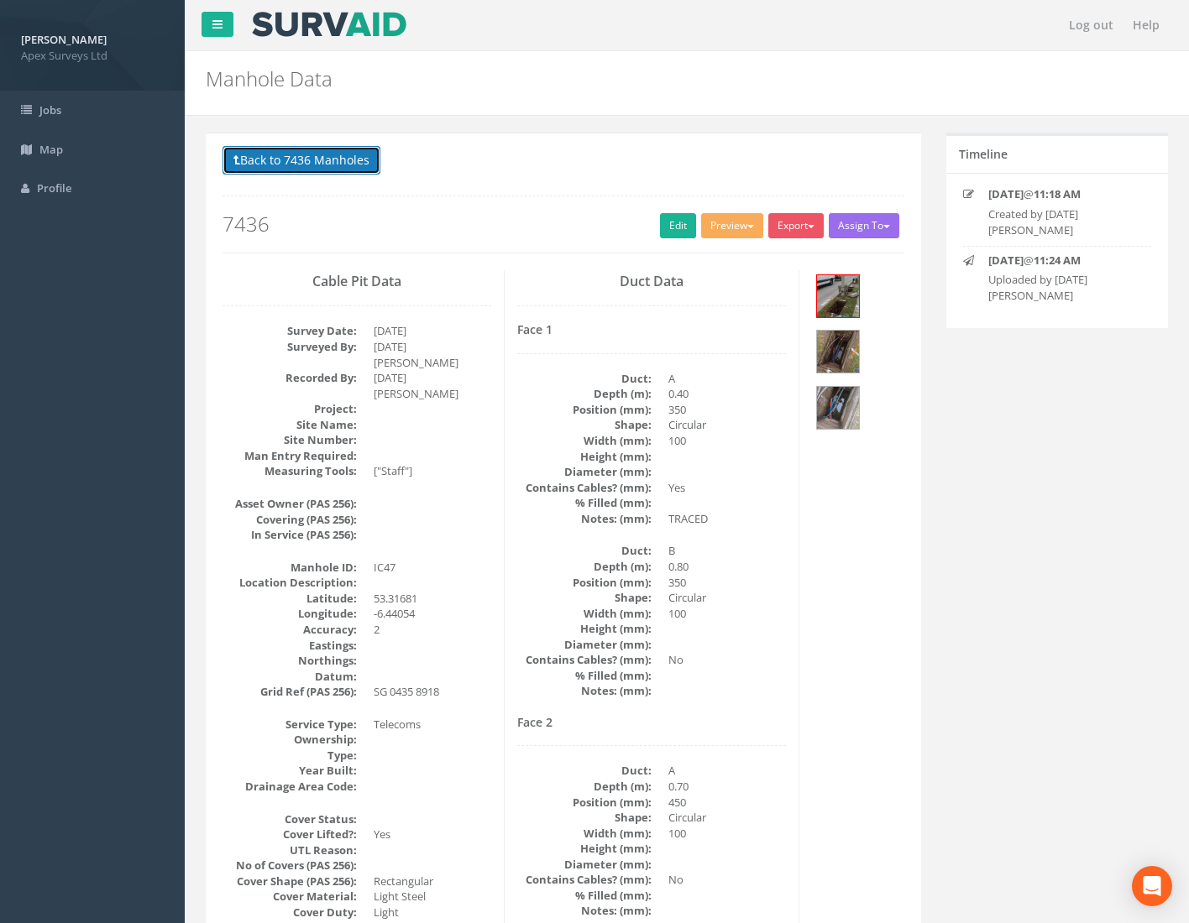
click at [331, 164] on button "Back to 7436 Manholes" at bounding box center [301, 160] width 158 height 29
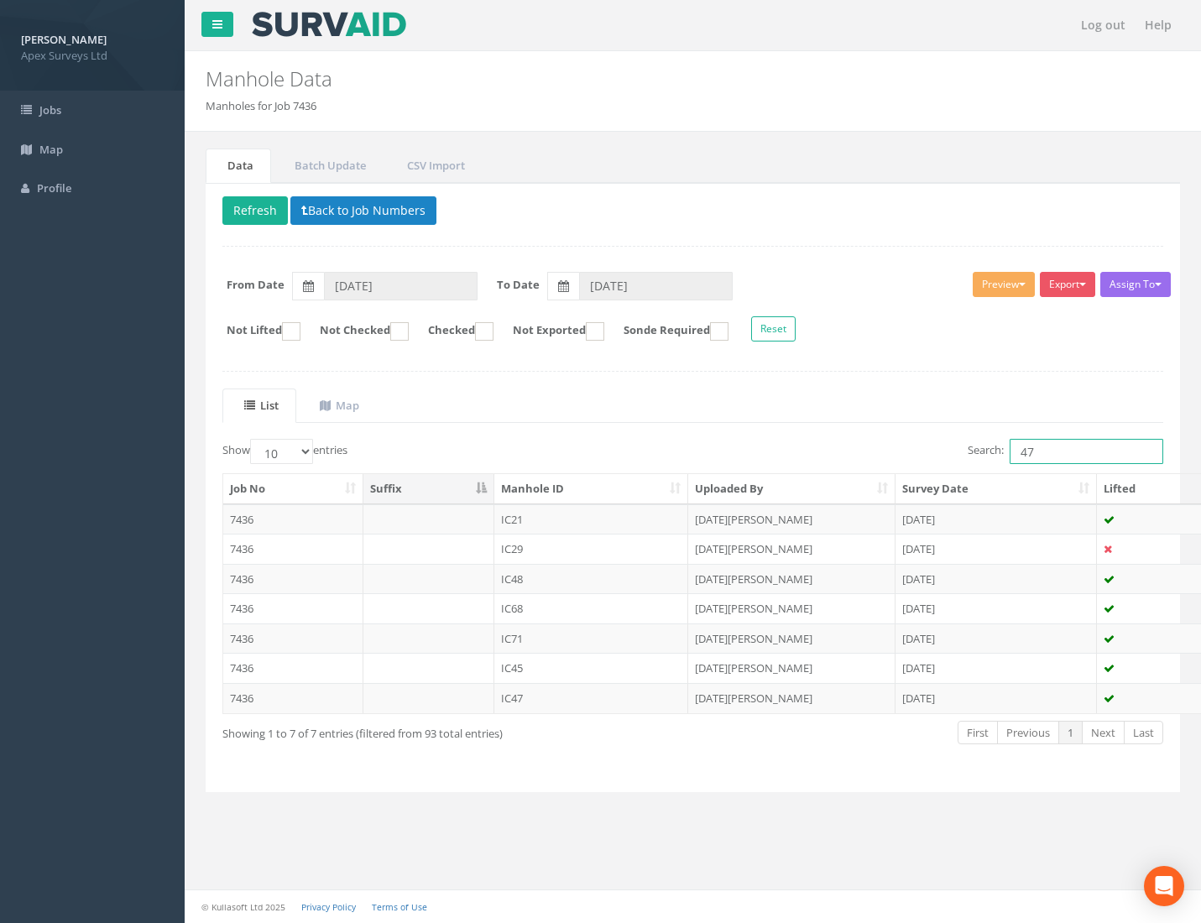
drag, startPoint x: 963, startPoint y: 456, endPoint x: 907, endPoint y: 461, distance: 56.5
click at [896, 461] on div "Search: 47" at bounding box center [935, 453] width 458 height 29
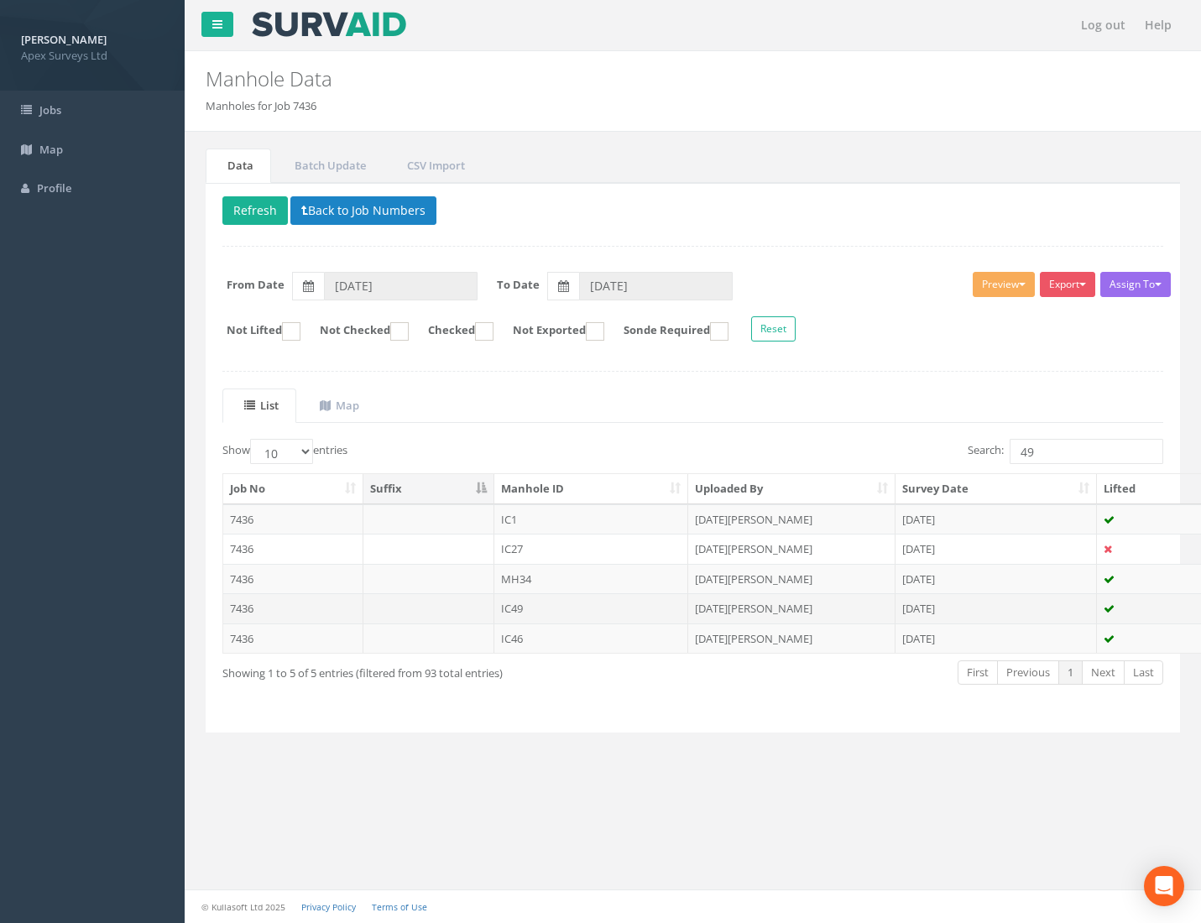
click at [247, 605] on td "7436" at bounding box center [293, 608] width 140 height 30
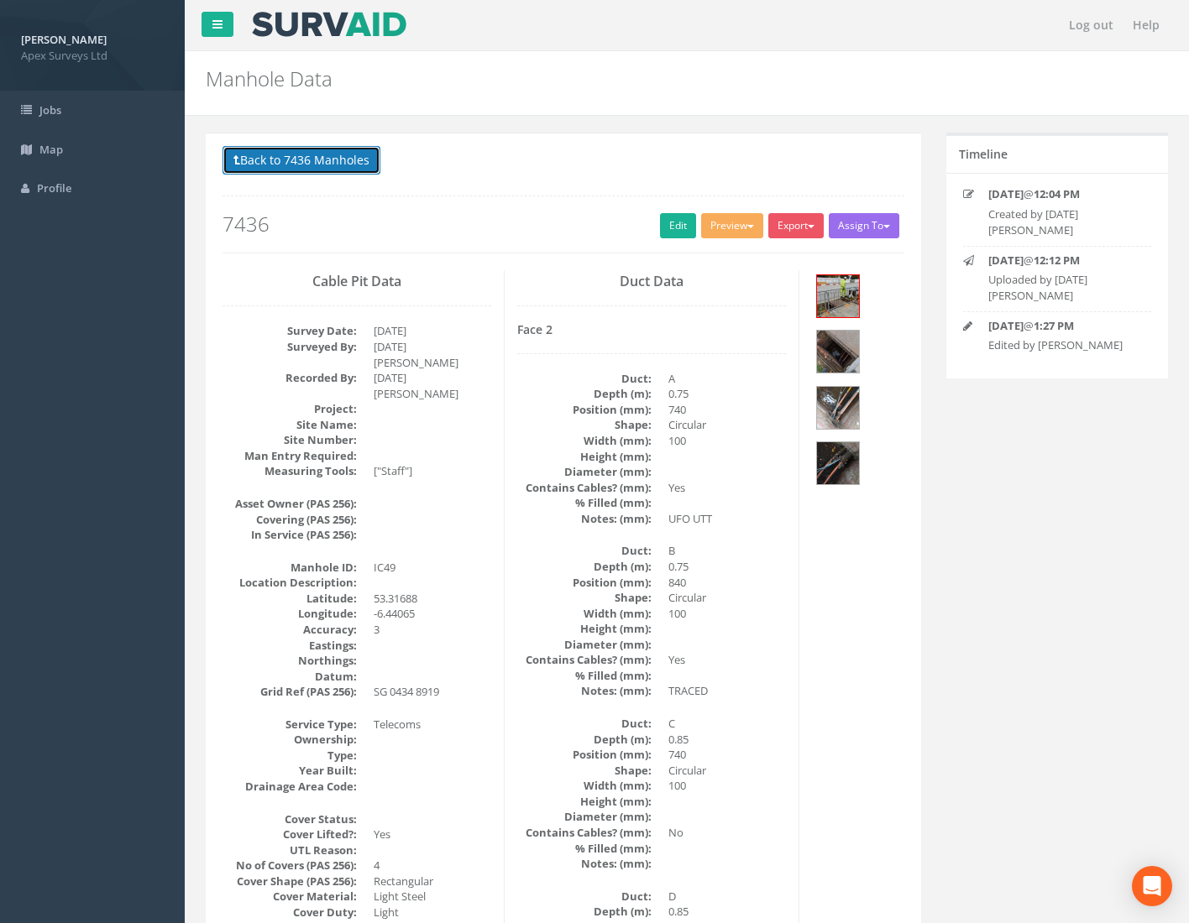
click at [313, 154] on button "Back to 7436 Manholes" at bounding box center [301, 160] width 158 height 29
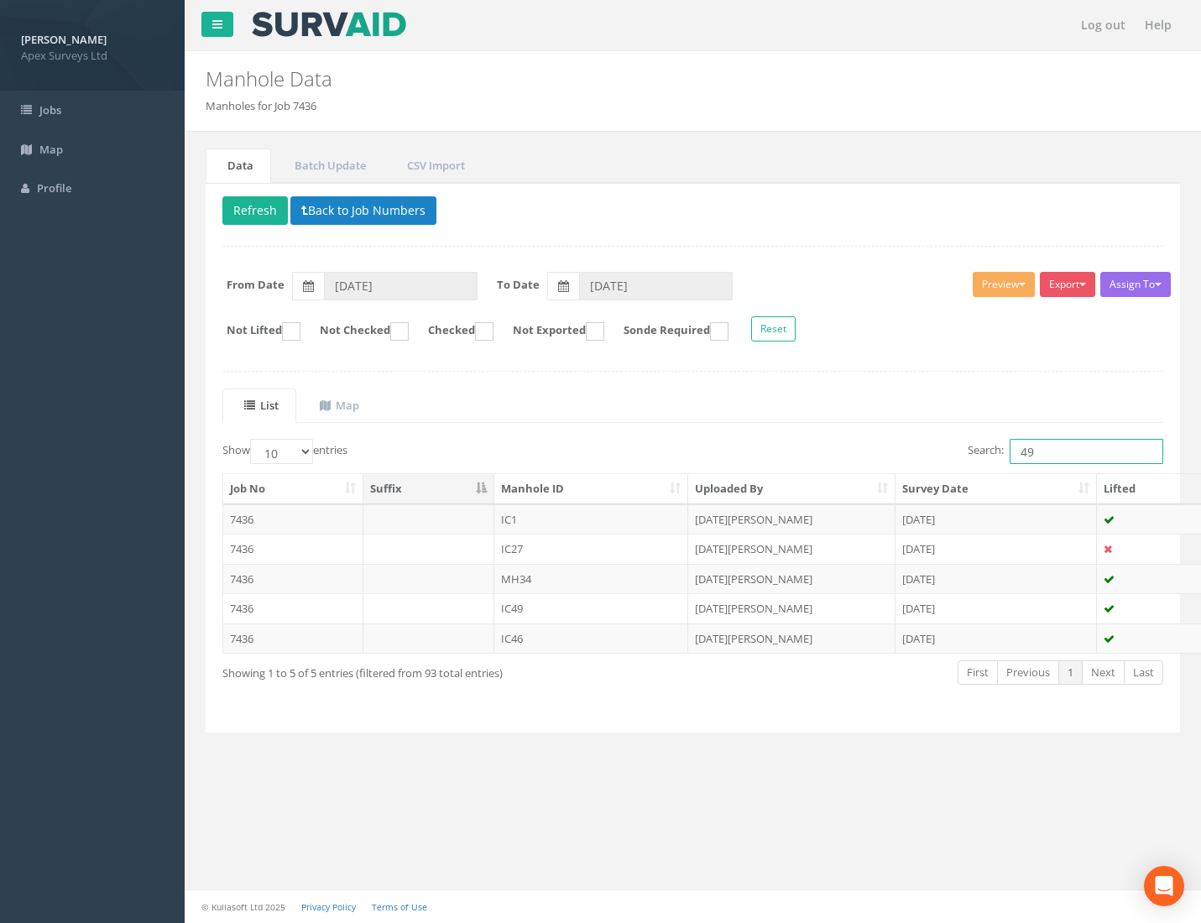
drag, startPoint x: 1040, startPoint y: 452, endPoint x: 947, endPoint y: 465, distance: 94.1
click at [953, 461] on div "Search: 49" at bounding box center [935, 453] width 458 height 29
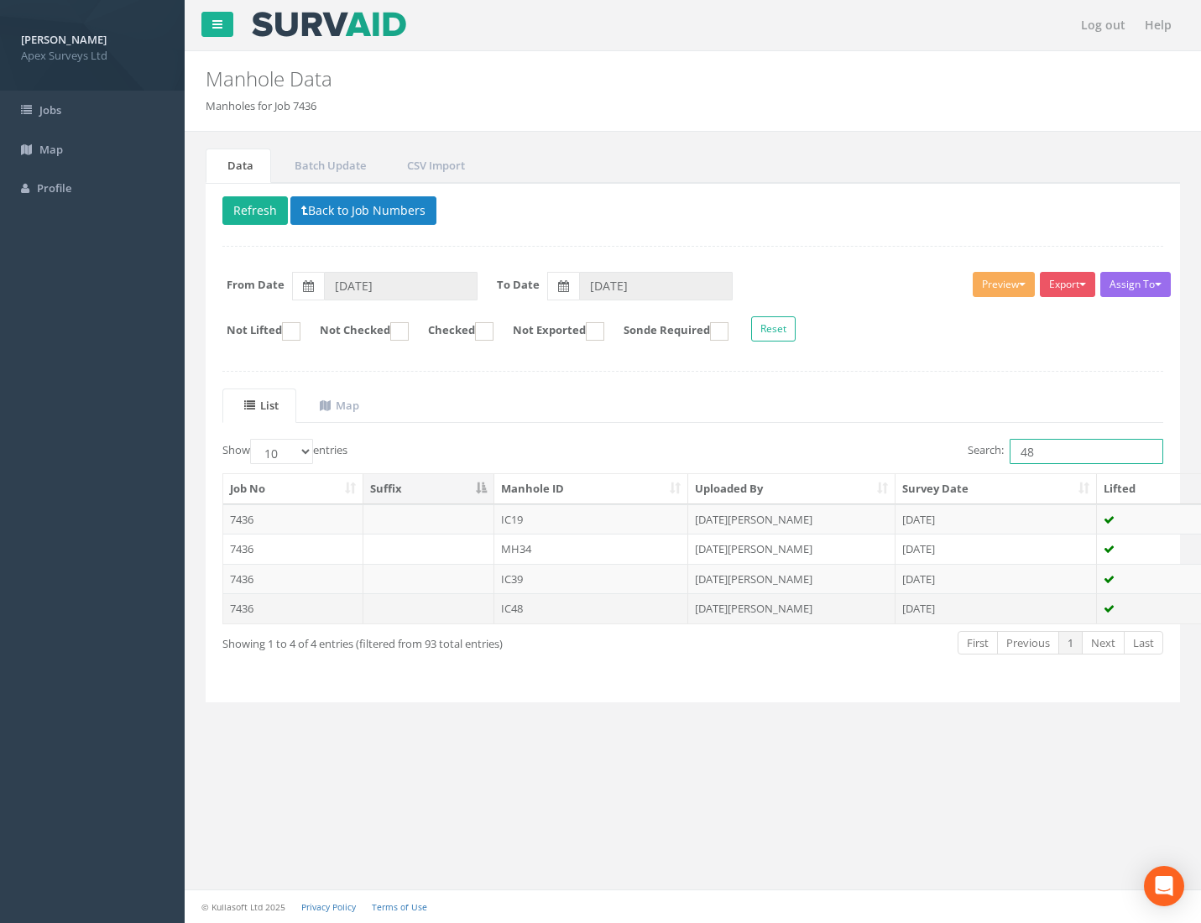
type input "48"
click at [236, 609] on td "7436" at bounding box center [293, 608] width 140 height 30
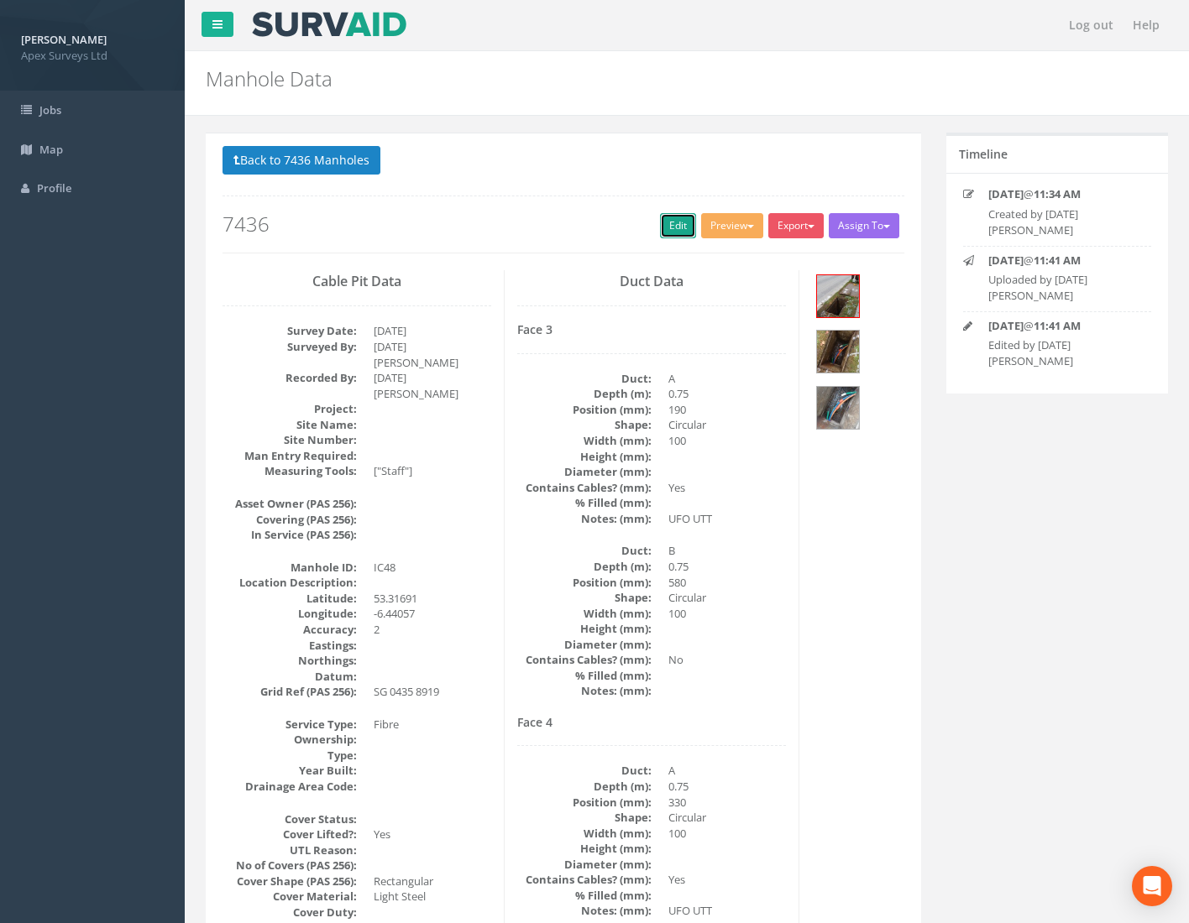
drag, startPoint x: 669, startPoint y: 233, endPoint x: 23, endPoint y: 449, distance: 681.7
click at [669, 233] on link "Edit" at bounding box center [678, 225] width 36 height 25
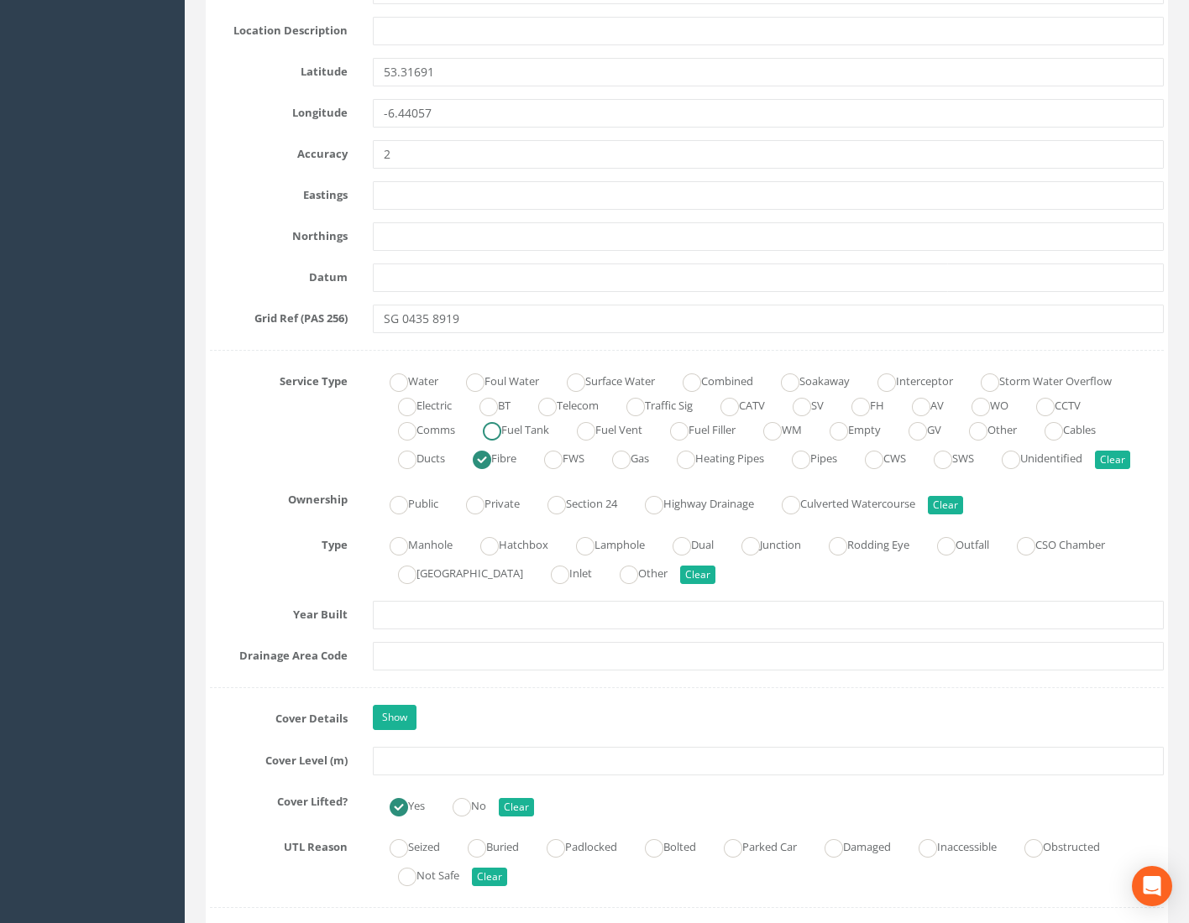
scroll to position [1007, 0]
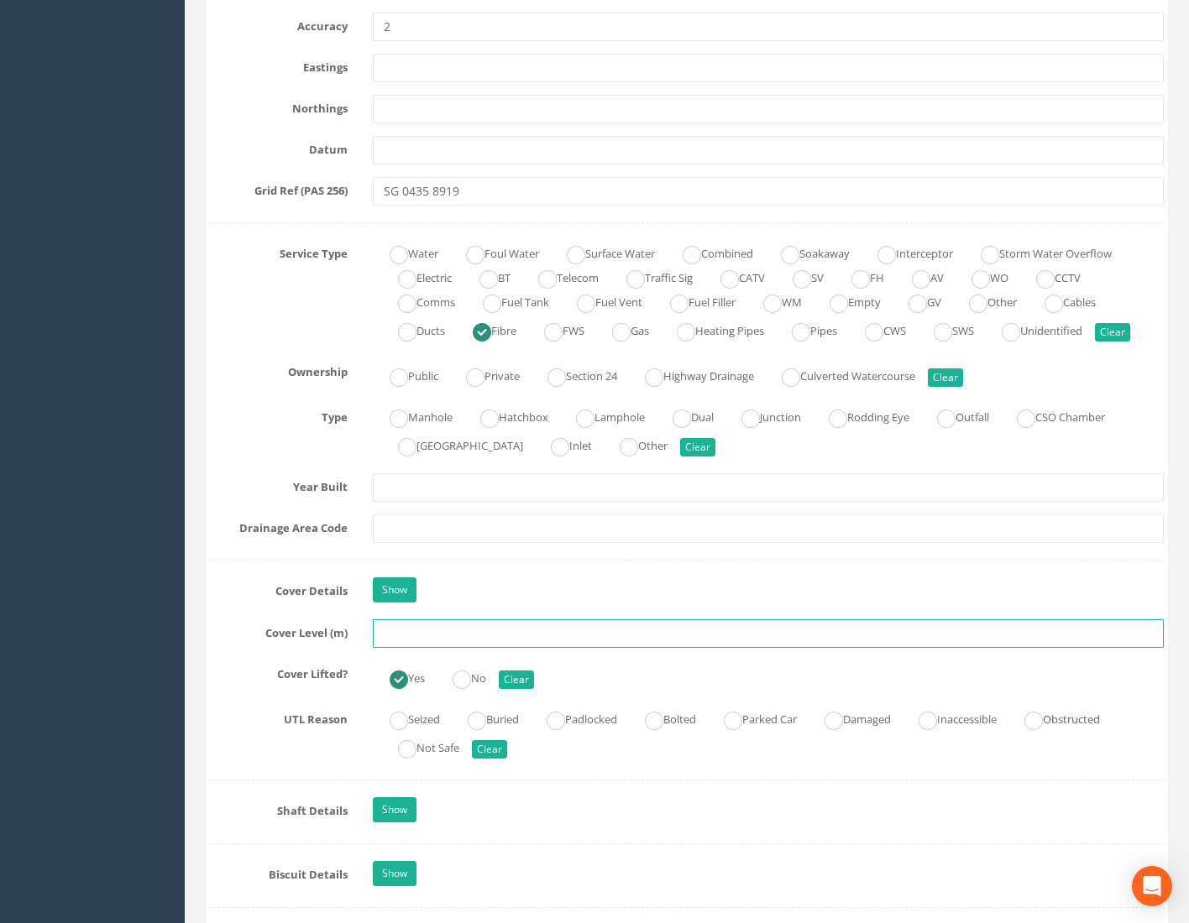
click at [386, 637] on input "text" at bounding box center [768, 633] width 791 height 29
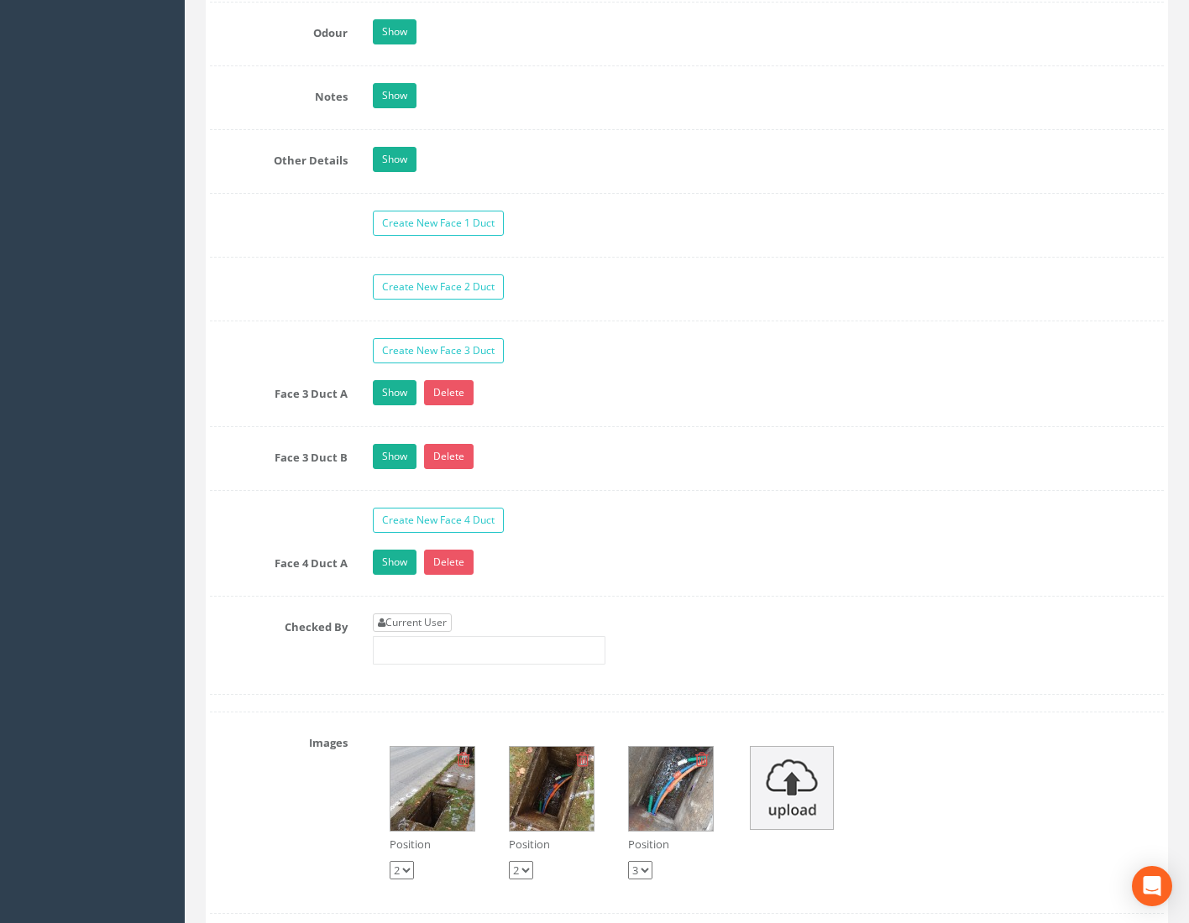
type input "75.02"
drag, startPoint x: 396, startPoint y: 619, endPoint x: 405, endPoint y: 625, distance: 10.2
click at [396, 621] on link "Current User" at bounding box center [412, 623] width 79 height 18
type input "[PERSON_NAME]"
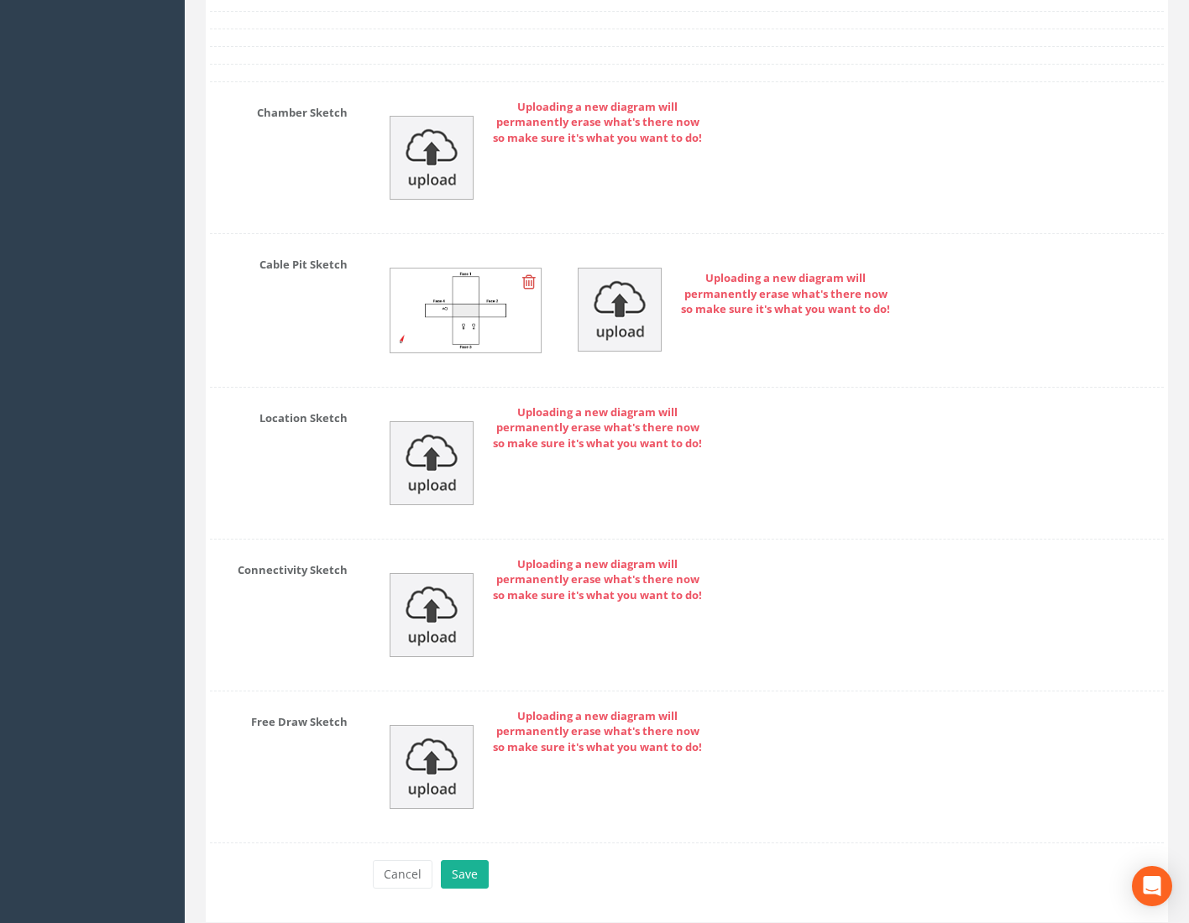
scroll to position [3717, 0]
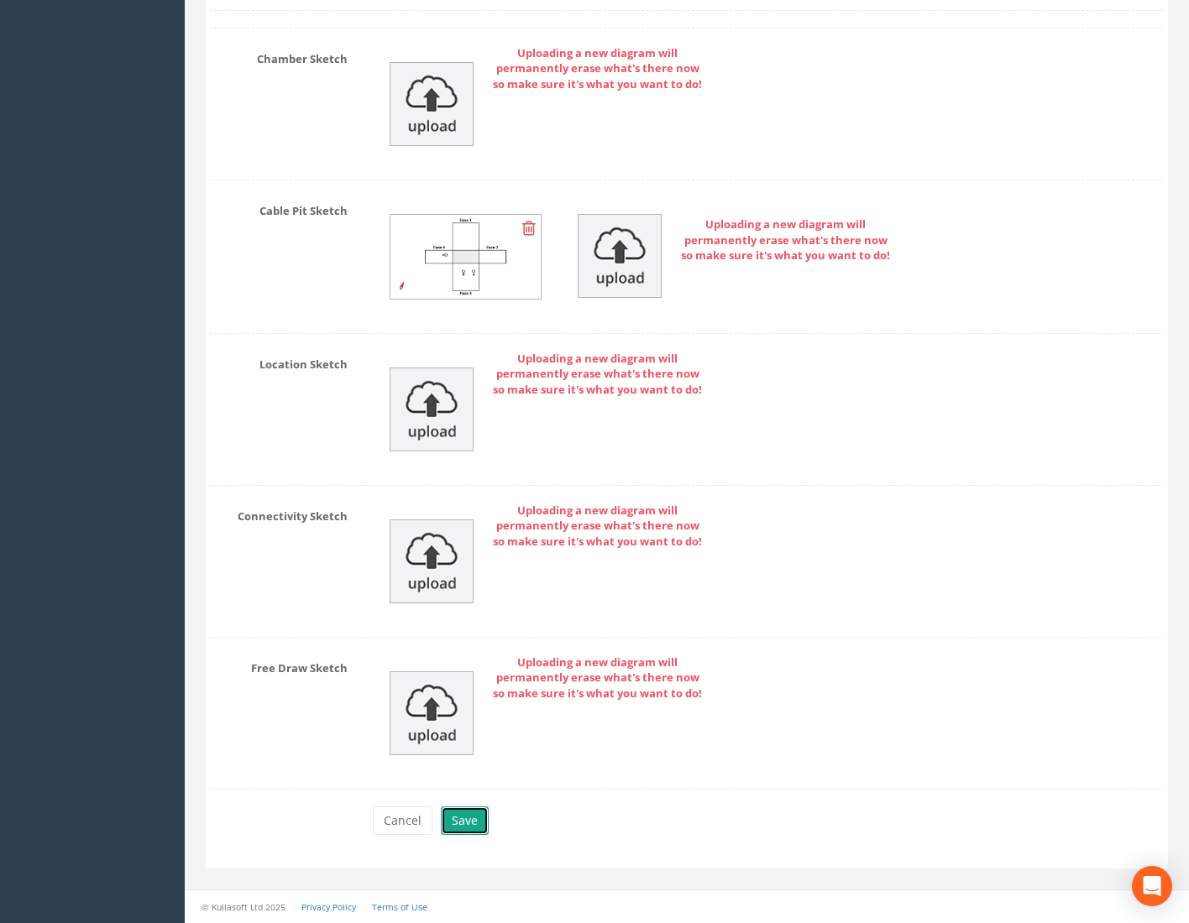
click at [470, 823] on button "Save" at bounding box center [465, 821] width 48 height 29
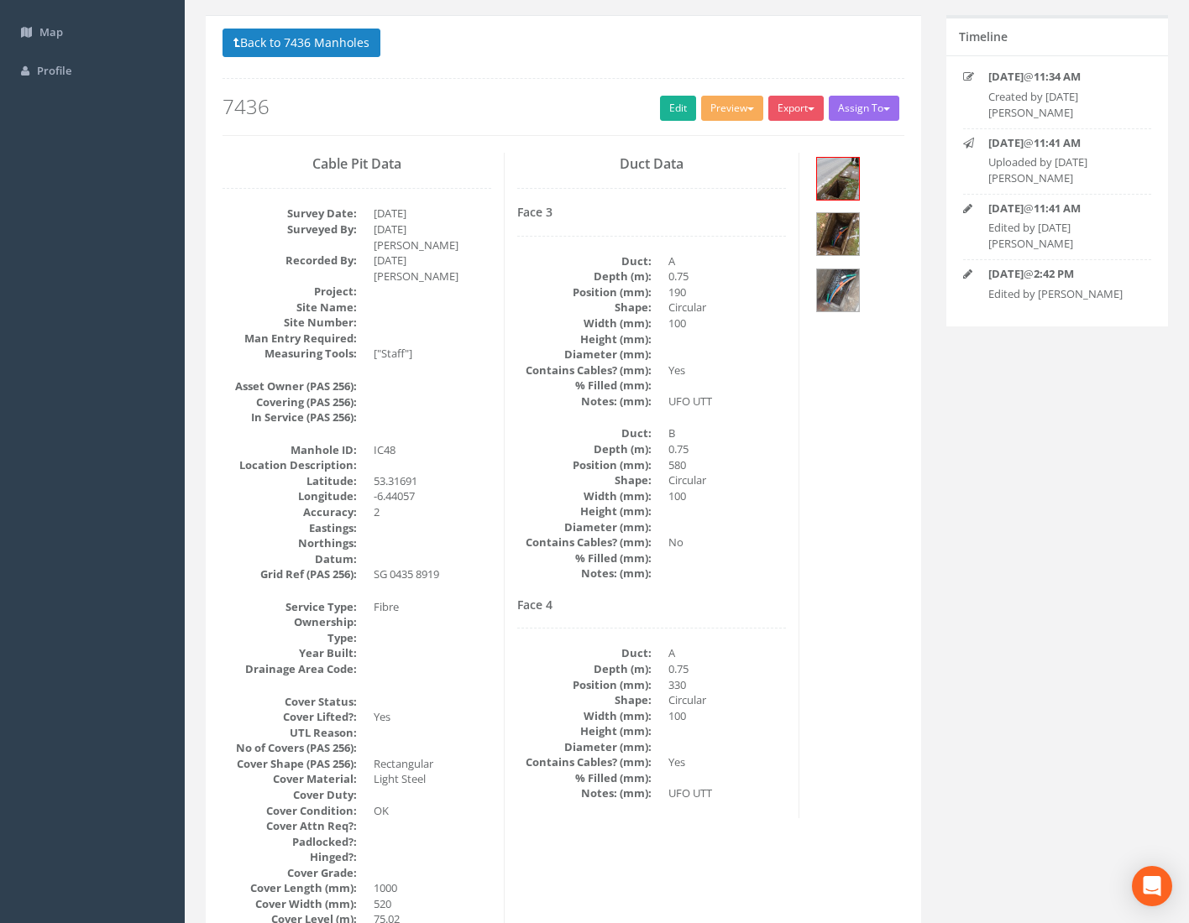
scroll to position [0, 0]
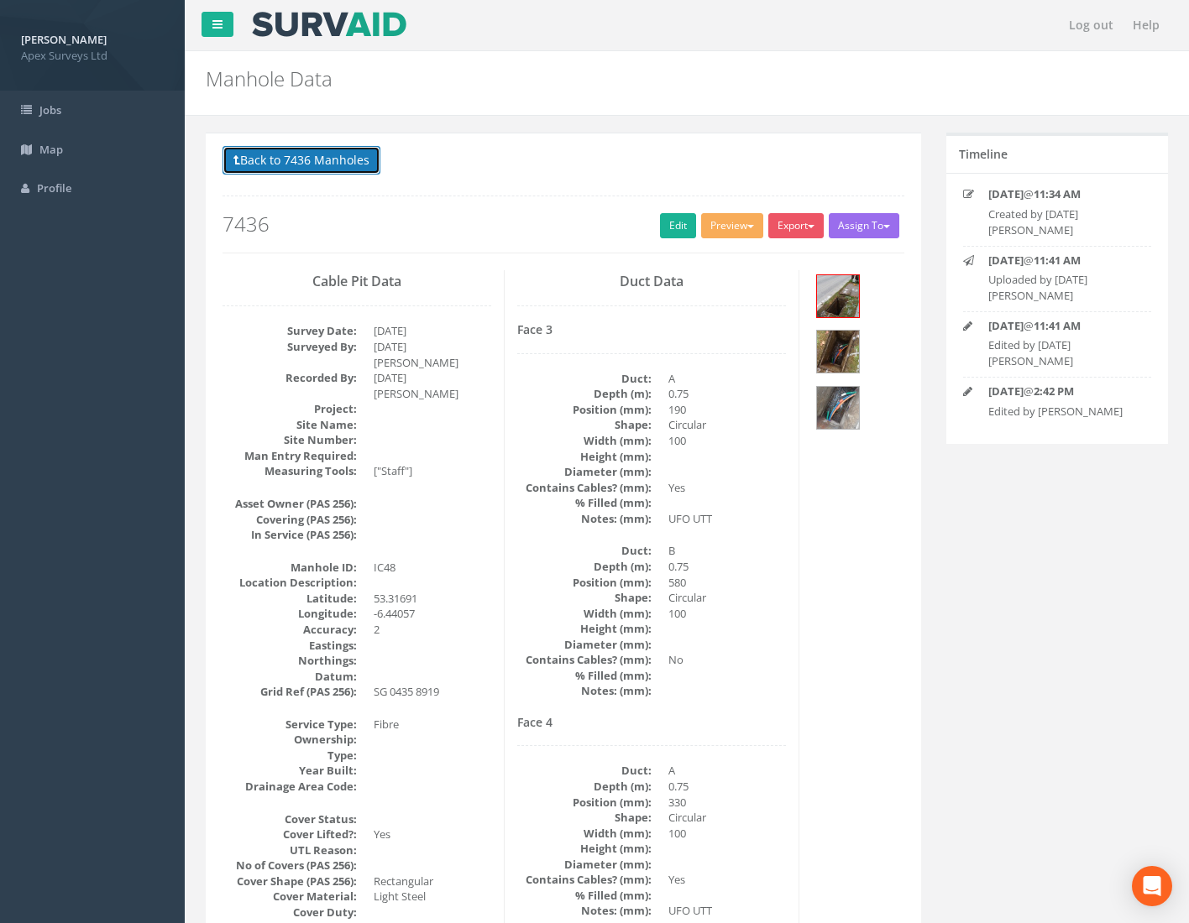
drag, startPoint x: 283, startPoint y: 160, endPoint x: 589, endPoint y: 243, distance: 317.2
click at [285, 160] on button "Back to 7436 Manholes" at bounding box center [301, 160] width 158 height 29
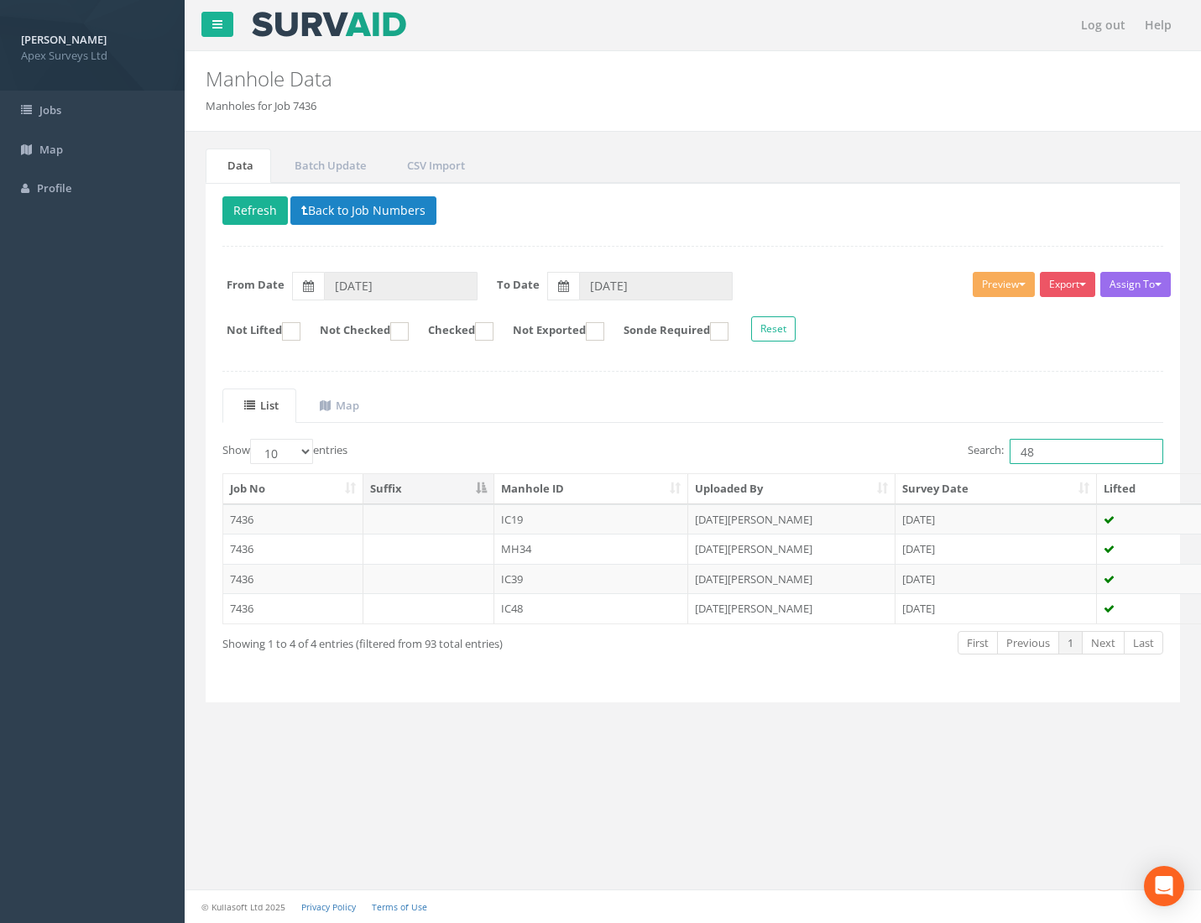
drag, startPoint x: 1043, startPoint y: 456, endPoint x: 844, endPoint y: 452, distance: 198.1
click at [802, 452] on div "Search: 48" at bounding box center [935, 453] width 458 height 29
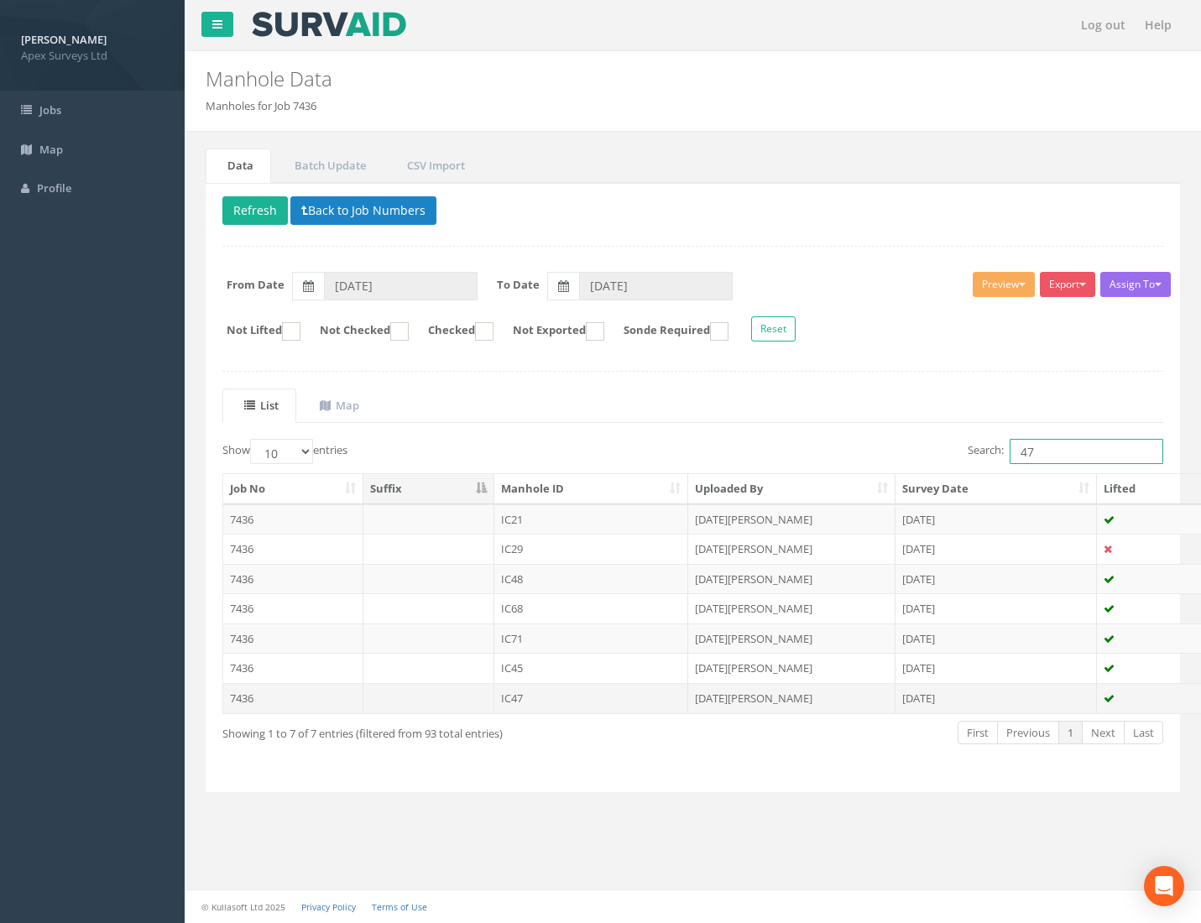
type input "47"
click at [242, 699] on td "7436" at bounding box center [293, 698] width 140 height 30
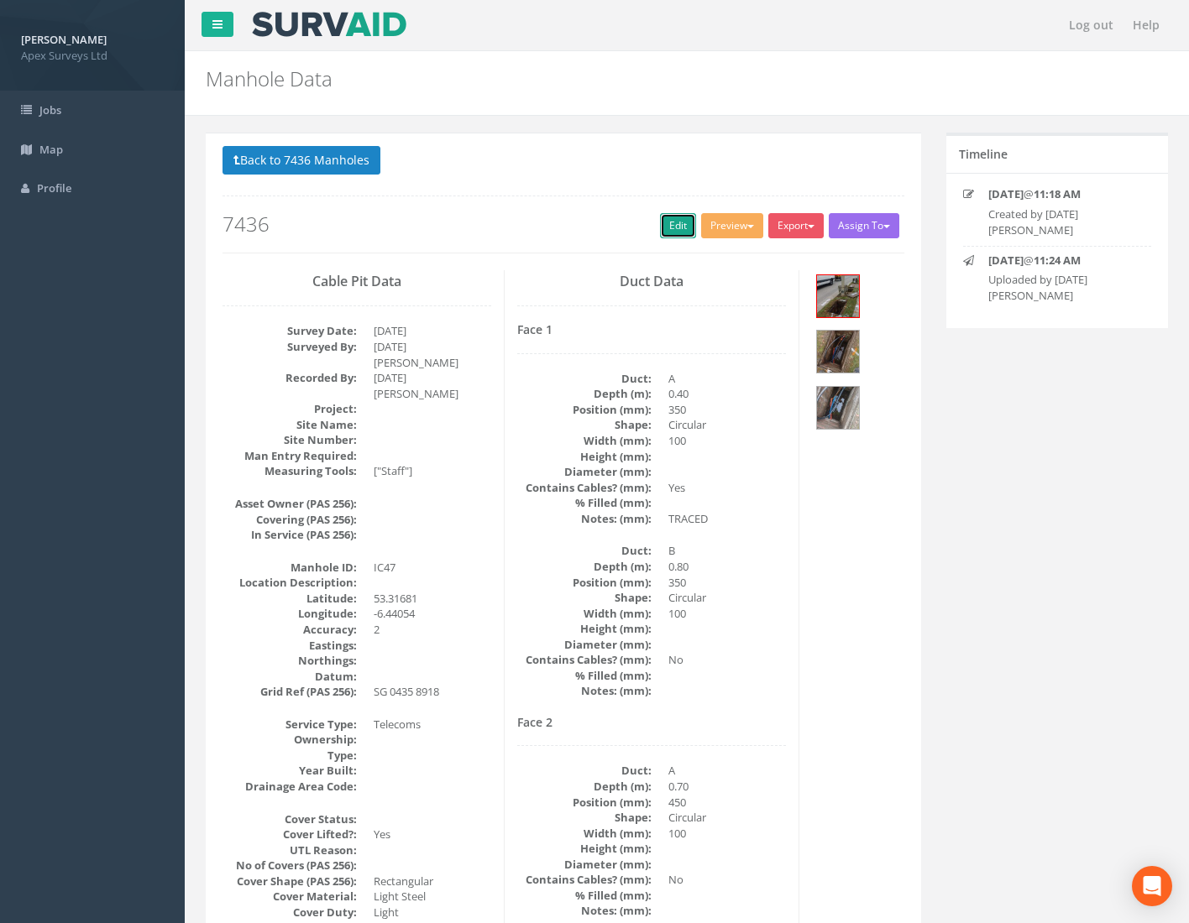
click at [661, 232] on link "Edit" at bounding box center [678, 225] width 36 height 25
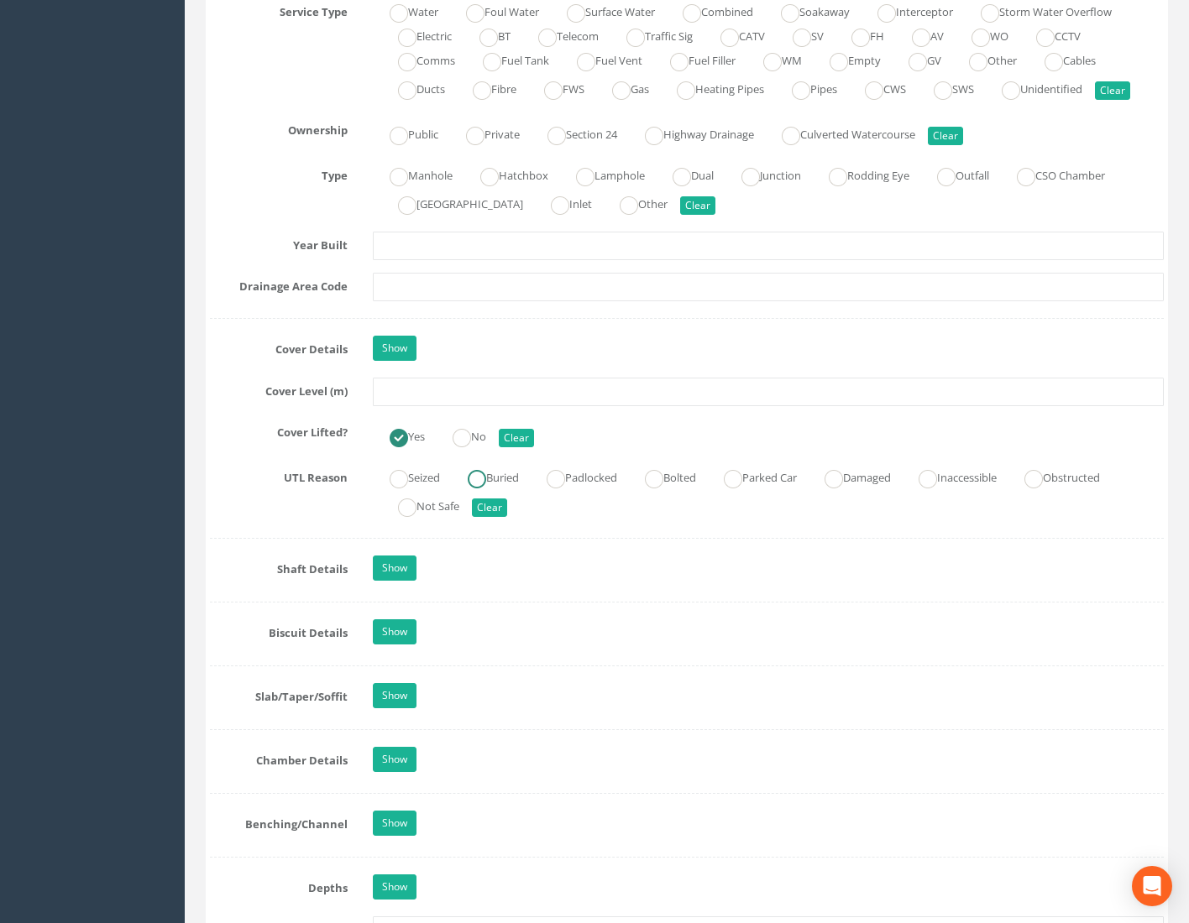
scroll to position [1259, 0]
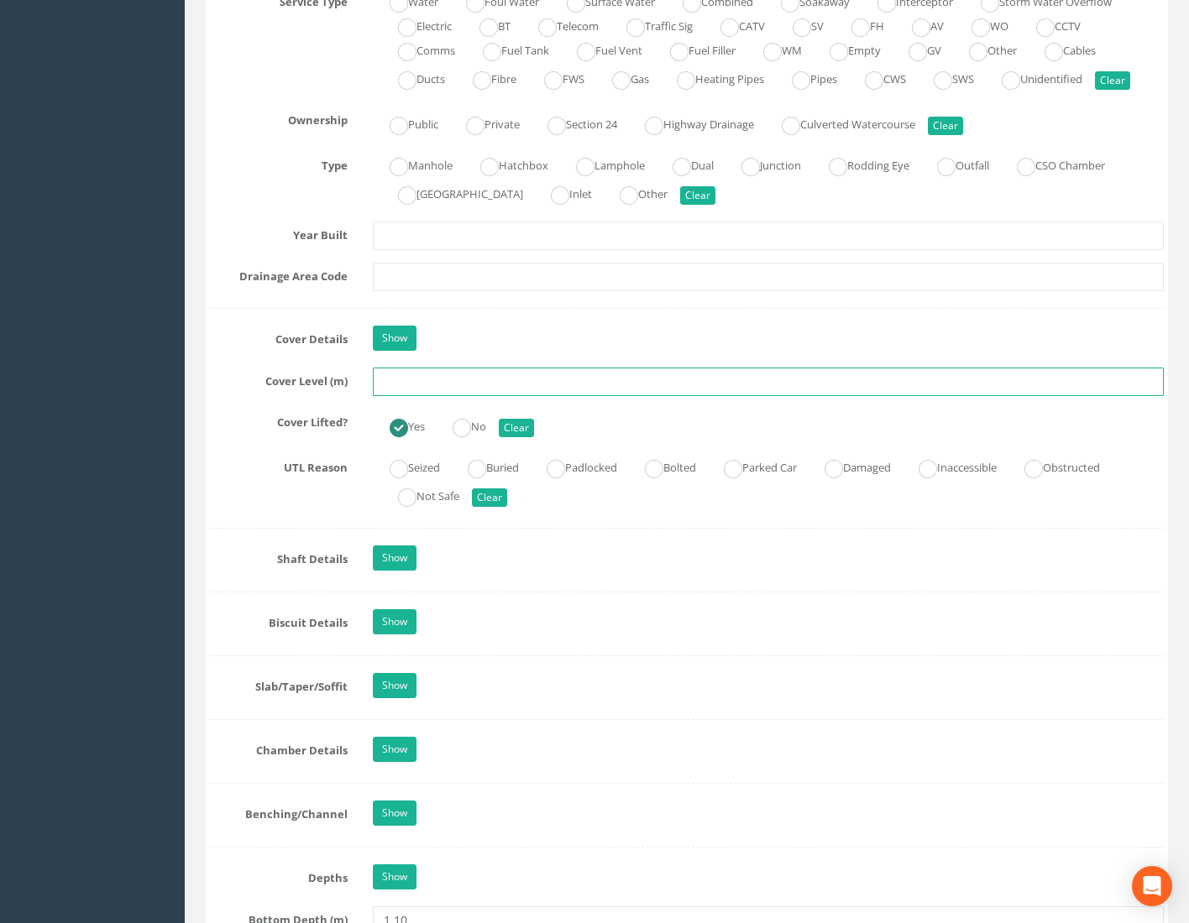
click at [398, 389] on input "text" at bounding box center [768, 382] width 791 height 29
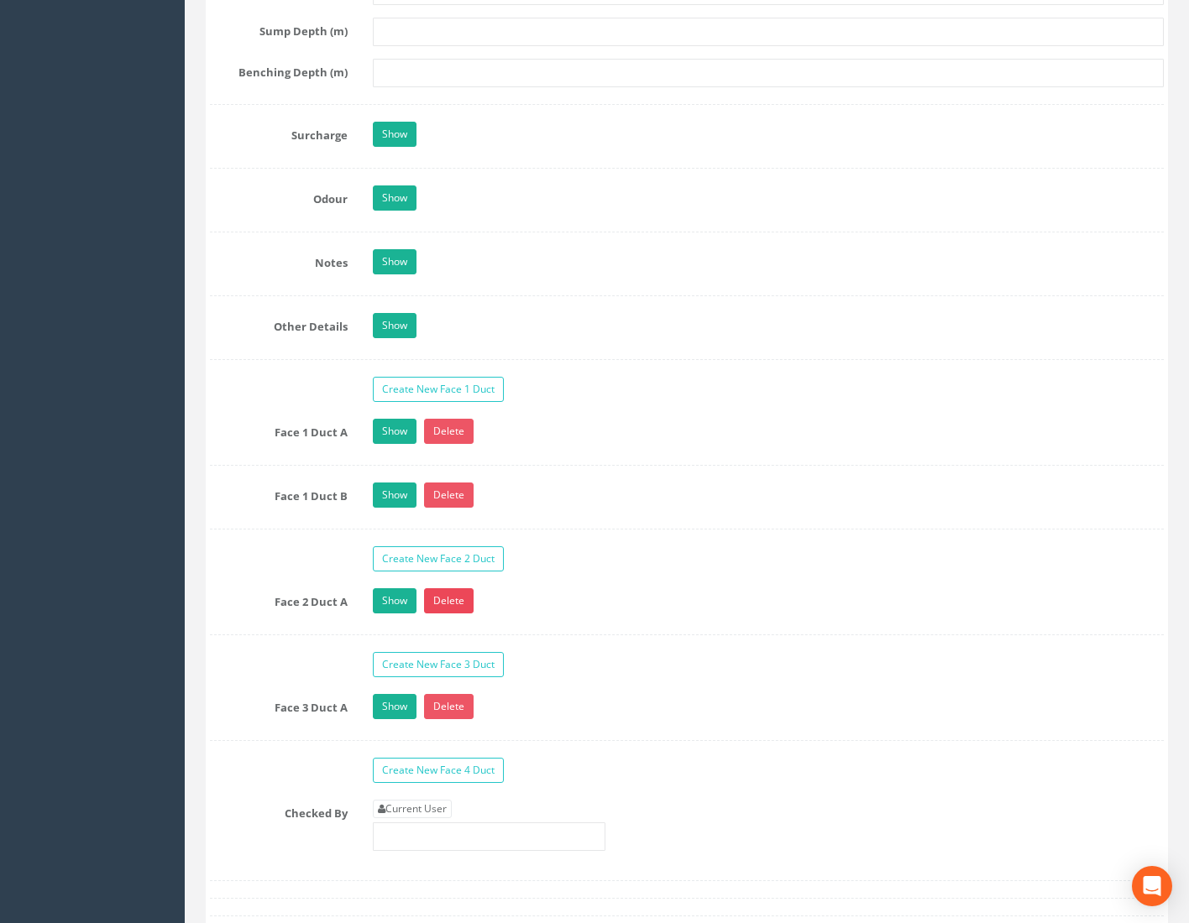
scroll to position [2518, 0]
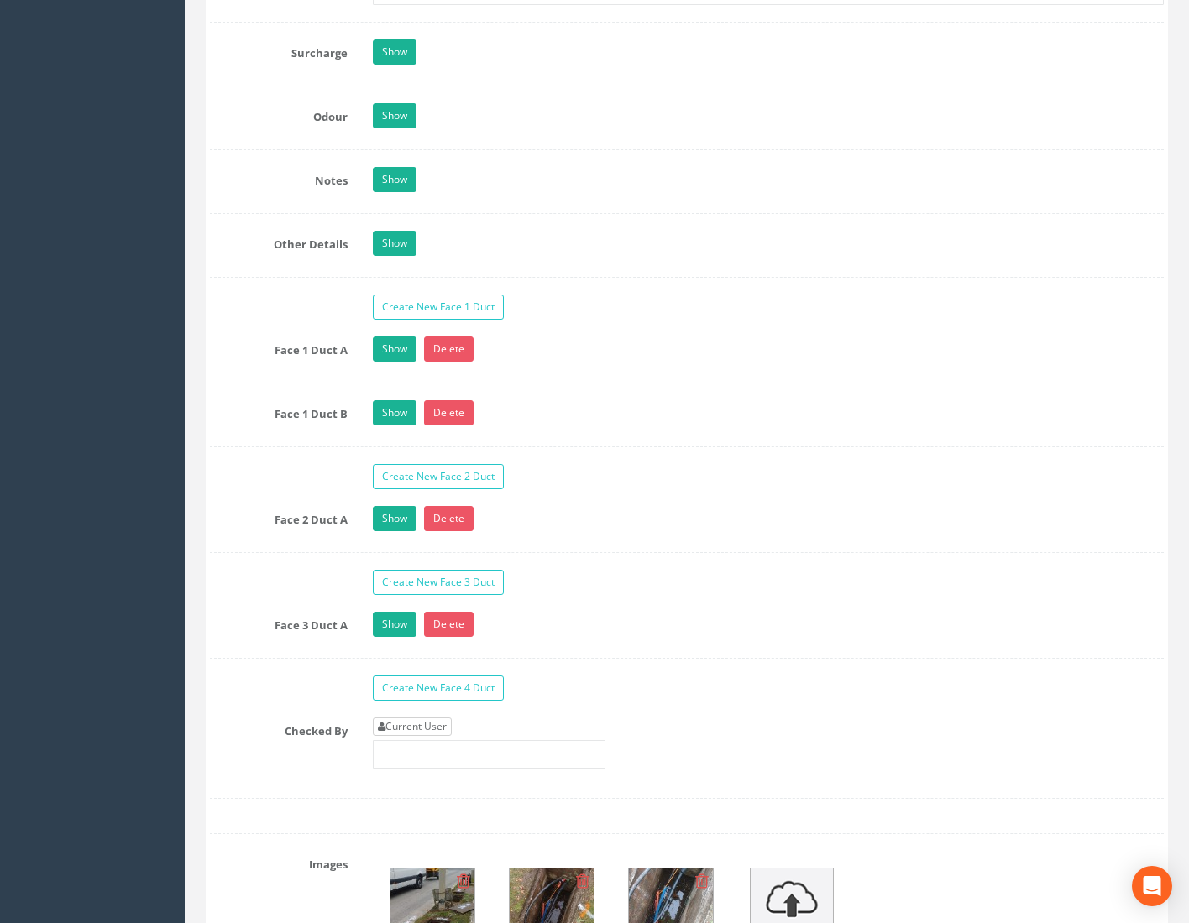
type input "74.98"
drag, startPoint x: 396, startPoint y: 732, endPoint x: 419, endPoint y: 728, distance: 23.0
click at [396, 731] on link "Current User" at bounding box center [412, 727] width 79 height 18
type input "[PERSON_NAME]"
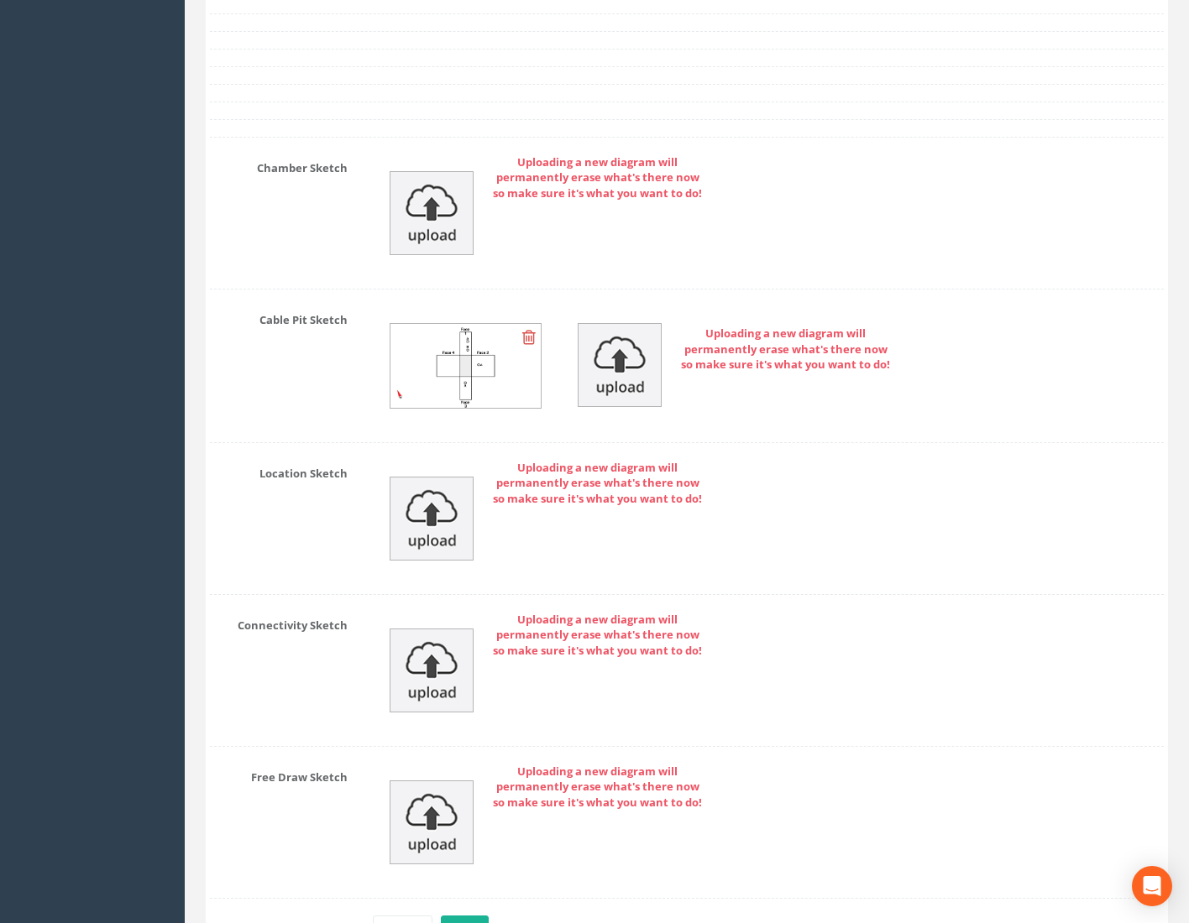
scroll to position [3755, 0]
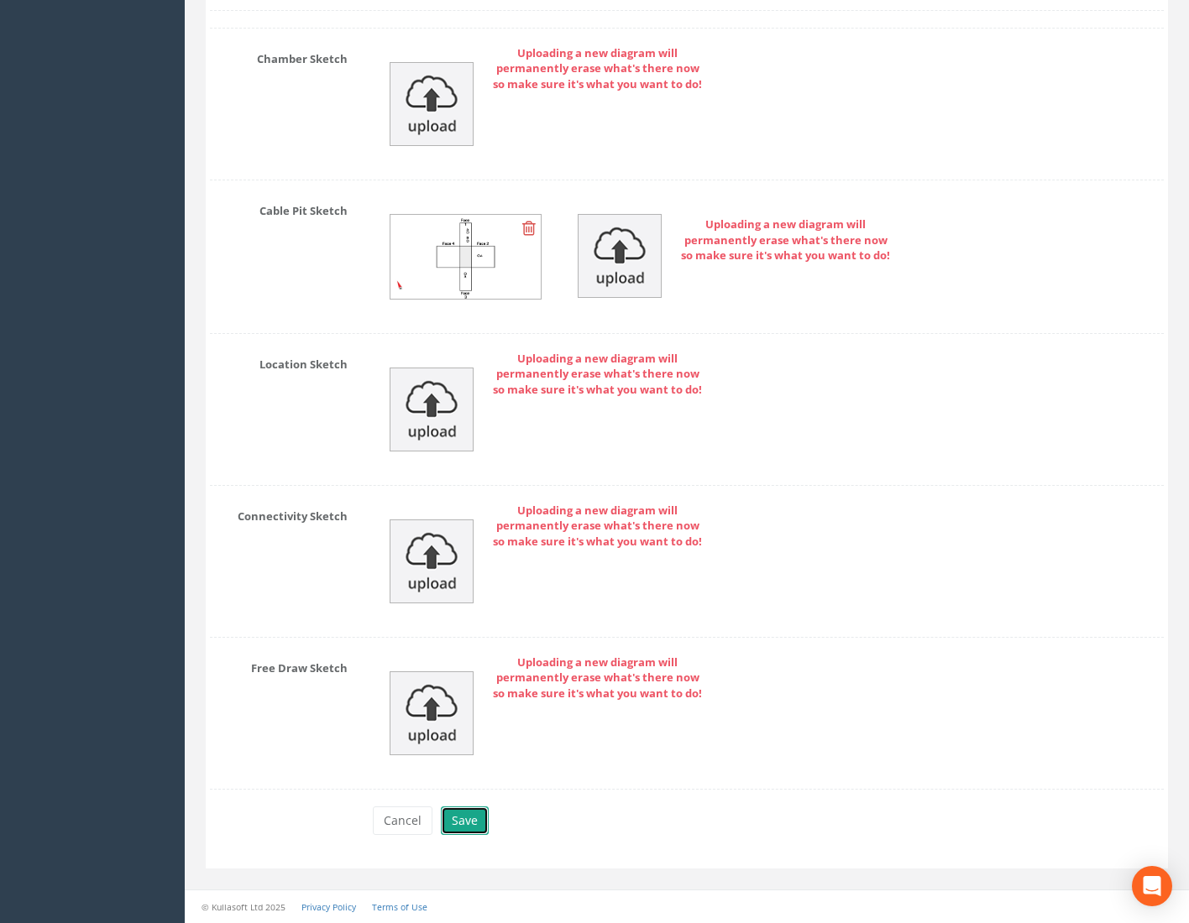
click at [463, 824] on button "Save" at bounding box center [465, 821] width 48 height 29
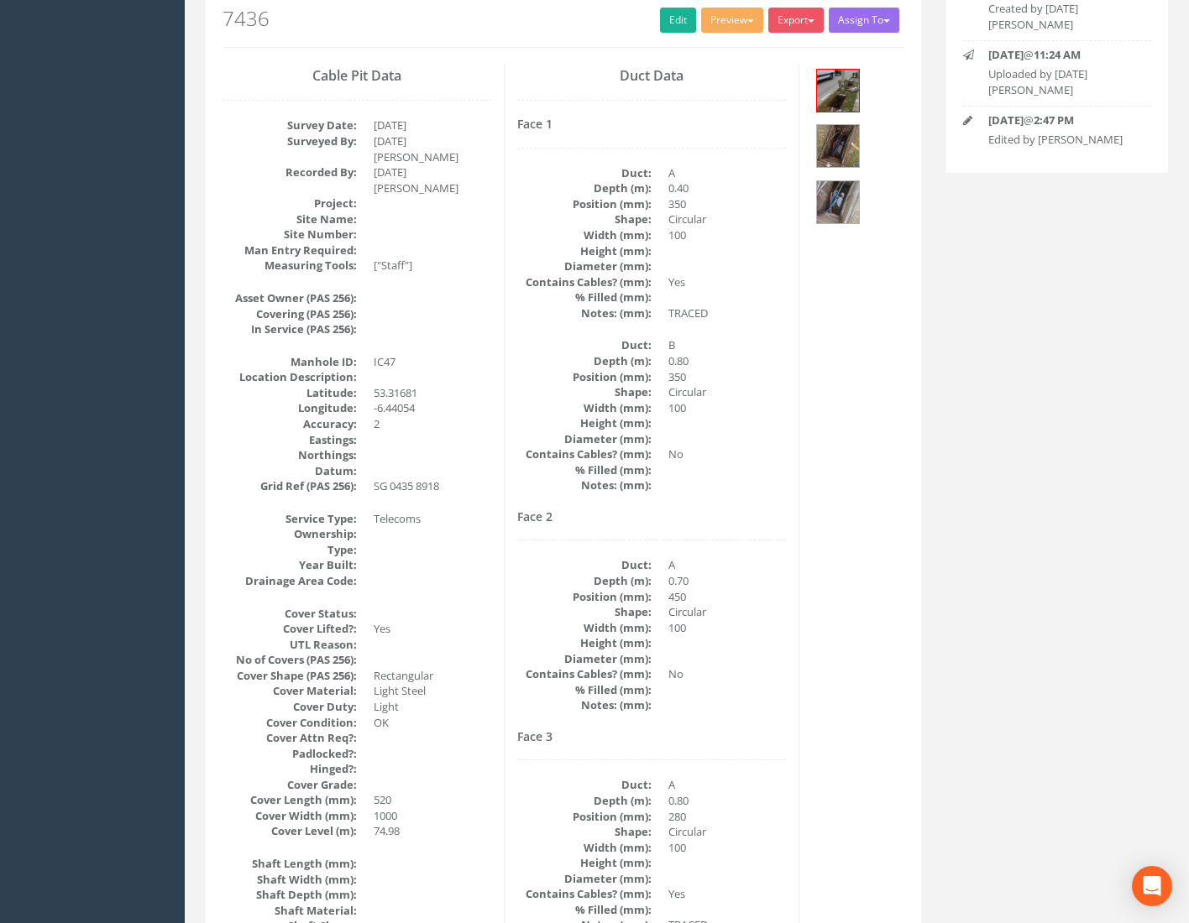
scroll to position [0, 0]
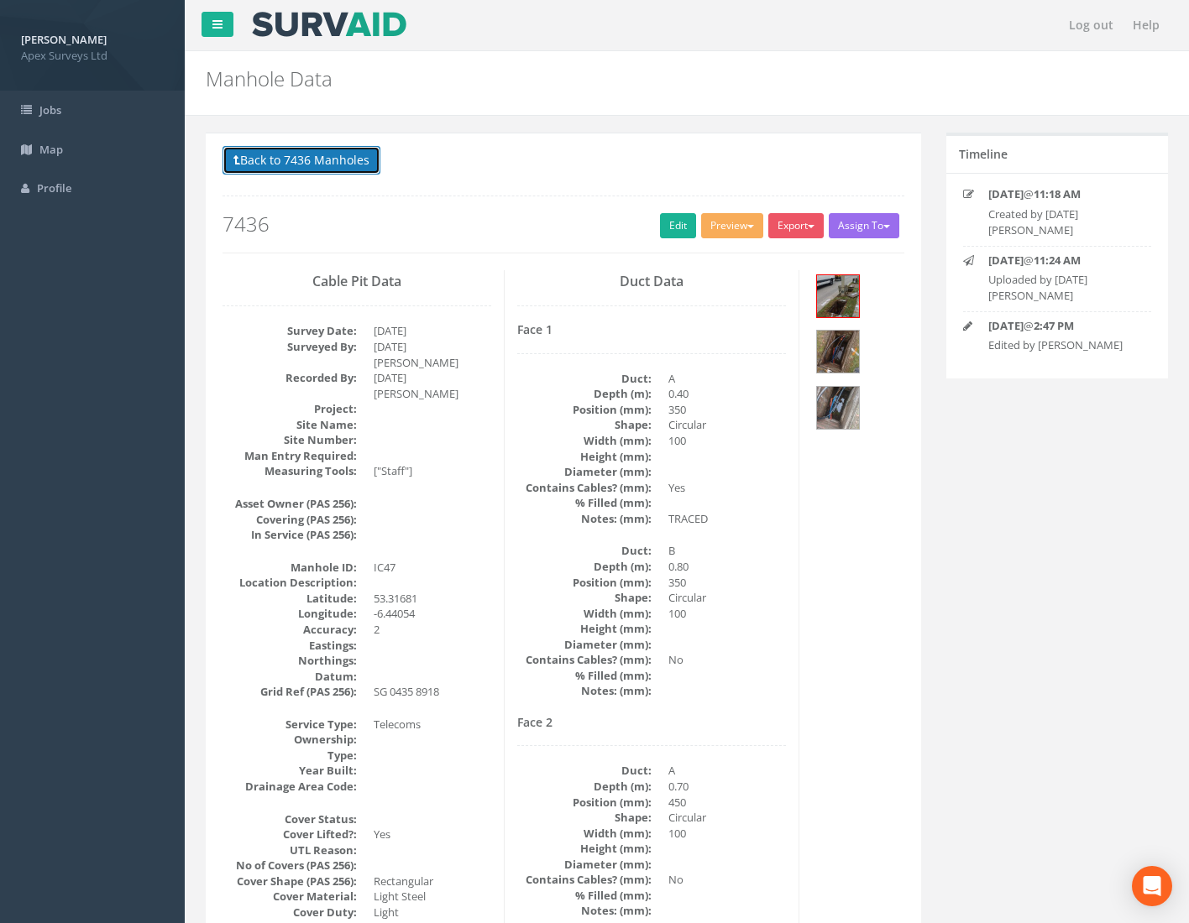
click at [305, 160] on button "Back to 7436 Manholes" at bounding box center [301, 160] width 158 height 29
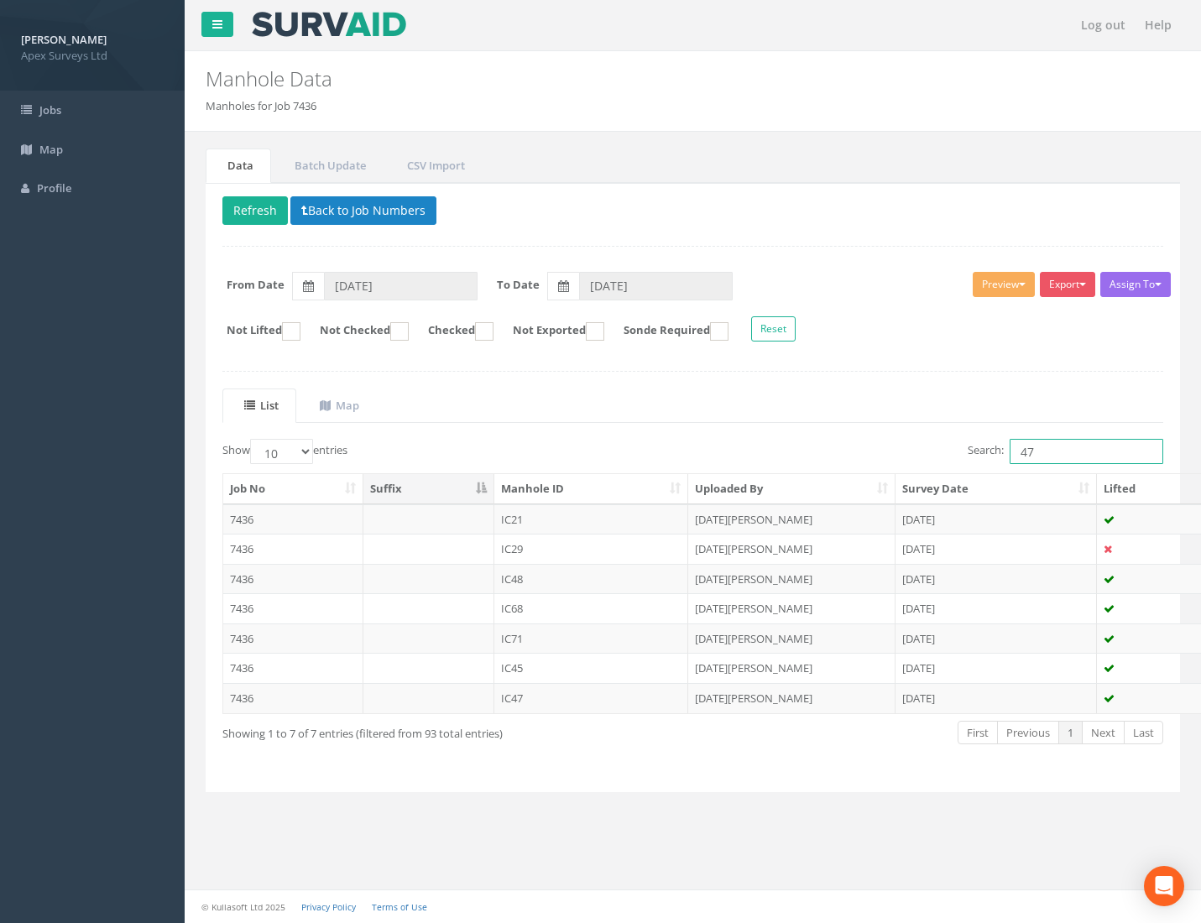
drag, startPoint x: 981, startPoint y: 457, endPoint x: 875, endPoint y: 457, distance: 106.6
click at [880, 457] on div "Search: 47" at bounding box center [935, 453] width 458 height 29
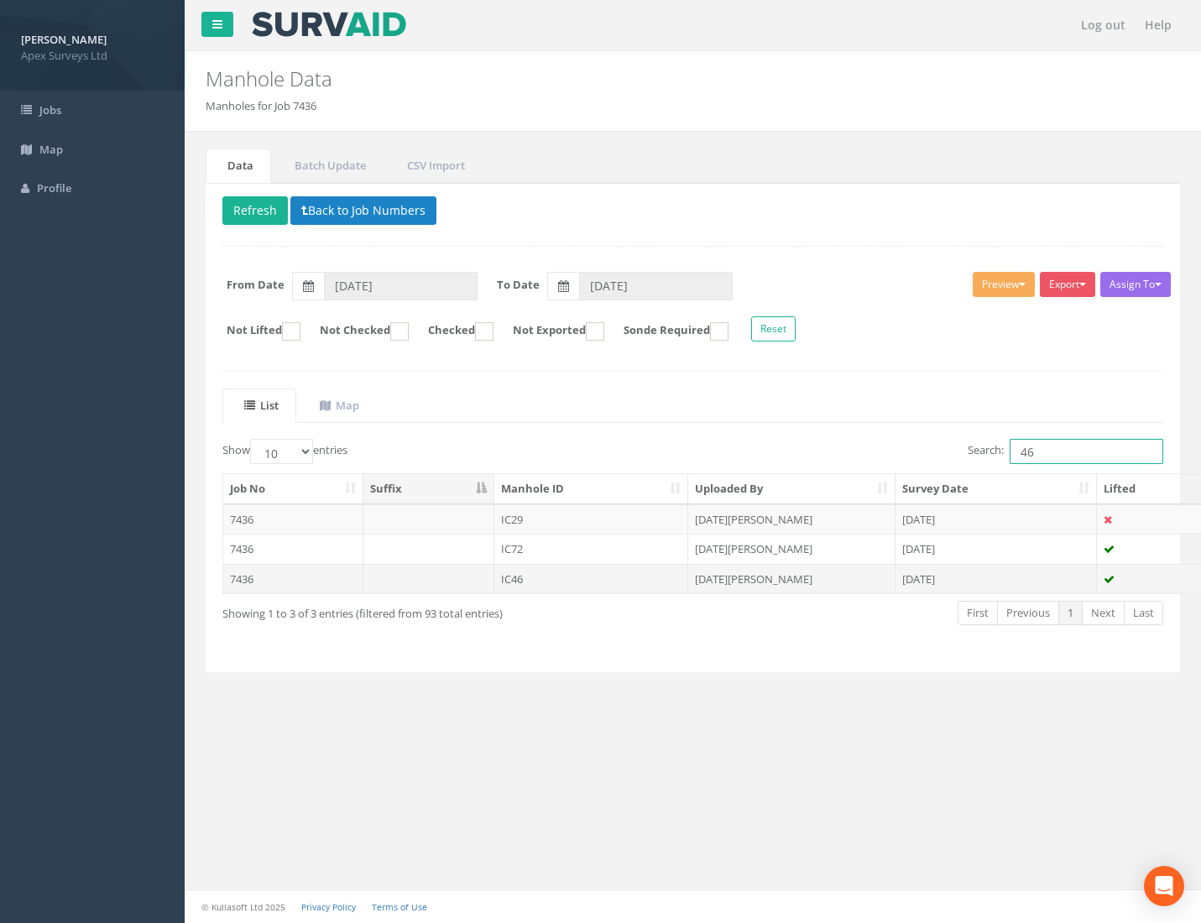
type input "46"
click at [240, 572] on td "7436" at bounding box center [293, 579] width 140 height 30
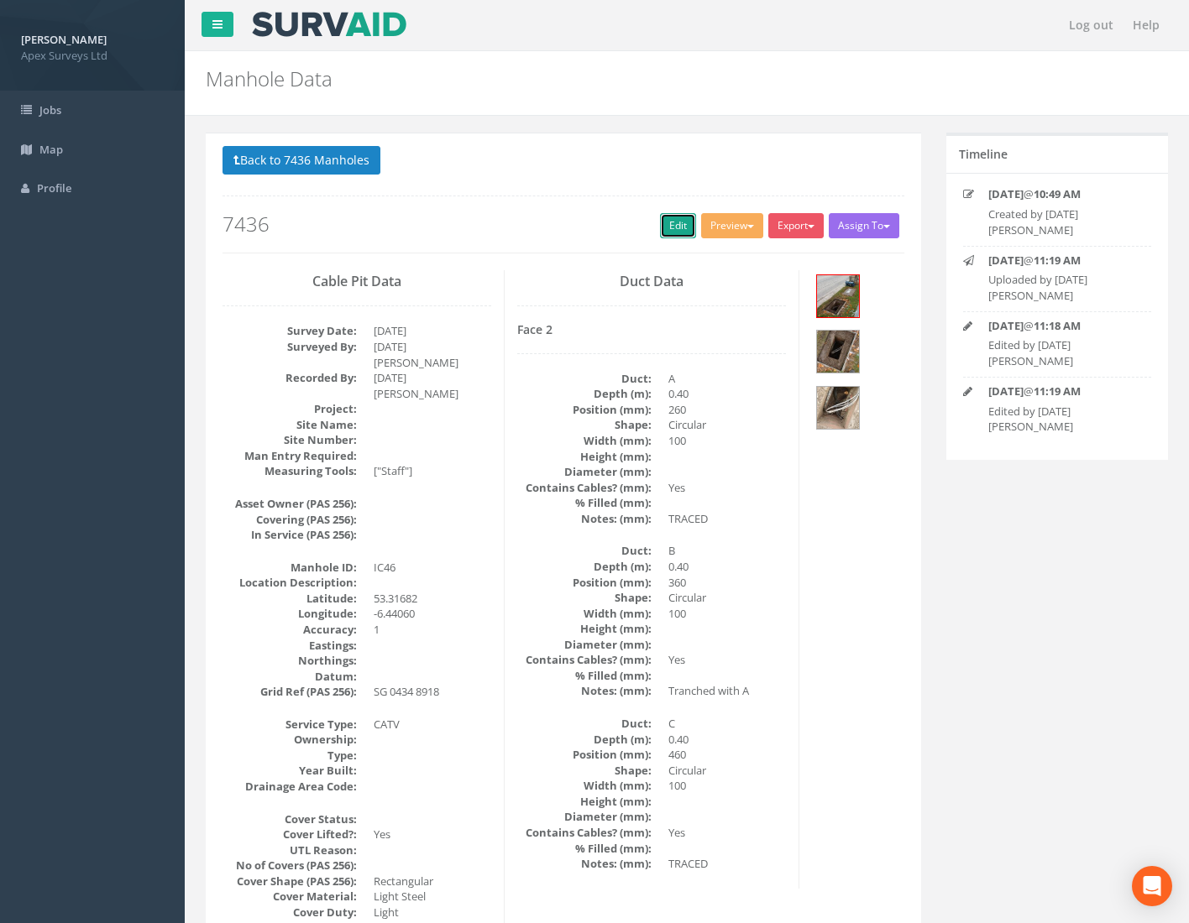
click at [666, 225] on link "Edit" at bounding box center [678, 225] width 36 height 25
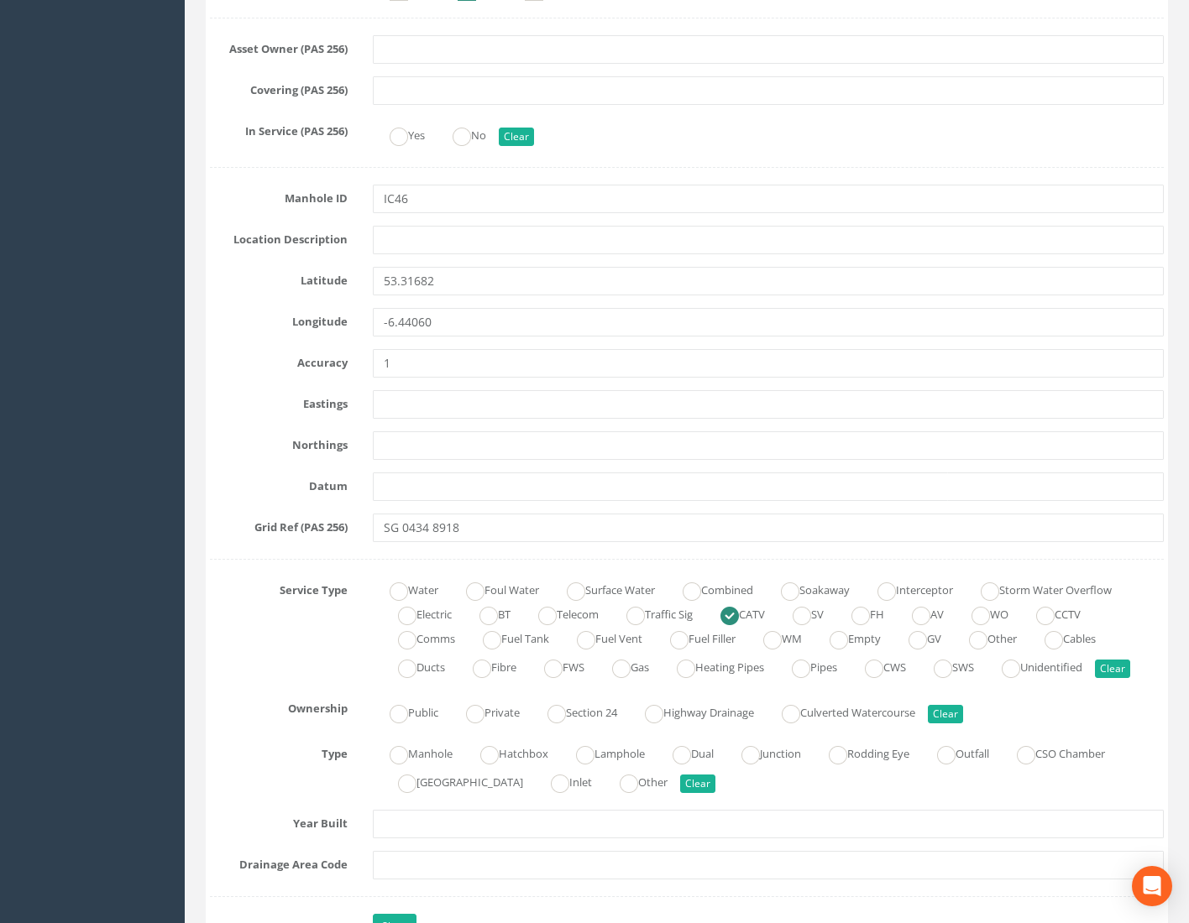
scroll to position [839, 0]
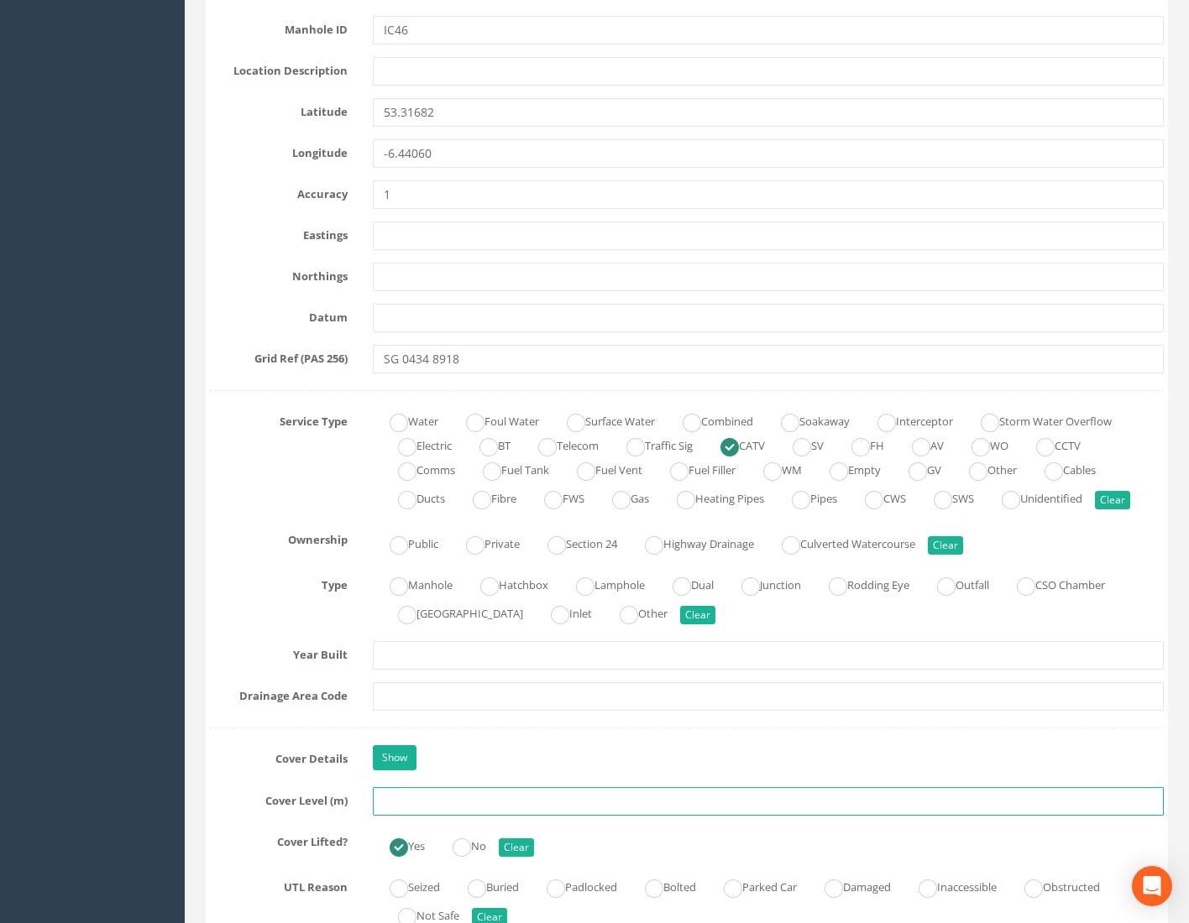
click at [399, 803] on input "text" at bounding box center [768, 801] width 791 height 29
click at [395, 800] on input "7498" at bounding box center [768, 801] width 791 height 29
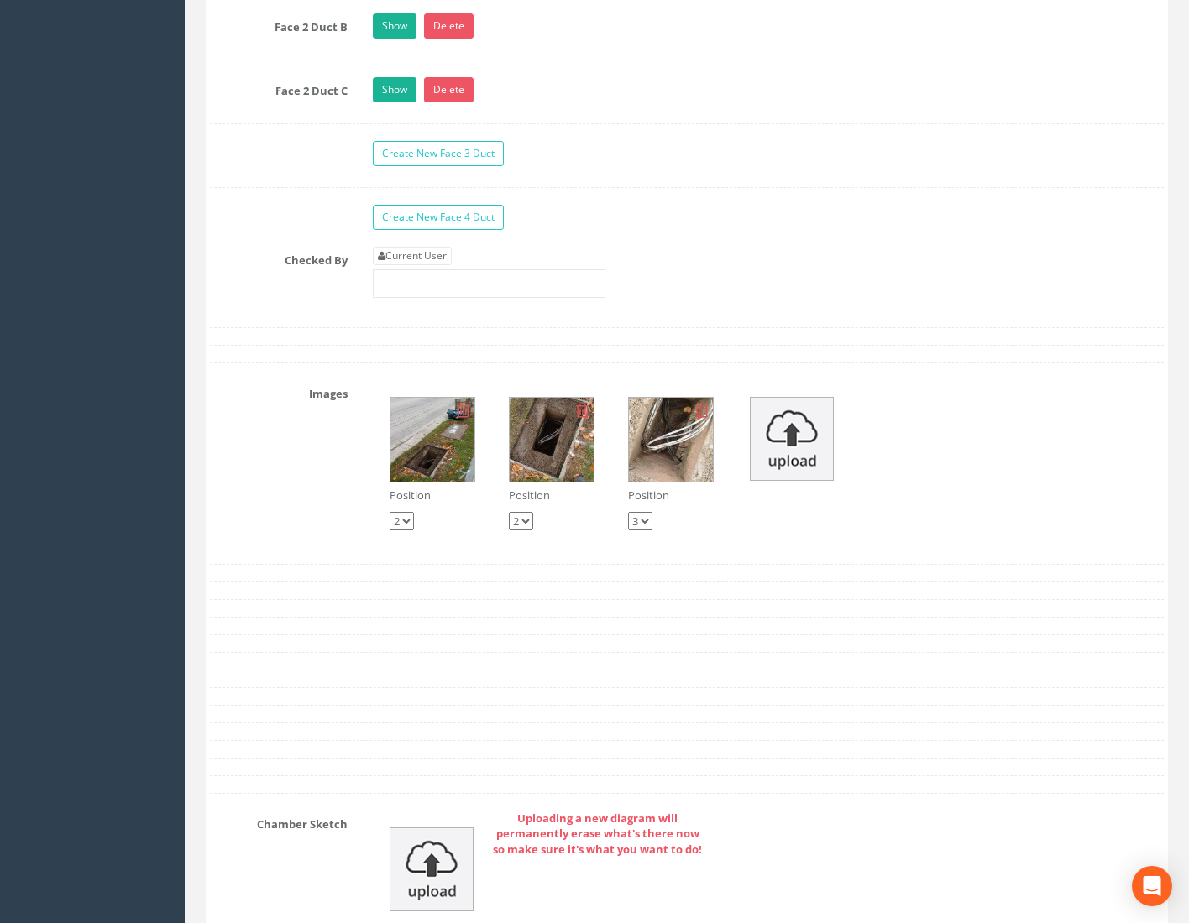
scroll to position [3022, 0]
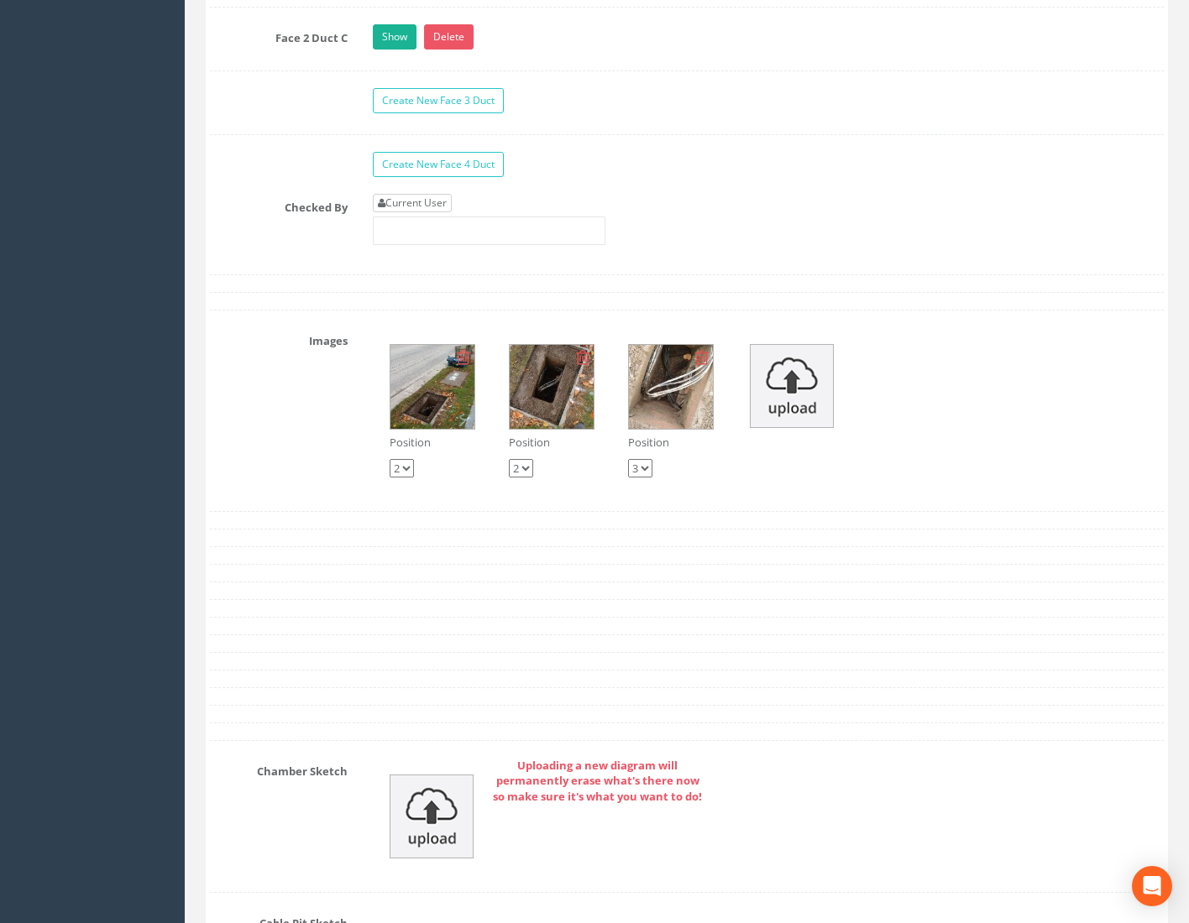
type input "74.98"
click at [430, 201] on link "Current User" at bounding box center [412, 203] width 79 height 18
type input "[PERSON_NAME]"
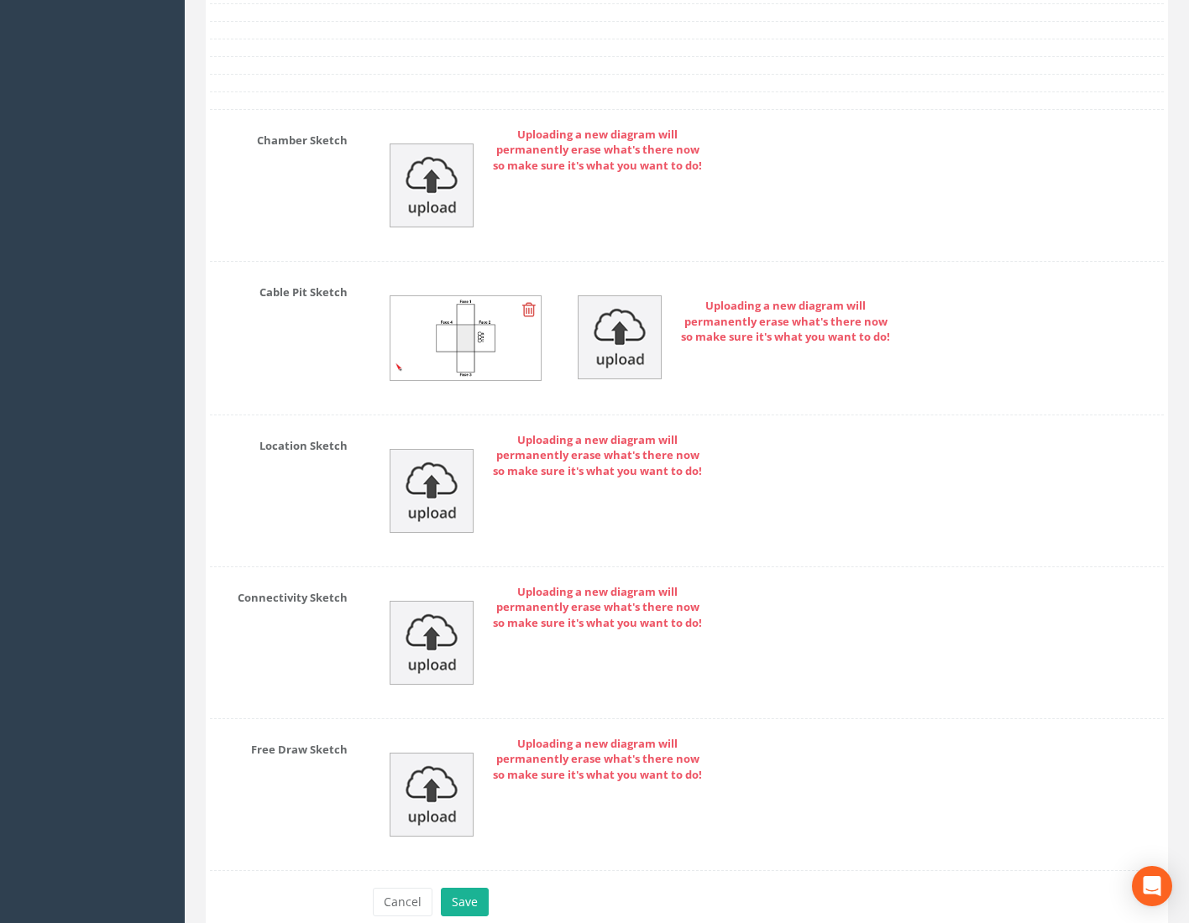
scroll to position [3735, 0]
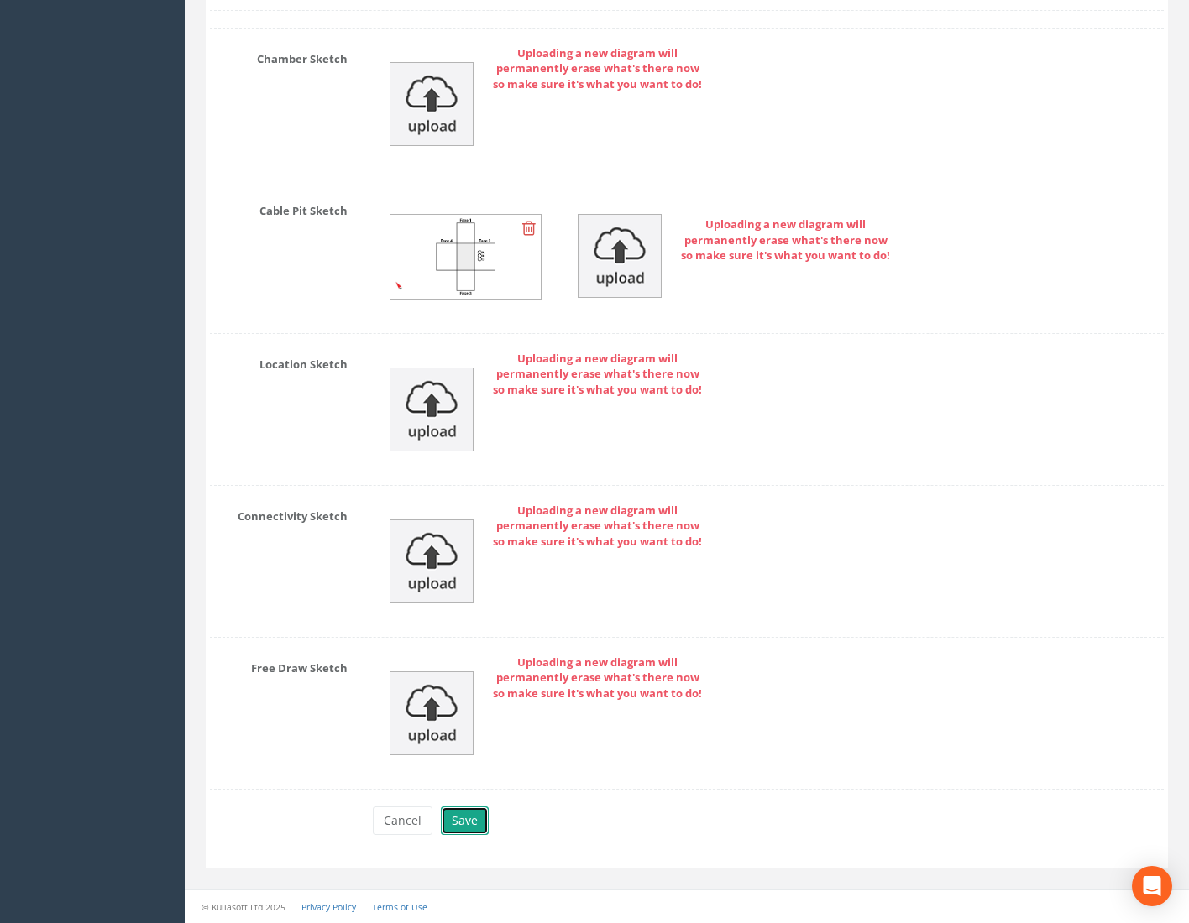
click at [456, 831] on button "Save" at bounding box center [465, 821] width 48 height 29
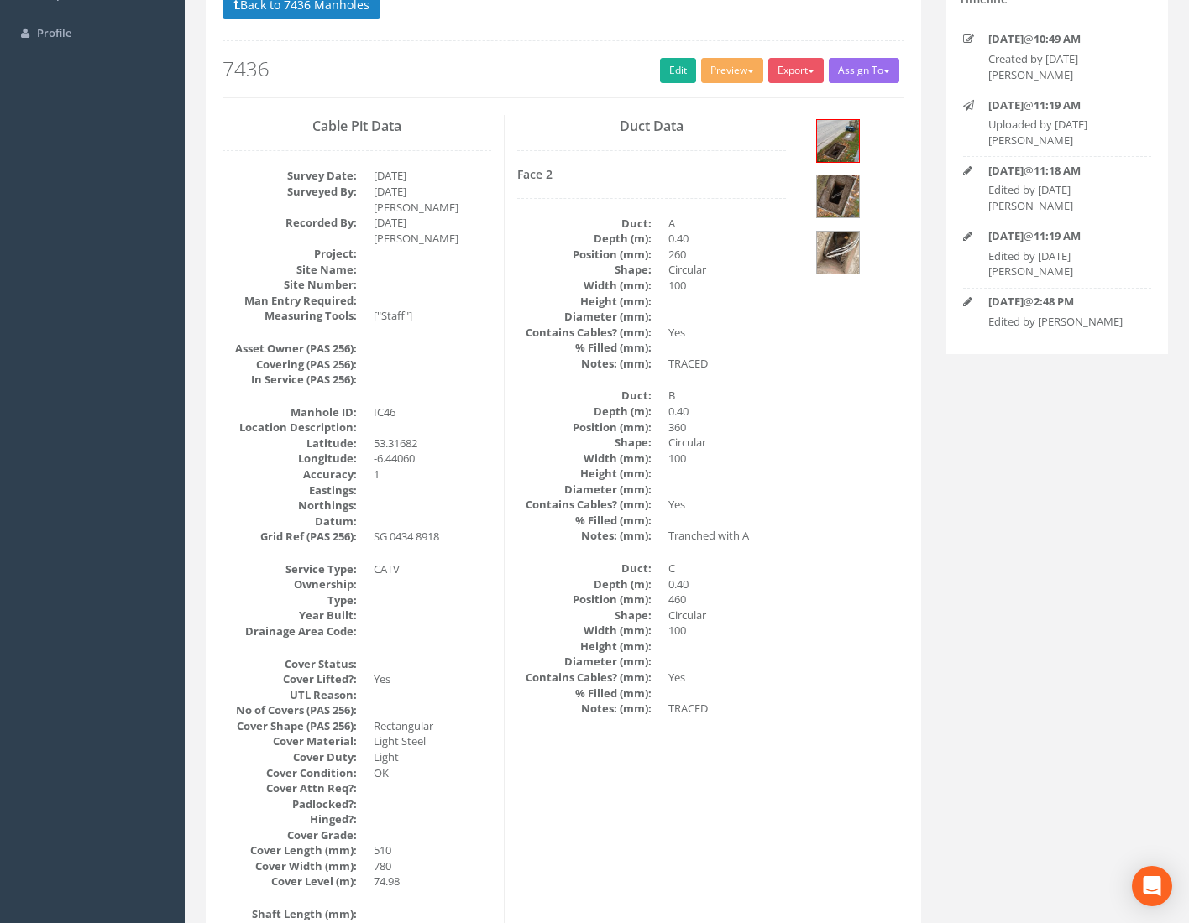
scroll to position [154, 0]
drag, startPoint x: 346, startPoint y: 13, endPoint x: 363, endPoint y: 22, distance: 19.5
click at [344, 13] on button "Back to 7436 Manholes" at bounding box center [301, 6] width 158 height 29
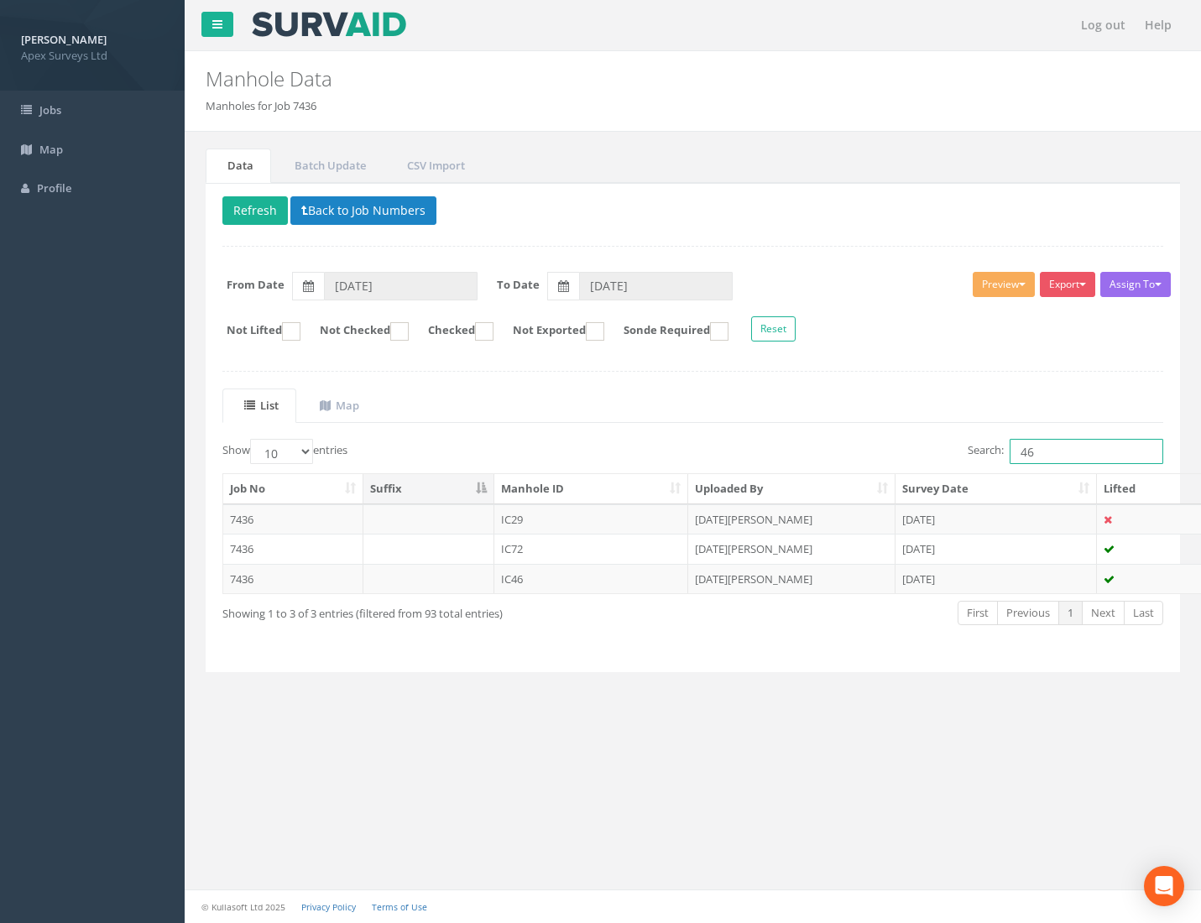
drag, startPoint x: 1037, startPoint y: 451, endPoint x: 885, endPoint y: 453, distance: 152.0
click at [923, 458] on div "Search: 46" at bounding box center [935, 453] width 458 height 29
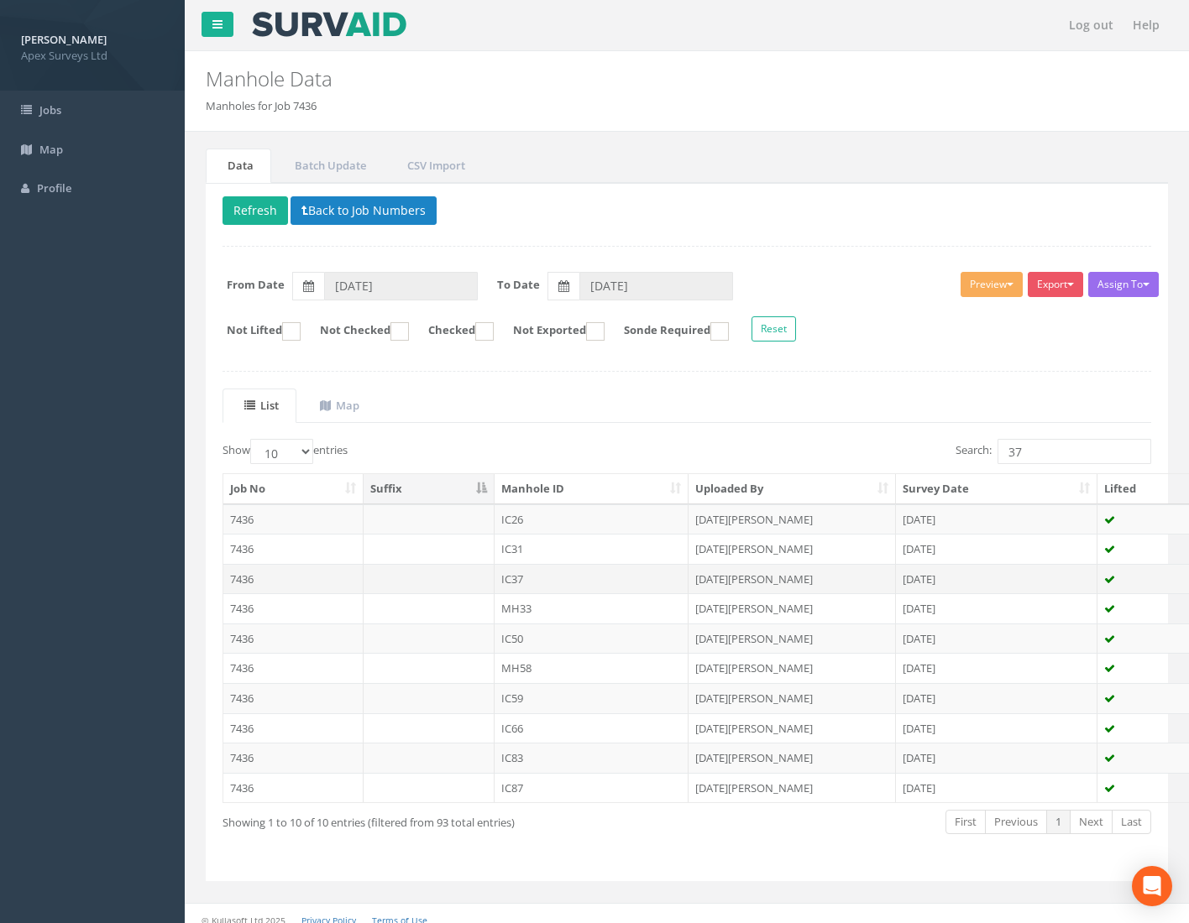
click at [246, 577] on td "7436" at bounding box center [293, 579] width 140 height 30
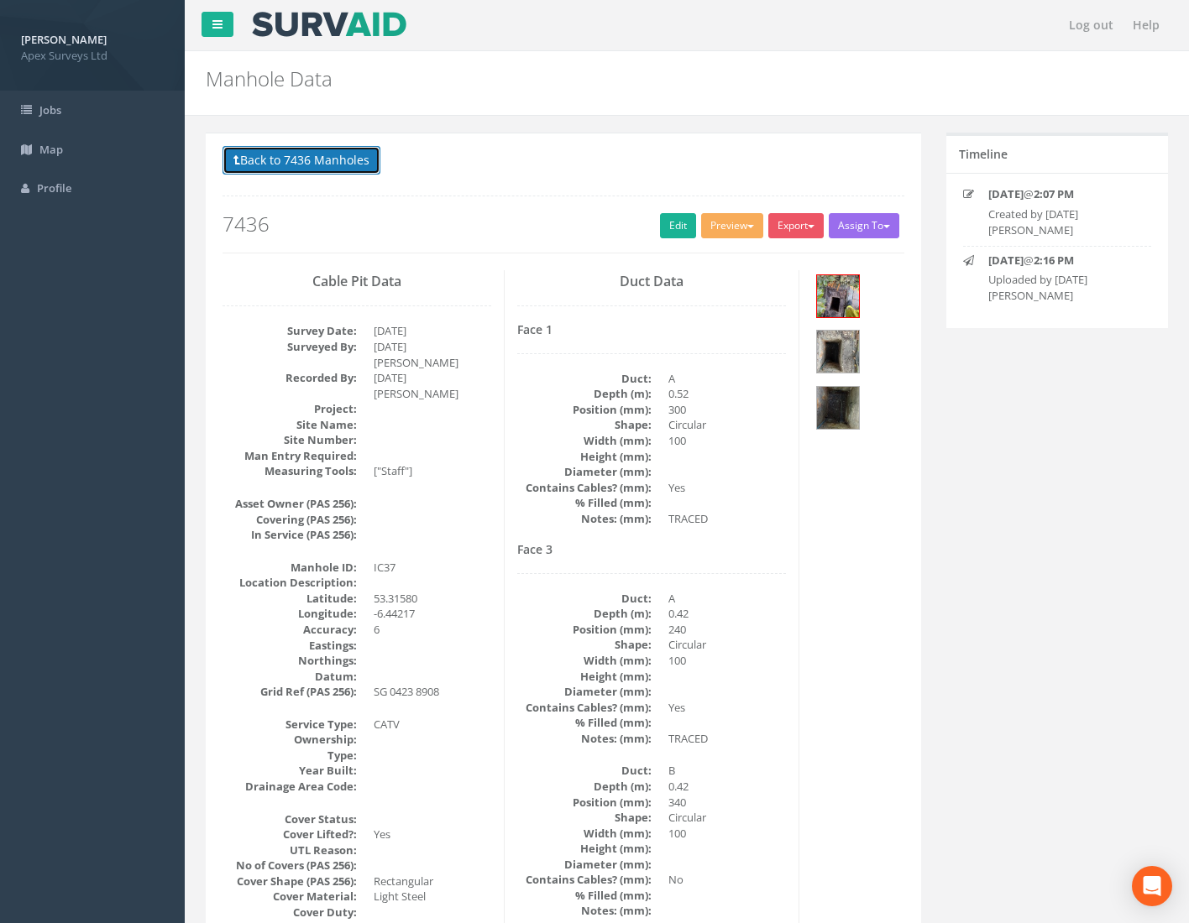
click at [316, 169] on button "Back to 7436 Manholes" at bounding box center [301, 160] width 158 height 29
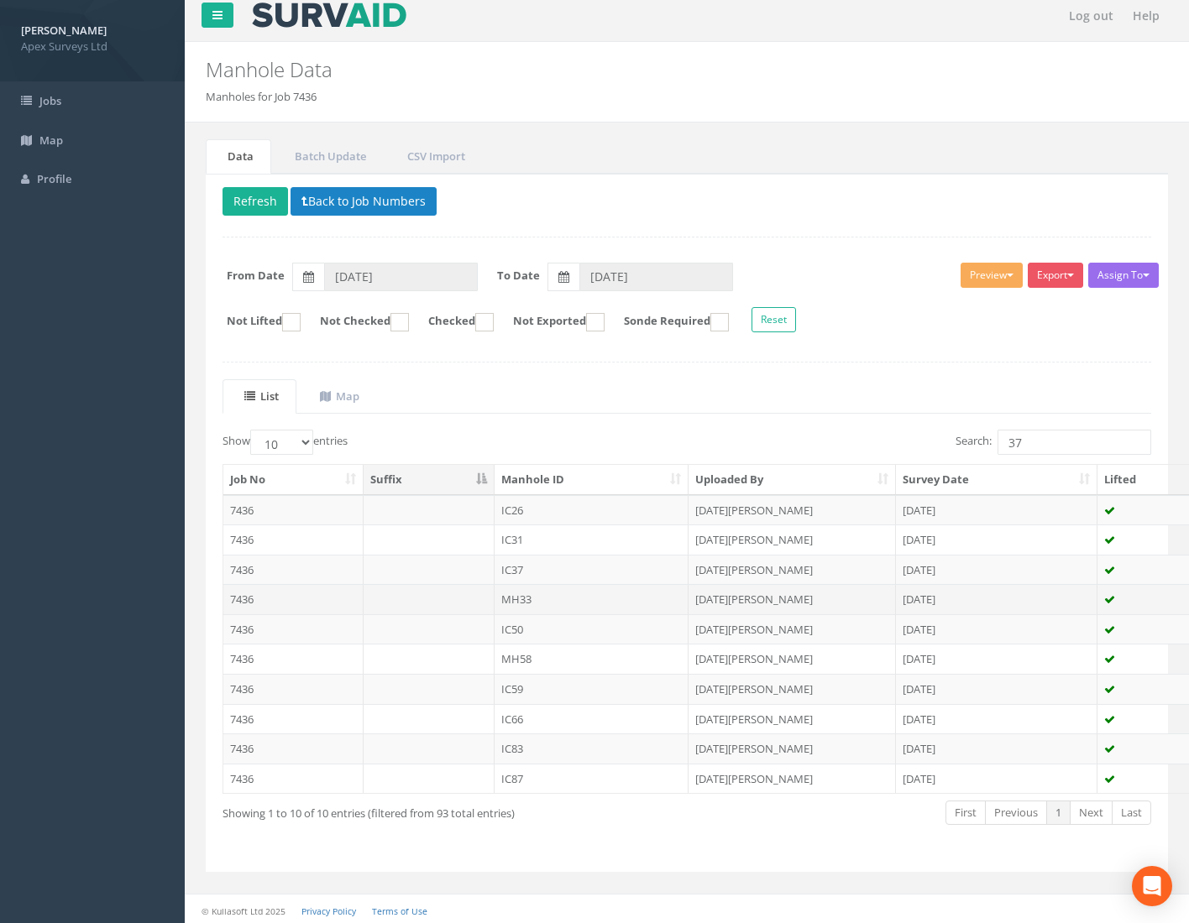
scroll to position [13, 0]
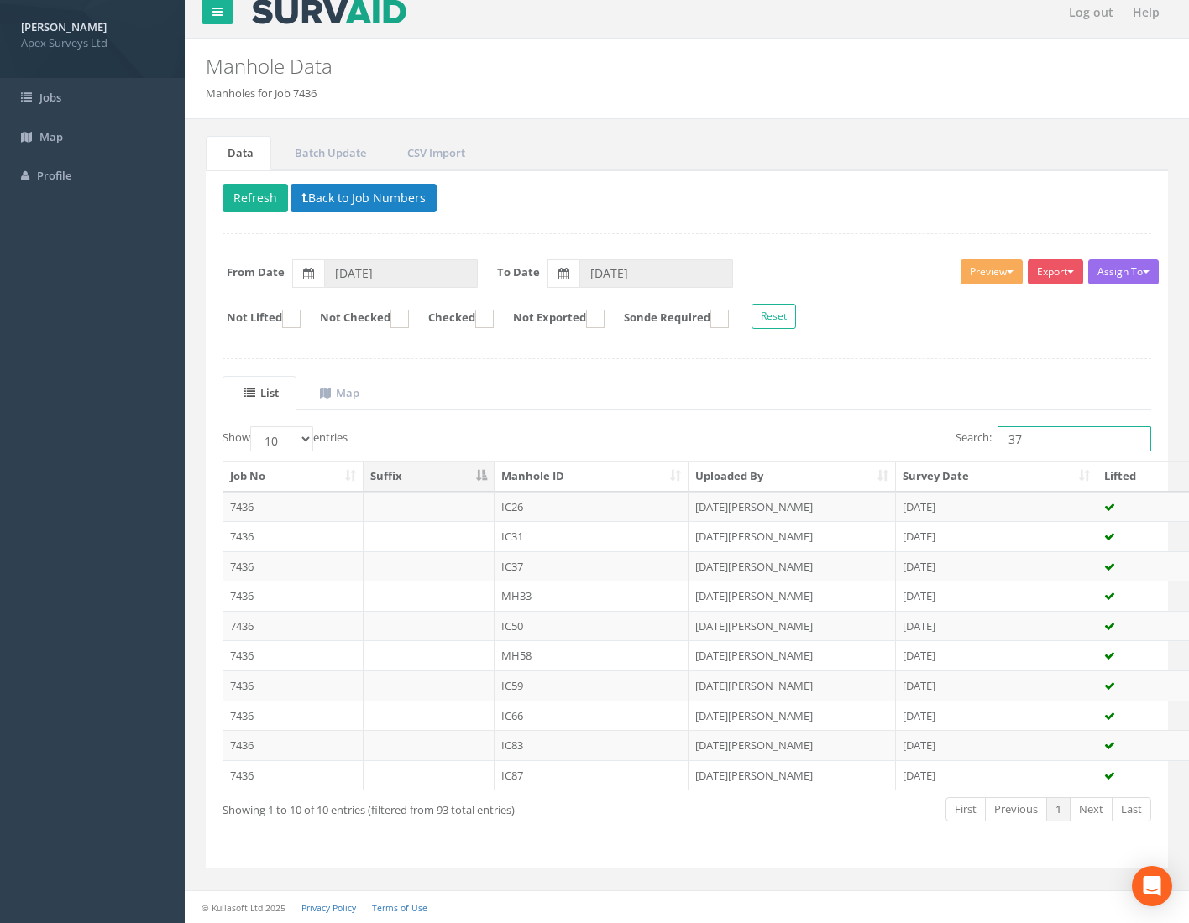
drag, startPoint x: 1037, startPoint y: 441, endPoint x: 865, endPoint y: 447, distance: 172.2
click at [872, 447] on div "Search: 37" at bounding box center [925, 440] width 452 height 29
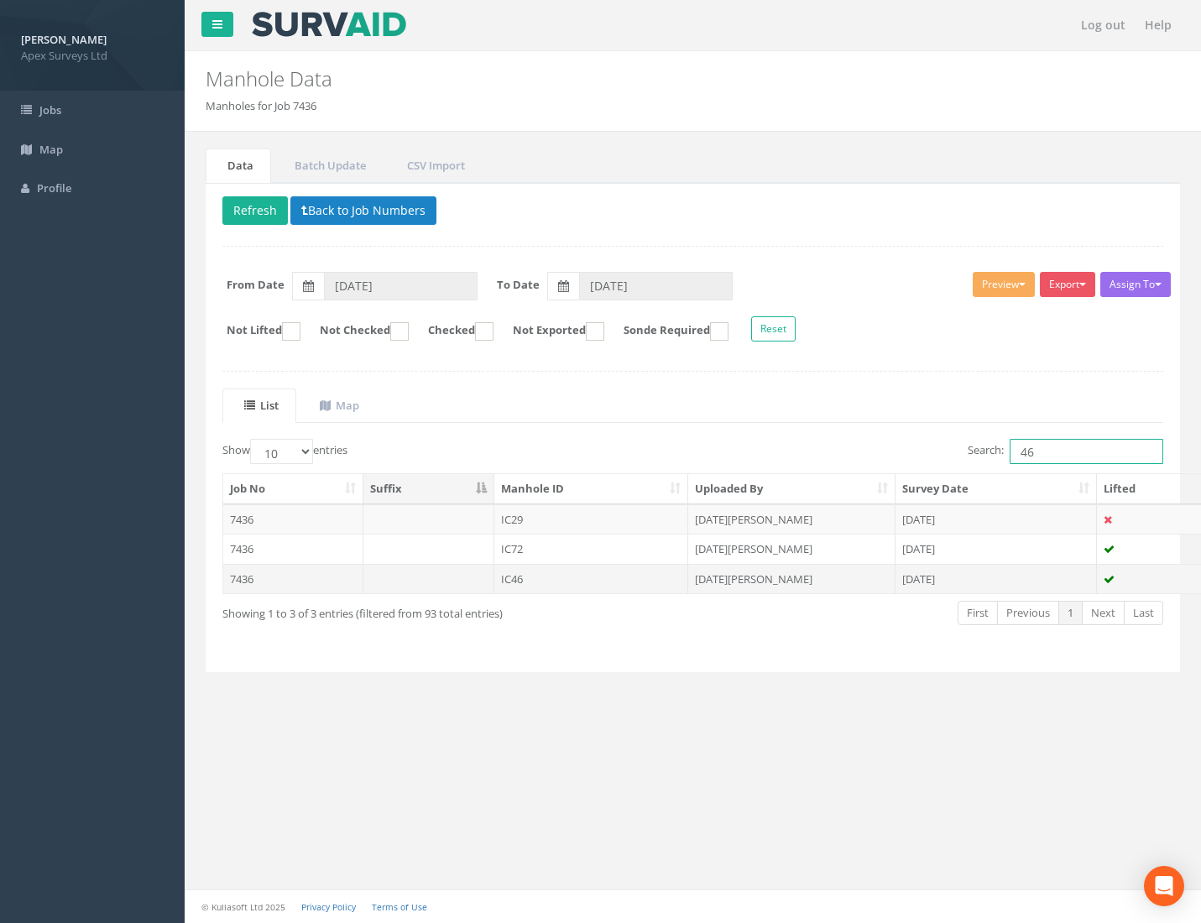
type input "46"
click at [248, 578] on td "7436" at bounding box center [293, 579] width 140 height 30
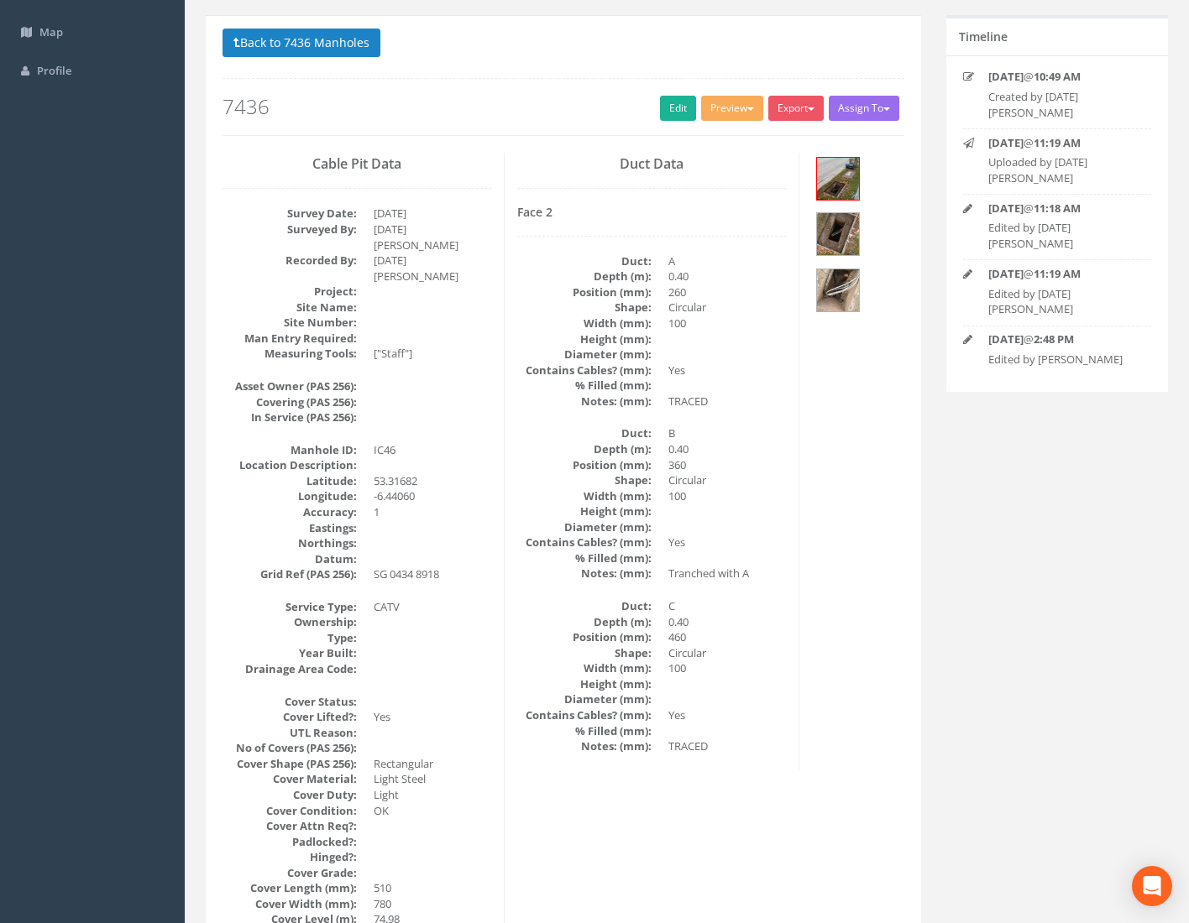
scroll to position [71, 0]
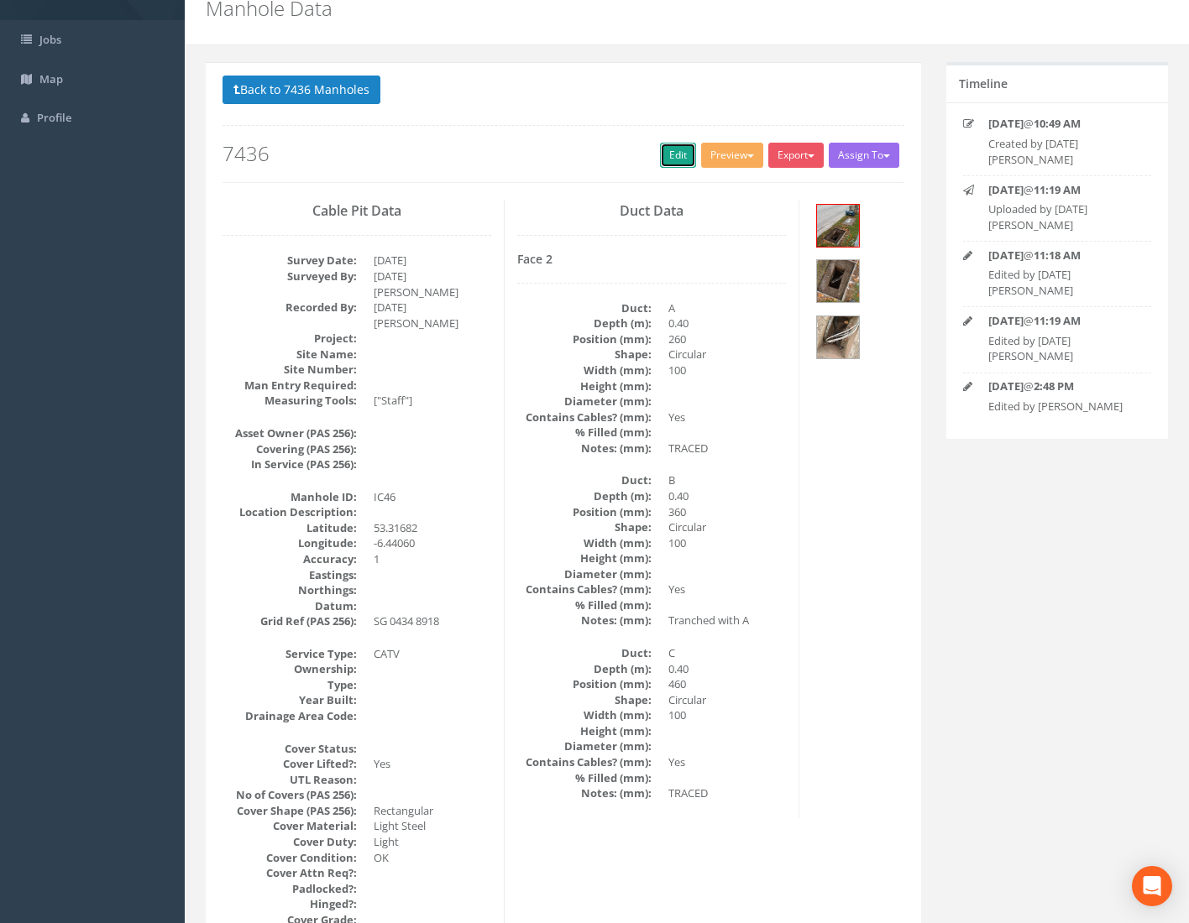
click at [665, 144] on link "Edit" at bounding box center [678, 155] width 36 height 25
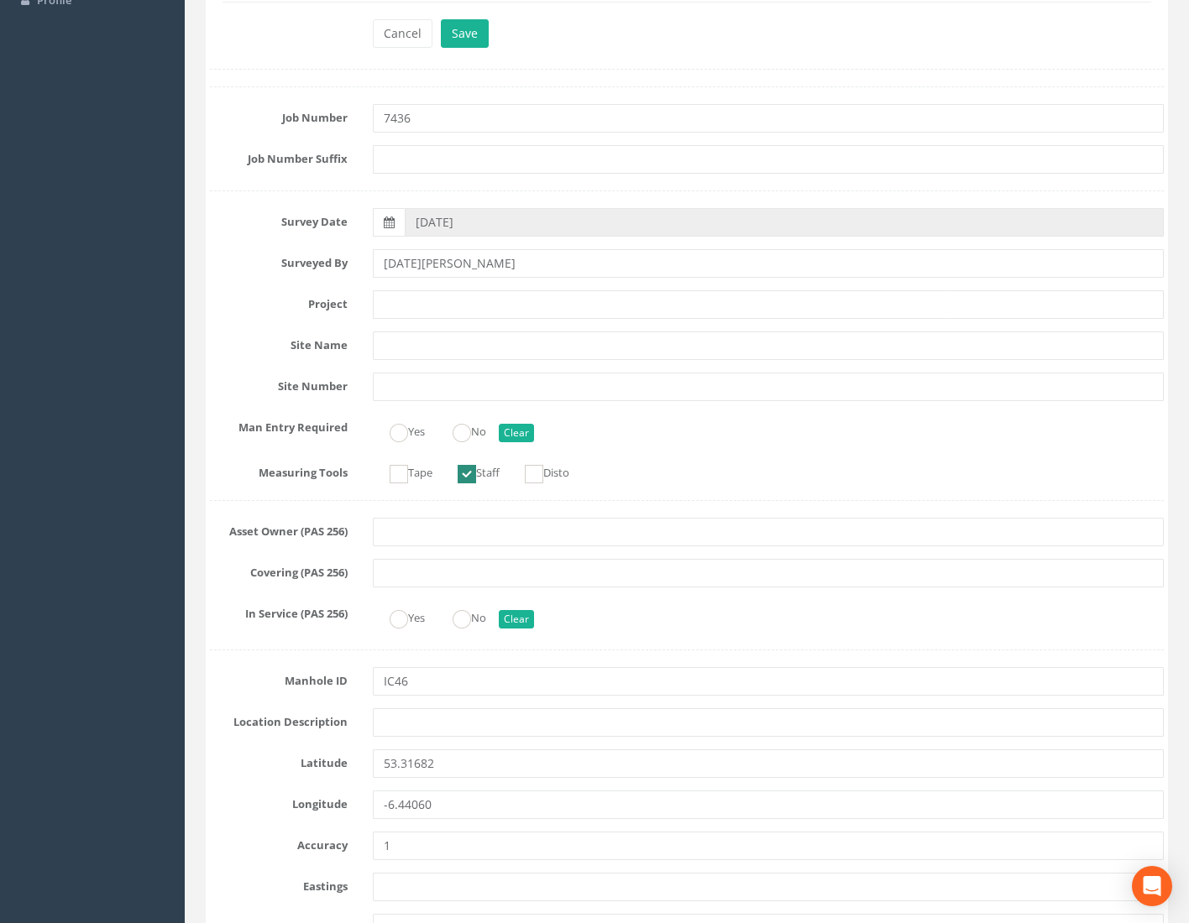
scroll to position [0, 0]
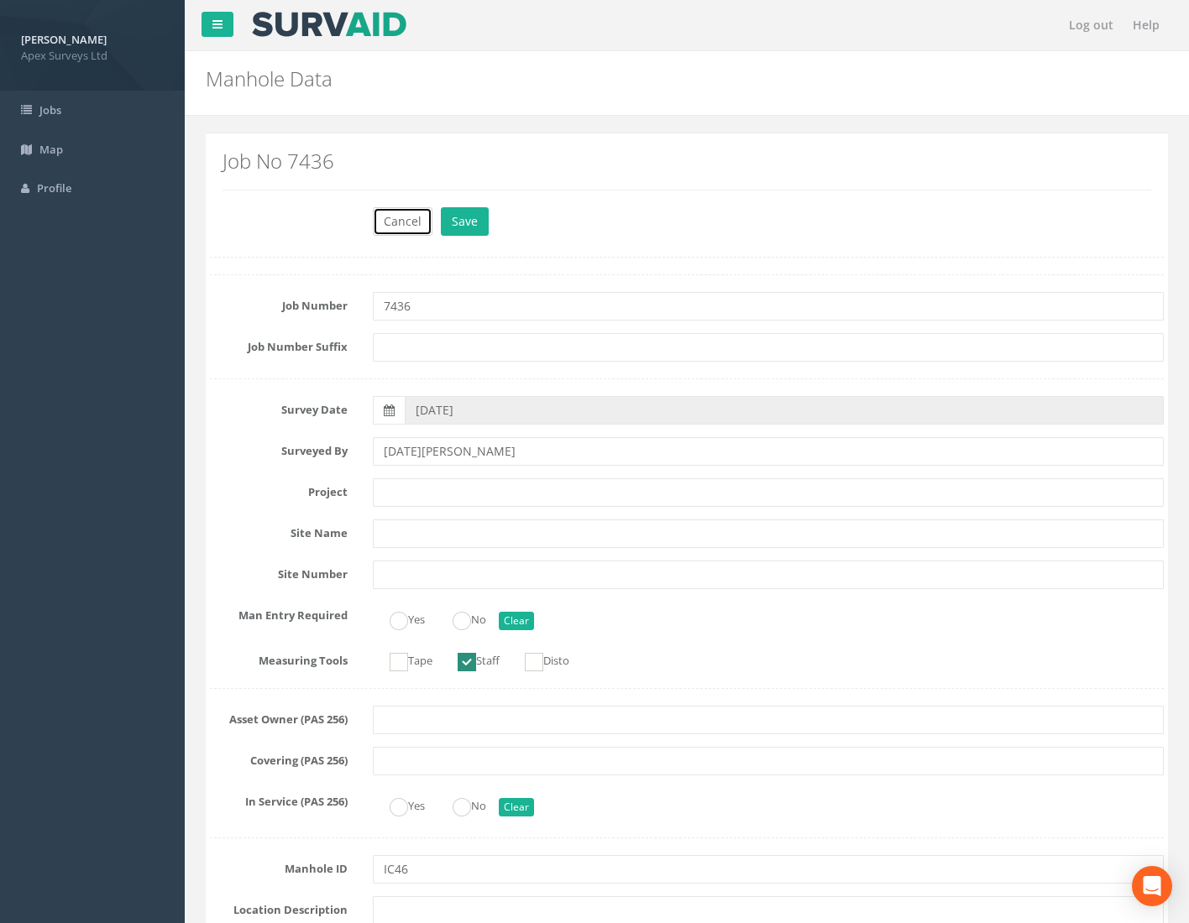
click at [394, 207] on button "Cancel" at bounding box center [403, 221] width 60 height 29
